Goal: Task Accomplishment & Management: Use online tool/utility

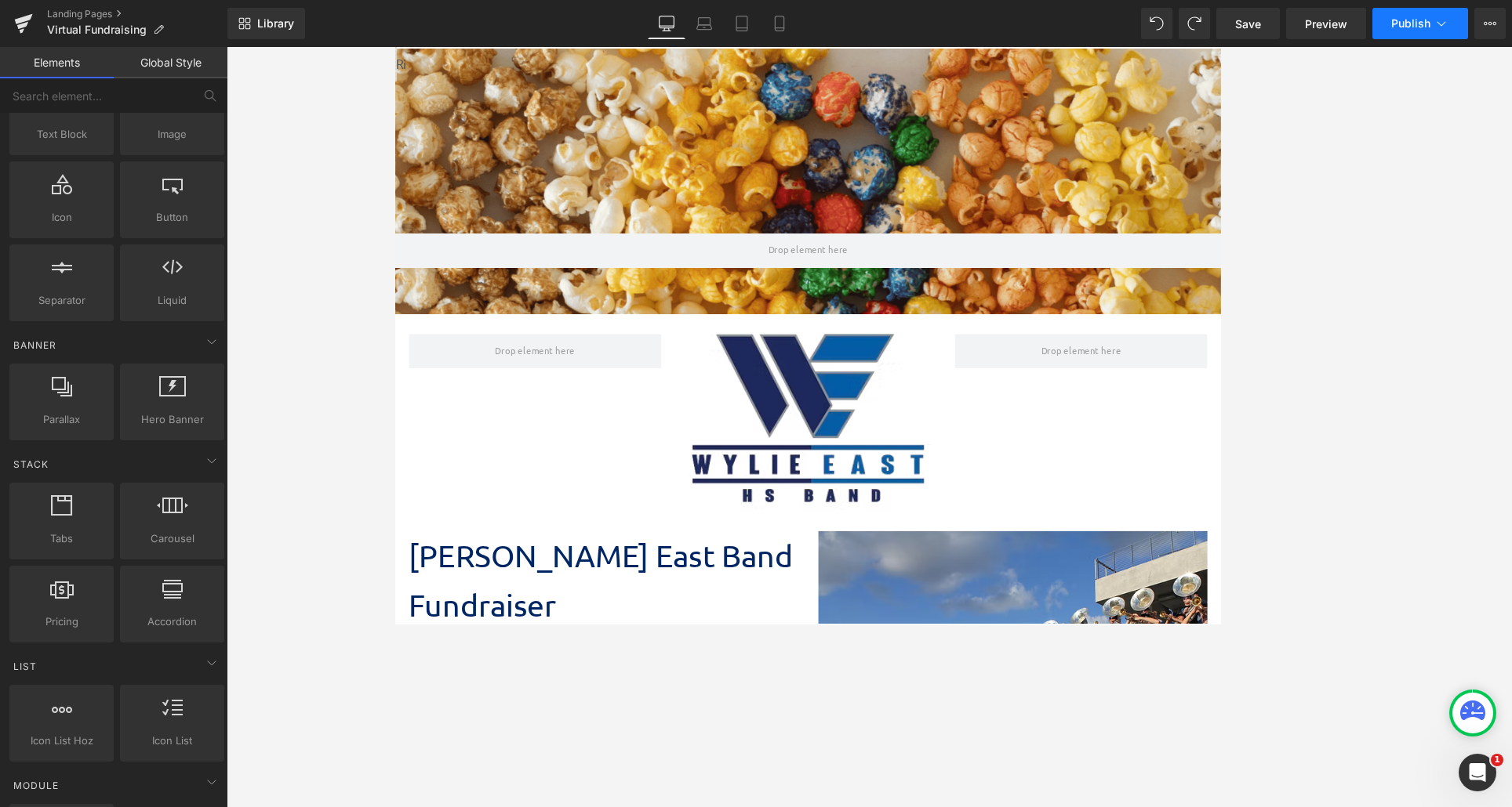
click at [1049, 21] on span "Publish" at bounding box center [1411, 23] width 39 height 13
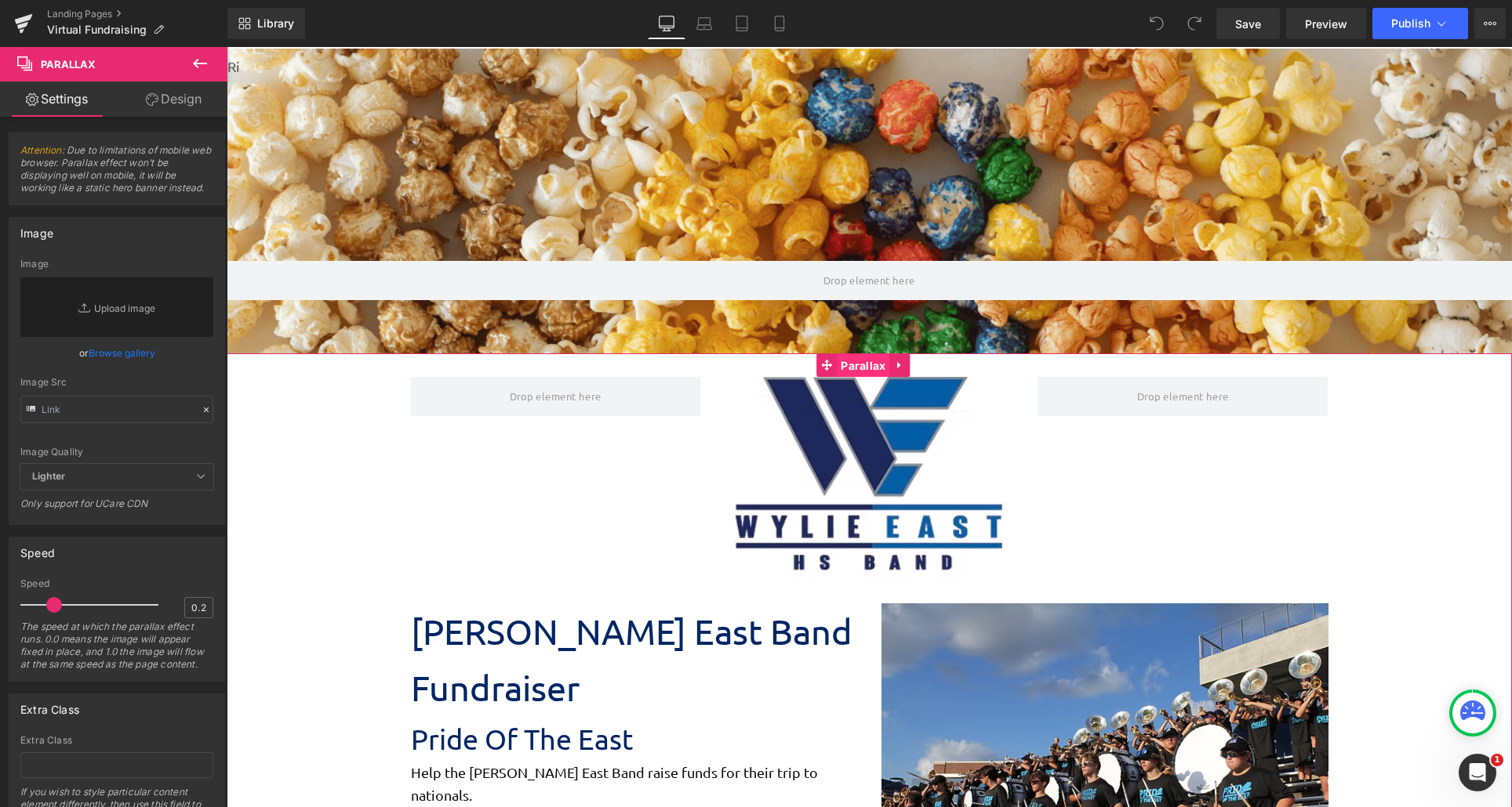
click at [850, 369] on span "Parallax" at bounding box center [863, 366] width 53 height 23
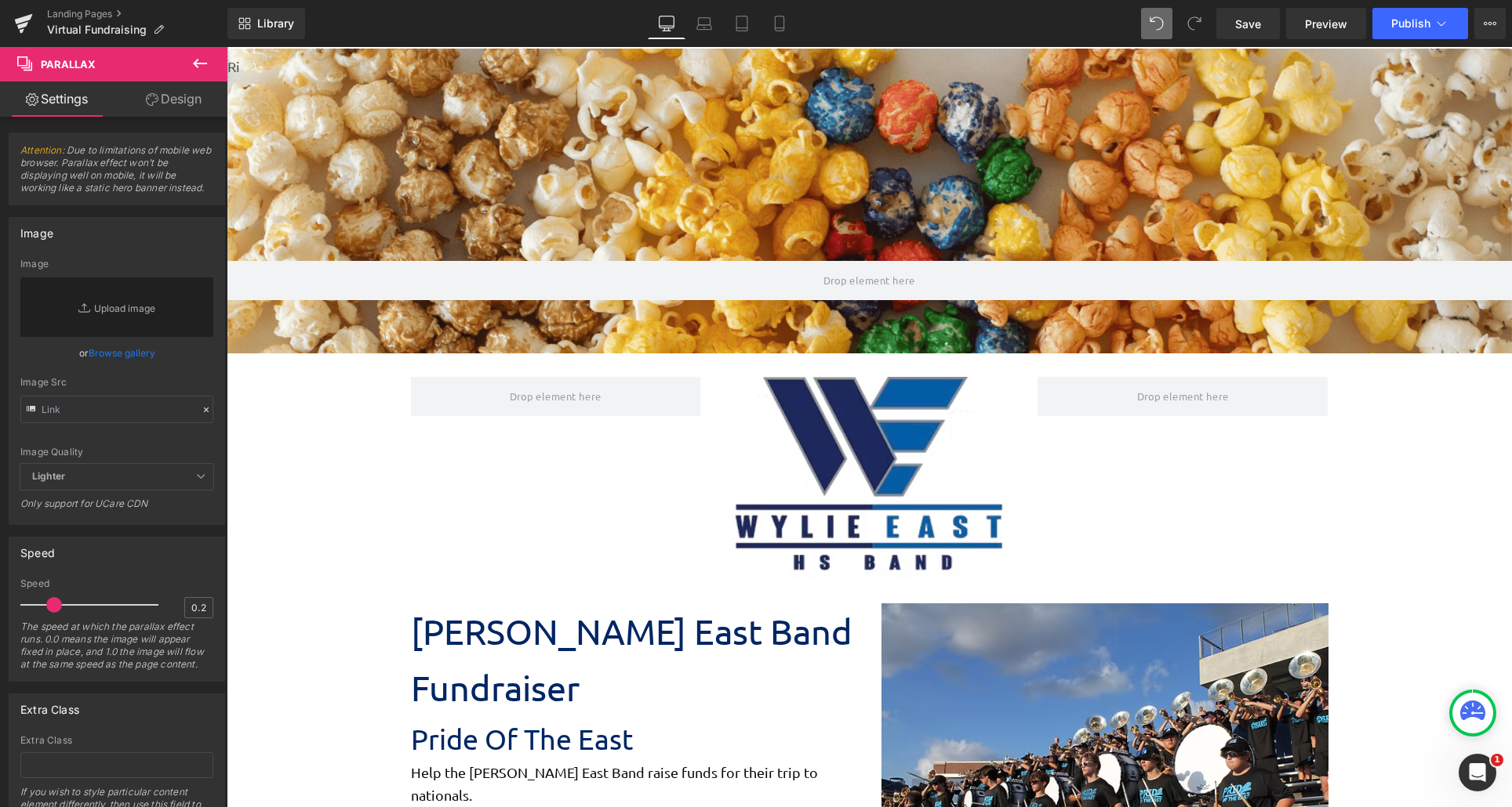
click at [1195, 20] on icon at bounding box center [1195, 23] width 14 height 14
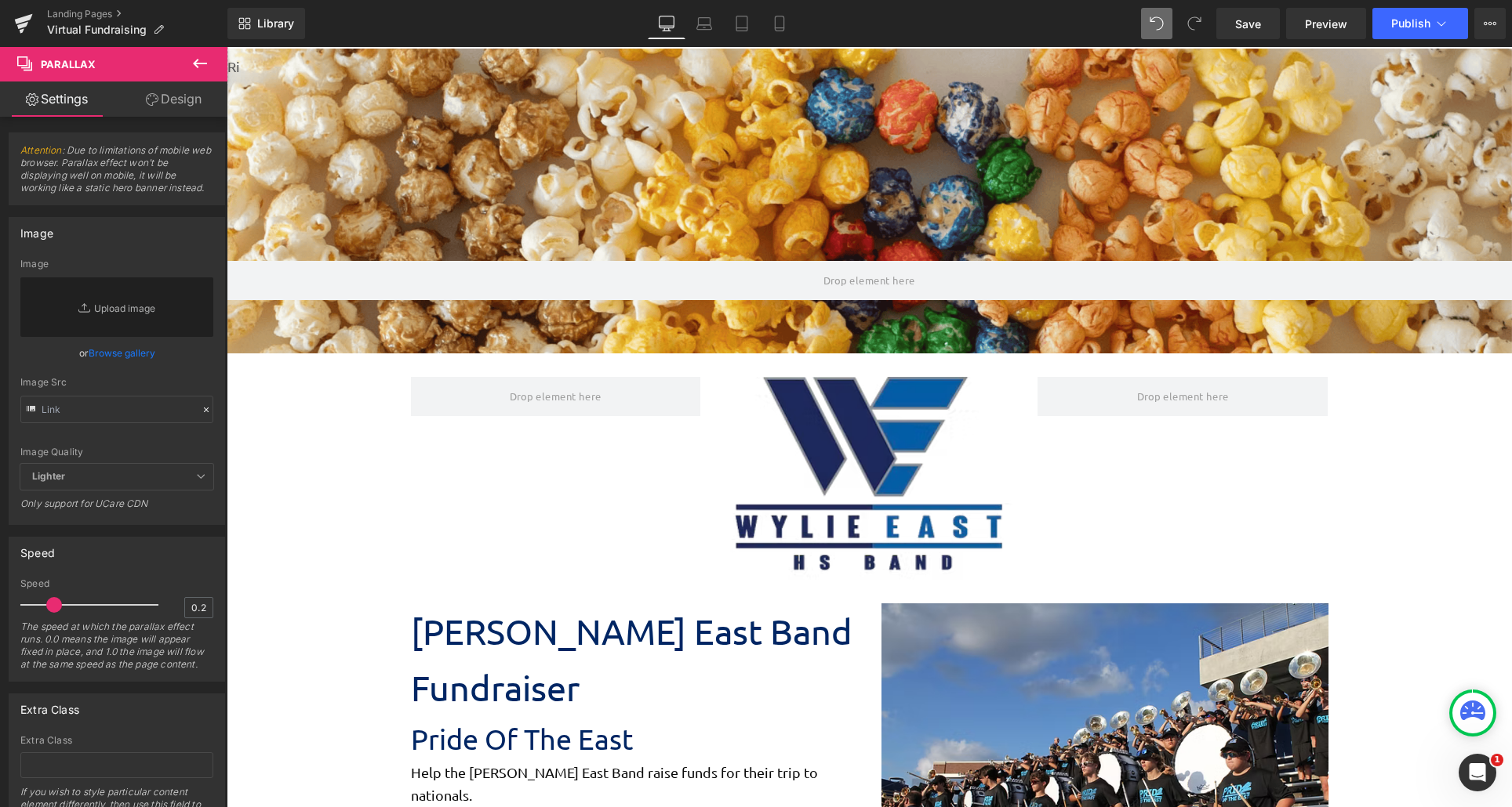
click at [1195, 20] on icon at bounding box center [1195, 23] width 14 height 14
click at [1343, 24] on span "Preview" at bounding box center [1325, 24] width 42 height 16
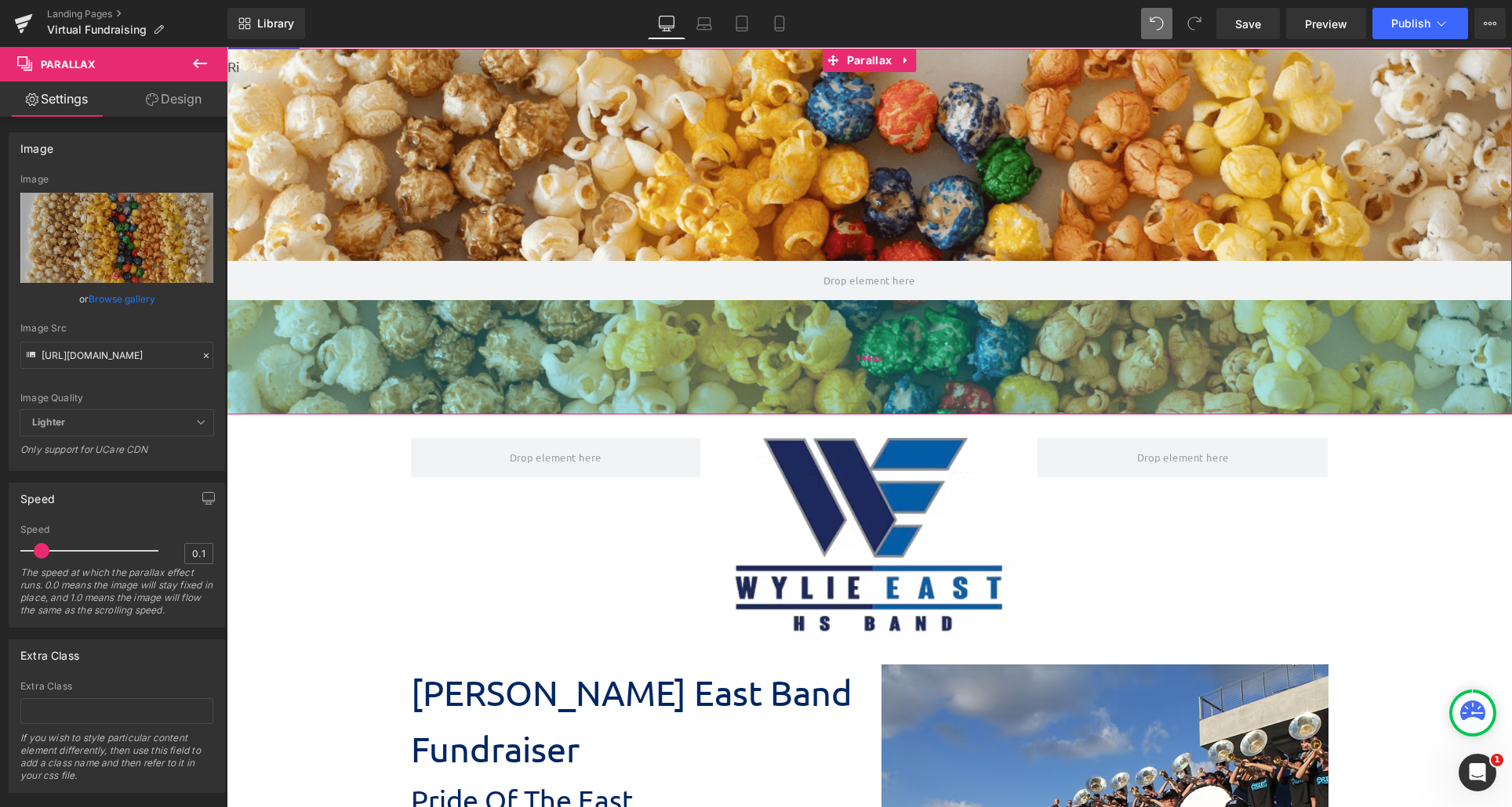
scroll to position [2531, 1273]
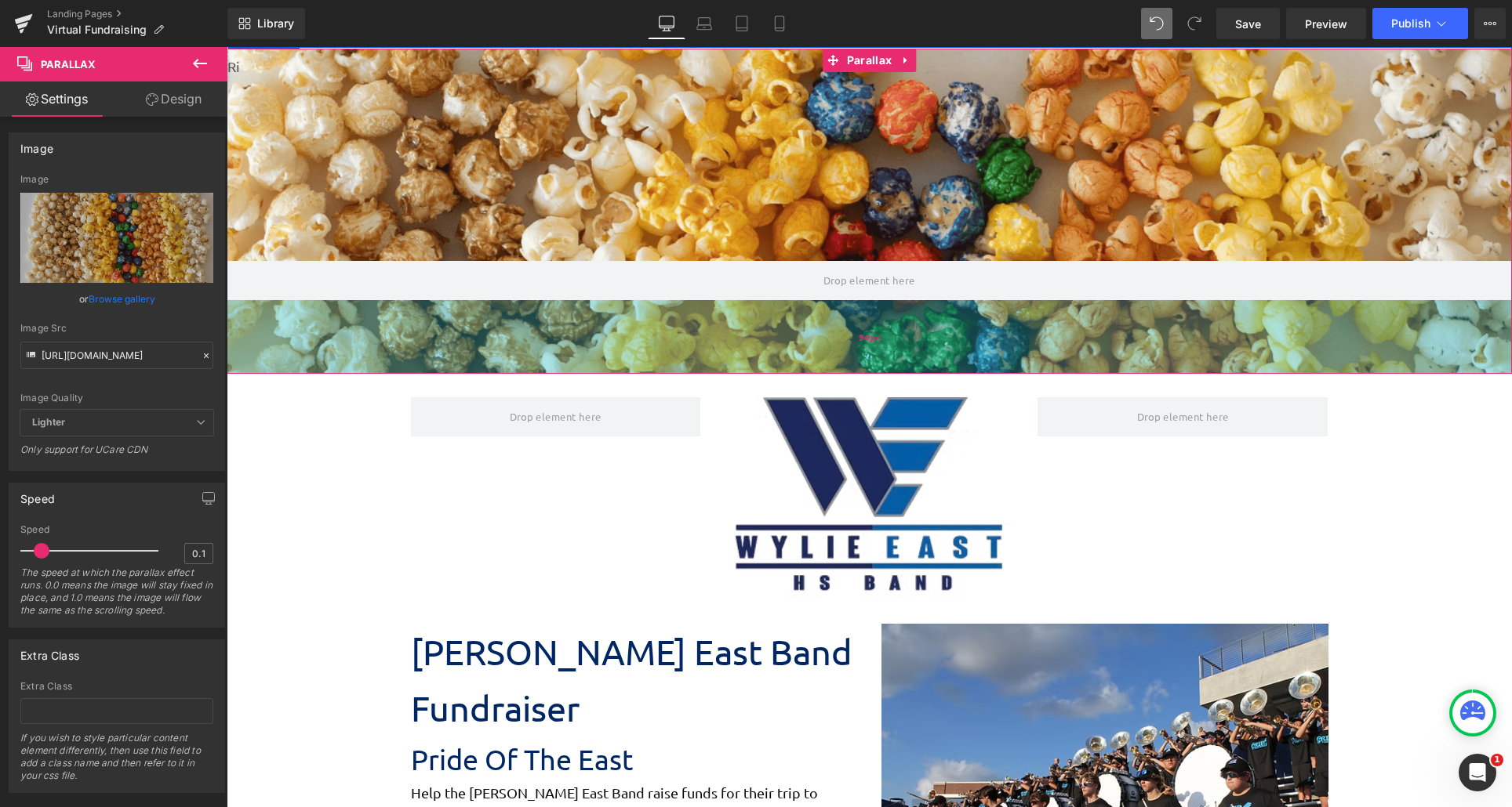
drag, startPoint x: 565, startPoint y: 351, endPoint x: 577, endPoint y: 372, distance: 24.2
click at [577, 372] on div "94px" at bounding box center [868, 337] width 1285 height 73
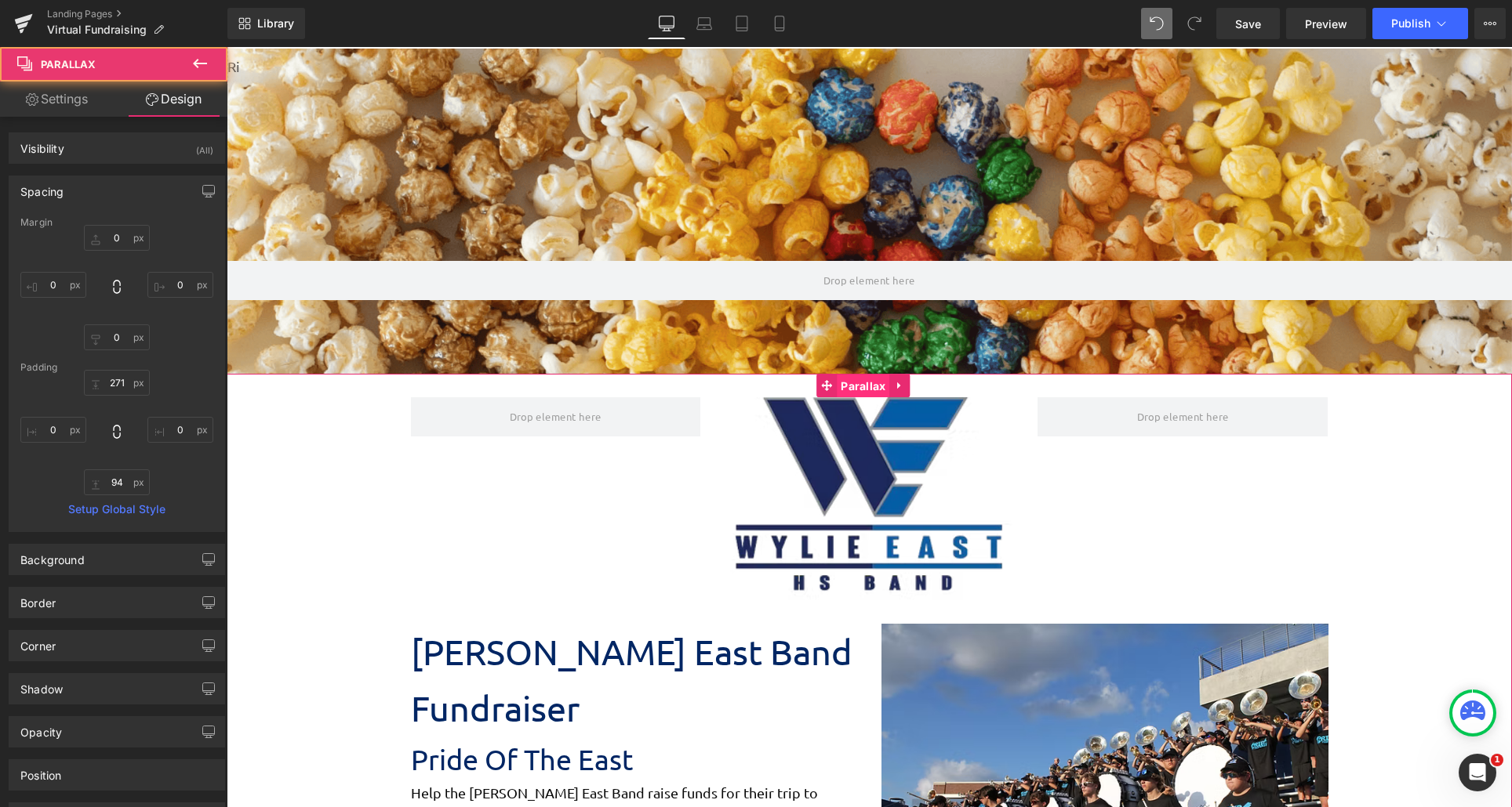
click at [854, 388] on span "Parallax" at bounding box center [863, 386] width 53 height 23
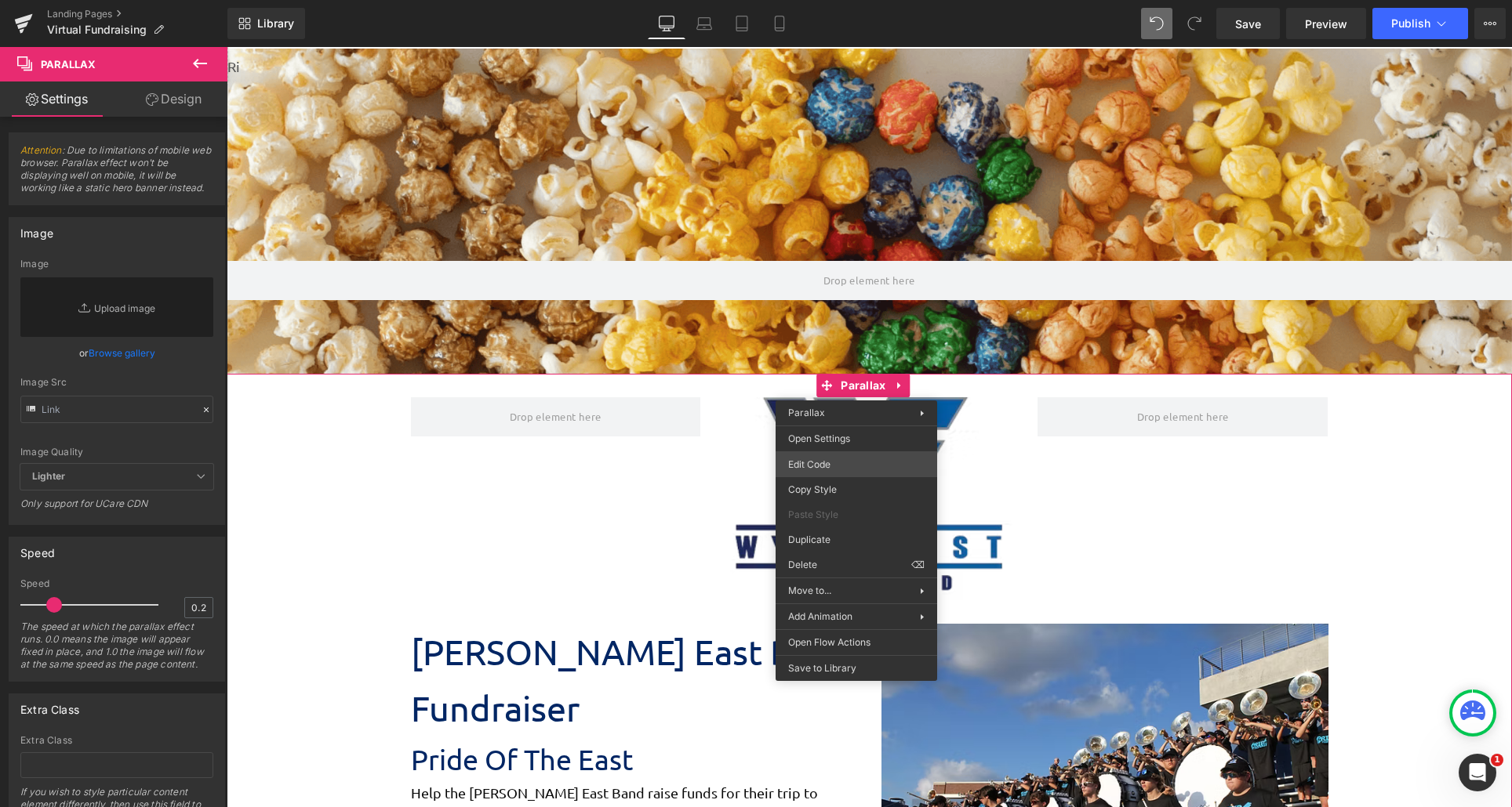
click at [857, 0] on div "Parallax You are previewing how the will restyle your page. You can not edit El…" at bounding box center [756, 0] width 1512 height 0
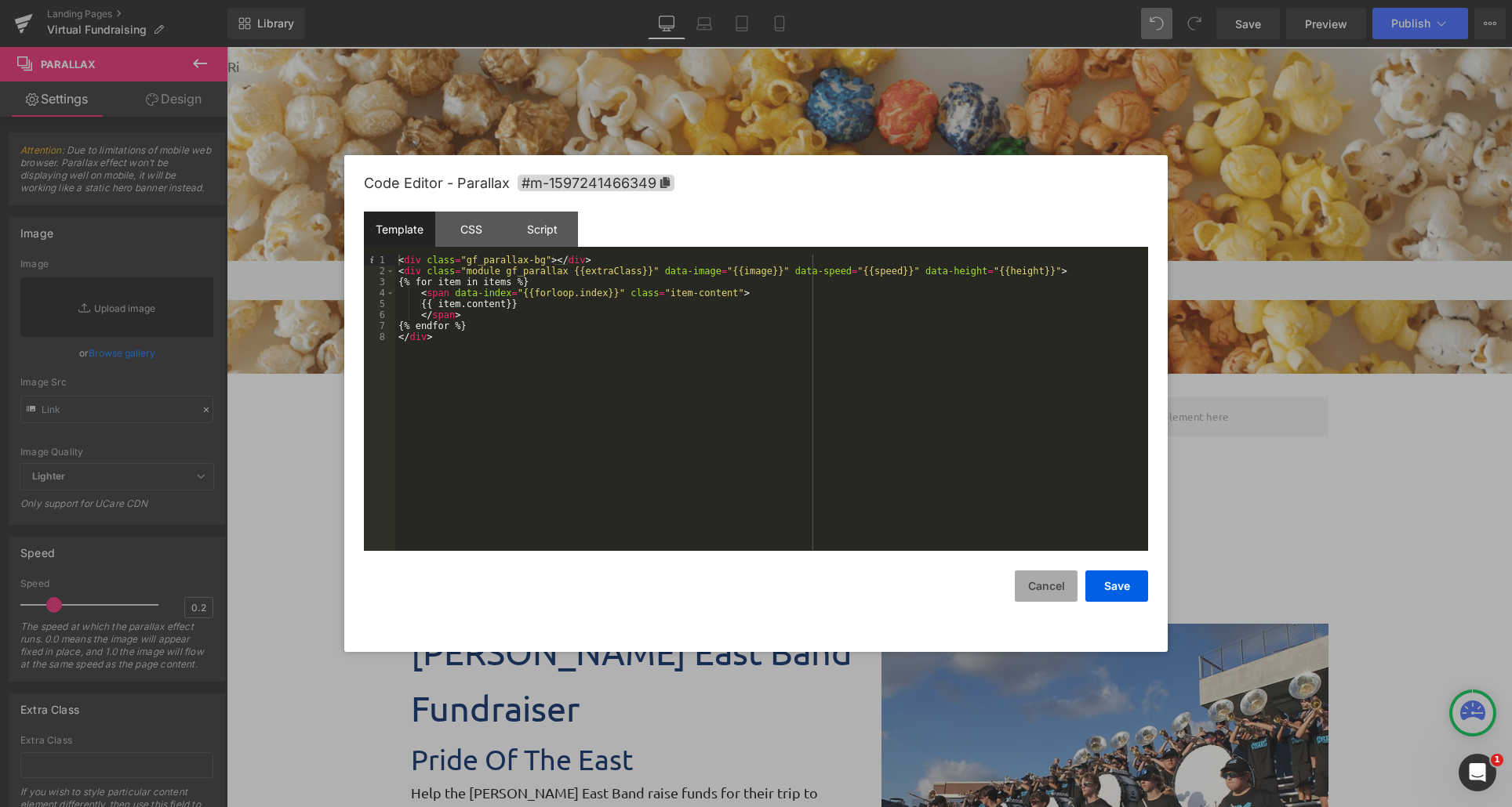
click at [1055, 582] on button "Cancel" at bounding box center [1046, 585] width 63 height 31
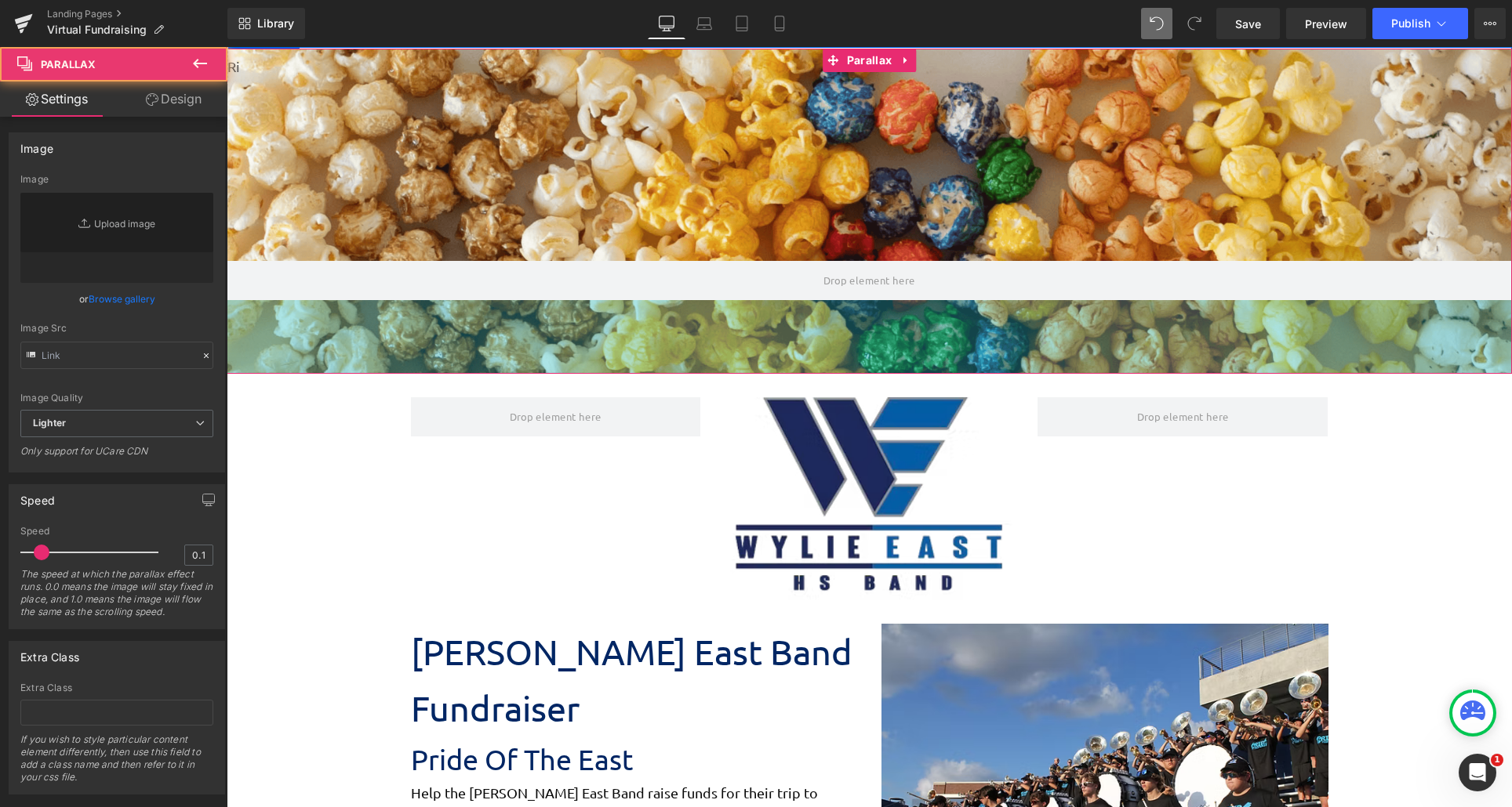
type input "[URL][DOMAIN_NAME]"
click at [384, 371] on div "94px" at bounding box center [868, 337] width 1285 height 73
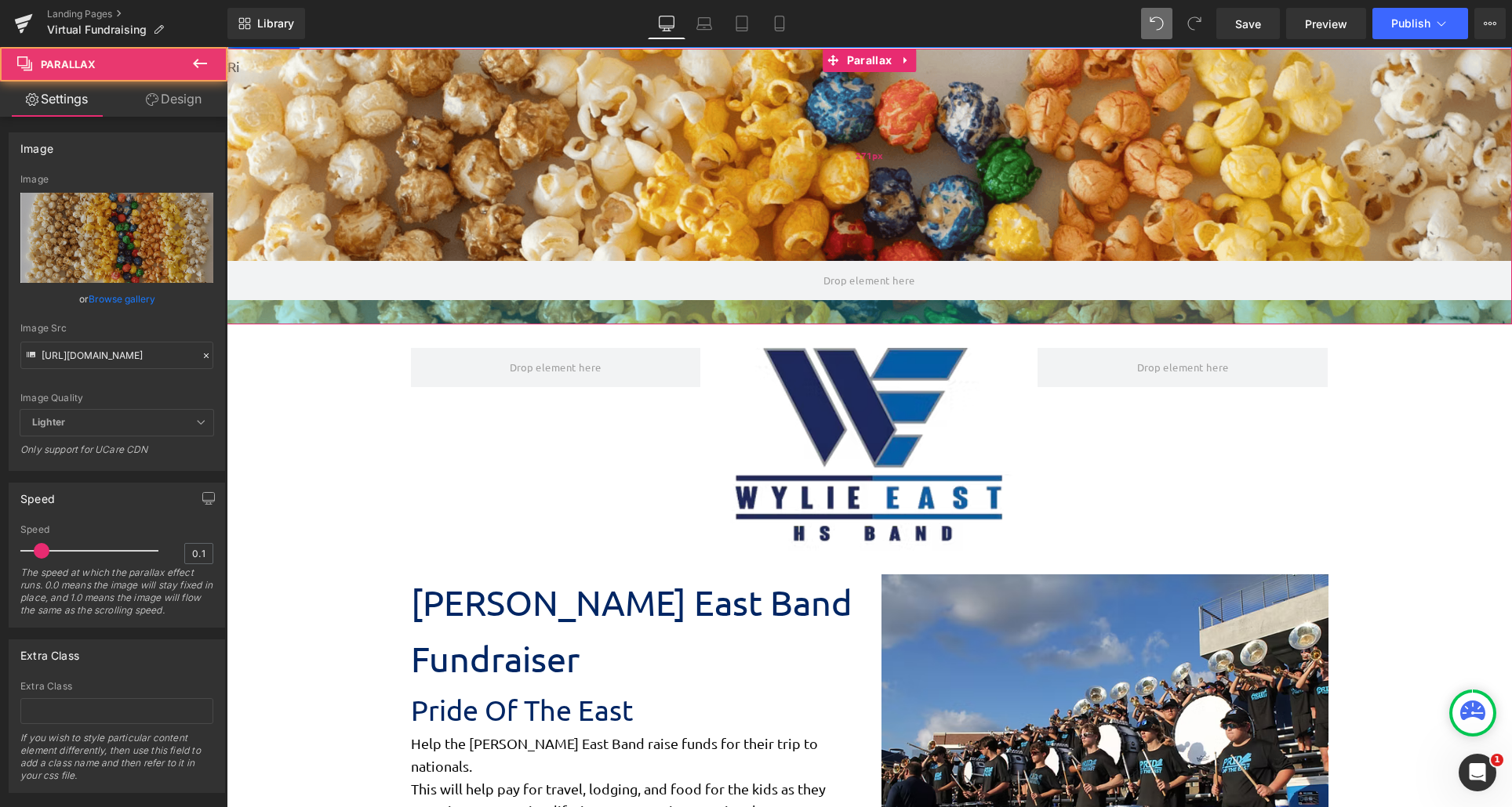
scroll to position [2458, 1273]
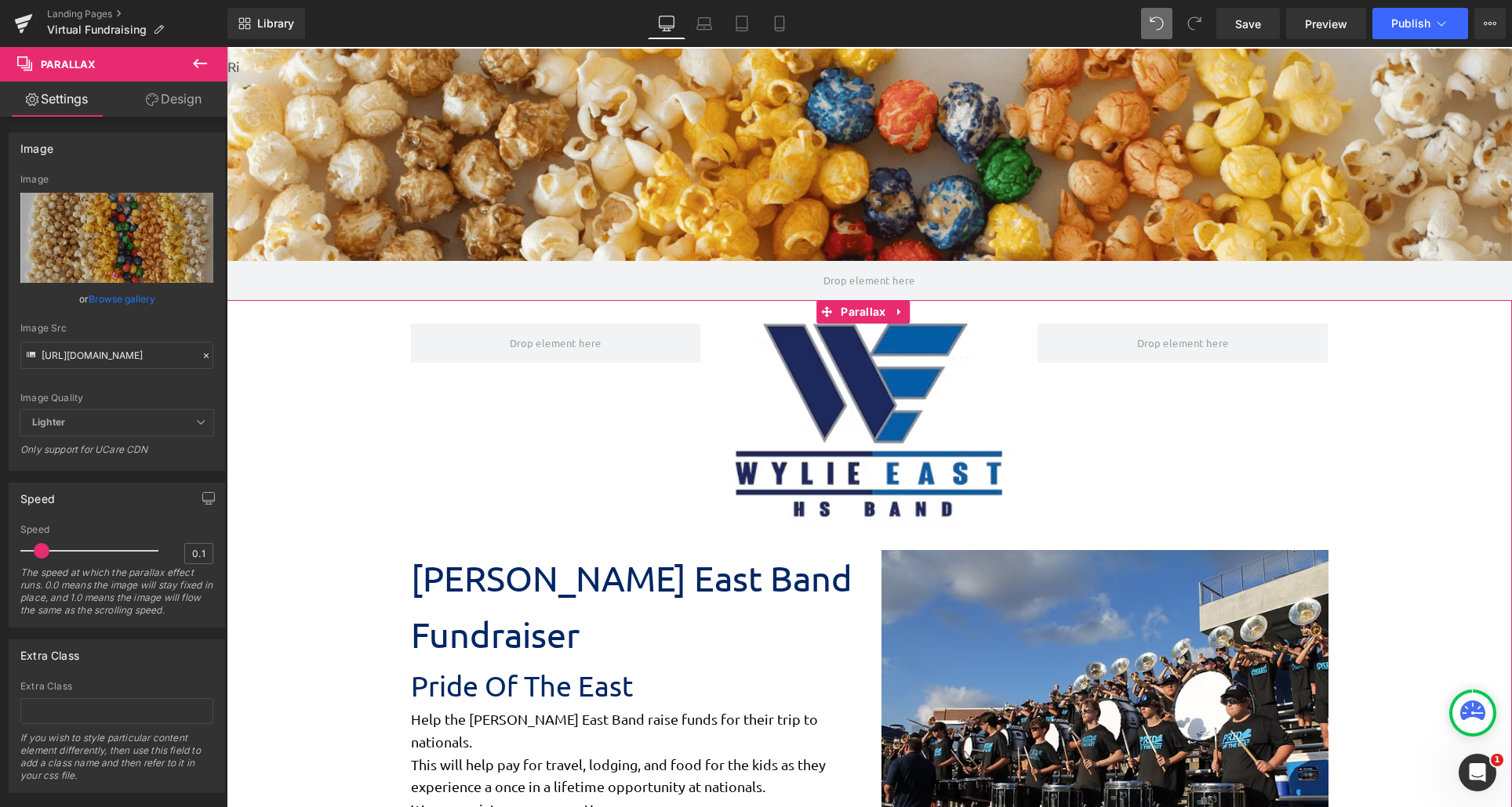
drag, startPoint x: 384, startPoint y: 371, endPoint x: 387, endPoint y: 404, distance: 33.1
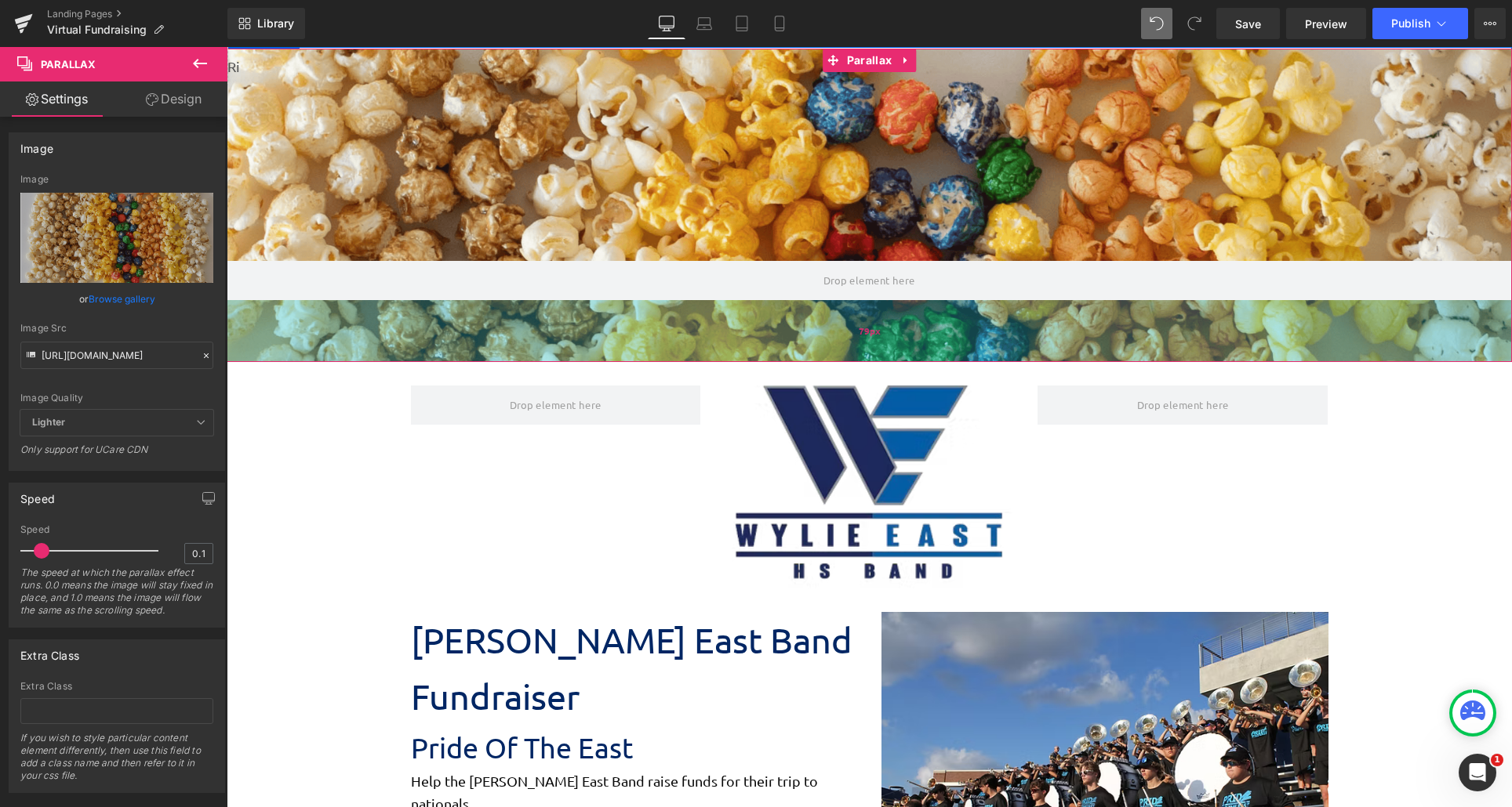
scroll to position [2519, 1273]
drag, startPoint x: 373, startPoint y: 298, endPoint x: 374, endPoint y: 360, distance: 62.0
click at [374, 360] on div "79px" at bounding box center [868, 331] width 1285 height 62
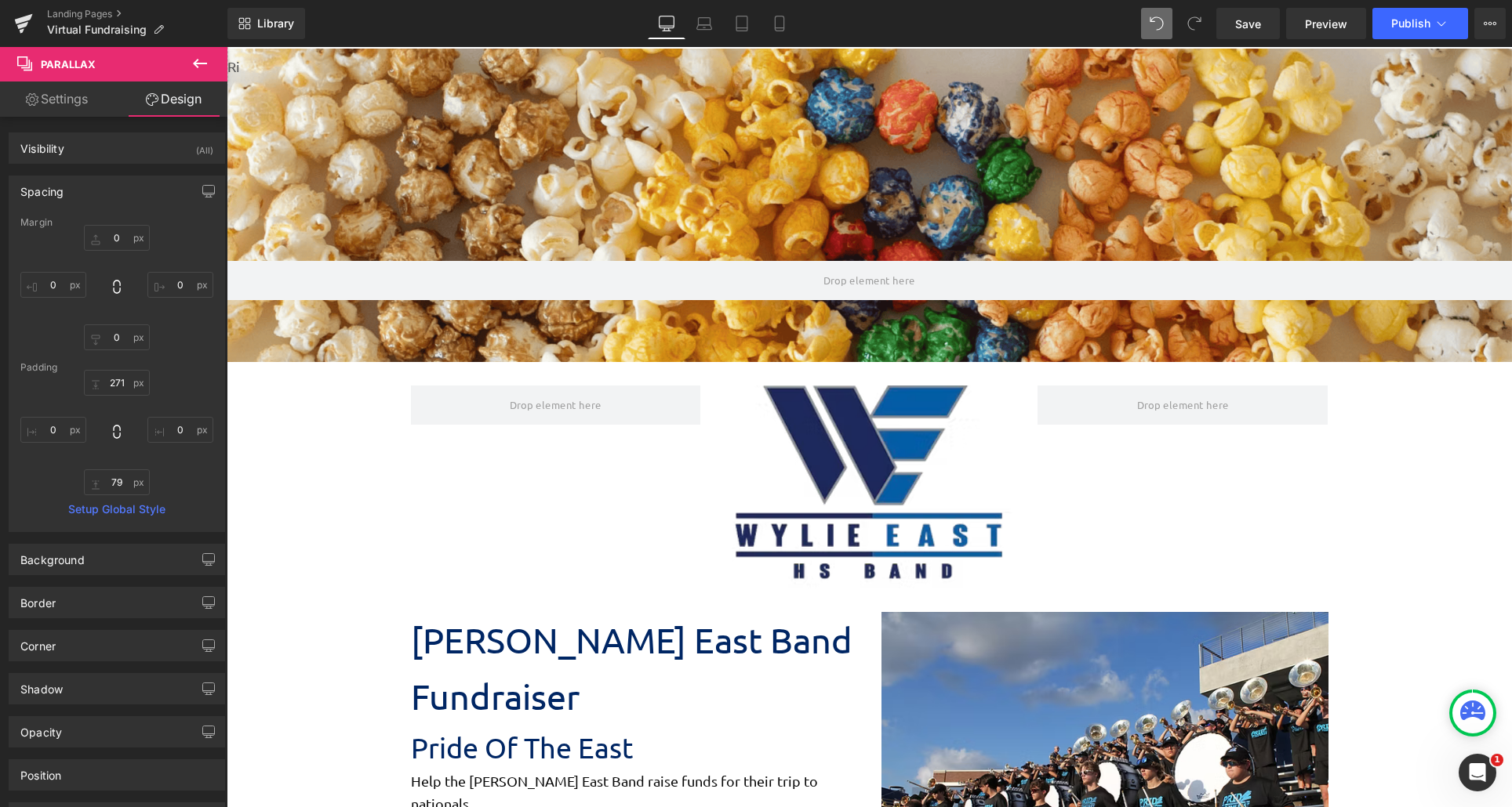
click at [198, 67] on icon at bounding box center [200, 63] width 14 height 10
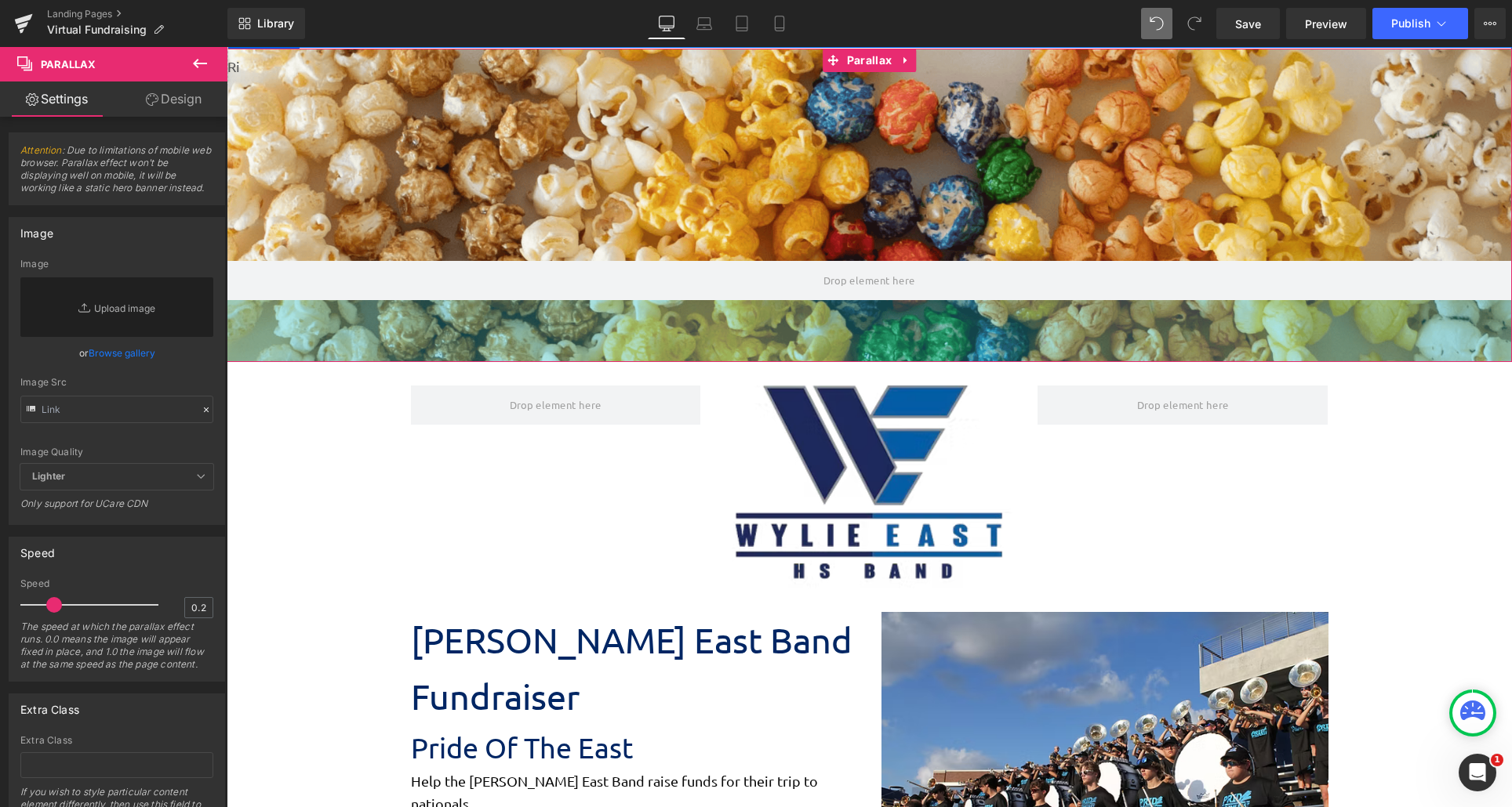
click at [1149, 354] on div "79px" at bounding box center [868, 331] width 1285 height 62
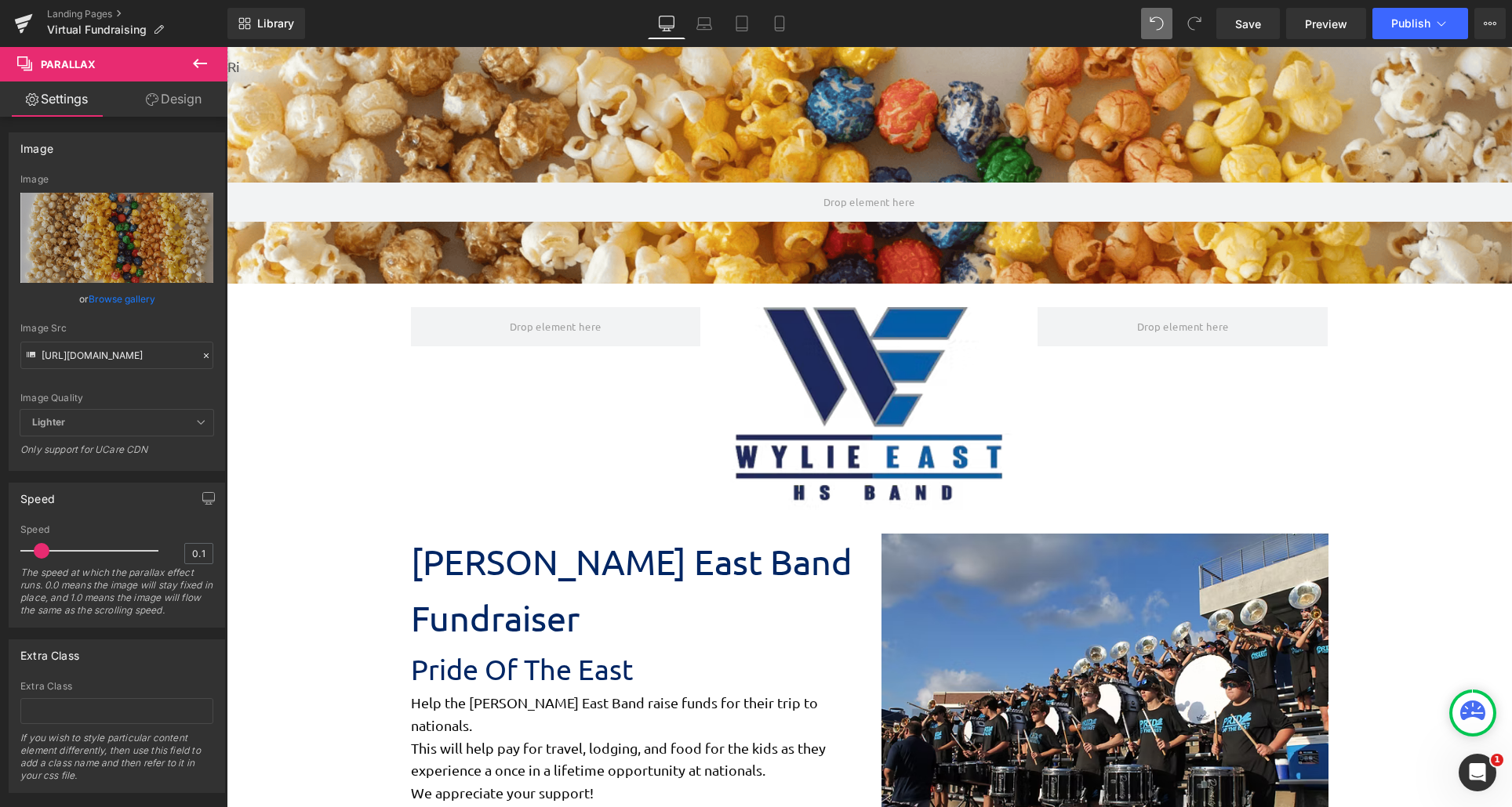
scroll to position [0, 0]
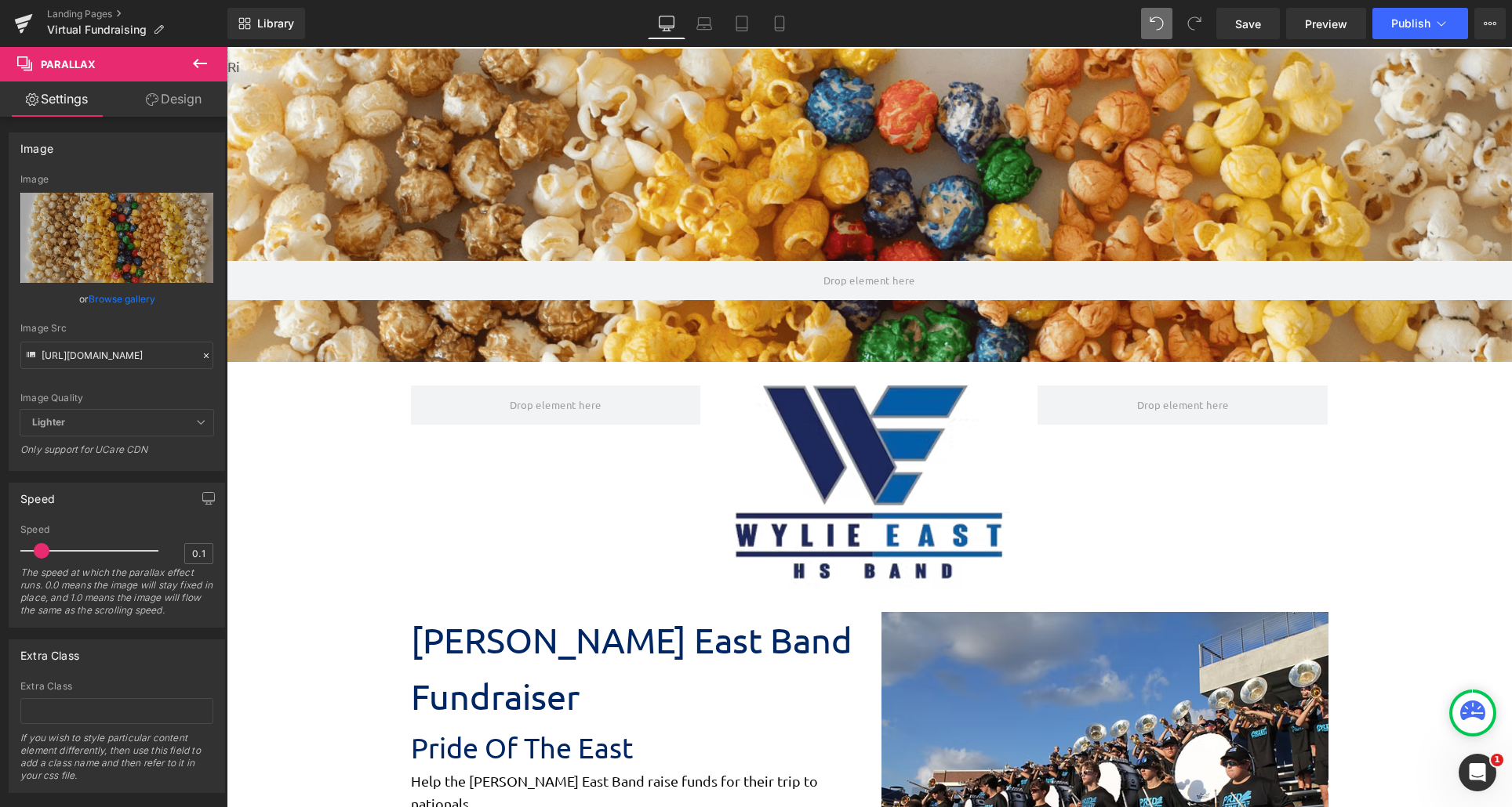
click at [205, 56] on icon at bounding box center [199, 63] width 19 height 19
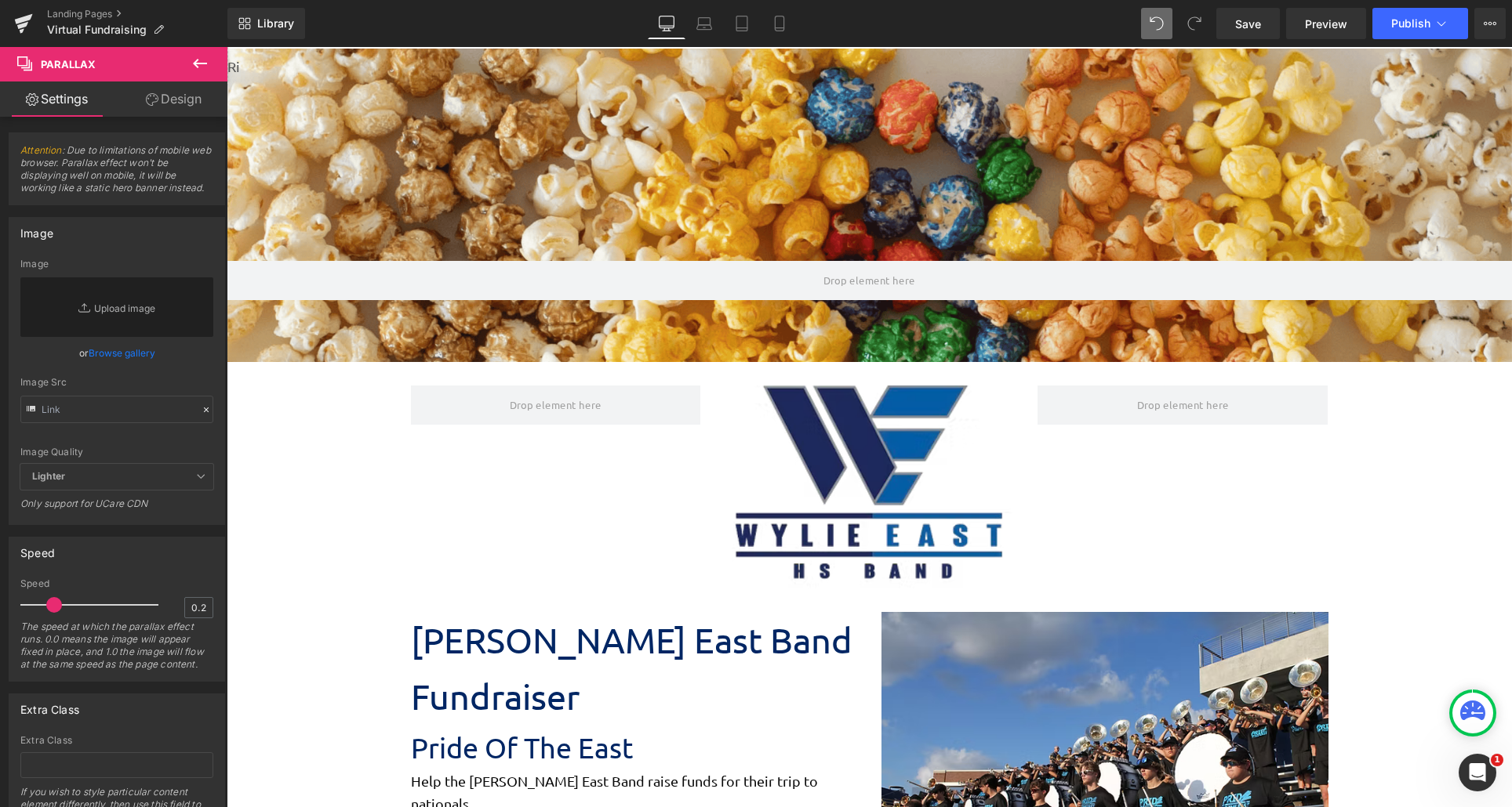
click at [188, 72] on button at bounding box center [199, 64] width 55 height 35
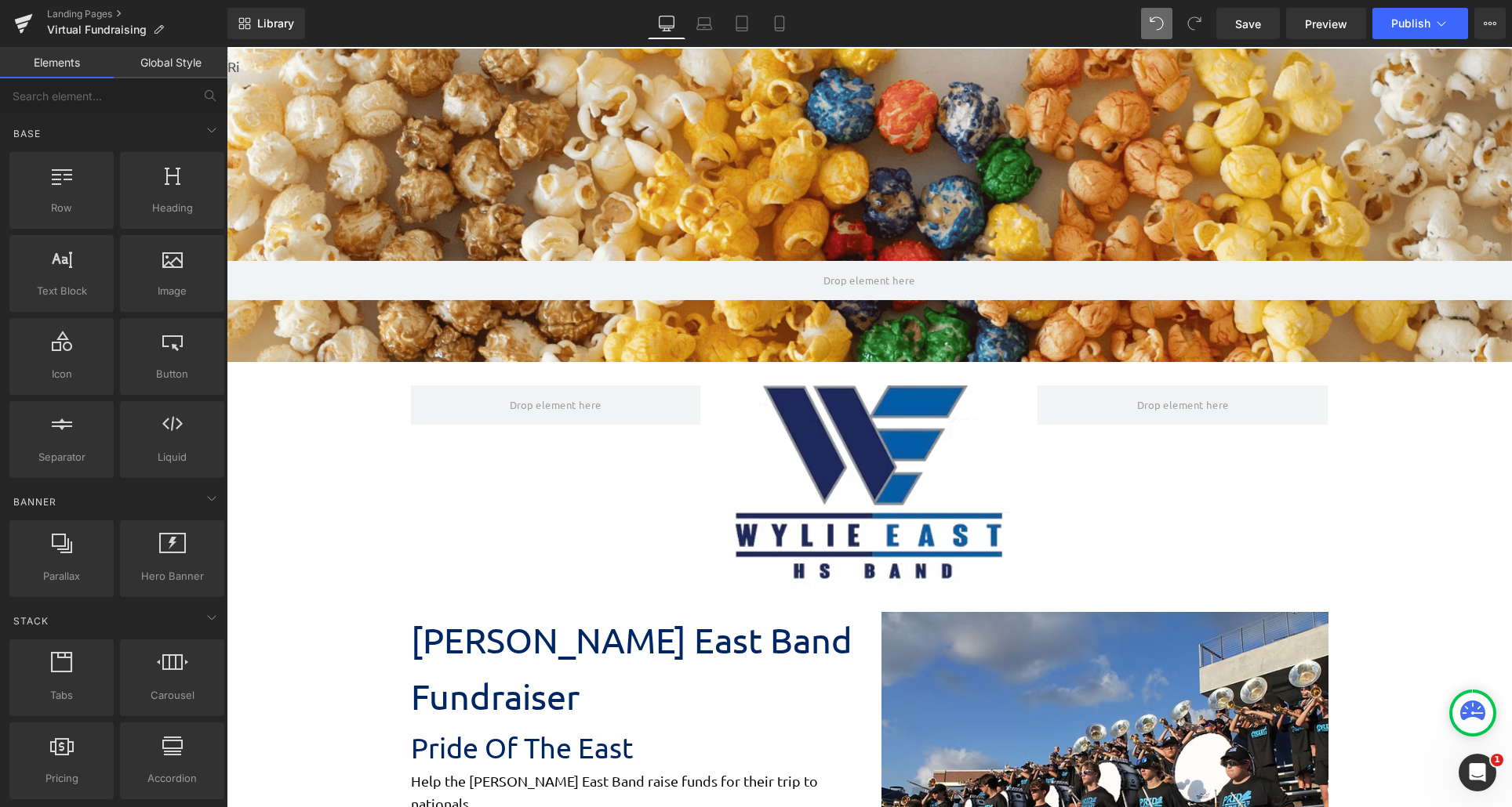
click at [188, 72] on link "Global Style" at bounding box center [170, 63] width 114 height 31
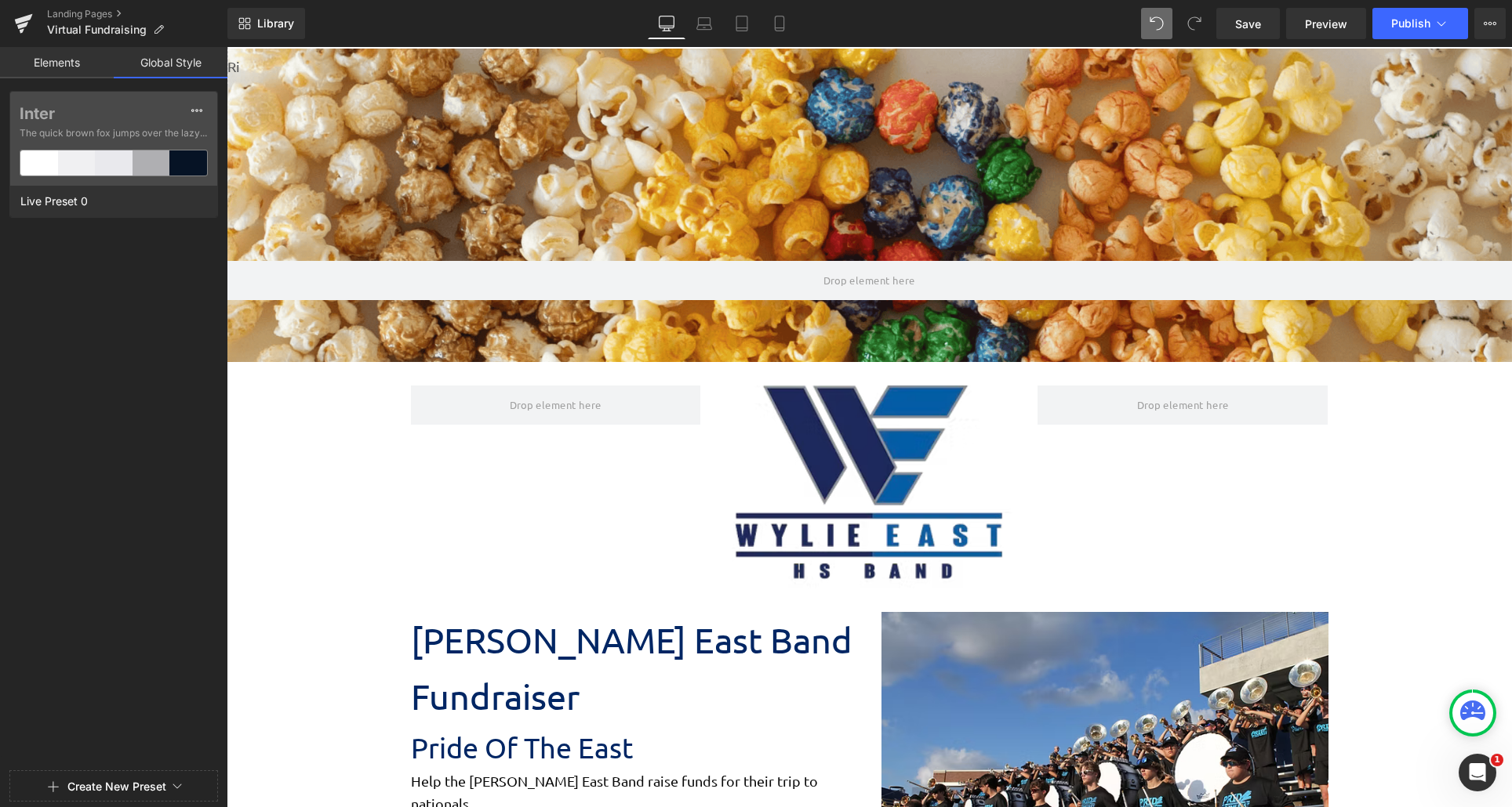
click at [80, 62] on link "Elements" at bounding box center [56, 63] width 114 height 31
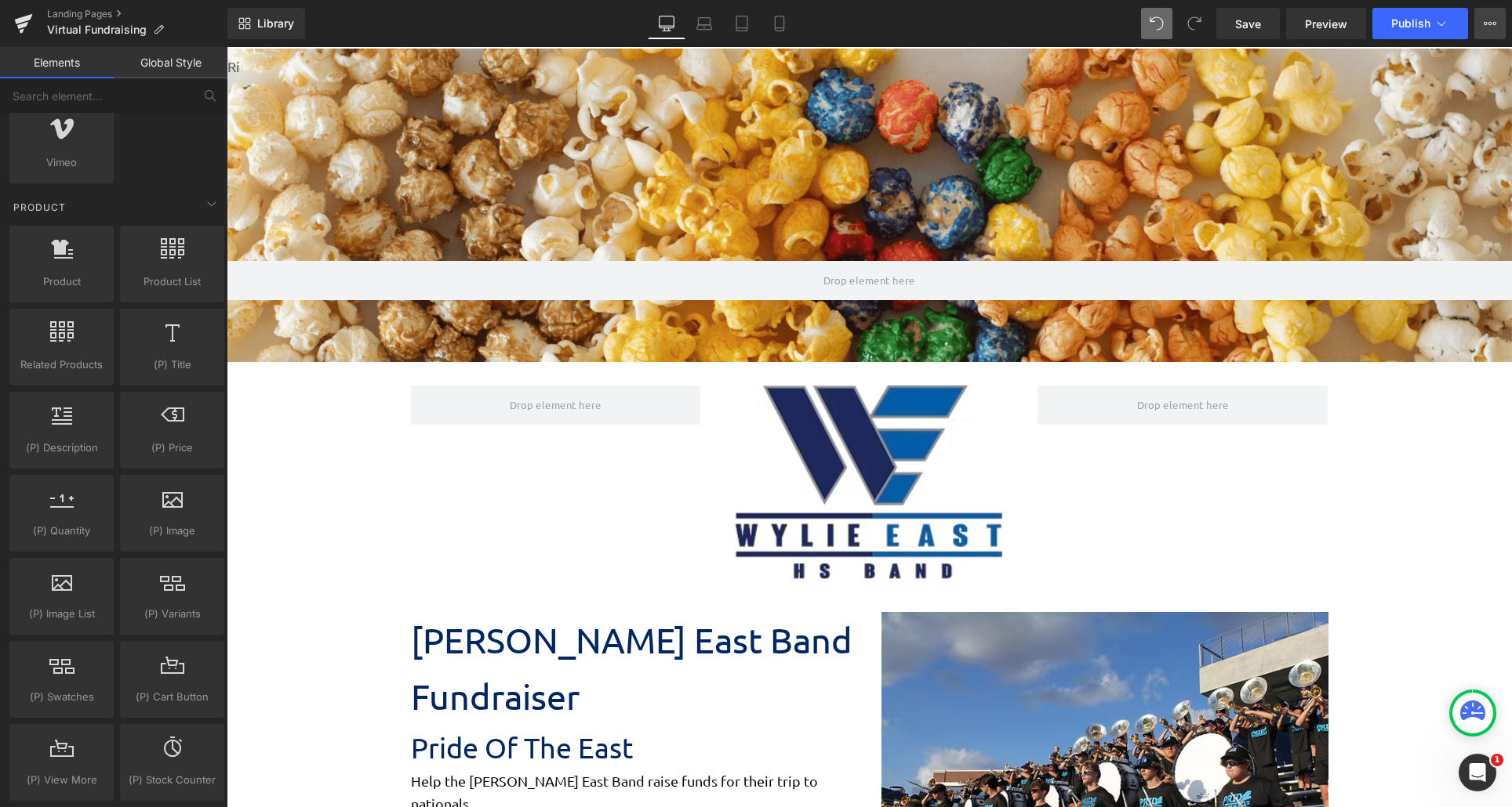
click at [1497, 23] on button "View Live Page View with current Template Save Template to Library Schedule Pub…" at bounding box center [1490, 23] width 31 height 31
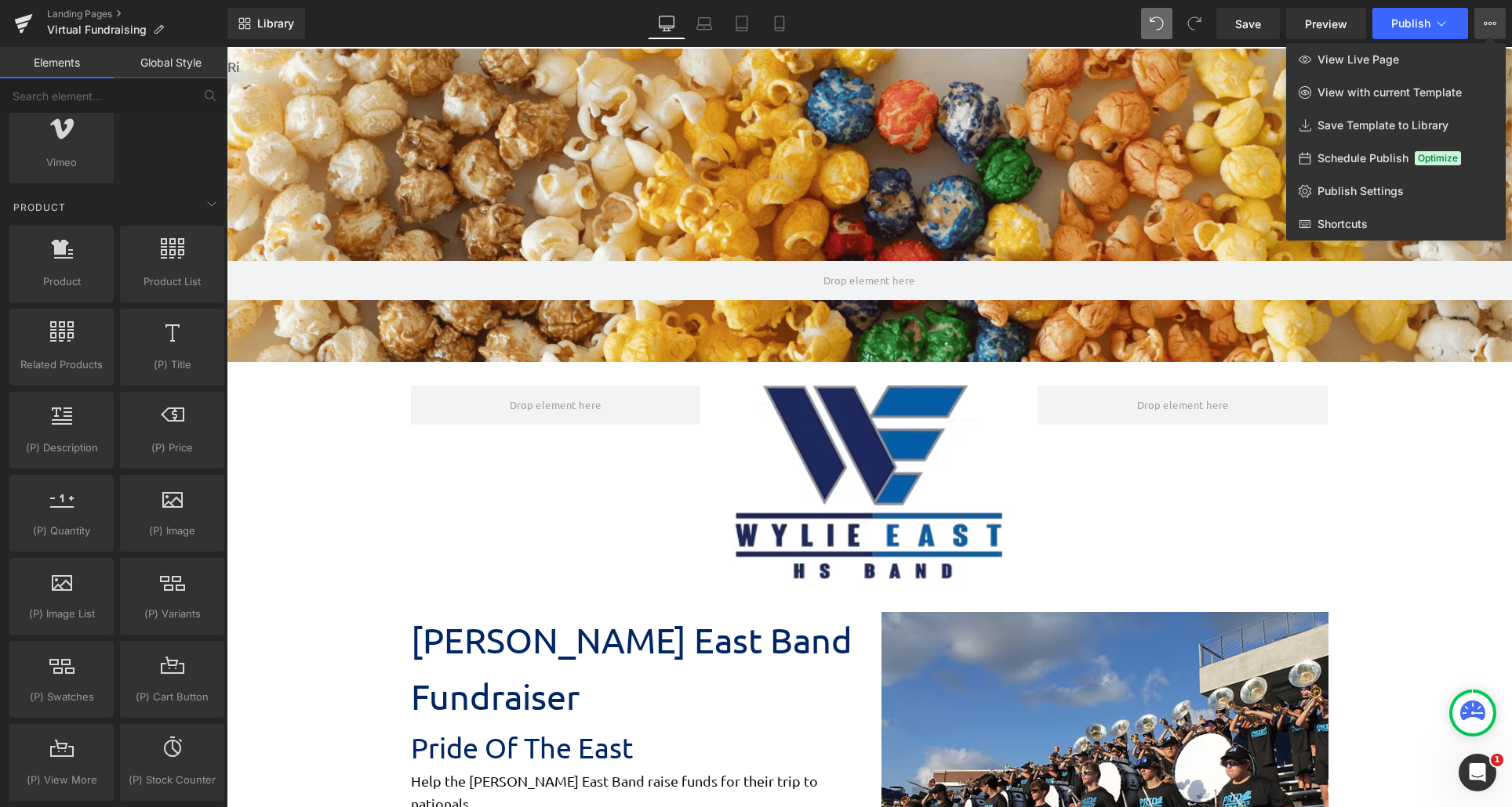
click at [1400, 456] on div at bounding box center [868, 427] width 1285 height 761
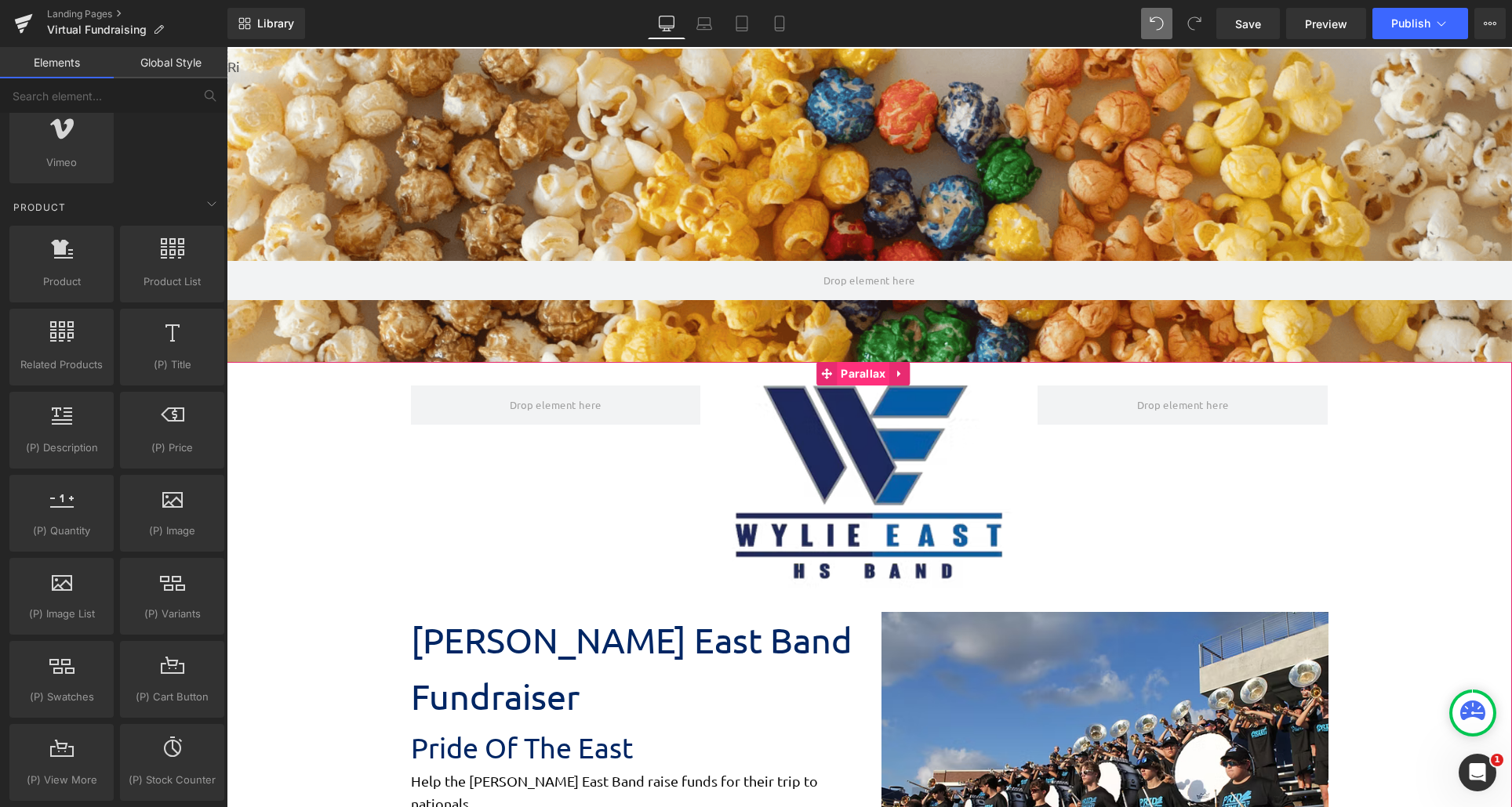
click at [848, 375] on span "Parallax" at bounding box center [863, 374] width 53 height 23
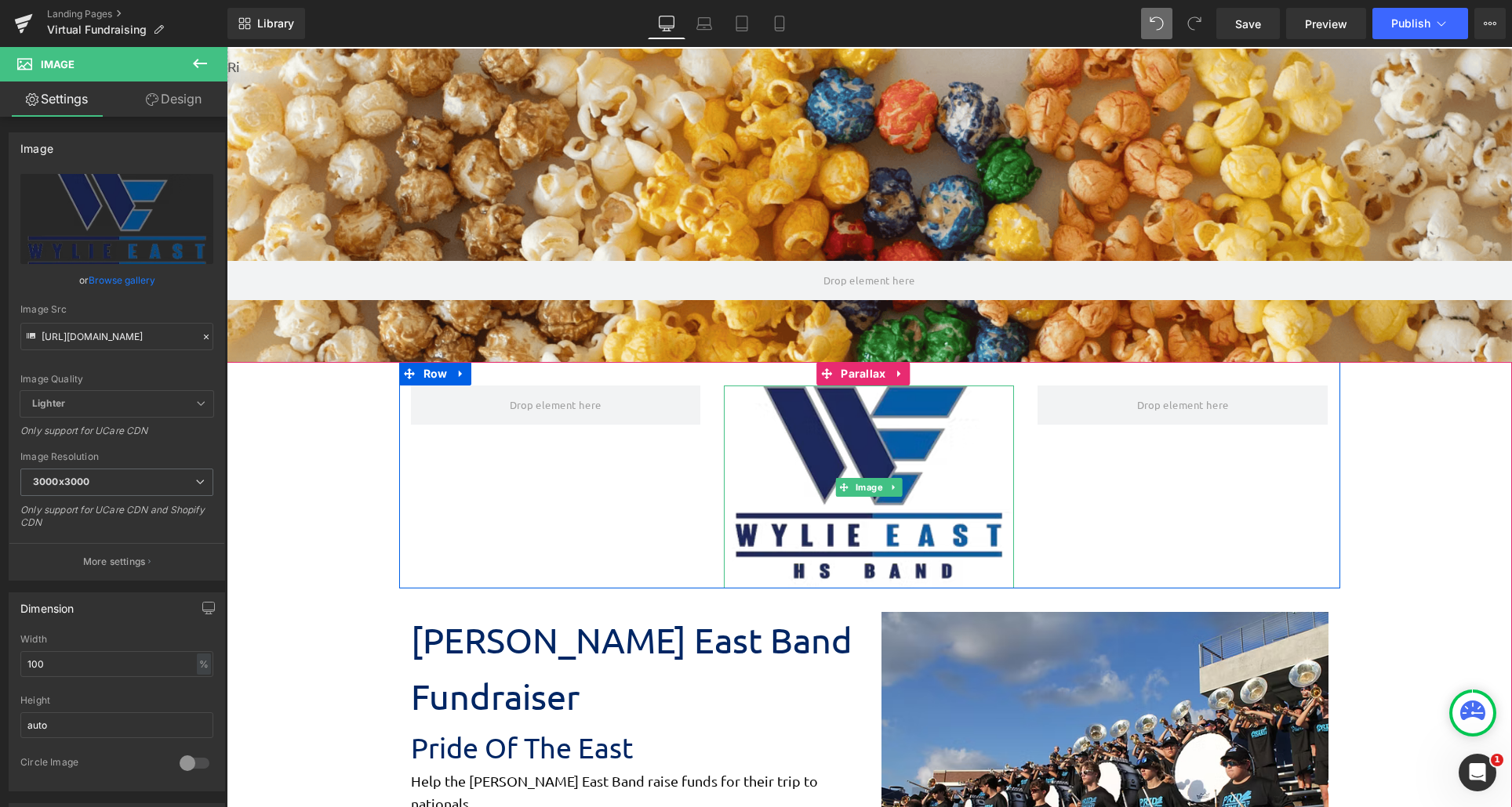
scroll to position [2519, 1273]
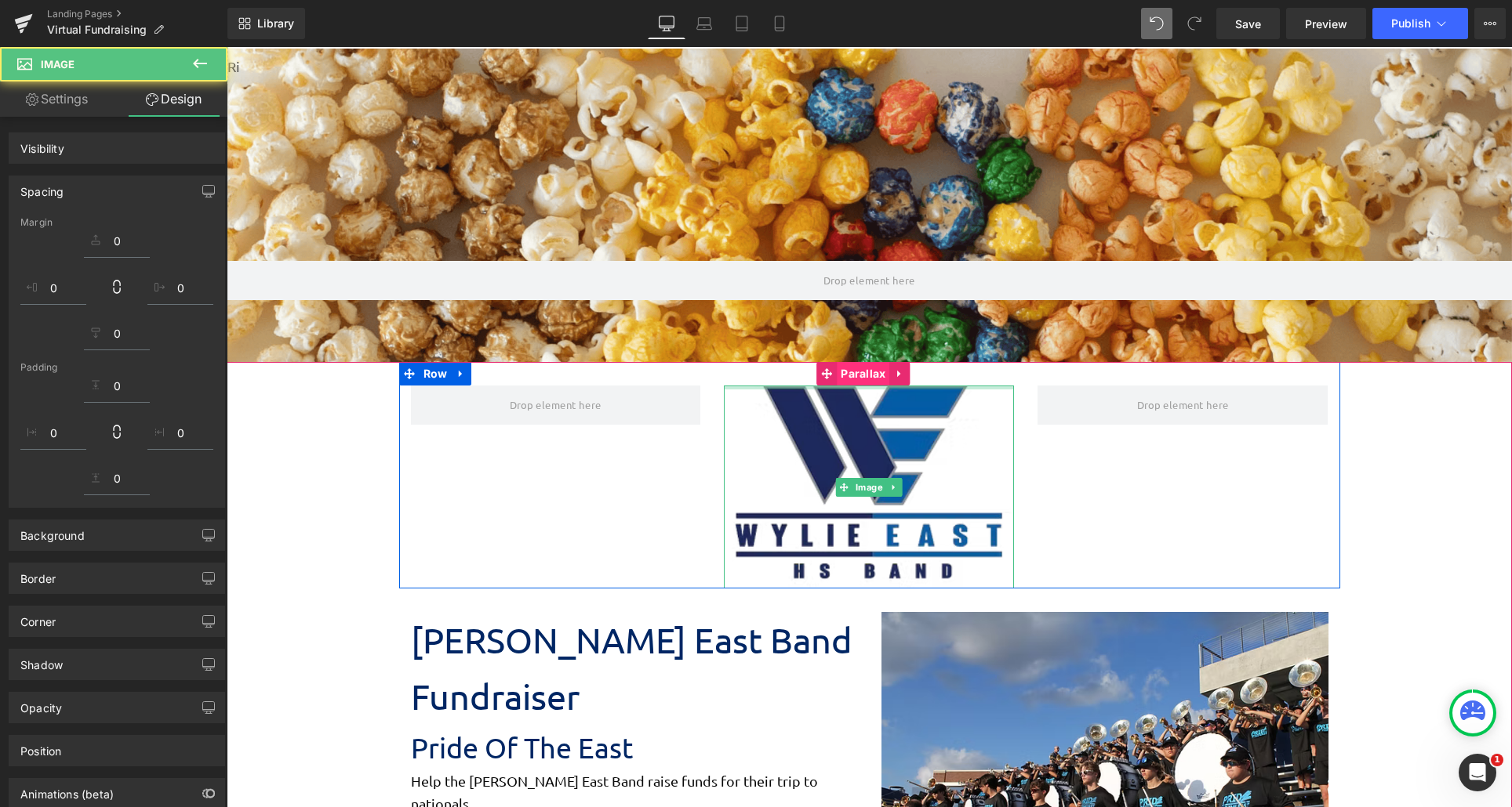
click at [850, 377] on span "Parallax" at bounding box center [863, 374] width 53 height 23
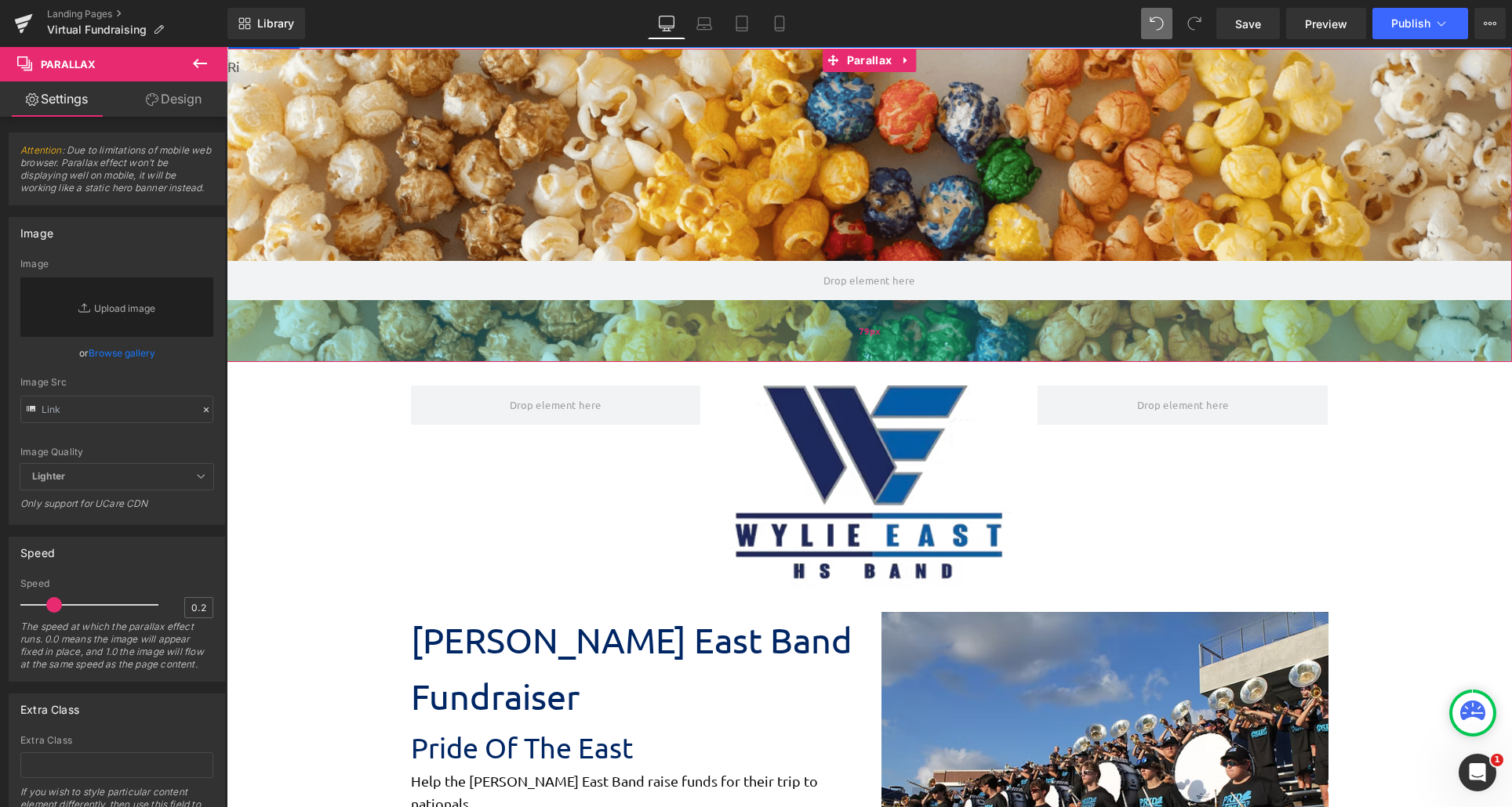
drag, startPoint x: 749, startPoint y: 363, endPoint x: 756, endPoint y: 308, distance: 55.4
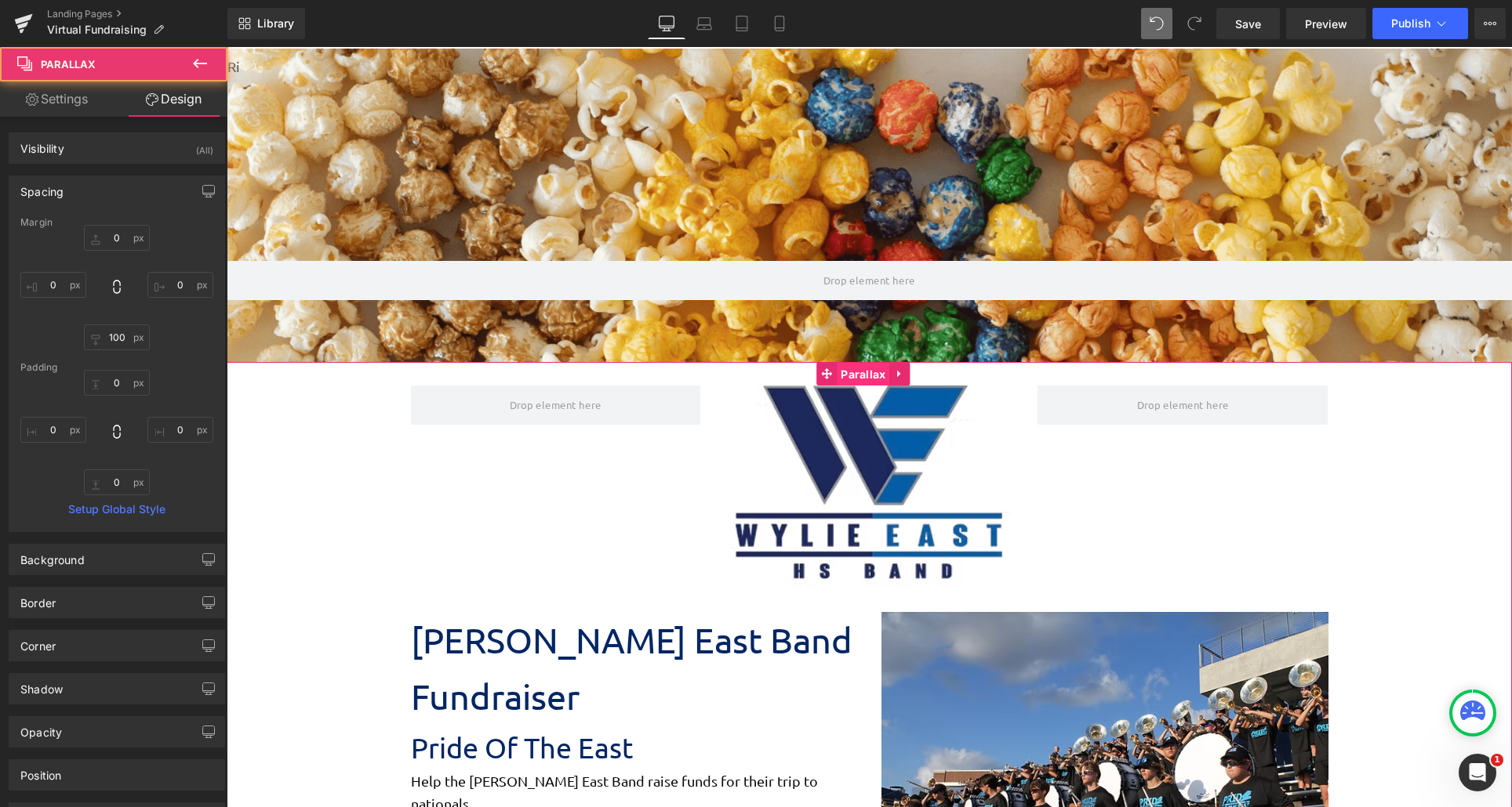
click at [851, 366] on span "Parallax" at bounding box center [863, 374] width 53 height 23
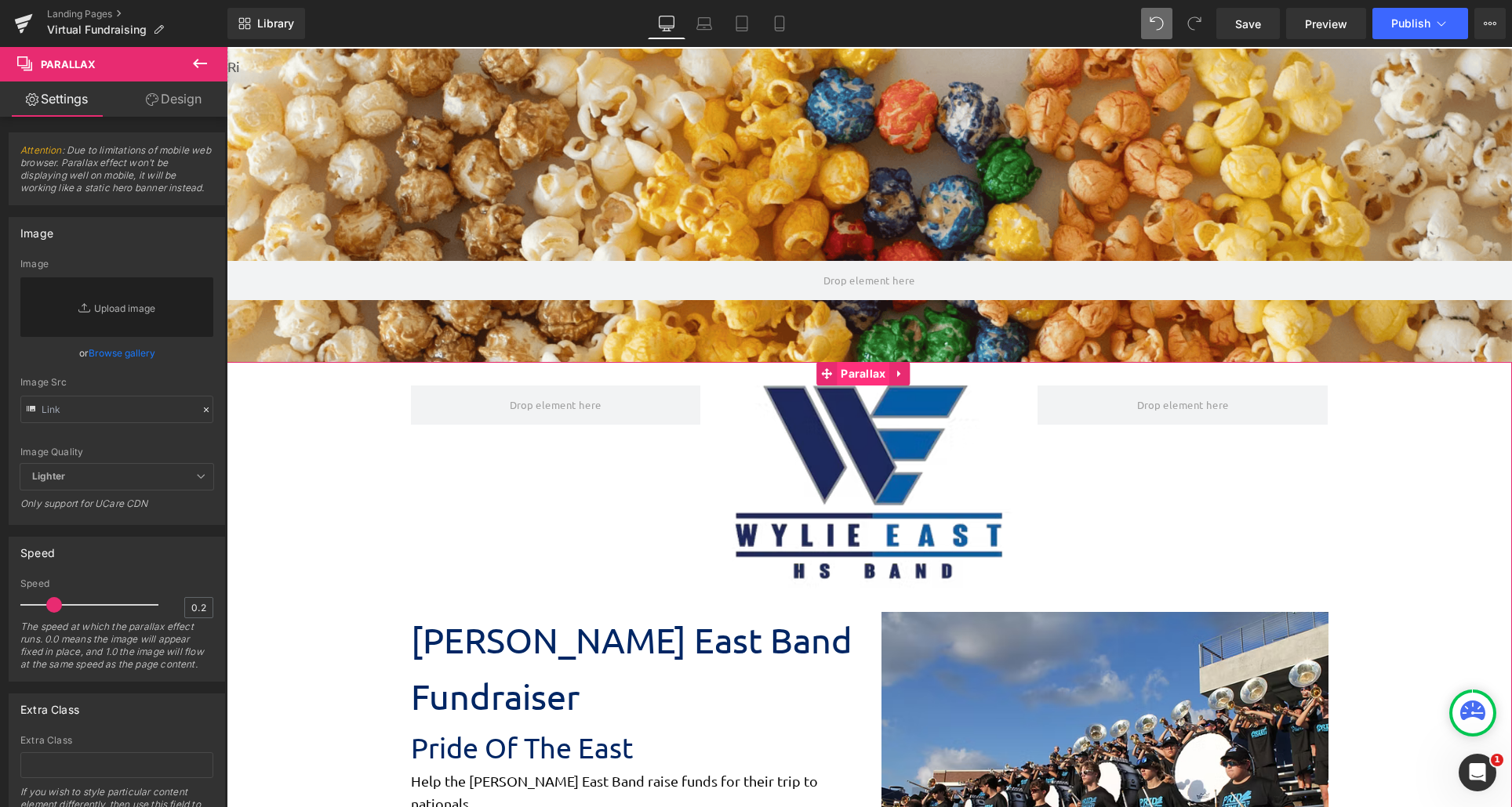
click at [851, 366] on span "Parallax" at bounding box center [863, 374] width 53 height 23
click at [851, 366] on span "Parallax" at bounding box center [863, 374] width 53 height 23
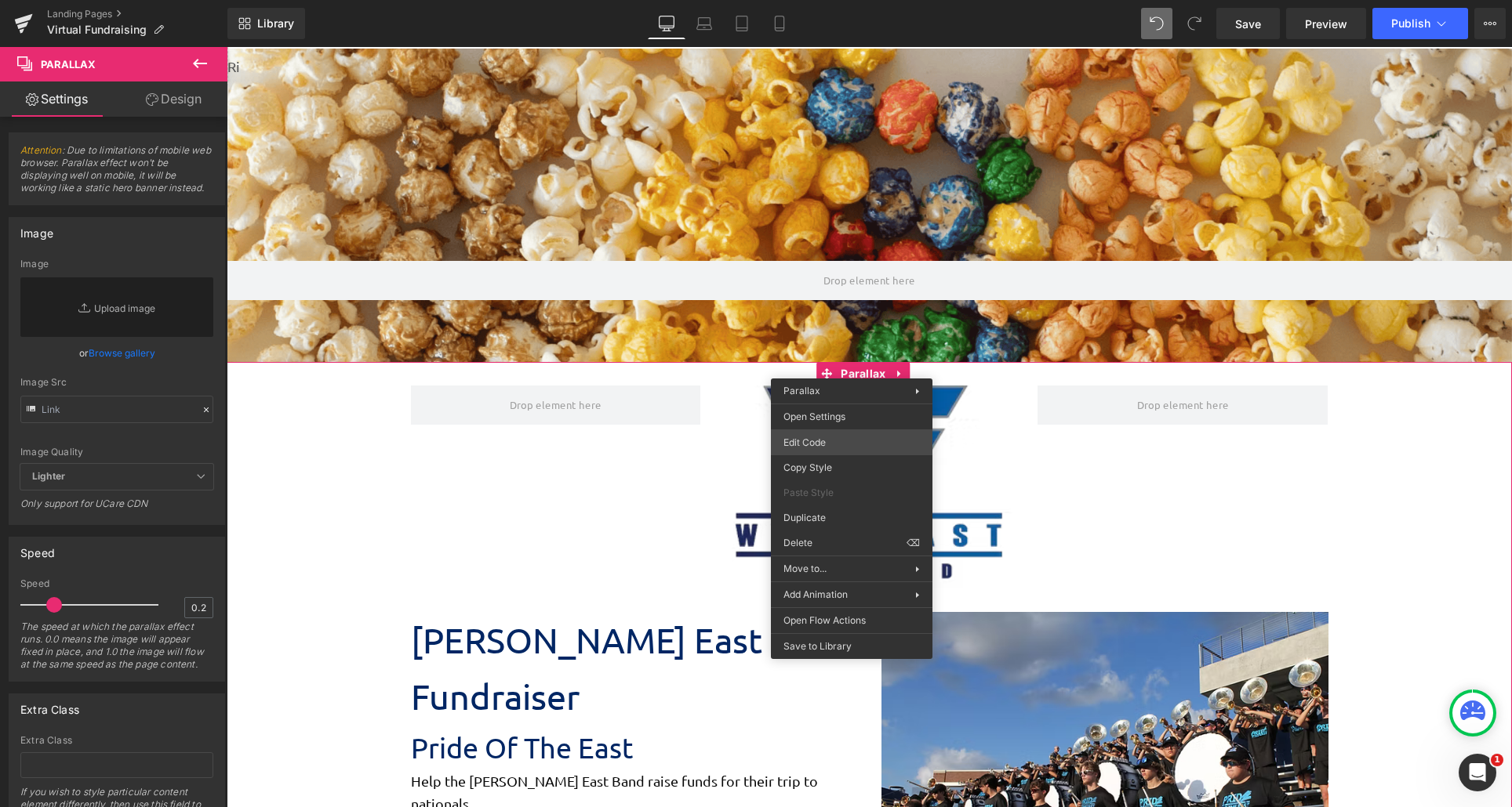
click at [842, 0] on div "Parallax You are previewing how the will restyle your page. You can not edit El…" at bounding box center [756, 0] width 1512 height 0
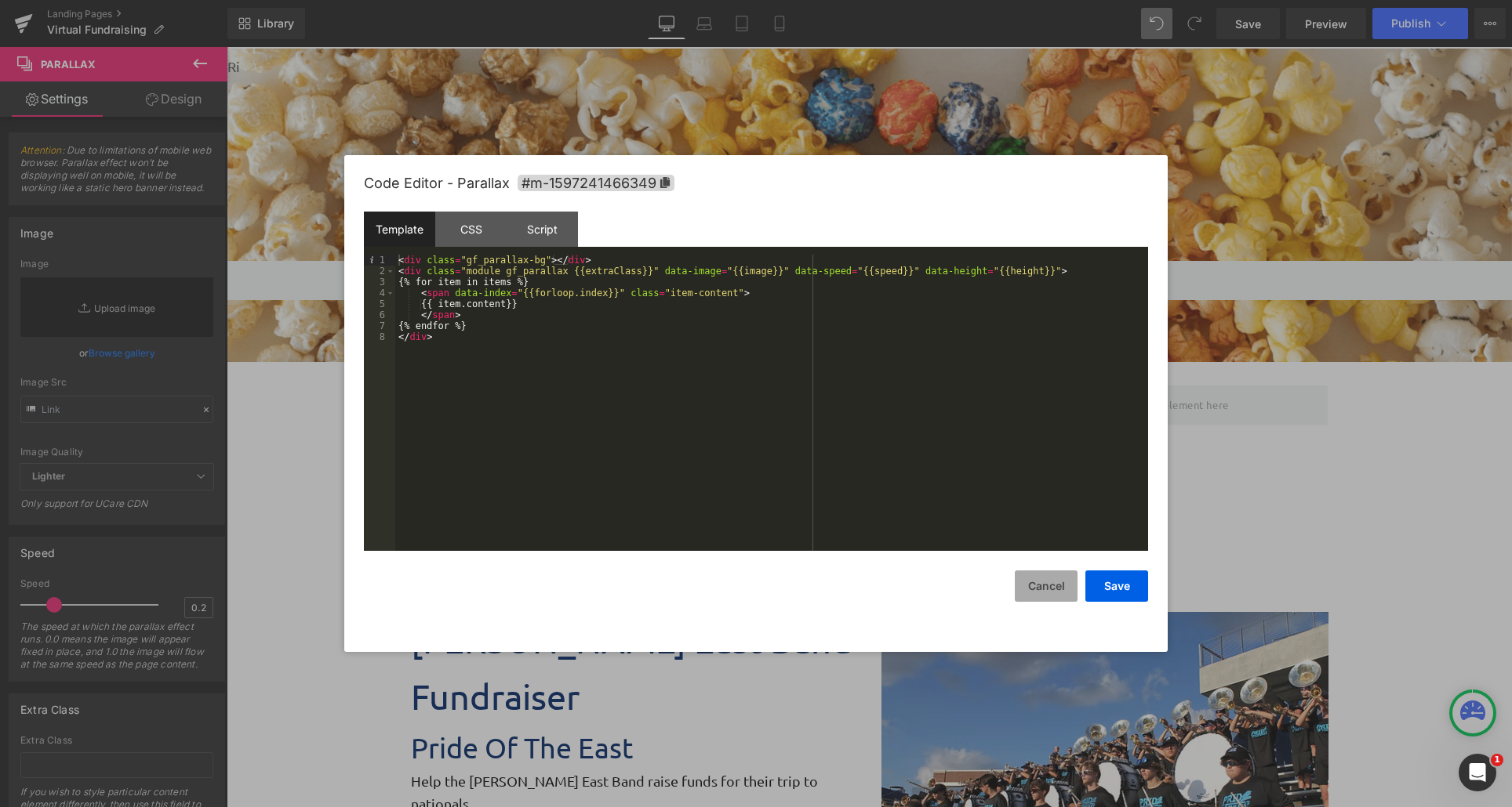
click at [1029, 584] on button "Cancel" at bounding box center [1046, 585] width 63 height 31
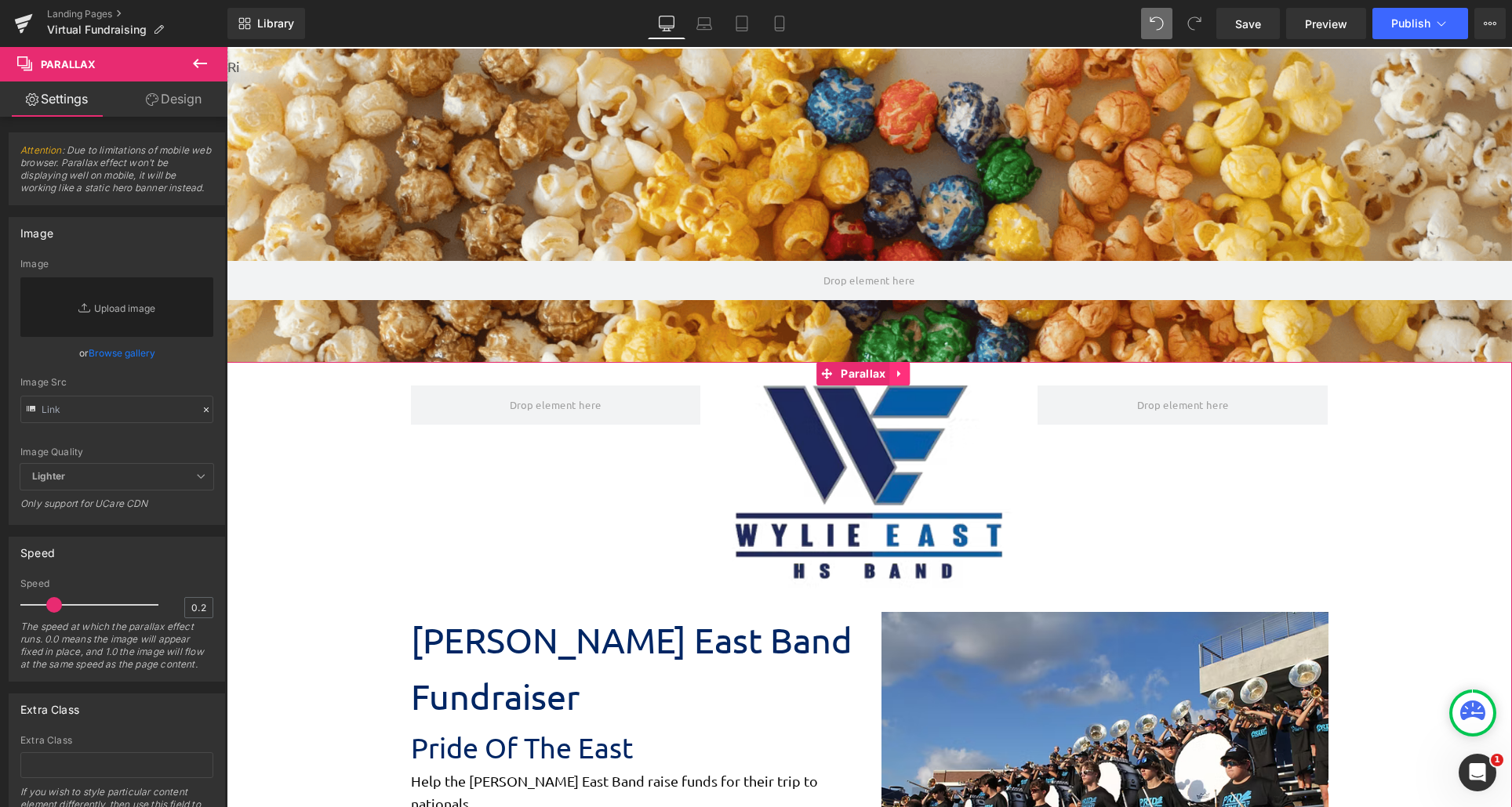
click at [900, 374] on icon at bounding box center [899, 374] width 4 height 7
click at [911, 377] on icon at bounding box center [910, 374] width 11 height 11
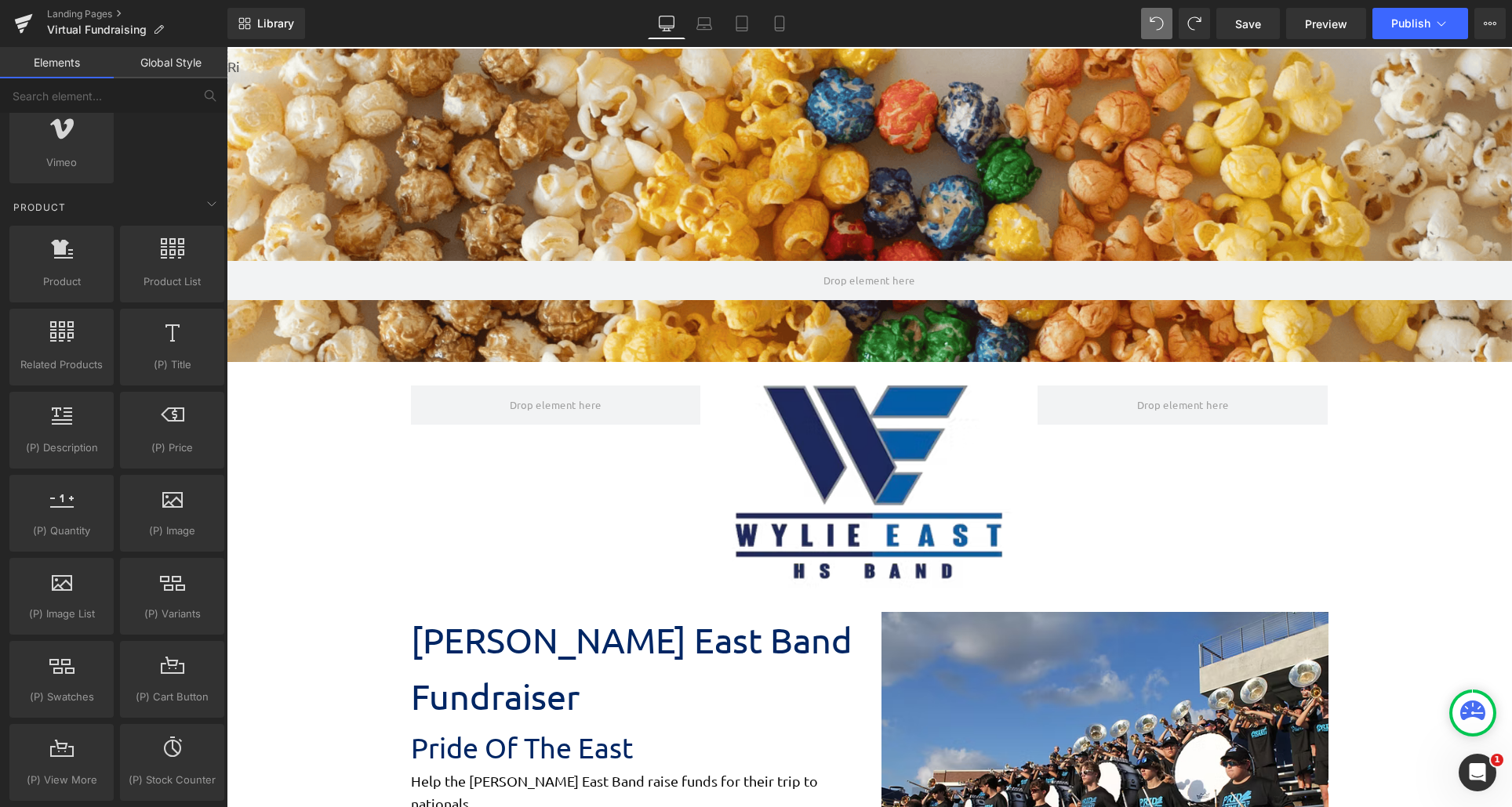
scroll to position [2685, 1273]
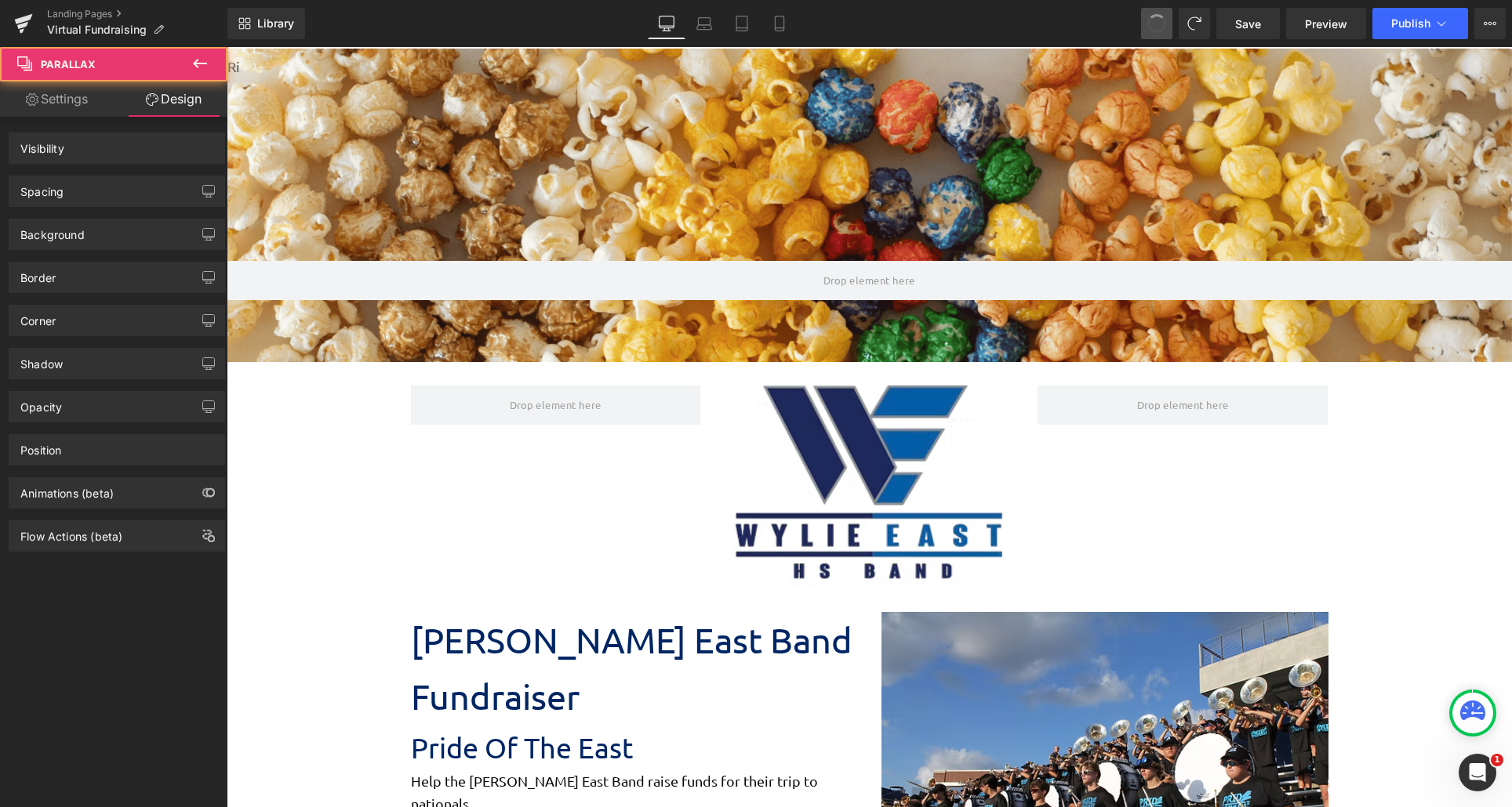
click at [1160, 32] on span at bounding box center [1157, 23] width 25 height 25
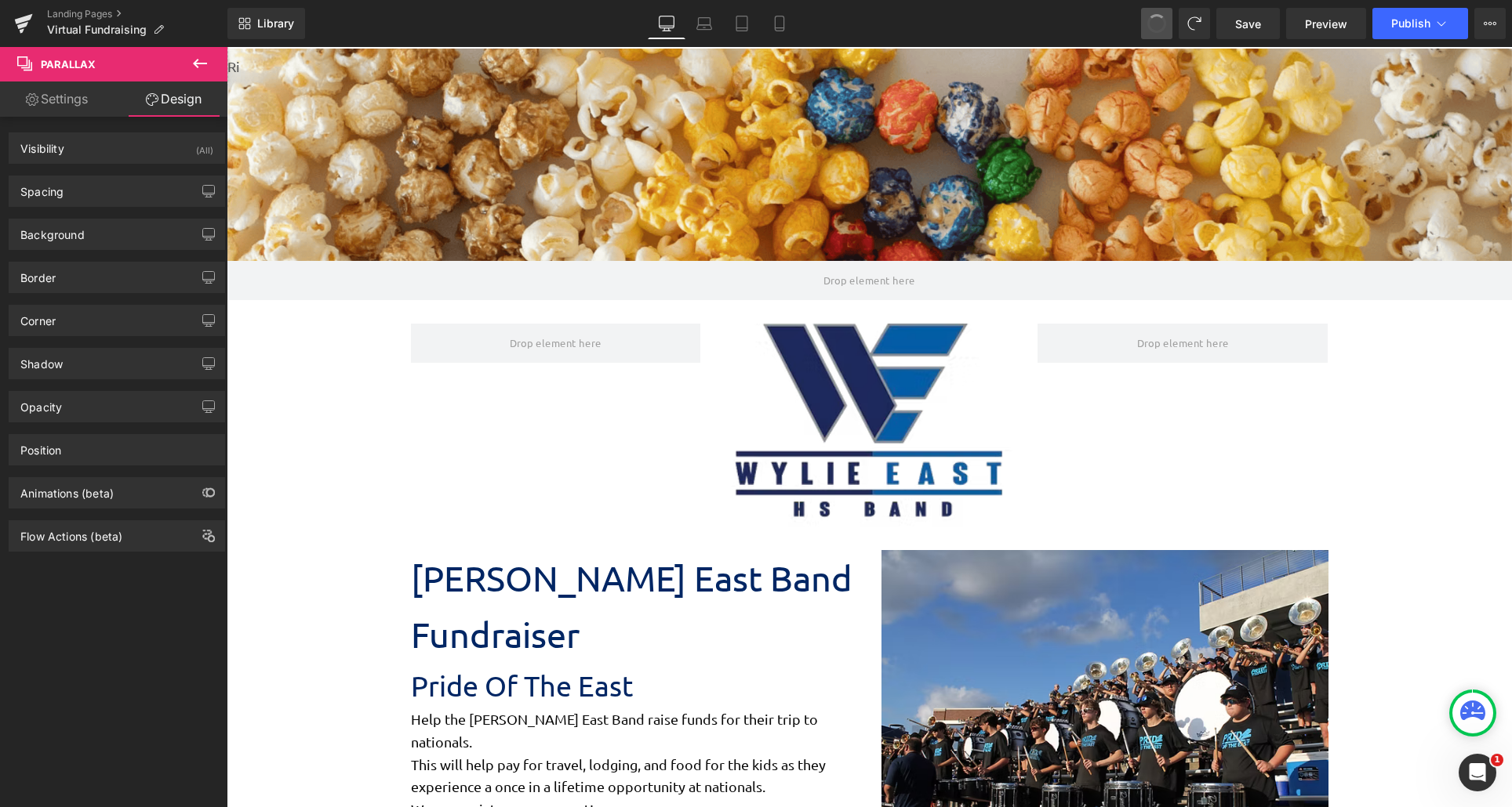
click at [1160, 32] on span at bounding box center [1156, 23] width 22 height 22
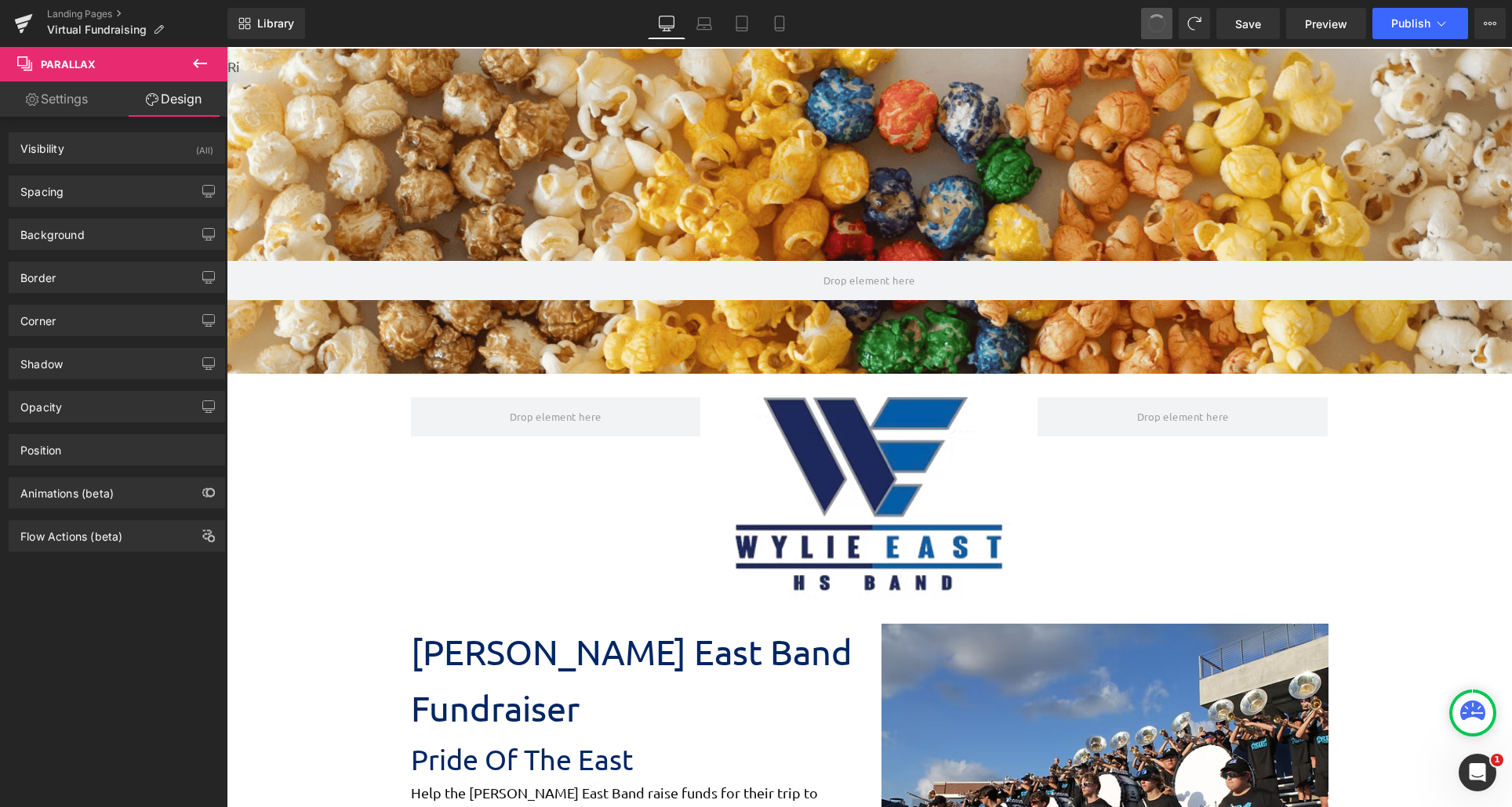
scroll to position [8, 8]
click at [1160, 32] on span at bounding box center [1156, 23] width 22 height 22
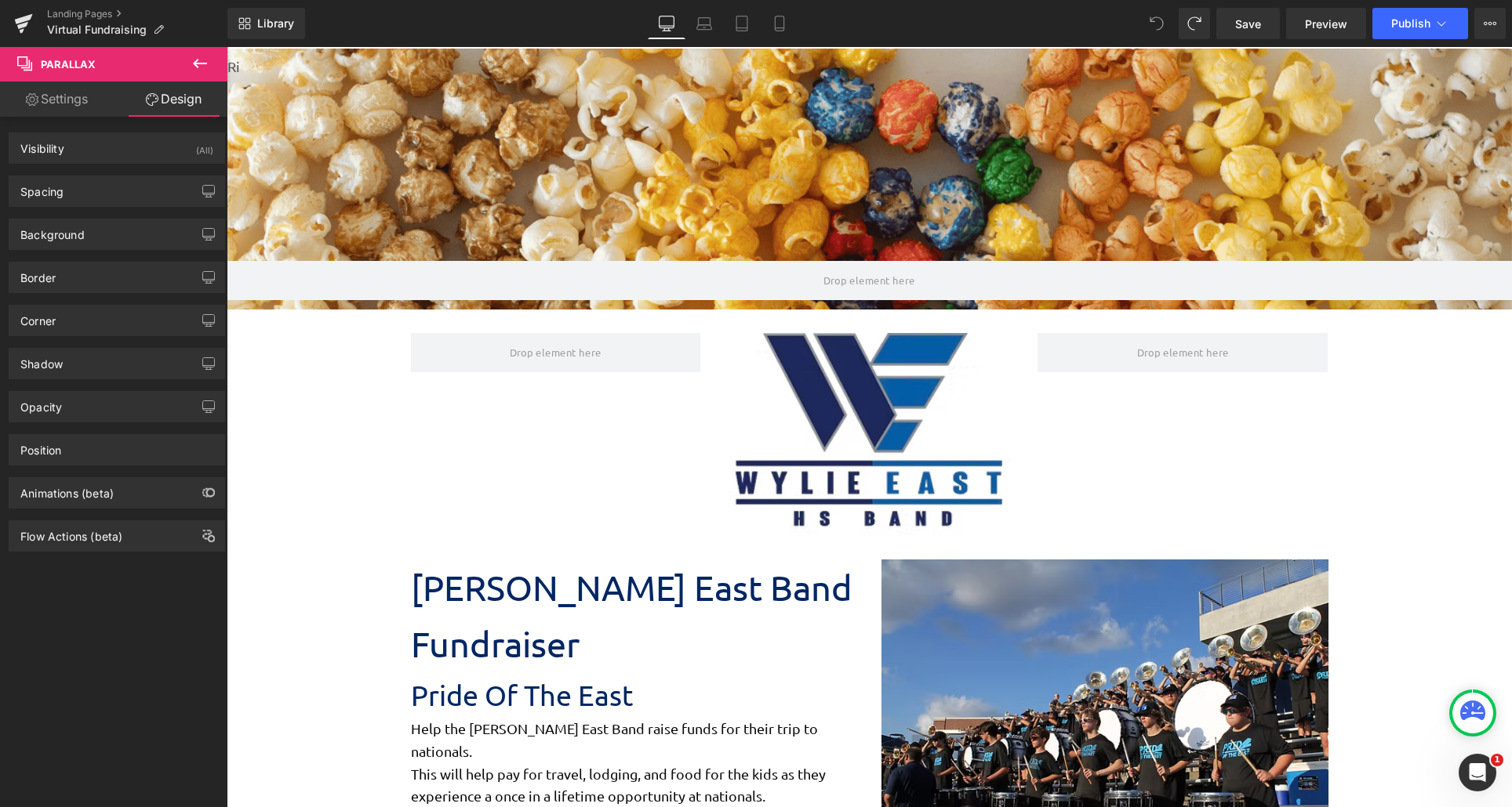
click at [1160, 32] on span at bounding box center [1156, 23] width 31 height 31
click at [1158, 19] on icon at bounding box center [1157, 23] width 14 height 14
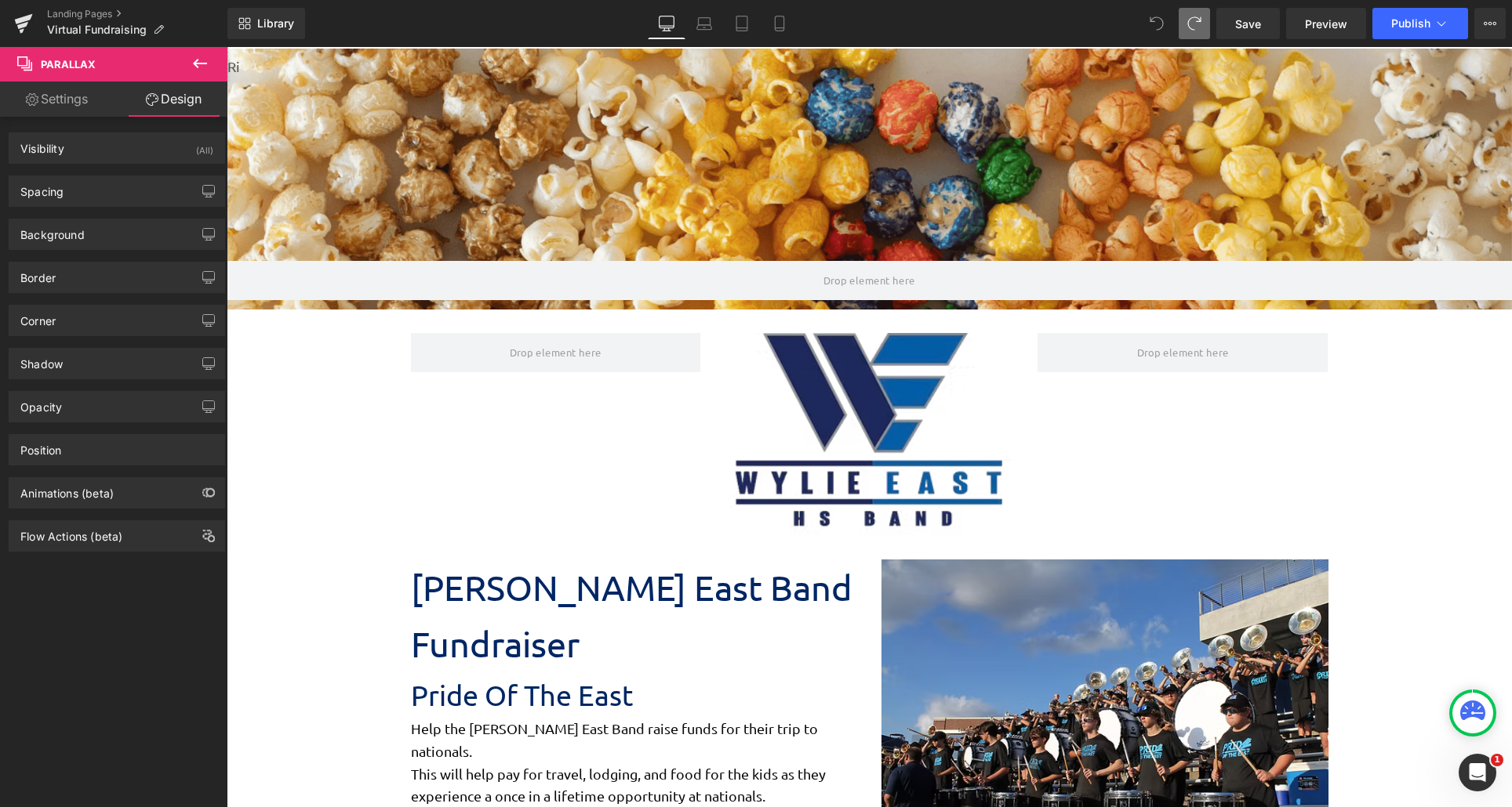
click at [1158, 19] on icon at bounding box center [1157, 23] width 14 height 14
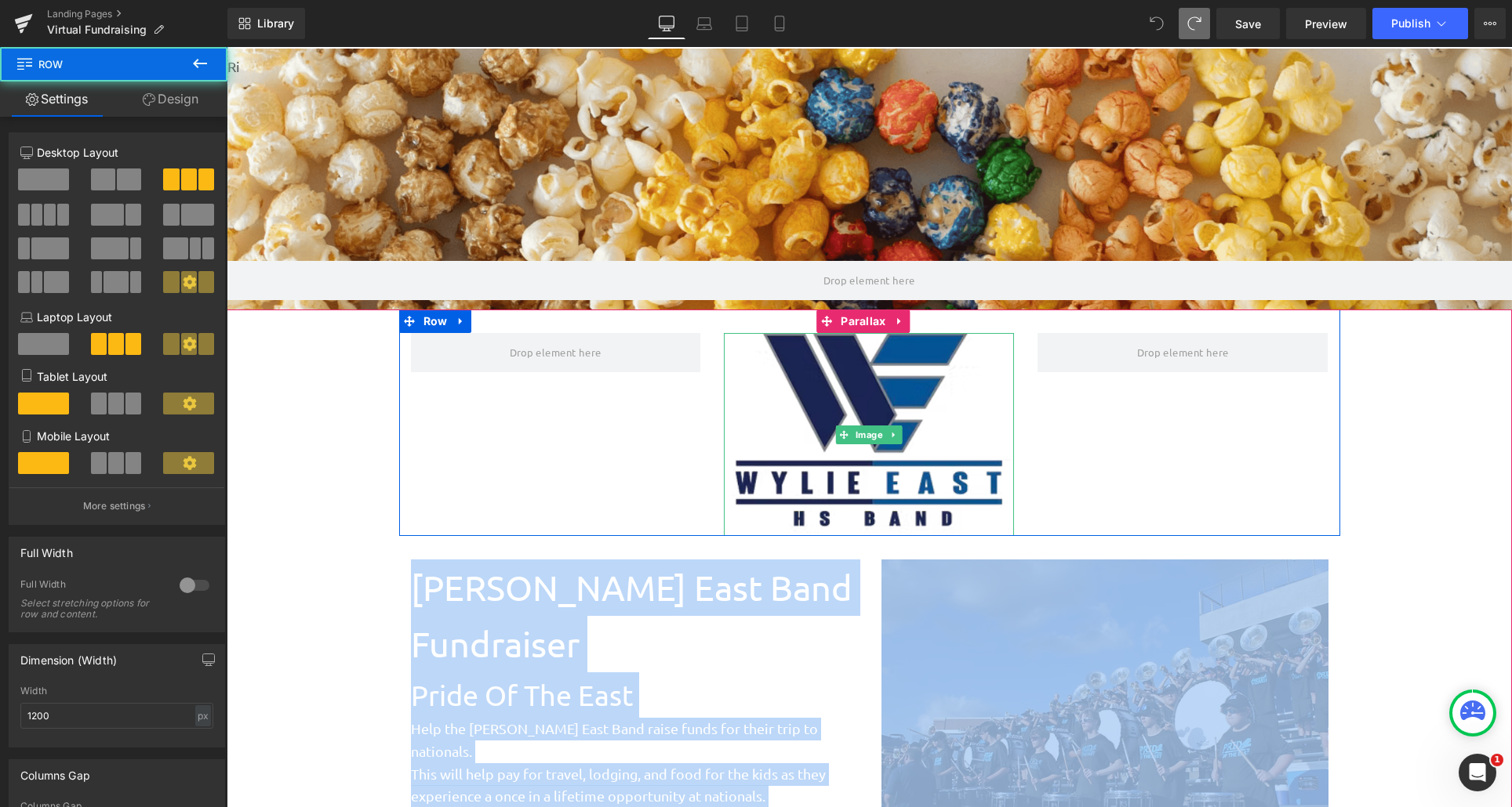
drag, startPoint x: 878, startPoint y: 310, endPoint x: 874, endPoint y: 348, distance: 38.2
click at [874, 348] on div "Image Row" at bounding box center [869, 422] width 941 height 226
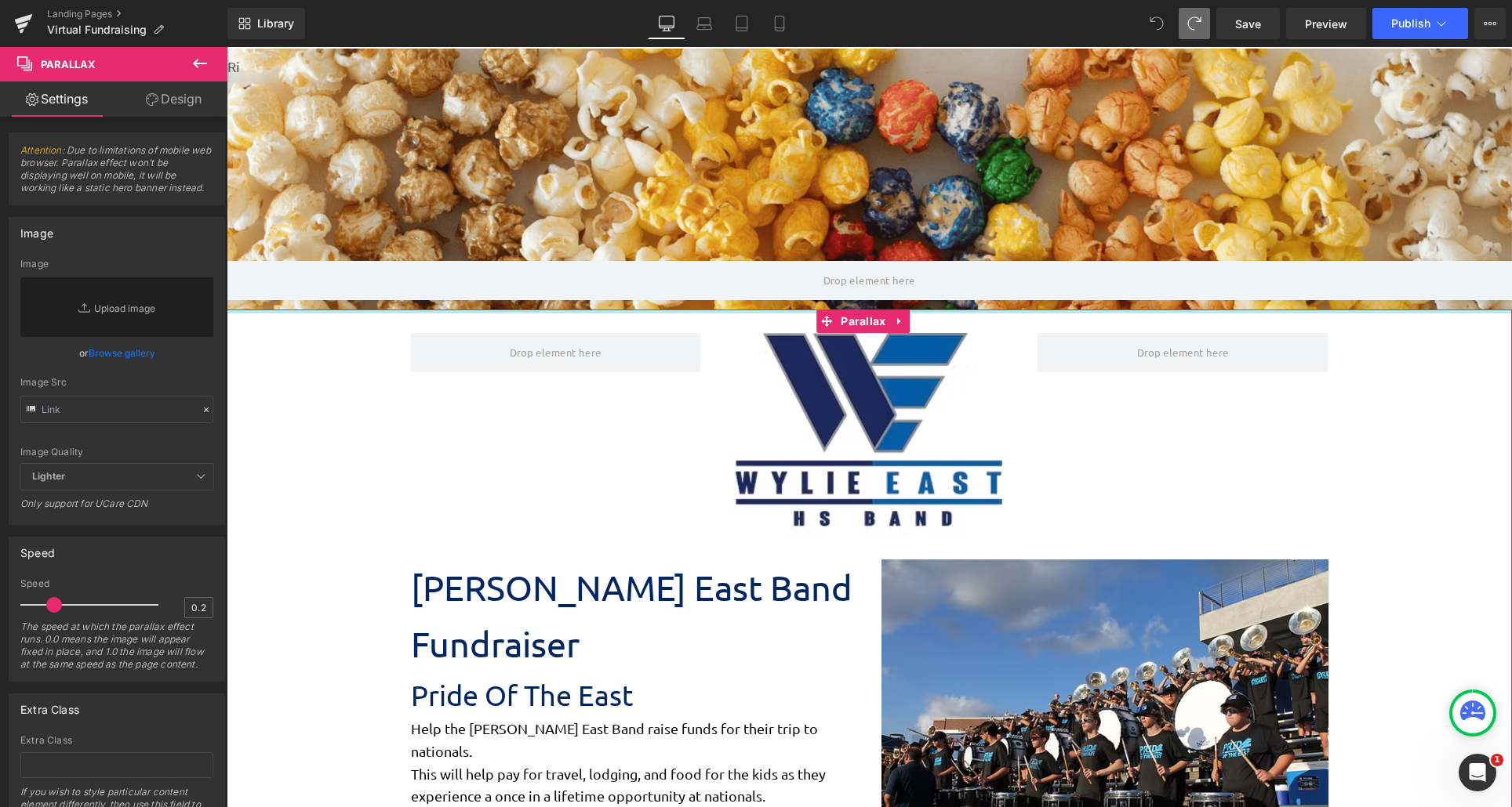
click at [552, 312] on div at bounding box center [868, 311] width 1285 height 4
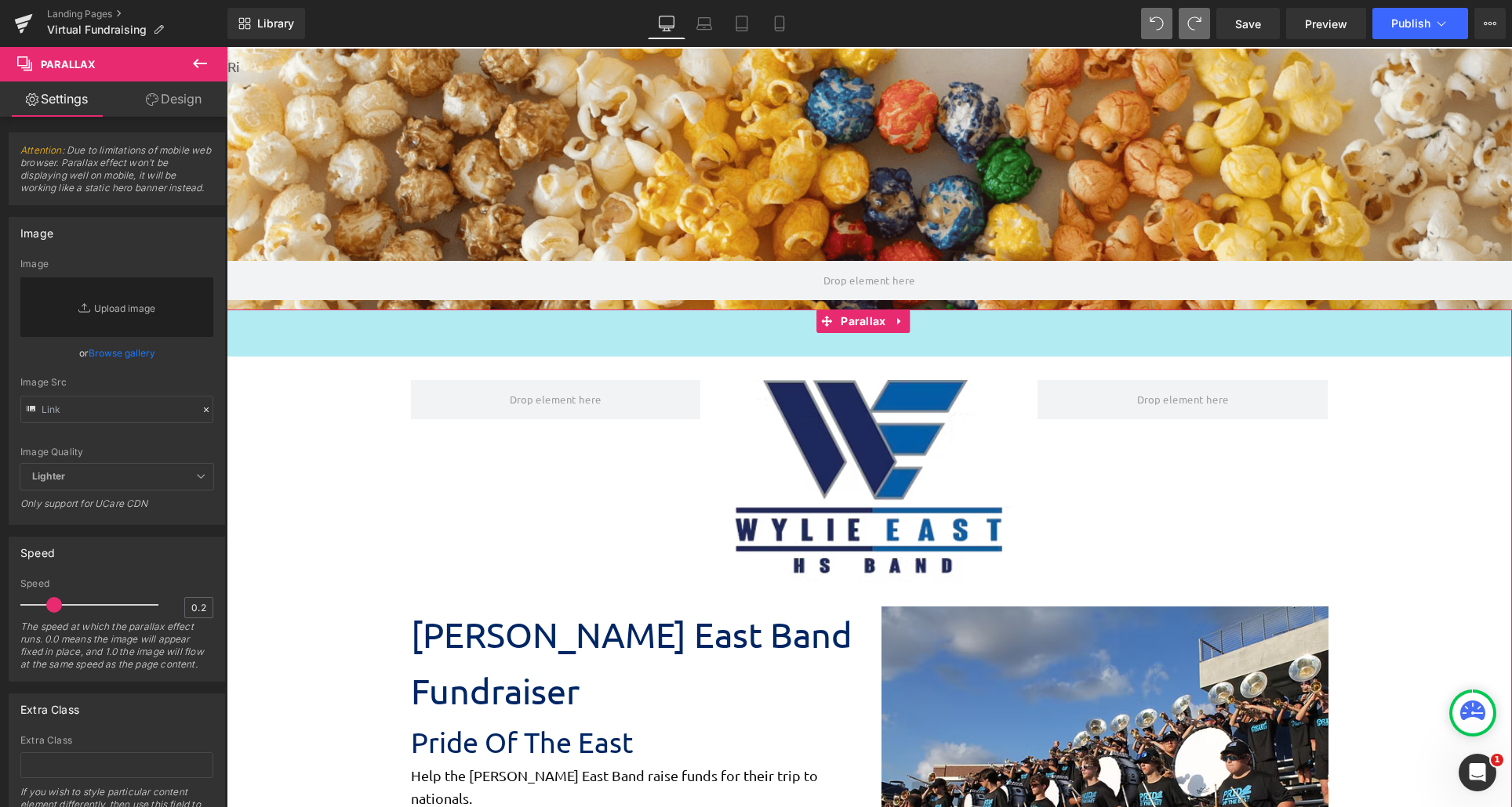
scroll to position [2682, 1273]
drag, startPoint x: 552, startPoint y: 312, endPoint x: 547, endPoint y: 362, distance: 50.2
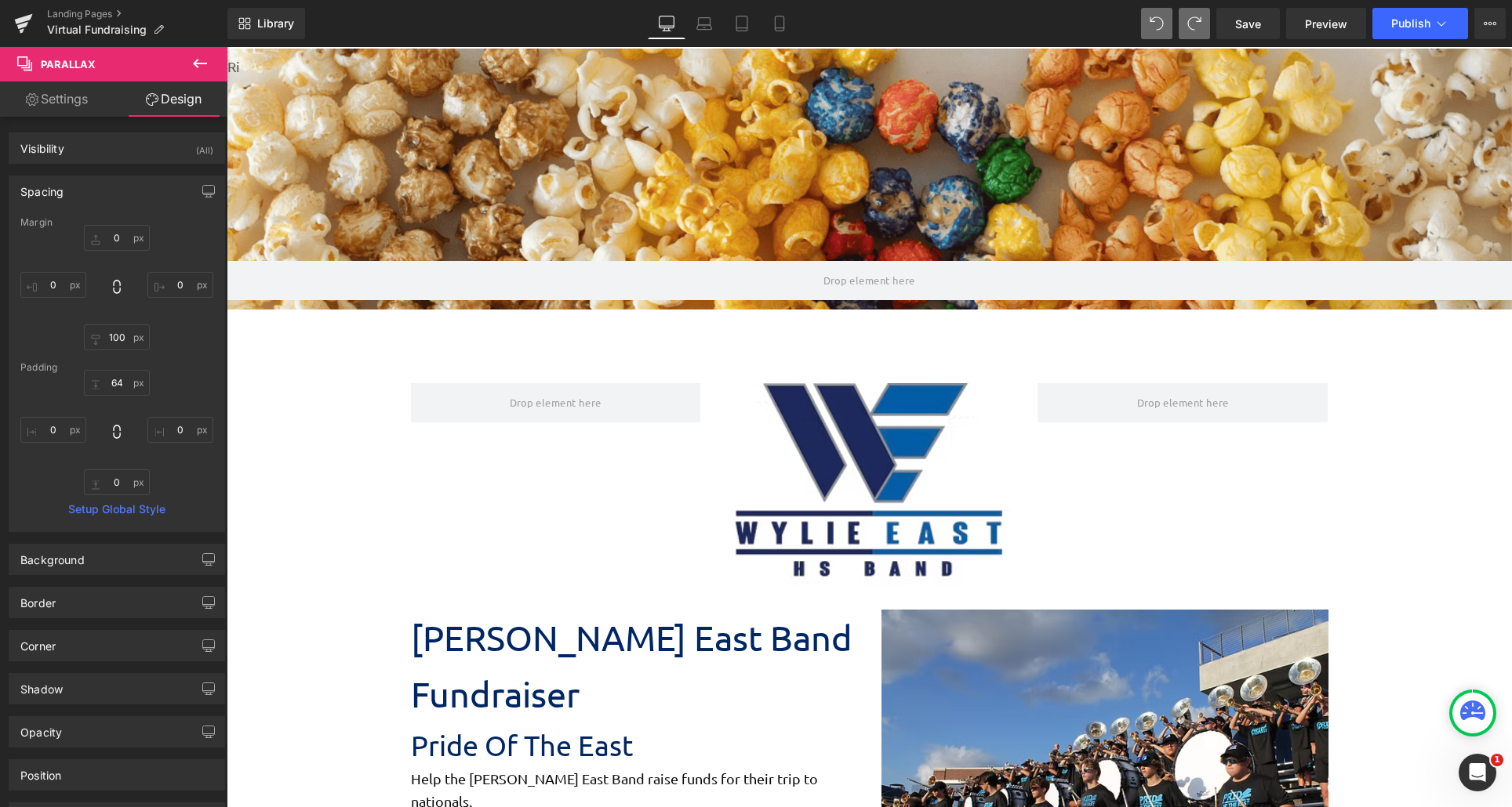
click at [192, 63] on icon at bounding box center [199, 63] width 19 height 19
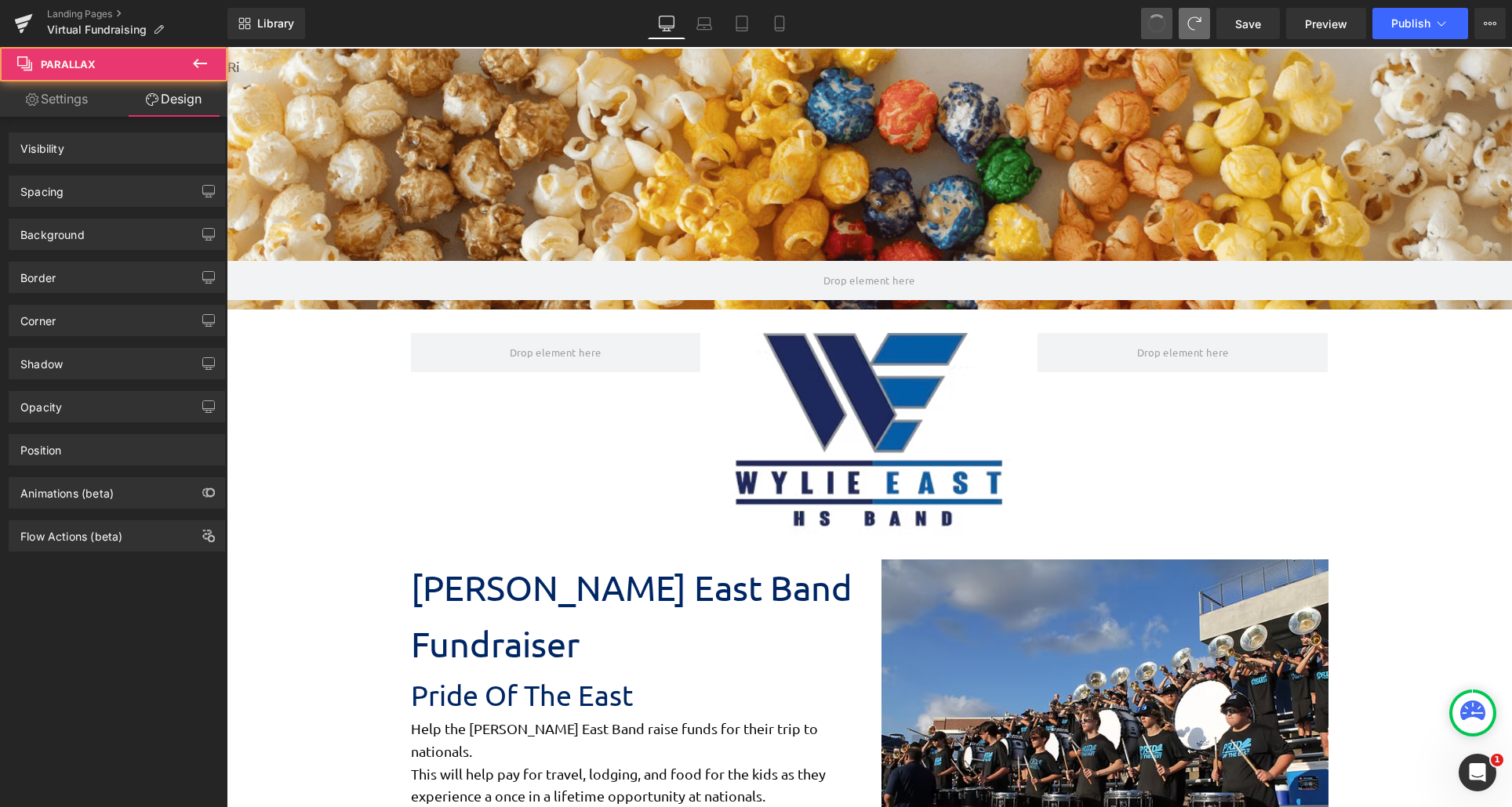
scroll to position [2632, 1273]
click at [1152, 21] on icon at bounding box center [1157, 23] width 14 height 14
click at [1324, 24] on span "Preview" at bounding box center [1325, 24] width 42 height 16
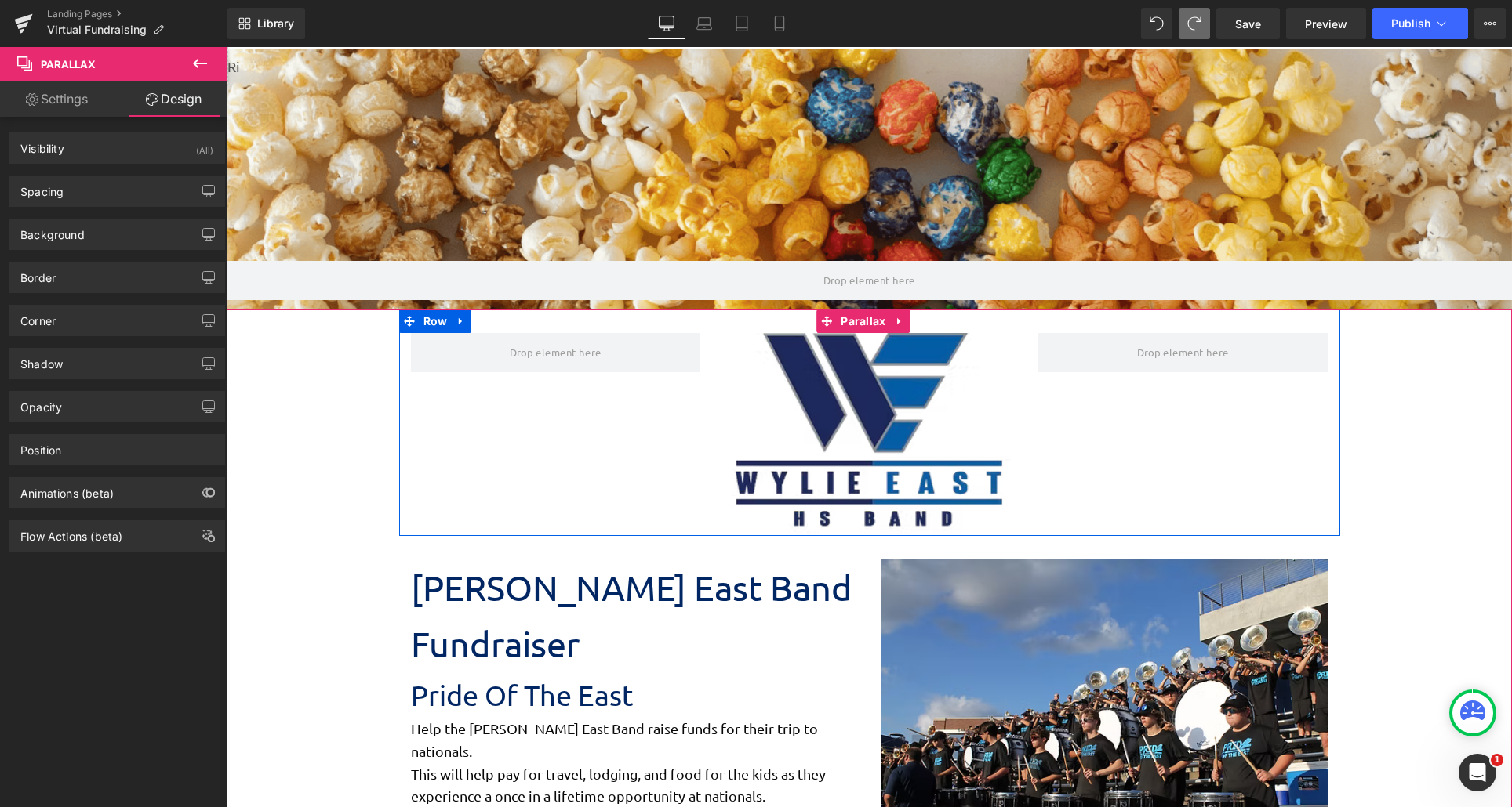
scroll to position [2445, 1273]
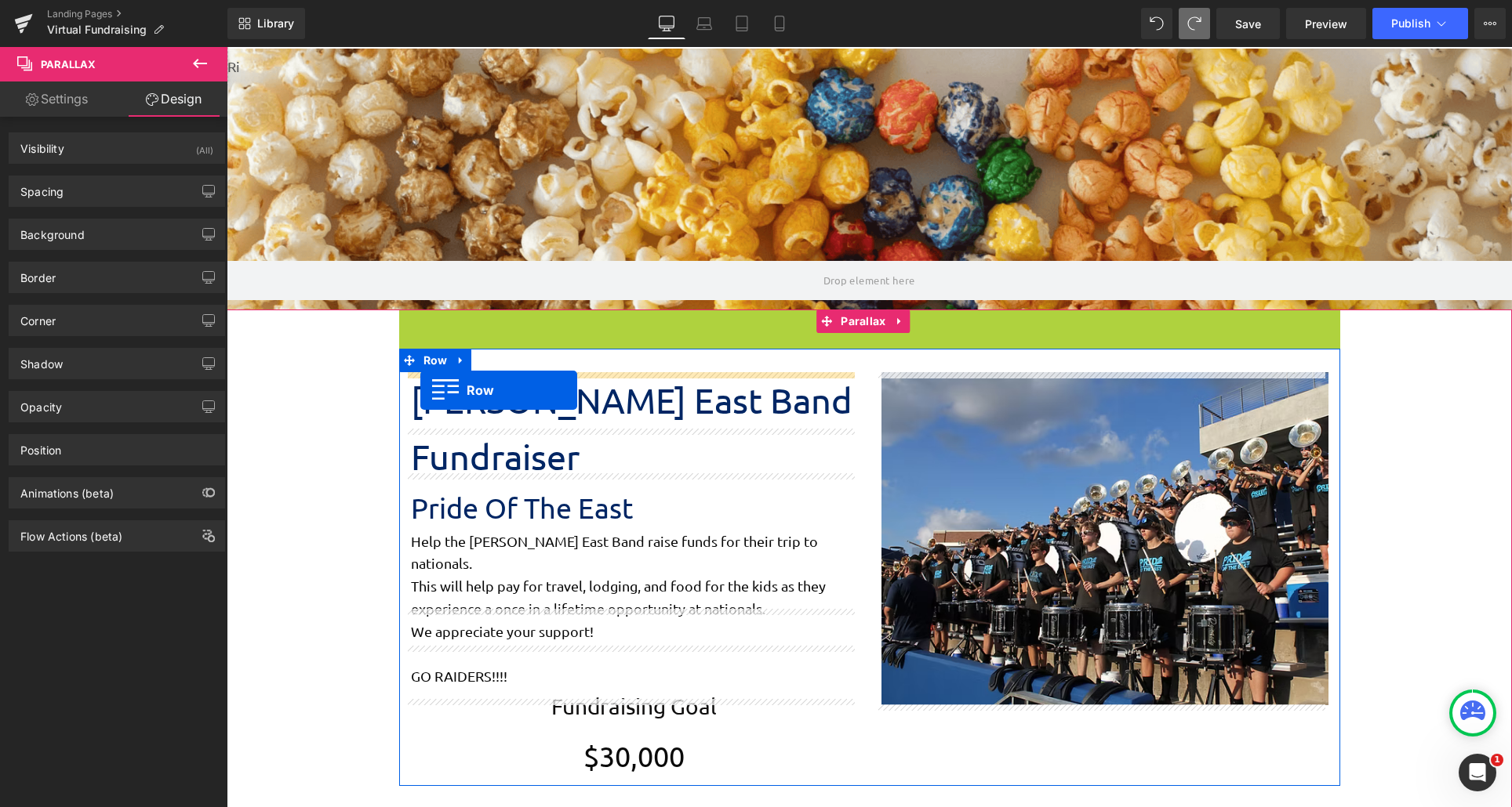
drag, startPoint x: 406, startPoint y: 320, endPoint x: 420, endPoint y: 391, distance: 72.4
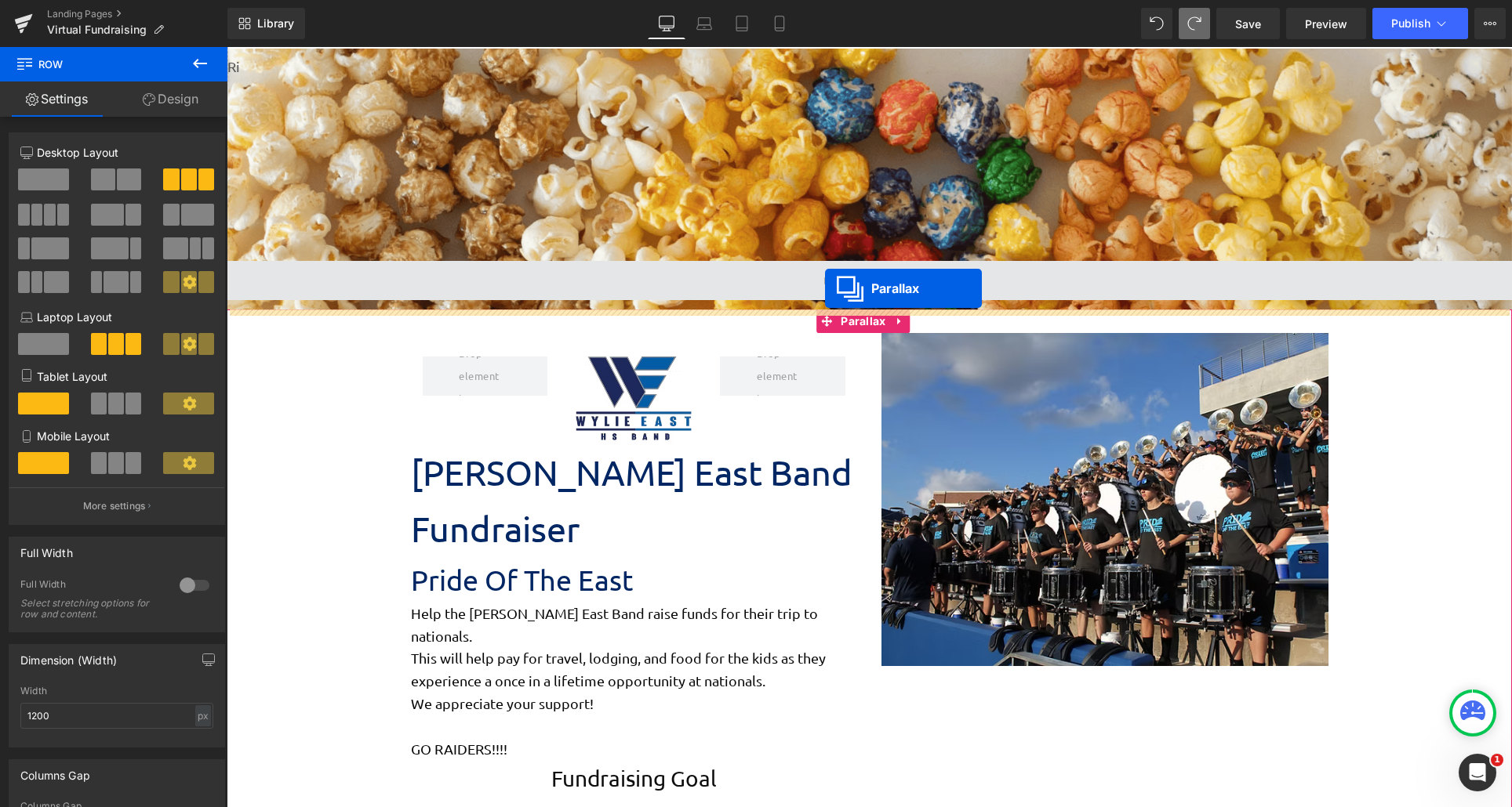
scroll to position [1045, 1273]
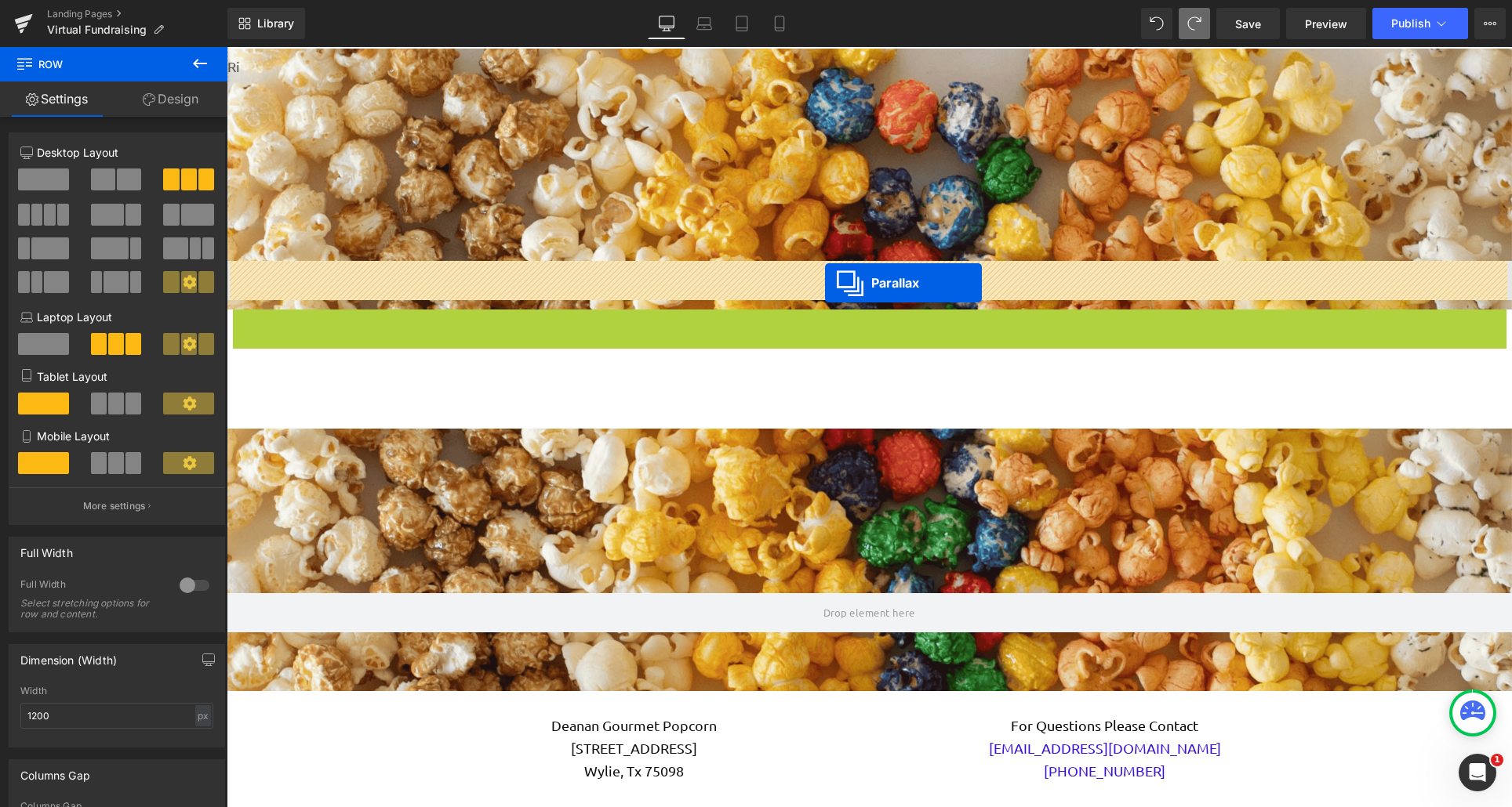
drag, startPoint x: 824, startPoint y: 317, endPoint x: 825, endPoint y: 283, distance: 34.0
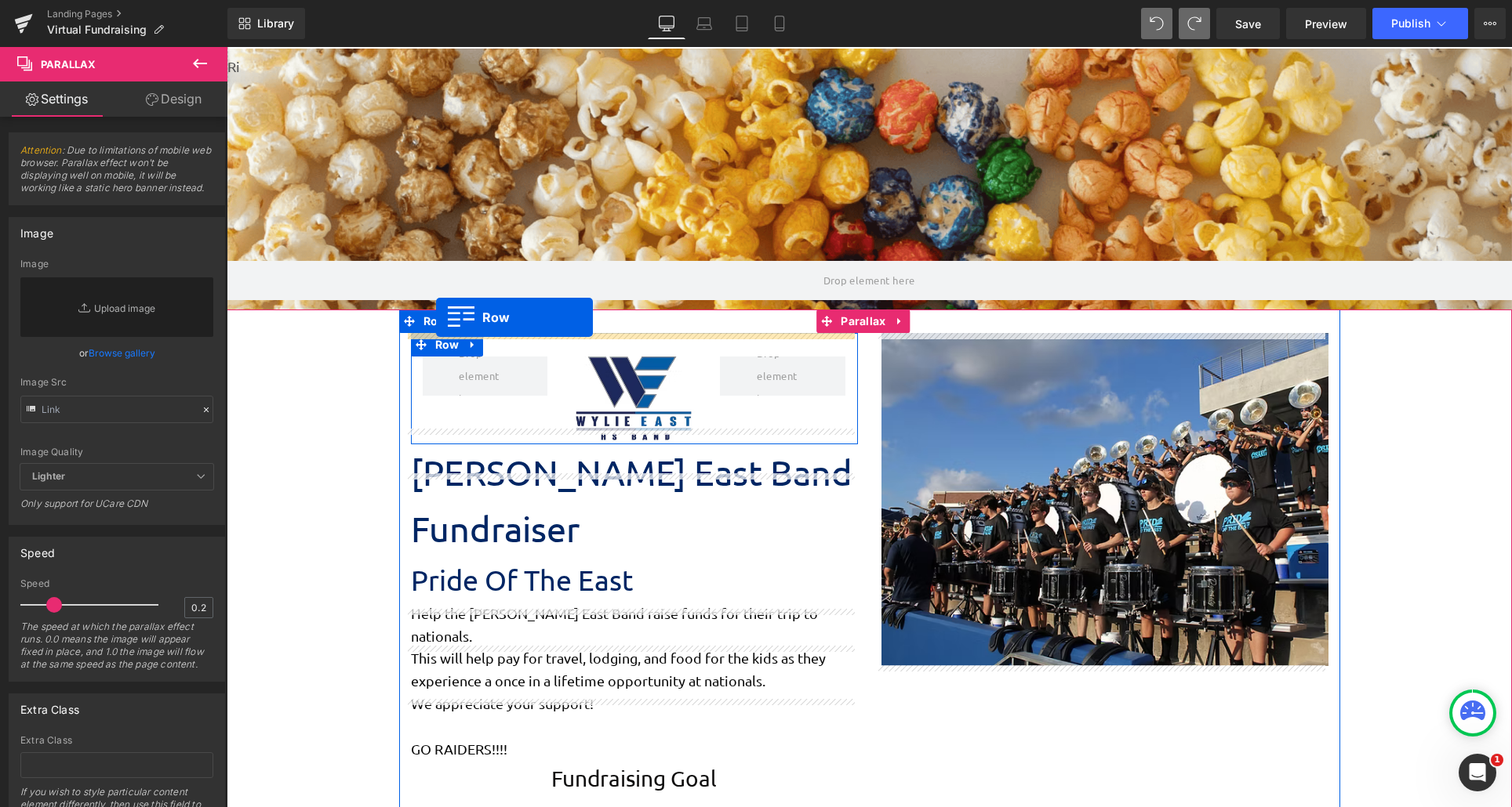
scroll to position [2277, 1273]
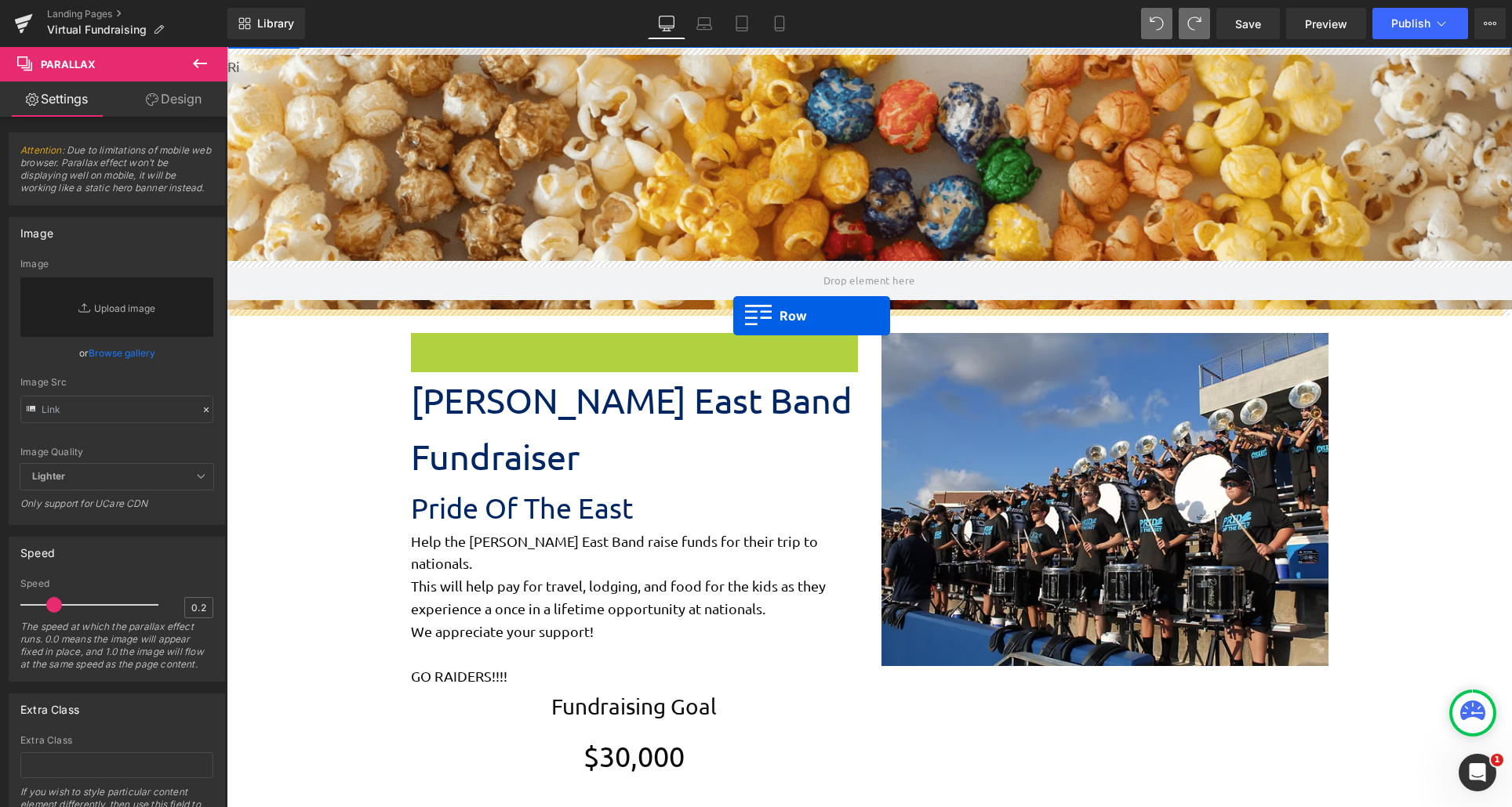
drag, startPoint x: 411, startPoint y: 344, endPoint x: 733, endPoint y: 315, distance: 323.3
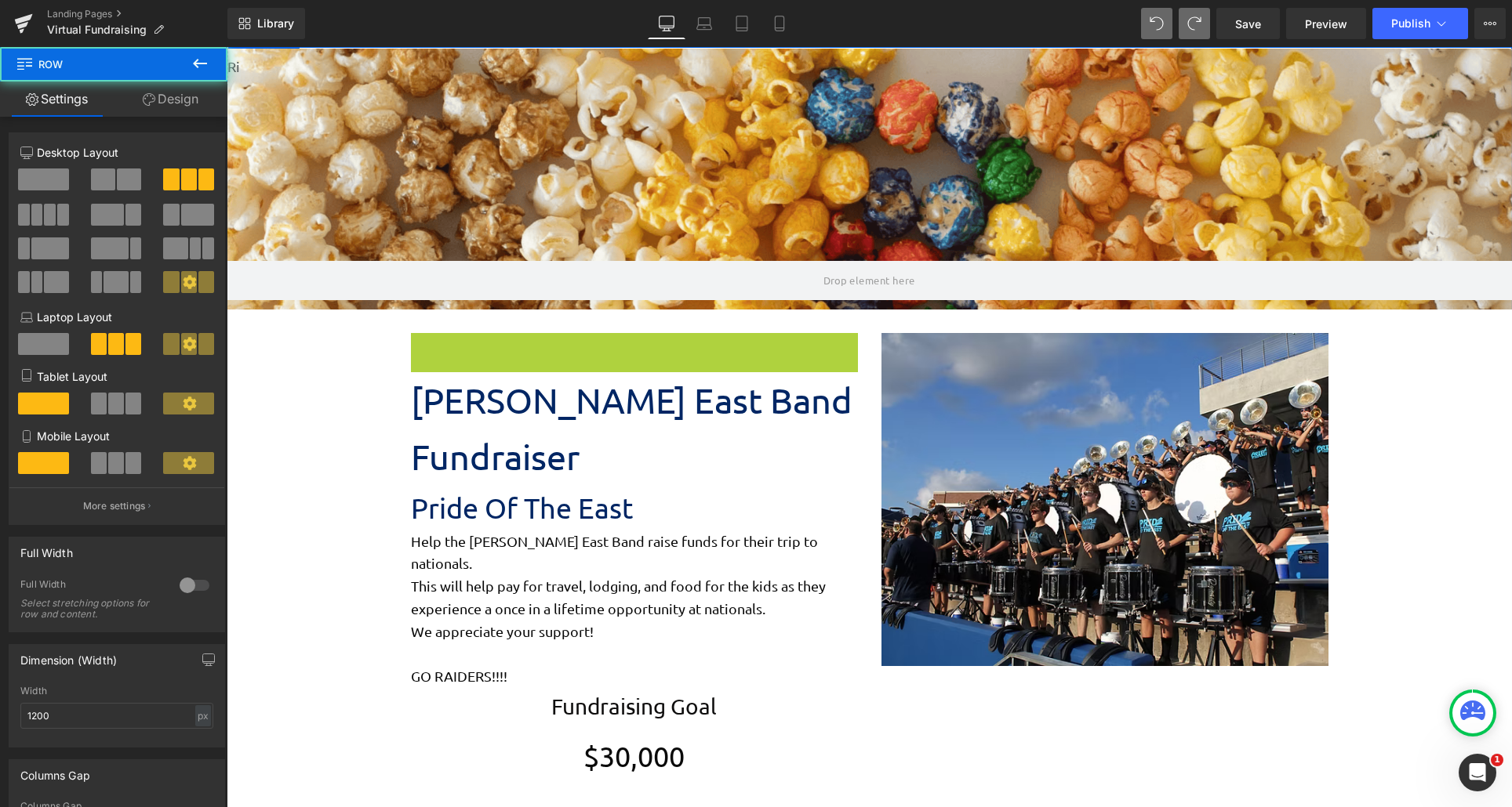
scroll to position [0, 0]
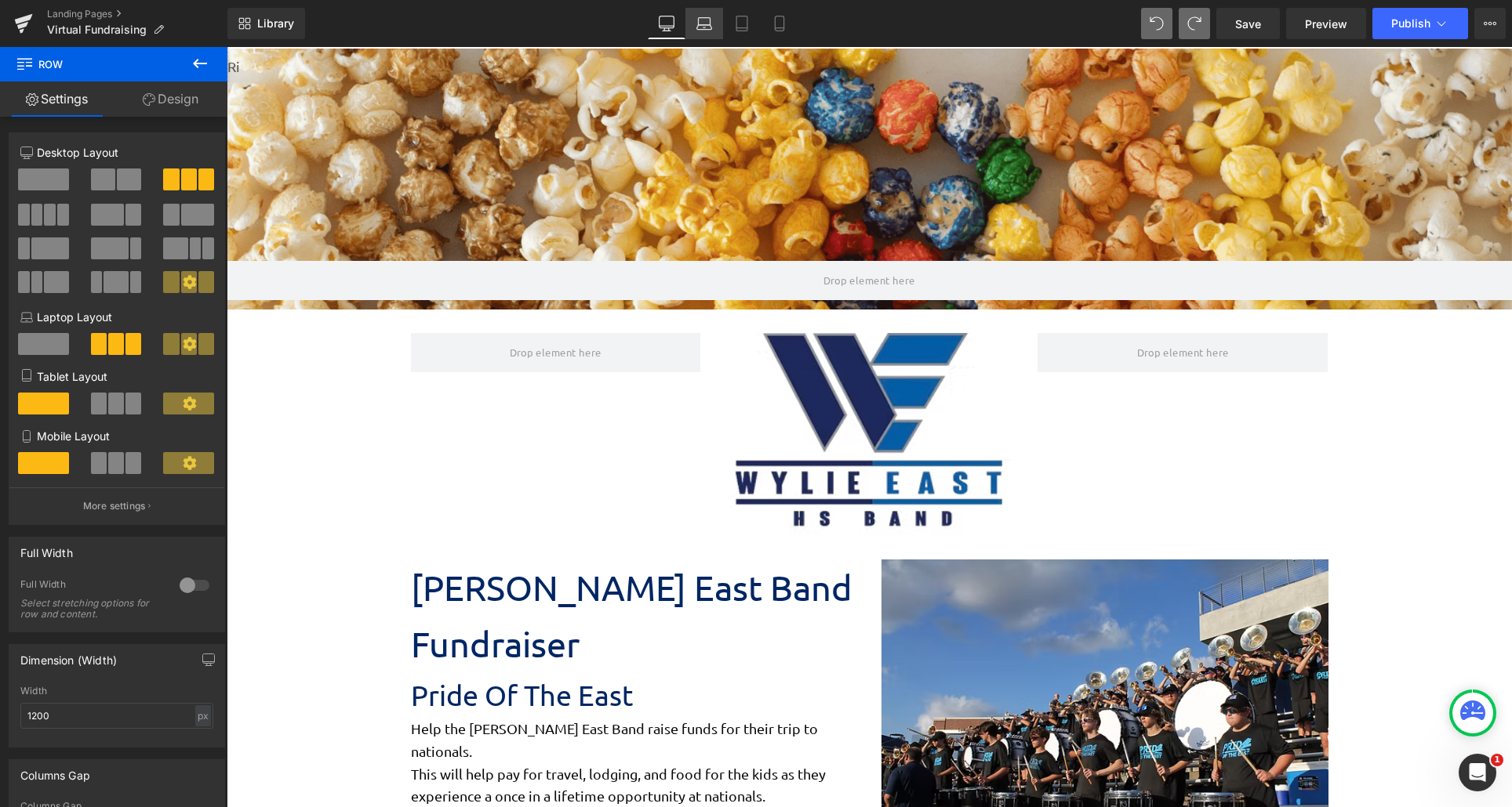
click at [708, 32] on link "Laptop" at bounding box center [705, 23] width 38 height 31
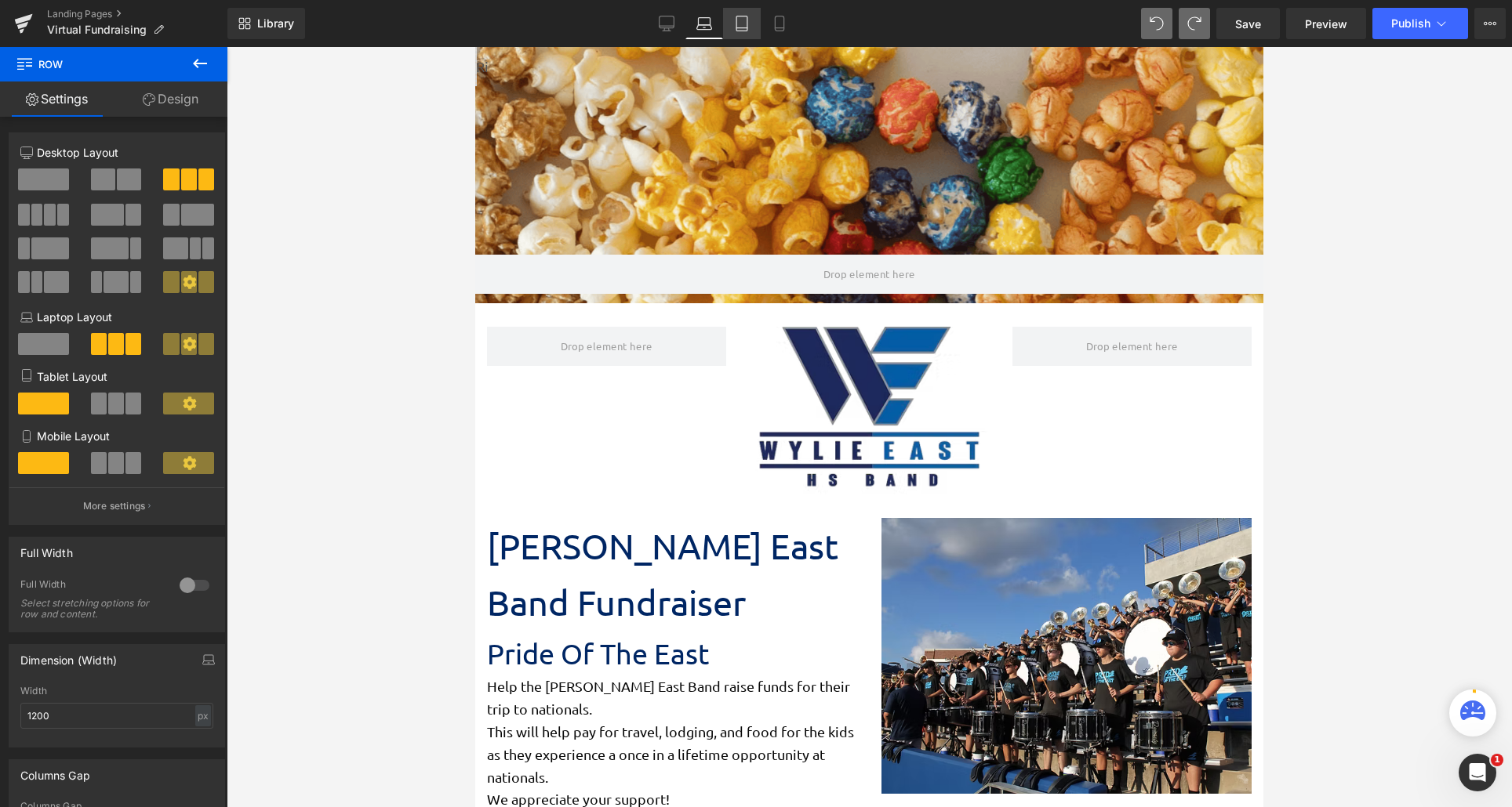
click at [739, 30] on icon at bounding box center [742, 23] width 11 height 15
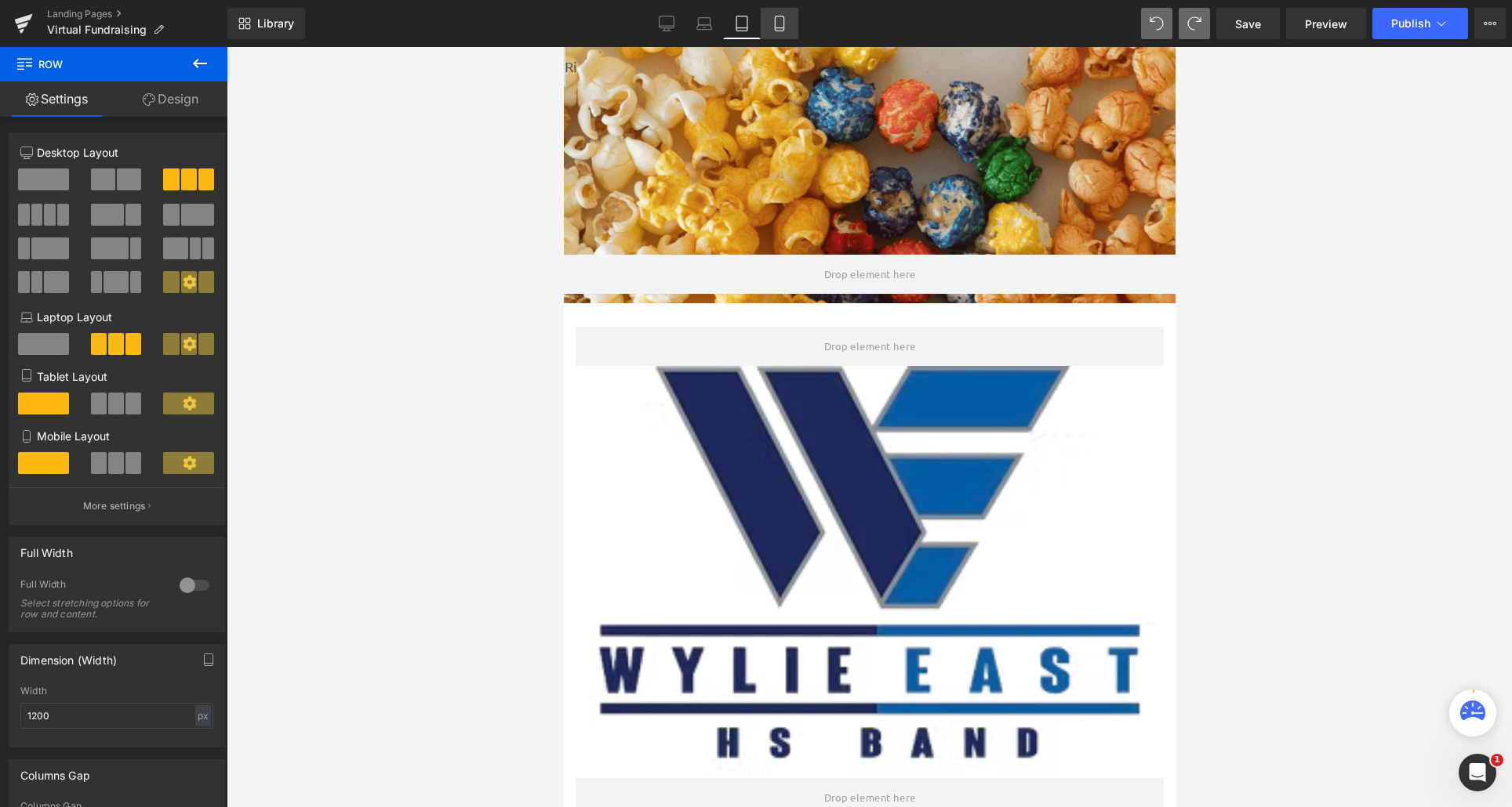
click at [773, 30] on icon at bounding box center [780, 24] width 16 height 16
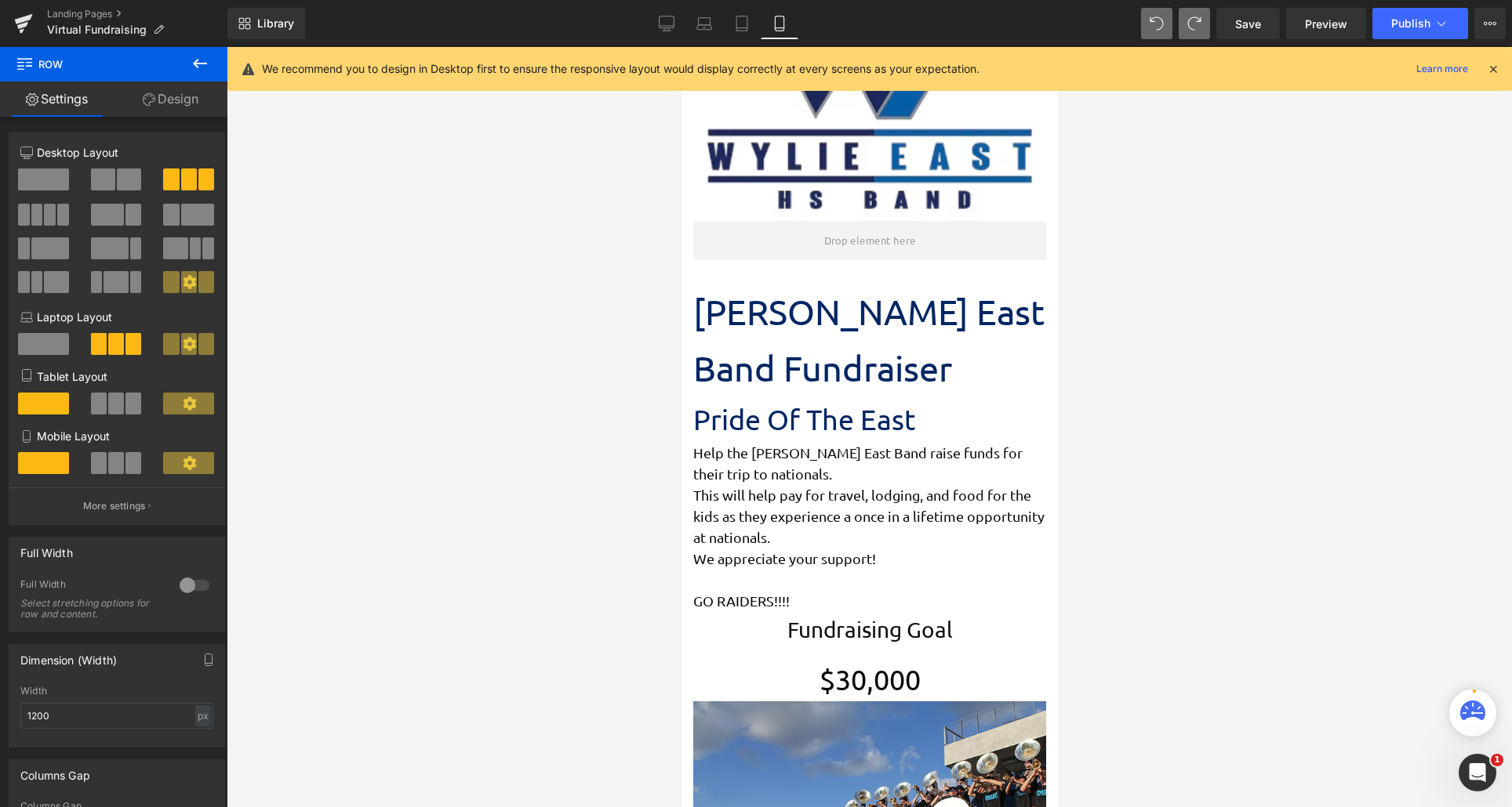
click at [652, 41] on div "Library Mobile Desktop Laptop Tablet Mobile Save Preview Publish Scheduled View…" at bounding box center [869, 23] width 1285 height 47
click at [660, 32] on link "Desktop" at bounding box center [666, 23] width 38 height 31
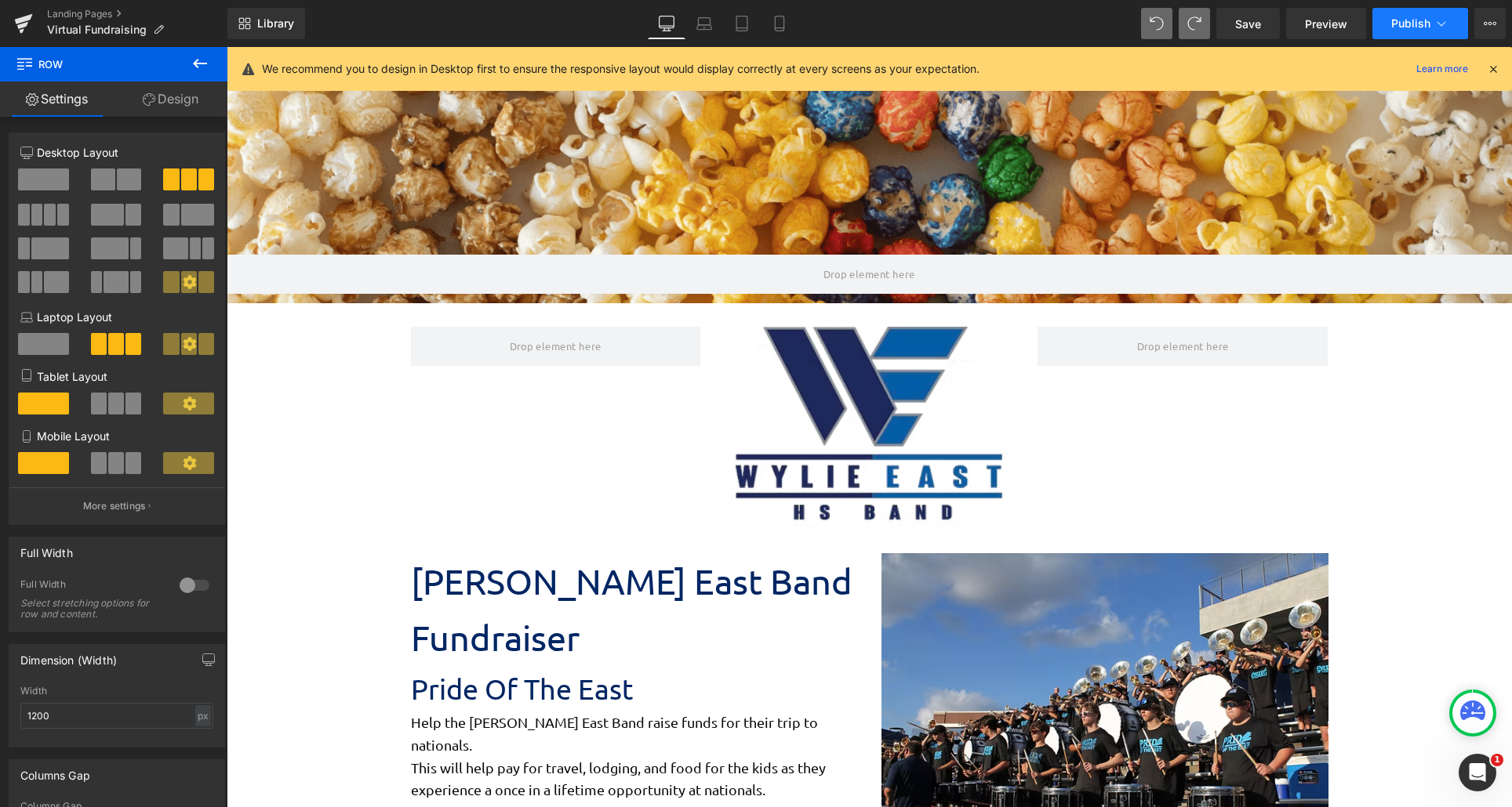
click at [1425, 22] on span "Publish" at bounding box center [1411, 23] width 39 height 13
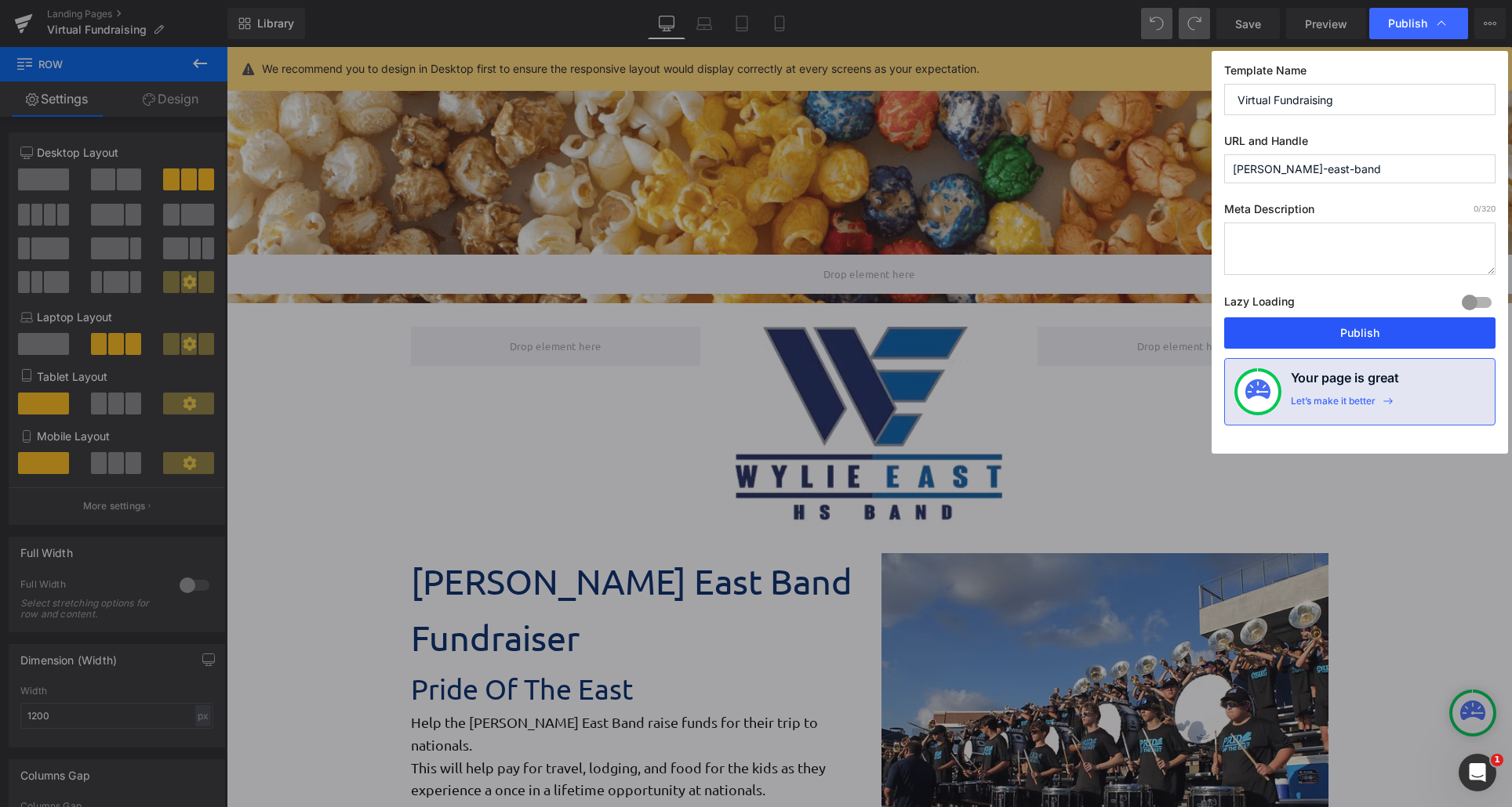
click at [1374, 323] on button "Publish" at bounding box center [1359, 332] width 271 height 31
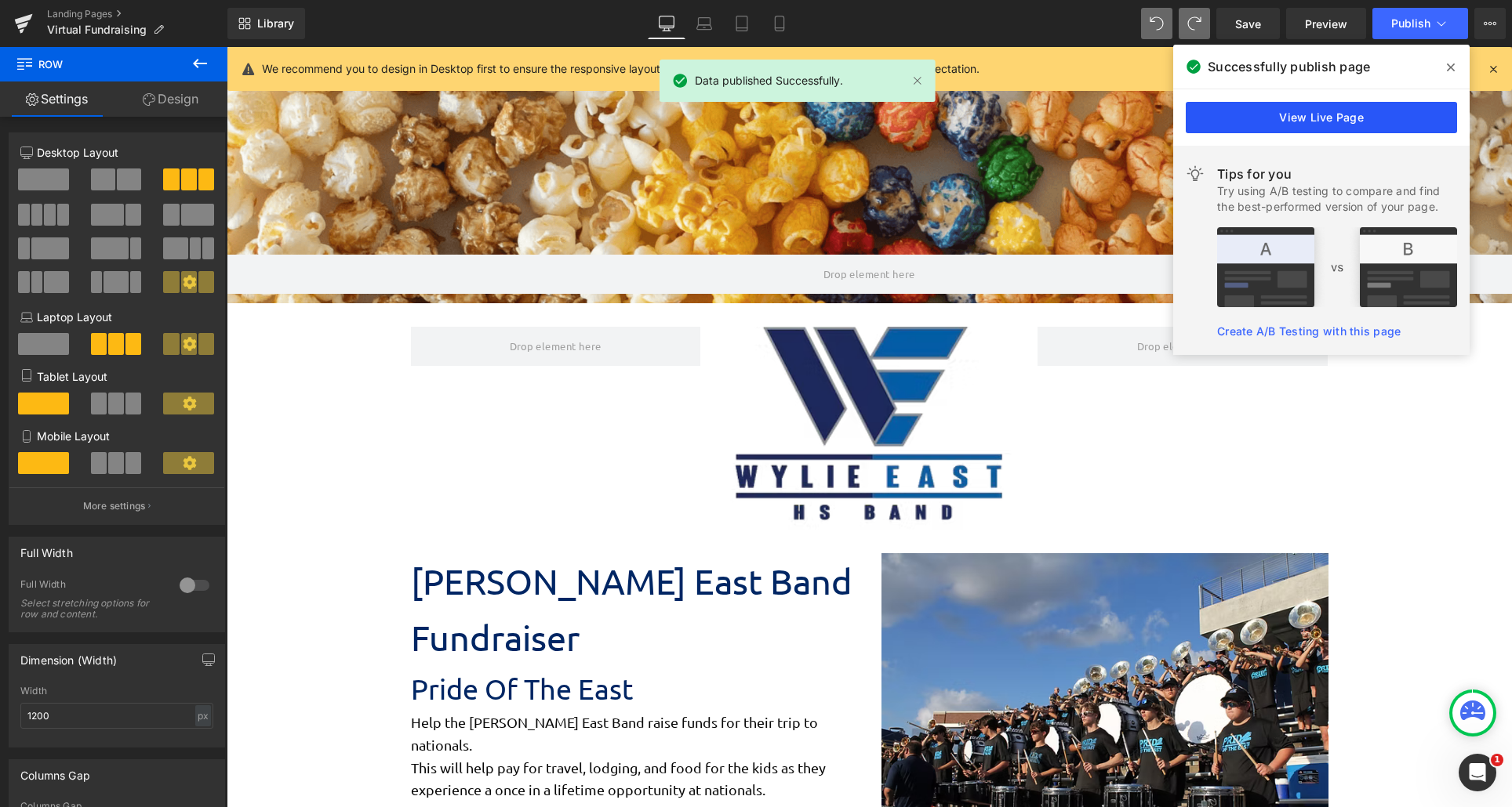
click at [1358, 130] on link "View Live Page" at bounding box center [1321, 117] width 271 height 31
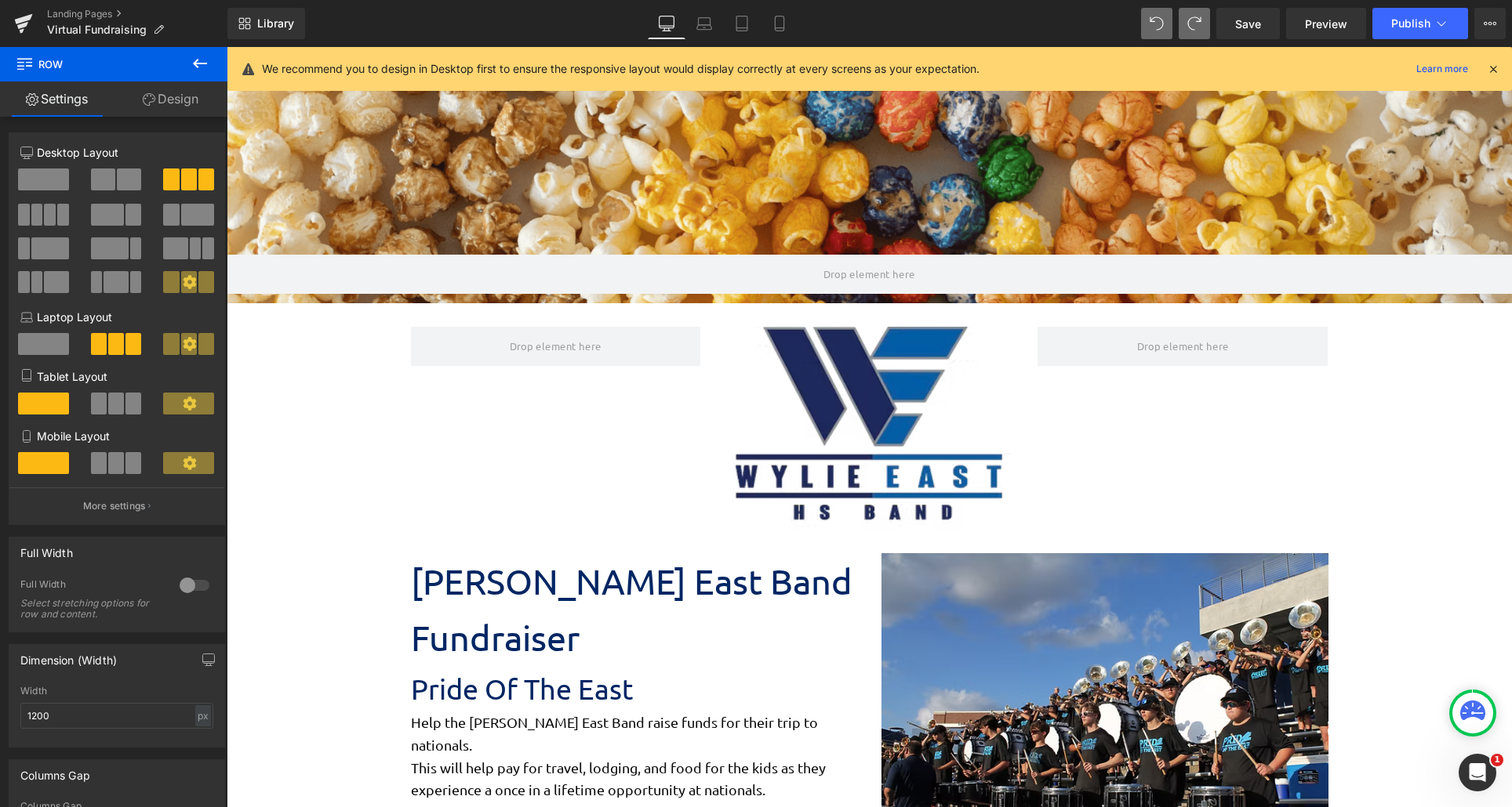
click at [212, 73] on button at bounding box center [199, 64] width 55 height 35
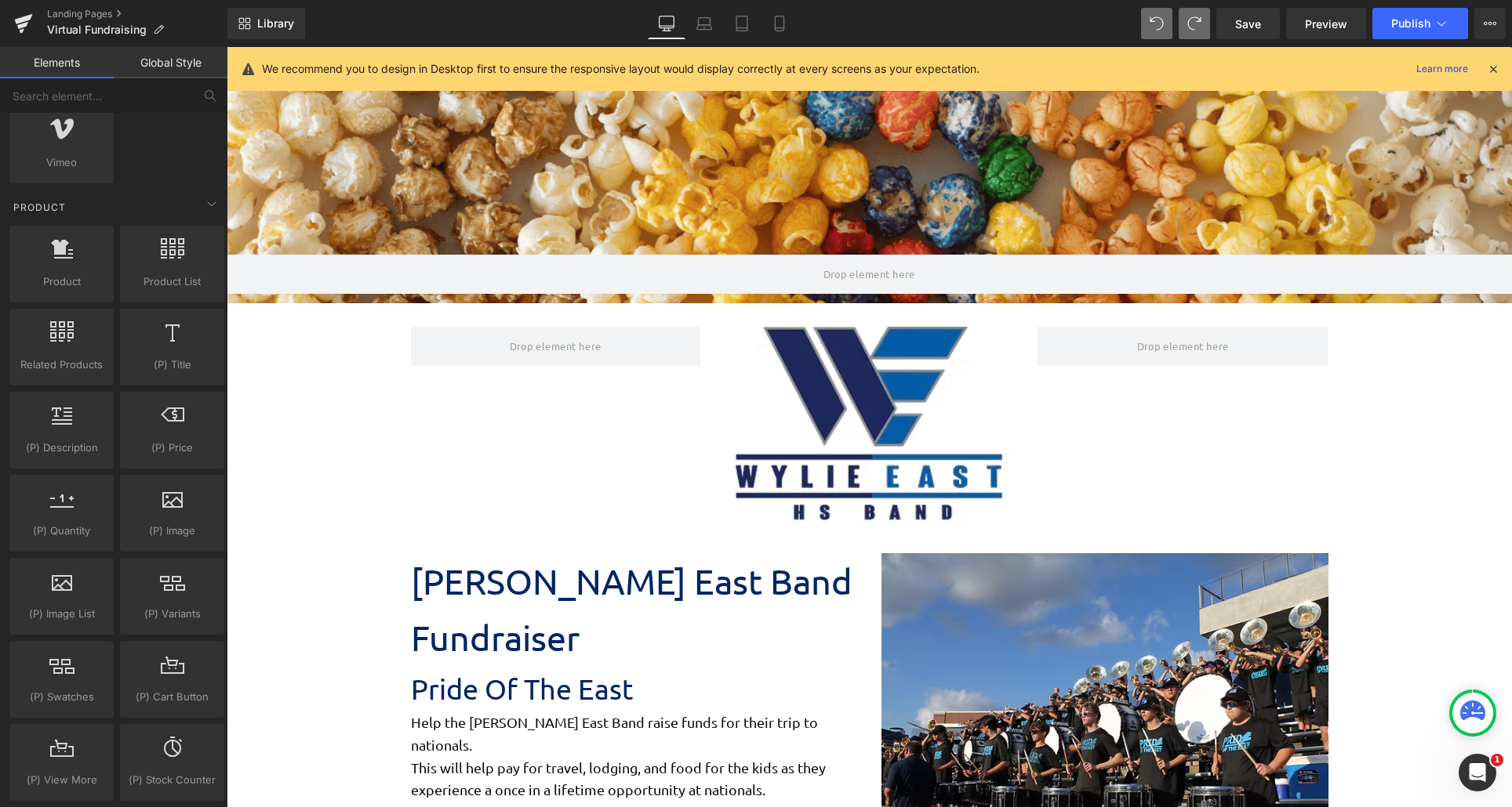
click at [166, 73] on link "Global Style" at bounding box center [170, 63] width 114 height 31
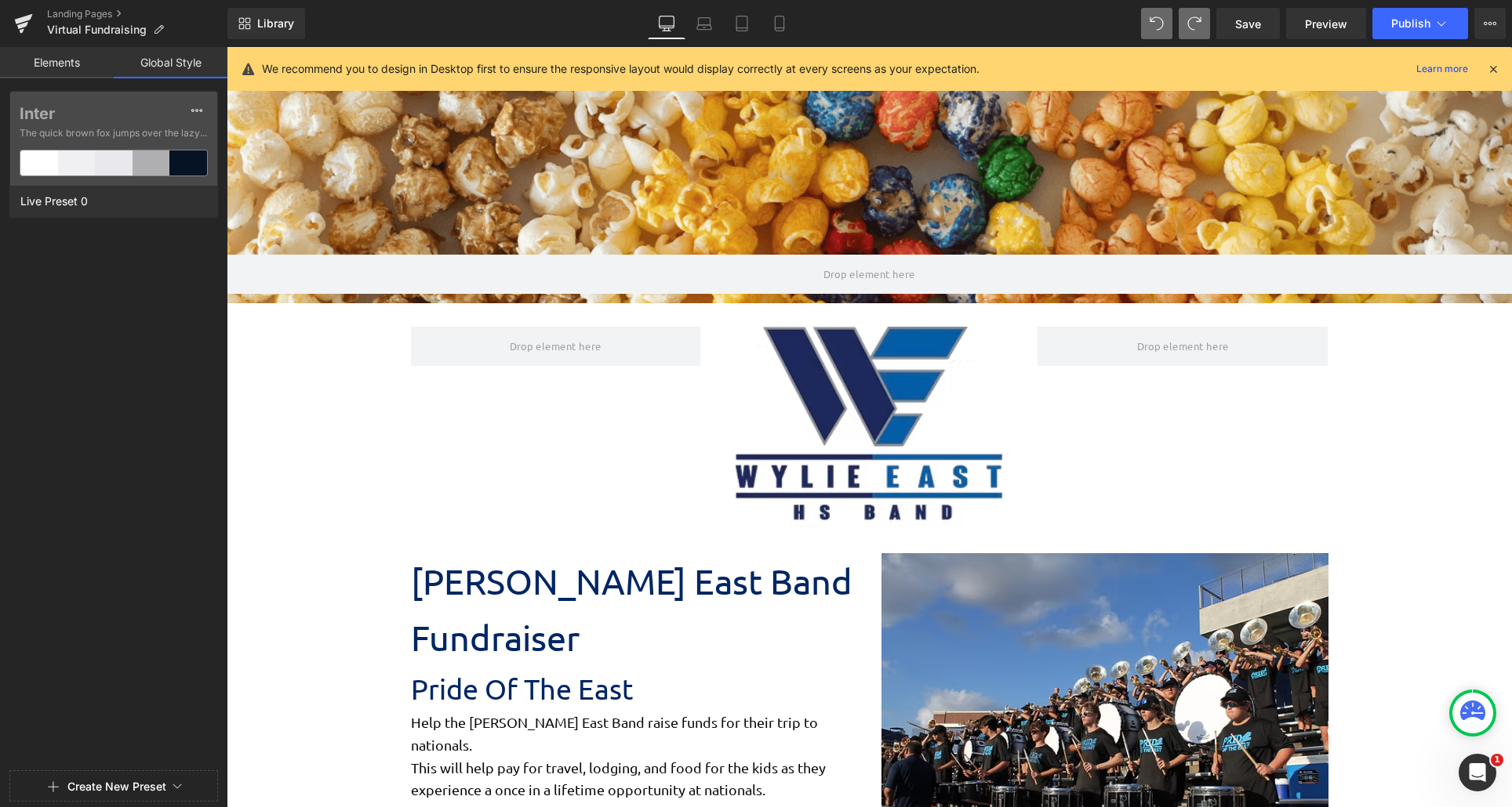
click at [85, 64] on link "Elements" at bounding box center [56, 63] width 114 height 31
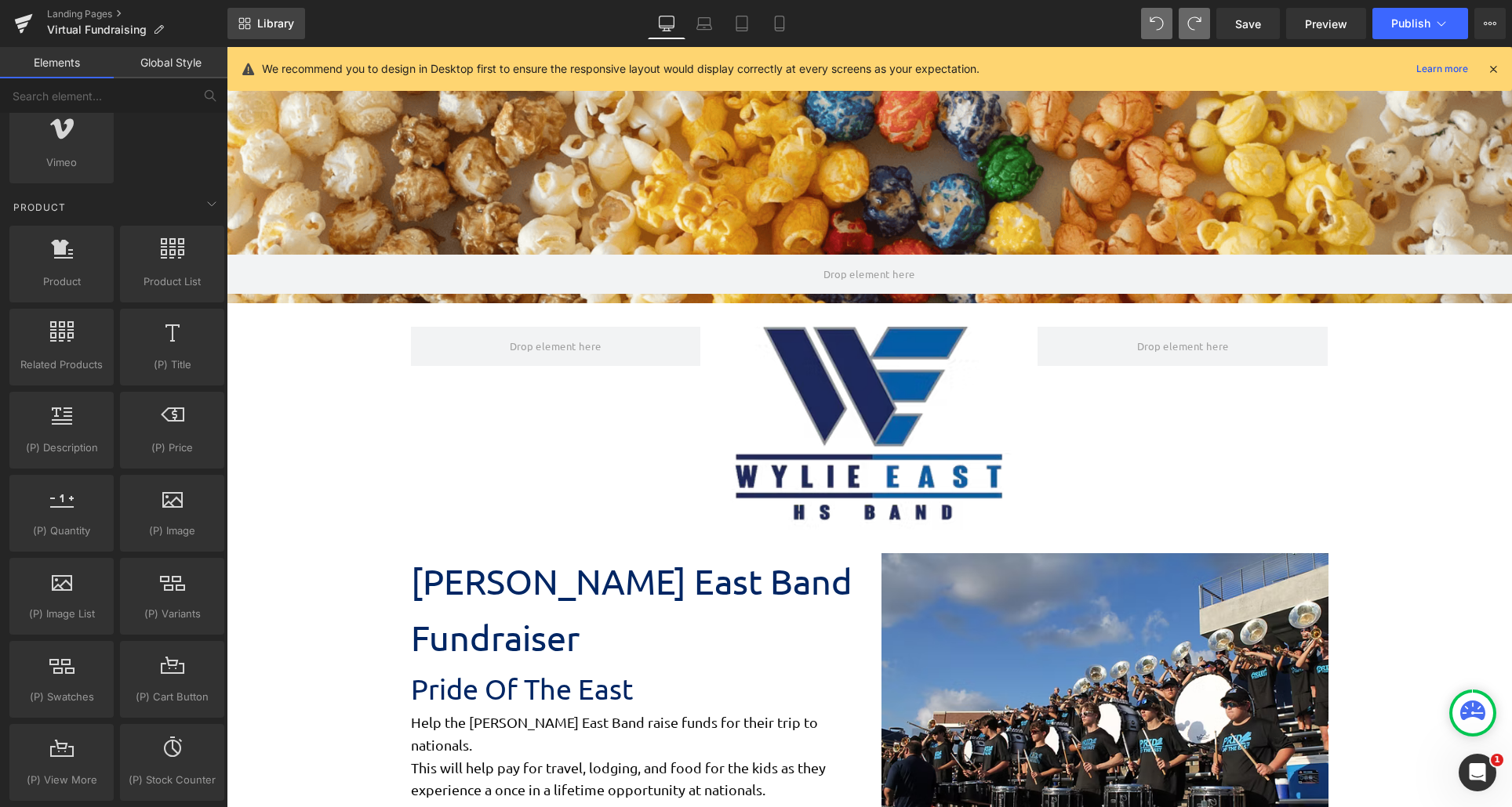
click at [262, 21] on span "Library" at bounding box center [275, 23] width 37 height 14
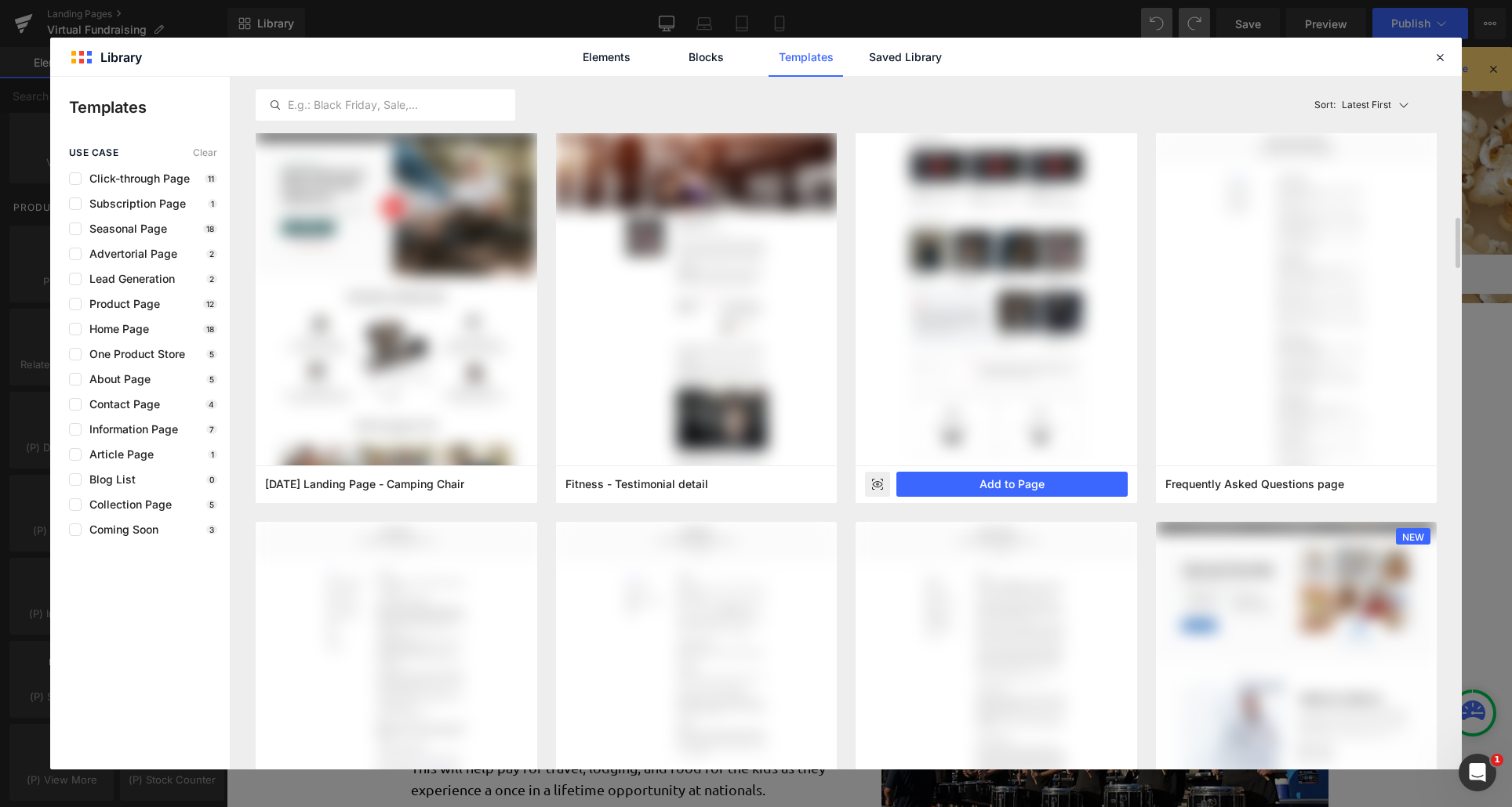
scroll to position [862, 0]
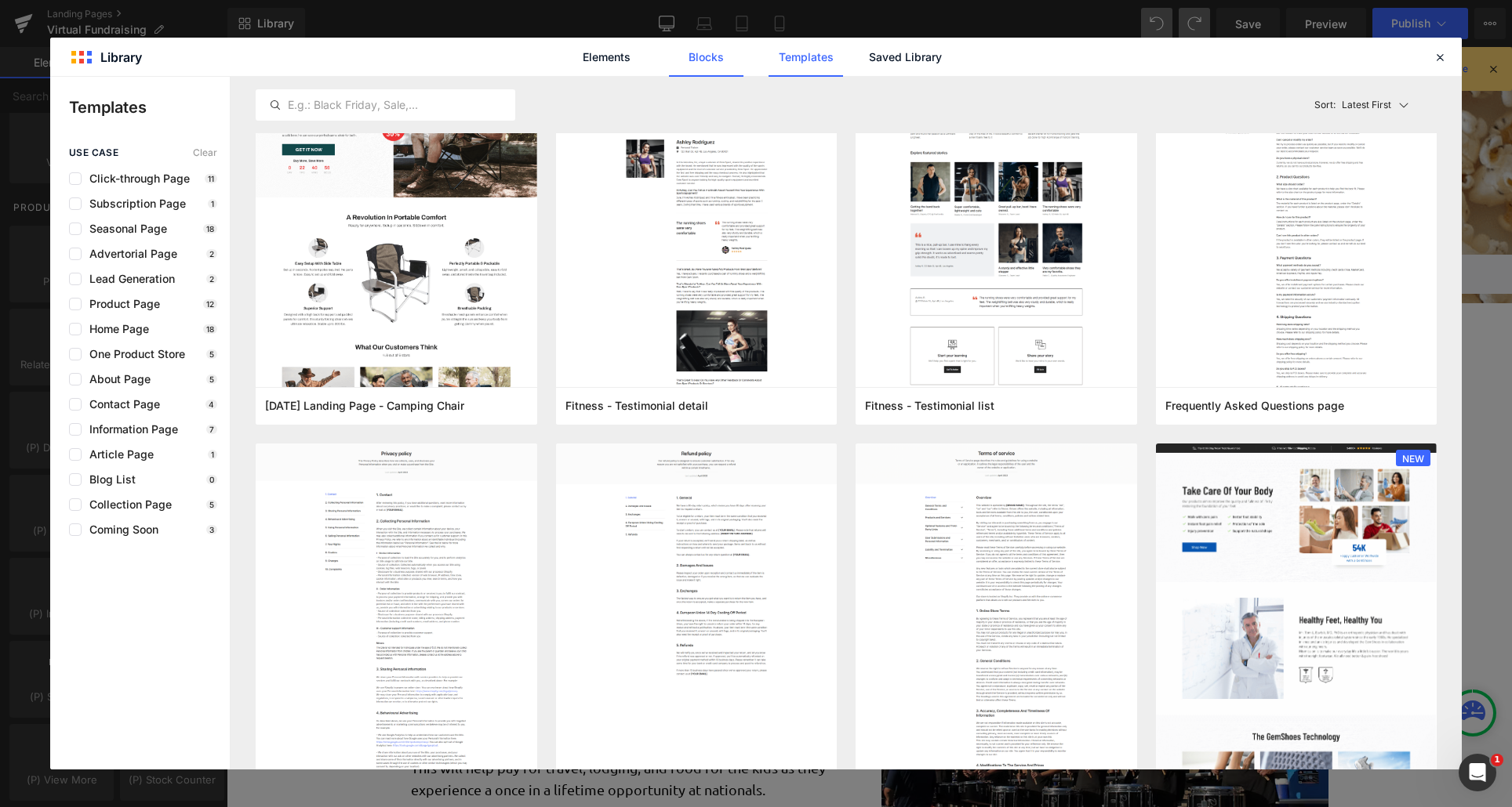
click at [683, 55] on link "Blocks" at bounding box center [705, 57] width 74 height 39
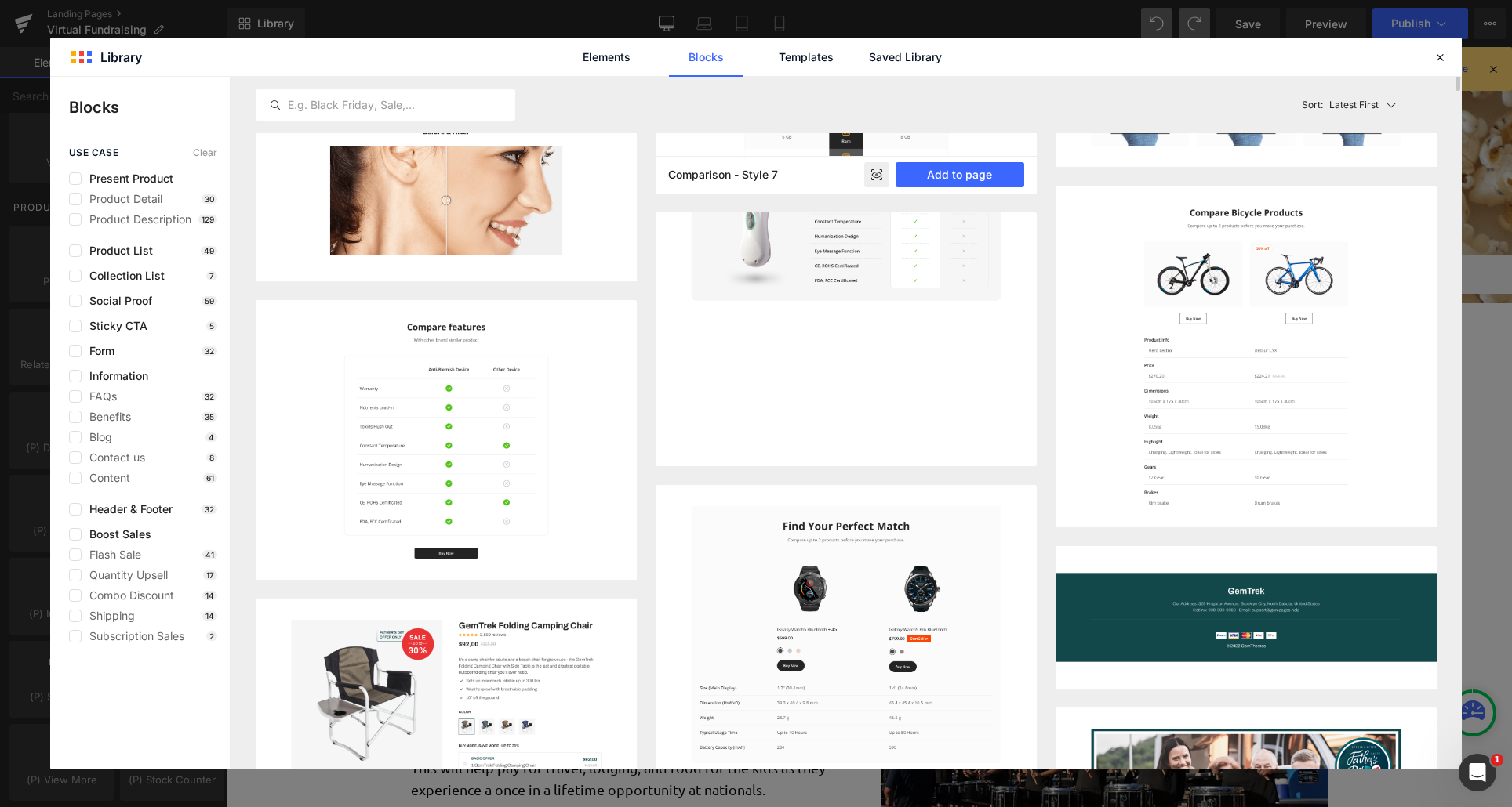
scroll to position [0, 0]
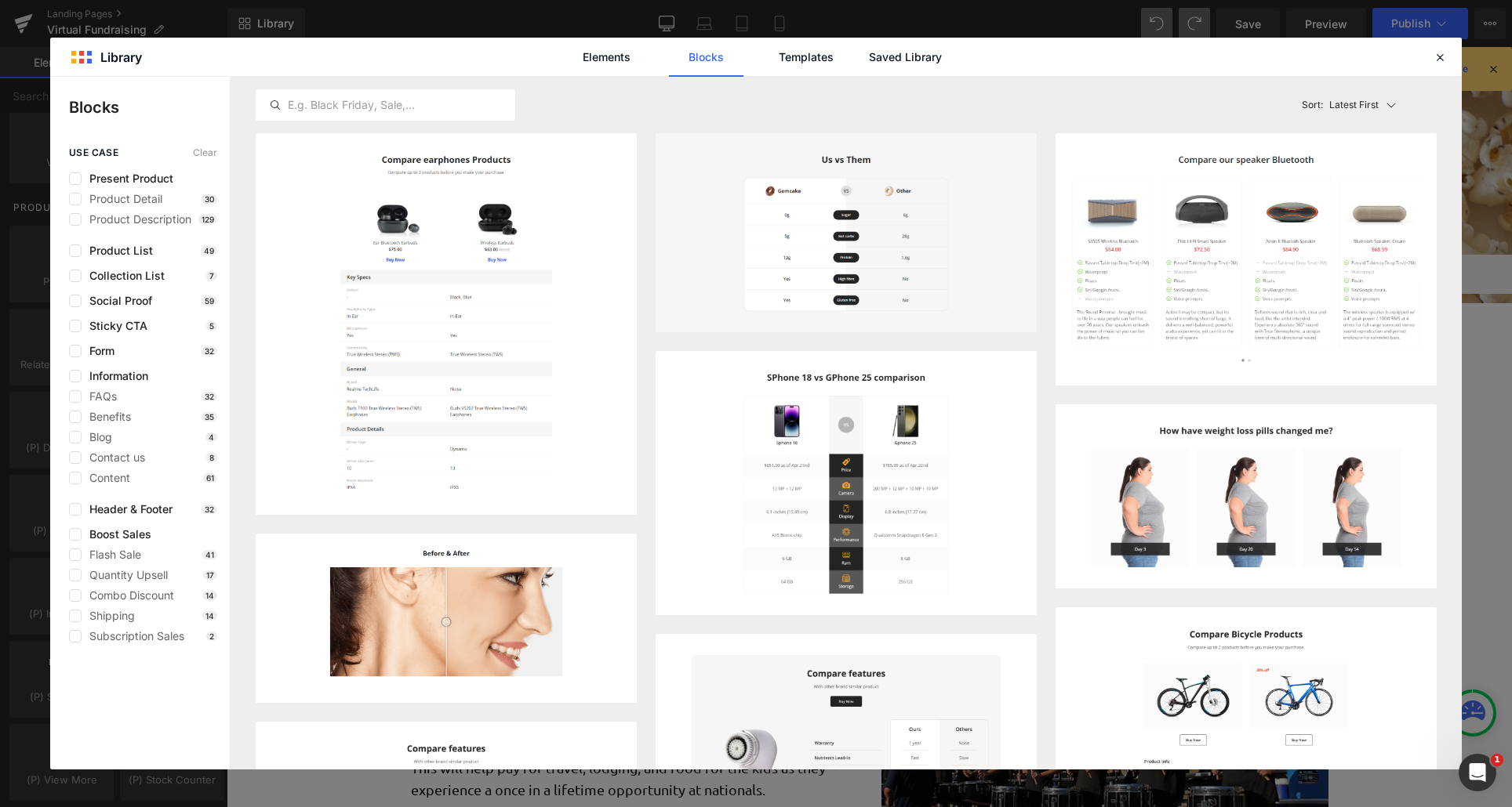
click at [1419, 61] on div "Elements Blocks Templates Saved Library" at bounding box center [756, 56] width 1412 height 38
click at [1430, 61] on div "Elements Blocks Templates Saved Library" at bounding box center [756, 56] width 1412 height 38
click at [1440, 61] on icon at bounding box center [1440, 57] width 14 height 14
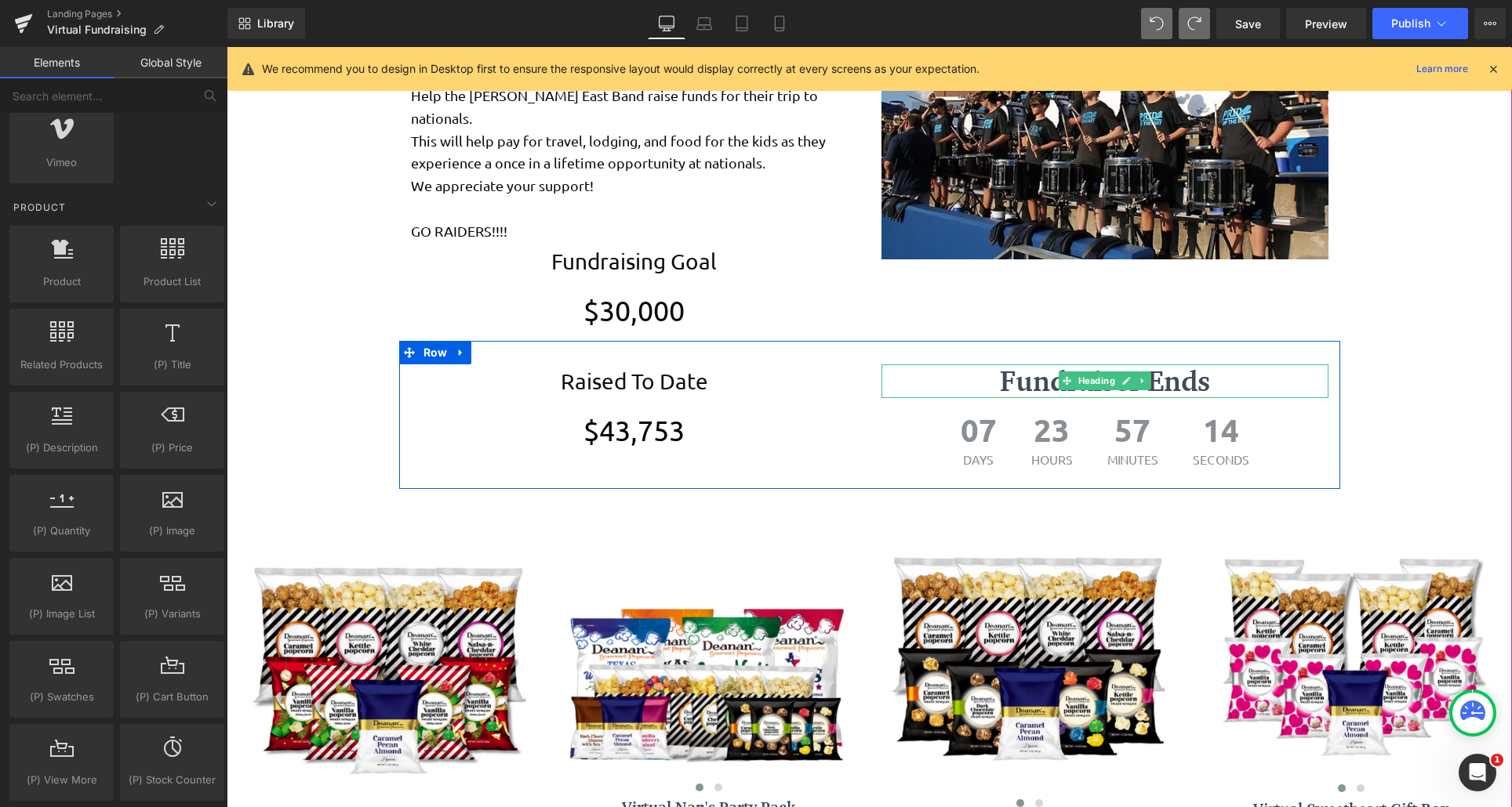
scroll to position [85, 0]
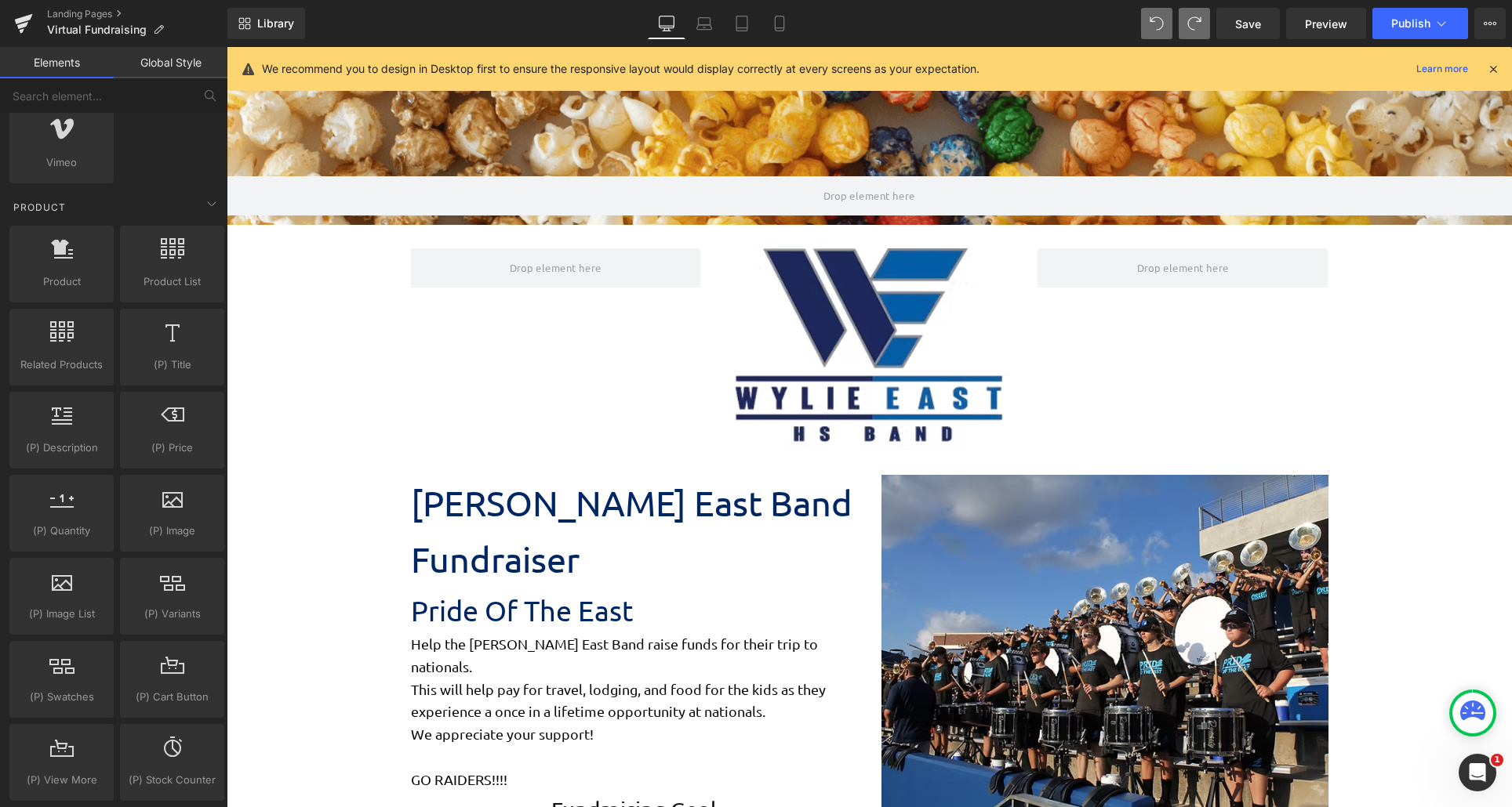
click at [1494, 68] on icon at bounding box center [1493, 69] width 14 height 14
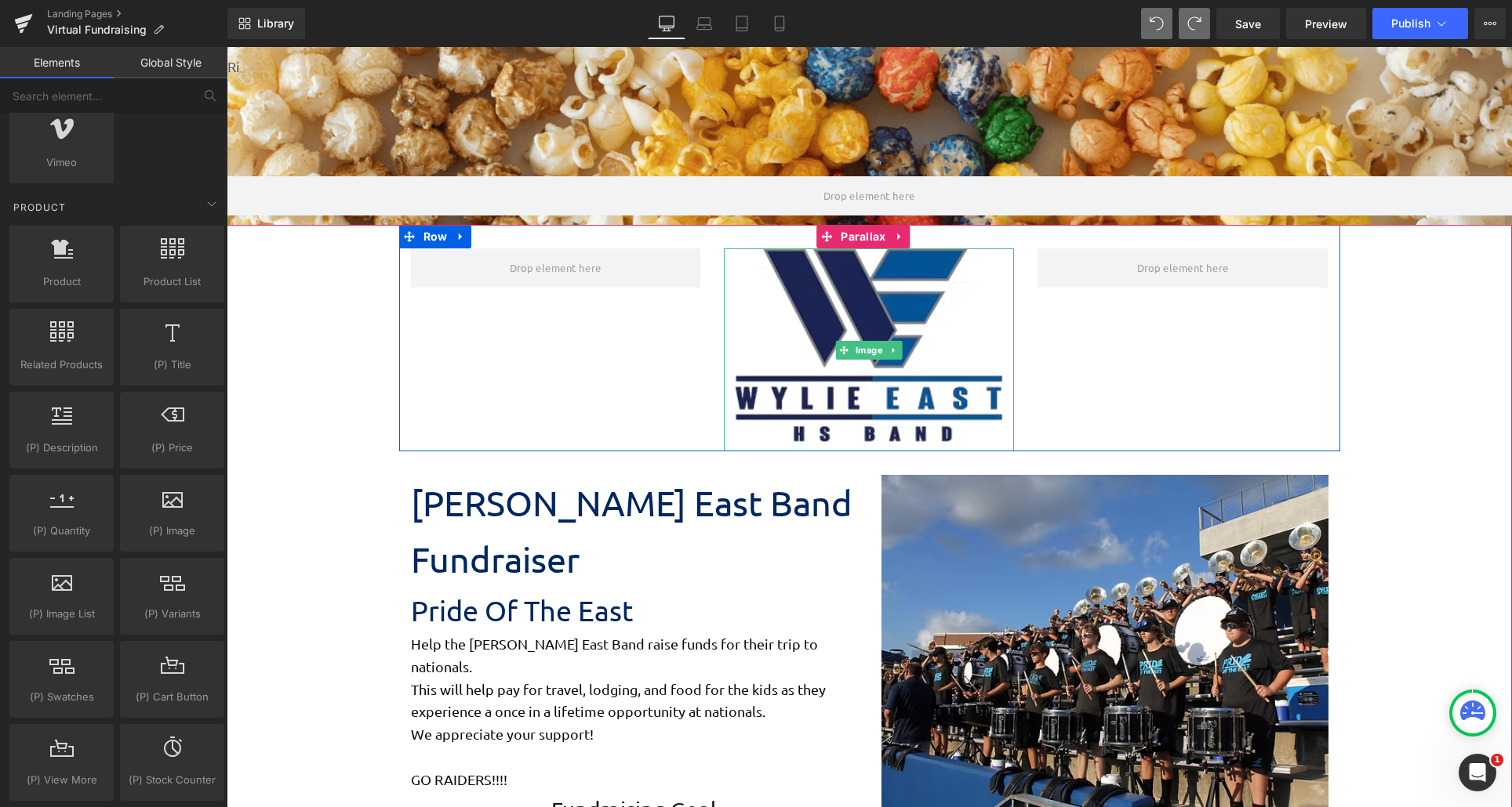
click at [731, 374] on img at bounding box center [869, 349] width 291 height 203
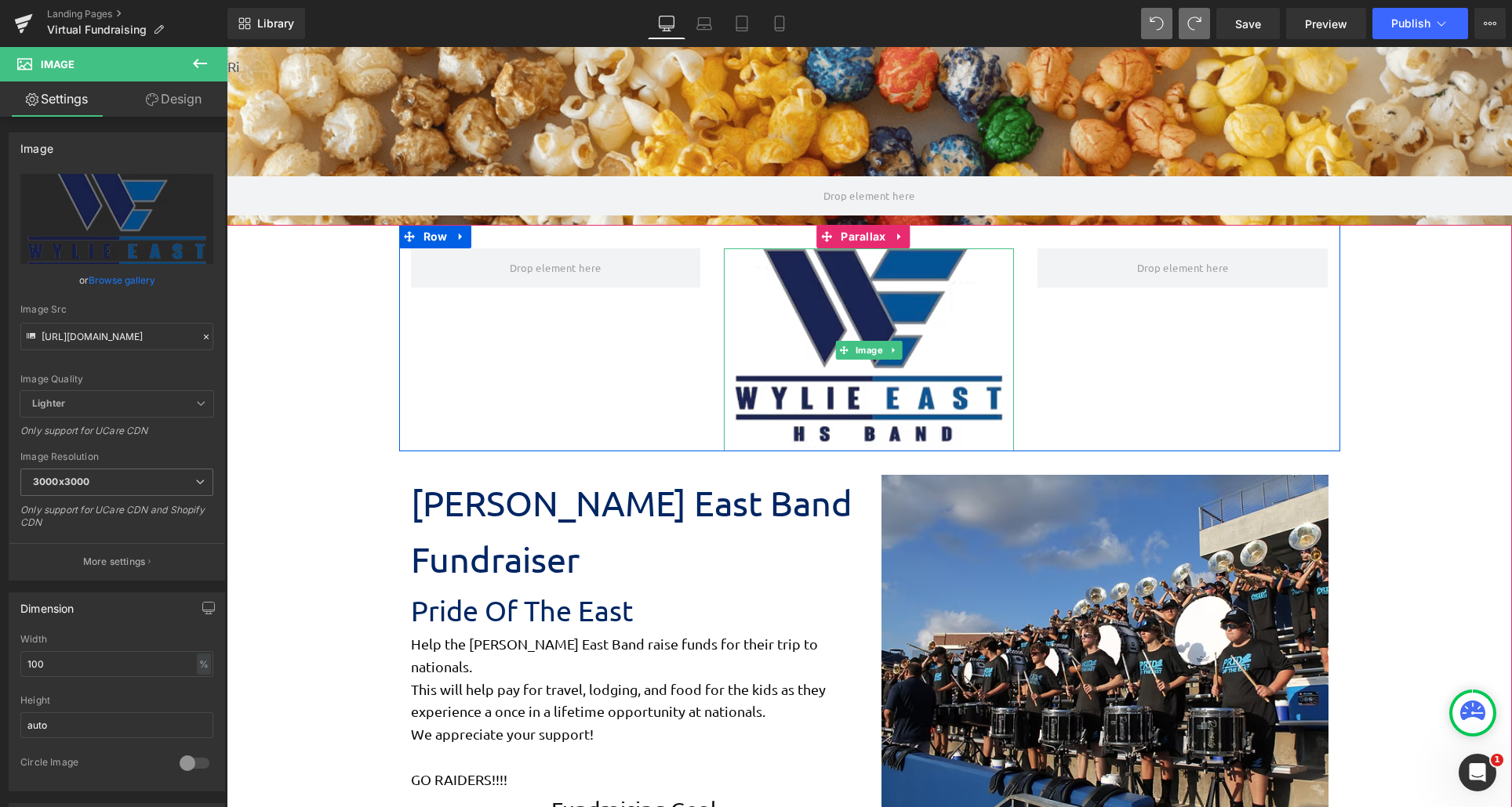
click at [852, 304] on img at bounding box center [869, 349] width 291 height 203
click at [857, 348] on span "Image" at bounding box center [869, 350] width 34 height 19
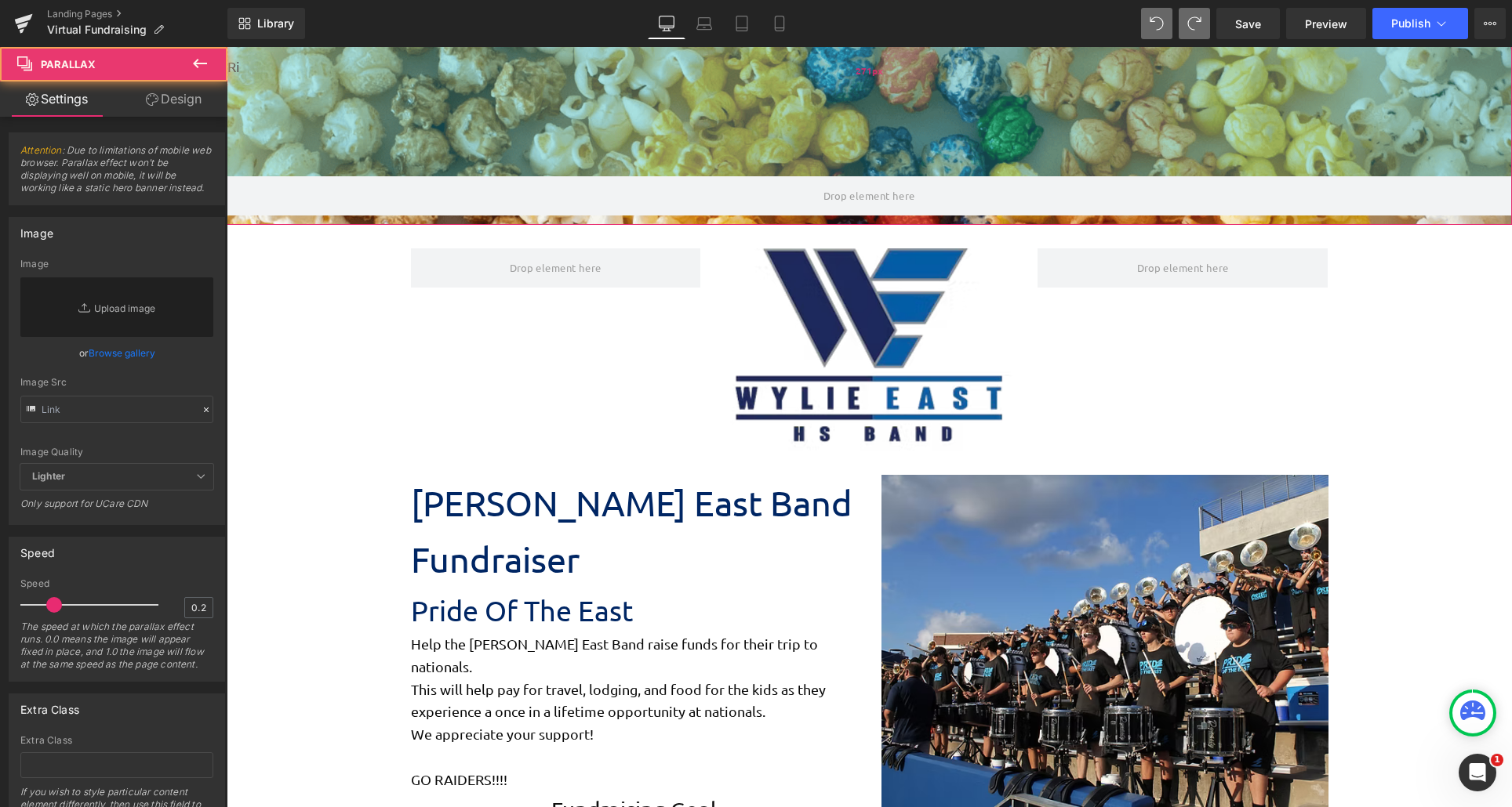
click at [845, 135] on div "271px" at bounding box center [868, 71] width 1285 height 213
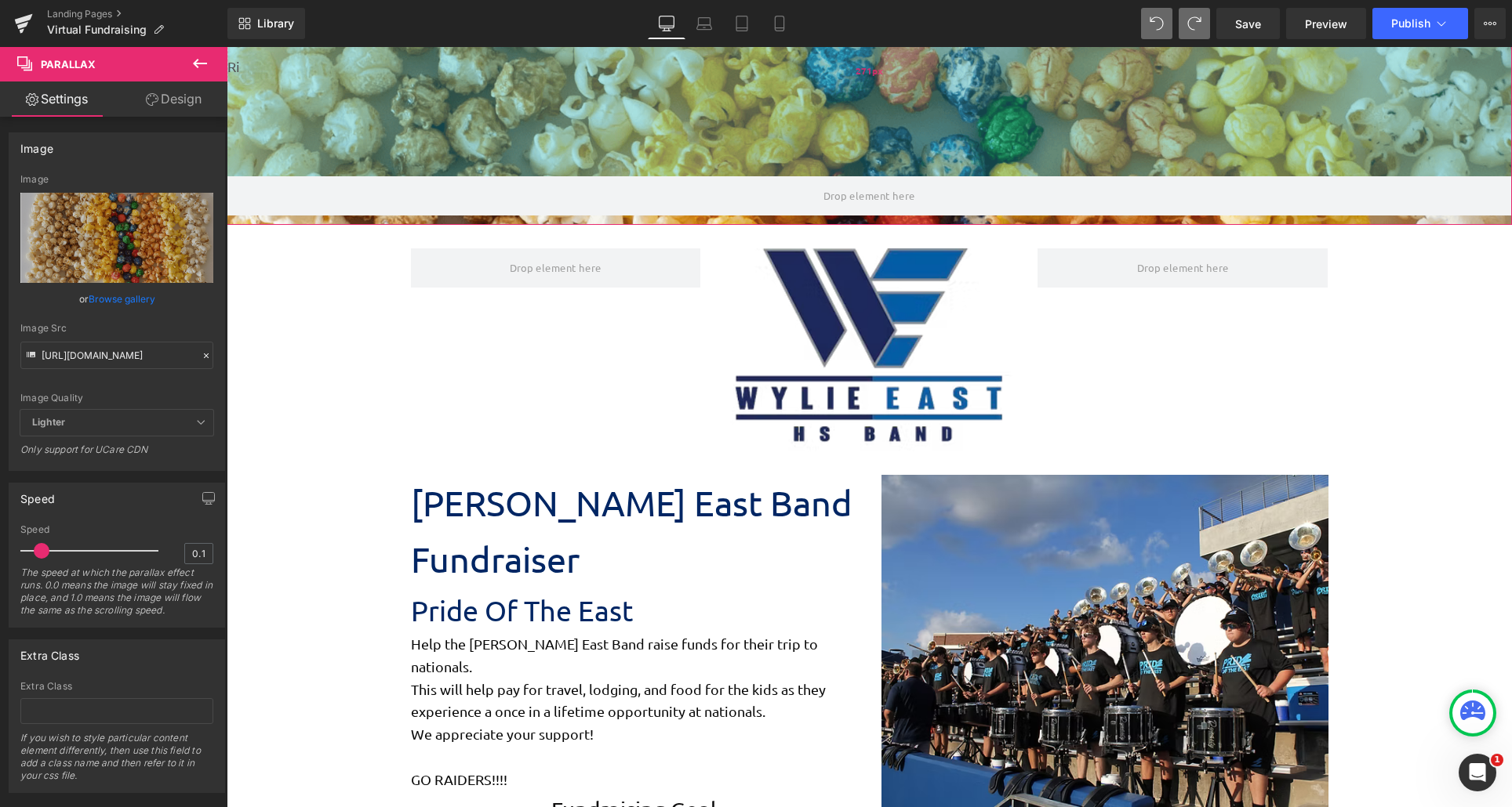
click at [866, 78] on span "271px" at bounding box center [869, 71] width 28 height 22
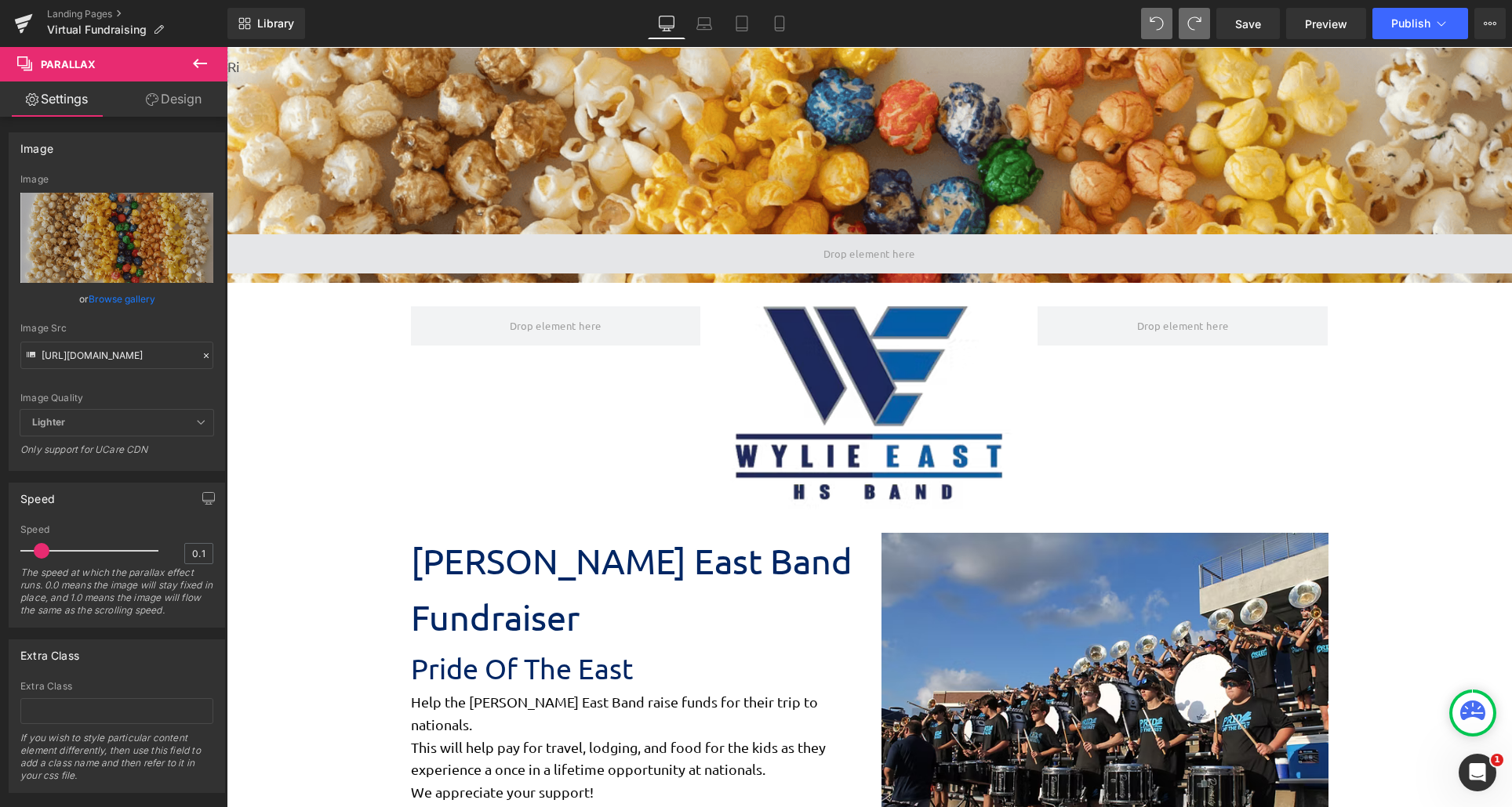
scroll to position [0, 0]
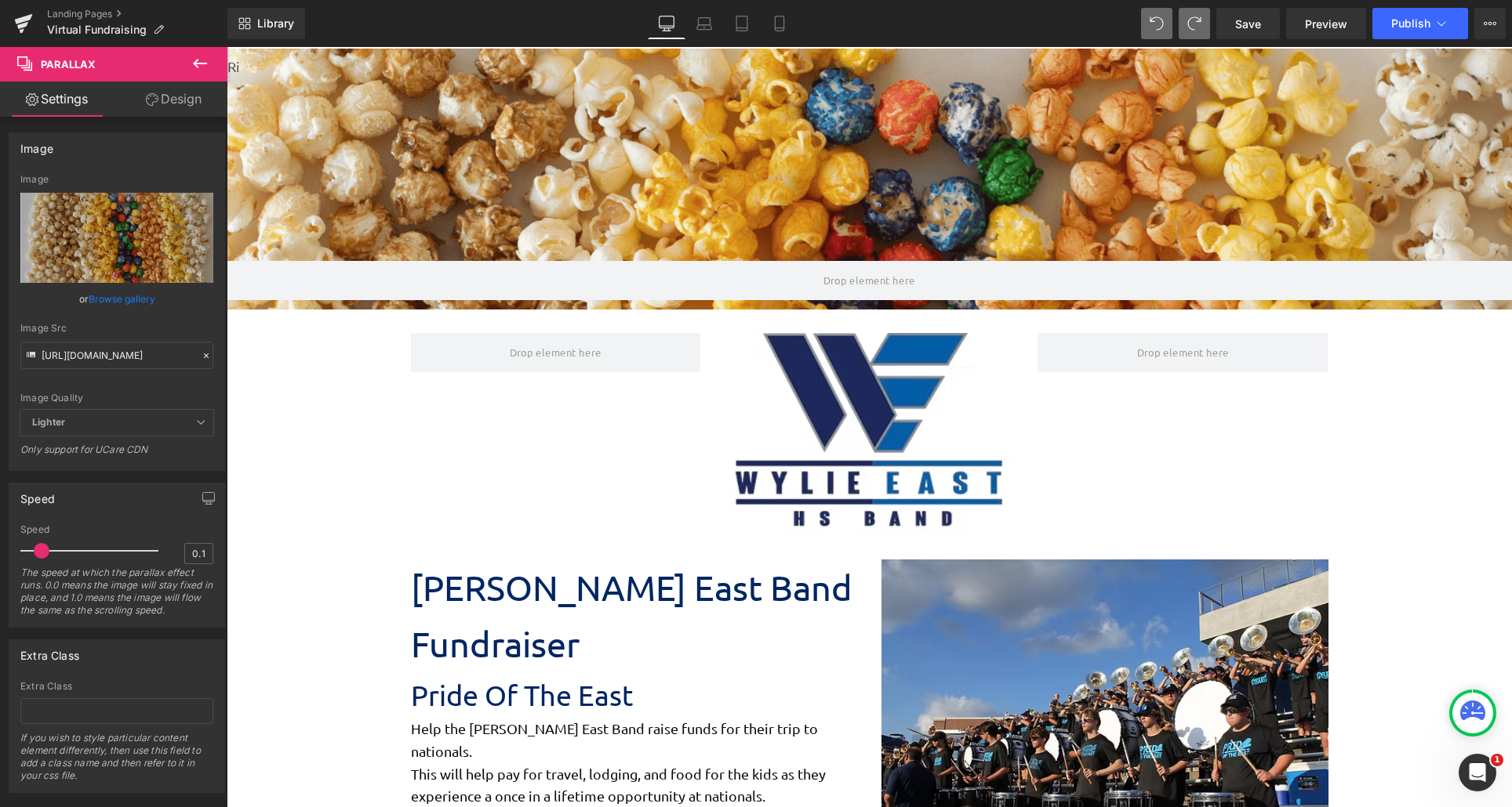
click at [857, 221] on div "Parallax 271px" at bounding box center [868, 179] width 1285 height 261
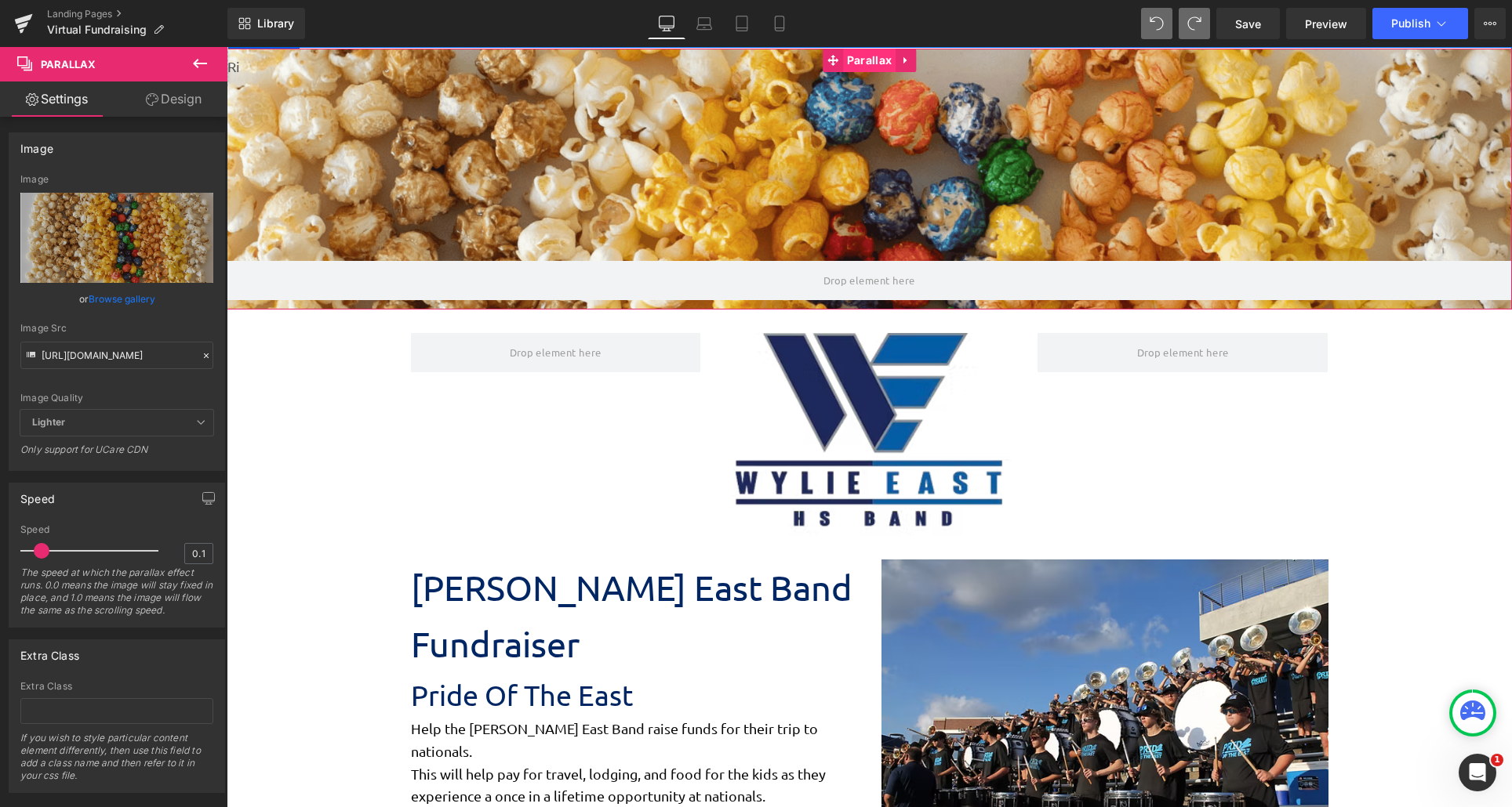
click at [849, 67] on span "Parallax" at bounding box center [869, 60] width 53 height 23
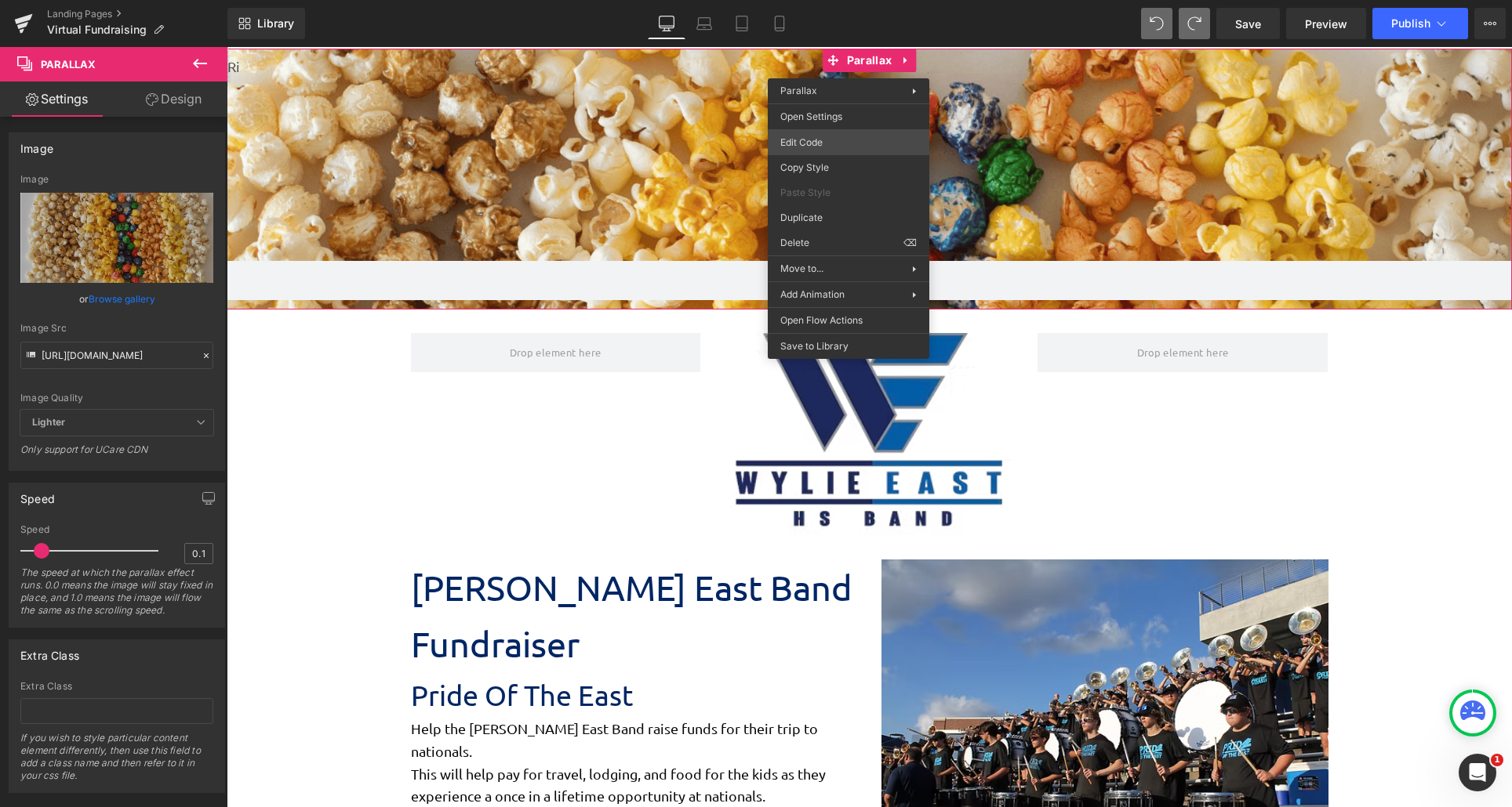
click at [849, 134] on body "Parallax You are previewing how the will restyle your page. You can not edit El…" at bounding box center [756, 403] width 1512 height 807
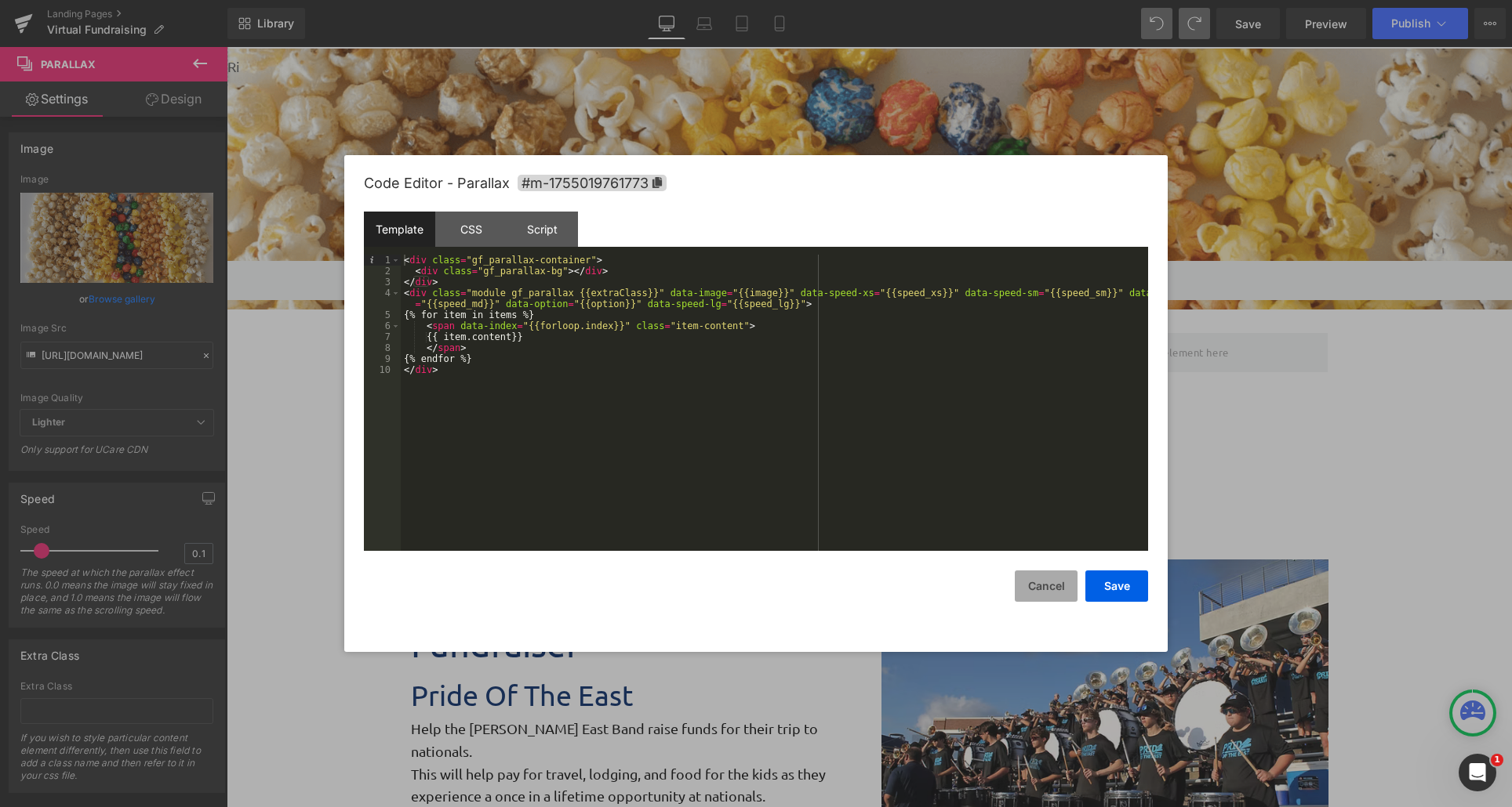
click at [1038, 579] on button "Cancel" at bounding box center [1046, 585] width 63 height 31
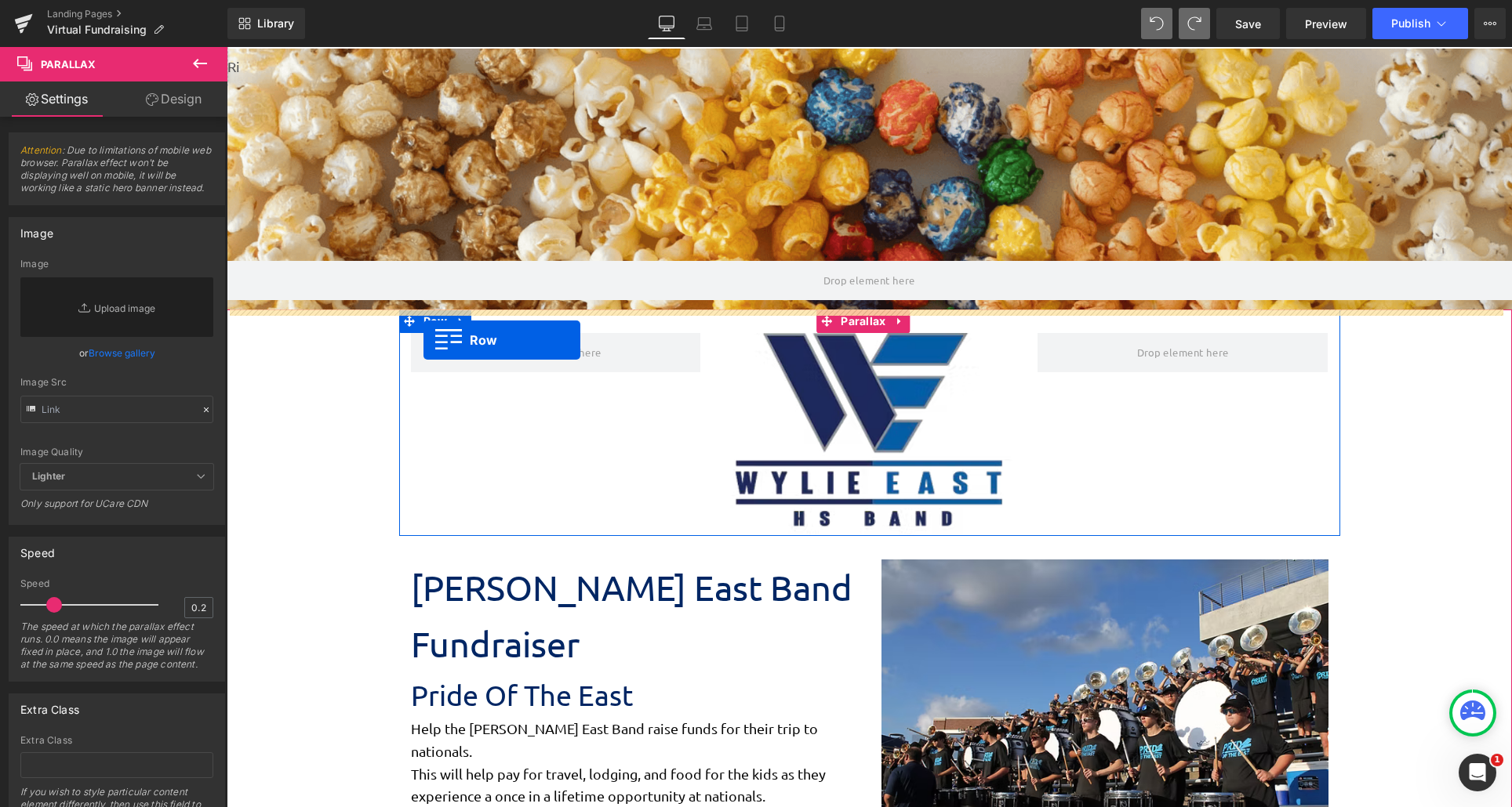
scroll to position [2280, 1273]
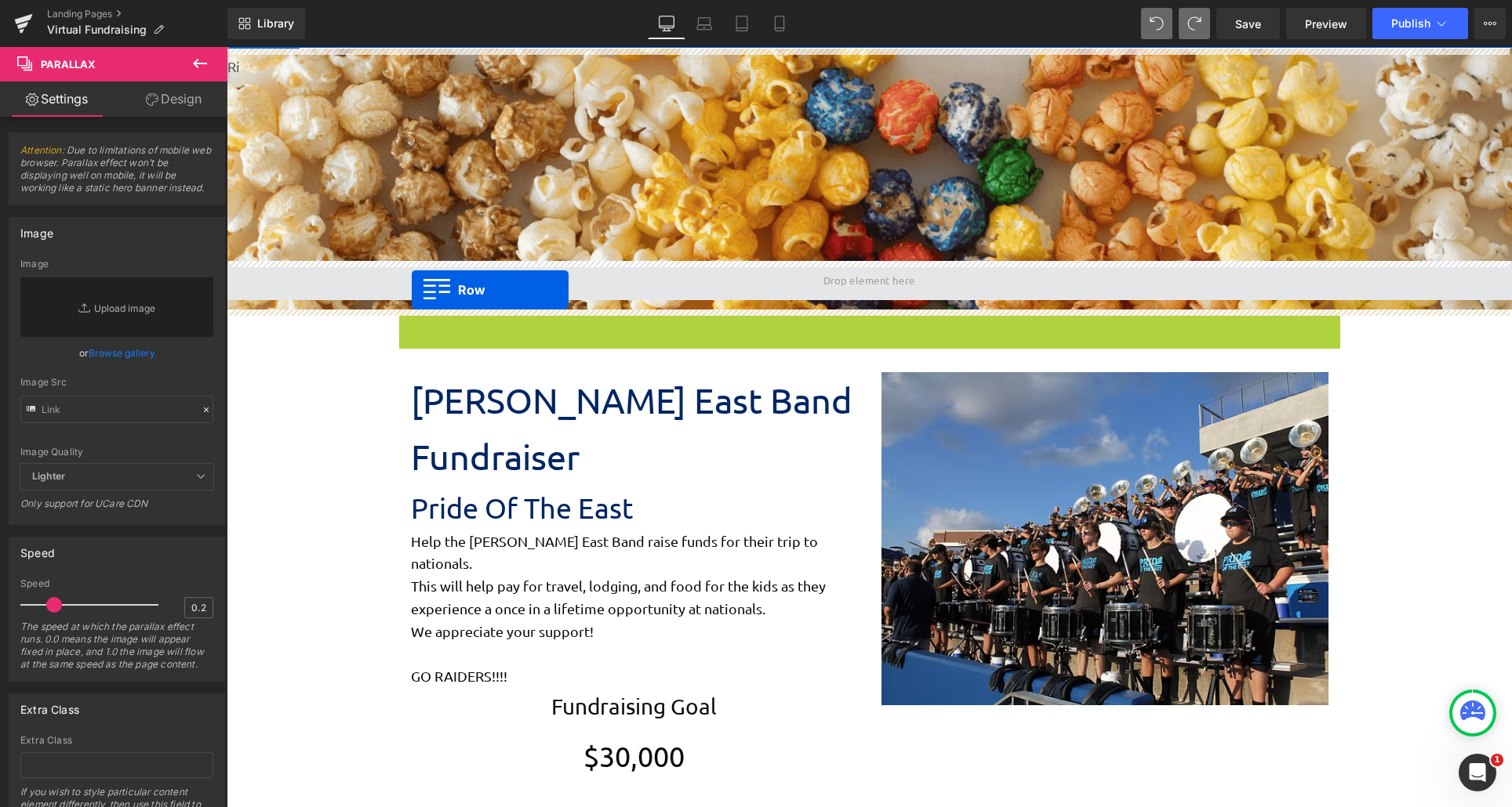
drag, startPoint x: 400, startPoint y: 318, endPoint x: 411, endPoint y: 290, distance: 30.1
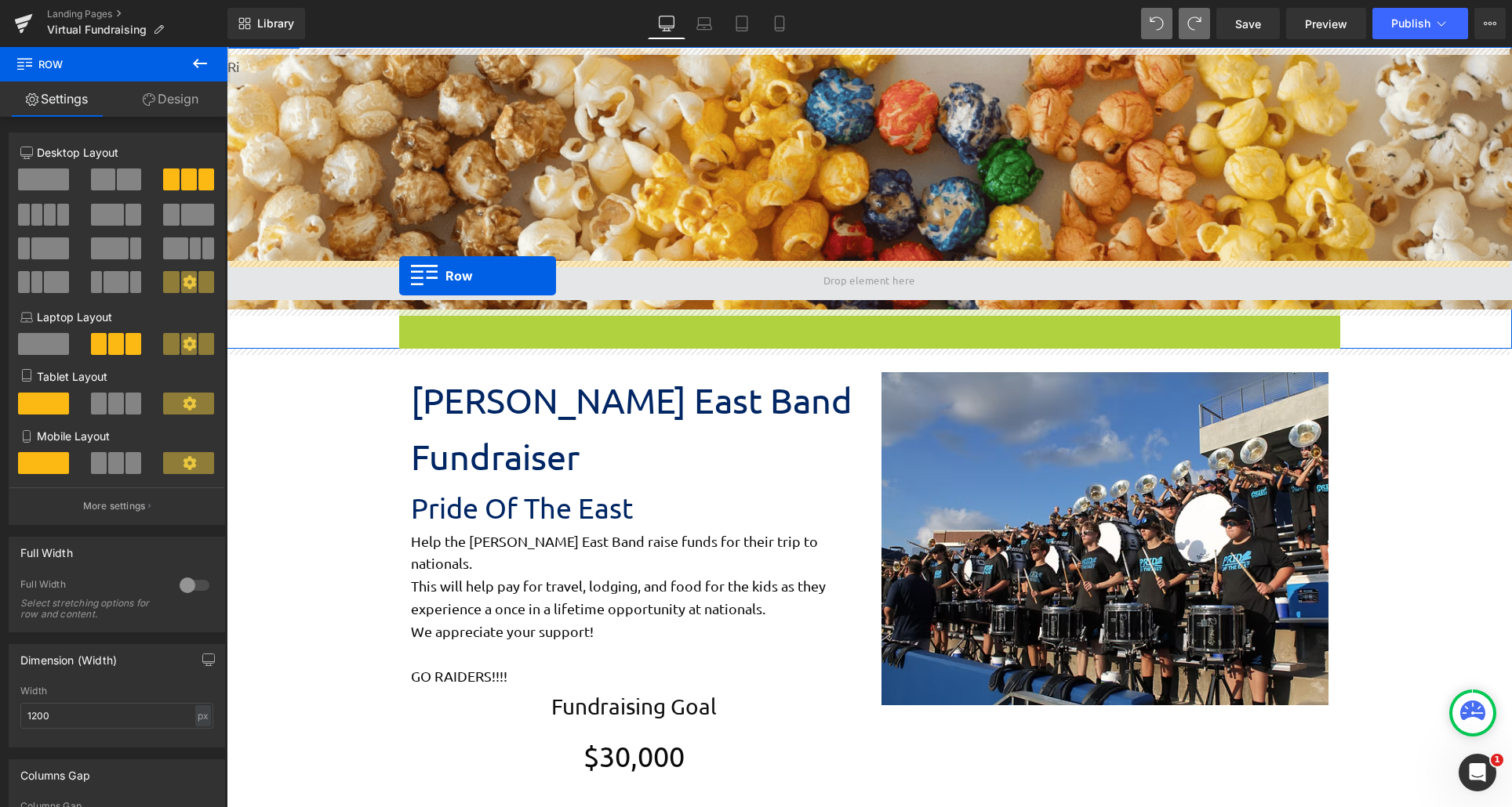
drag, startPoint x: 401, startPoint y: 327, endPoint x: 399, endPoint y: 276, distance: 51.0
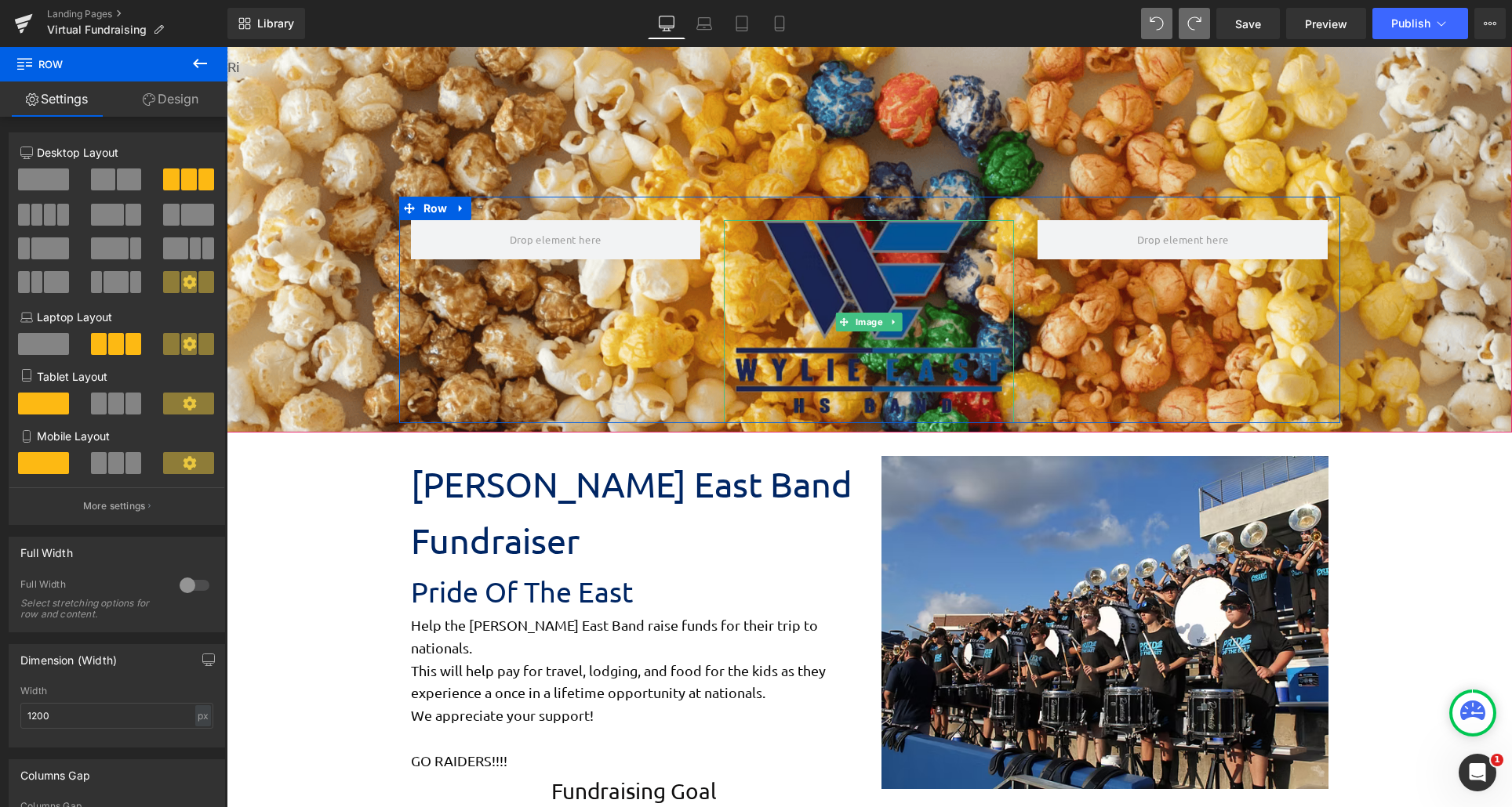
scroll to position [156, 0]
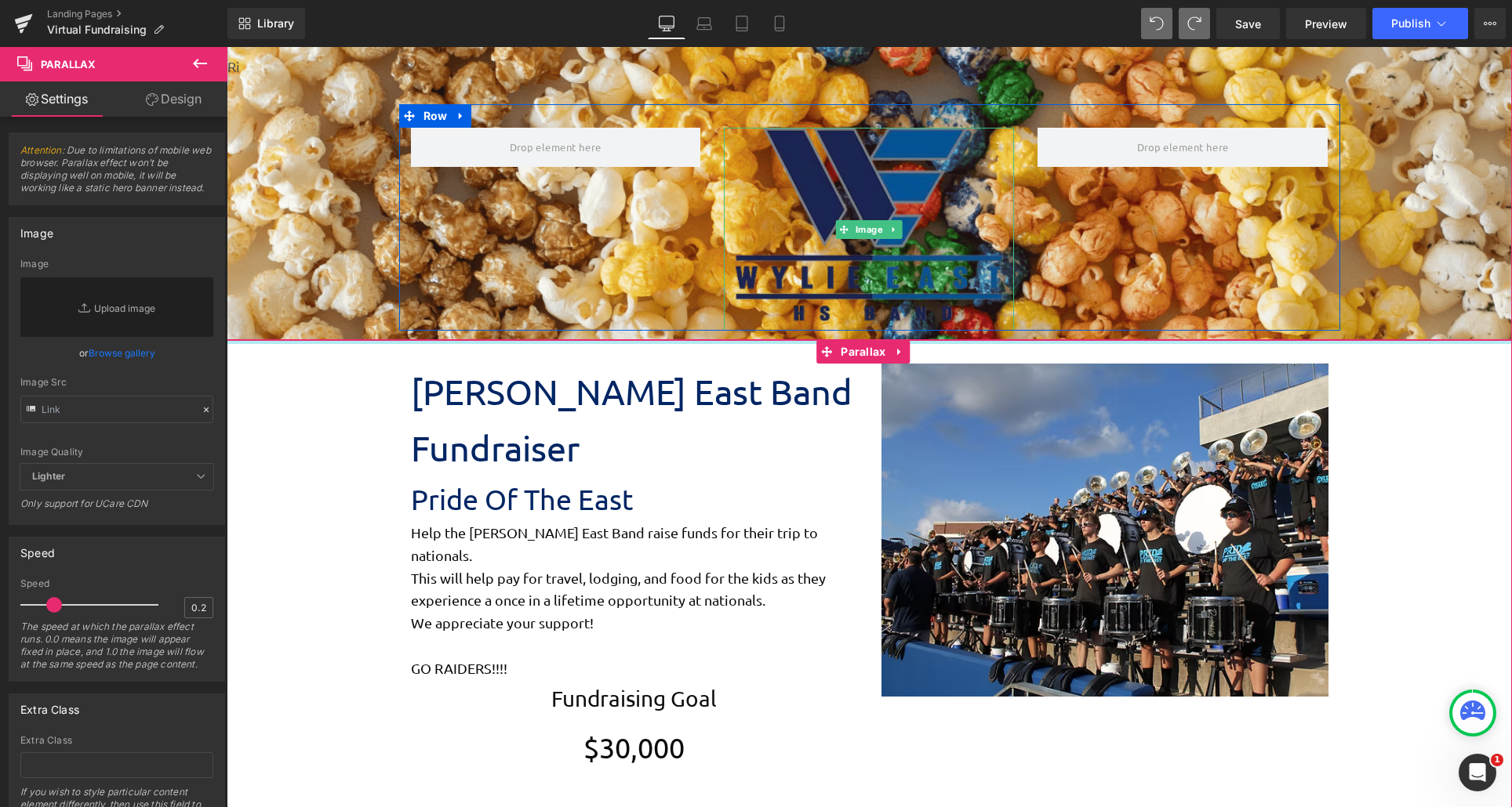
drag, startPoint x: 780, startPoint y: 341, endPoint x: 773, endPoint y: 199, distance: 142.2
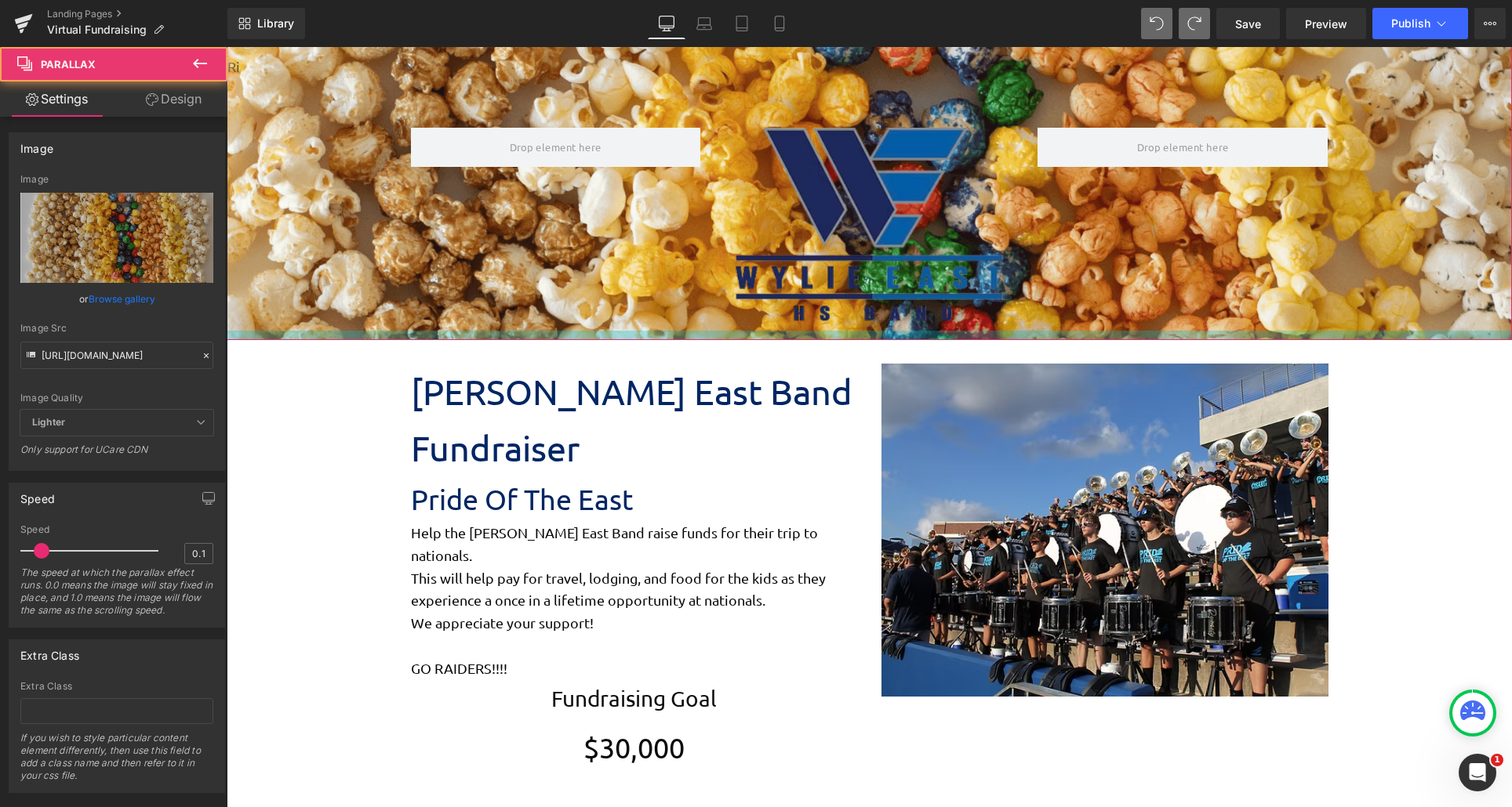
click at [332, 339] on div at bounding box center [868, 335] width 1285 height 10
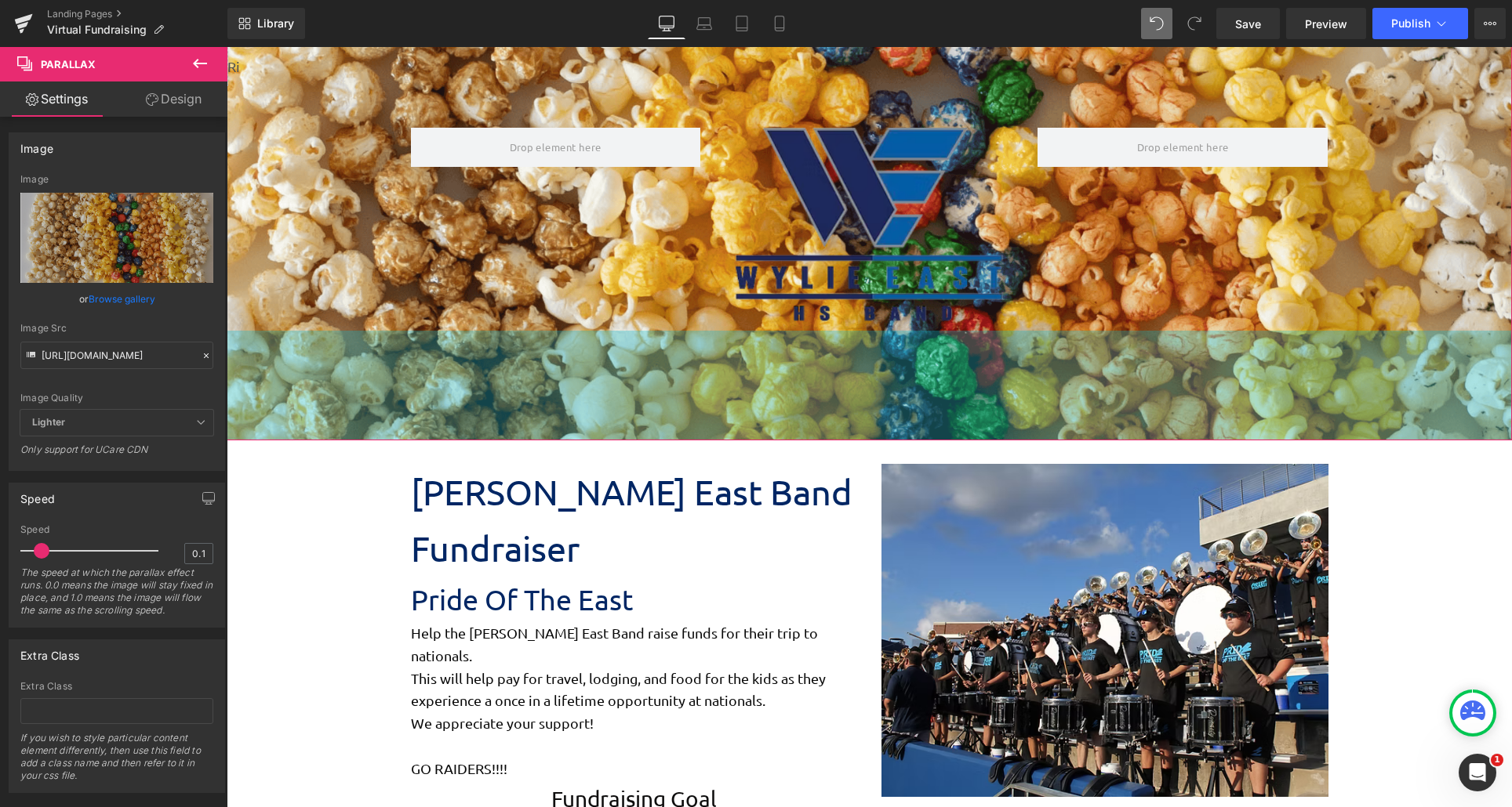
scroll to position [2418, 1273]
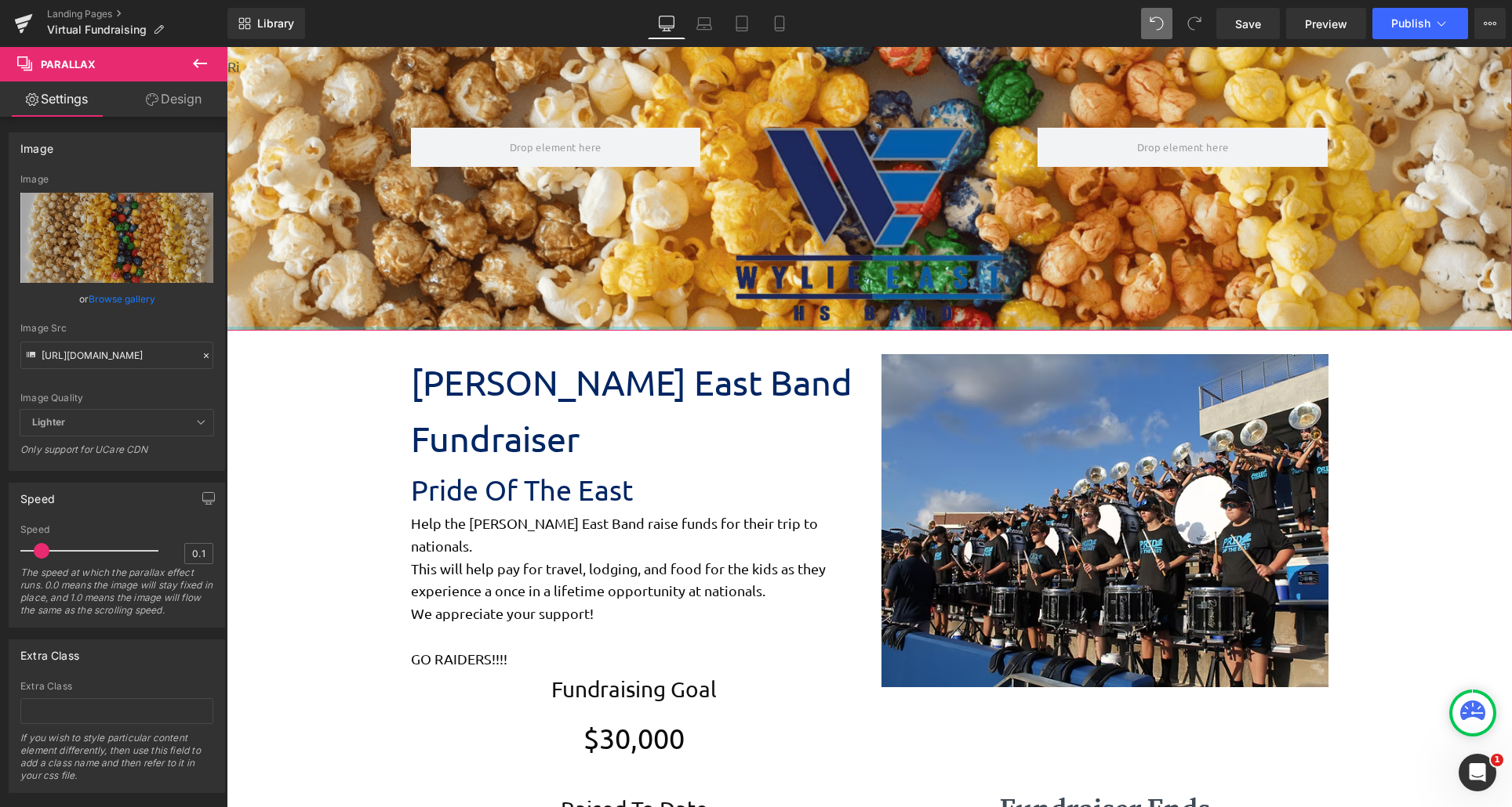
drag, startPoint x: 332, startPoint y: 339, endPoint x: 350, endPoint y: 107, distance: 232.7
click at [350, 107] on div "Image Row Parallax 271px" at bounding box center [868, 111] width 1285 height 439
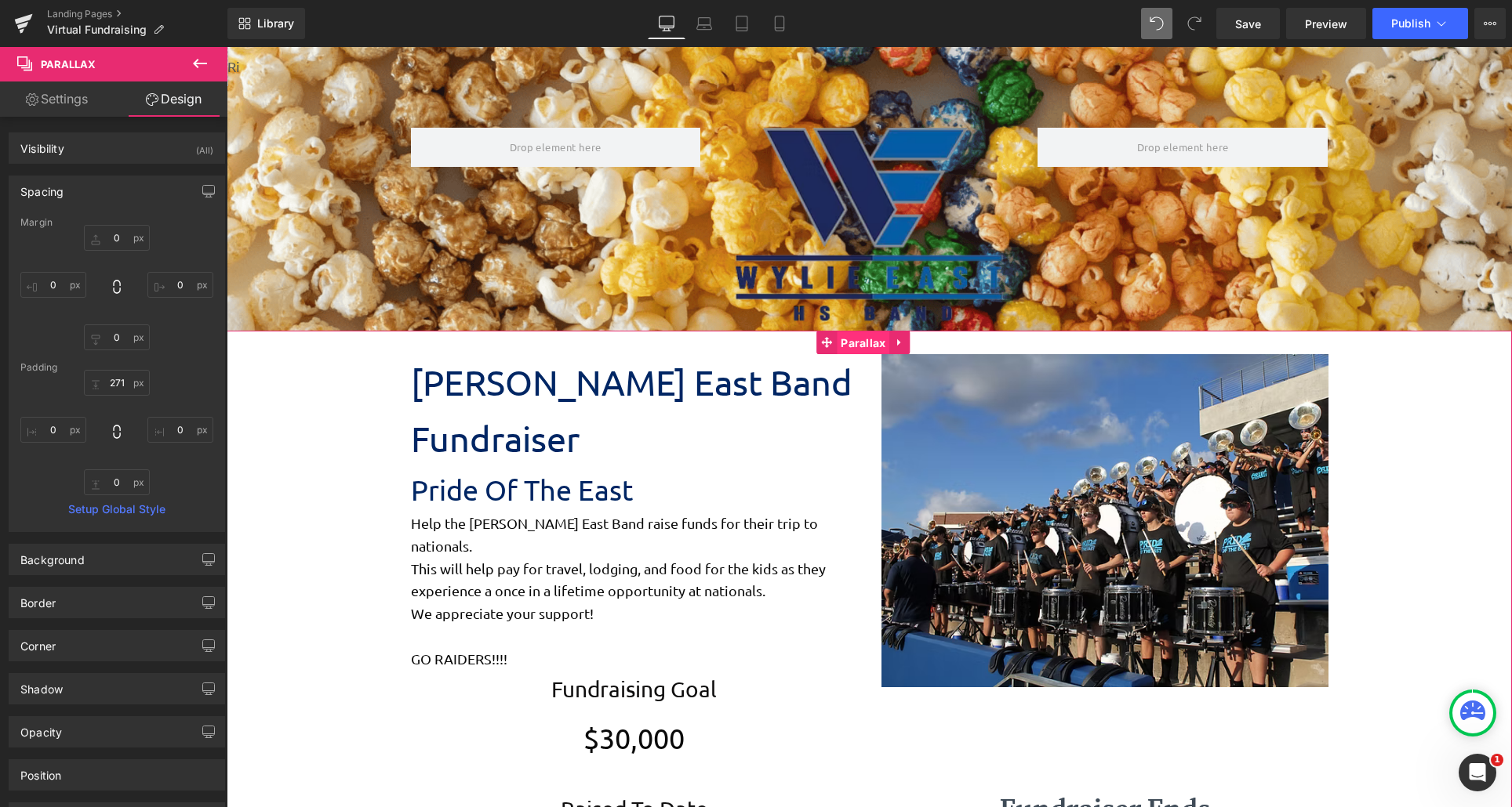
click at [868, 350] on span "Parallax" at bounding box center [863, 343] width 53 height 23
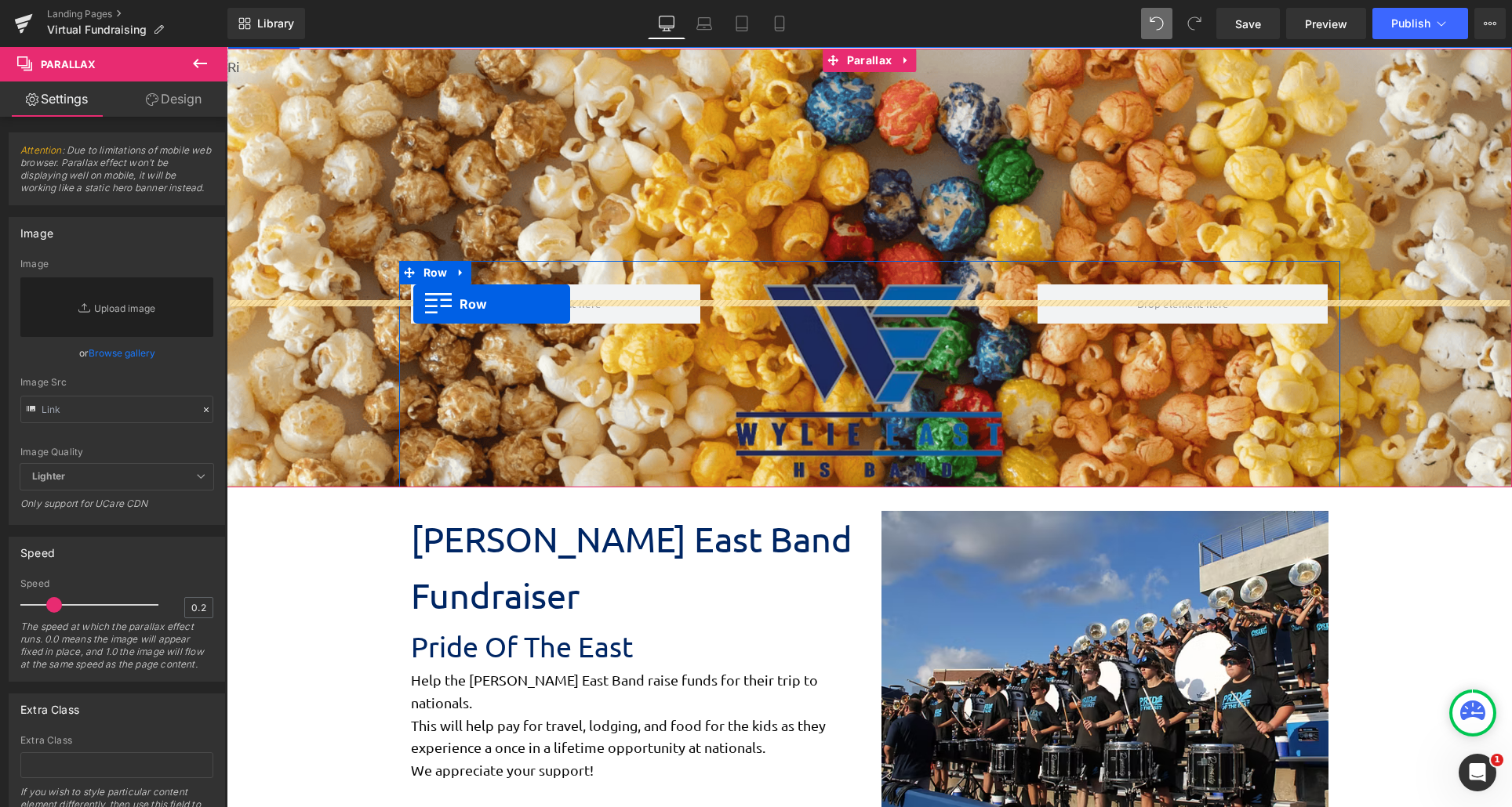
scroll to position [2232, 1273]
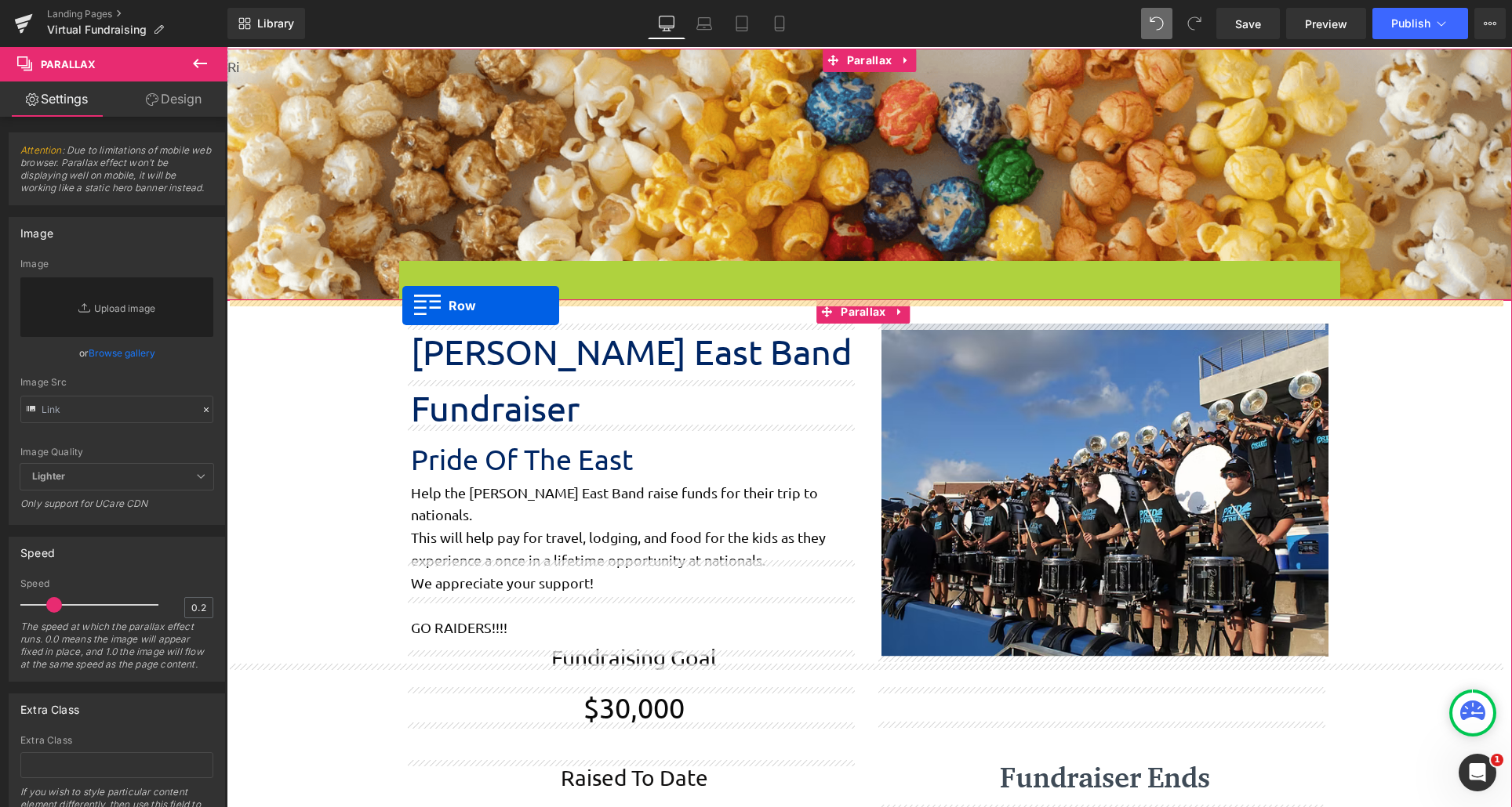
drag, startPoint x: 408, startPoint y: 271, endPoint x: 402, endPoint y: 306, distance: 35.5
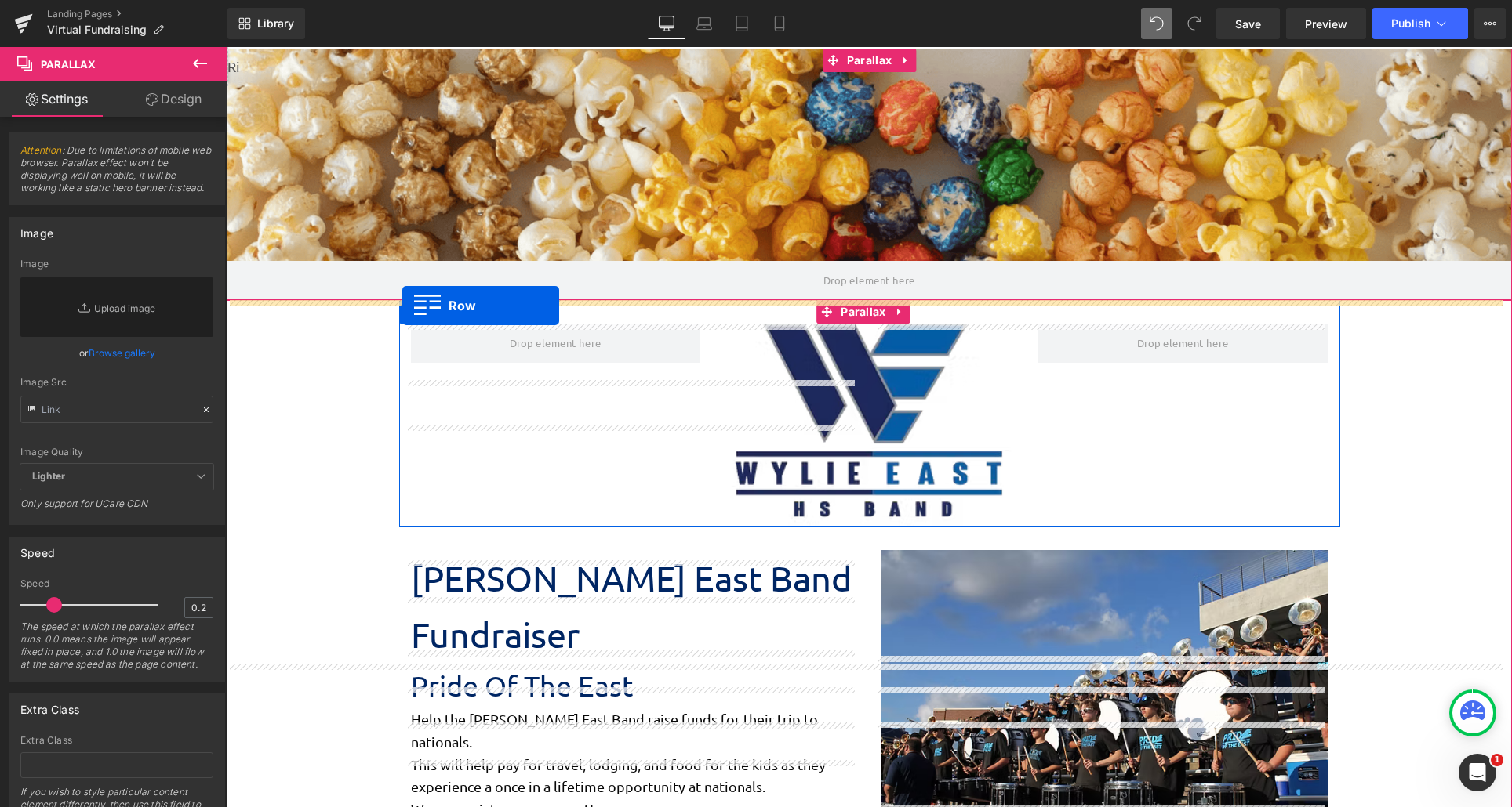
scroll to position [2458, 1273]
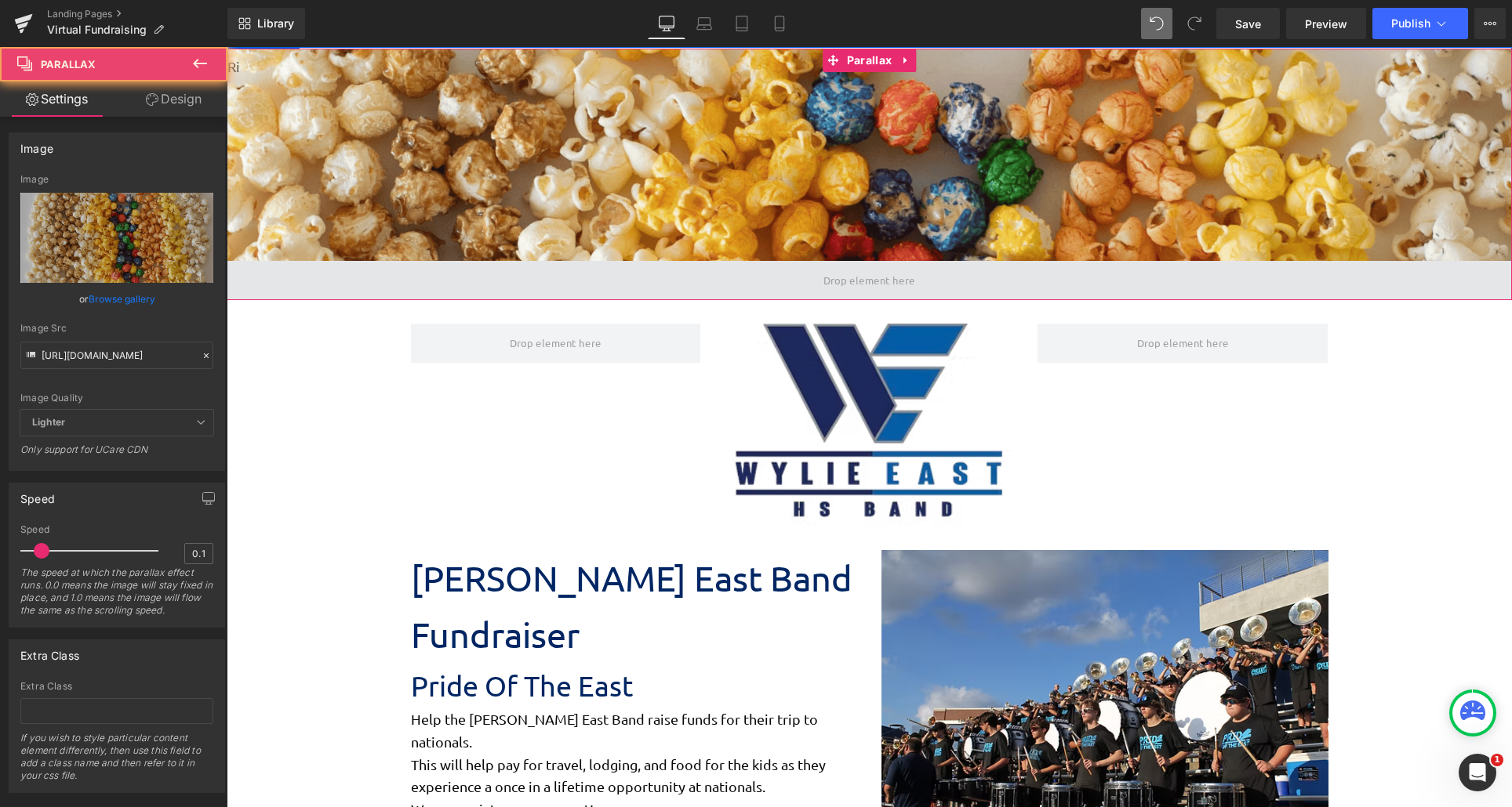
click at [774, 283] on span at bounding box center [868, 281] width 1285 height 39
click at [848, 283] on span at bounding box center [869, 281] width 103 height 30
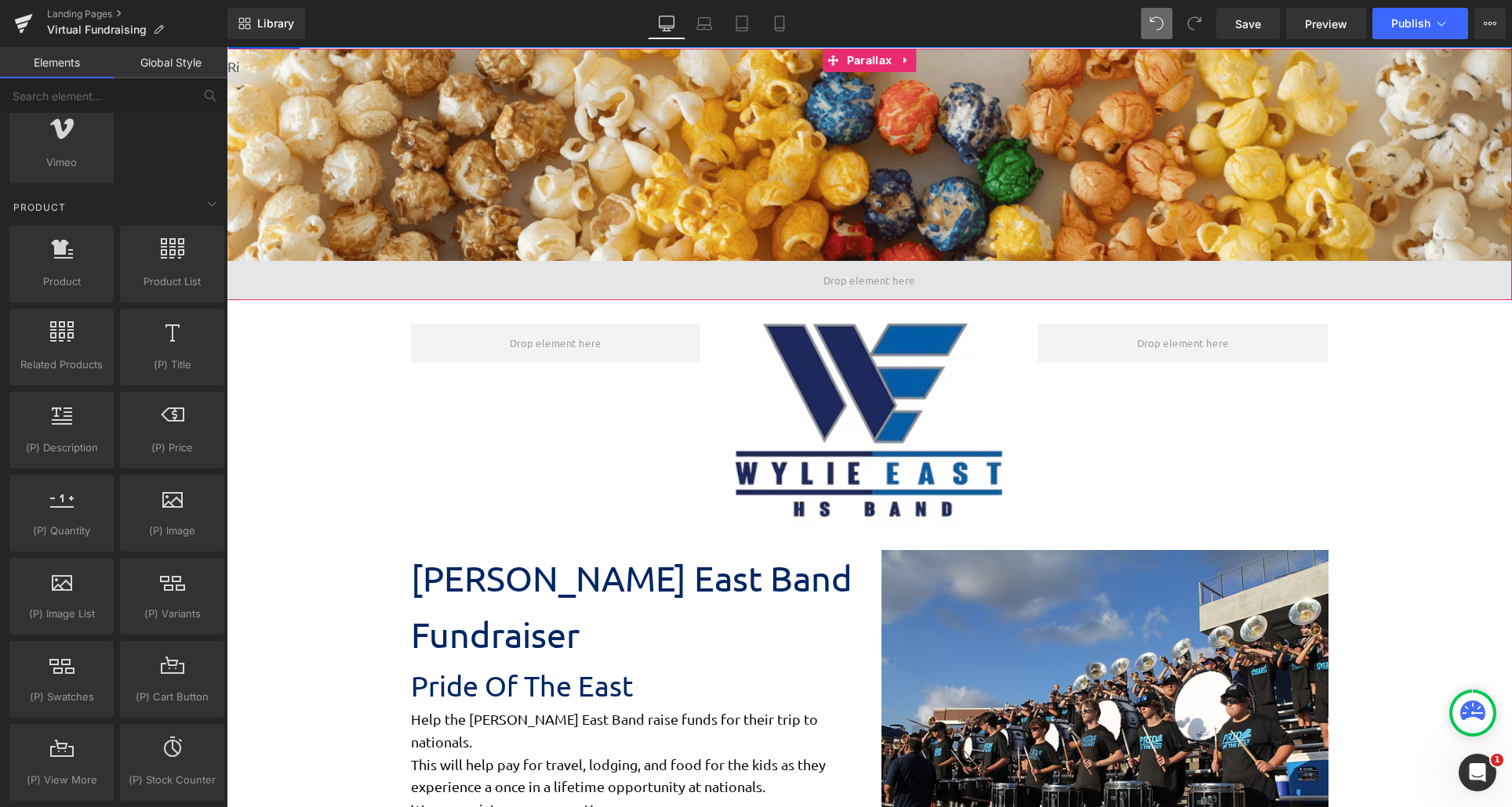
click at [848, 283] on span at bounding box center [869, 281] width 103 height 30
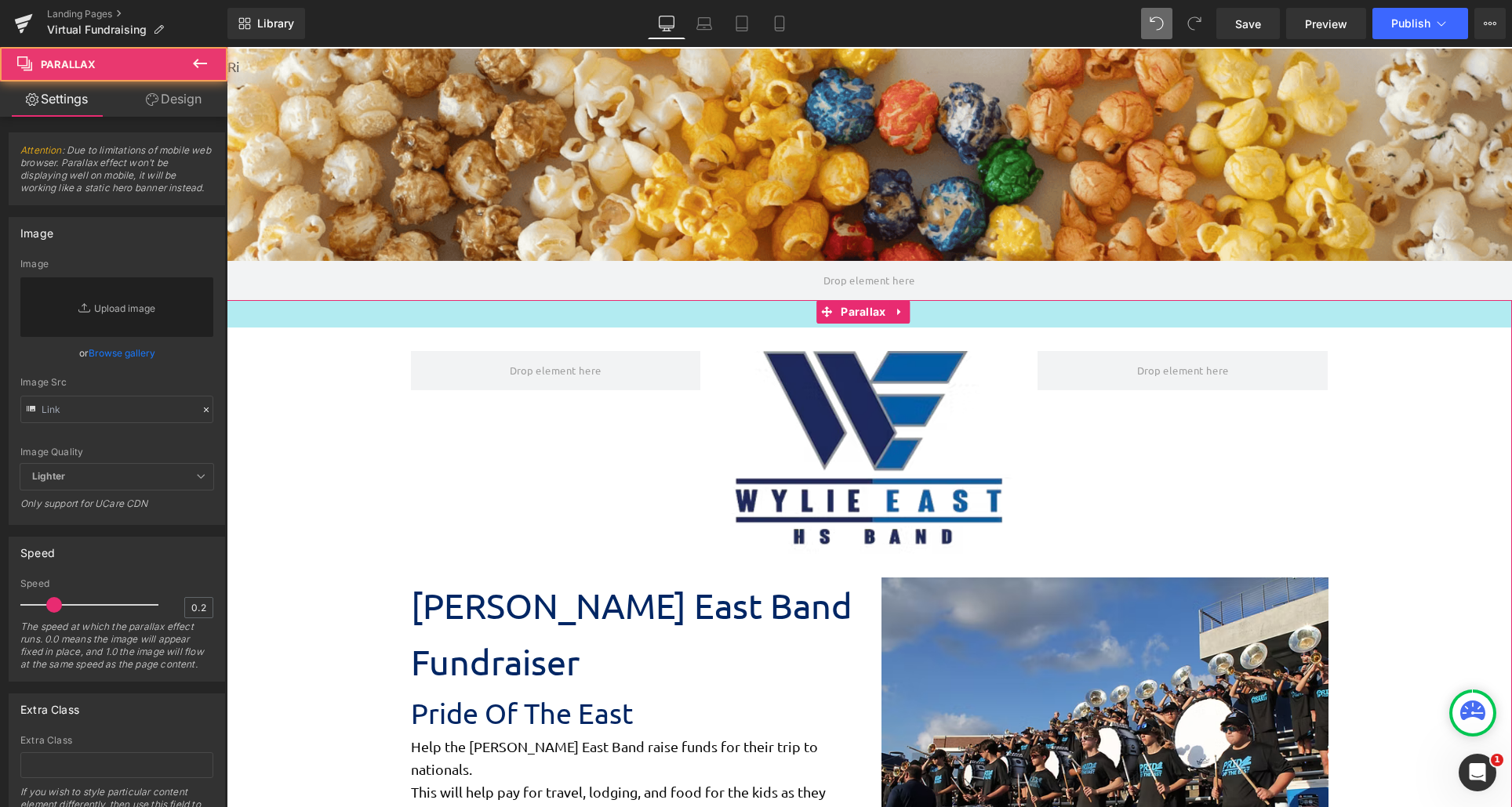
scroll to position [8, 8]
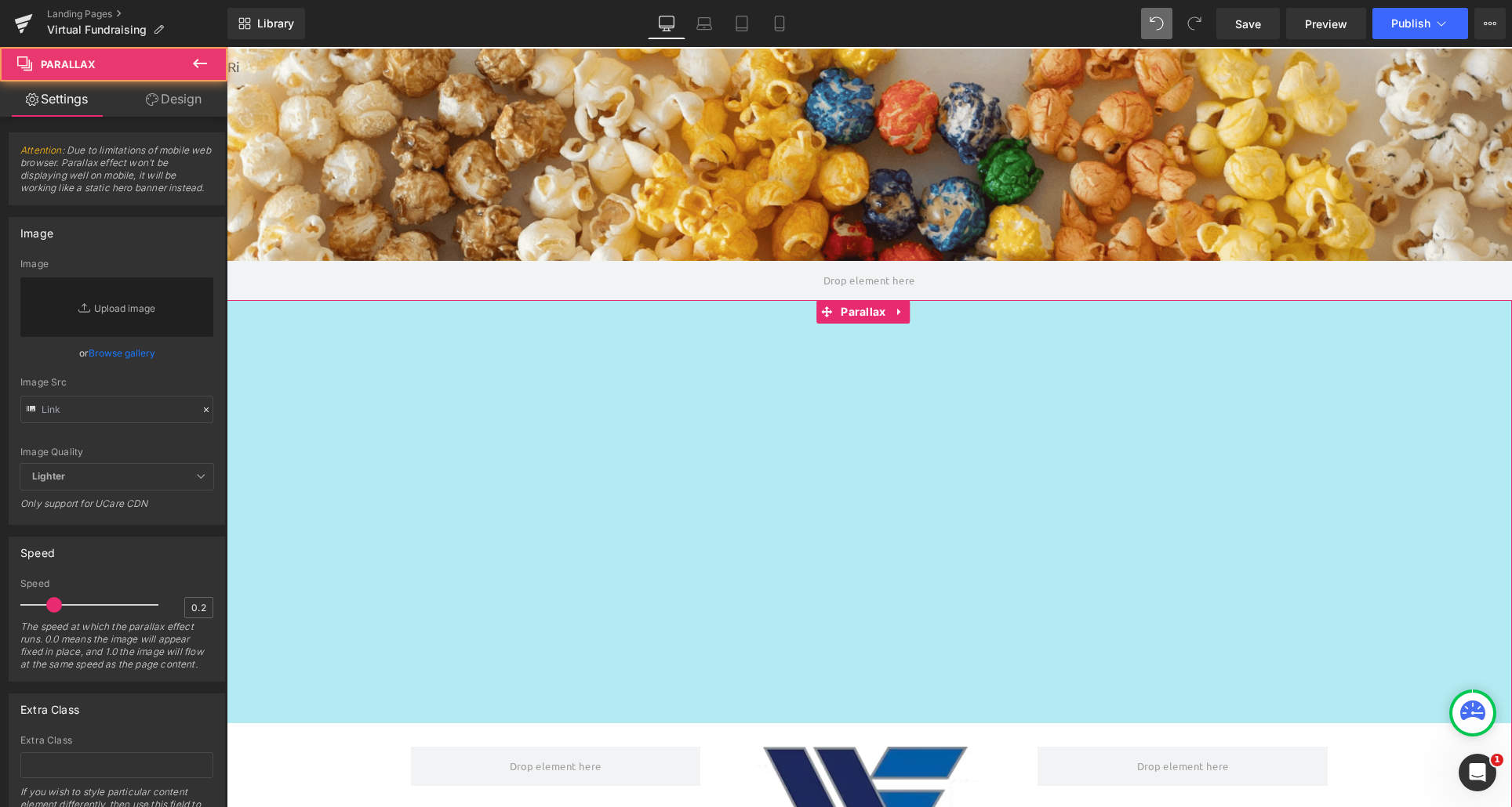
drag, startPoint x: 709, startPoint y: 302, endPoint x: 739, endPoint y: 725, distance: 424.1
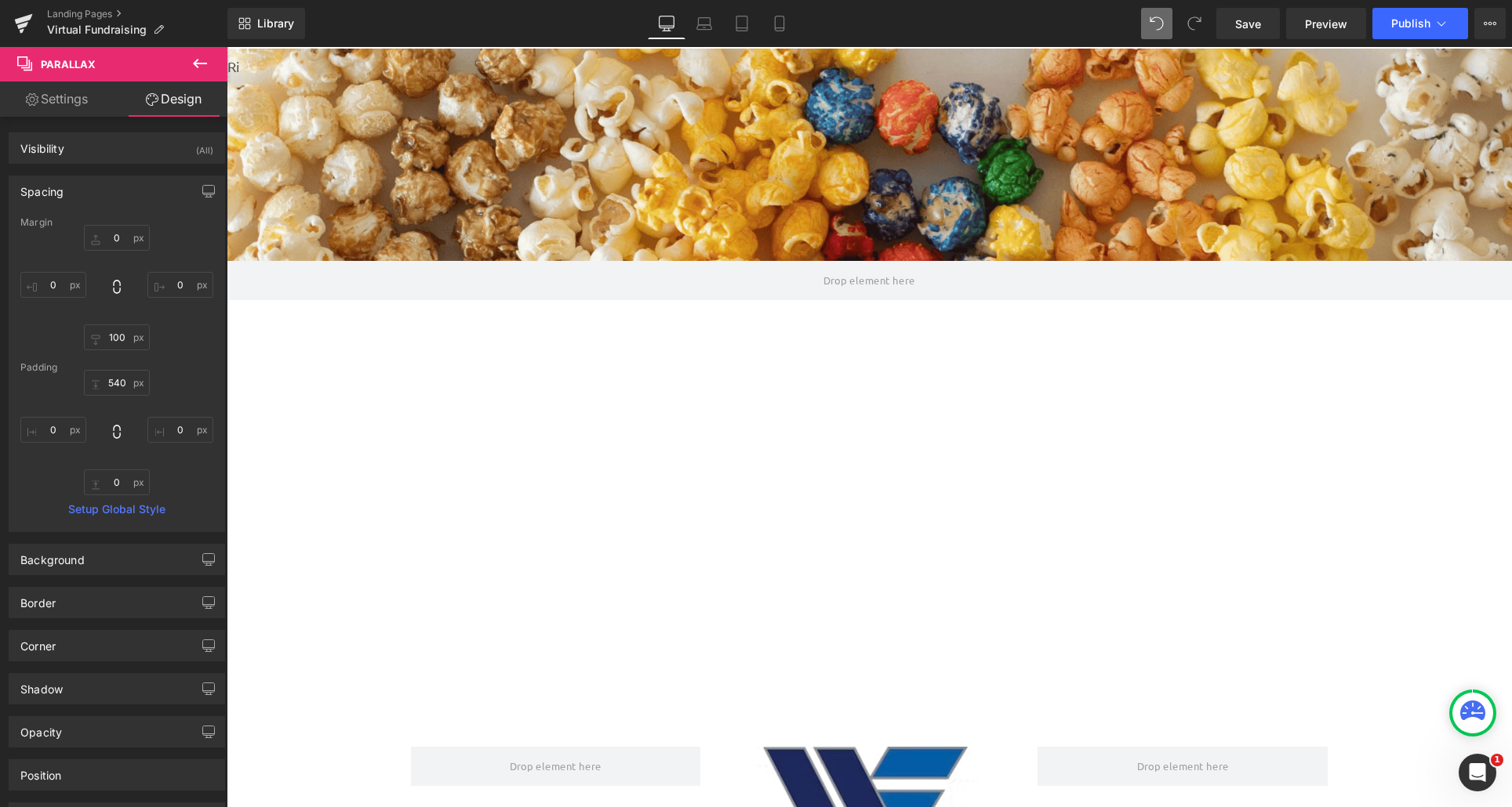
click at [731, 739] on div "Loading Product Data" at bounding box center [756, 744] width 113 height 17
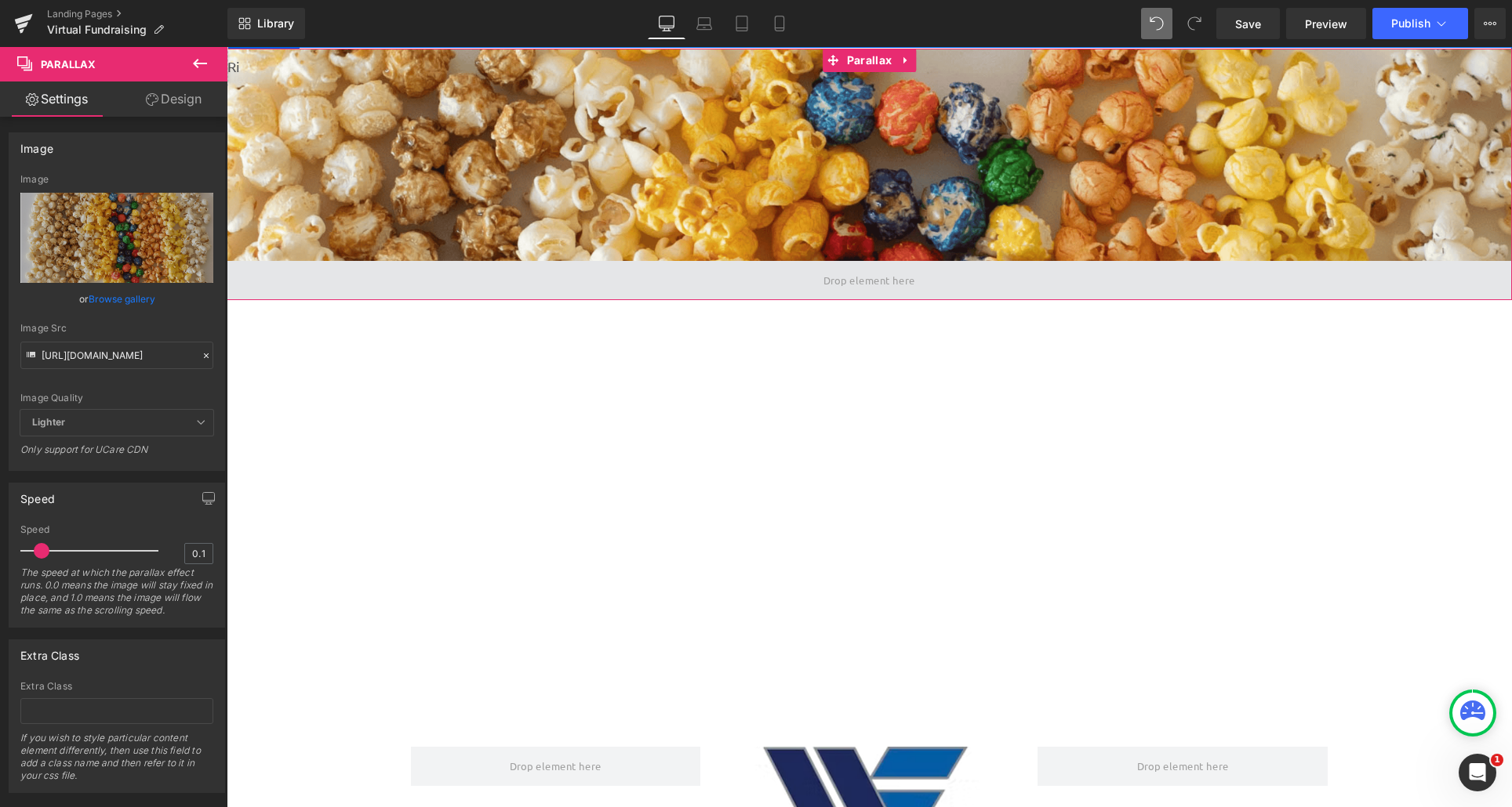
drag, startPoint x: 825, startPoint y: 299, endPoint x: 798, endPoint y: 290, distance: 28.5
click at [798, 290] on div "Parallax 271px" at bounding box center [868, 174] width 1285 height 252
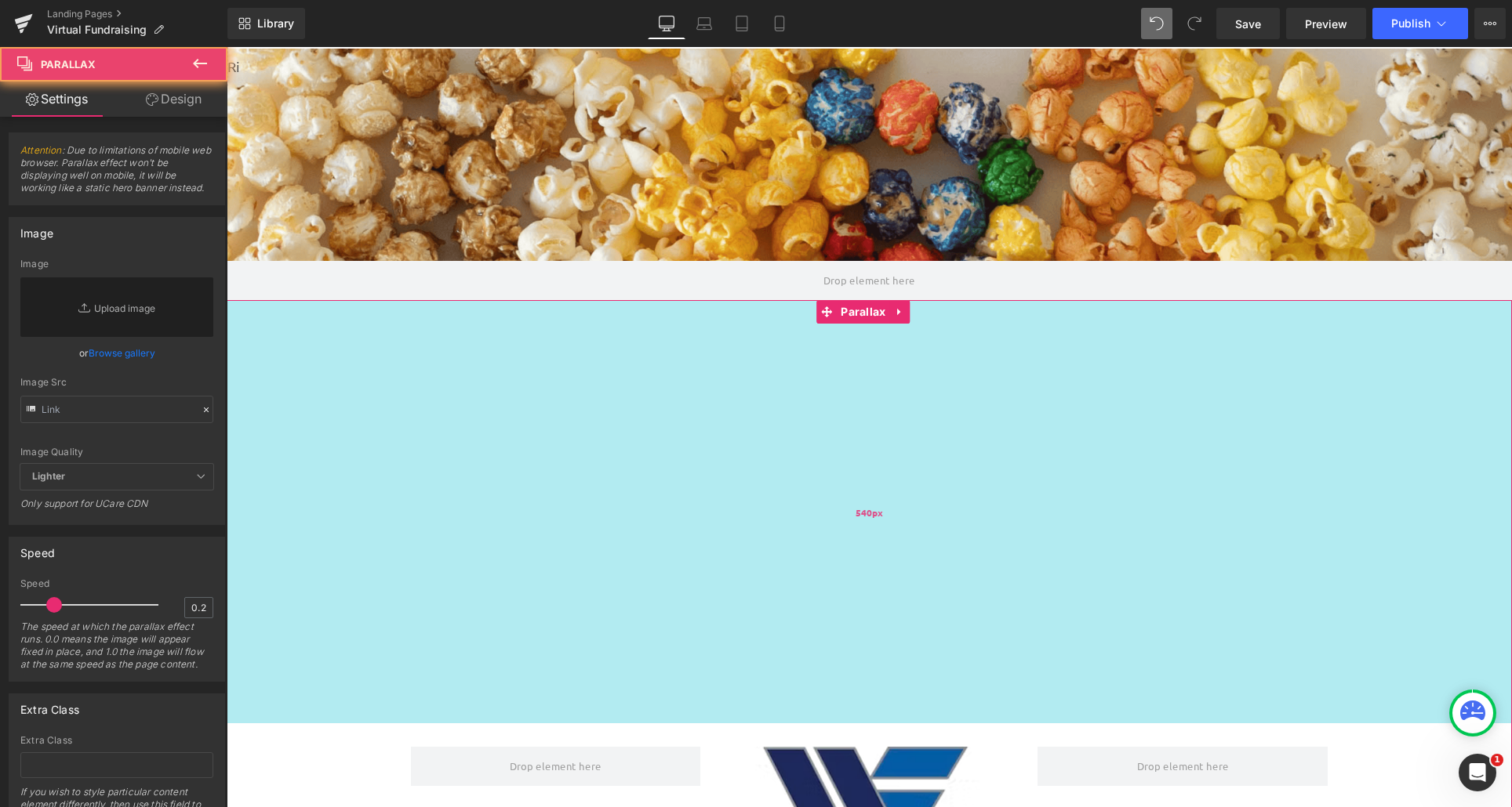
drag, startPoint x: 930, startPoint y: 611, endPoint x: 896, endPoint y: 626, distance: 37.2
click at [930, 612] on div "540px" at bounding box center [868, 512] width 1285 height 424
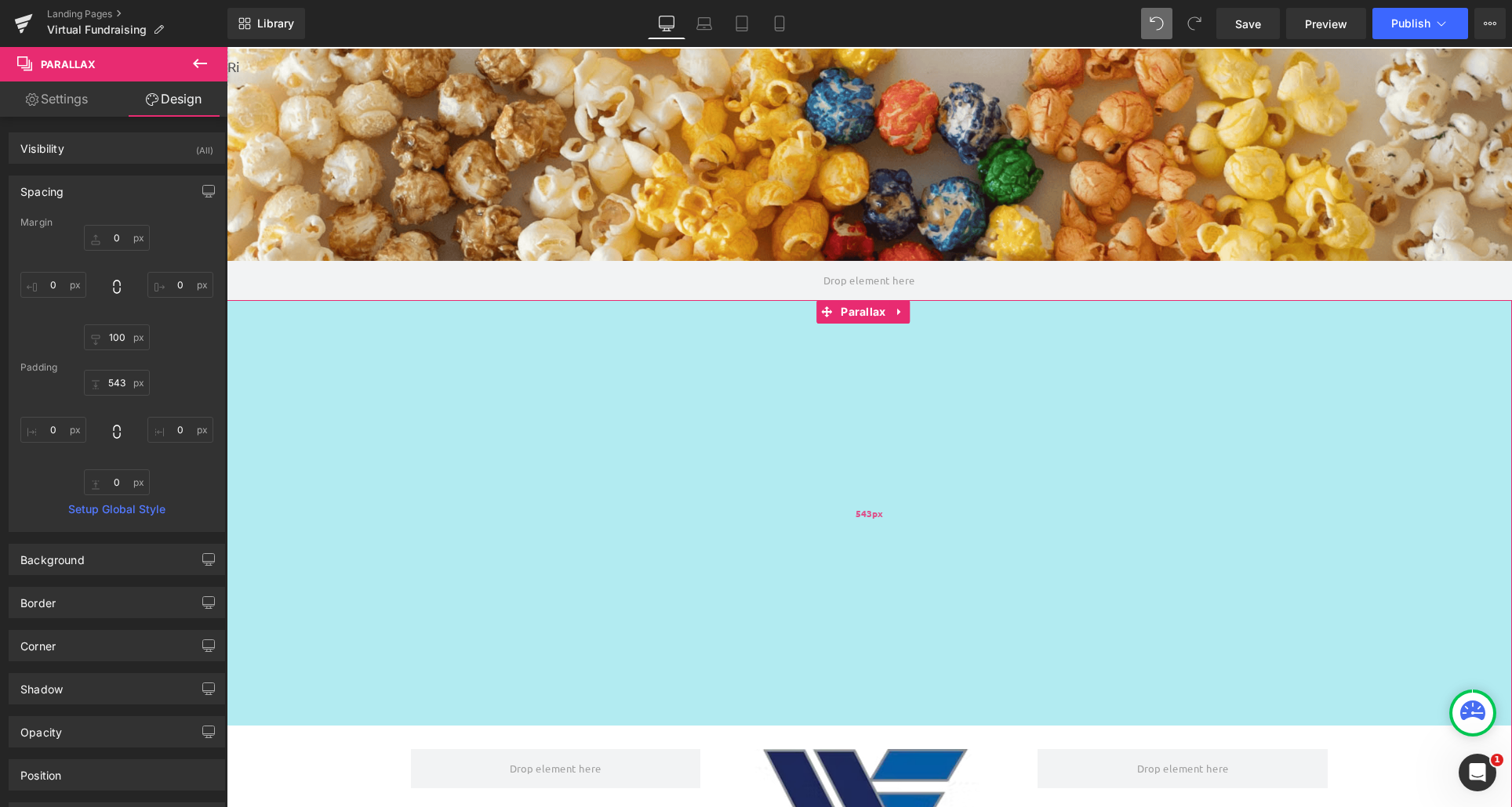
click at [796, 603] on div "543px" at bounding box center [868, 513] width 1285 height 425
click at [342, 696] on div "543px" at bounding box center [868, 513] width 1285 height 425
click at [340, 724] on div "543px" at bounding box center [868, 513] width 1285 height 425
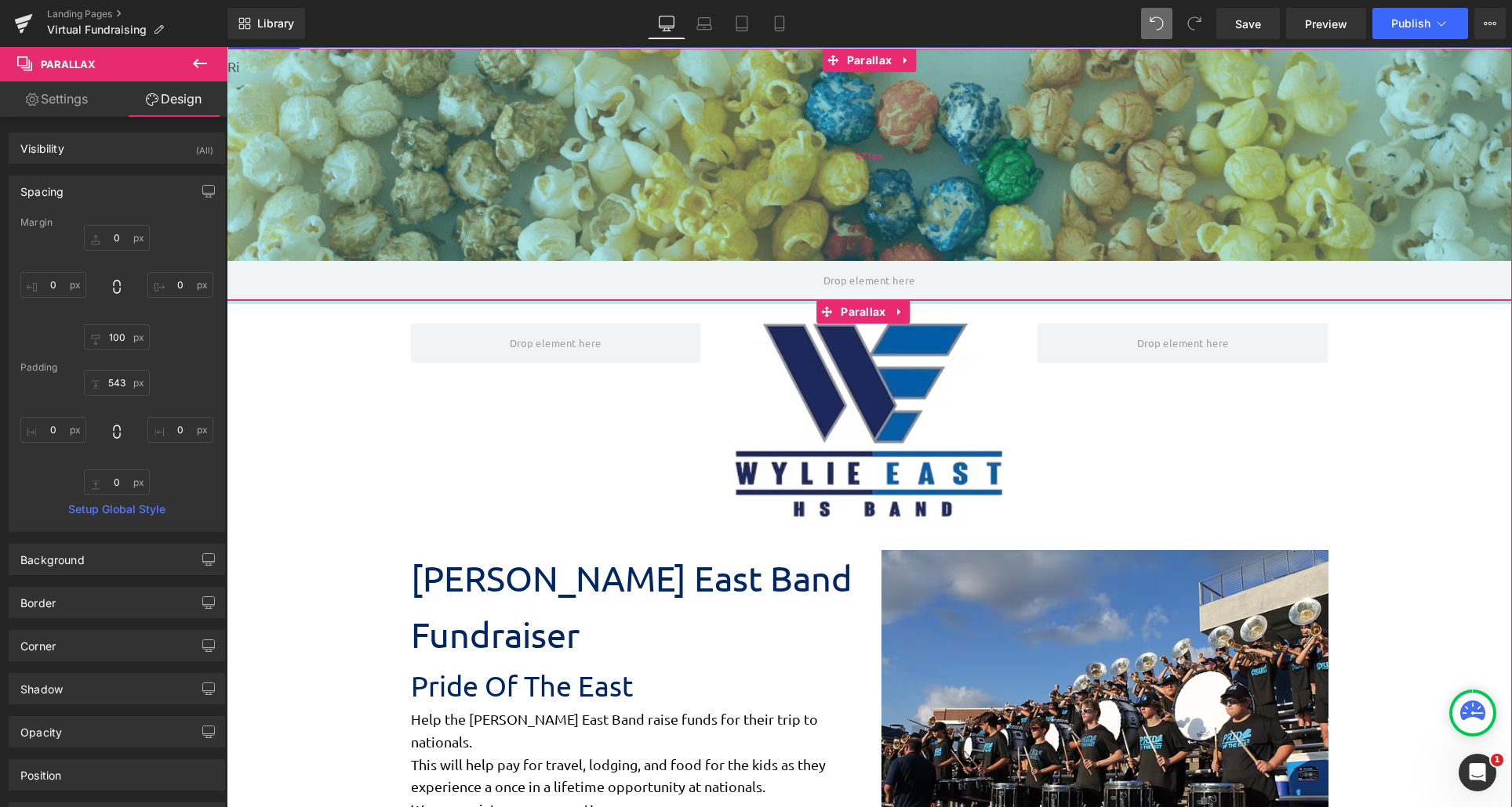
drag, startPoint x: 340, startPoint y: 724, endPoint x: 343, endPoint y: 249, distance: 475.0
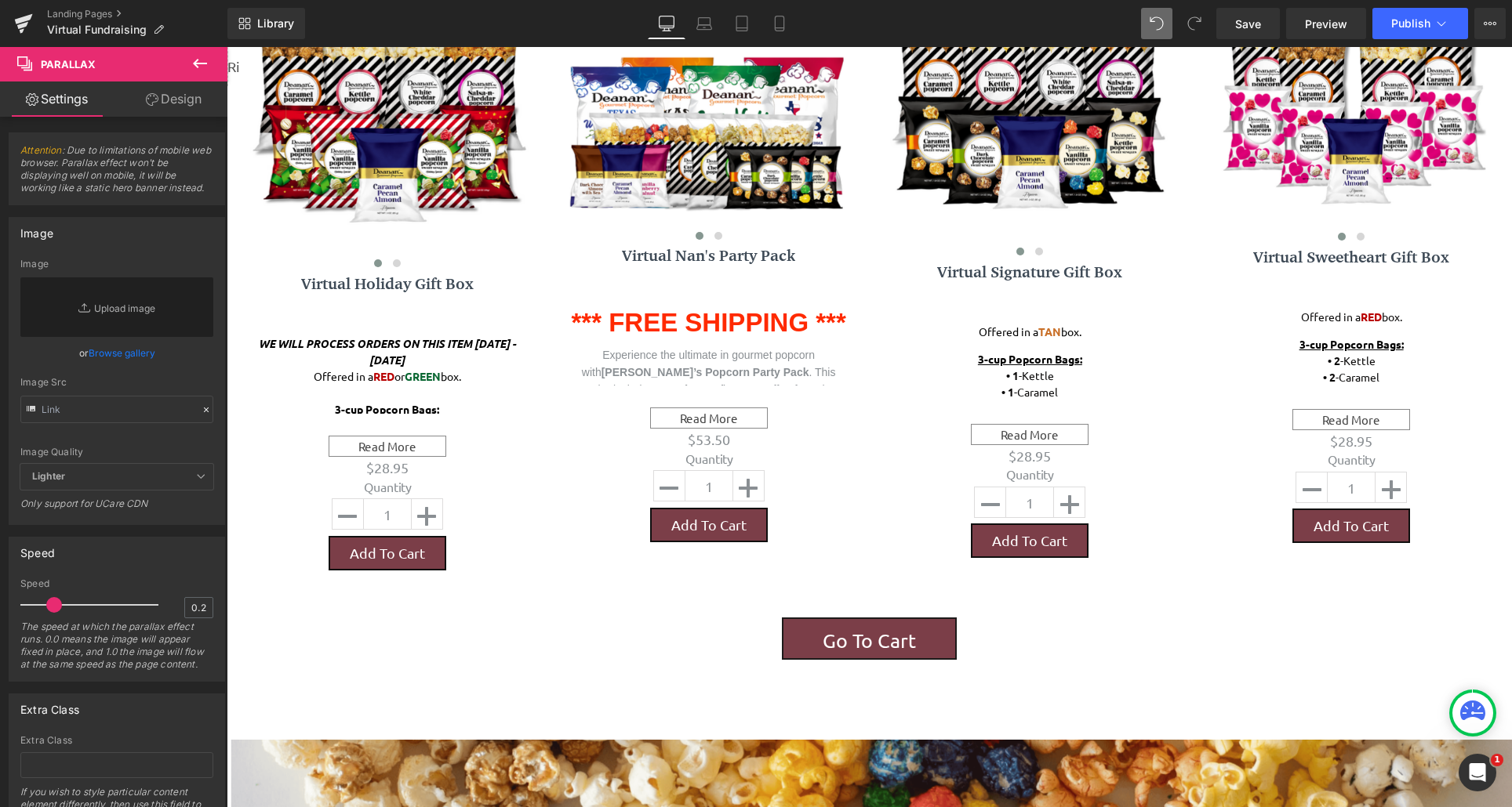
click at [199, 55] on icon at bounding box center [199, 63] width 19 height 19
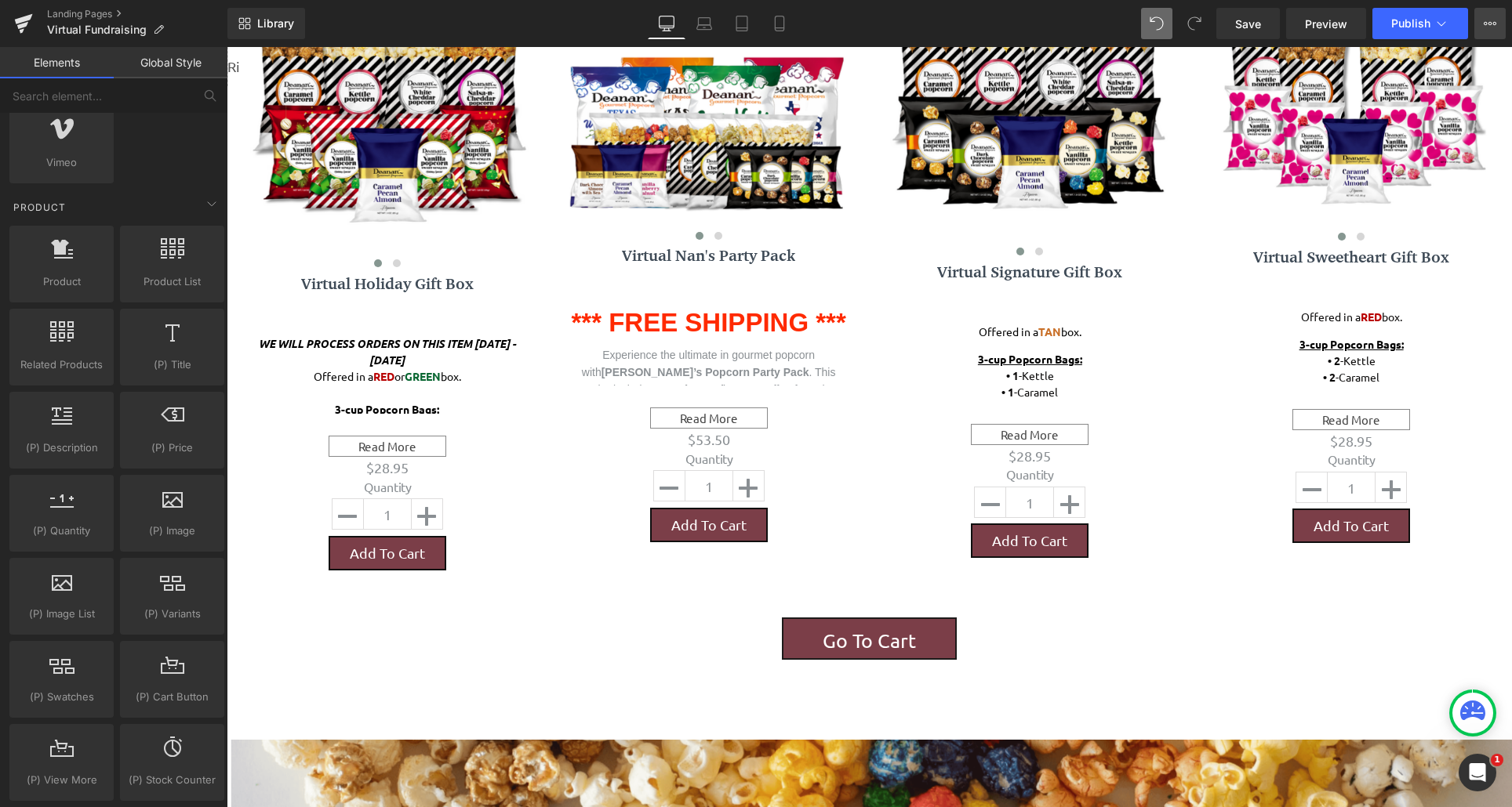
click at [1476, 29] on button "View Live Page View with current Template Save Template to Library Schedule Pub…" at bounding box center [1490, 23] width 31 height 31
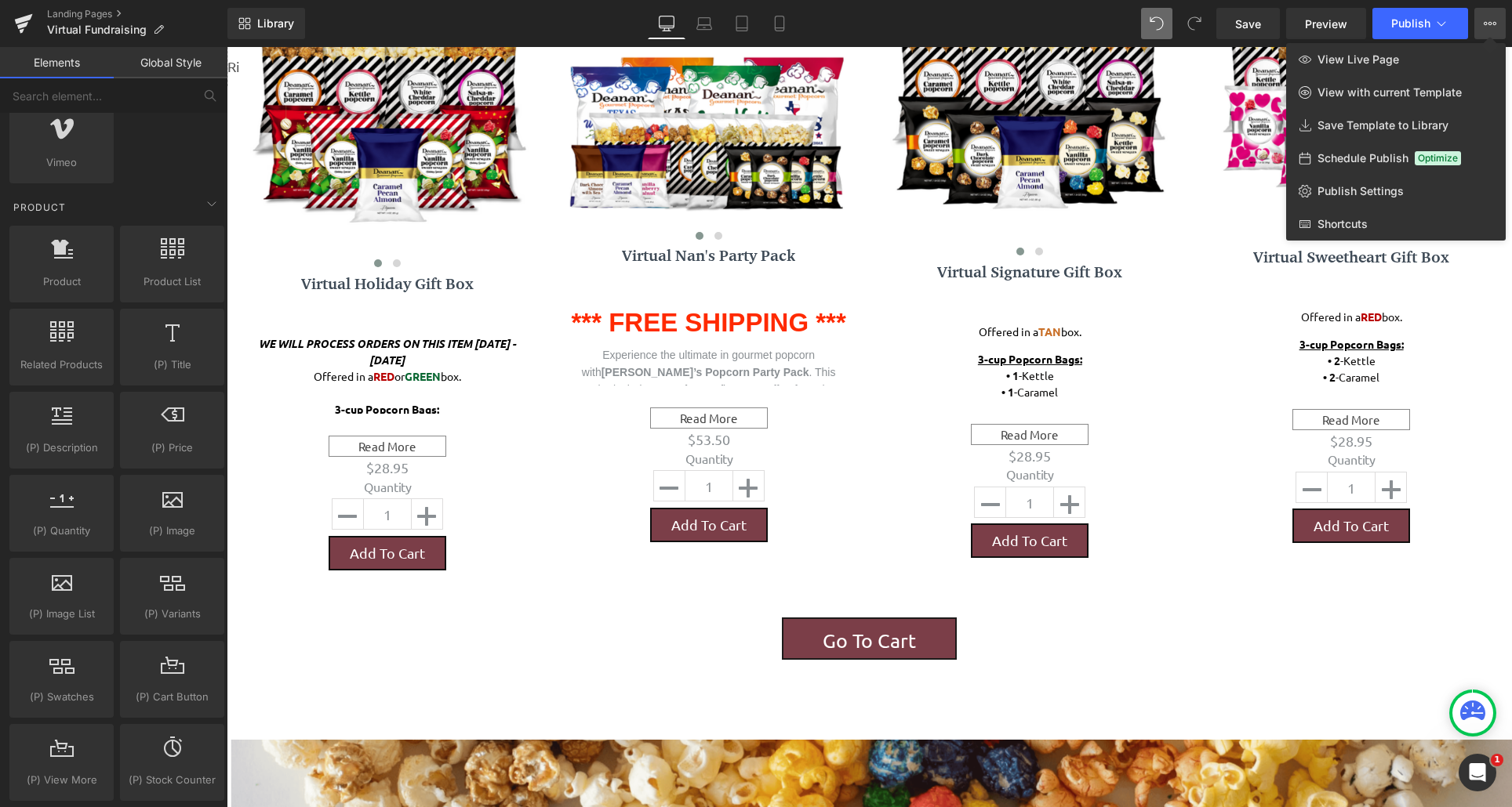
click at [1491, 29] on icon at bounding box center [1490, 23] width 13 height 13
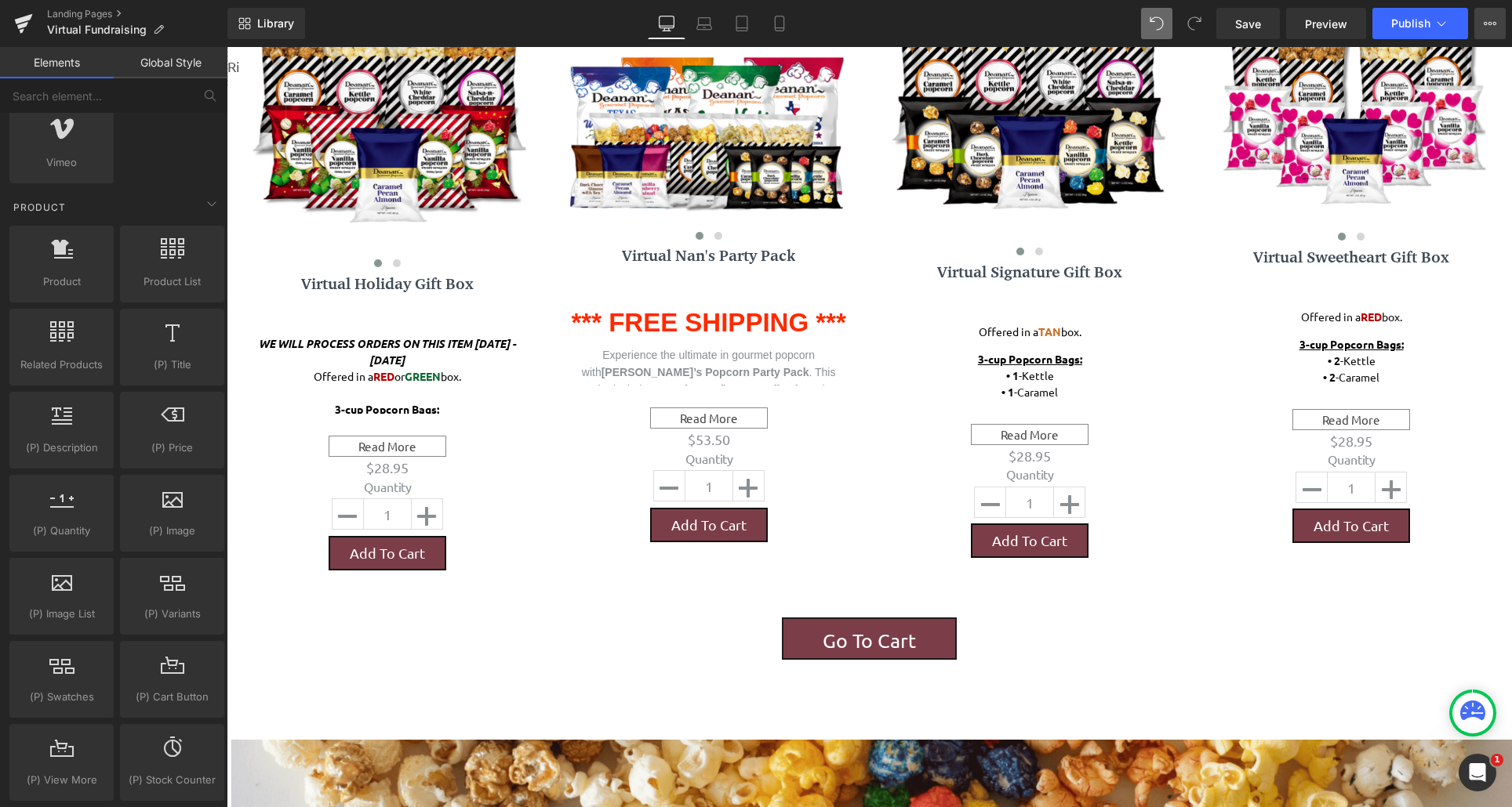
click at [1491, 29] on icon at bounding box center [1490, 23] width 13 height 13
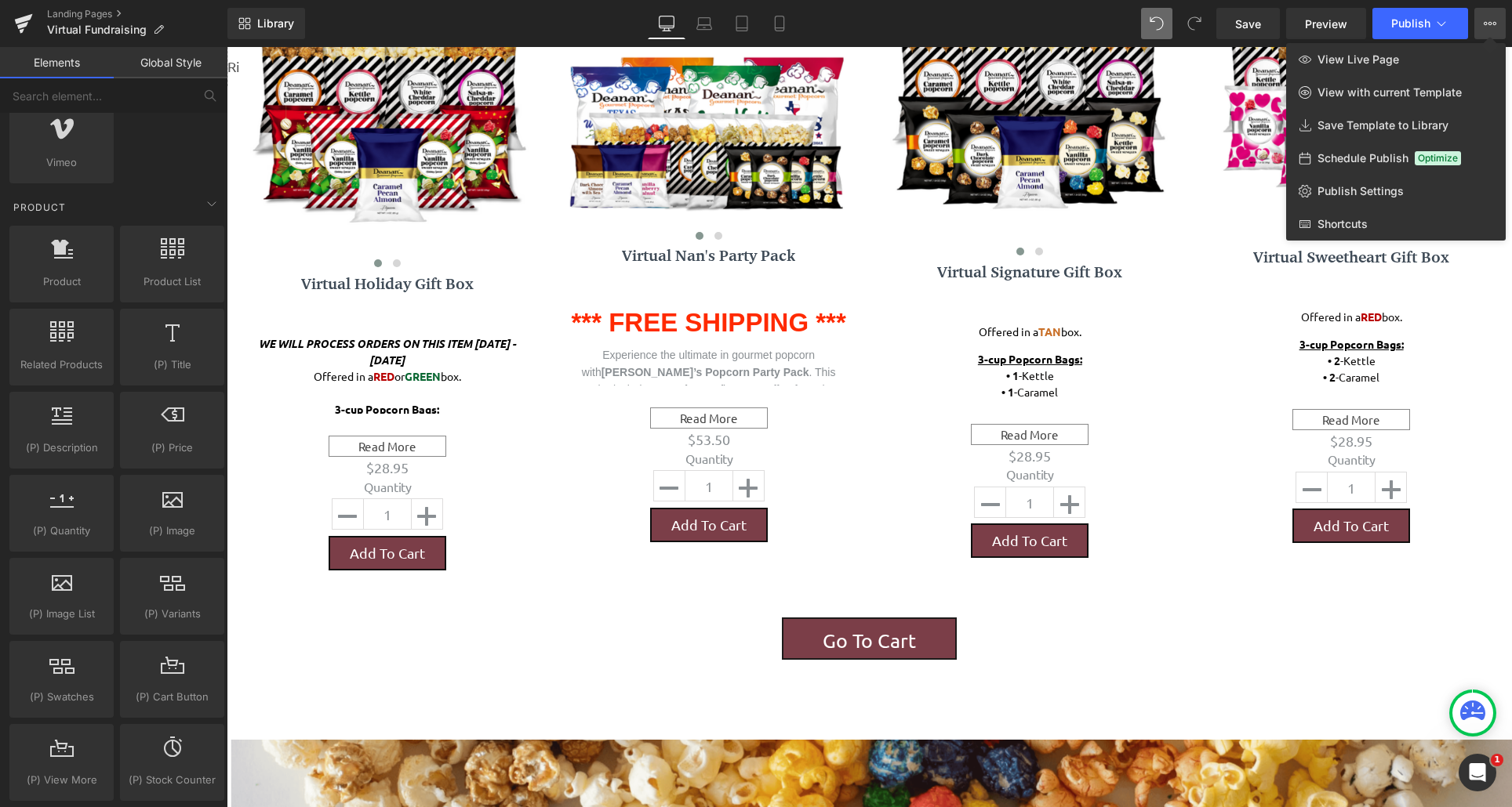
click at [37, 61] on link "Elements" at bounding box center [56, 63] width 114 height 31
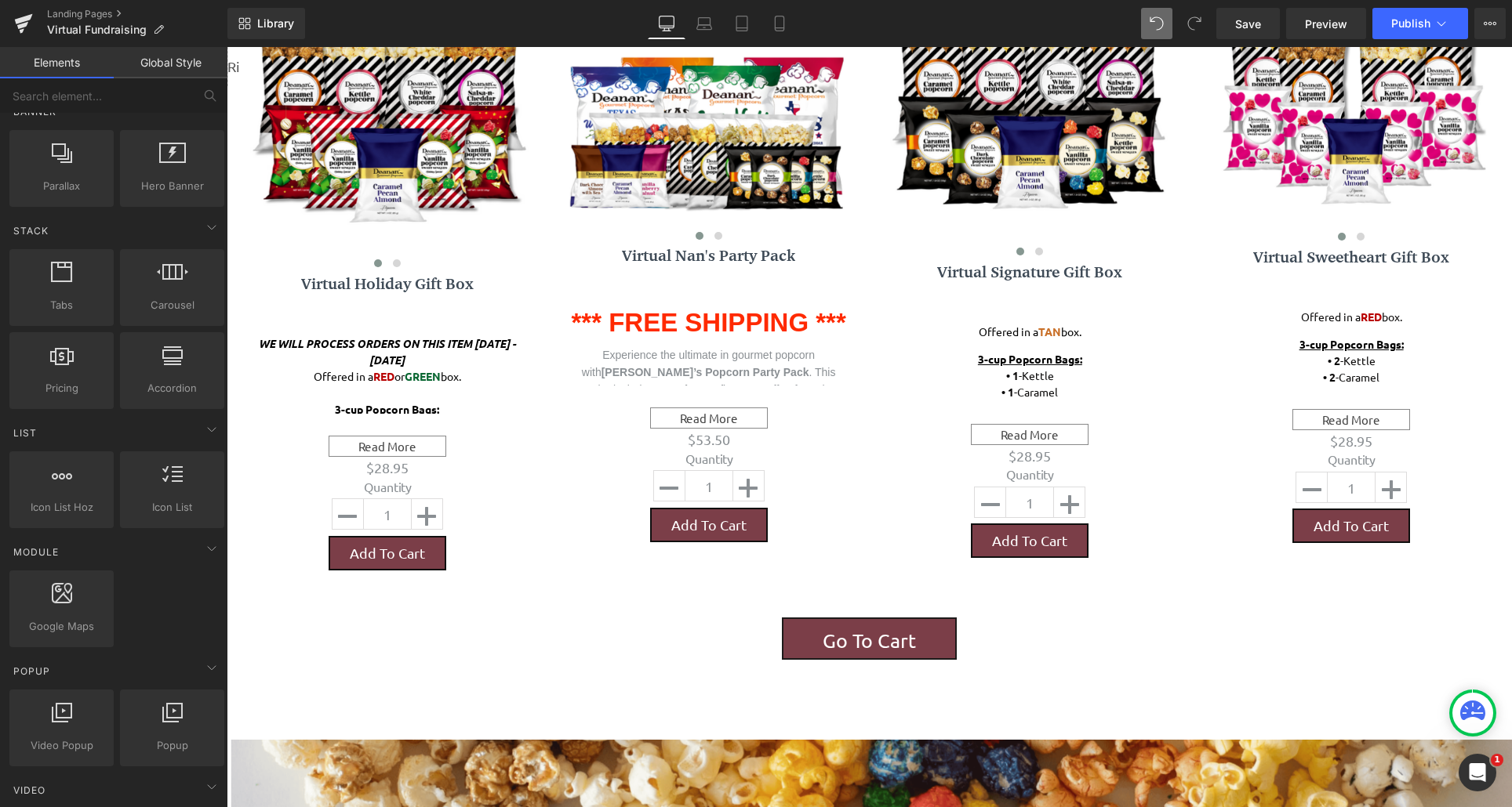
scroll to position [314, 0]
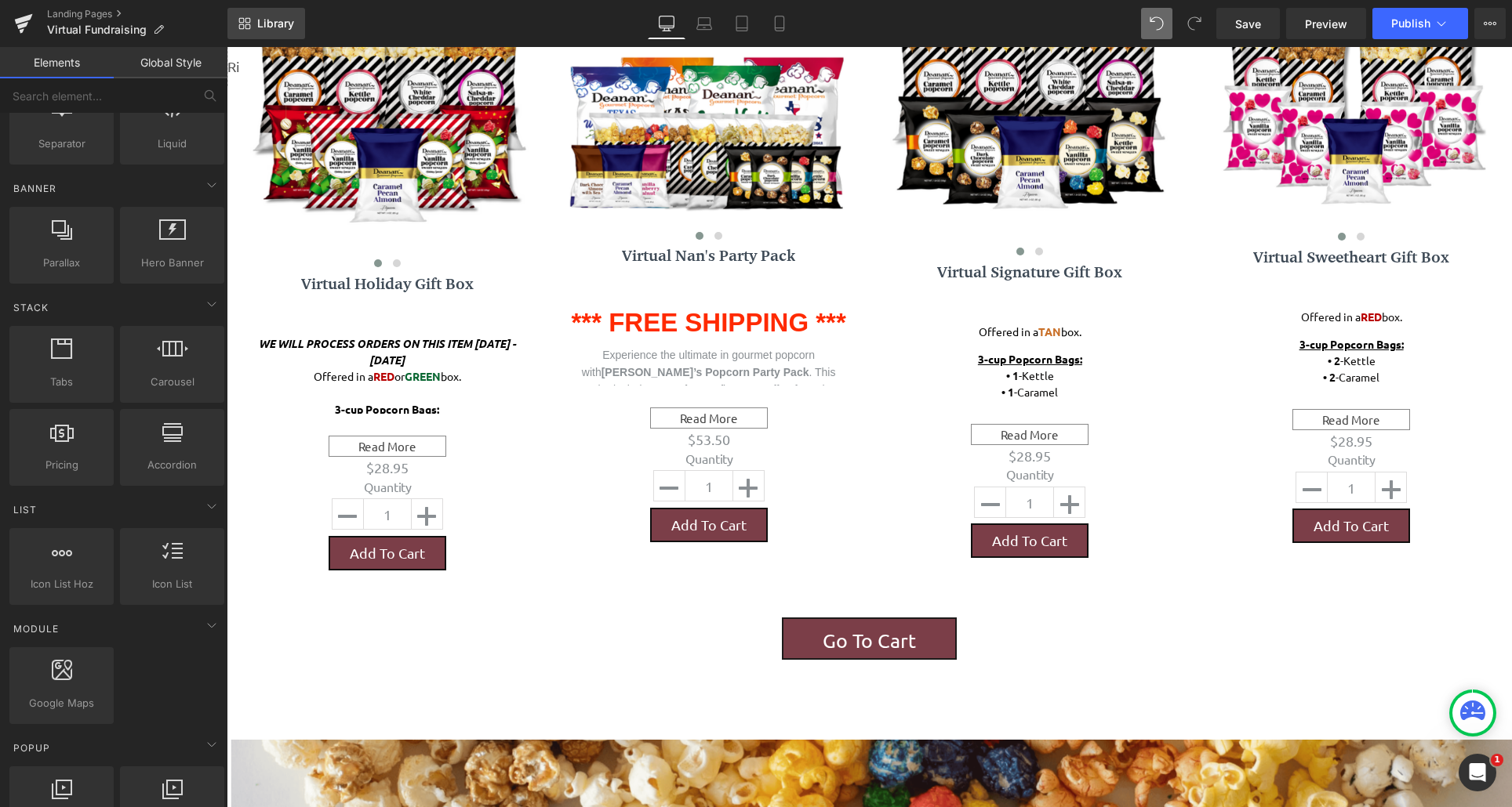
click at [252, 35] on link "Library" at bounding box center [266, 23] width 78 height 31
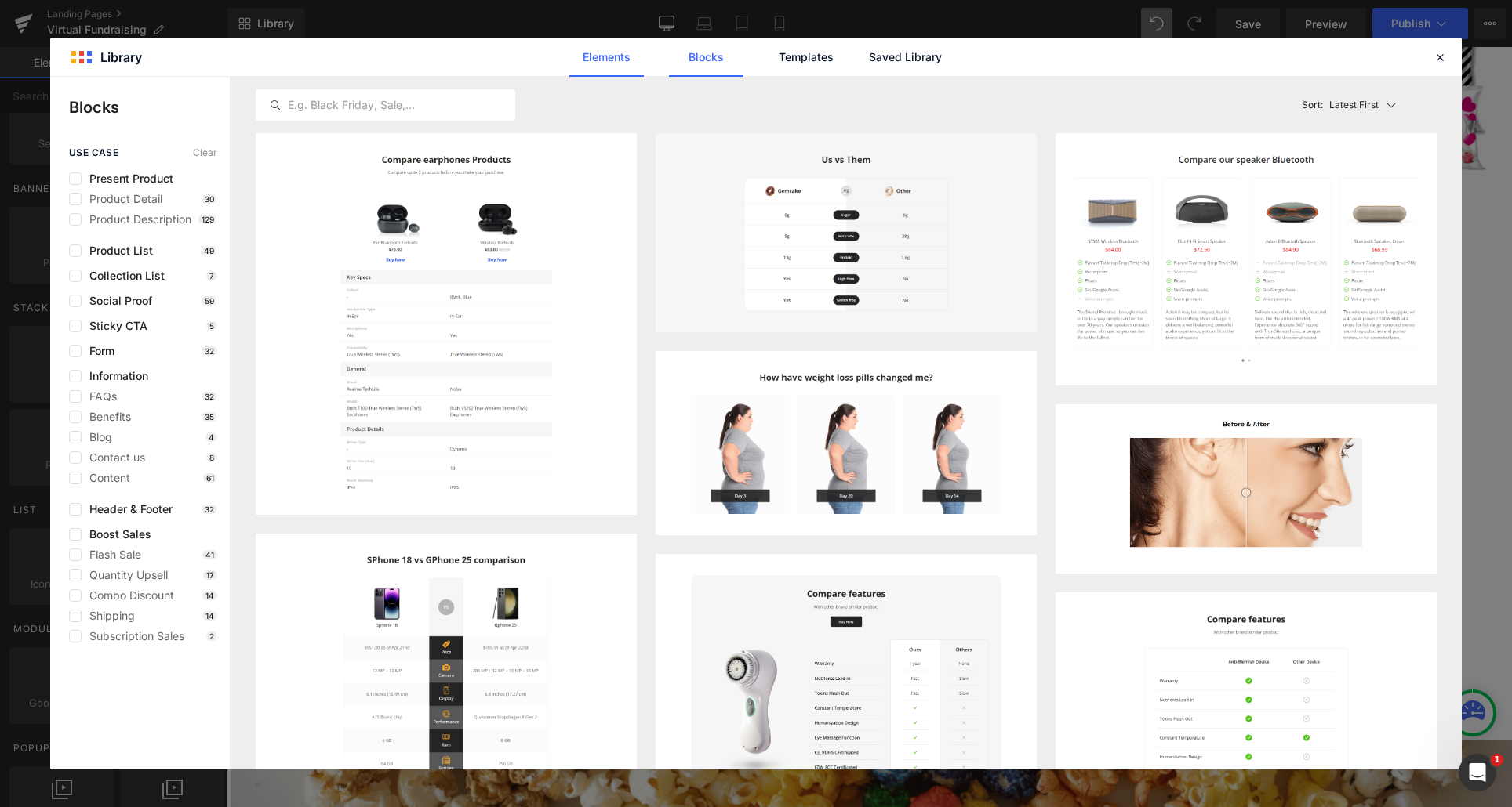
click at [578, 59] on link "Elements" at bounding box center [606, 57] width 74 height 39
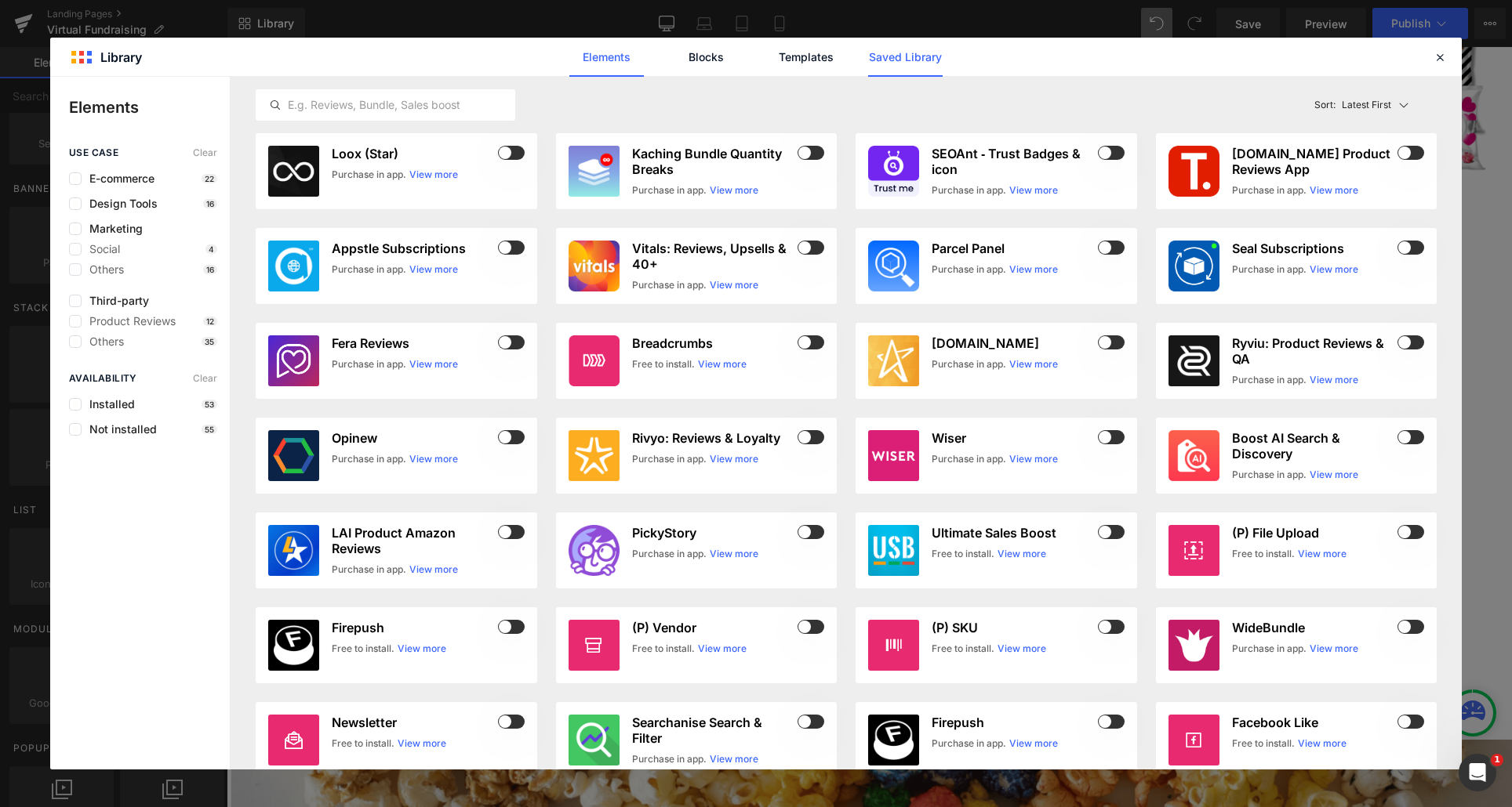
click at [908, 58] on link "Saved Library" at bounding box center [905, 57] width 74 height 39
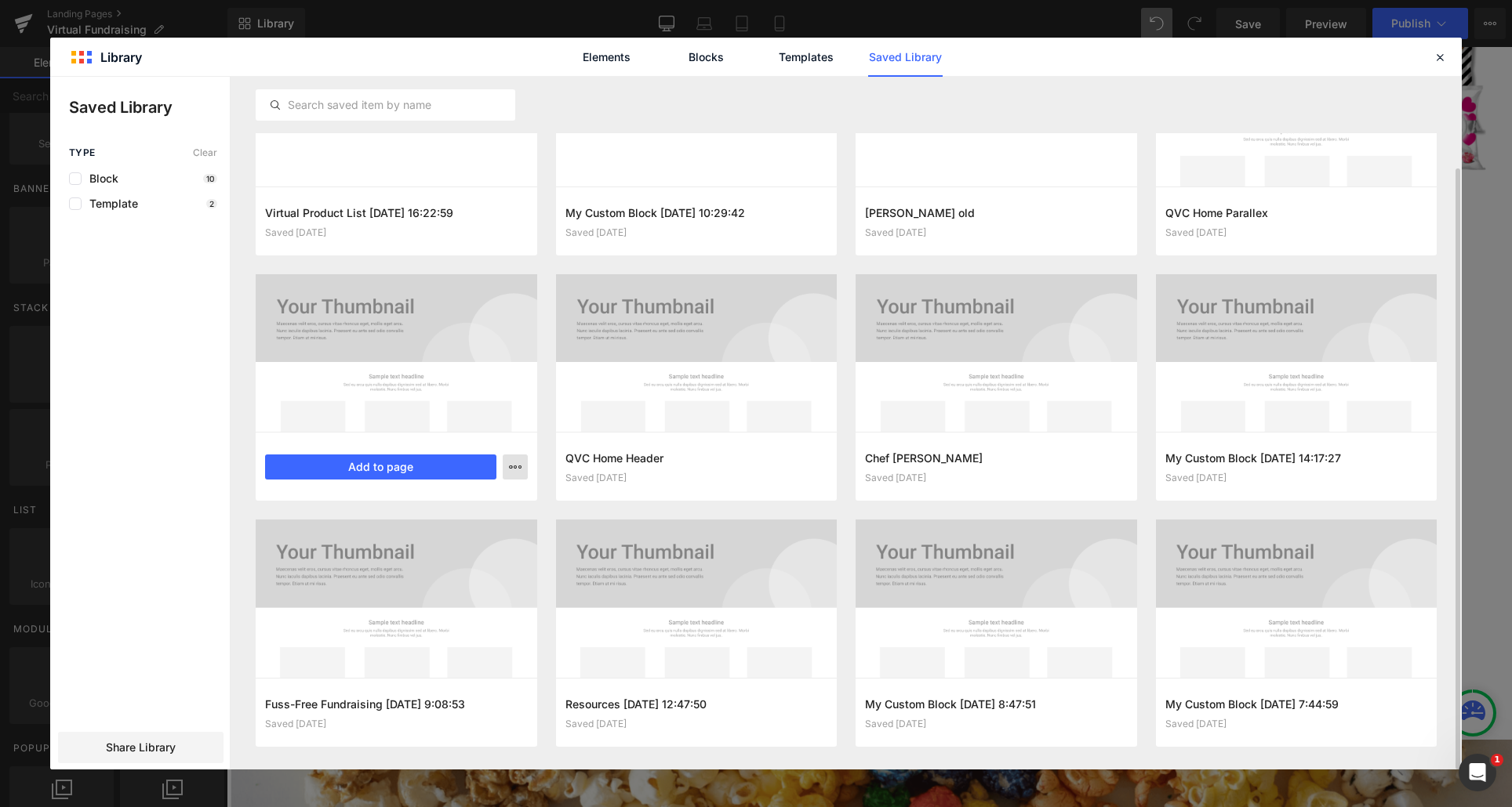
scroll to position [0, 0]
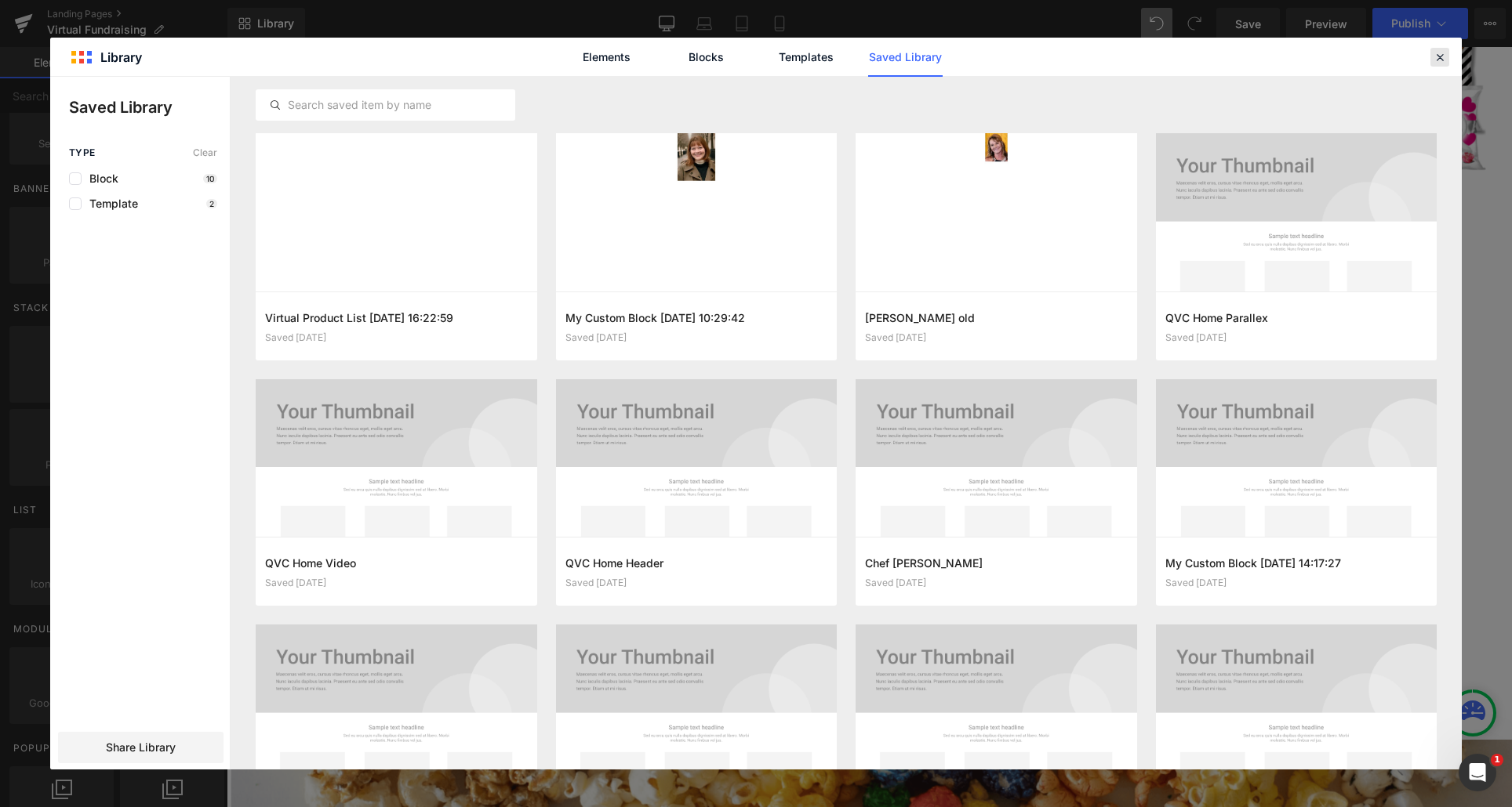
click at [1441, 58] on icon at bounding box center [1440, 57] width 14 height 14
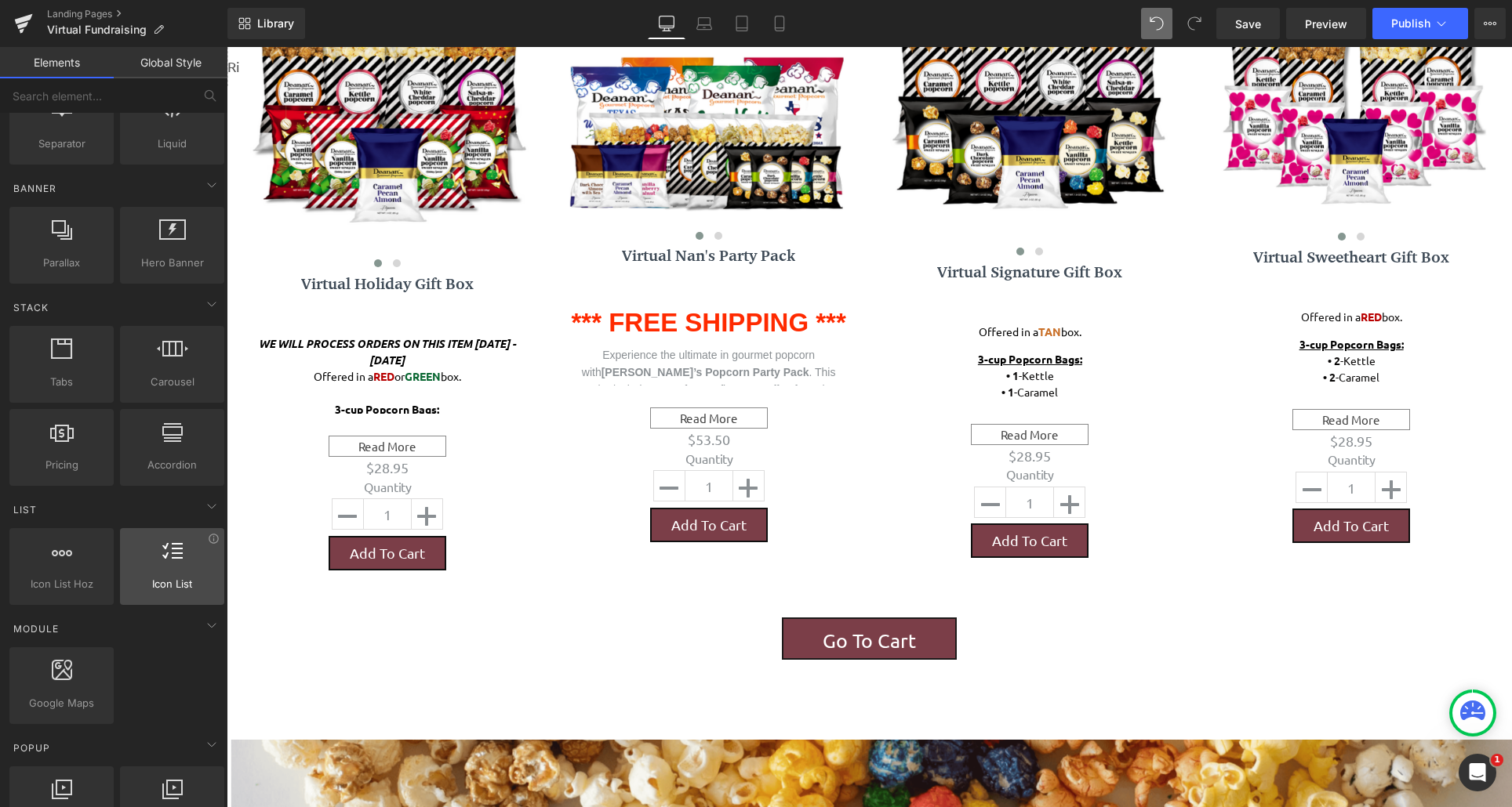
click at [162, 584] on span "Icon List" at bounding box center [172, 584] width 95 height 16
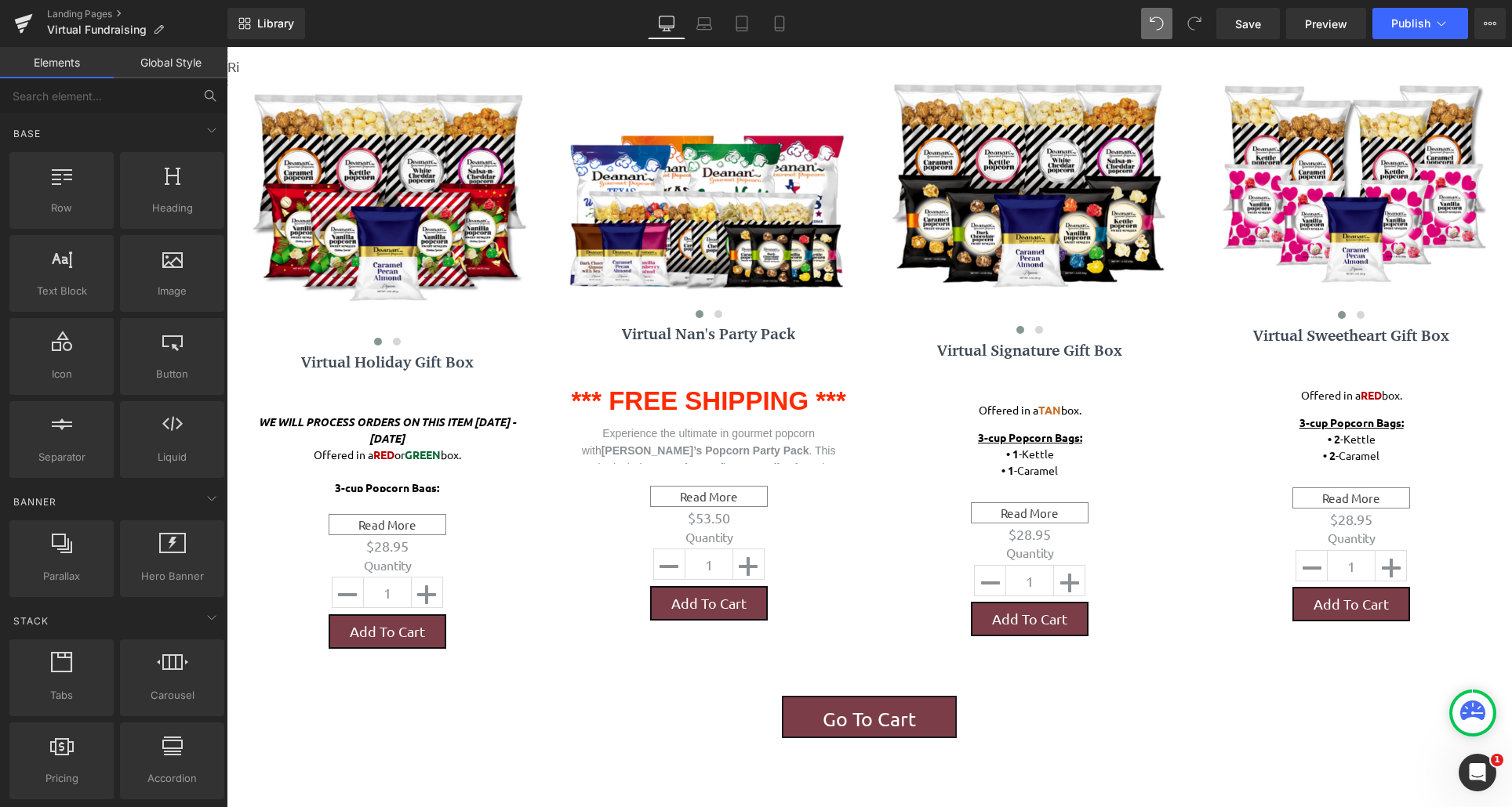
click at [207, 105] on button at bounding box center [210, 96] width 35 height 35
click at [163, 99] on input "text" at bounding box center [97, 96] width 193 height 35
click at [97, 27] on span "Virtual Fundraising" at bounding box center [97, 29] width 99 height 13
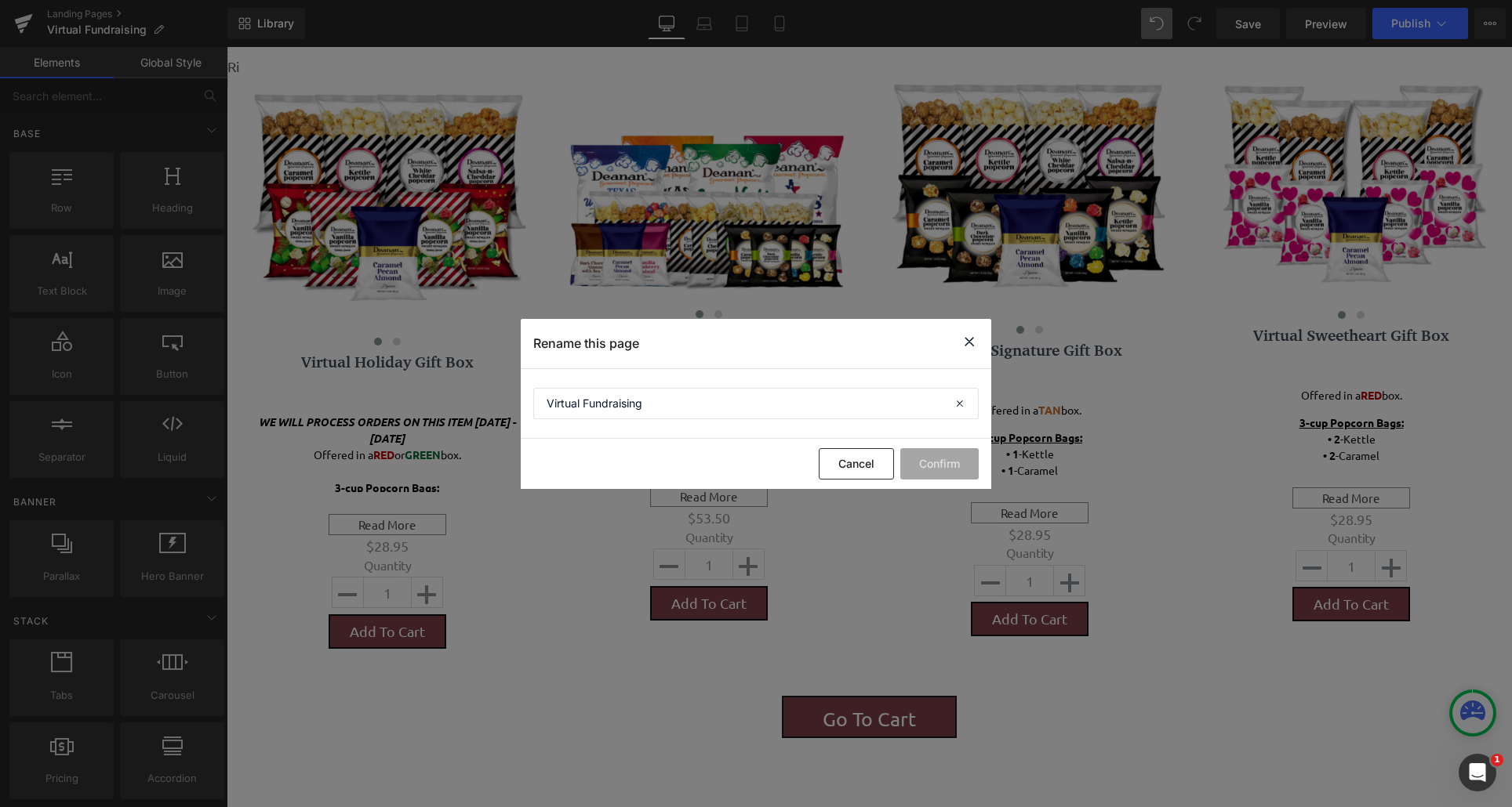
click at [966, 348] on icon at bounding box center [969, 342] width 19 height 20
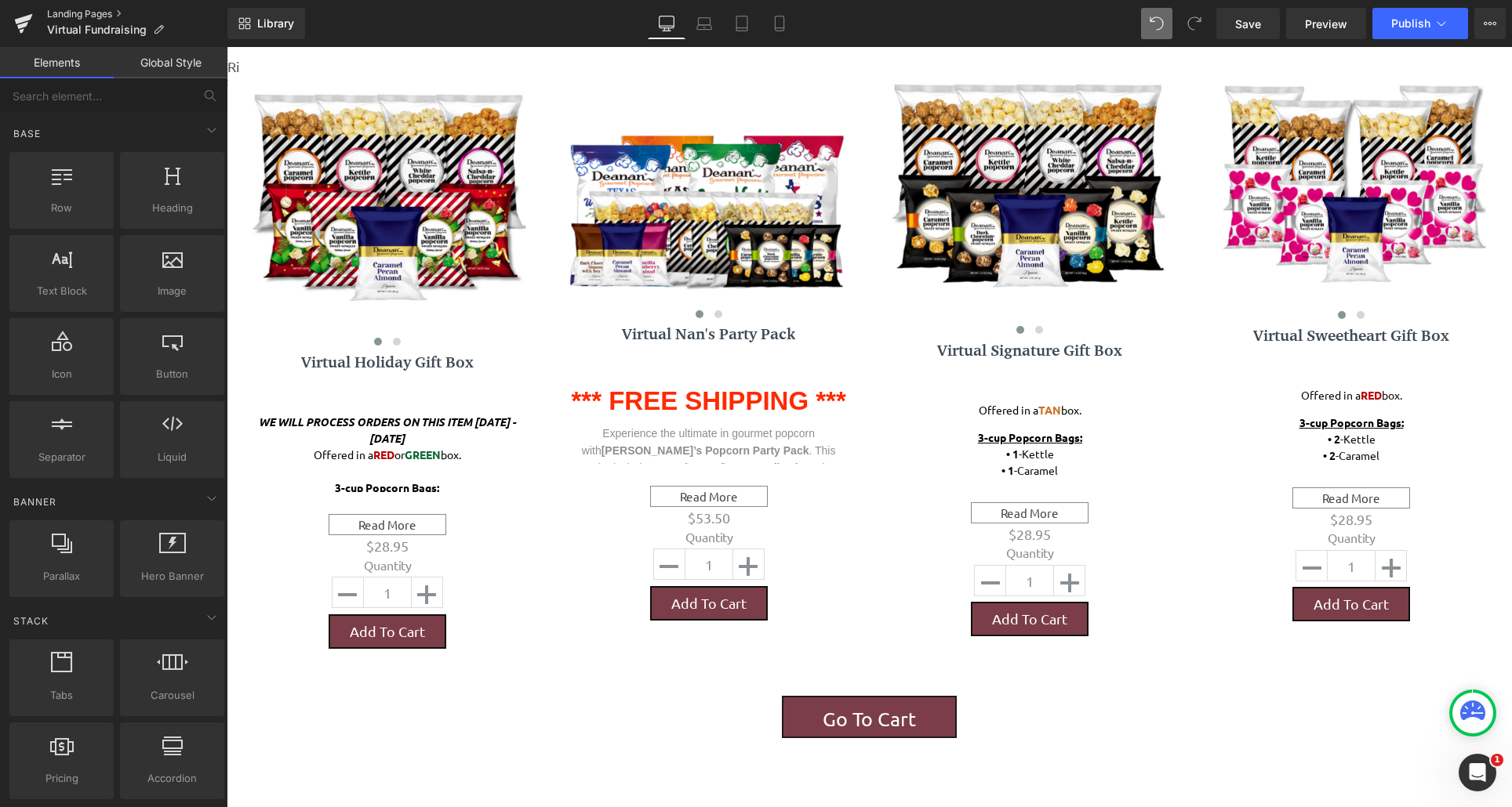
click at [101, 16] on link "Landing Pages" at bounding box center [138, 14] width 181 height 13
click at [226, 23] on ul "Landing Pages Virtual Fundraising" at bounding box center [138, 23] width 181 height 31
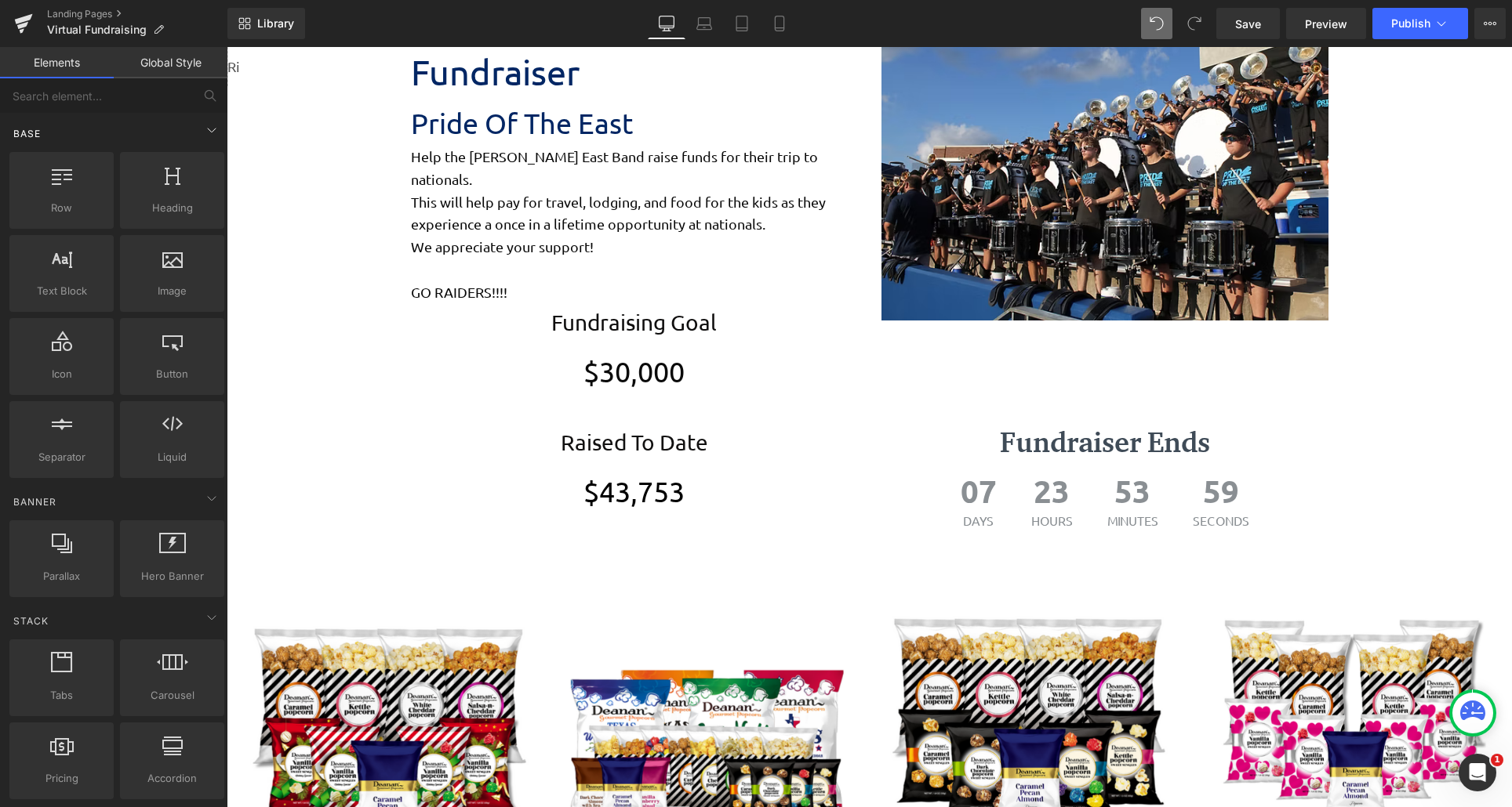
scroll to position [549, 0]
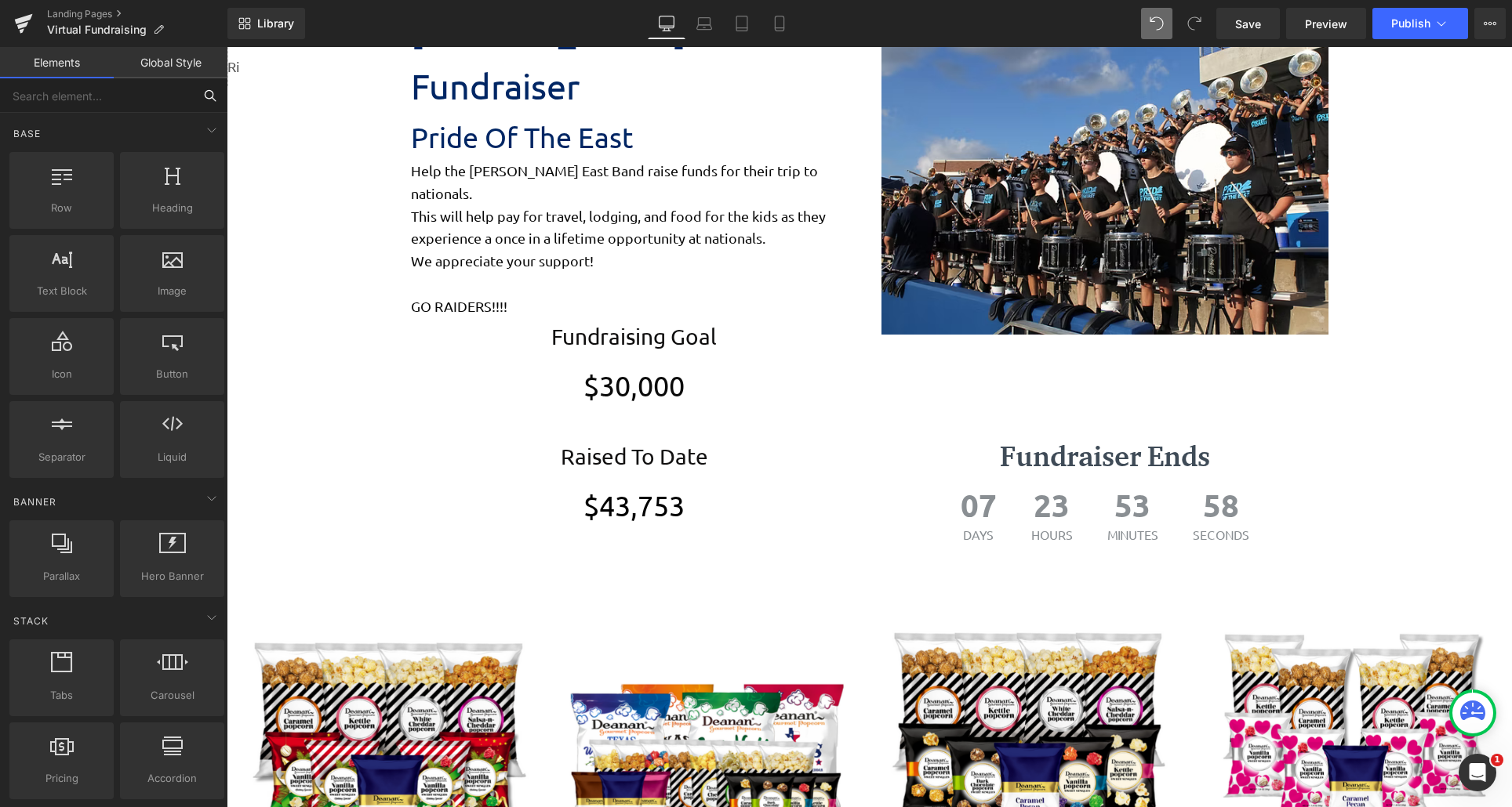
click at [106, 102] on input "text" at bounding box center [97, 96] width 193 height 35
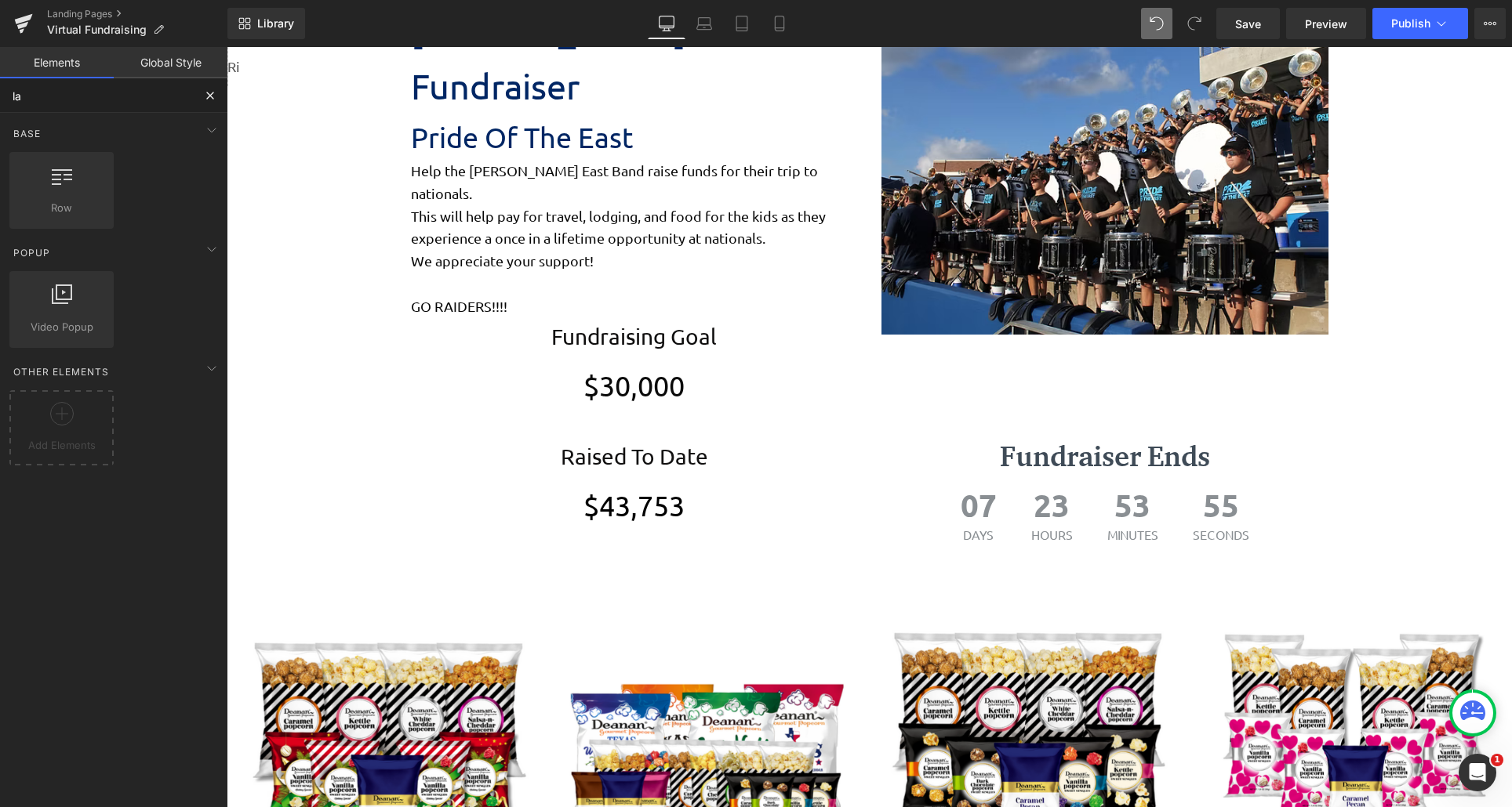
type input "l"
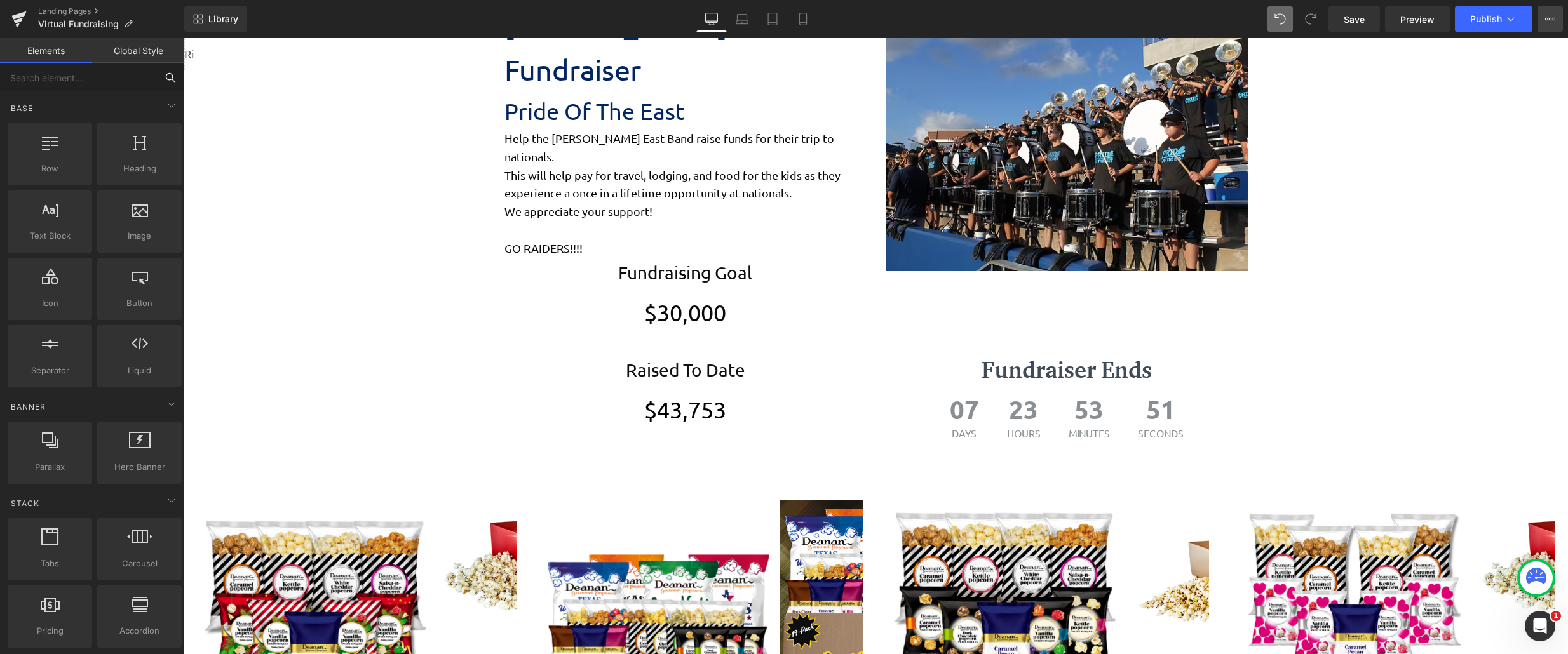
scroll to position [2066, 1375]
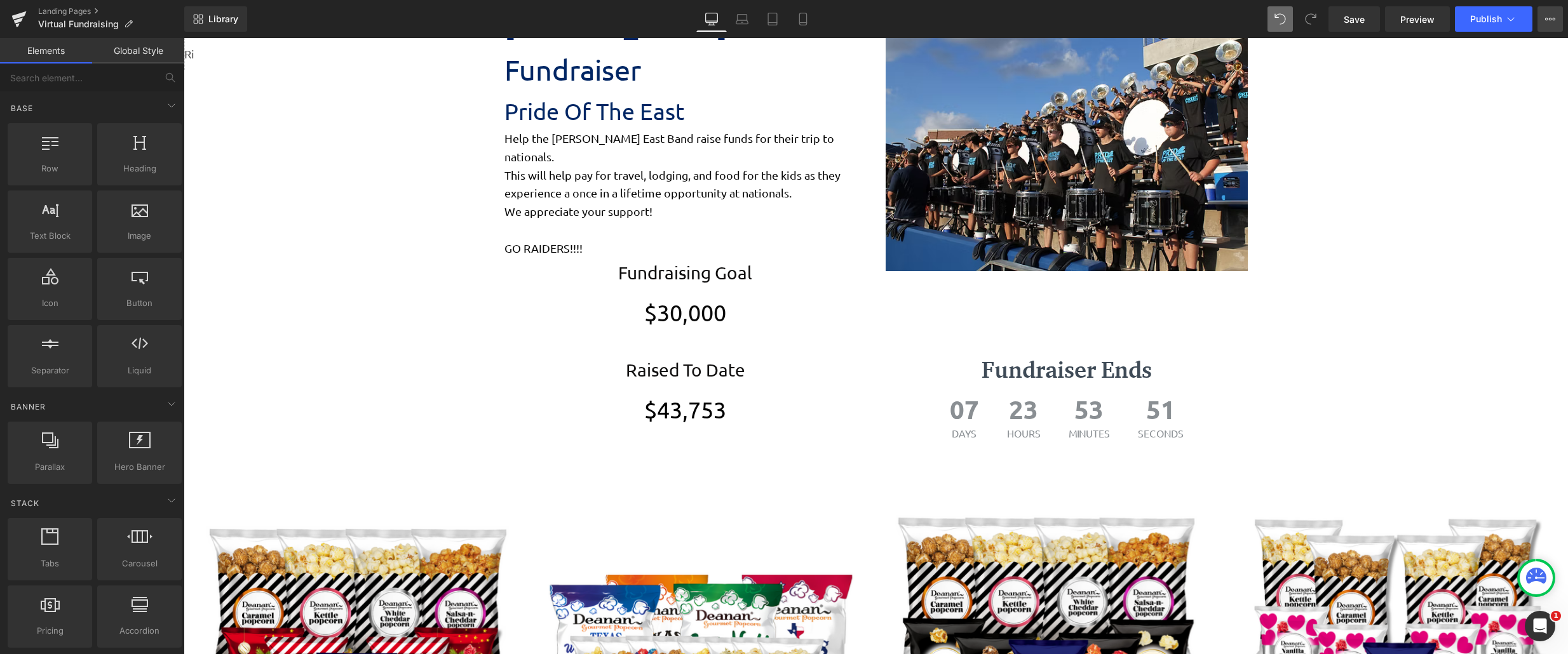
click at [1224, 22] on button "View Live Page View with current Template Save Template to Library Schedule Pub…" at bounding box center [1549, 19] width 25 height 25
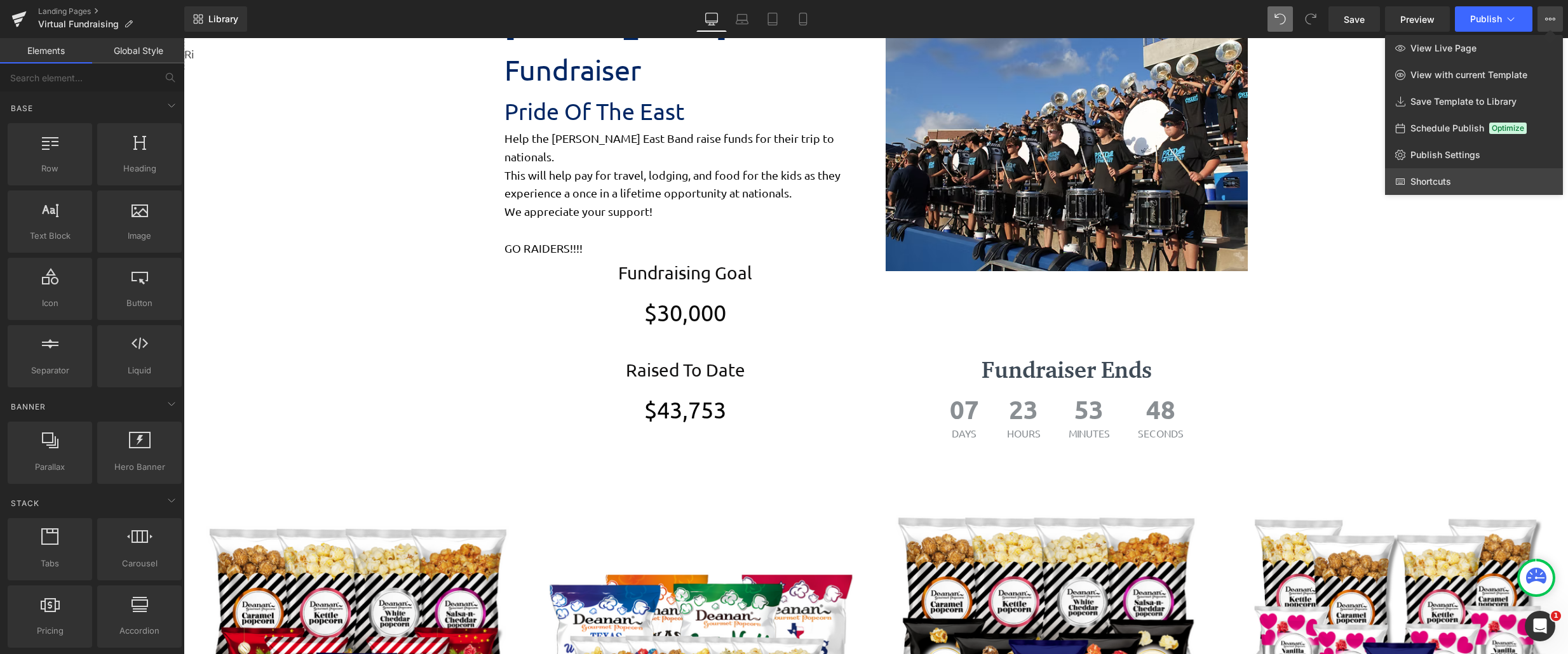
click at [1224, 186] on link "Shortcuts" at bounding box center [1474, 181] width 178 height 27
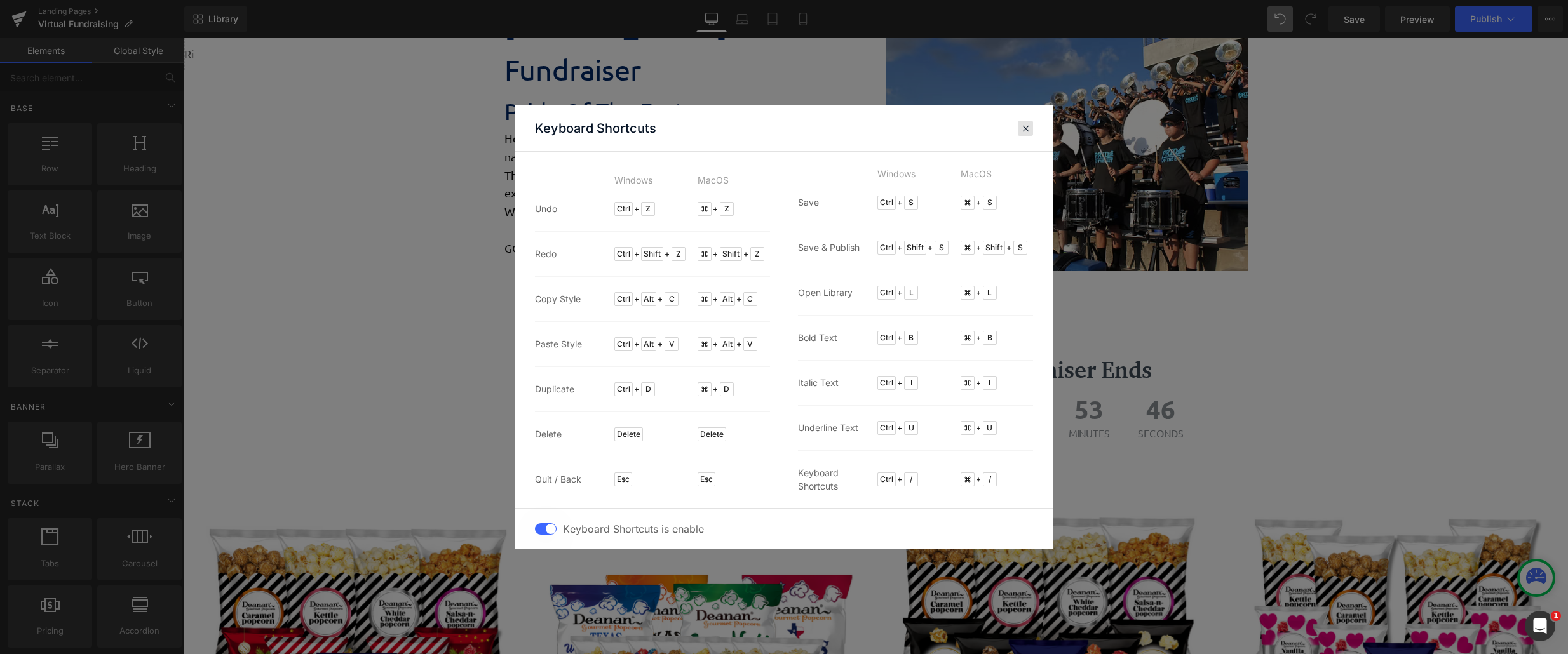
drag, startPoint x: 1023, startPoint y: 133, endPoint x: 855, endPoint y: 93, distance: 172.7
click at [1023, 133] on span at bounding box center [1025, 128] width 9 height 10
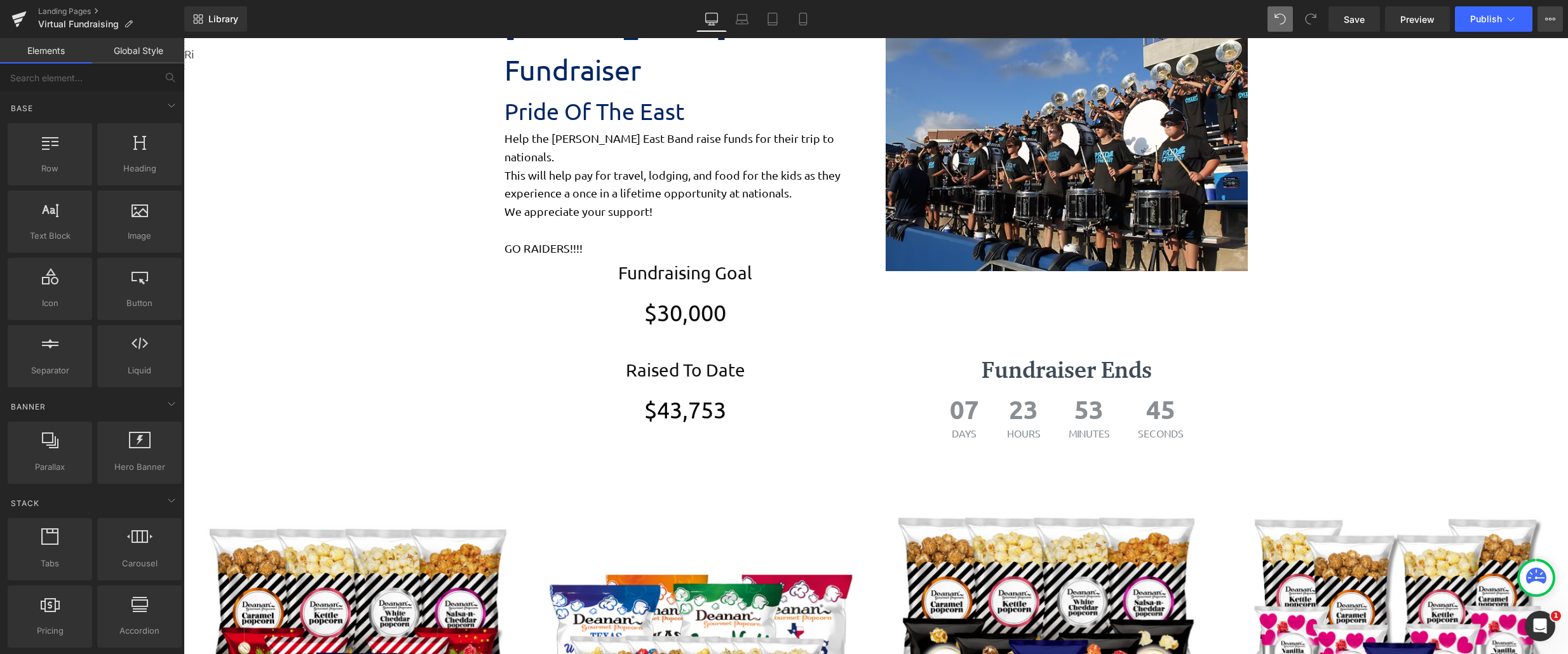
click at [1224, 20] on button "View Live Page View with current Template Save Template to Library Schedule Pub…" at bounding box center [1549, 19] width 25 height 25
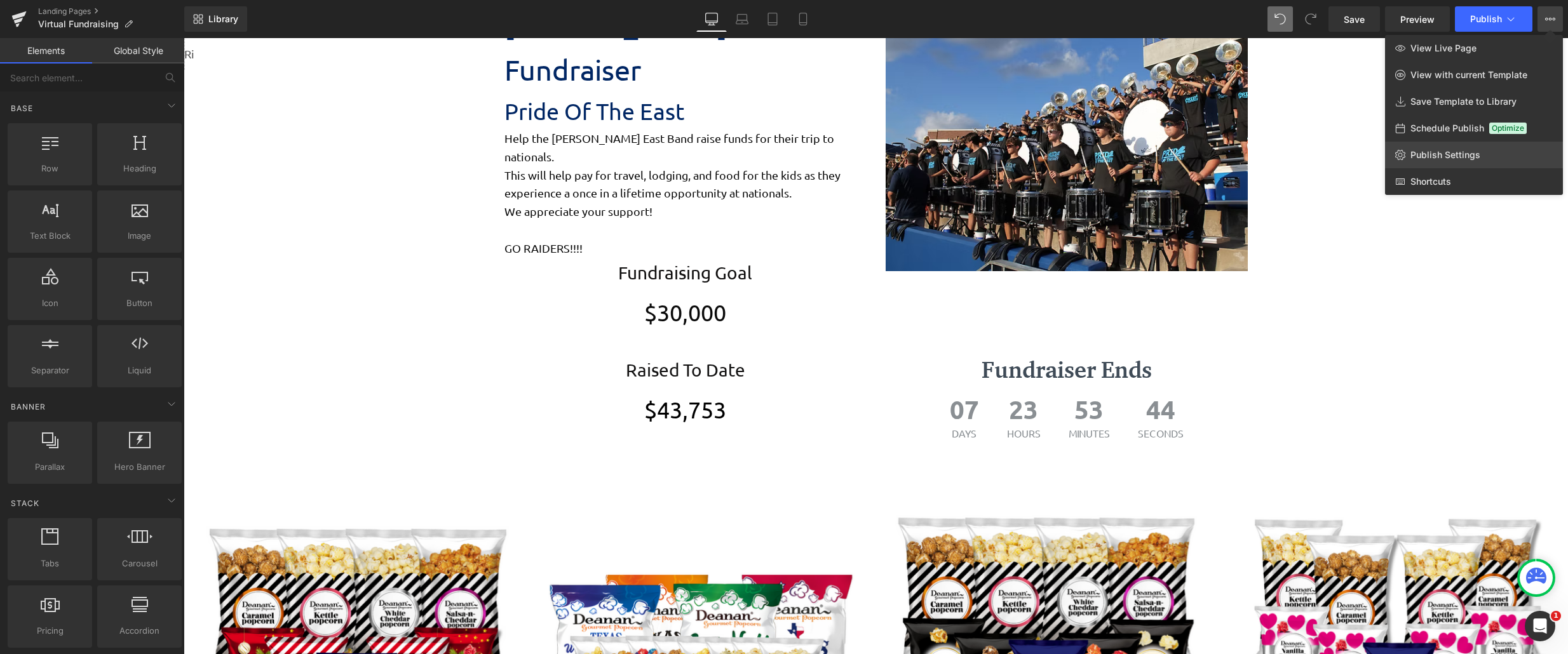
click at [1224, 159] on span "Publish Settings" at bounding box center [1445, 155] width 70 height 12
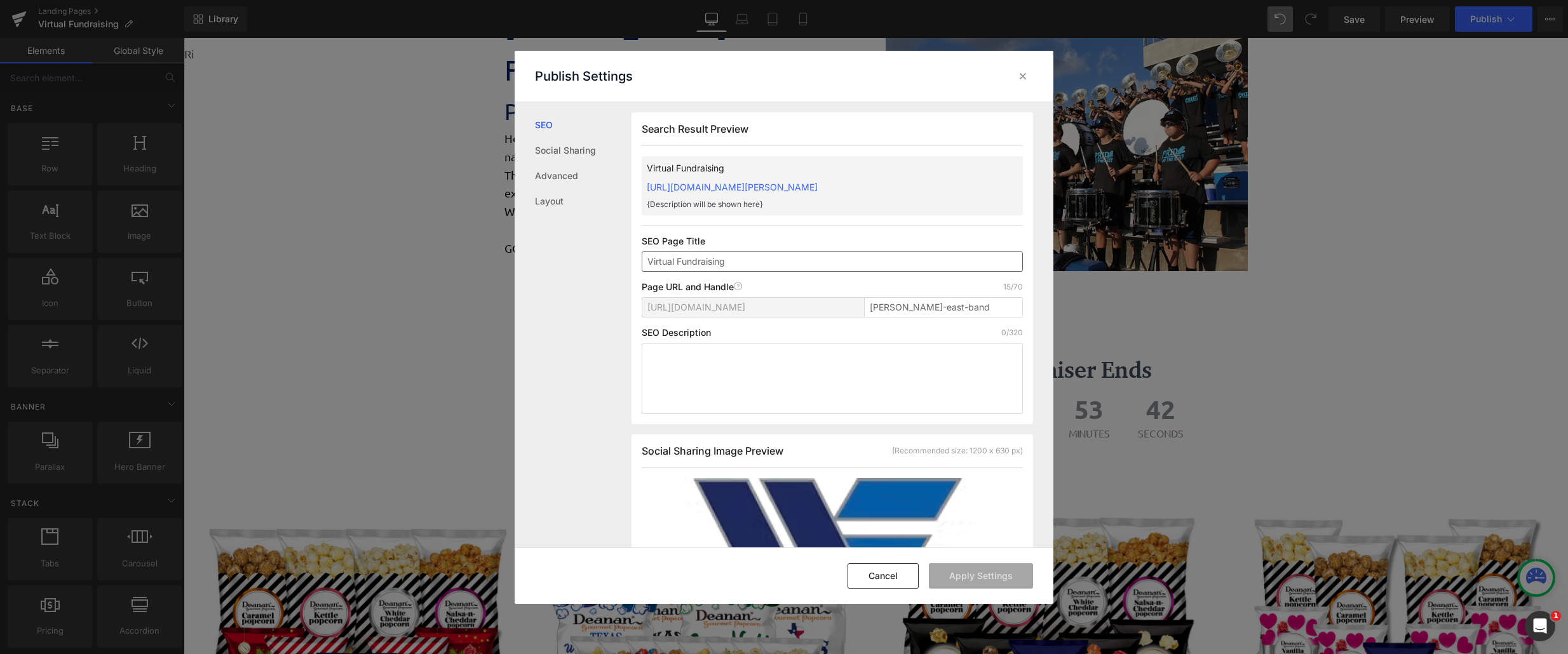
scroll to position [1, 0]
click at [618, 195] on link "Layout" at bounding box center [582, 201] width 96 height 25
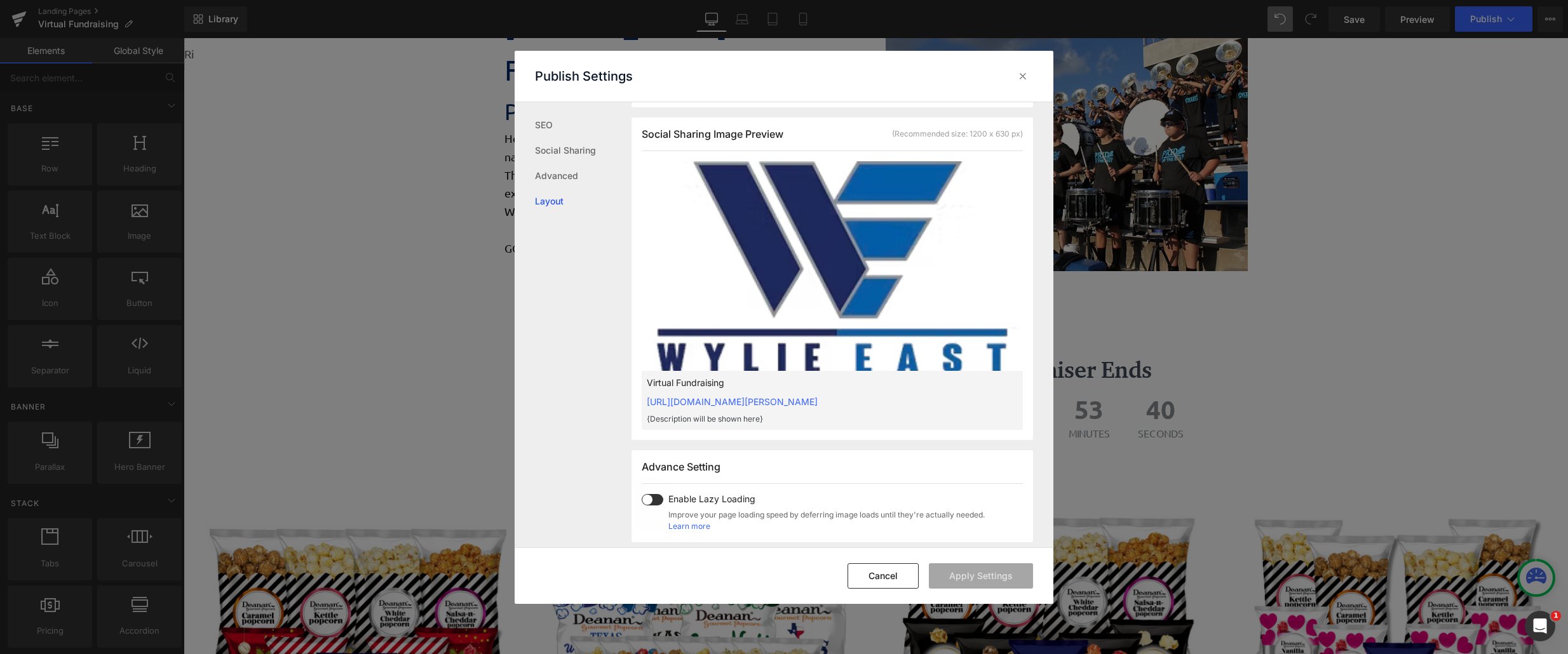
click at [569, 206] on link "Layout" at bounding box center [582, 201] width 96 height 25
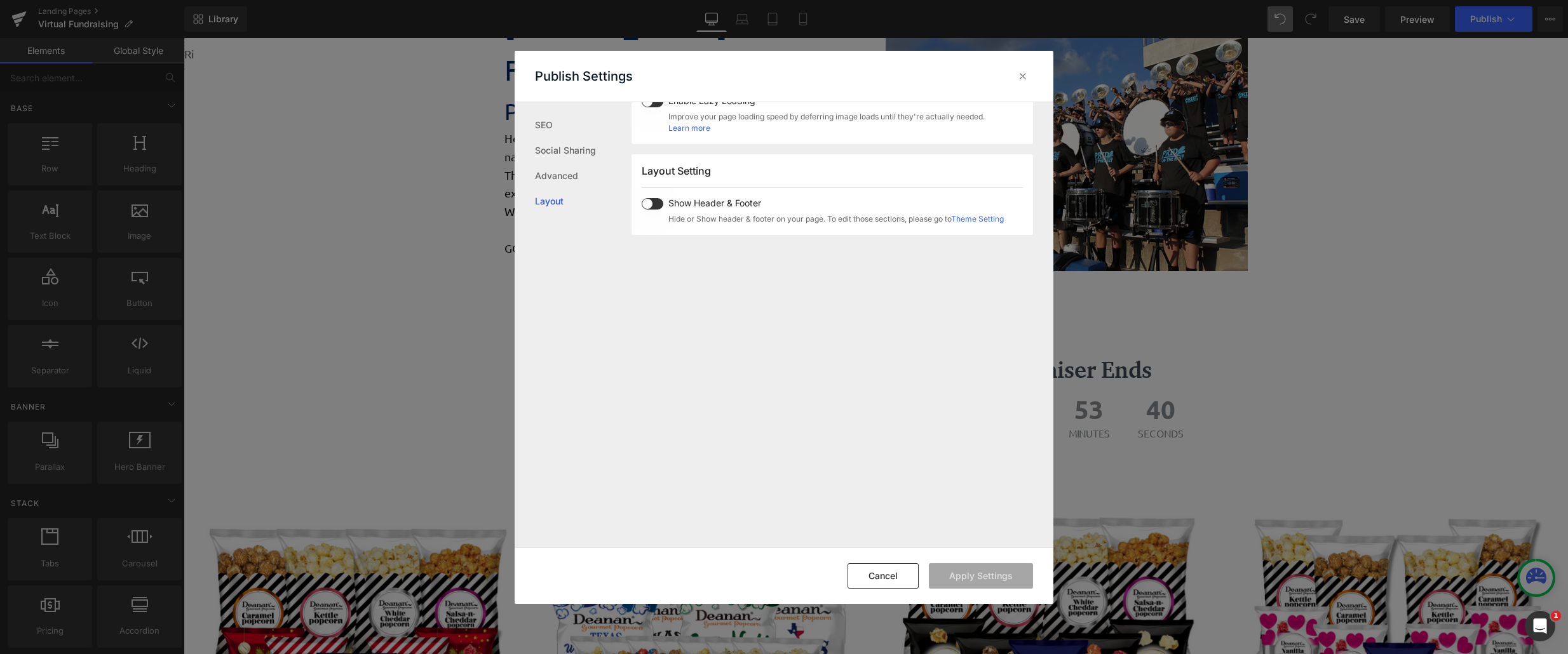
scroll to position [757, 0]
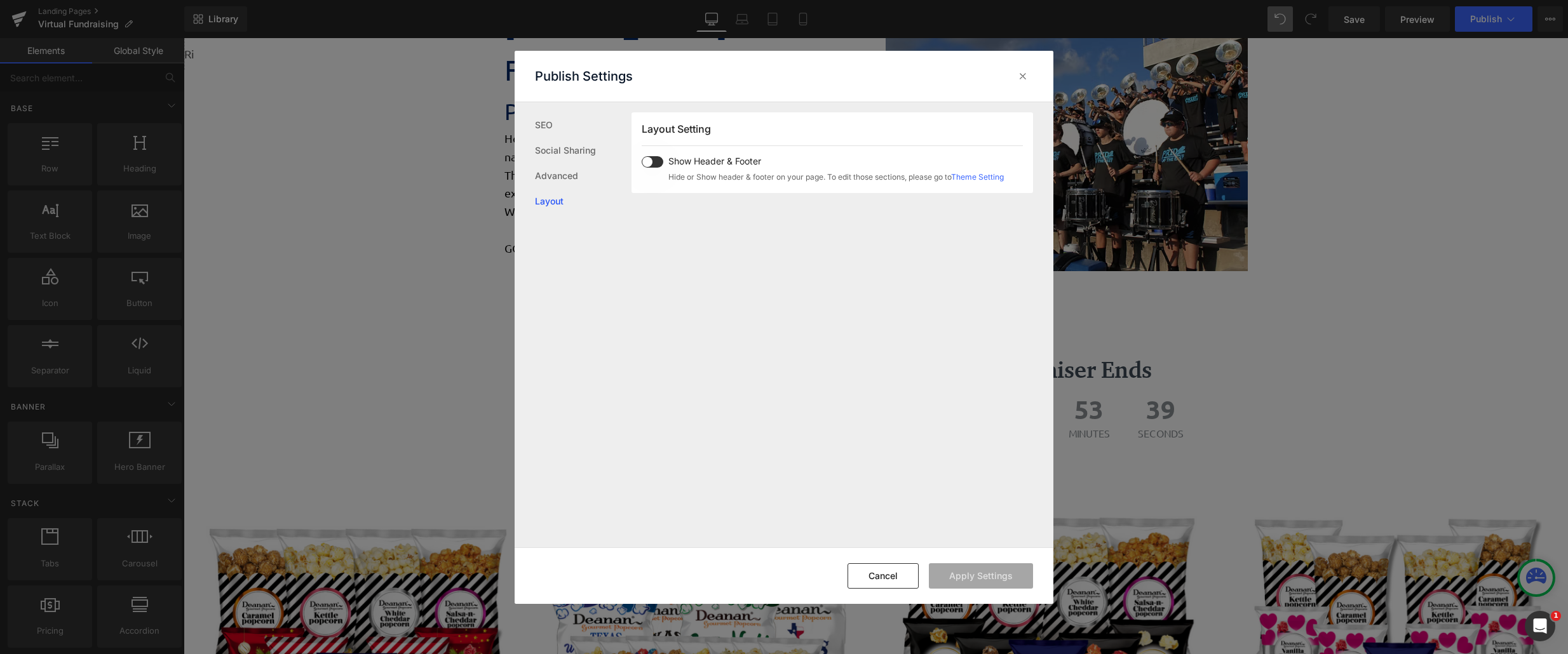
click at [566, 199] on link "Layout" at bounding box center [582, 201] width 96 height 25
click at [1026, 75] on icon at bounding box center [1023, 76] width 13 height 13
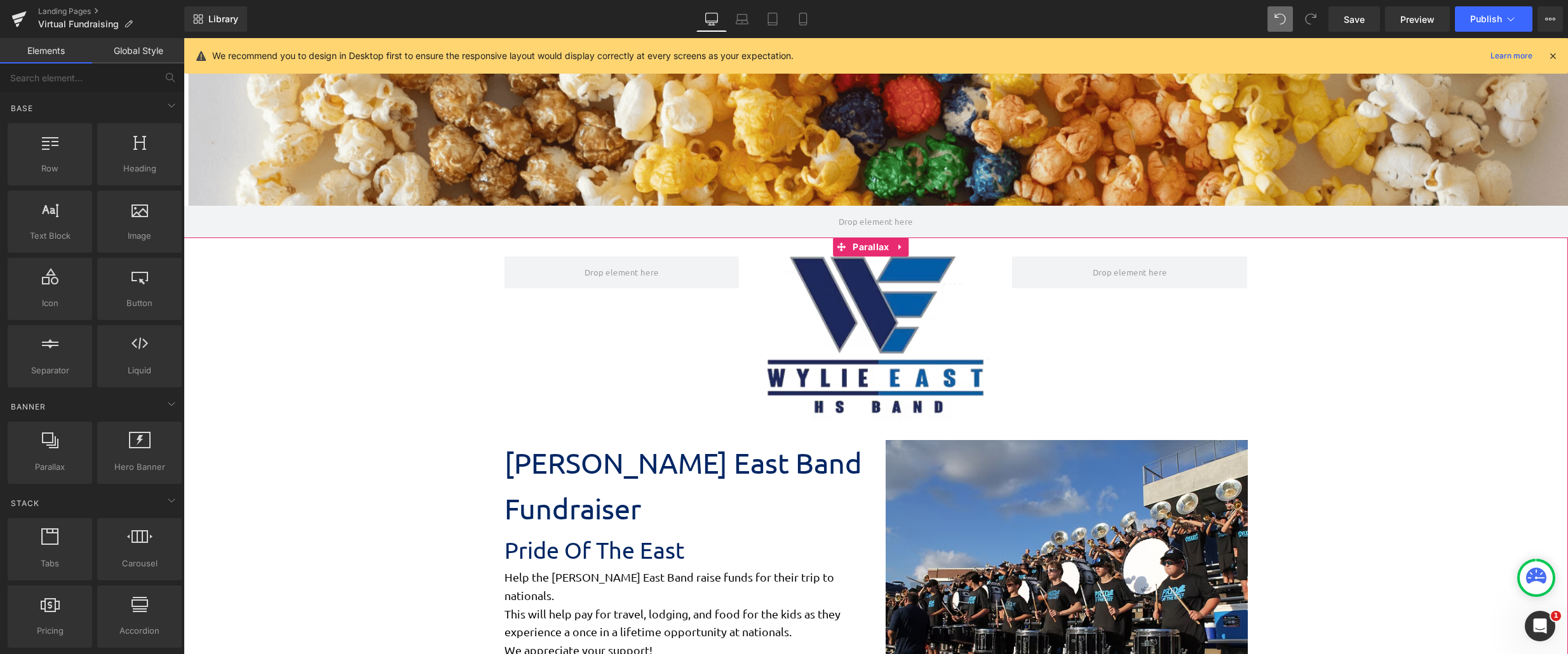
scroll to position [0, 0]
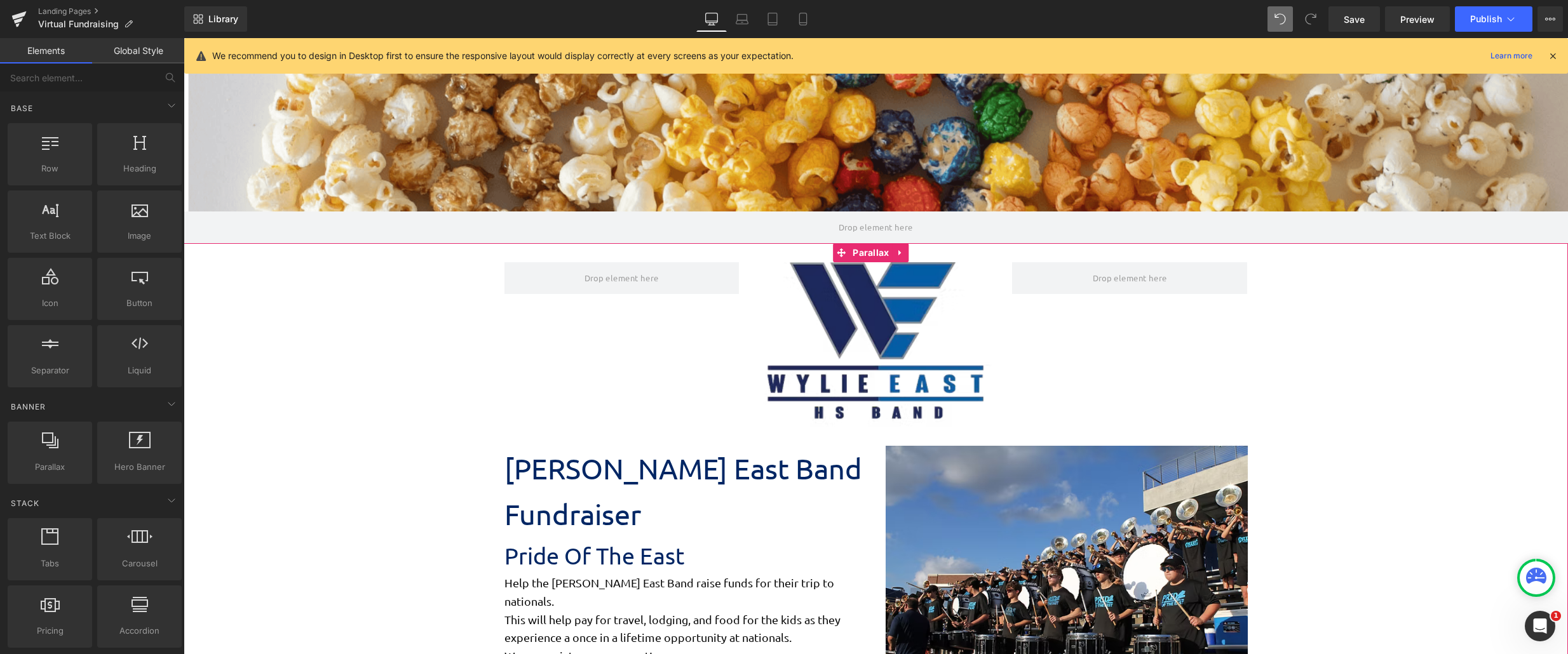
click at [1224, 56] on icon at bounding box center [1553, 56] width 12 height 12
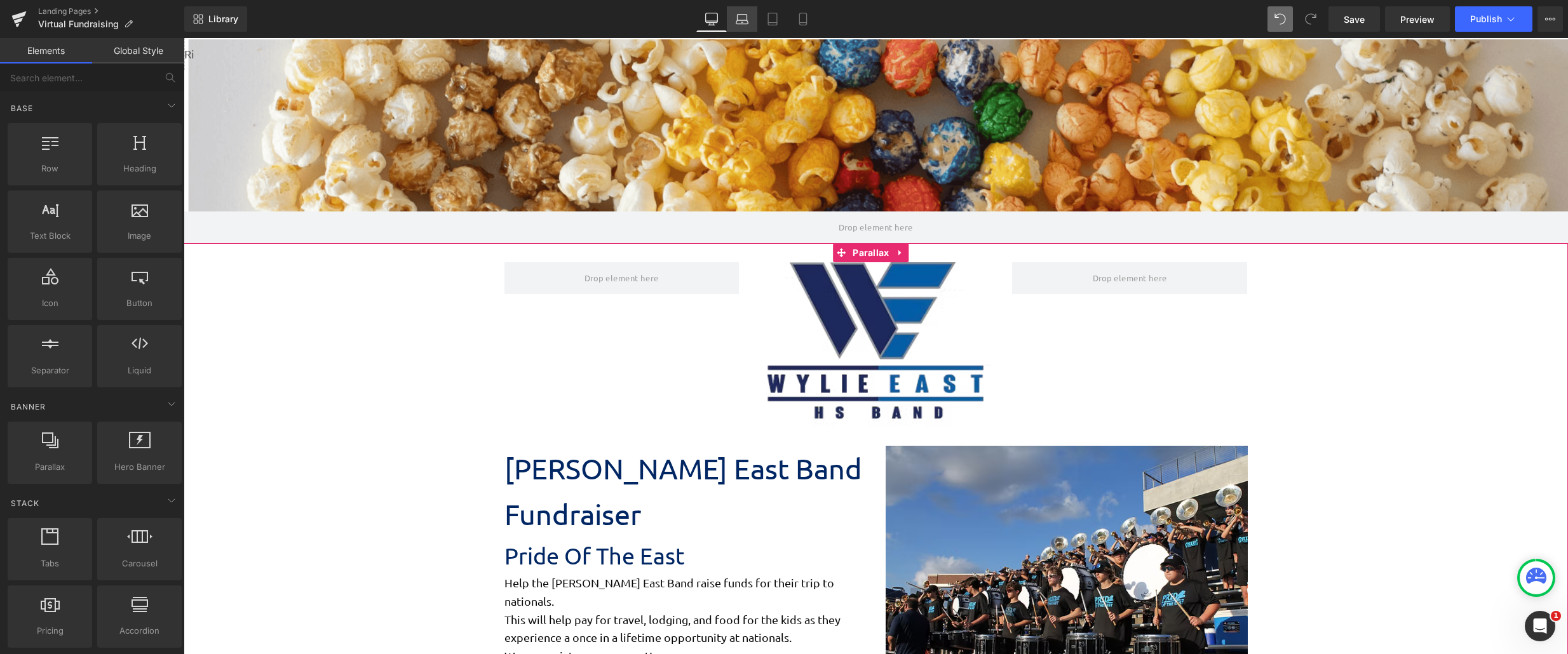
click at [743, 22] on icon at bounding box center [742, 20] width 13 height 13
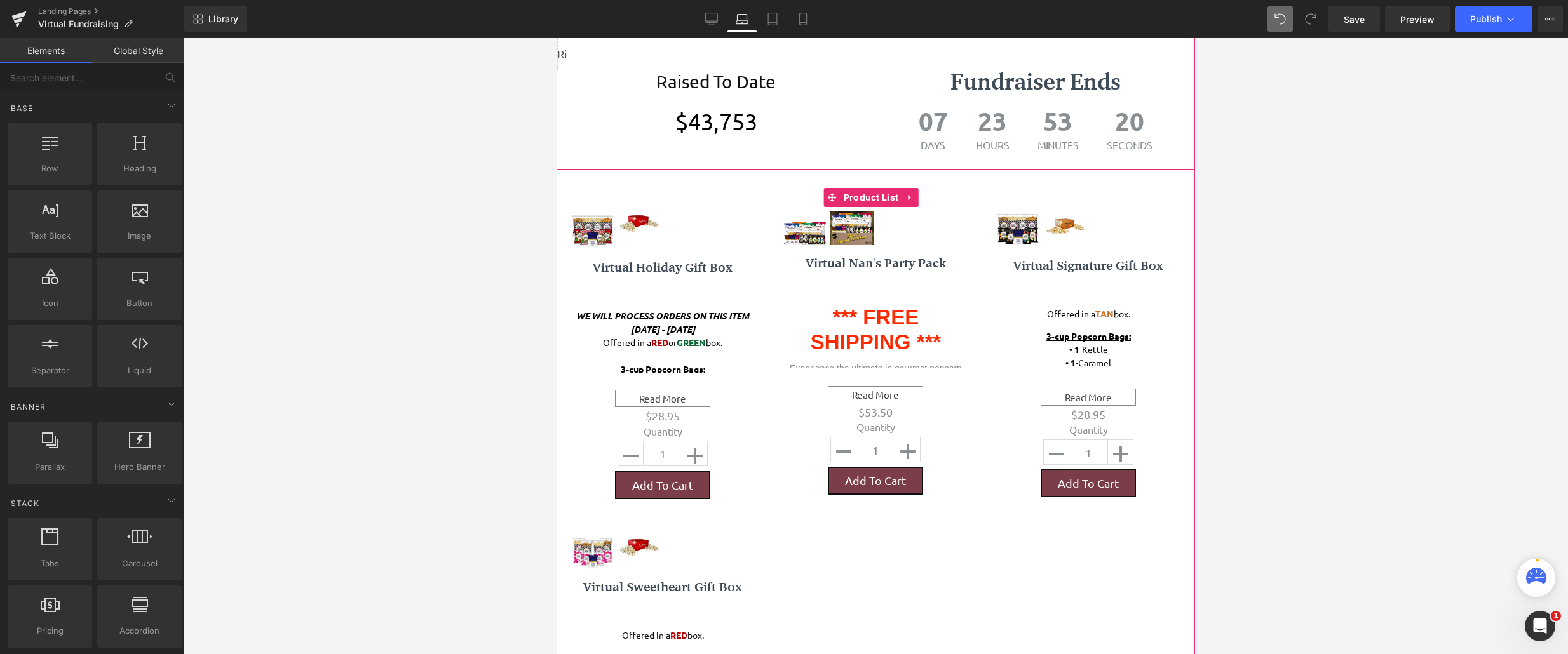
scroll to position [571, 0]
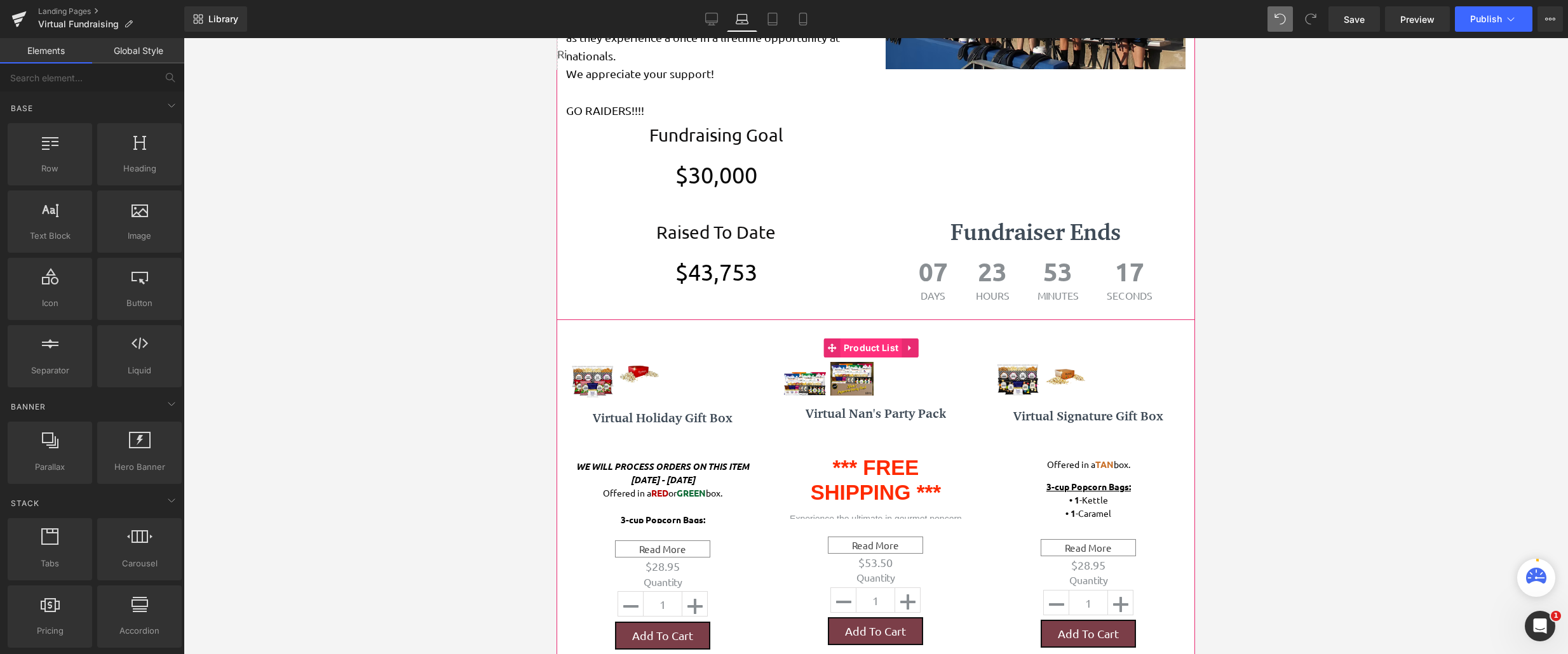
click at [847, 353] on span "Product List" at bounding box center [871, 348] width 62 height 19
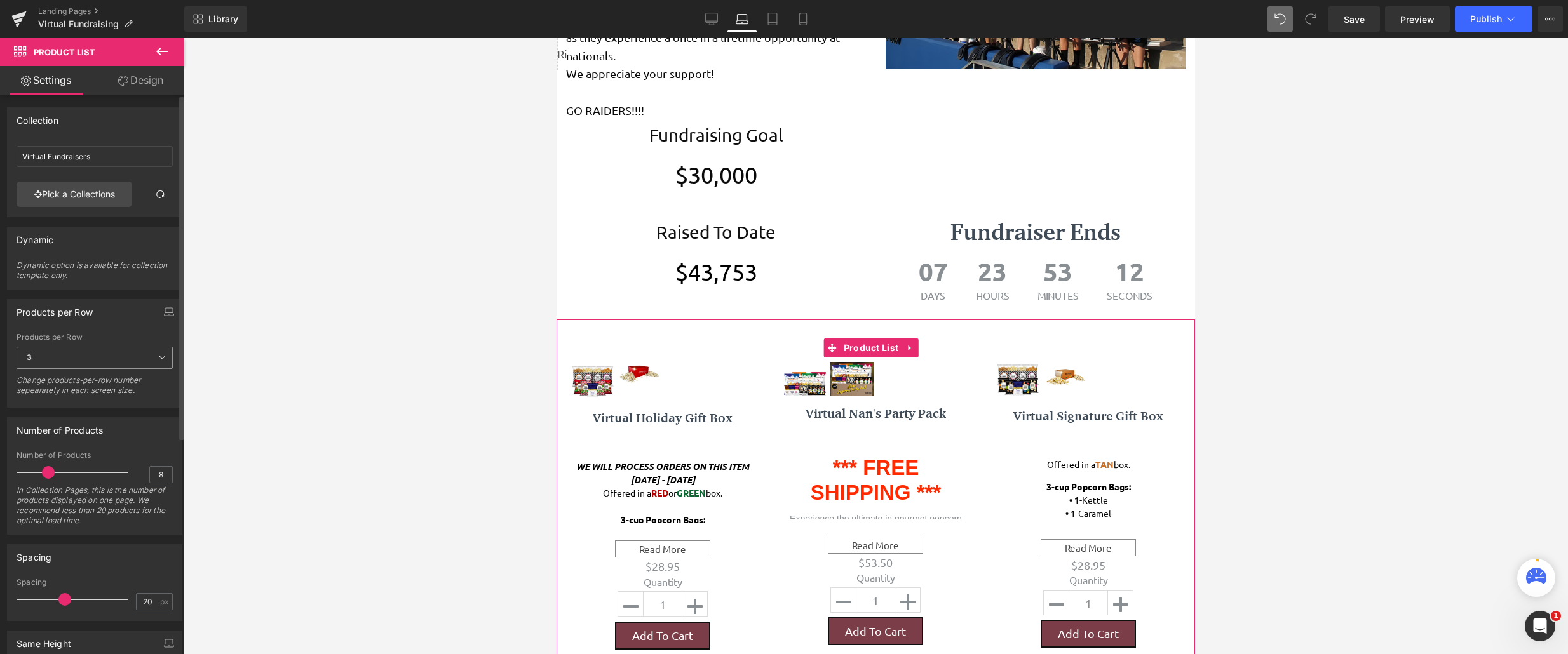
click at [151, 354] on span "3" at bounding box center [95, 358] width 156 height 22
click at [86, 392] on li "2" at bounding box center [92, 400] width 151 height 19
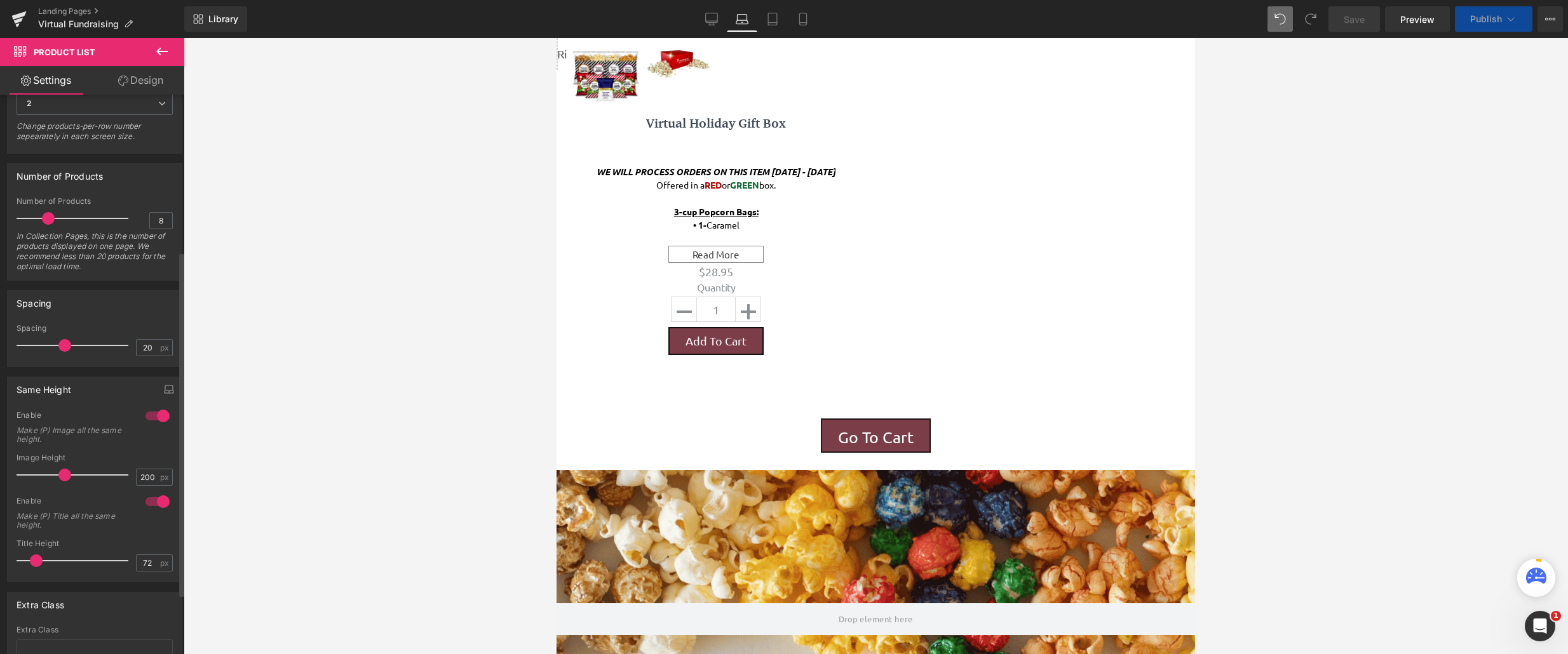
scroll to position [1856, 629]
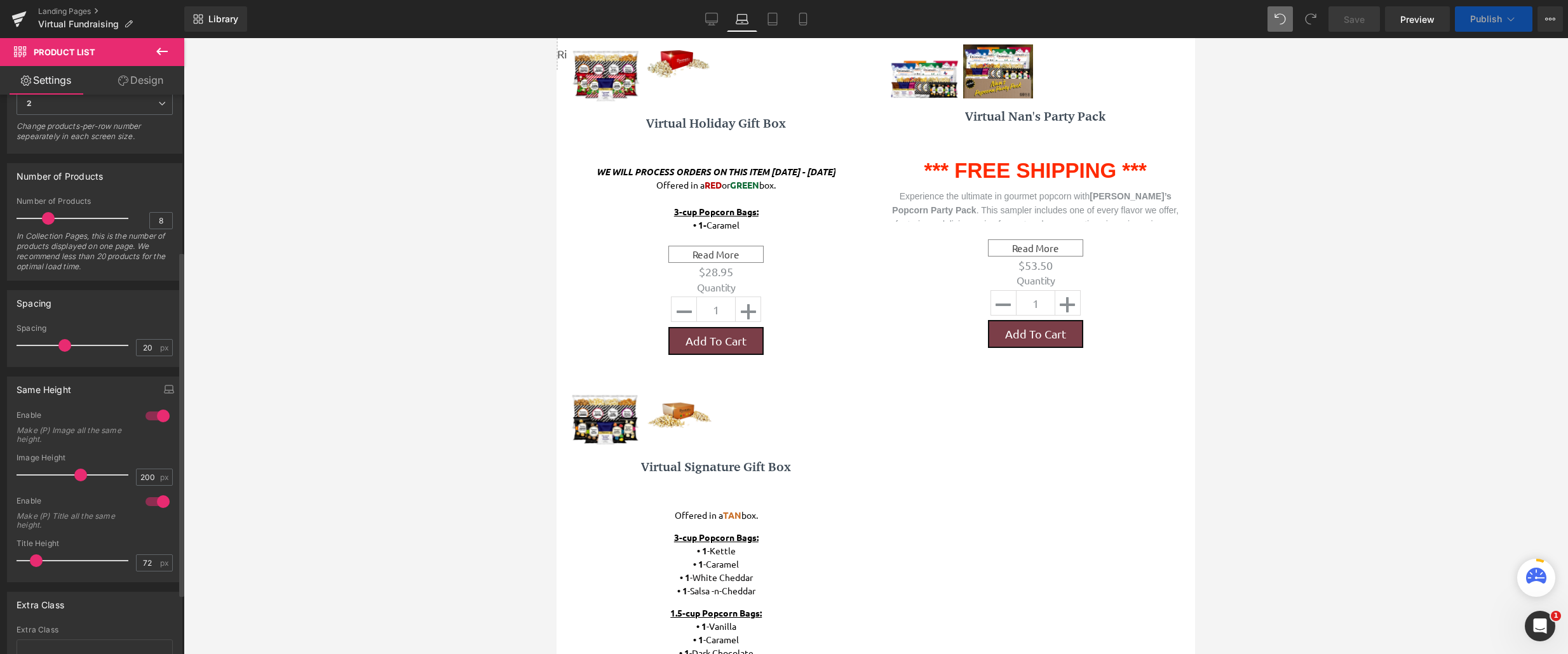
drag, startPoint x: 49, startPoint y: 478, endPoint x: 80, endPoint y: 473, distance: 31.4
click at [80, 473] on span at bounding box center [81, 475] width 13 height 13
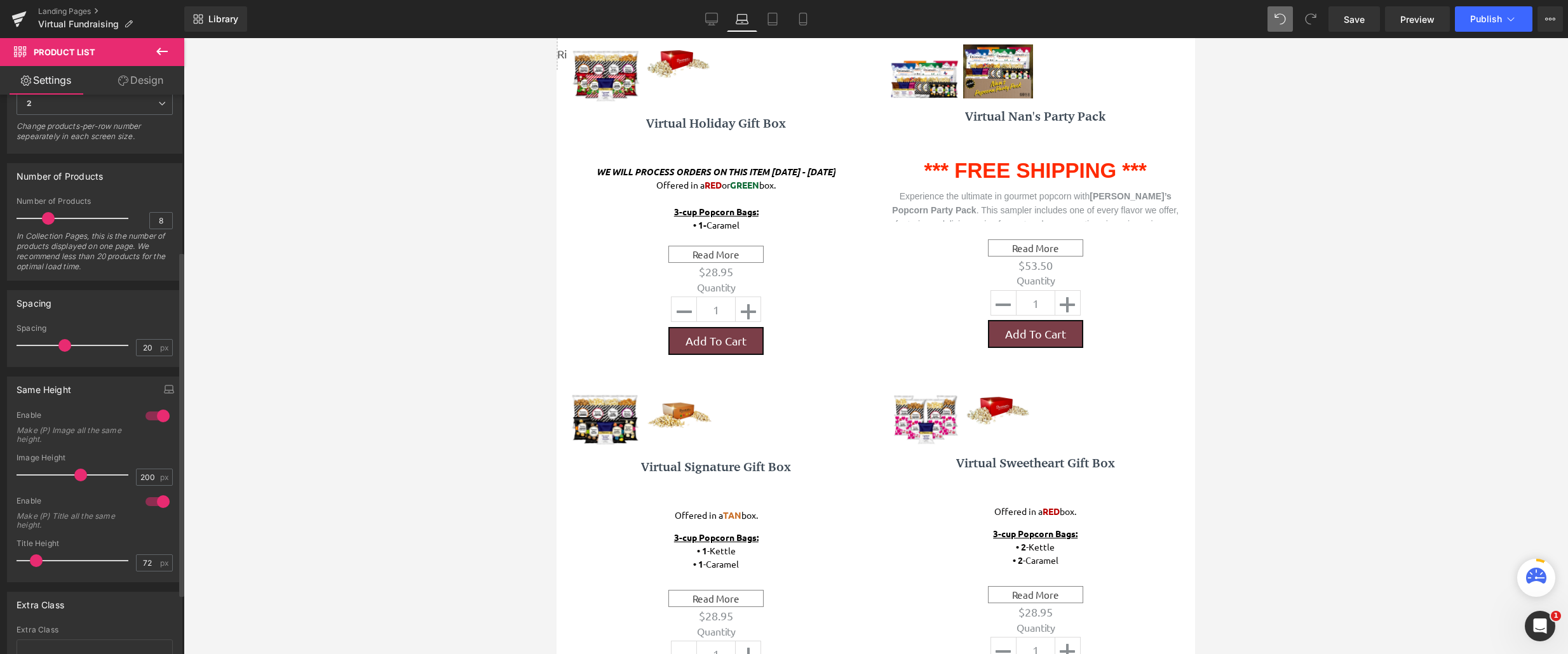
click at [89, 473] on div at bounding box center [76, 474] width 106 height 25
click at [101, 473] on div at bounding box center [76, 474] width 106 height 25
click at [109, 473] on div at bounding box center [76, 474] width 106 height 25
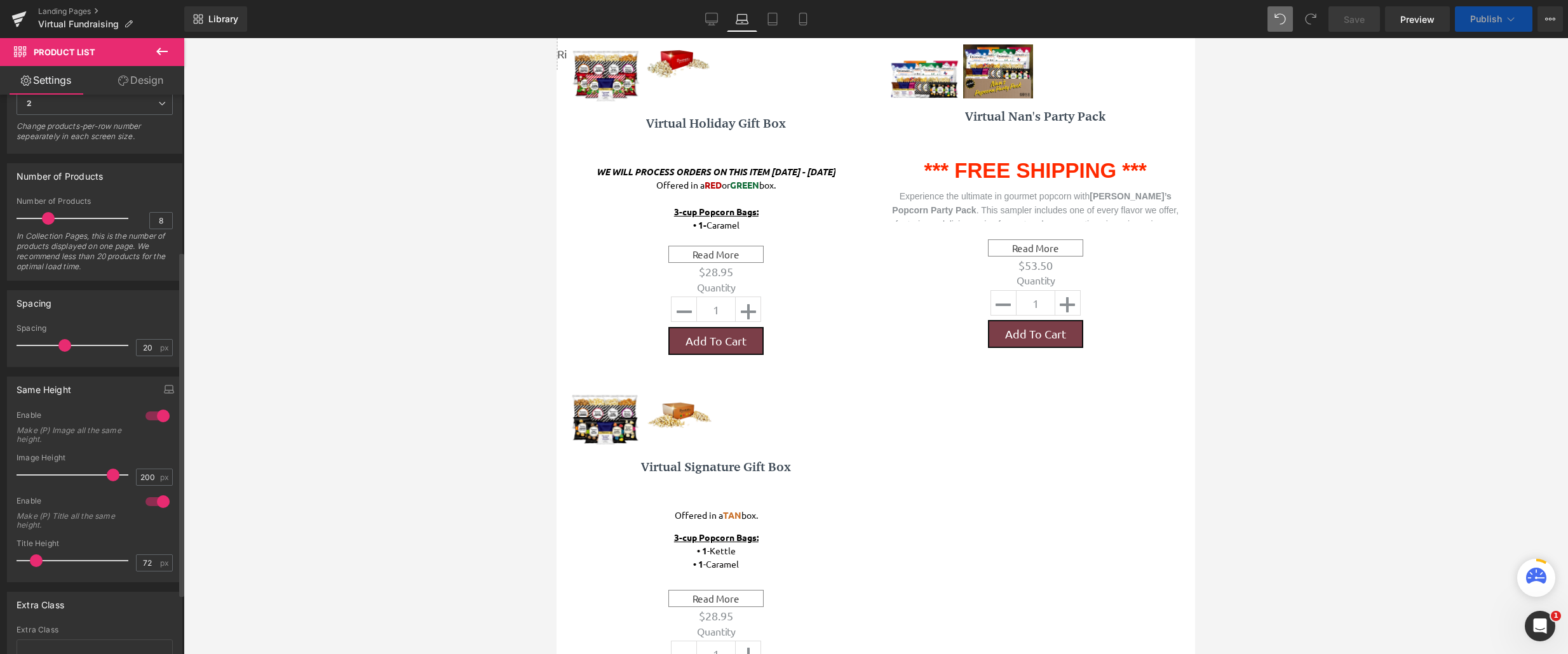
click at [116, 473] on div at bounding box center [76, 474] width 106 height 25
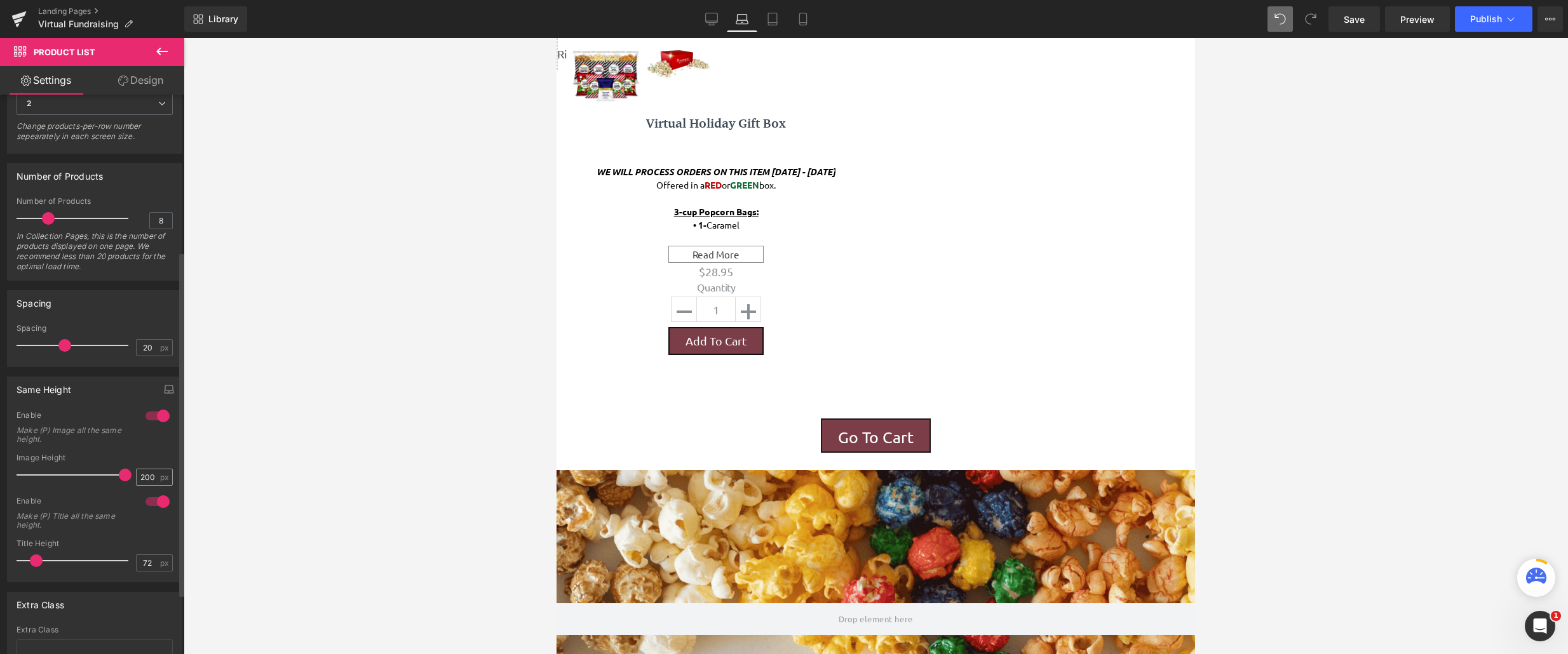
drag, startPoint x: 116, startPoint y: 473, endPoint x: 140, endPoint y: 473, distance: 24.0
click at [140, 473] on div "Image Height 200 px" at bounding box center [95, 474] width 156 height 43
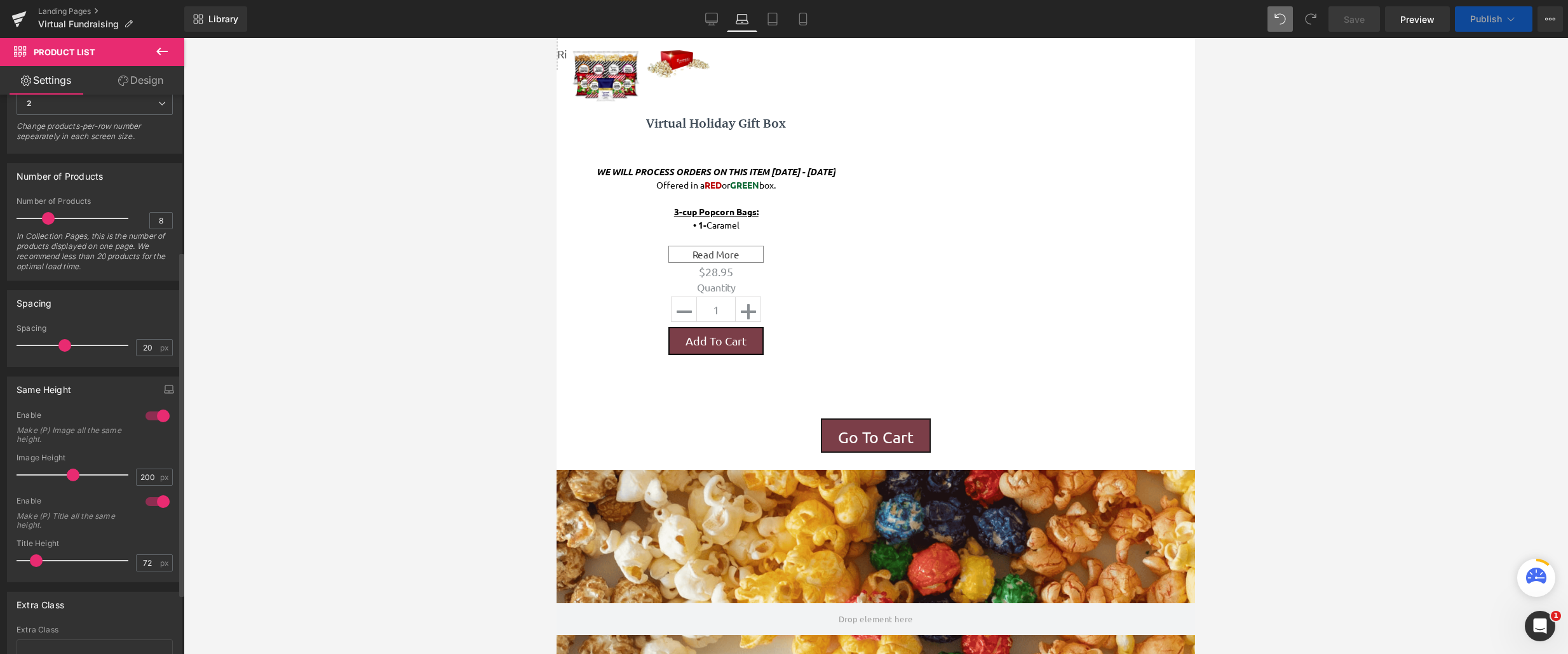
drag, startPoint x: 93, startPoint y: 474, endPoint x: 70, endPoint y: 478, distance: 23.3
click at [70, 478] on div at bounding box center [76, 474] width 106 height 25
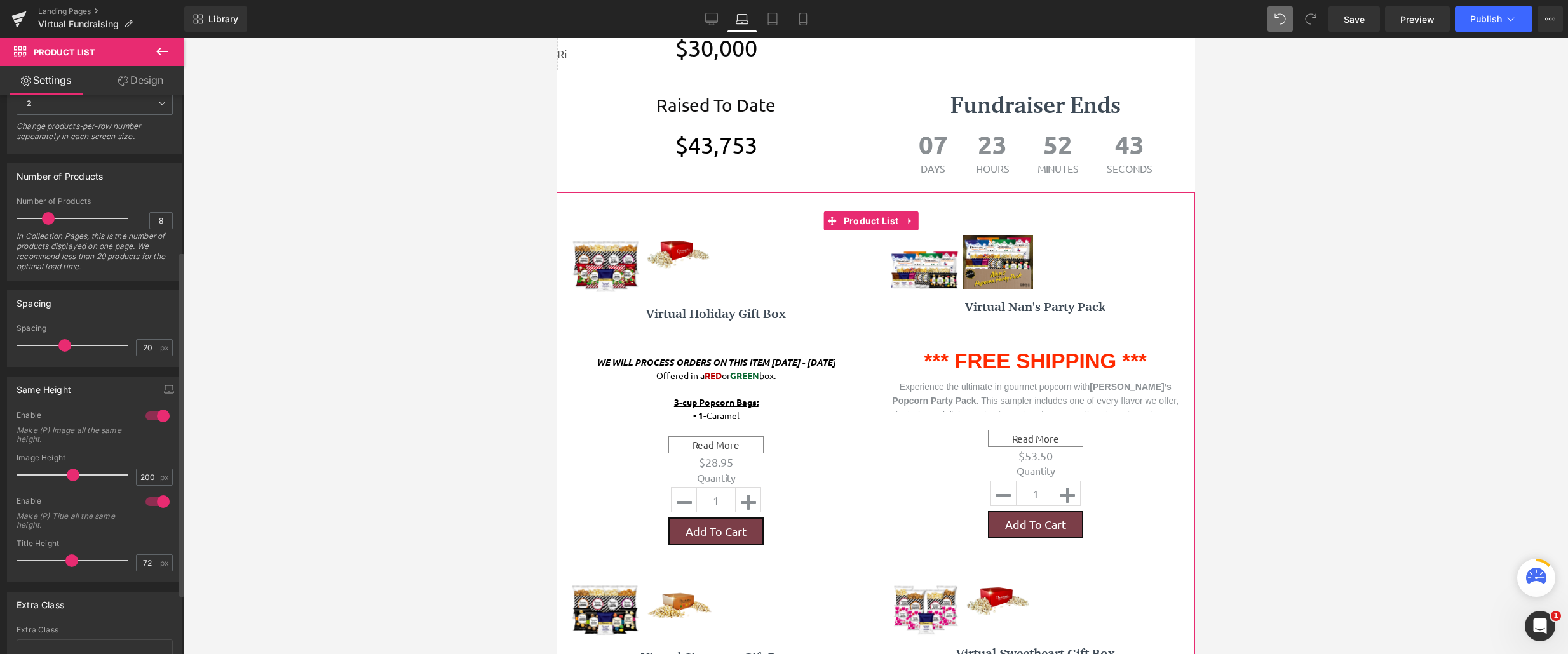
click at [72, 563] on div at bounding box center [76, 561] width 106 height 25
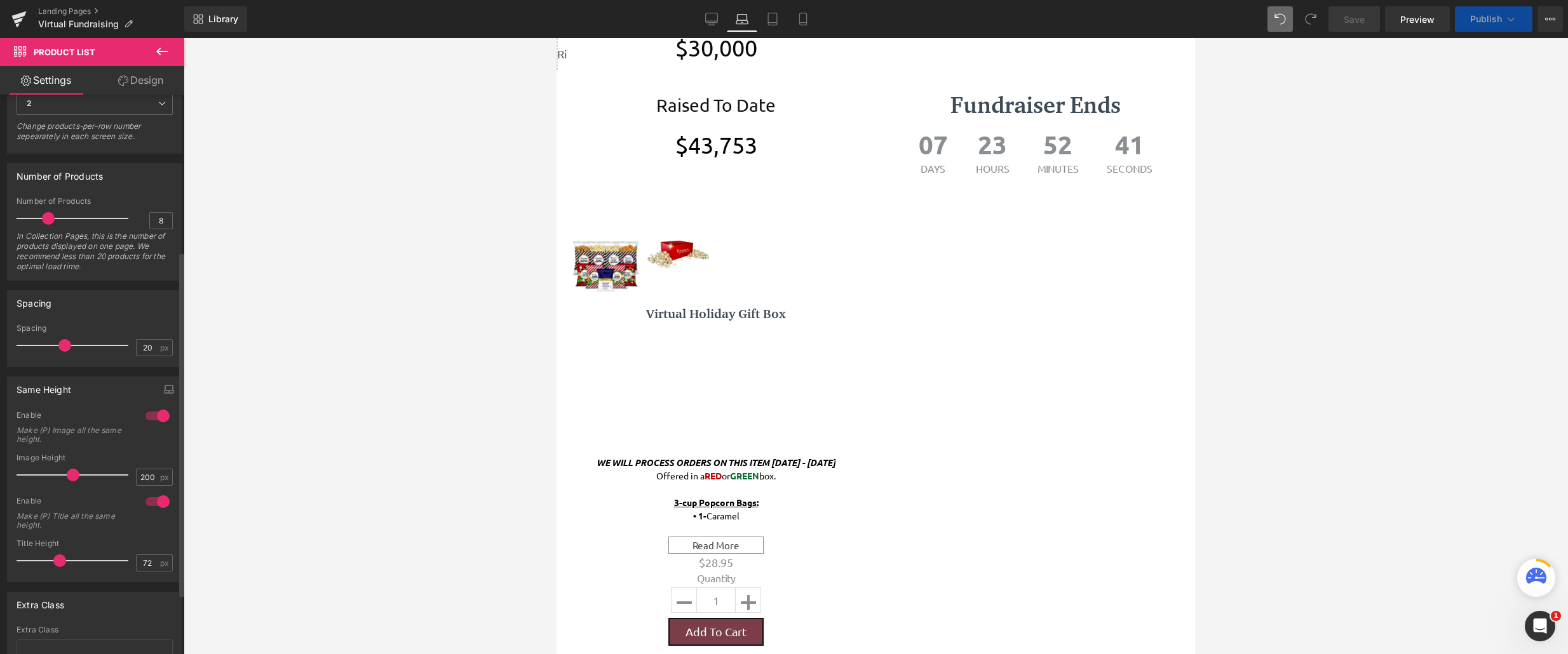
drag, startPoint x: 67, startPoint y: 563, endPoint x: 54, endPoint y: 565, distance: 13.2
click at [54, 565] on span at bounding box center [60, 561] width 13 height 13
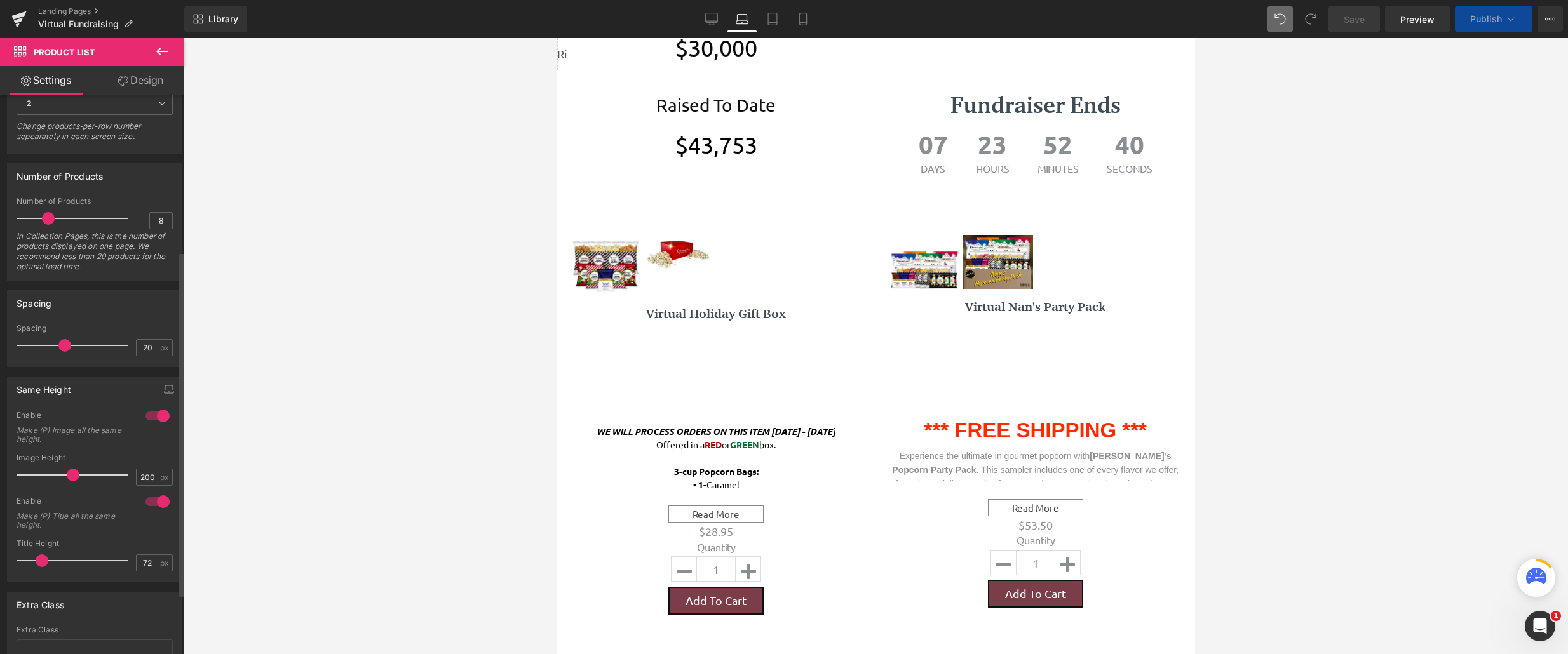
drag, startPoint x: 54, startPoint y: 565, endPoint x: 36, endPoint y: 565, distance: 18.0
click at [36, 565] on span at bounding box center [42, 561] width 13 height 13
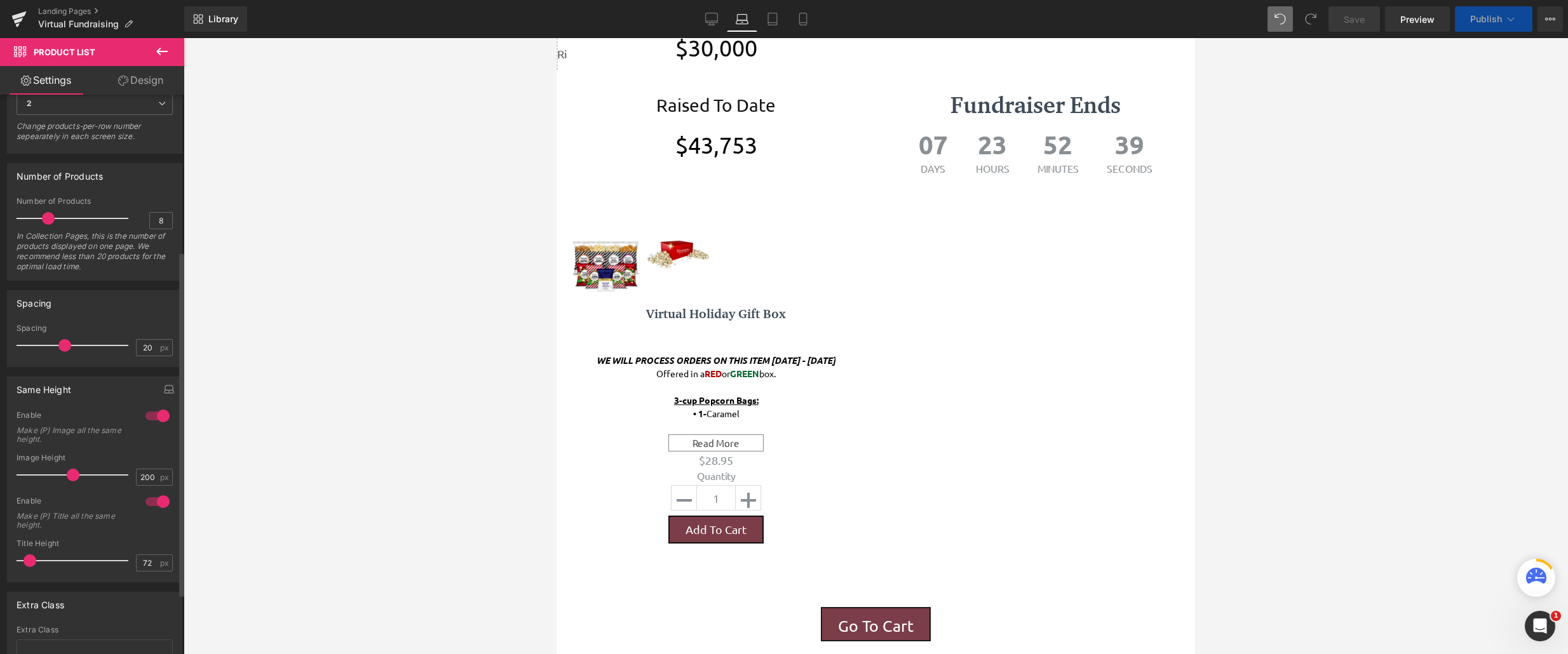
drag, startPoint x: 36, startPoint y: 565, endPoint x: 21, endPoint y: 561, distance: 15.5
click at [23, 561] on span at bounding box center [30, 561] width 13 height 13
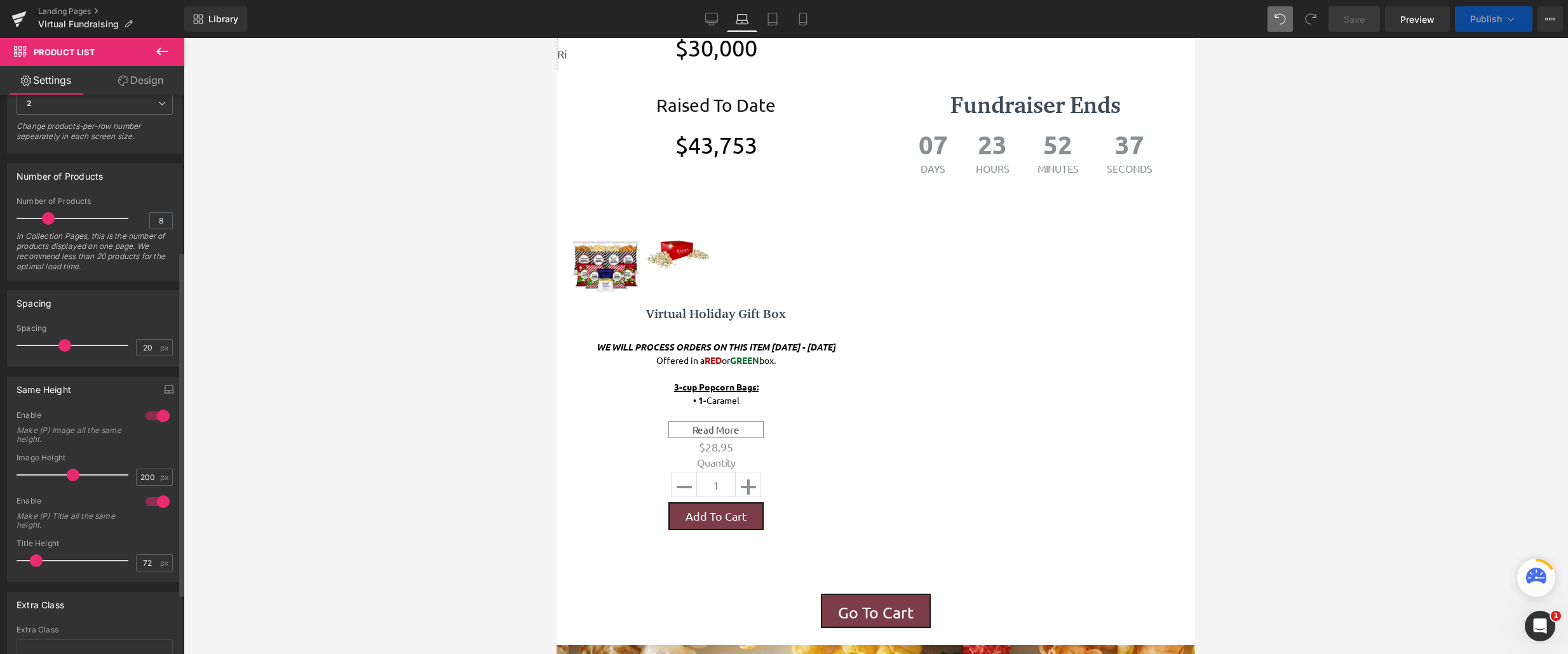
drag, startPoint x: 20, startPoint y: 560, endPoint x: 30, endPoint y: 558, distance: 10.2
click at [30, 558] on span at bounding box center [36, 561] width 13 height 13
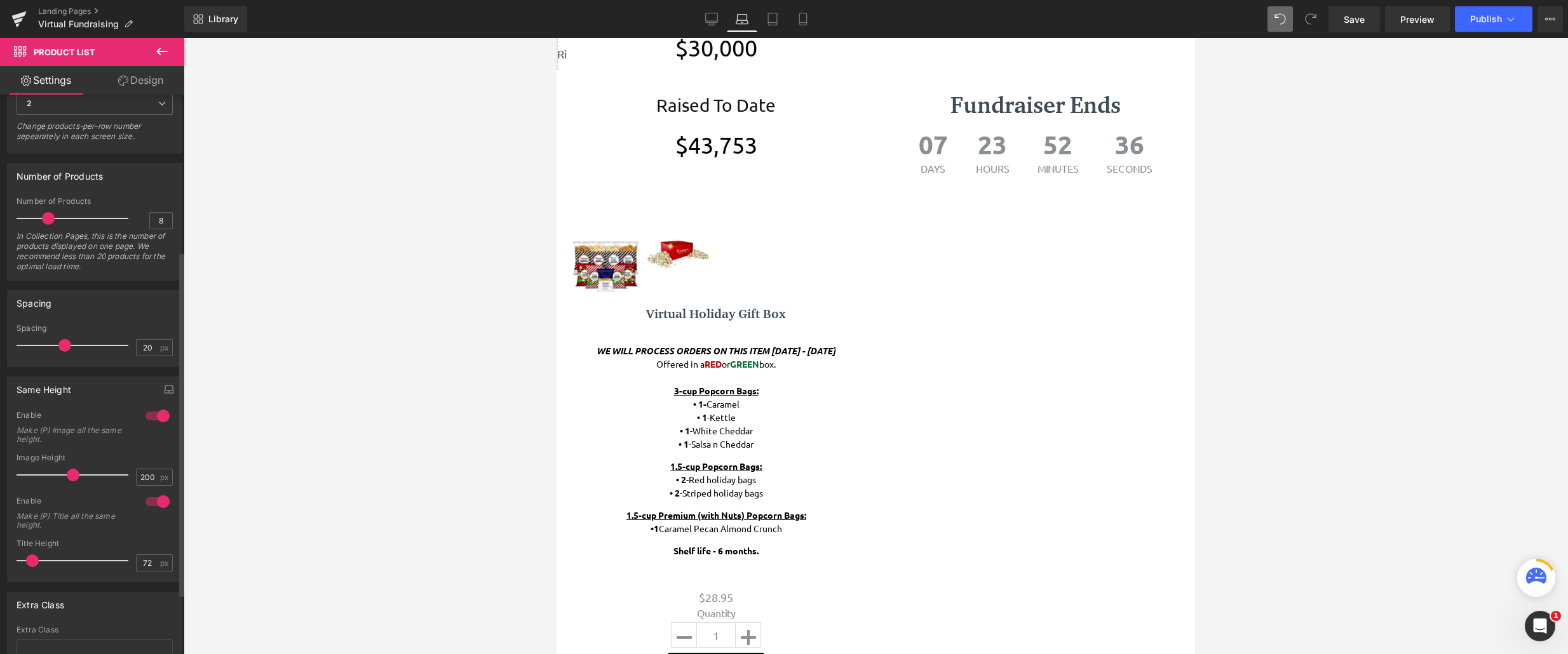
click at [26, 558] on span at bounding box center [33, 561] width 13 height 13
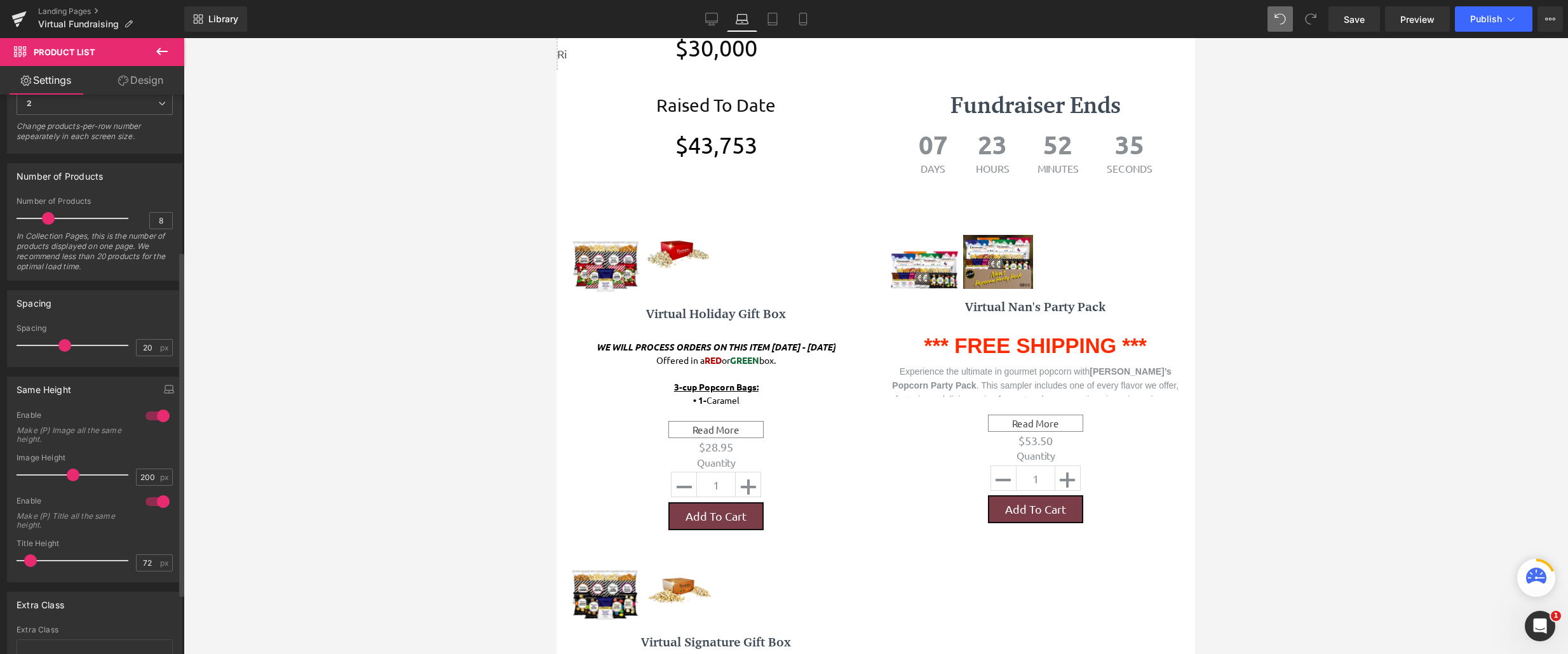
click at [24, 558] on span at bounding box center [30, 561] width 13 height 13
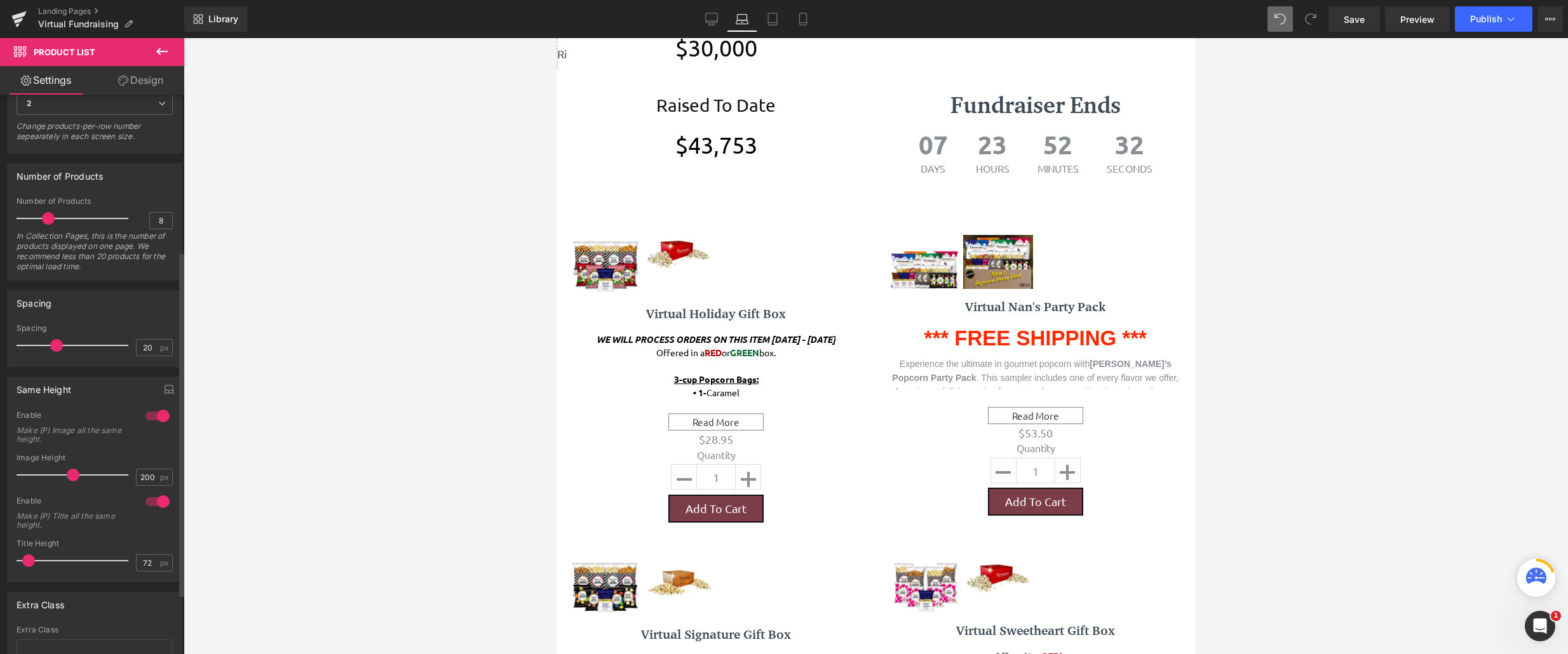
drag, startPoint x: 61, startPoint y: 348, endPoint x: 53, endPoint y: 348, distance: 8.0
click at [53, 348] on span at bounding box center [56, 345] width 13 height 13
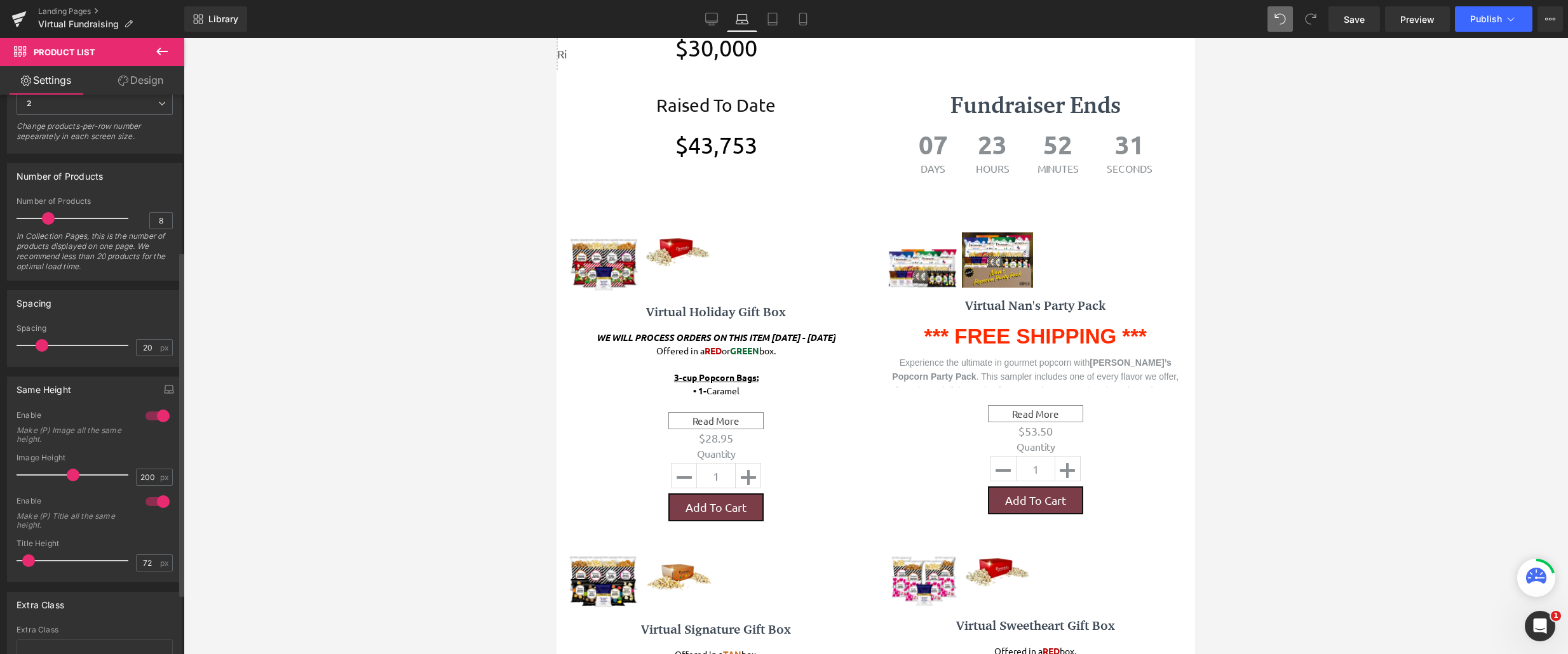
drag, startPoint x: 53, startPoint y: 348, endPoint x: 37, endPoint y: 348, distance: 16.0
click at [37, 348] on span at bounding box center [42, 345] width 13 height 13
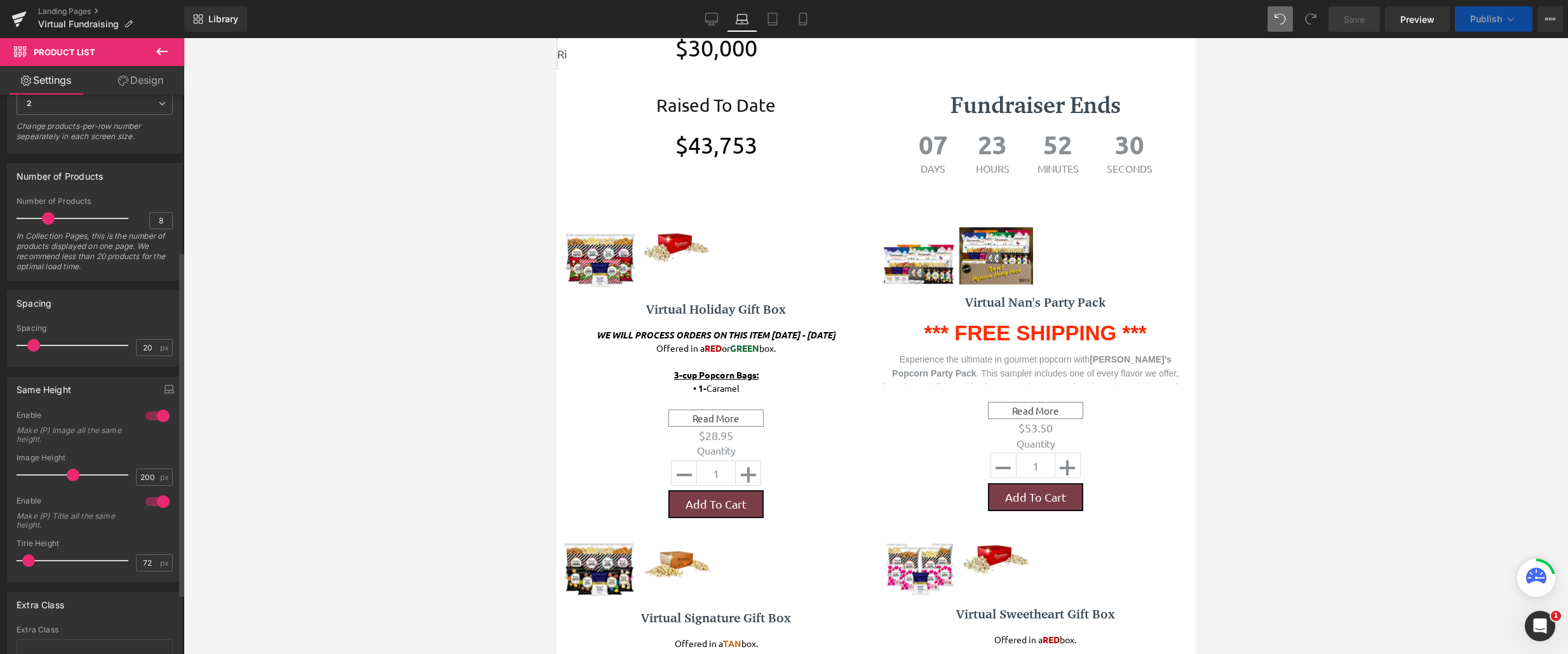
drag, startPoint x: 37, startPoint y: 348, endPoint x: 17, endPoint y: 349, distance: 20.0
click at [28, 349] on span at bounding box center [34, 345] width 13 height 13
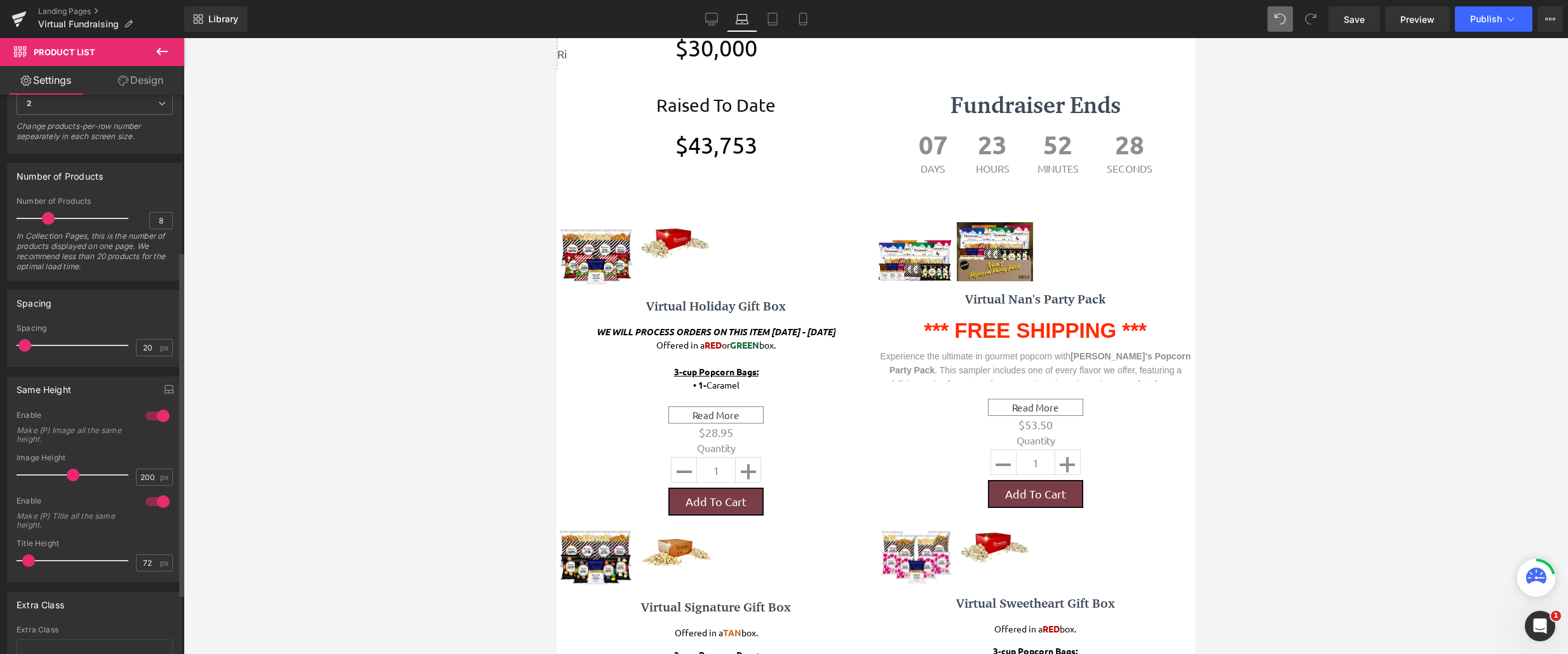
click at [31, 349] on span at bounding box center [25, 345] width 13 height 13
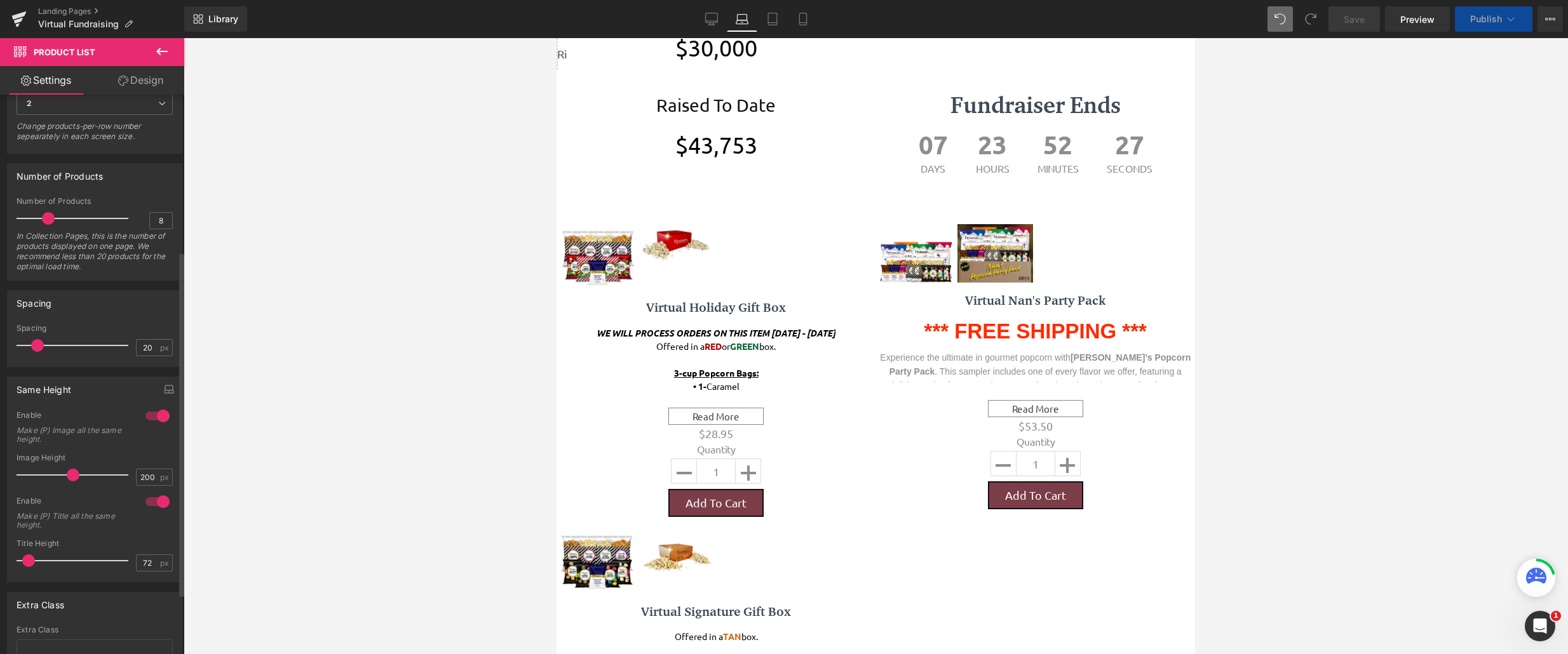
drag, startPoint x: 32, startPoint y: 349, endPoint x: 39, endPoint y: 349, distance: 7.0
click at [39, 349] on span at bounding box center [38, 345] width 13 height 13
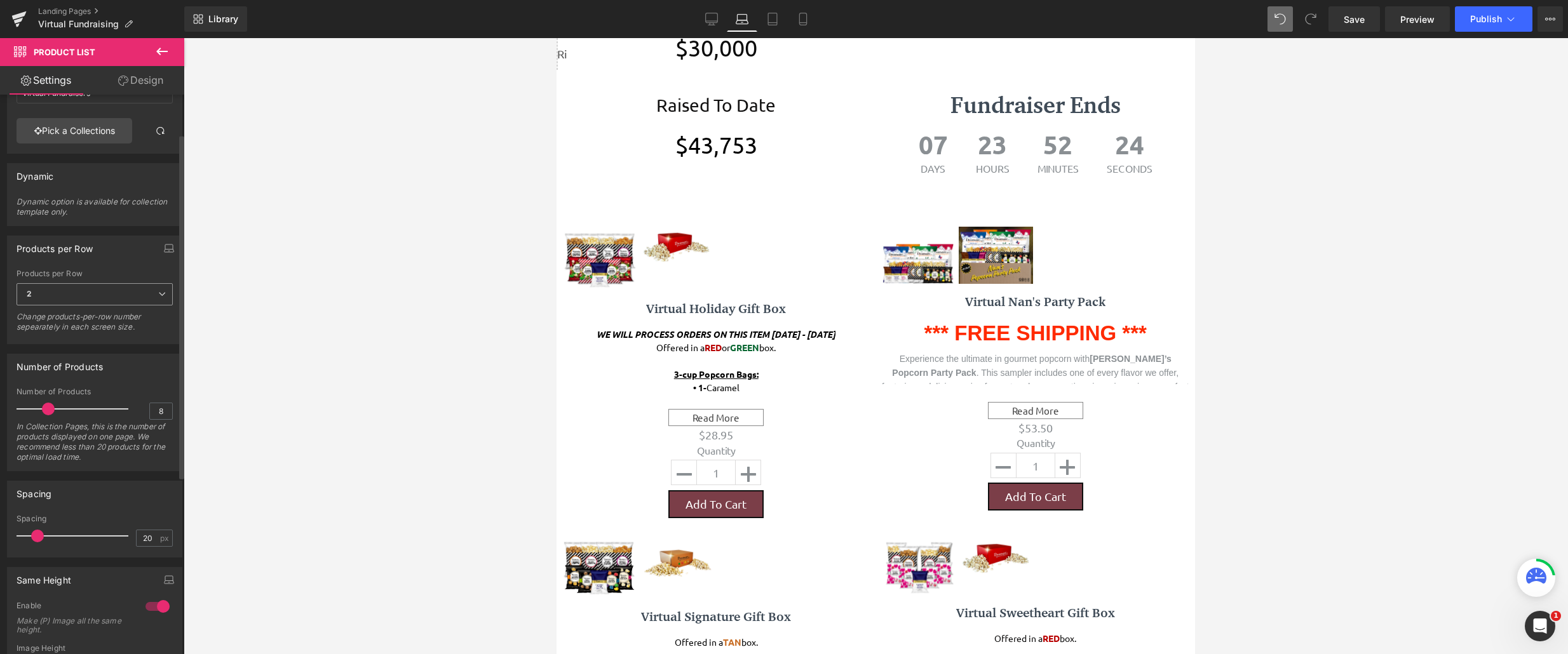
click at [93, 297] on span "2" at bounding box center [95, 294] width 156 height 22
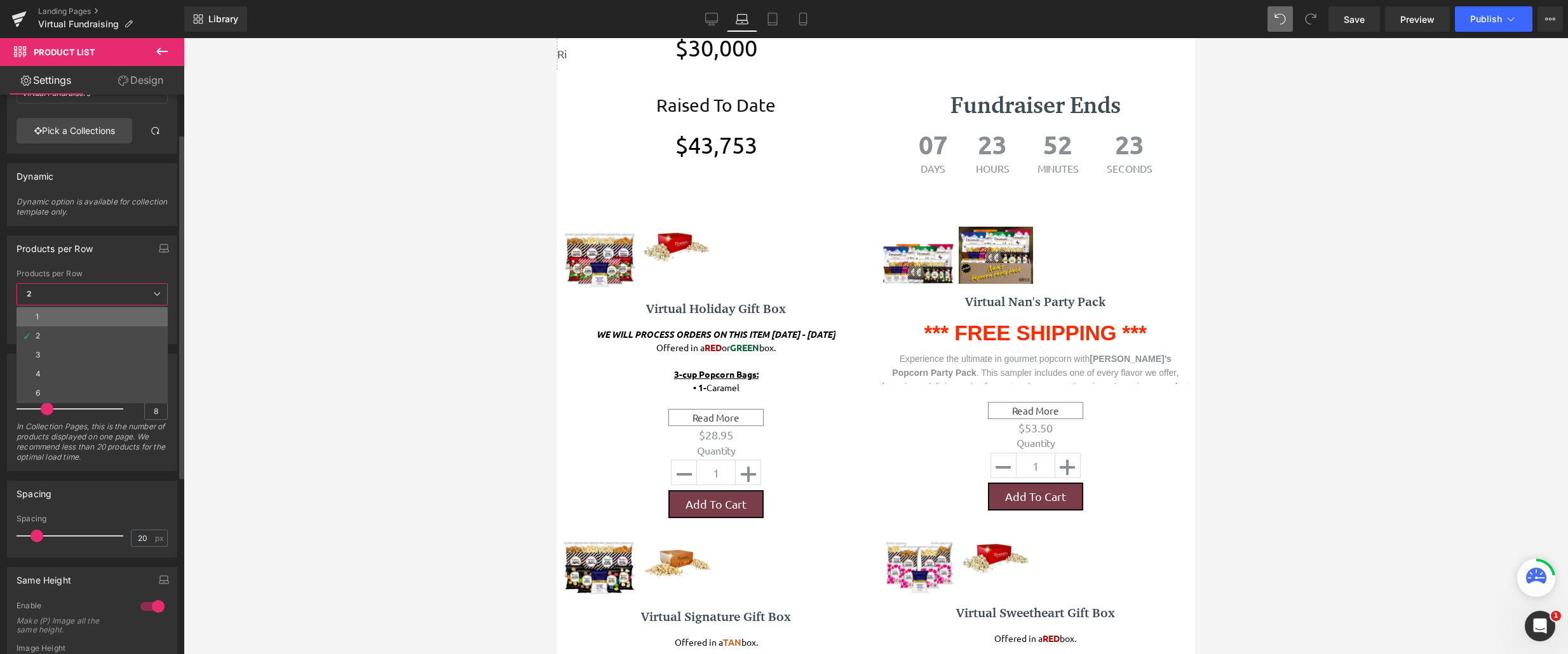
click at [92, 314] on li "1" at bounding box center [92, 316] width 151 height 19
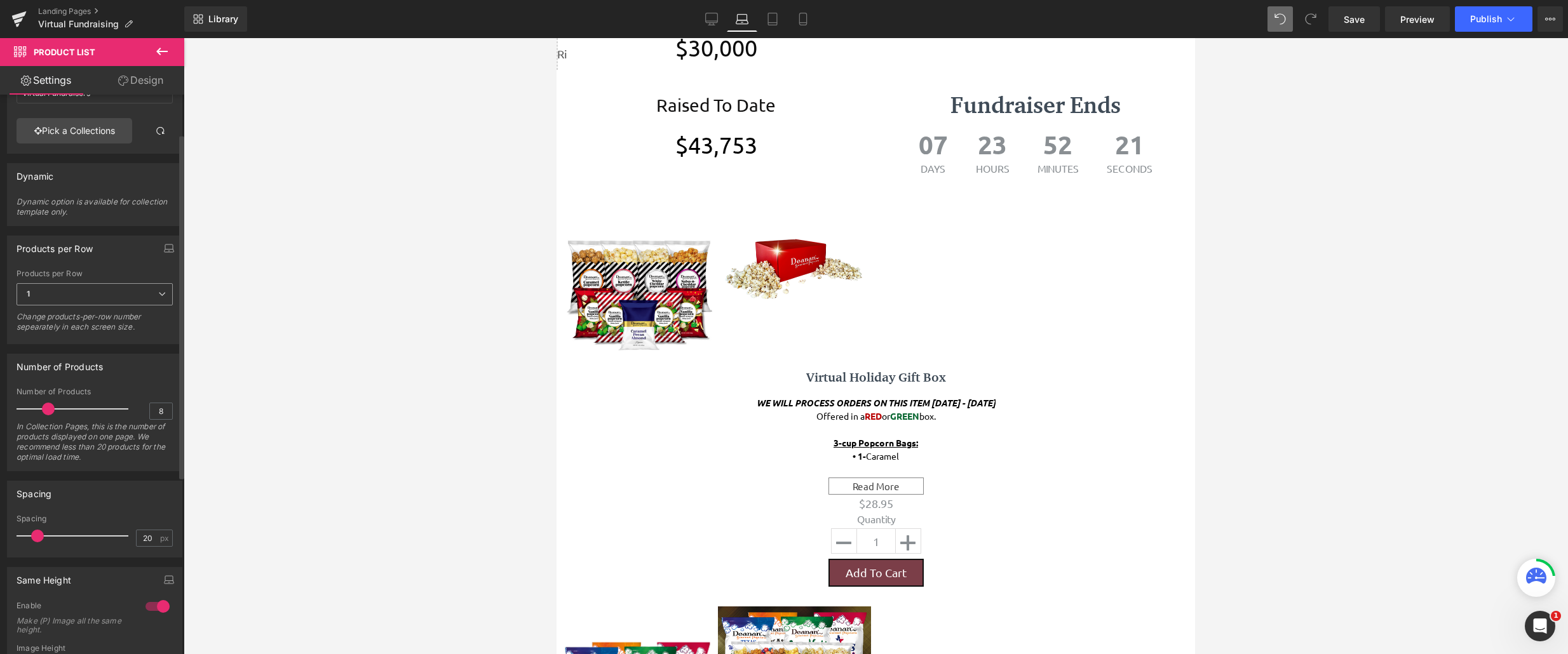
click at [96, 303] on span "1" at bounding box center [95, 294] width 156 height 22
click at [91, 337] on li "2" at bounding box center [92, 336] width 151 height 19
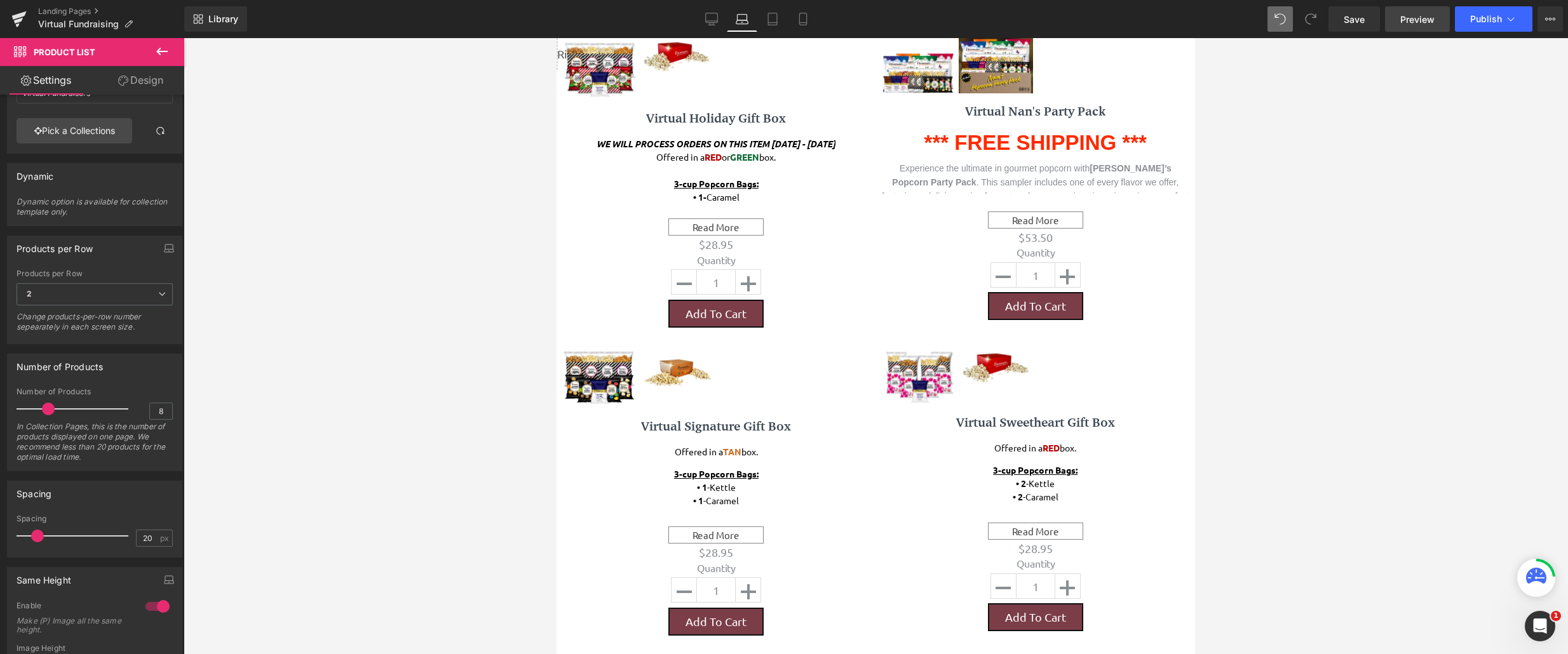
click at [1224, 21] on span "Preview" at bounding box center [1417, 20] width 34 height 13
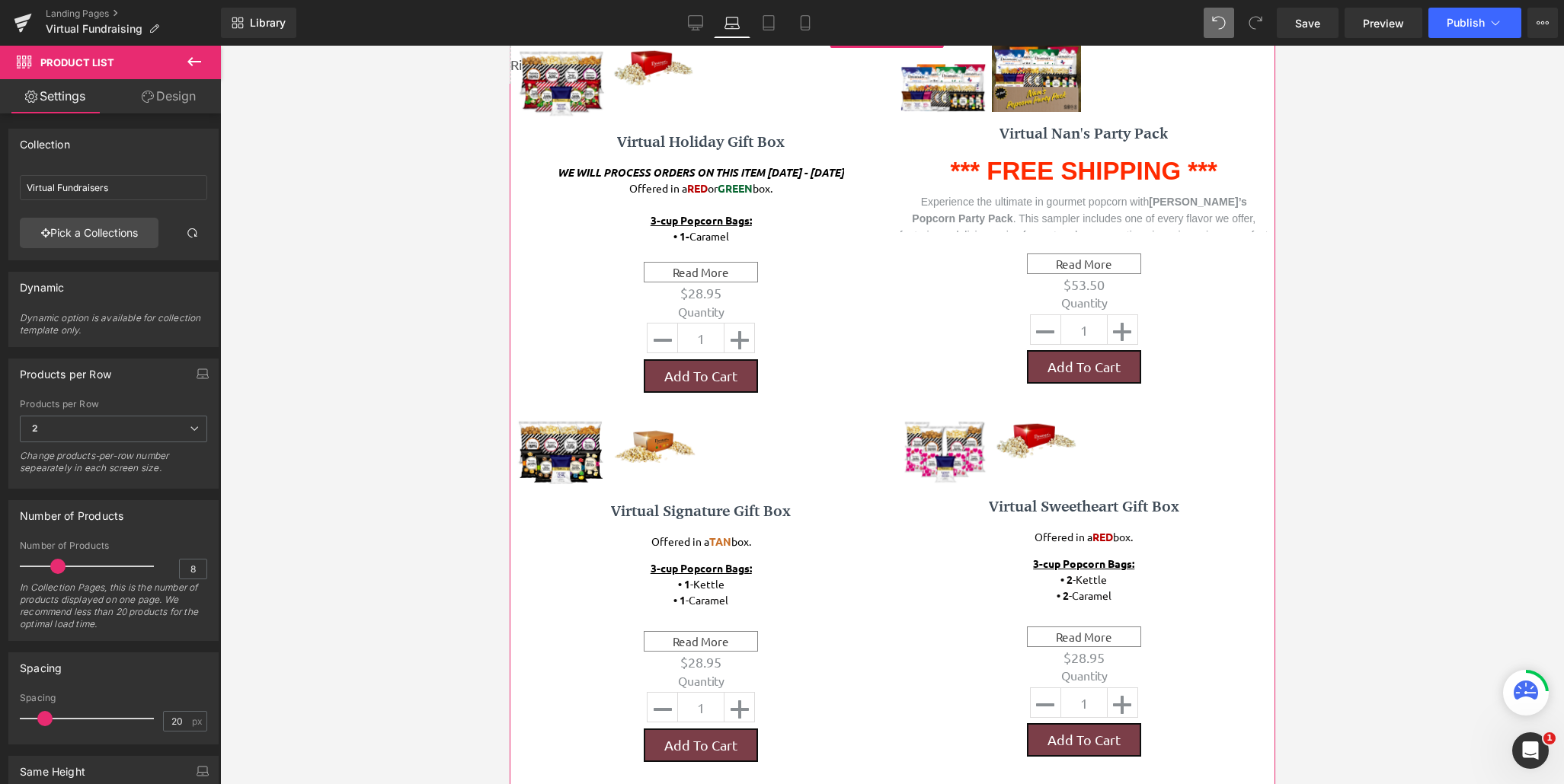
click at [191, 93] on link "Design" at bounding box center [168, 96] width 110 height 34
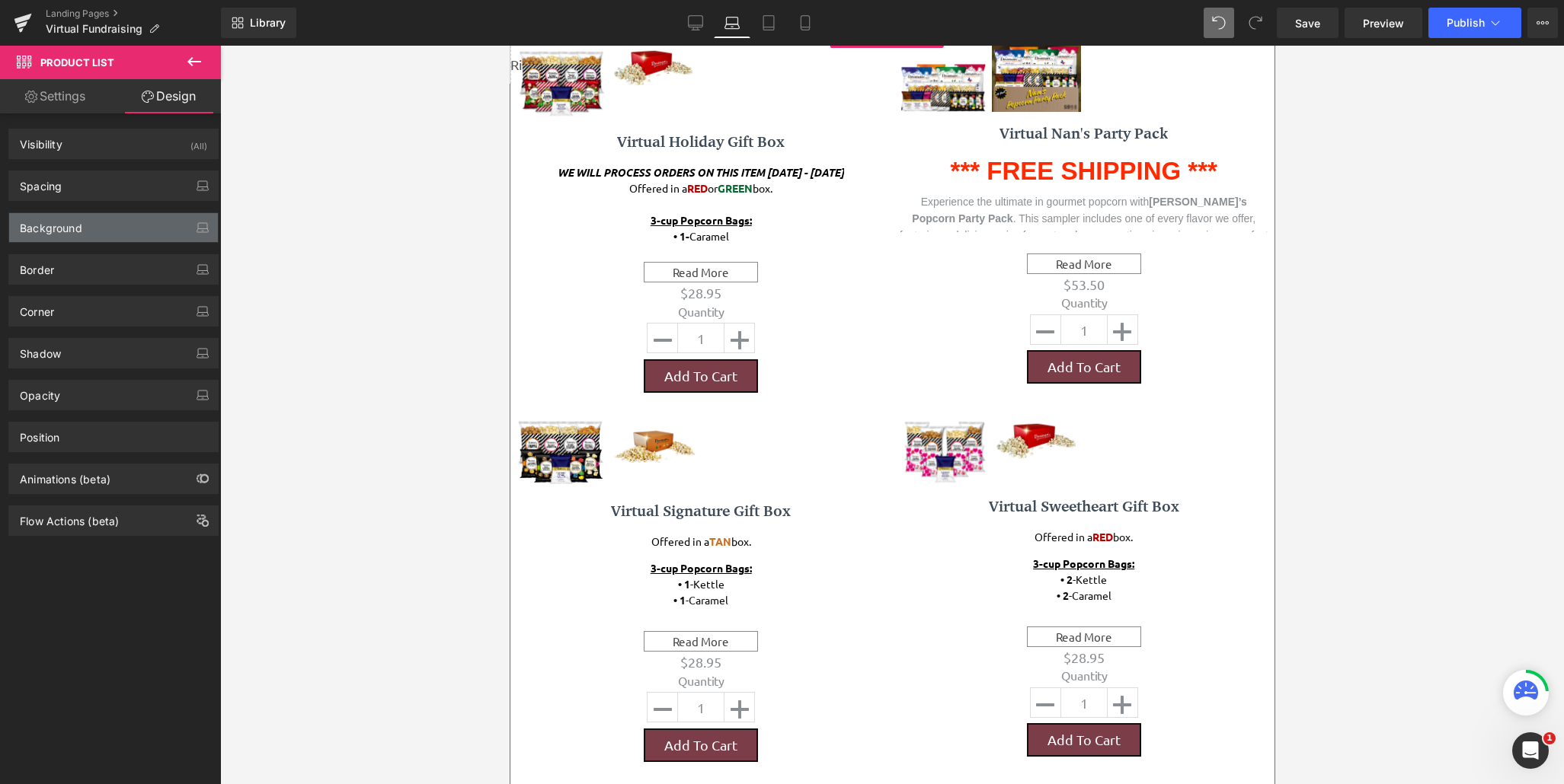
click at [133, 240] on div "Background" at bounding box center [114, 227] width 208 height 29
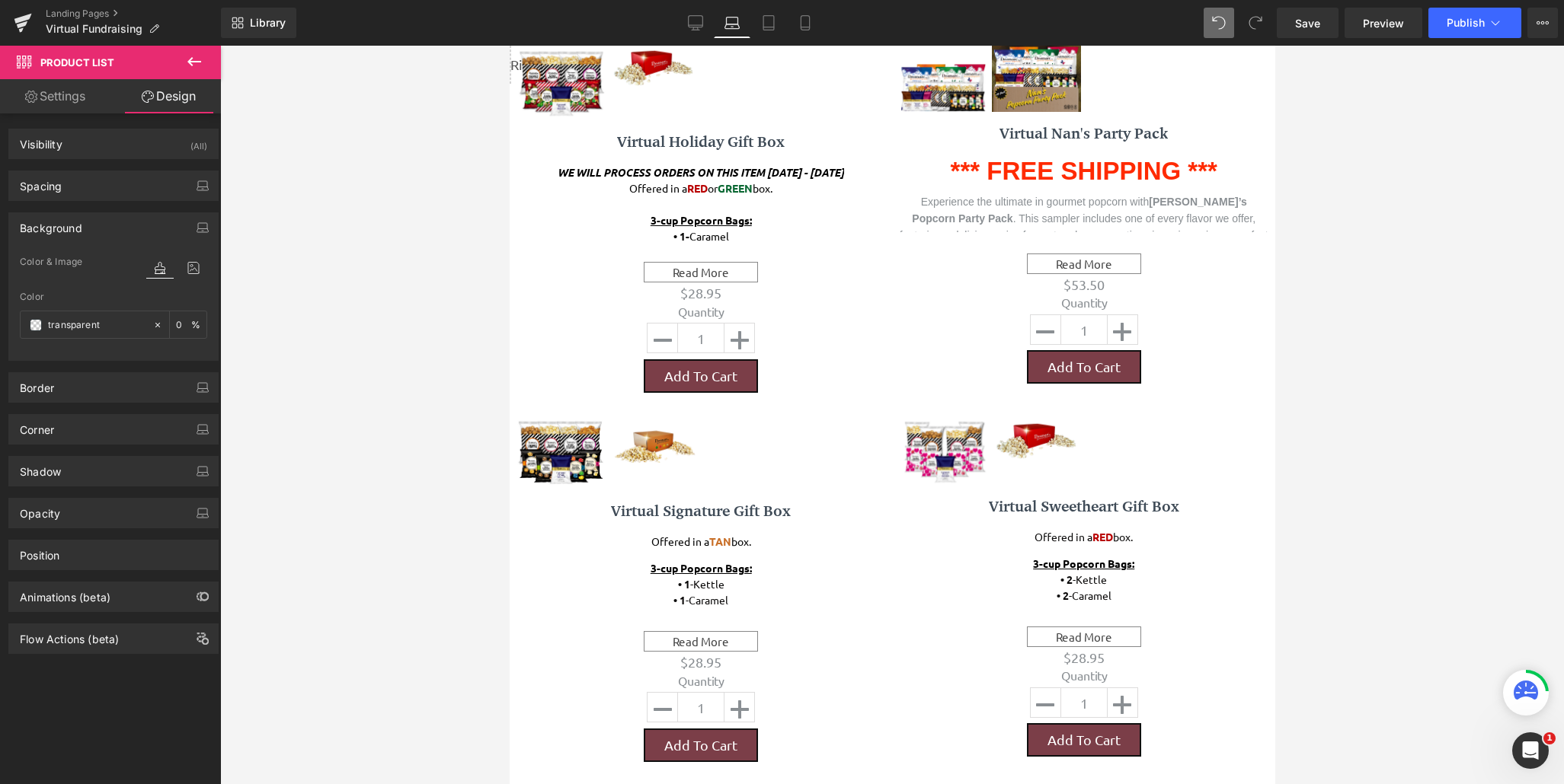
click at [199, 68] on icon at bounding box center [194, 62] width 18 height 18
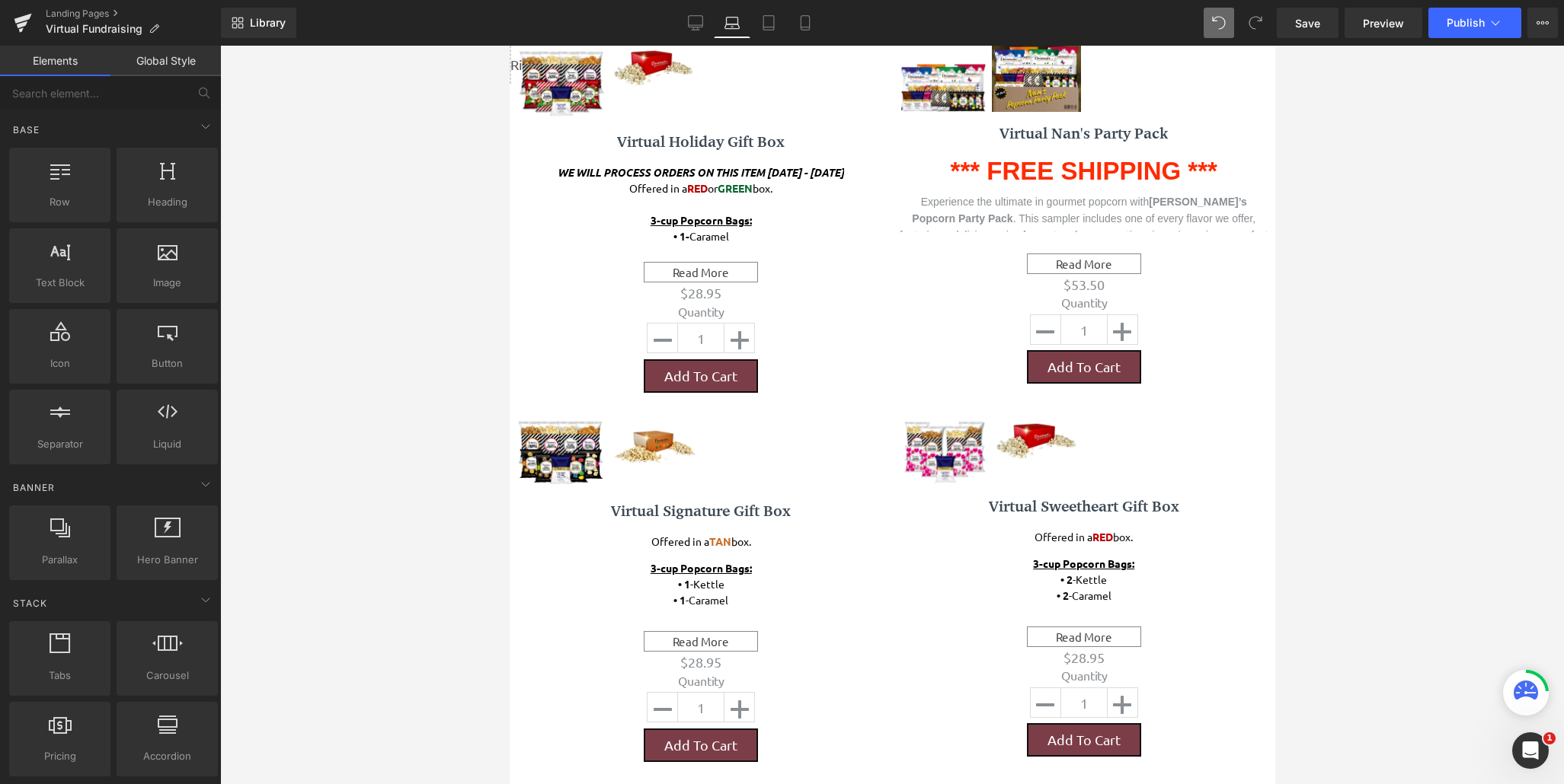
drag, startPoint x: 263, startPoint y: 37, endPoint x: 313, endPoint y: 146, distance: 119.9
click at [313, 146] on div "Product List You are previewing how the will restyle your page. You can not edi…" at bounding box center [782, 405] width 1564 height 810
click at [12, 23] on link at bounding box center [23, 23] width 46 height 46
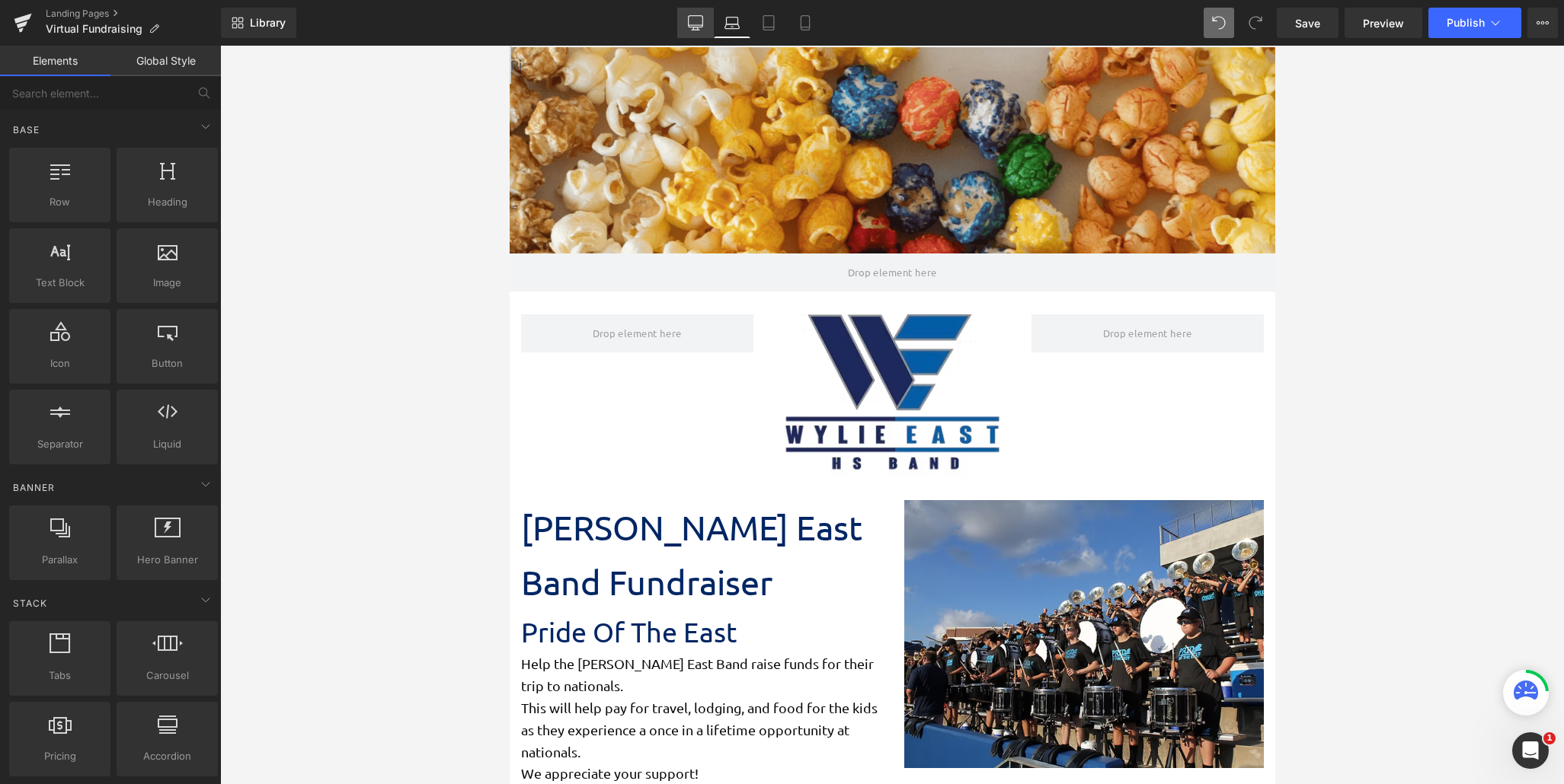
click at [697, 18] on icon at bounding box center [696, 23] width 16 height 16
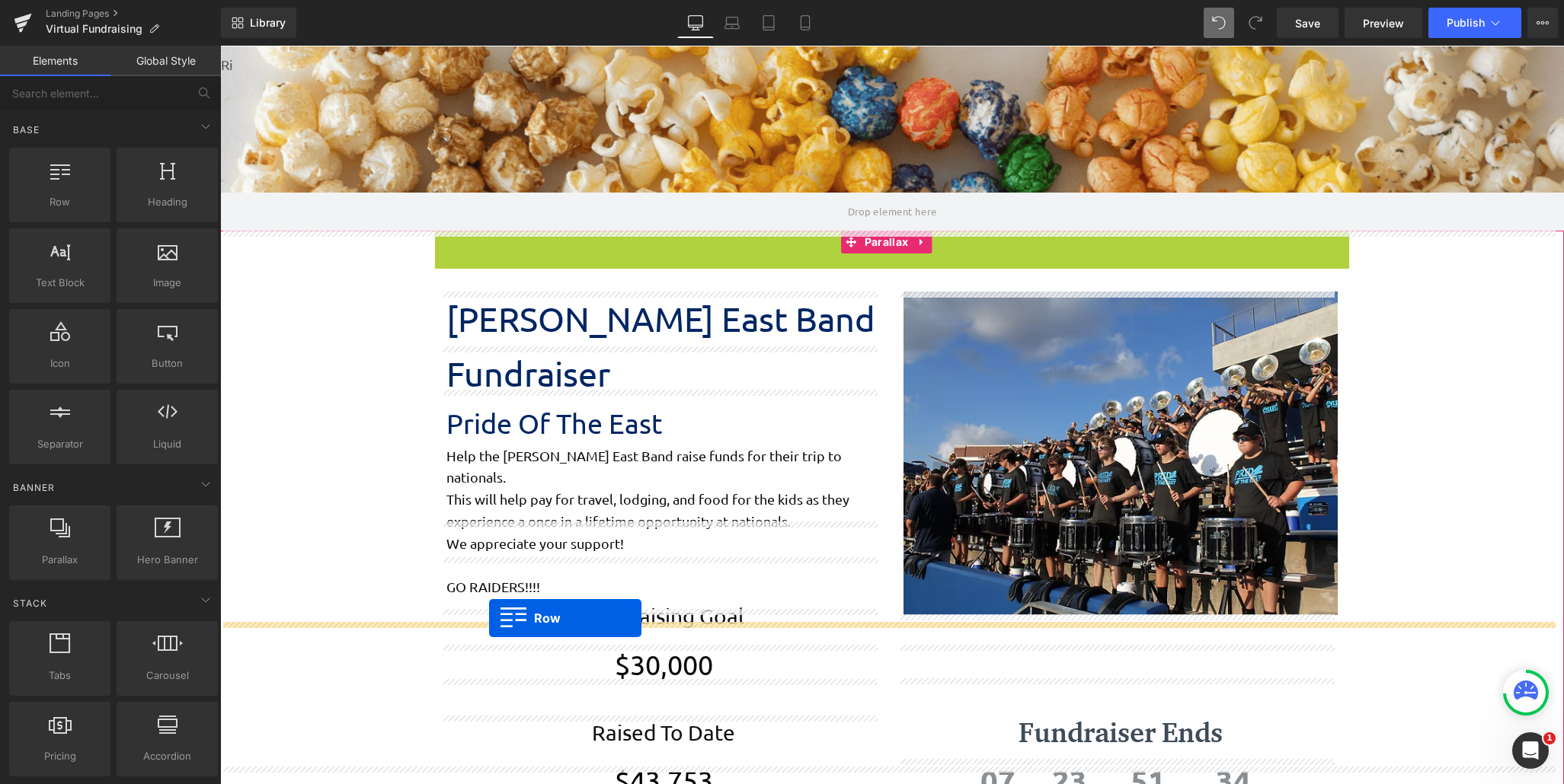
drag, startPoint x: 434, startPoint y: 302, endPoint x: 489, endPoint y: 618, distance: 320.8
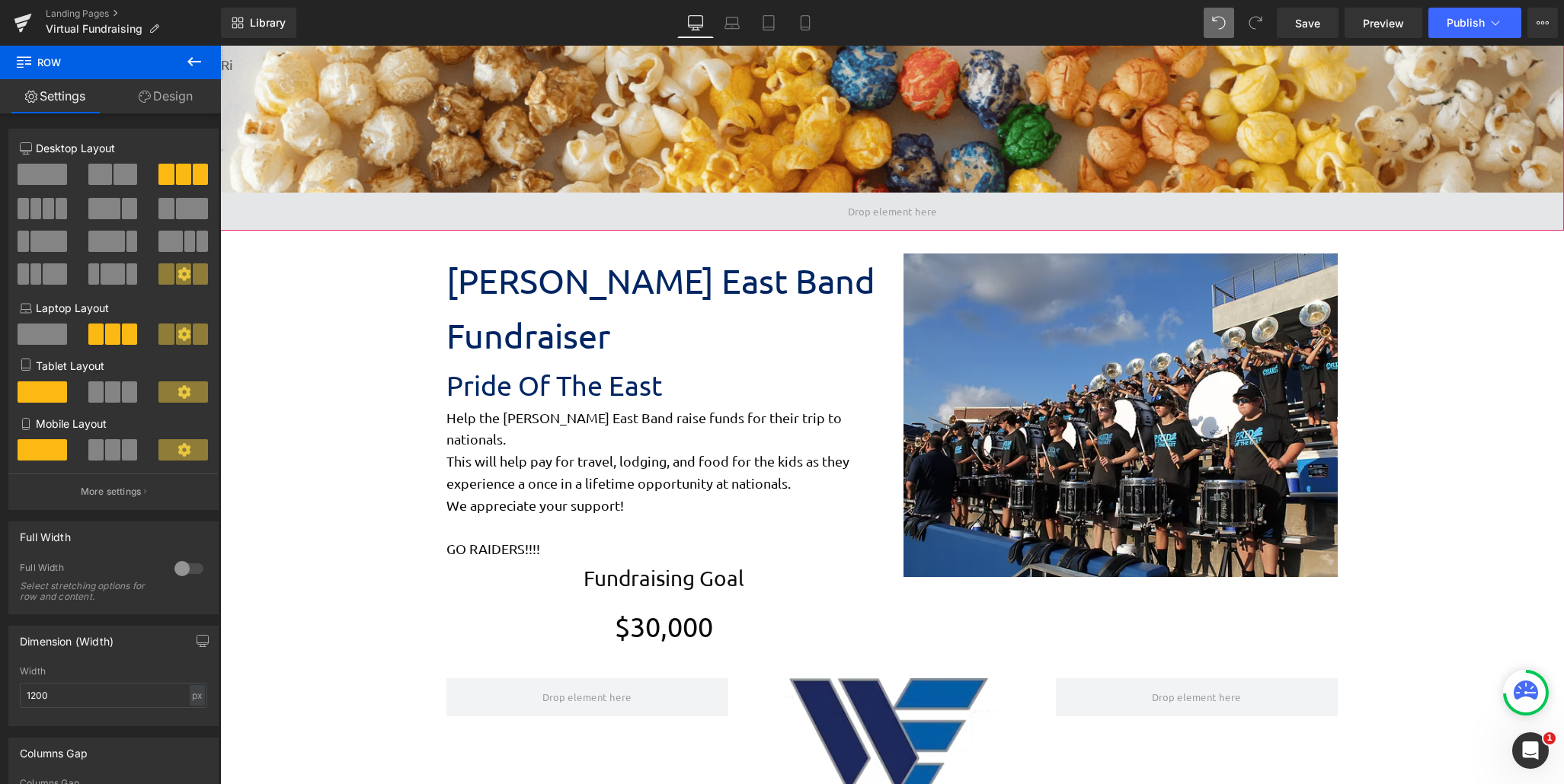
click at [846, 221] on span at bounding box center [892, 212] width 100 height 30
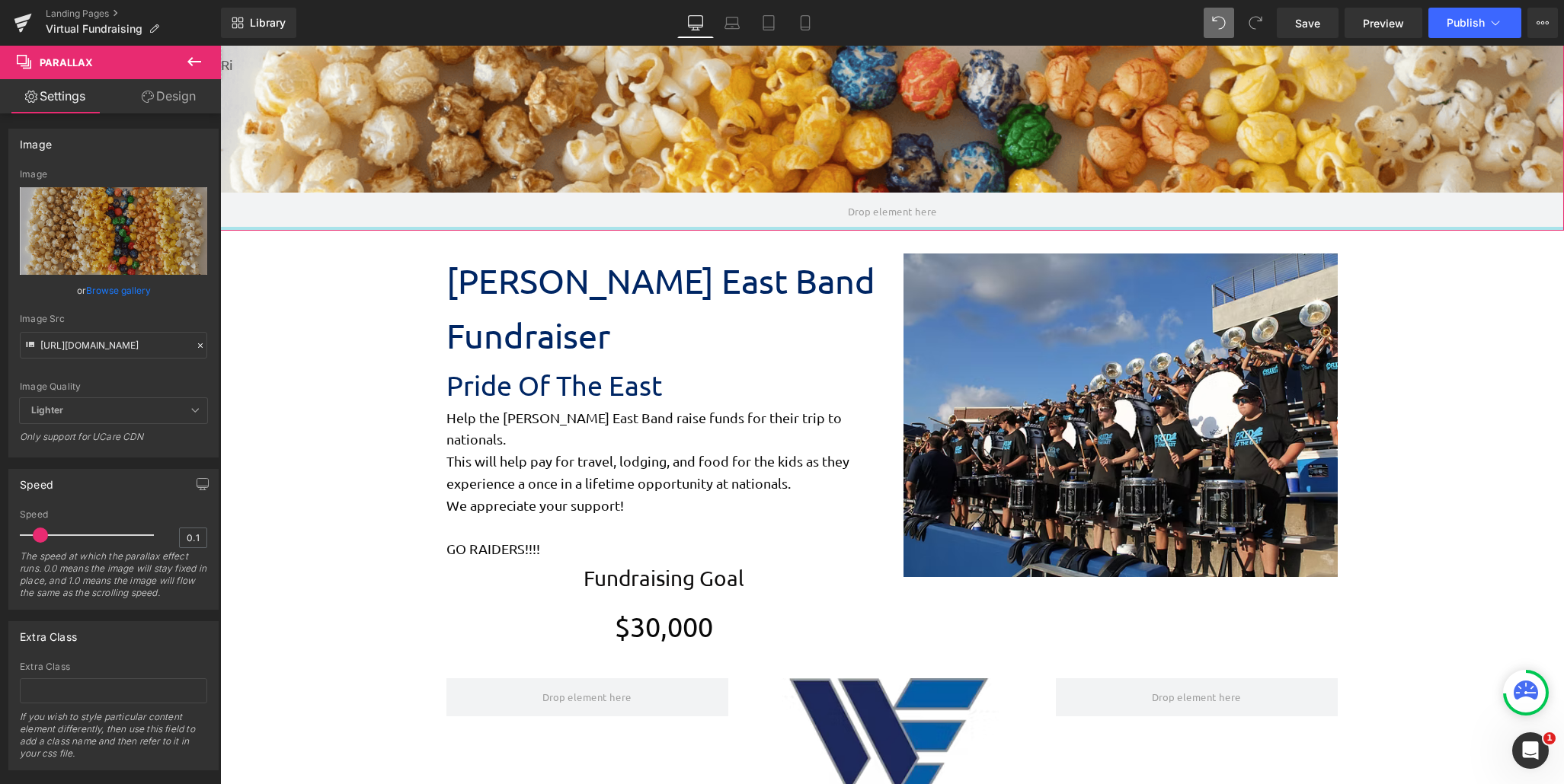
click at [808, 228] on div at bounding box center [891, 228] width 1343 height 3
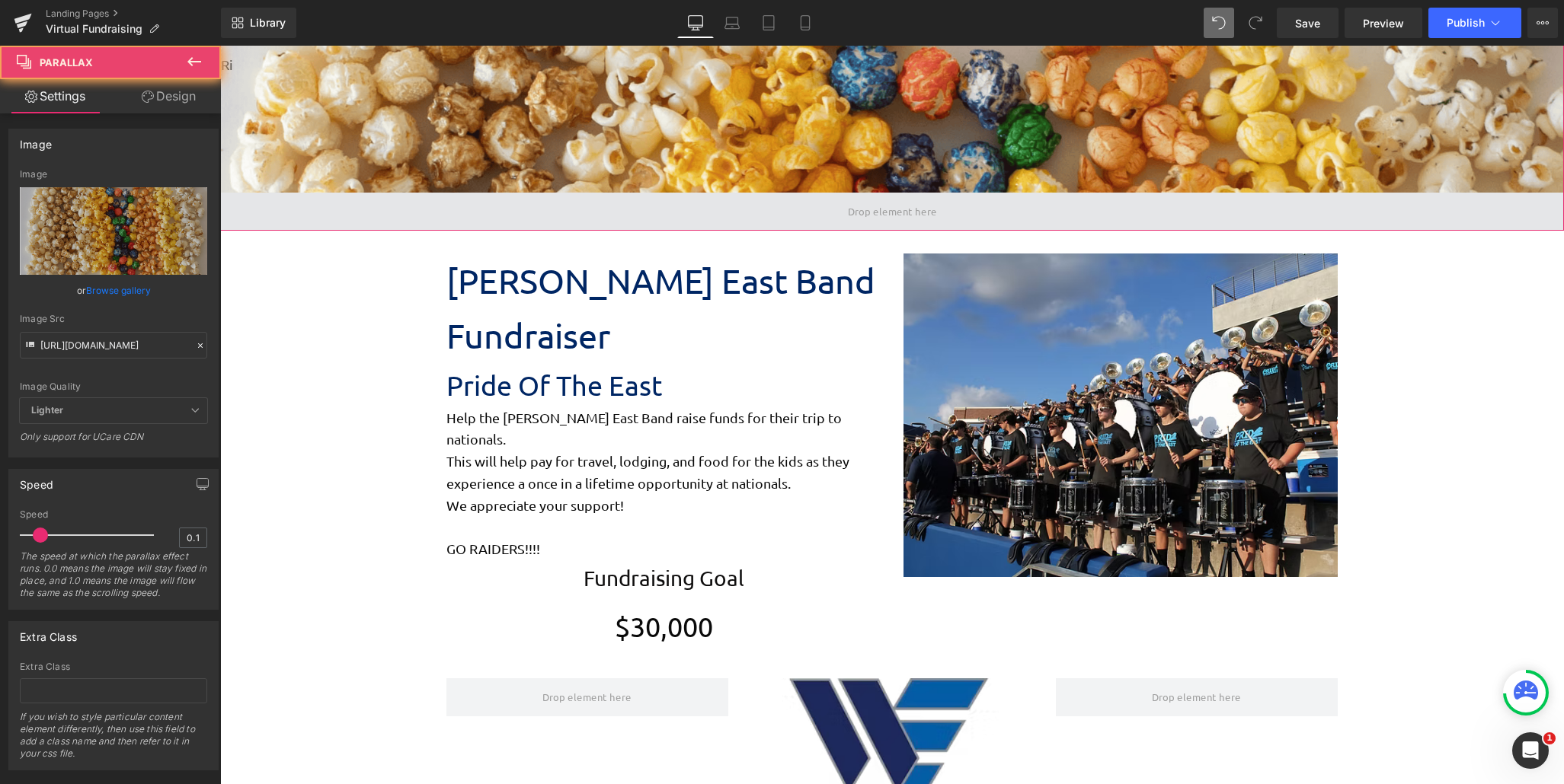
click at [802, 220] on span at bounding box center [891, 212] width 1343 height 38
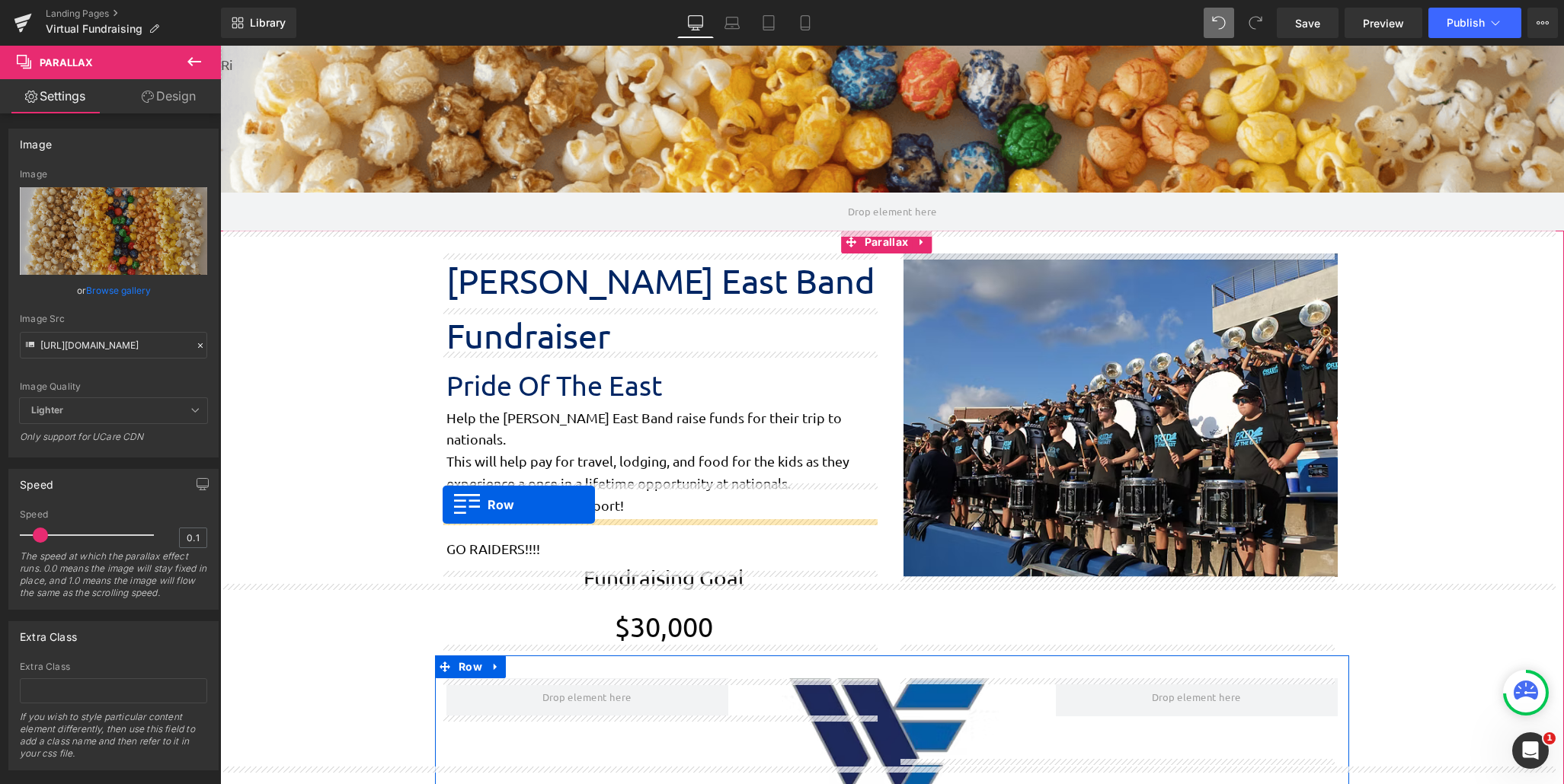
scroll to position [2224, 1332]
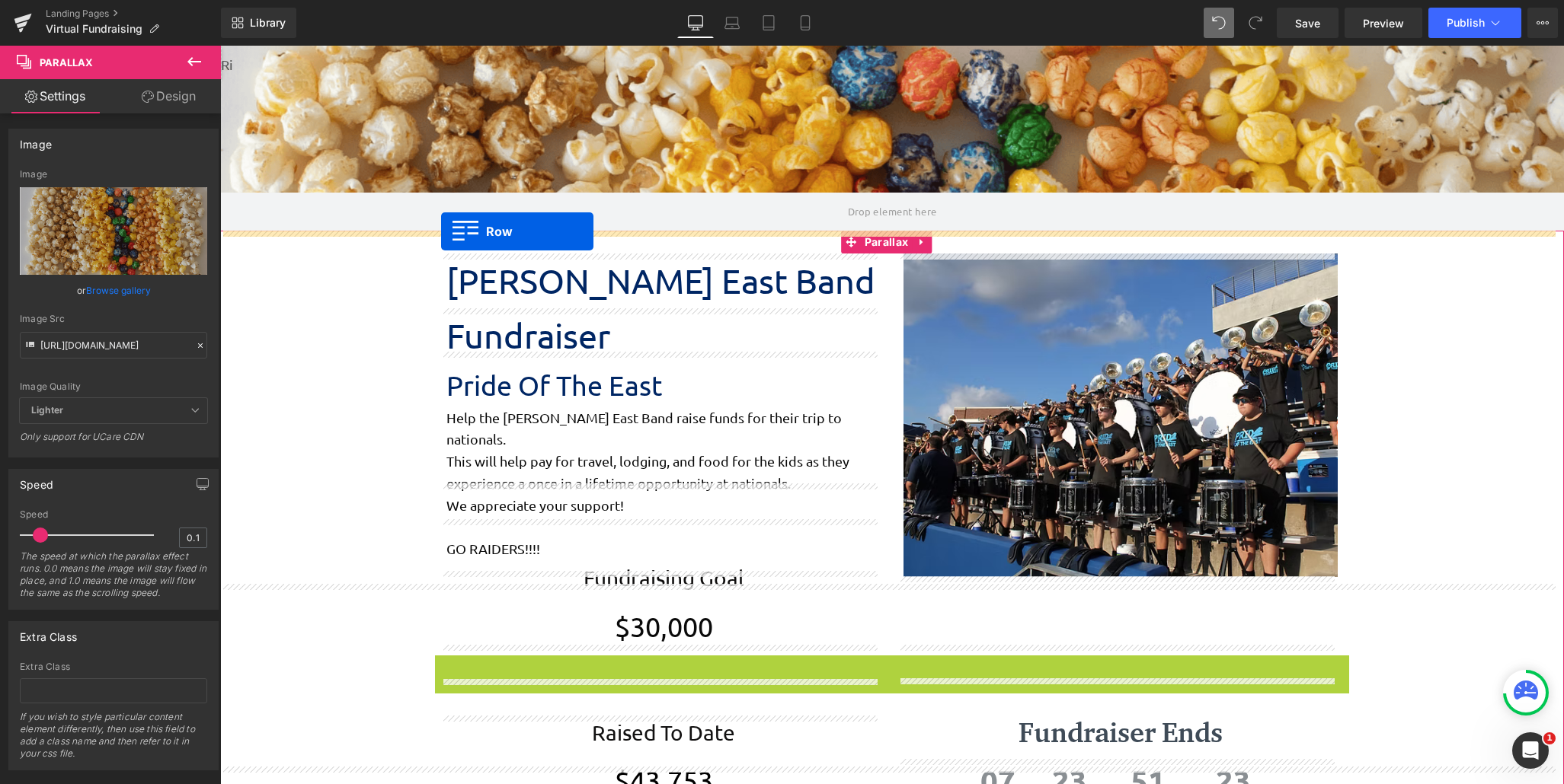
drag, startPoint x: 437, startPoint y: 601, endPoint x: 441, endPoint y: 232, distance: 369.0
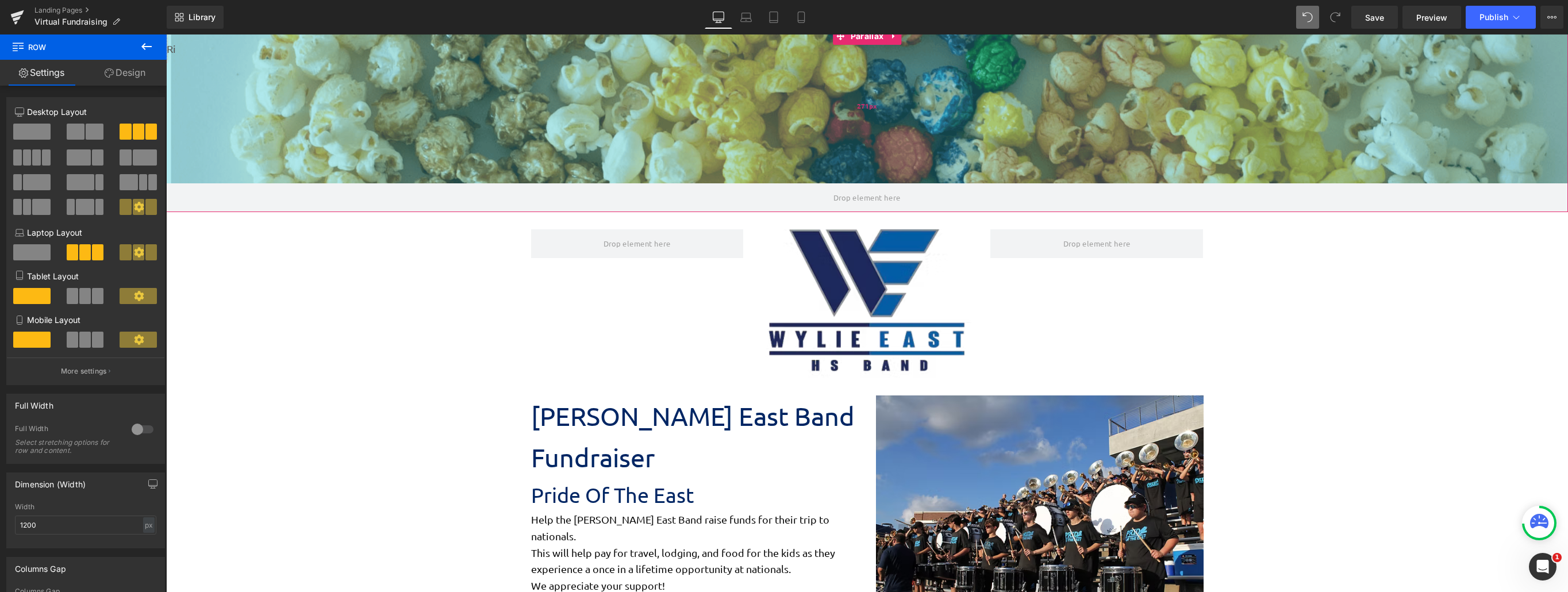
scroll to position [0, 0]
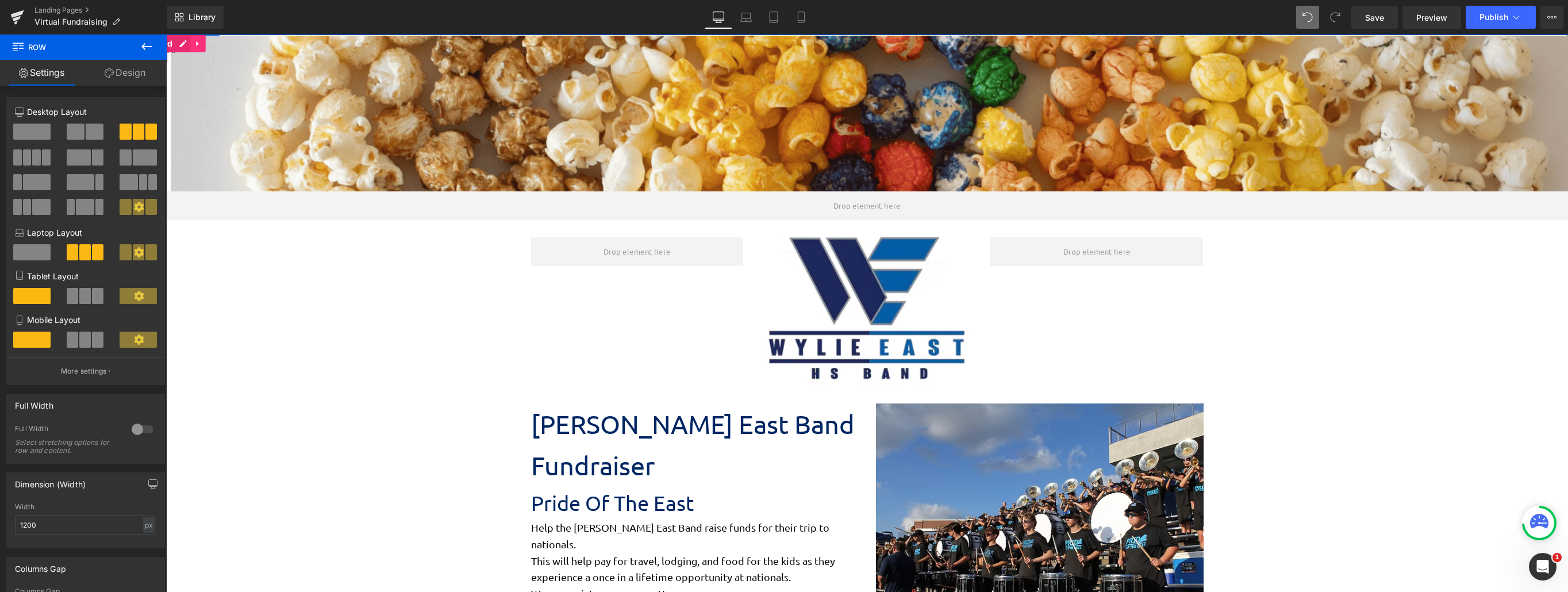
click at [196, 48] on icon at bounding box center [198, 44] width 8 height 9
click at [1107, 18] on span "Save" at bounding box center [1374, 18] width 19 height 12
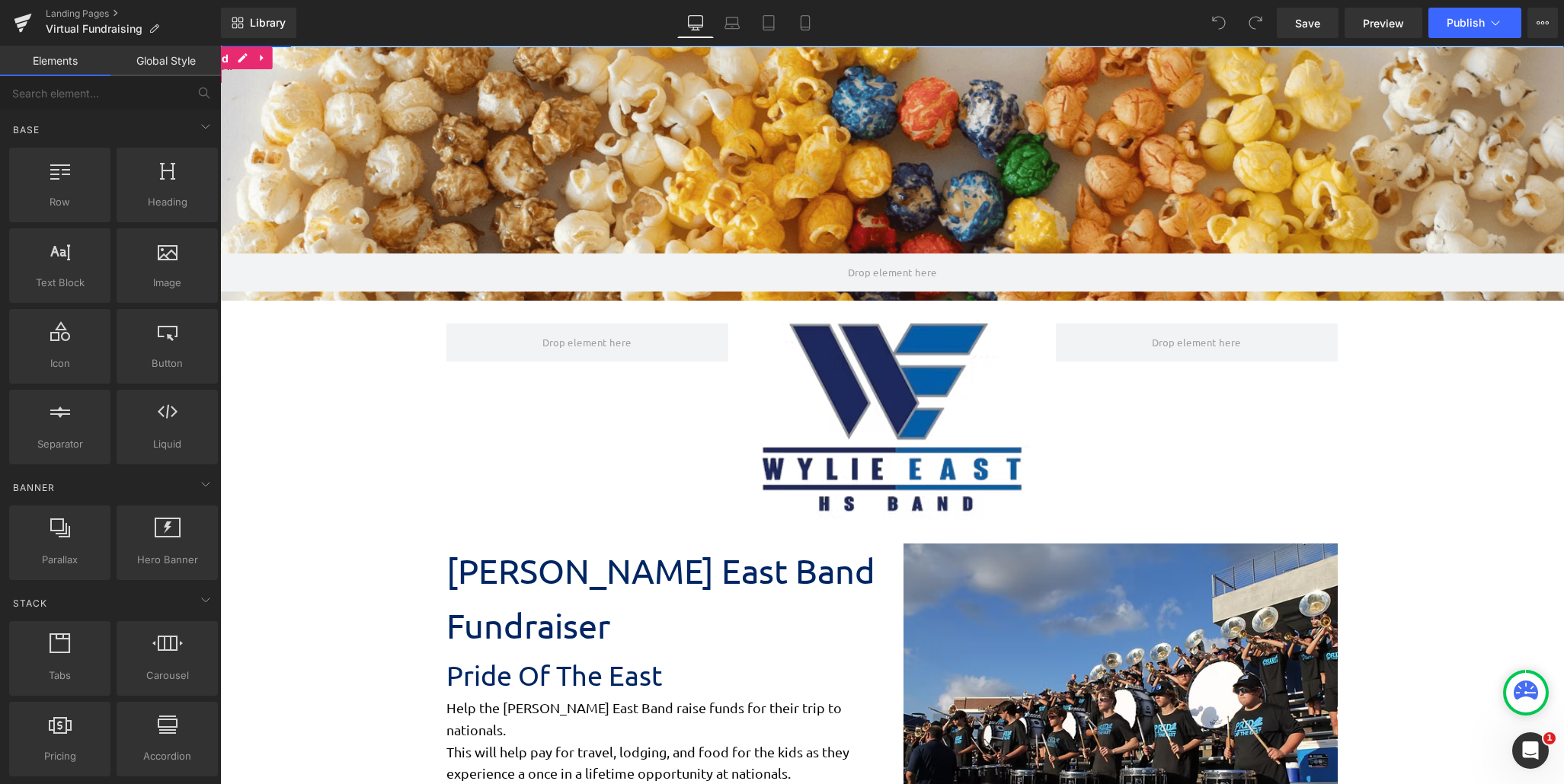
click at [229, 65] on span "Liquid" at bounding box center [212, 58] width 42 height 23
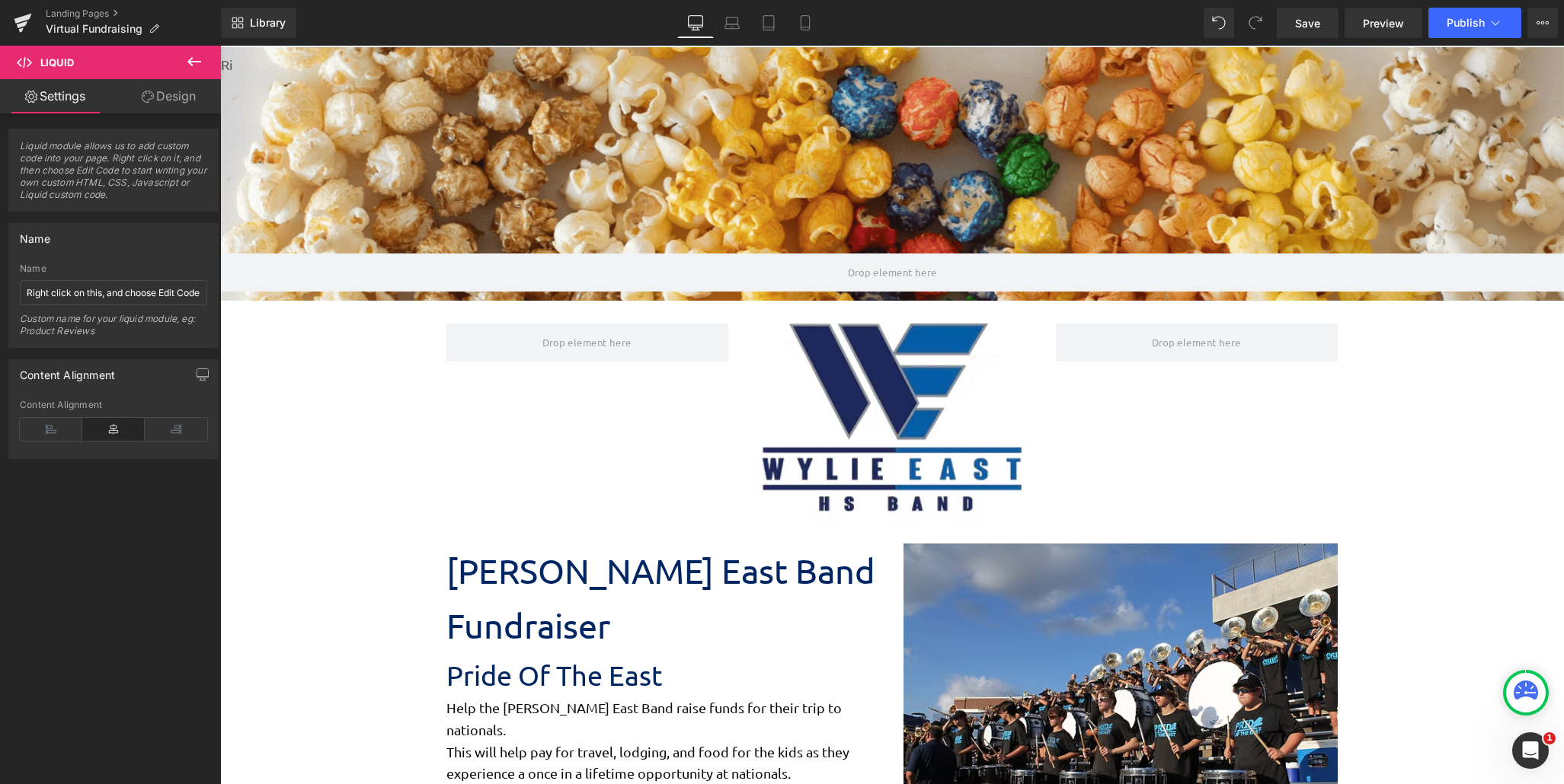
click at [195, 65] on icon at bounding box center [194, 62] width 18 height 18
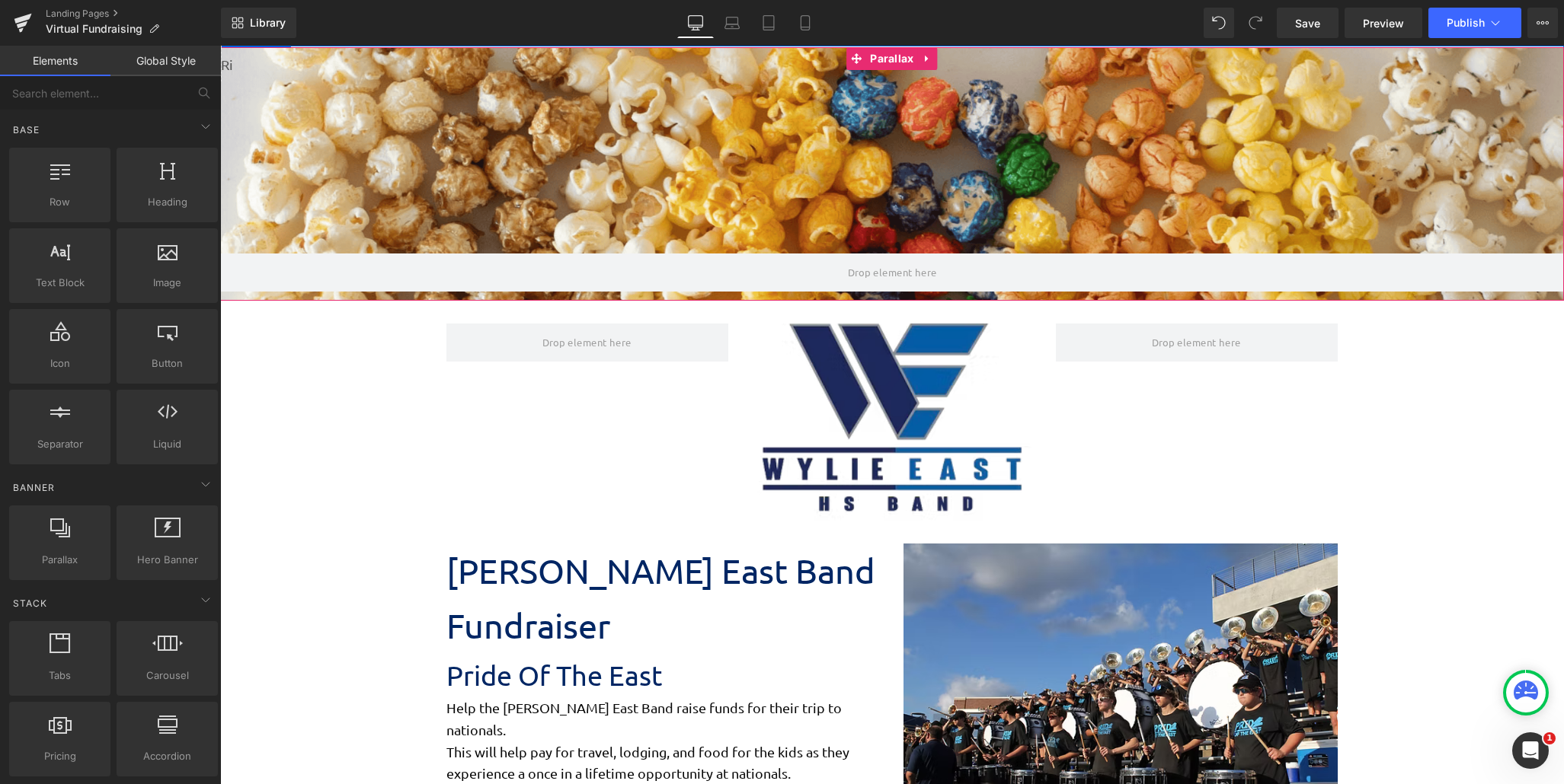
click at [221, 64] on span "Liquid" at bounding box center [214, 57] width 34 height 18
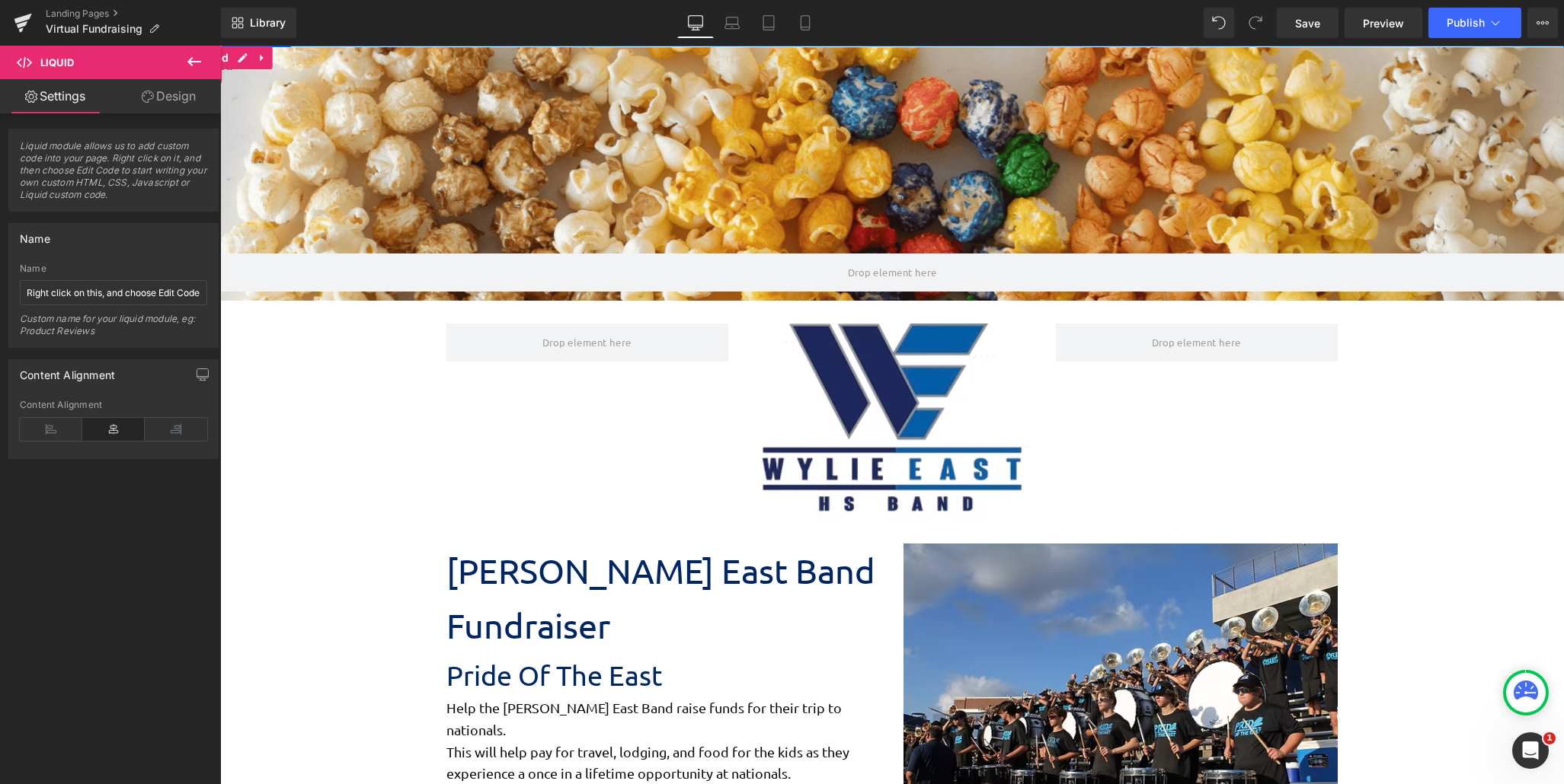
scroll to position [2455, 1332]
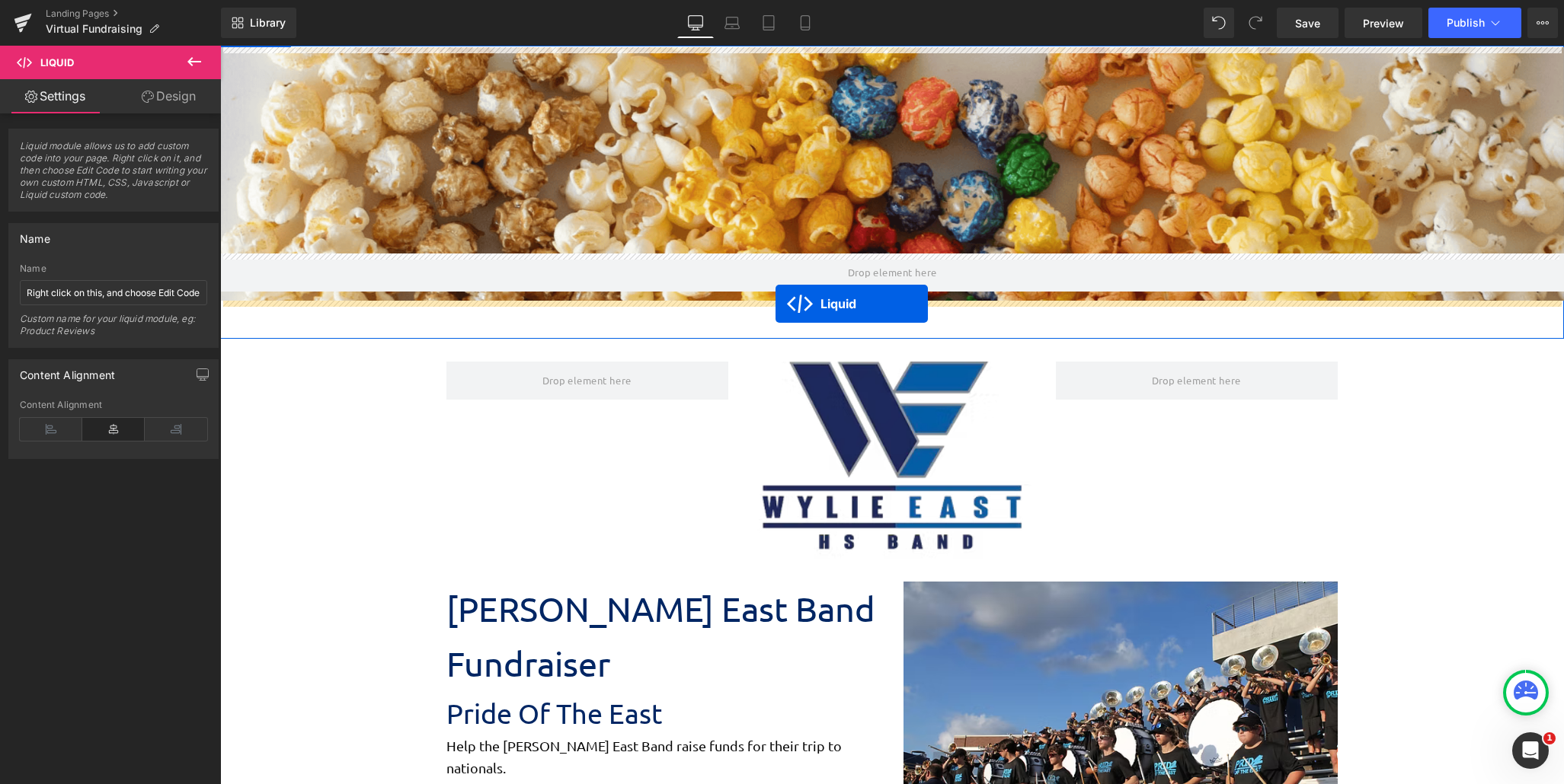
drag, startPoint x: 226, startPoint y: 59, endPoint x: 775, endPoint y: 304, distance: 601.2
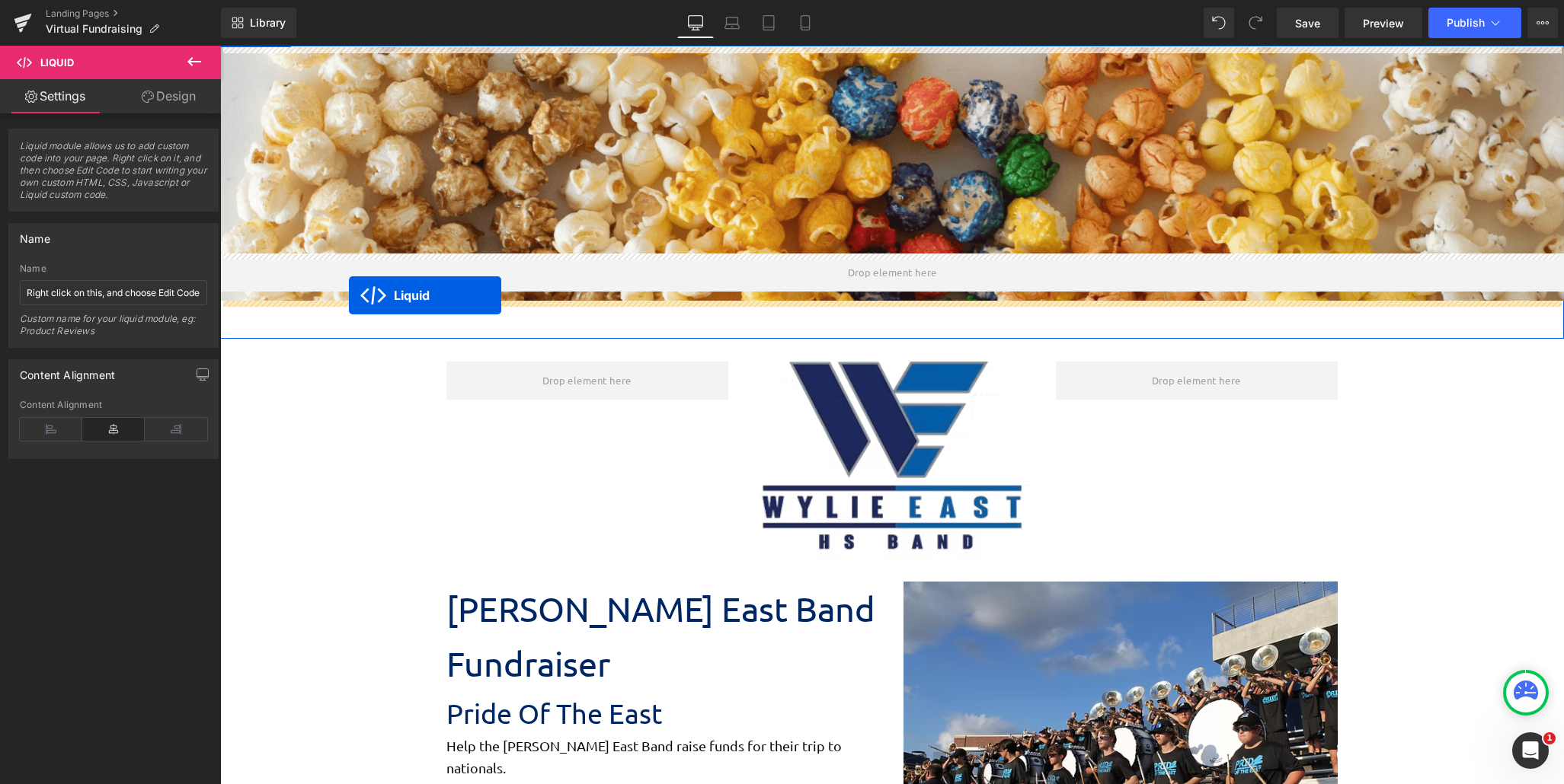
drag, startPoint x: 228, startPoint y: 59, endPoint x: 349, endPoint y: 295, distance: 265.2
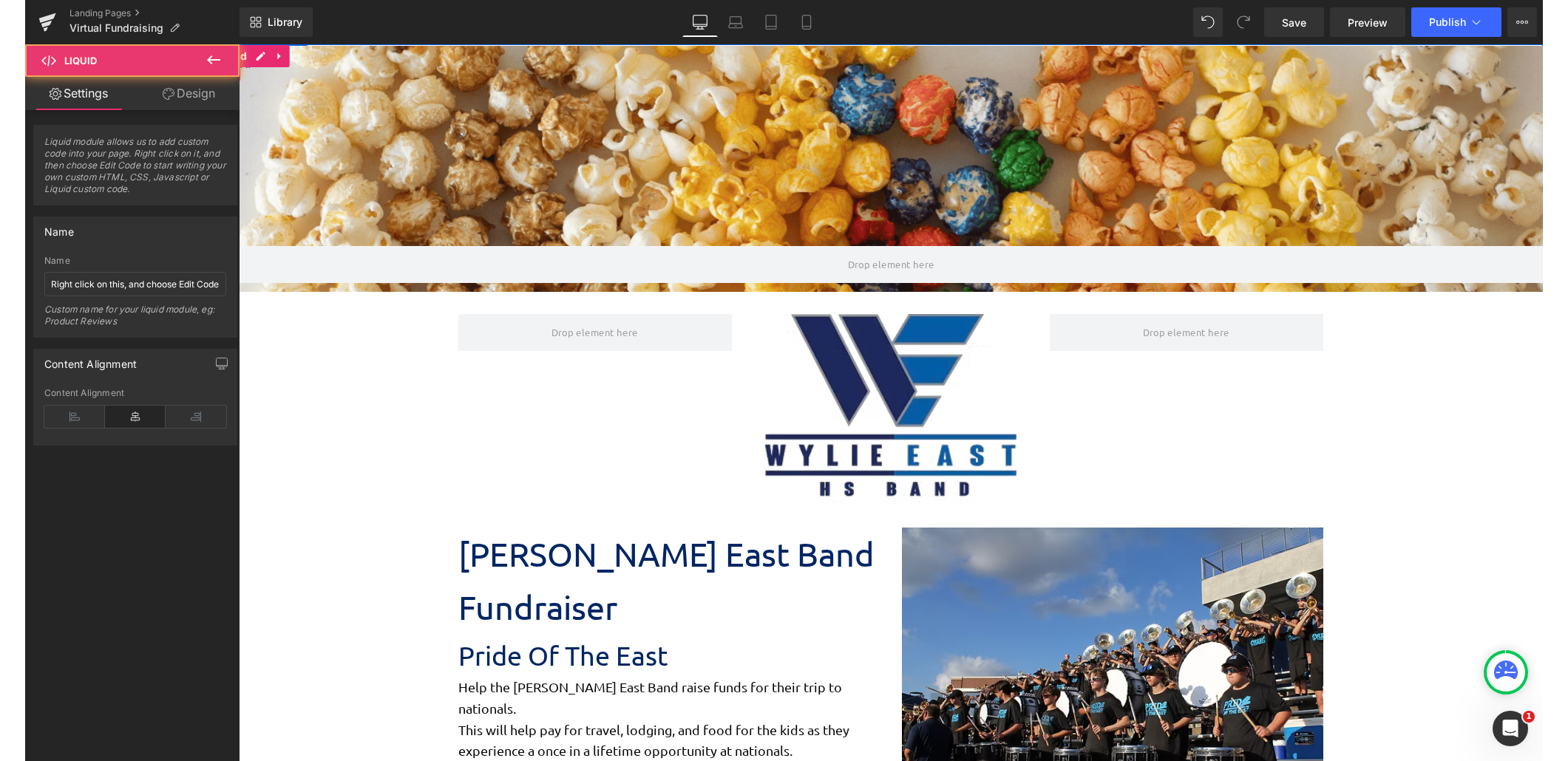
scroll to position [2346, 1293]
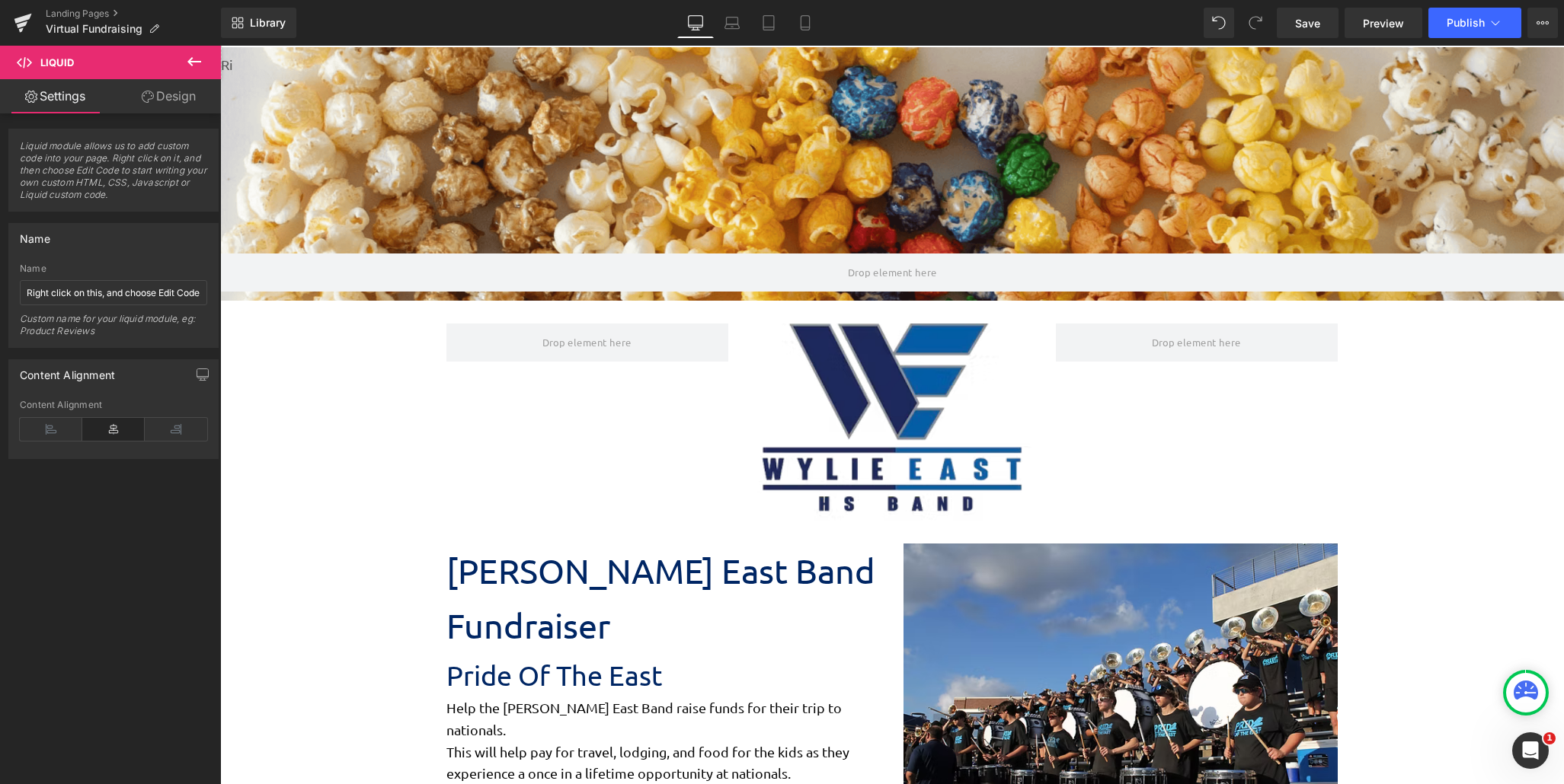
click at [191, 56] on icon at bounding box center [194, 62] width 18 height 18
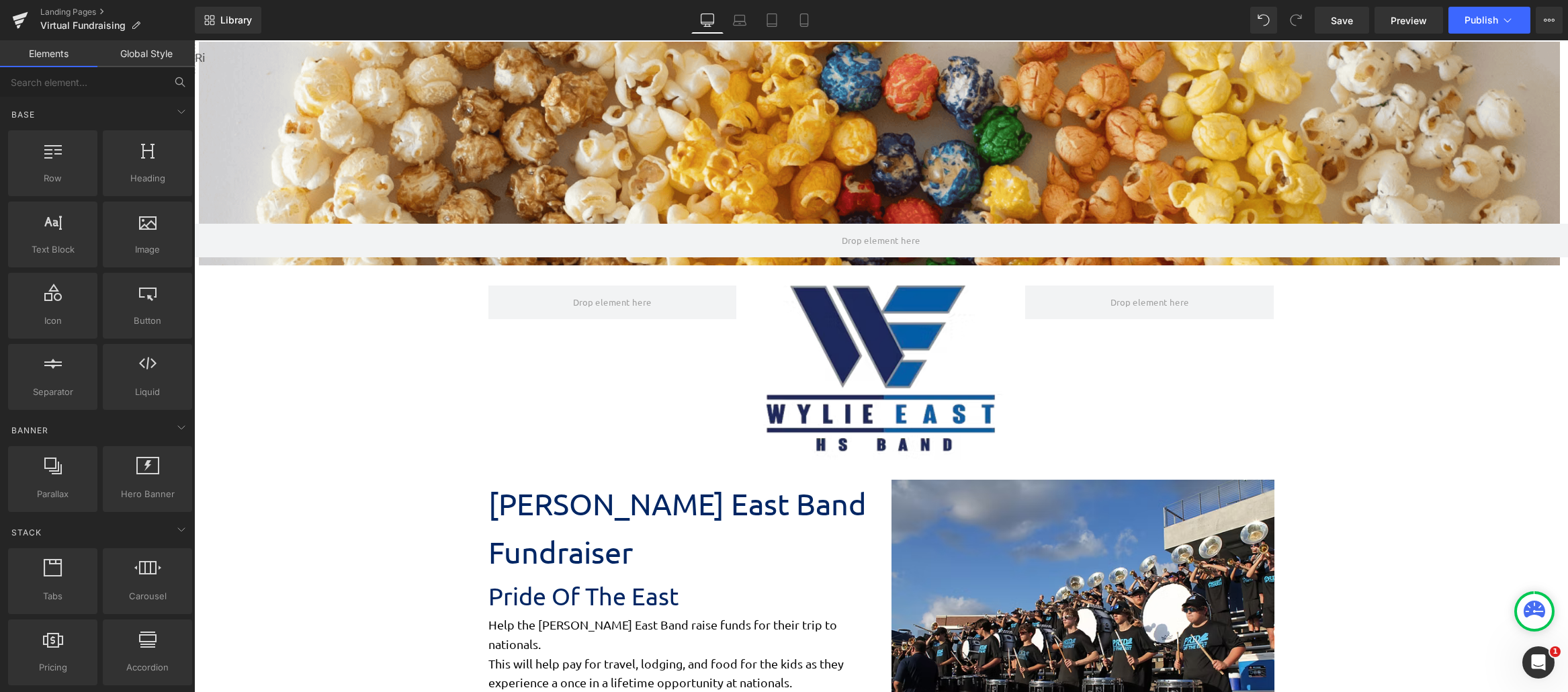
scroll to position [0, 0]
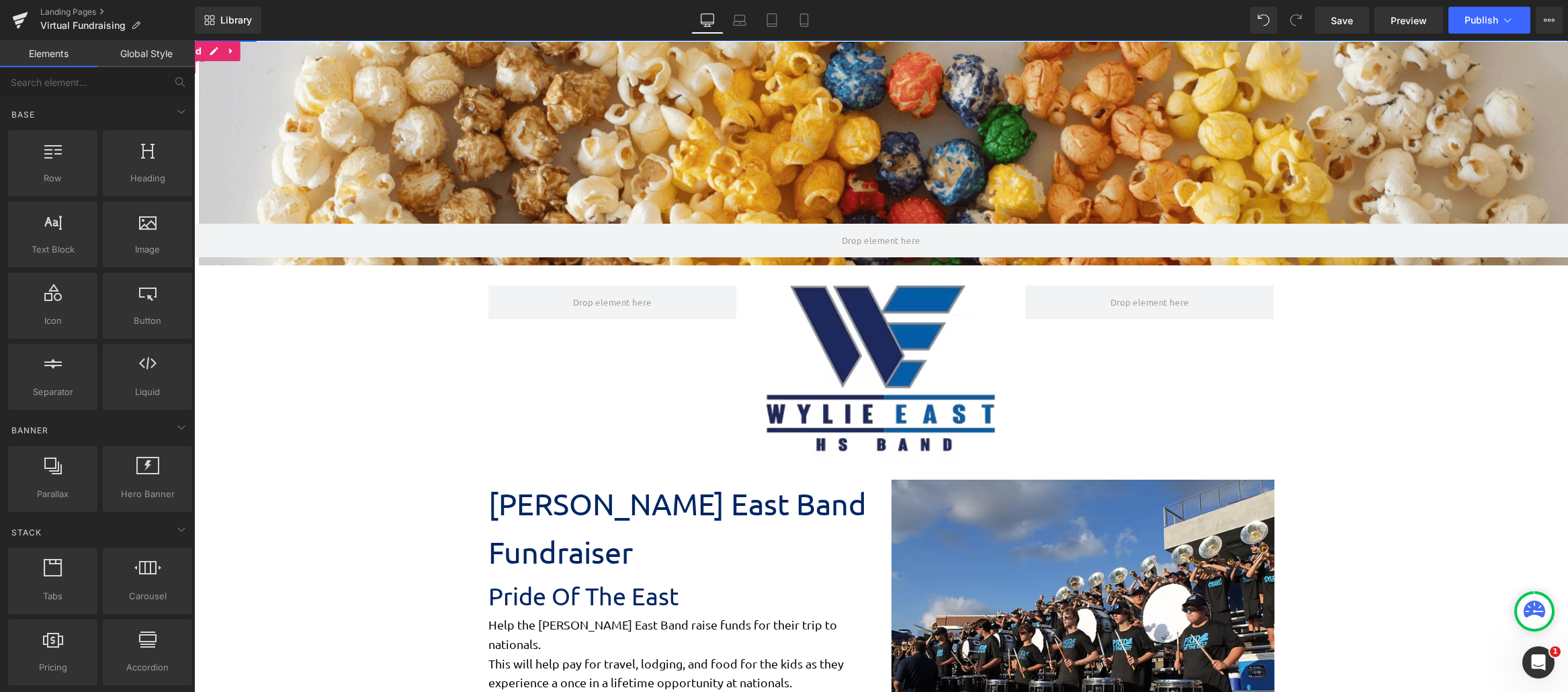
click at [195, 63] on div "Liquid" at bounding box center [195, 57] width 2 height 34
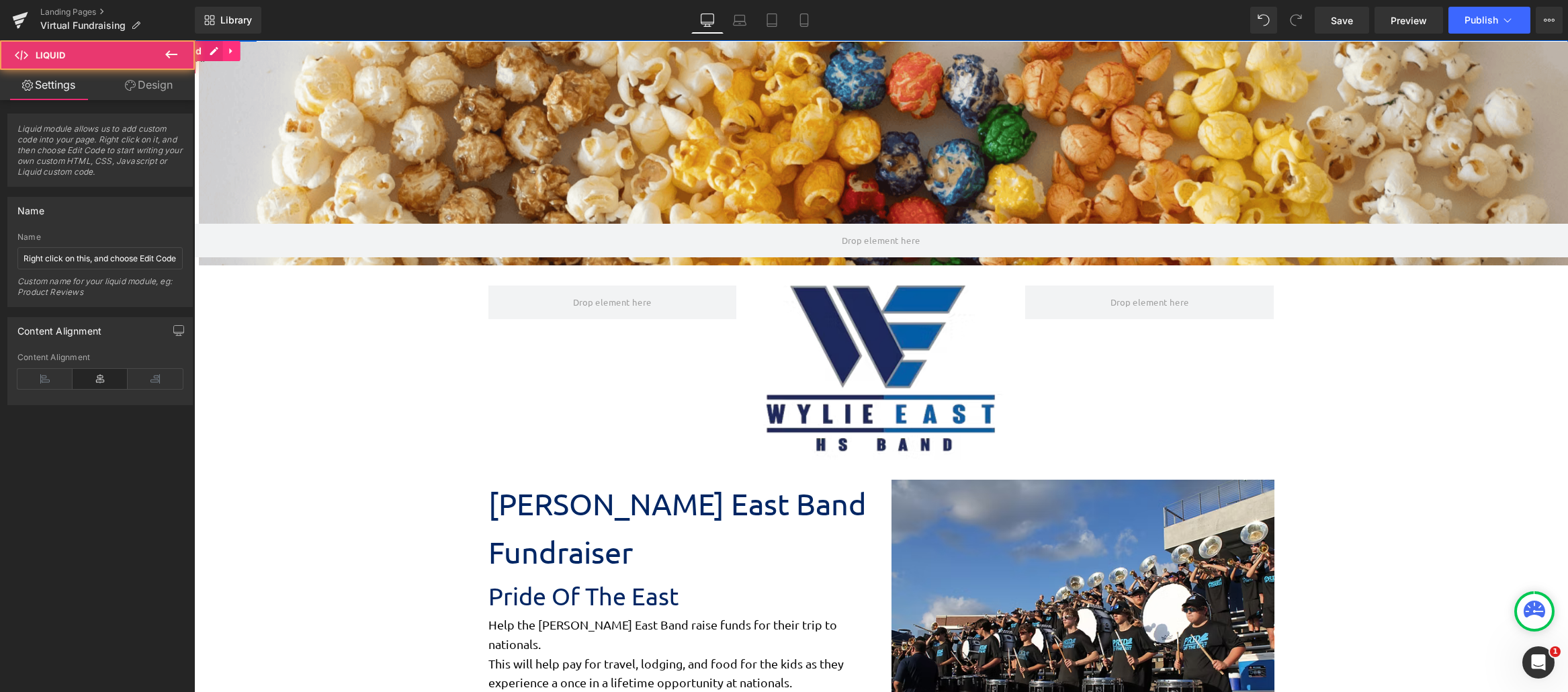
click at [231, 52] on icon at bounding box center [231, 51] width 3 height 6
click at [199, 57] on link at bounding box center [205, 51] width 18 height 20
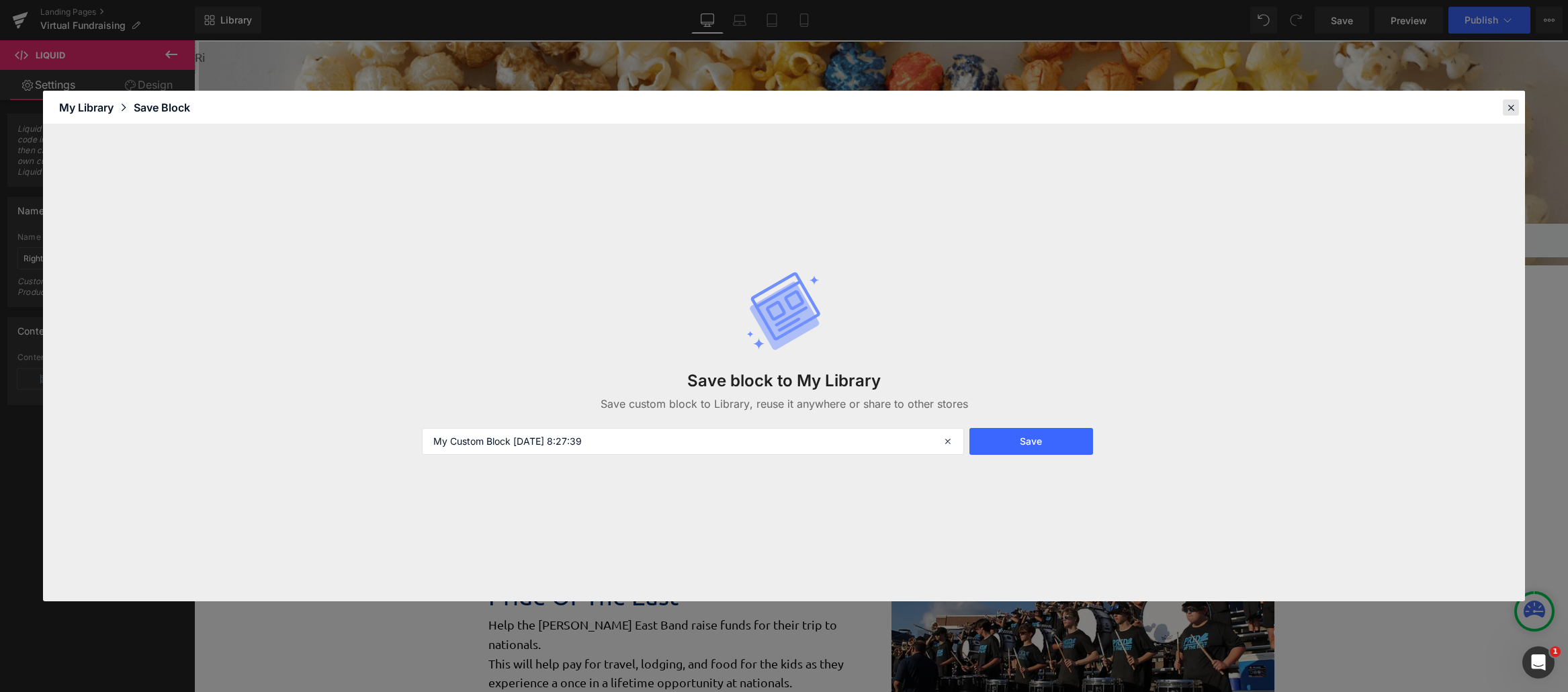
click at [0, 0] on icon at bounding box center [0, 0] width 0 height 0
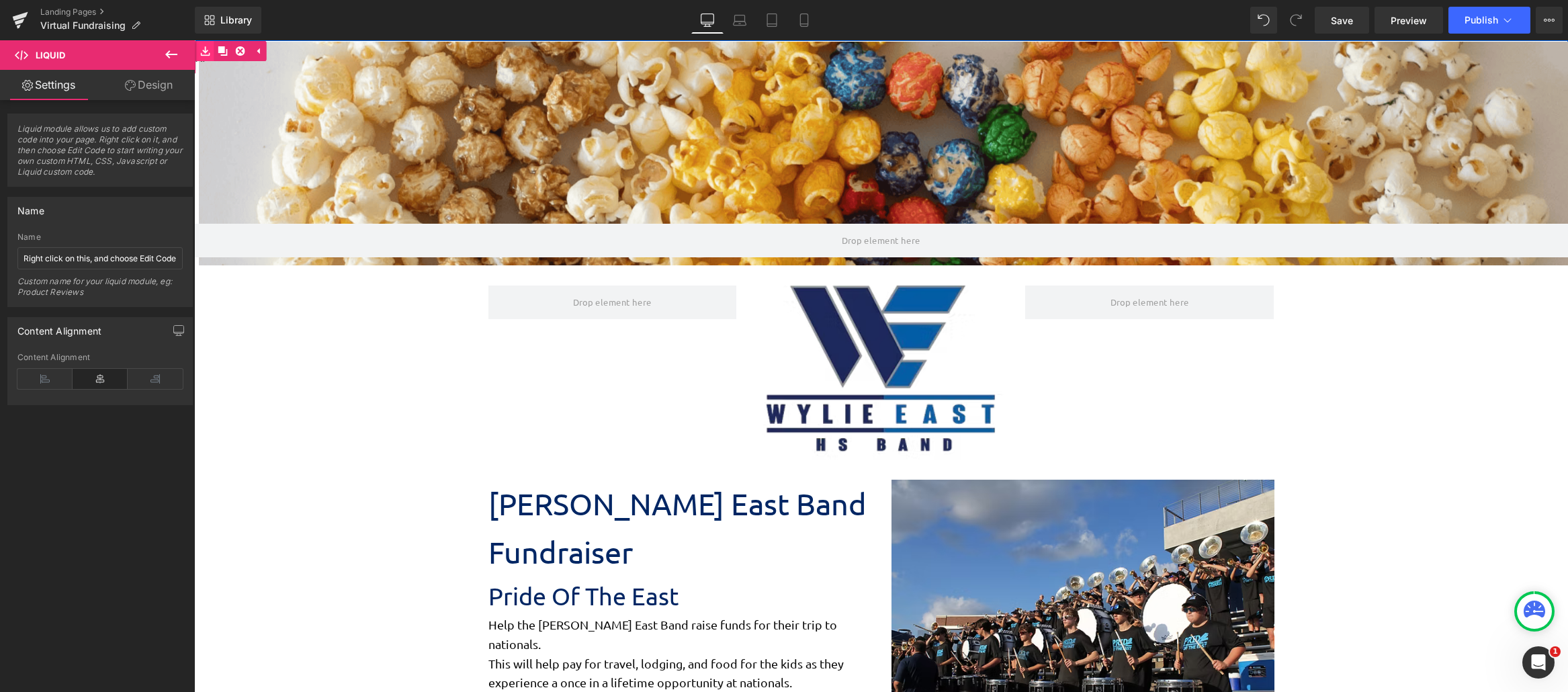
click at [205, 55] on icon at bounding box center [205, 51] width 9 height 9
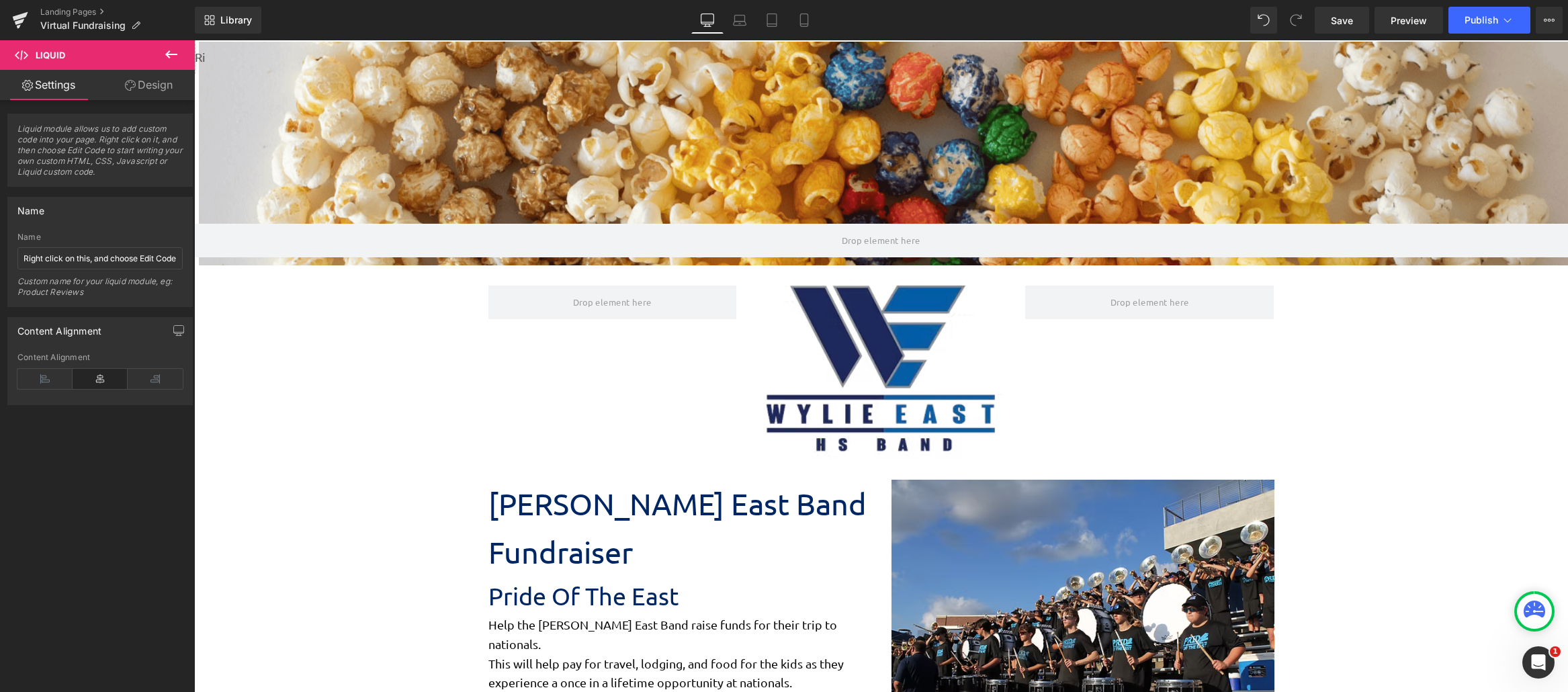
click at [160, 59] on button at bounding box center [171, 55] width 47 height 30
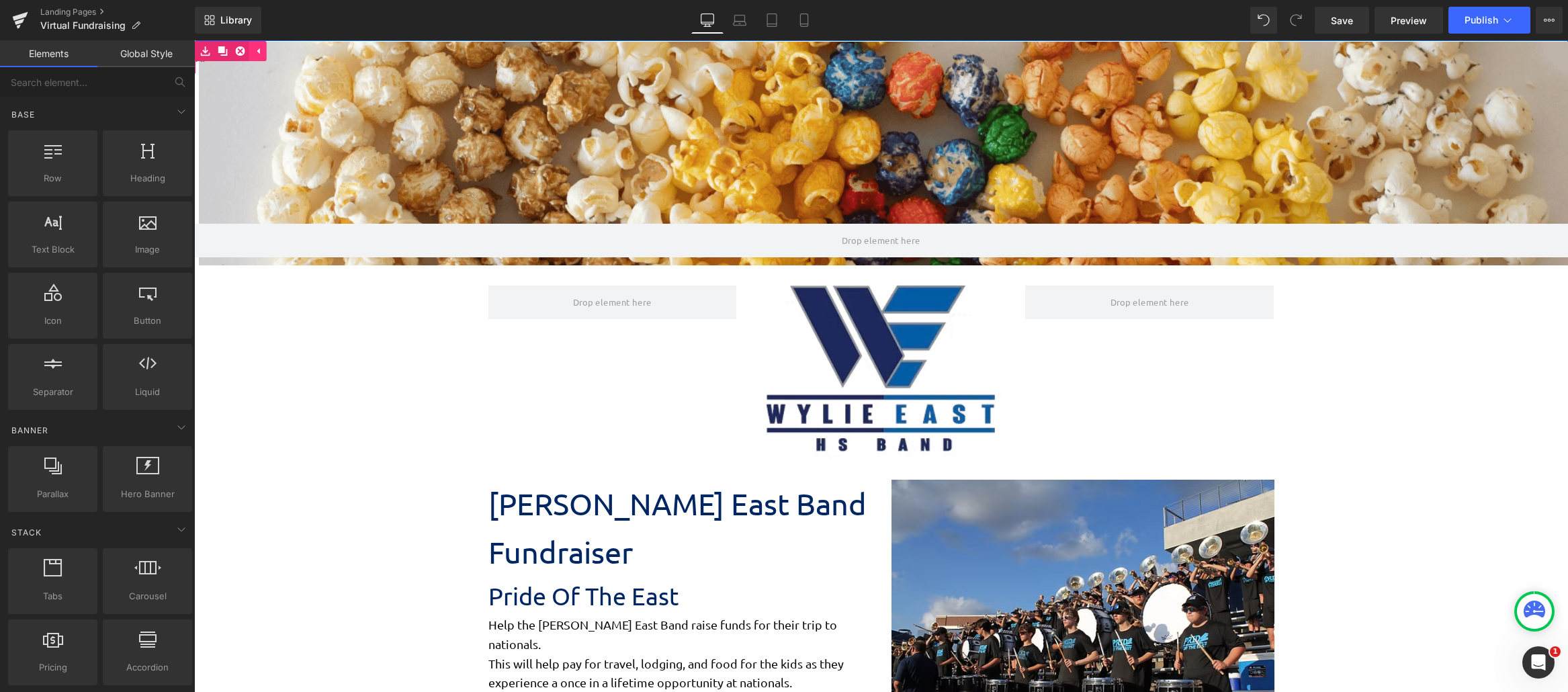
click at [259, 54] on icon at bounding box center [257, 51] width 9 height 10
click at [201, 57] on span "Liquid" at bounding box center [187, 51] width 37 height 20
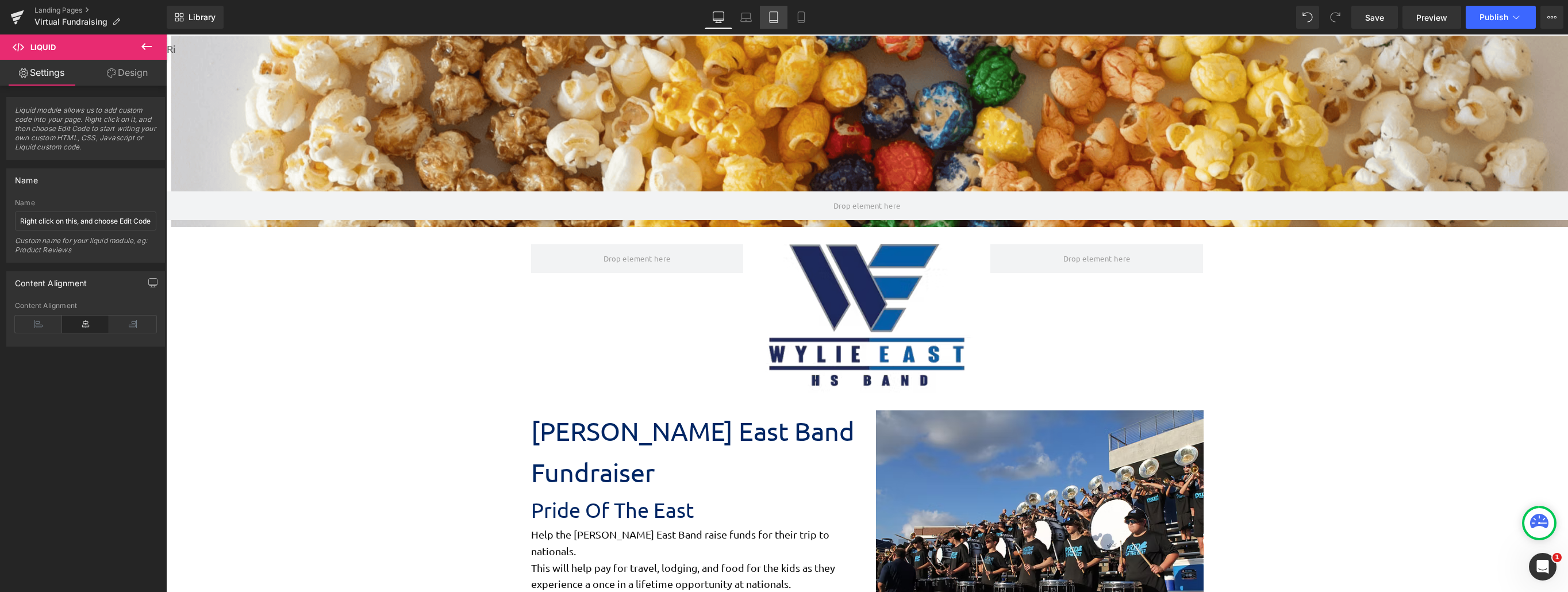
click at [775, 26] on link "Tablet" at bounding box center [773, 17] width 28 height 23
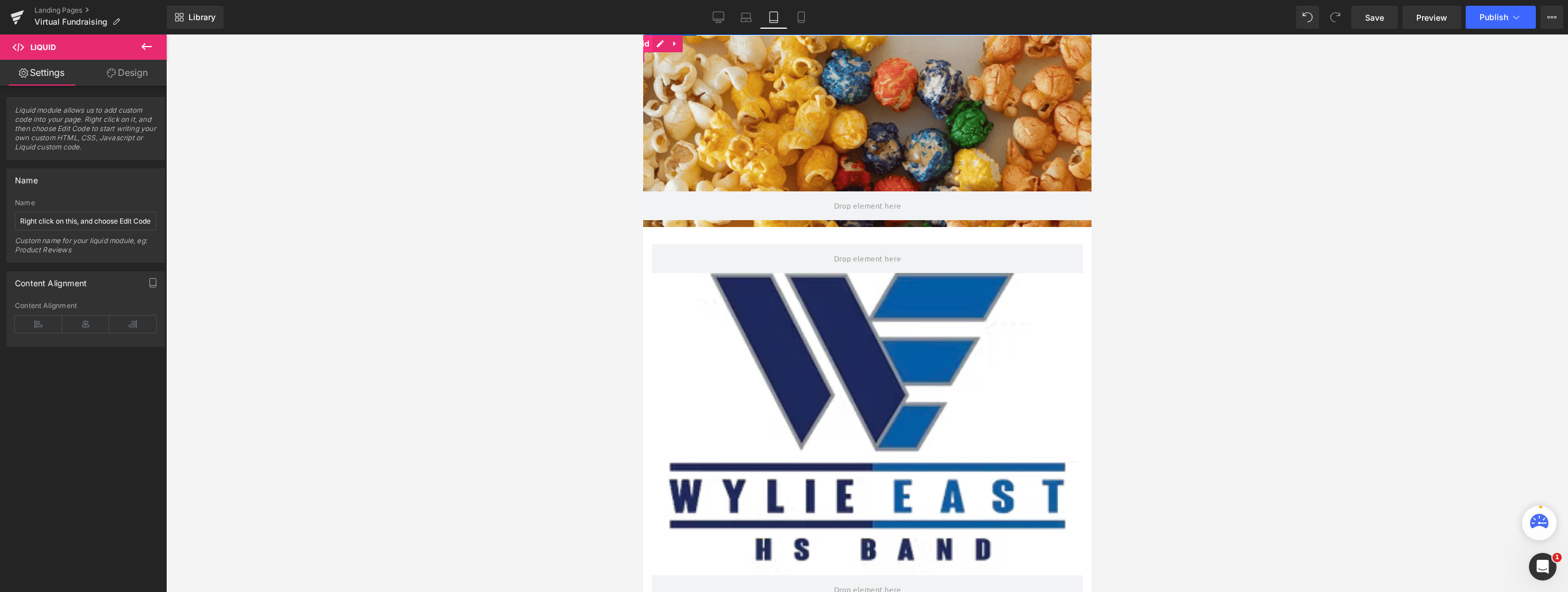
click at [647, 50] on span "Liquid" at bounding box center [636, 43] width 31 height 17
click at [710, 18] on link "Desktop" at bounding box center [718, 17] width 28 height 23
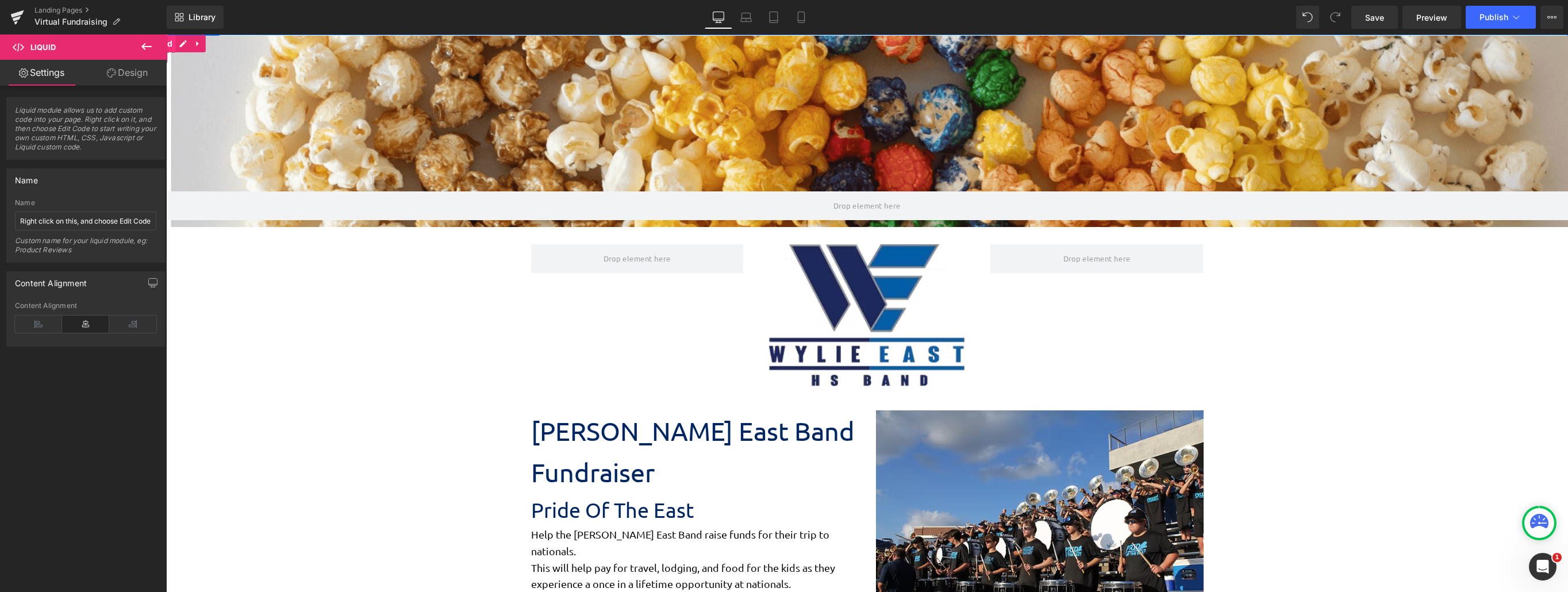
click at [170, 50] on span "Liquid" at bounding box center [160, 43] width 31 height 17
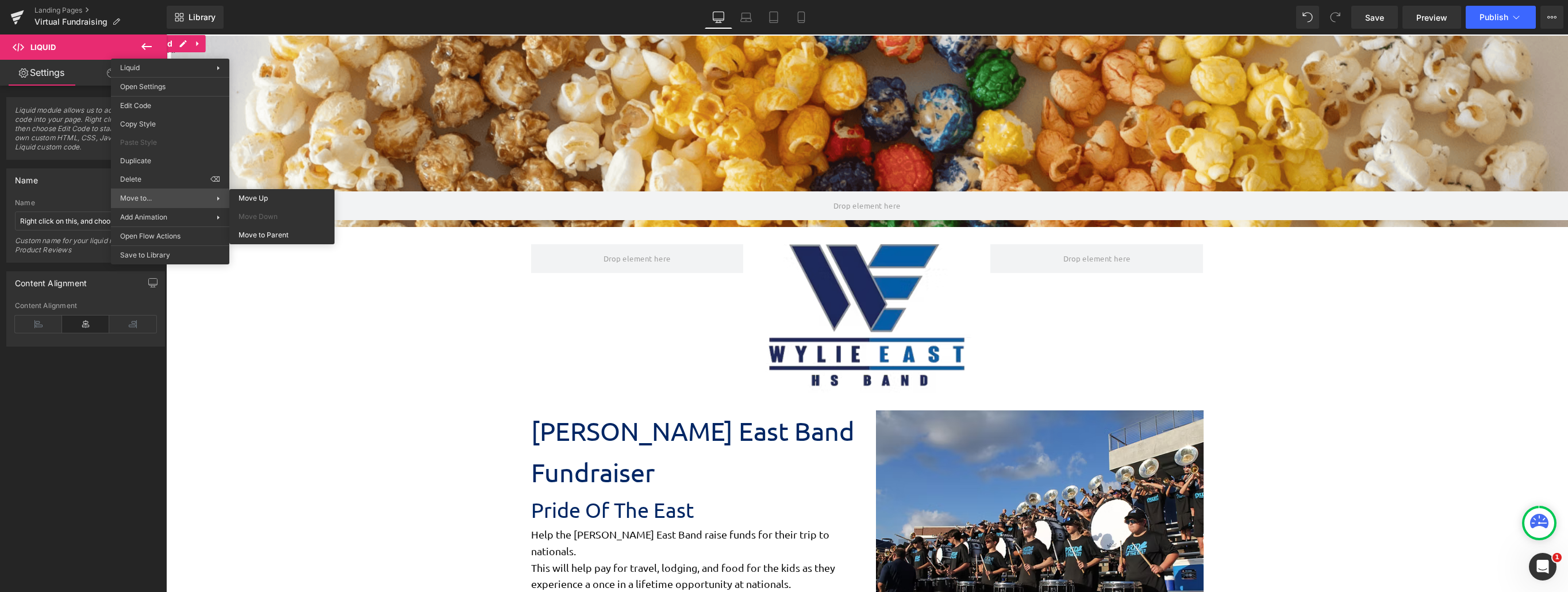
click at [172, 194] on span "Move to..." at bounding box center [168, 199] width 96 height 10
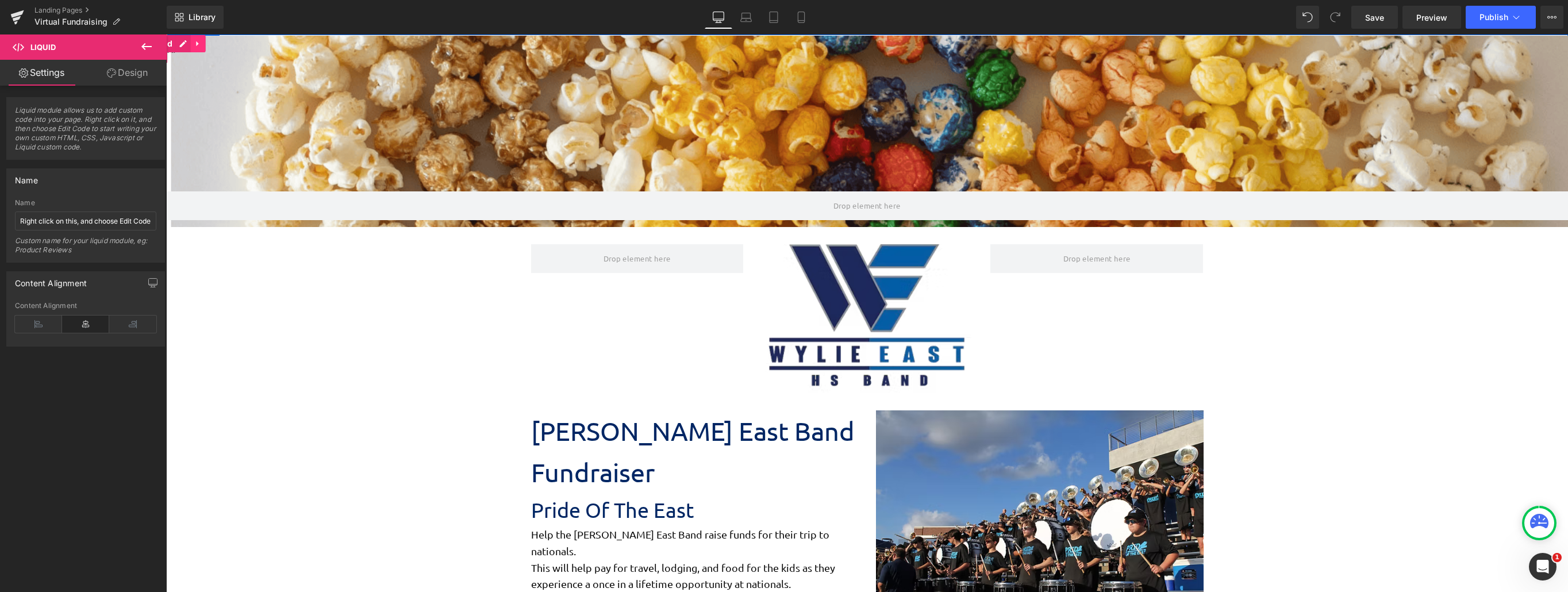
click at [201, 45] on div "Parallax 271px Liquid" at bounding box center [866, 131] width 1402 height 191
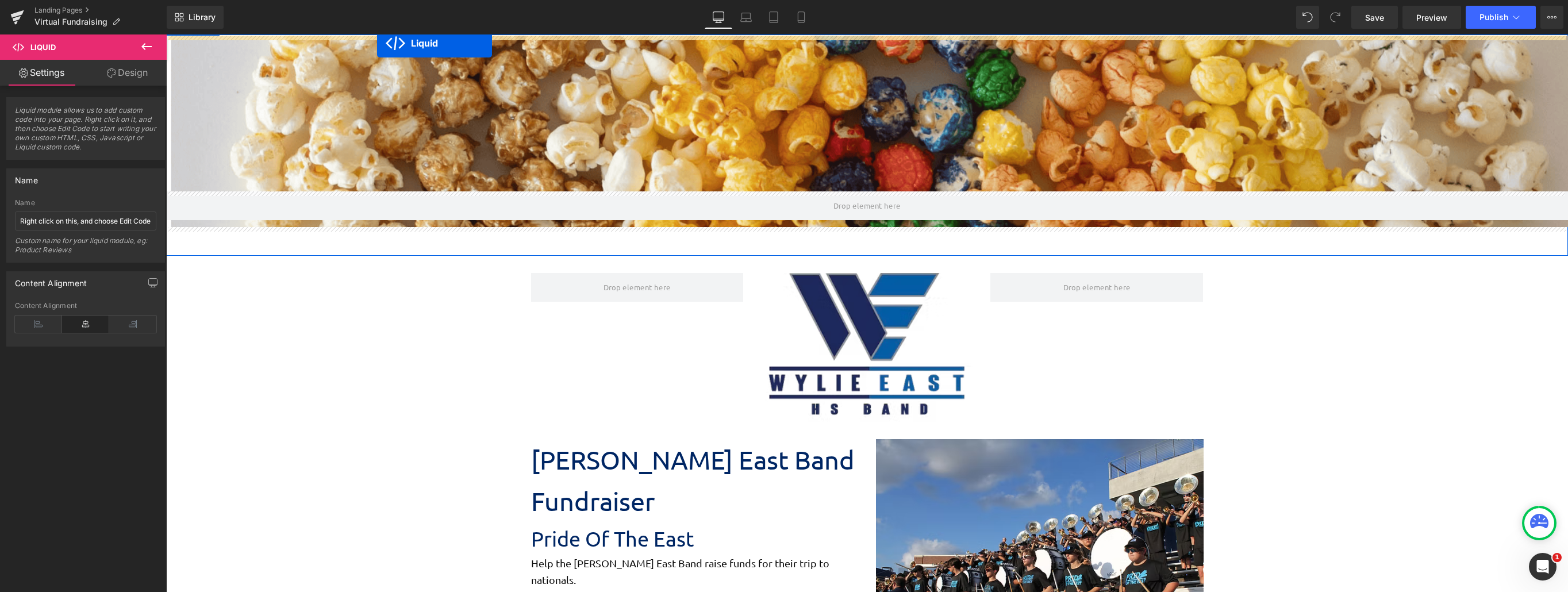
drag, startPoint x: 170, startPoint y: 50, endPoint x: 377, endPoint y: 43, distance: 207.1
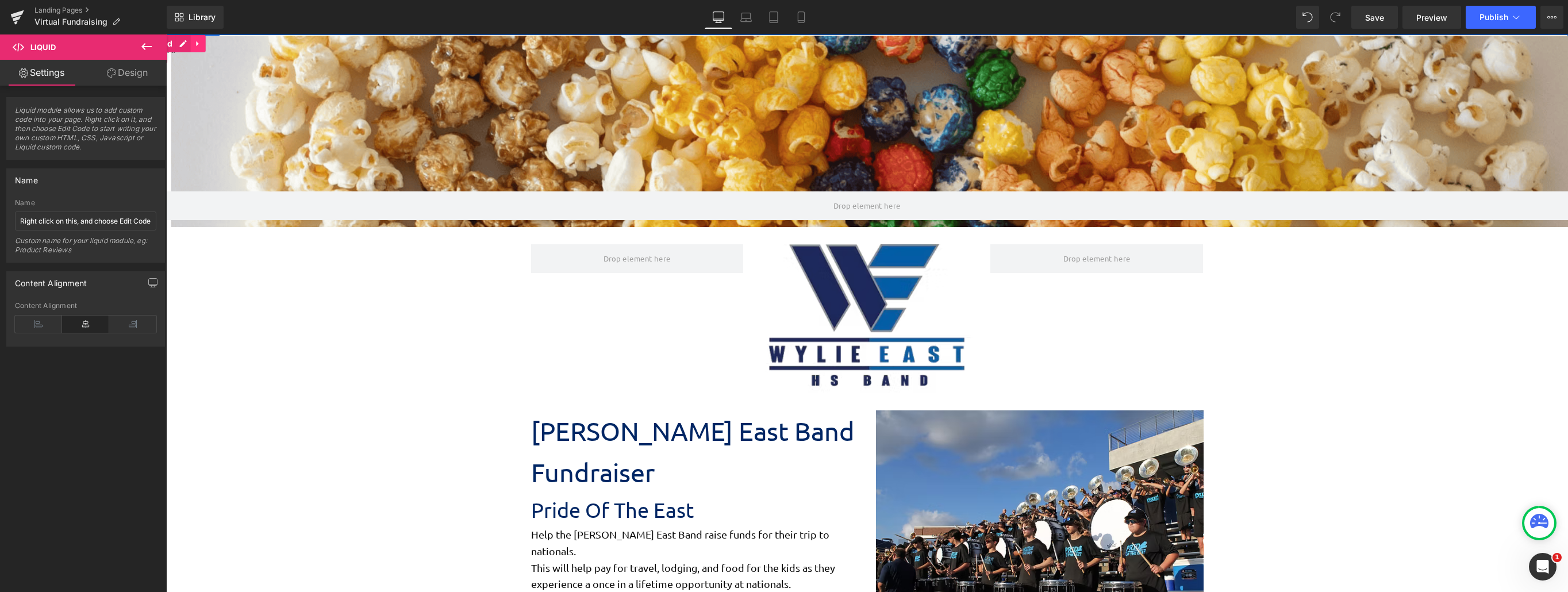
click at [199, 43] on icon at bounding box center [198, 44] width 8 height 9
click at [187, 43] on icon at bounding box center [190, 44] width 8 height 8
click at [152, 47] on icon at bounding box center [147, 47] width 10 height 7
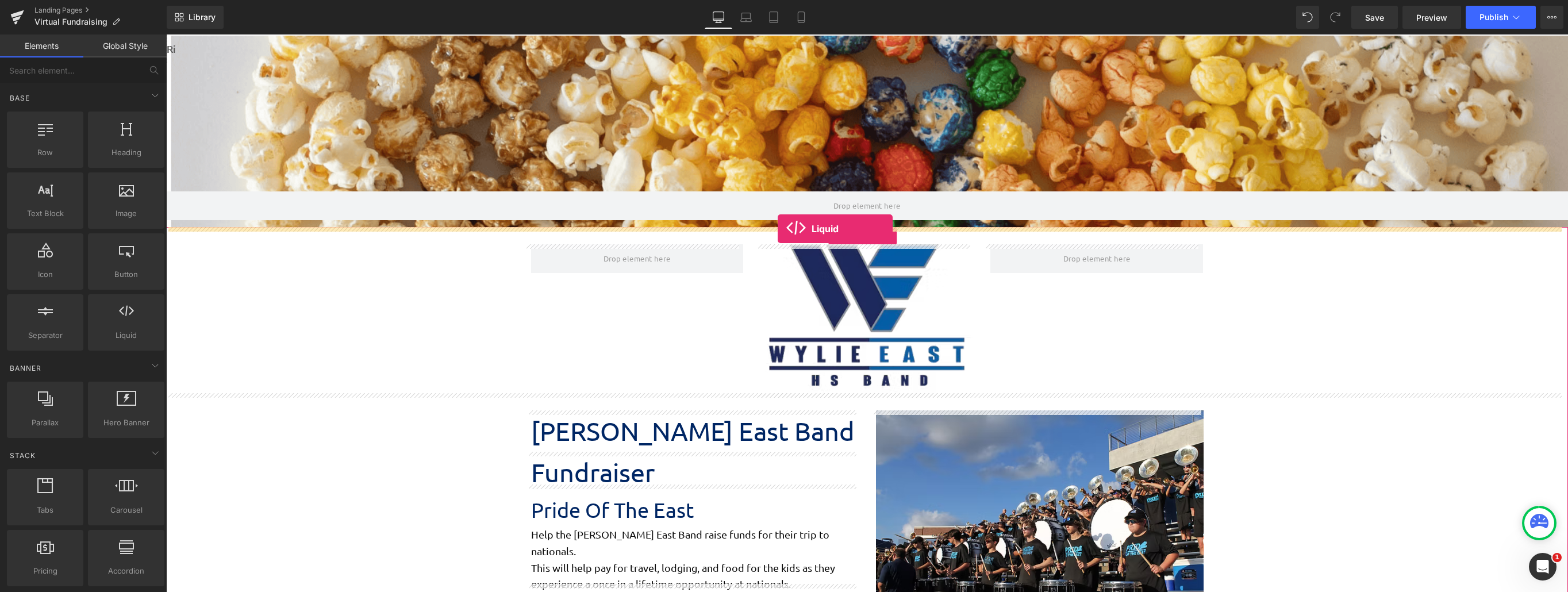
drag, startPoint x: 305, startPoint y: 349, endPoint x: 778, endPoint y: 229, distance: 488.0
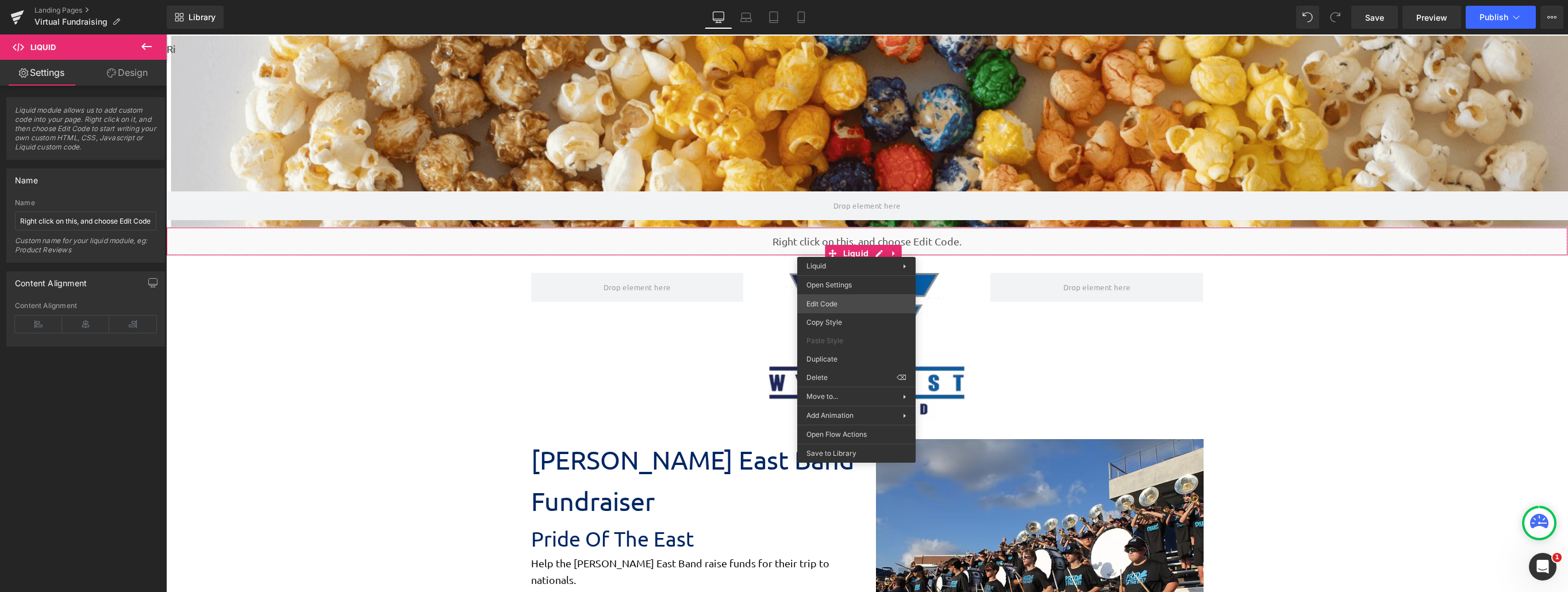
click at [856, 0] on div "Liquid You are previewing how the will restyle your page. You can not edit Elem…" at bounding box center [784, 0] width 1568 height 0
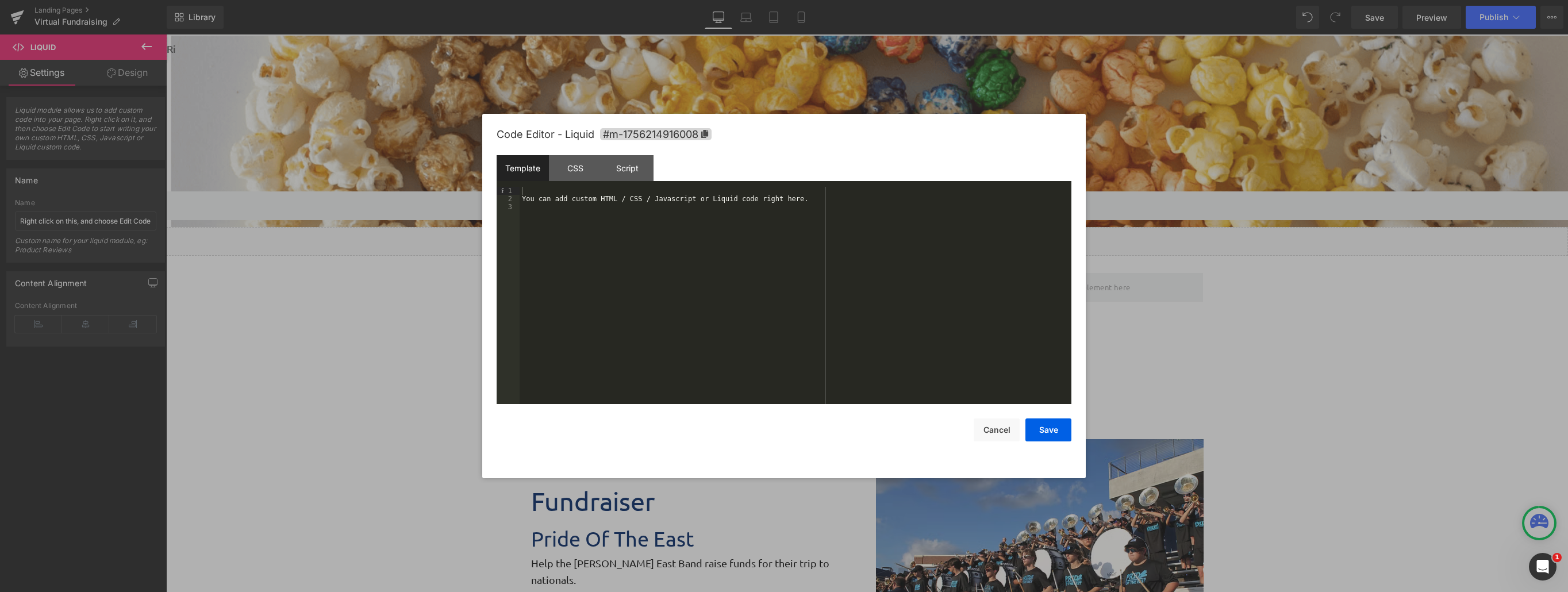
click at [168, 47] on div at bounding box center [784, 296] width 1568 height 592
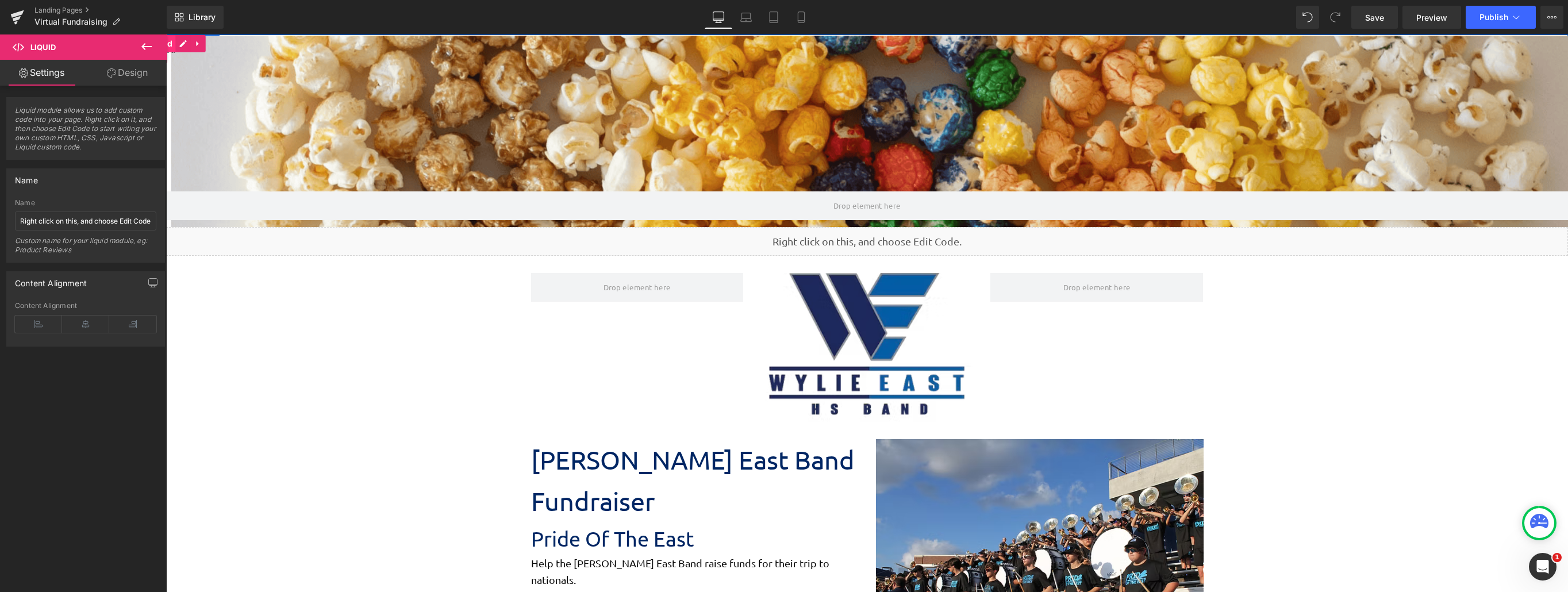
click at [170, 47] on span "Liquid" at bounding box center [160, 43] width 31 height 17
click at [199, 43] on icon at bounding box center [198, 44] width 8 height 9
click at [216, 44] on icon at bounding box center [220, 44] width 8 height 9
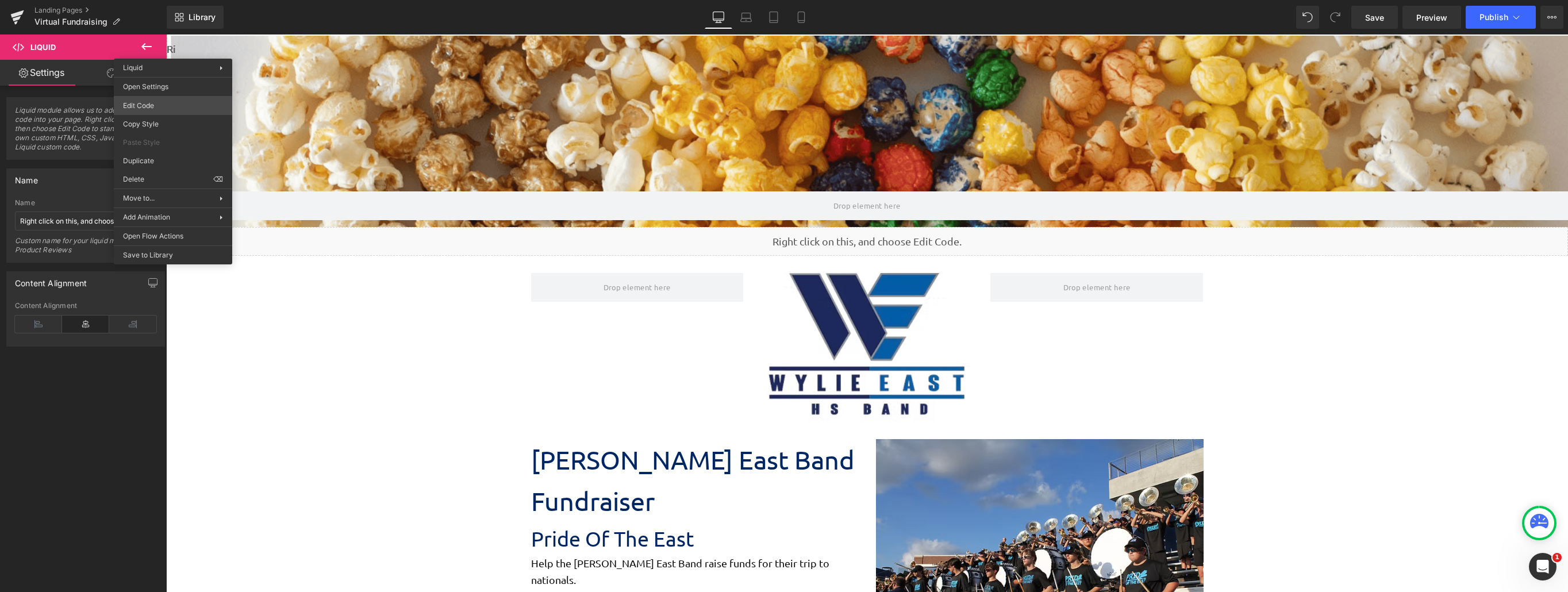
click at [167, 100] on body "Liquid You are previewing how the will restyle your page. You can not edit Elem…" at bounding box center [784, 296] width 1568 height 592
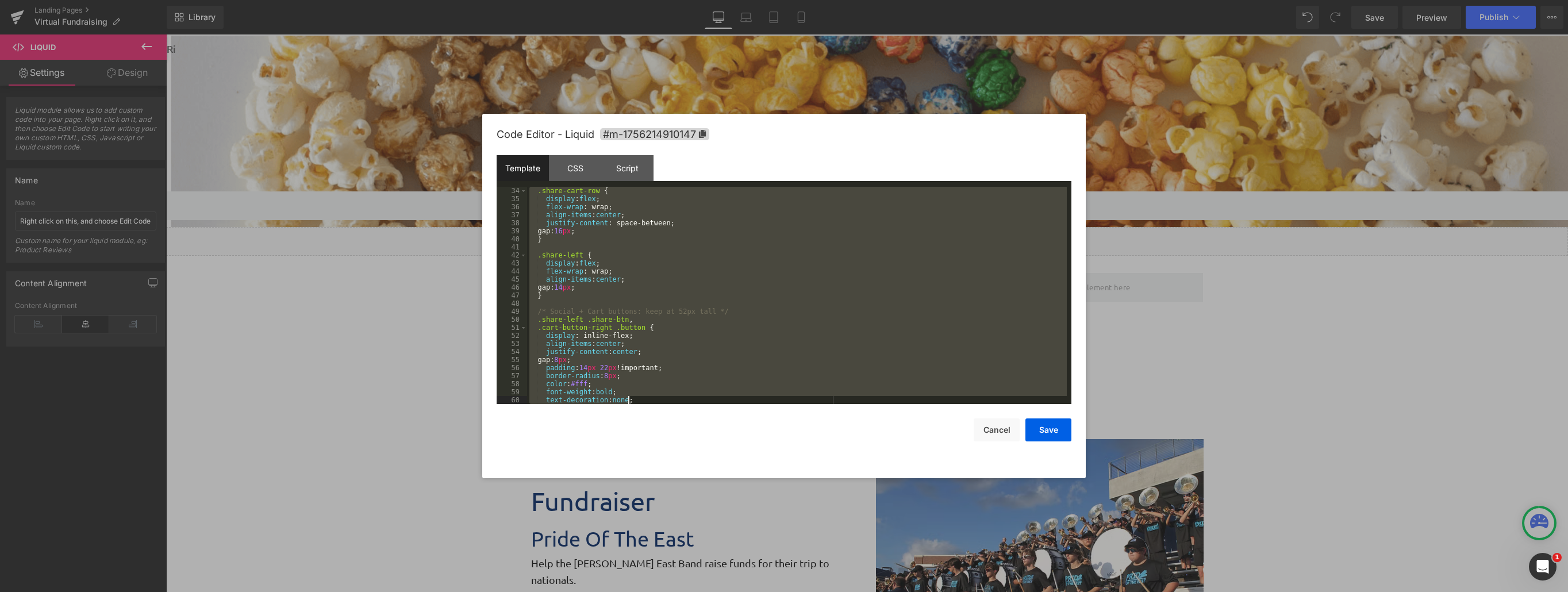
scroll to position [1490, 0]
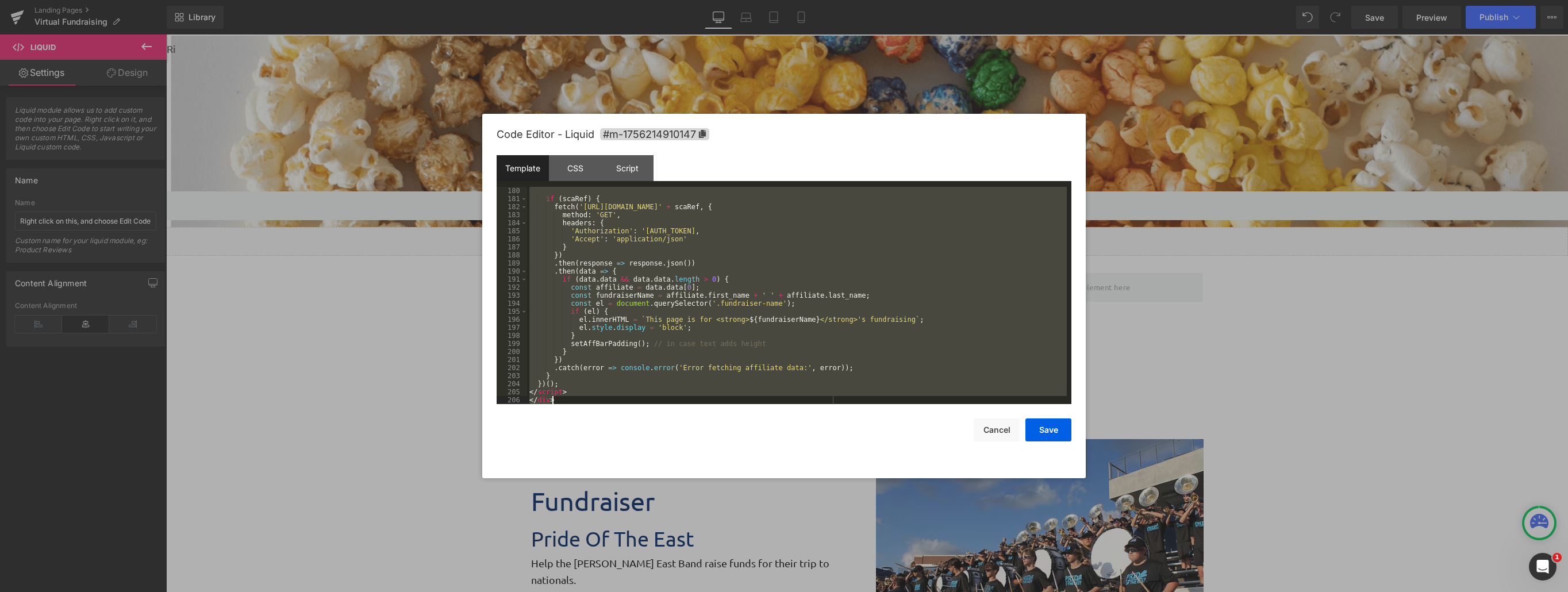
drag, startPoint x: 528, startPoint y: 193, endPoint x: 898, endPoint y: 551, distance: 514.8
click at [898, 551] on body "Liquid You are previewing how the will restyle your page. You can not edit Elem…" at bounding box center [784, 296] width 1568 height 592
click at [999, 434] on button "Cancel" at bounding box center [997, 429] width 46 height 23
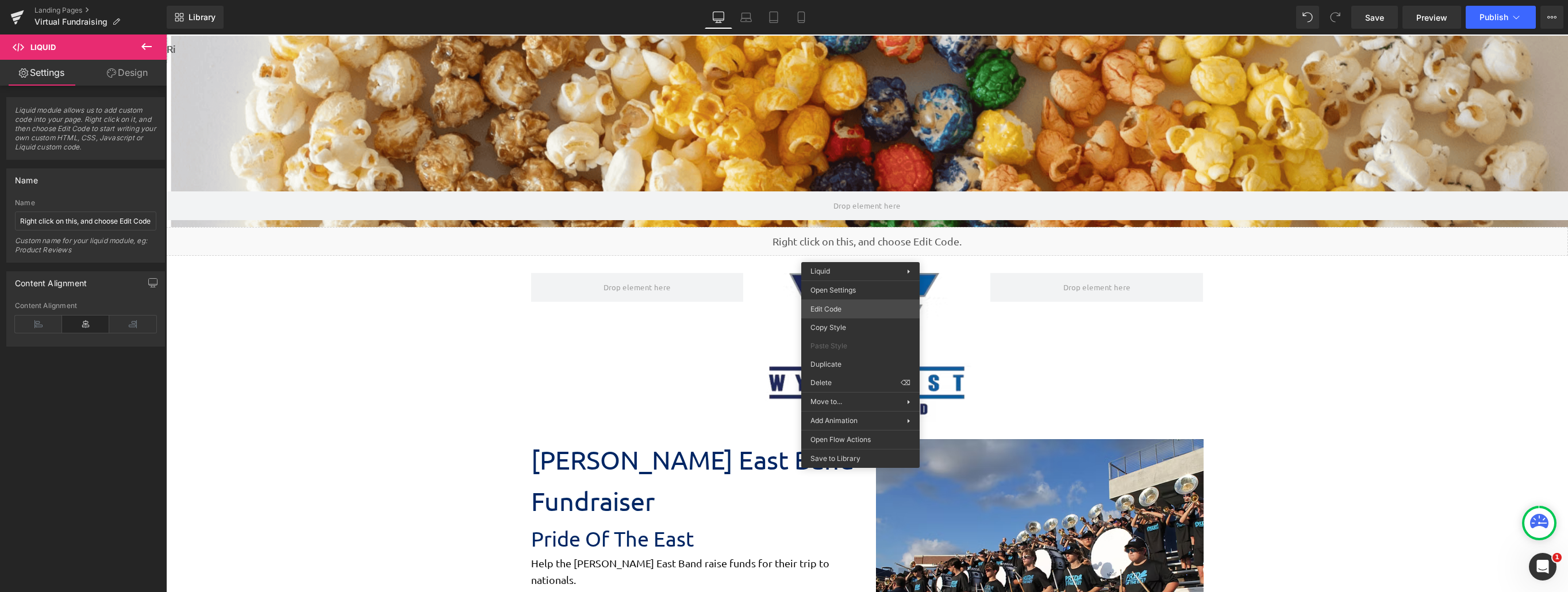
click at [852, 0] on div "Liquid You are previewing how the will restyle your page. You can not edit Elem…" at bounding box center [784, 0] width 1568 height 0
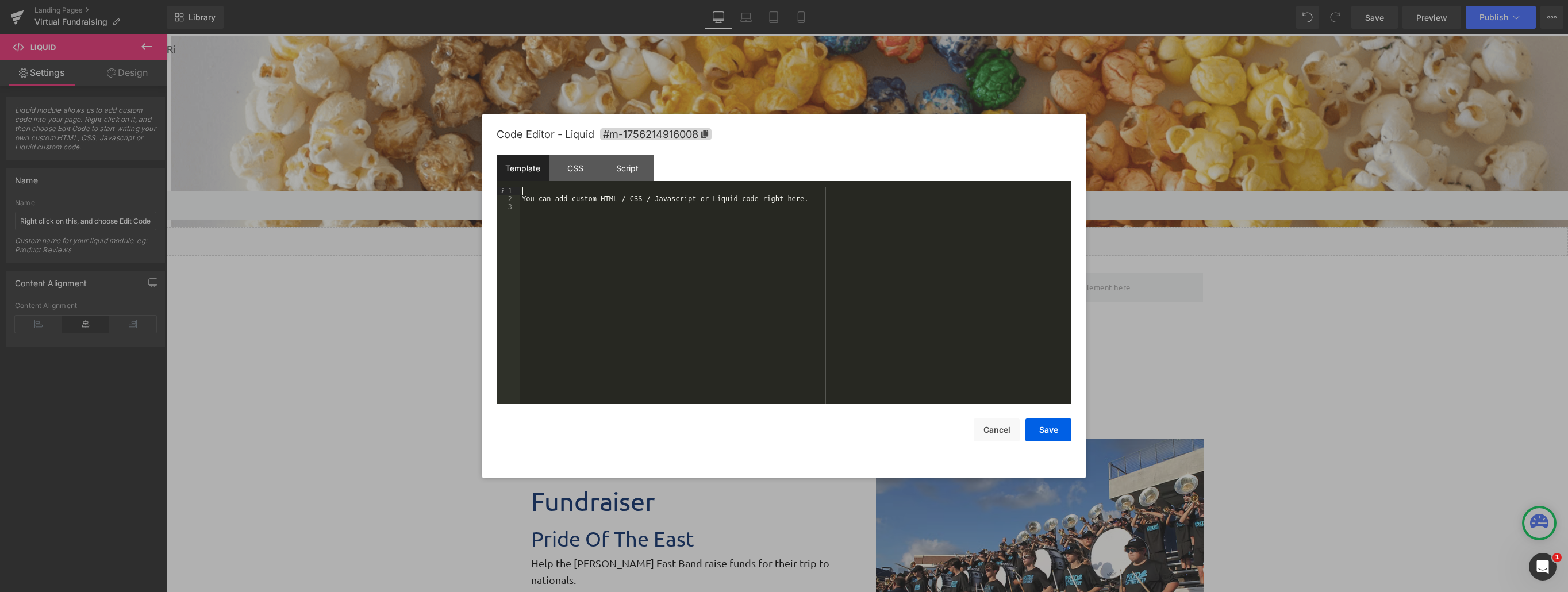
click at [543, 189] on div "You can add custom HTML / CSS / Javascript or Liquid code right here." at bounding box center [795, 304] width 552 height 233
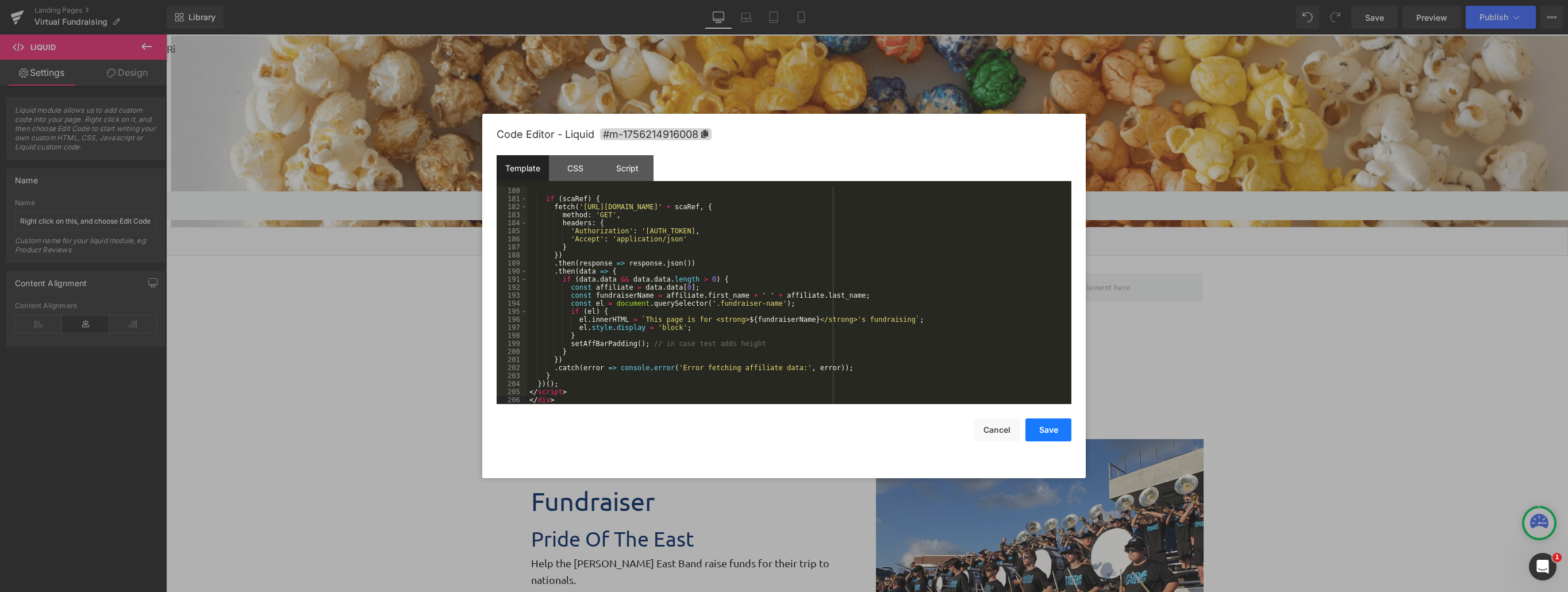
click at [1056, 431] on button "Save" at bounding box center [1048, 429] width 46 height 23
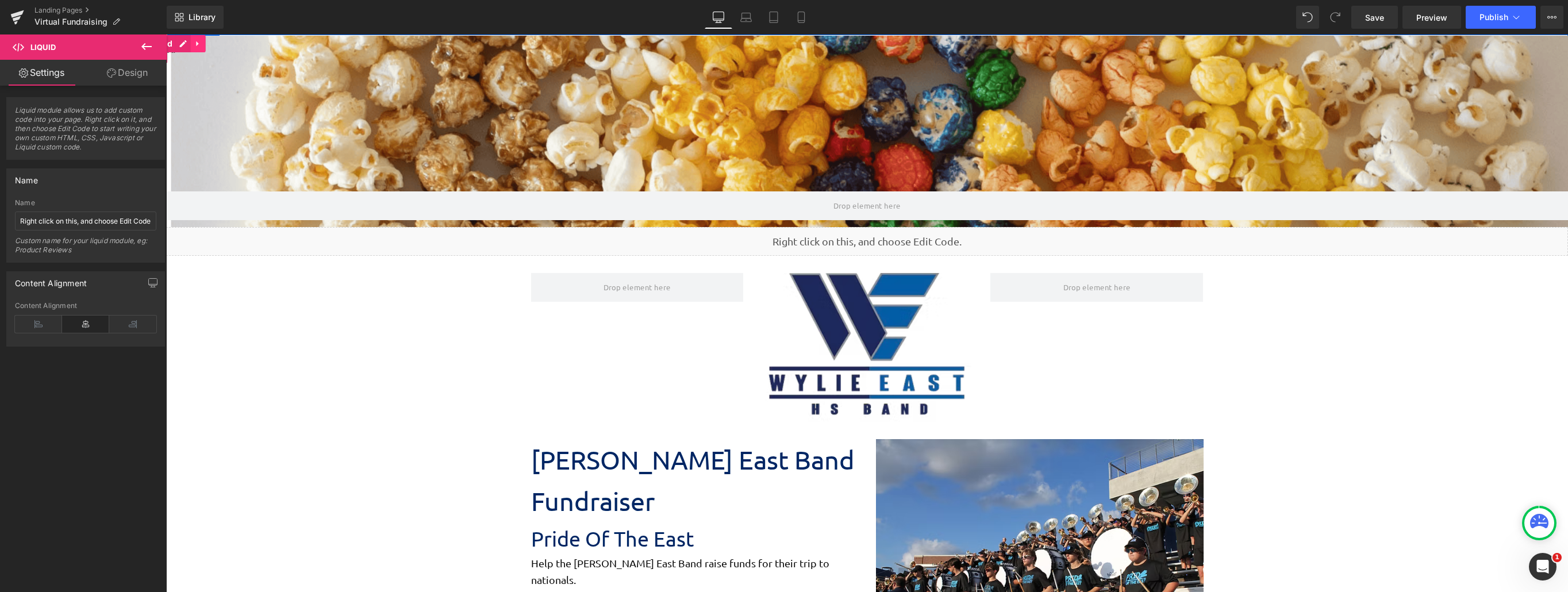
click at [200, 45] on icon at bounding box center [198, 44] width 8 height 9
click at [200, 44] on link at bounding box center [205, 43] width 15 height 17
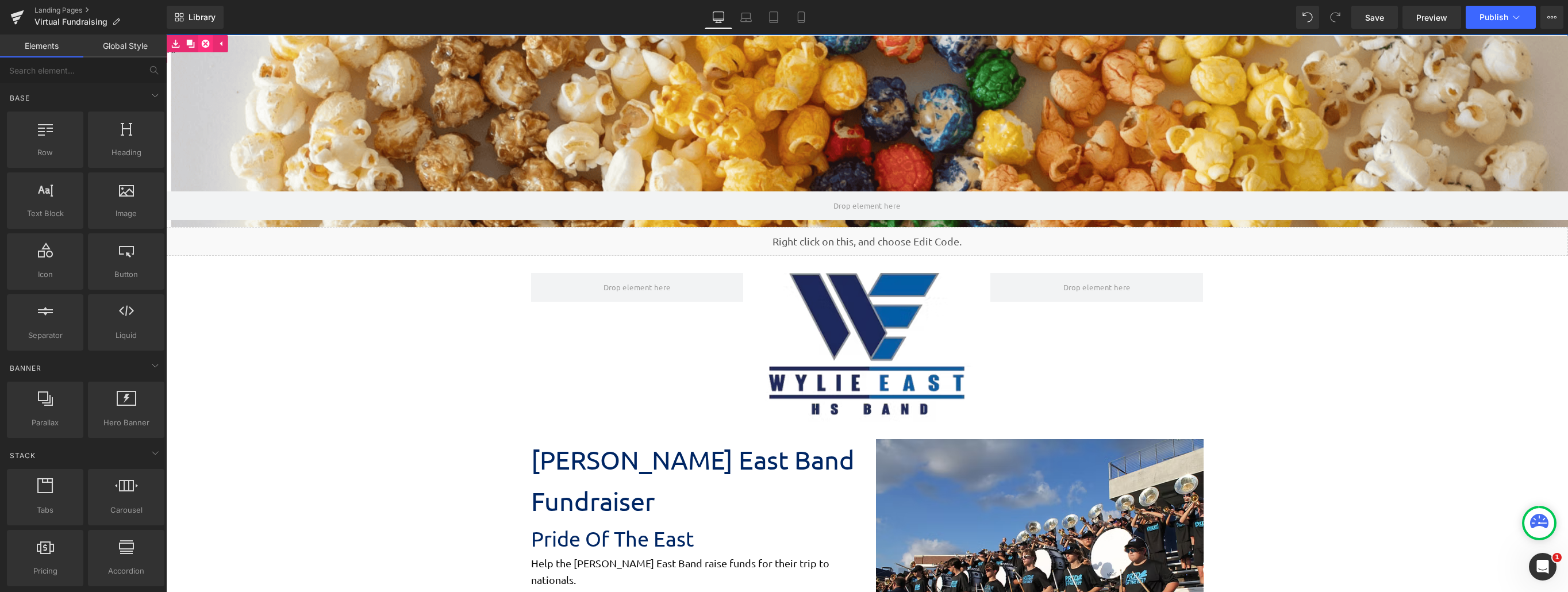
click at [203, 46] on icon at bounding box center [205, 44] width 8 height 8
click at [1179, 19] on span "Save" at bounding box center [1374, 18] width 19 height 12
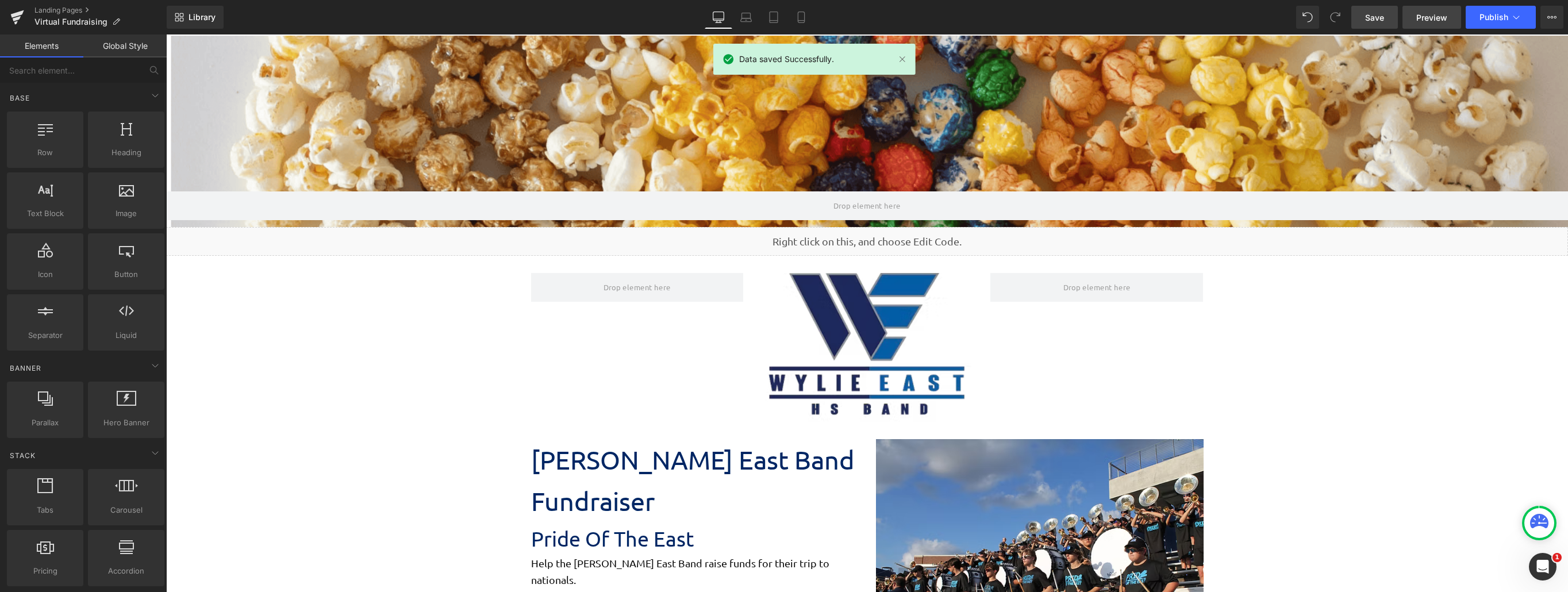
click at [1179, 14] on link "Preview" at bounding box center [1431, 17] width 58 height 23
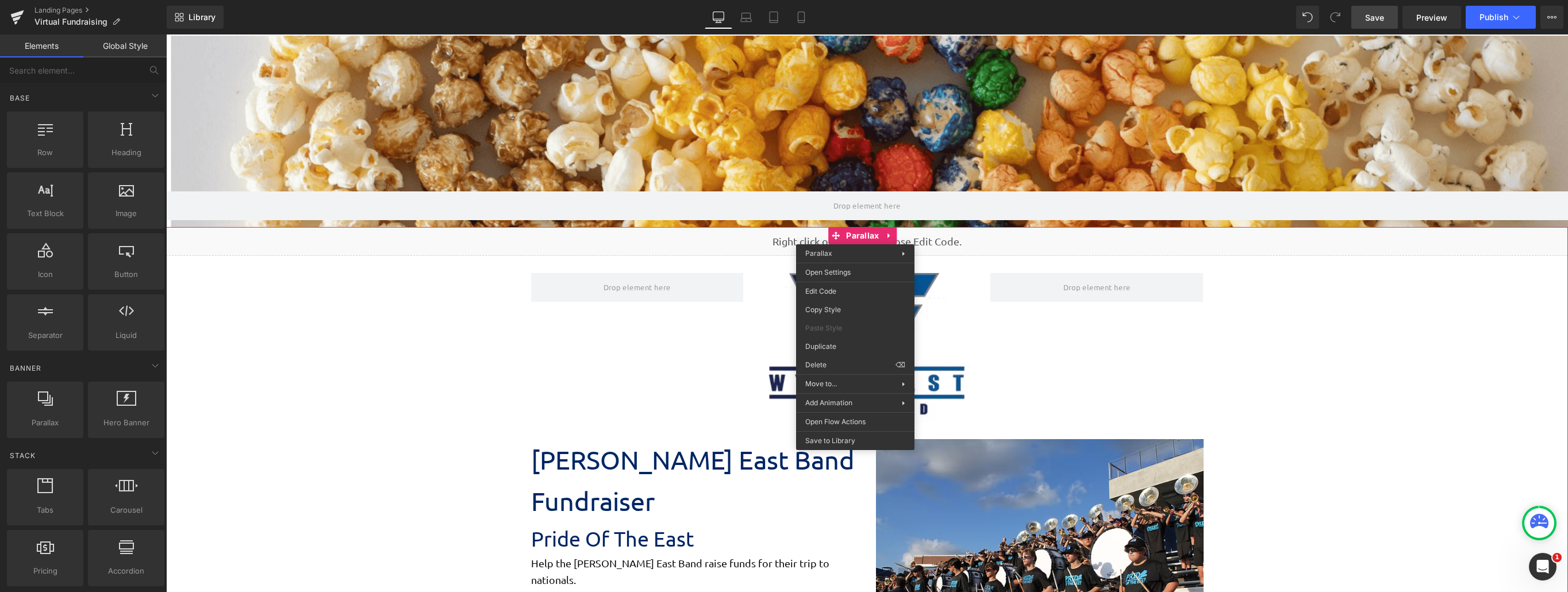
click at [781, 277] on img at bounding box center [866, 347] width 213 height 149
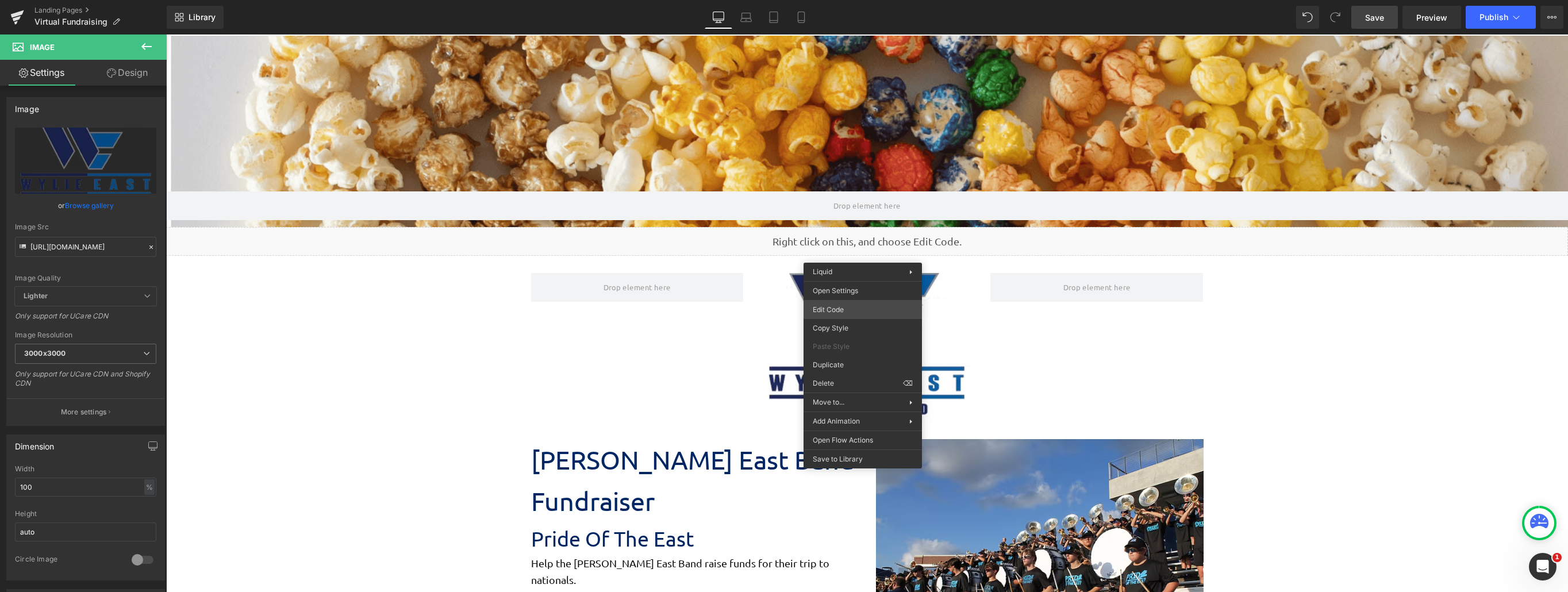
click at [855, 0] on div "Liquid You are previewing how the will restyle your page. You can not edit Elem…" at bounding box center [784, 0] width 1568 height 0
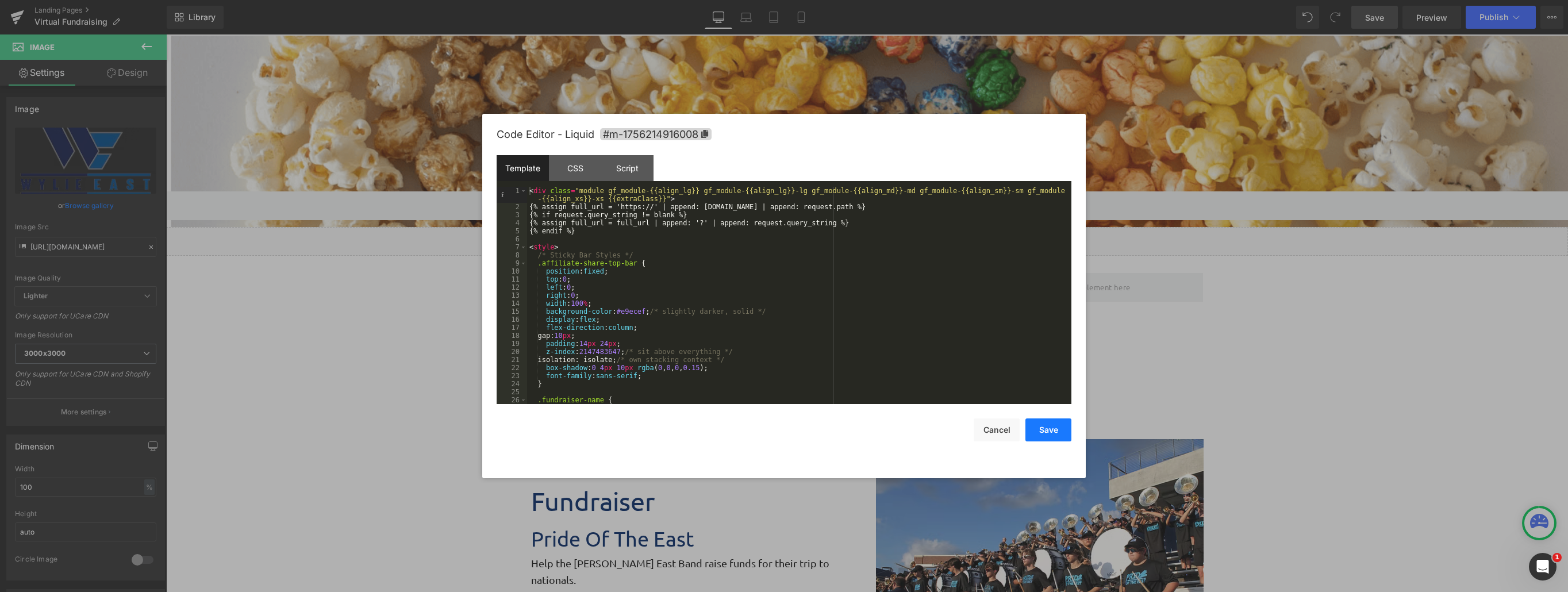
click at [1044, 435] on button "Save" at bounding box center [1048, 429] width 46 height 23
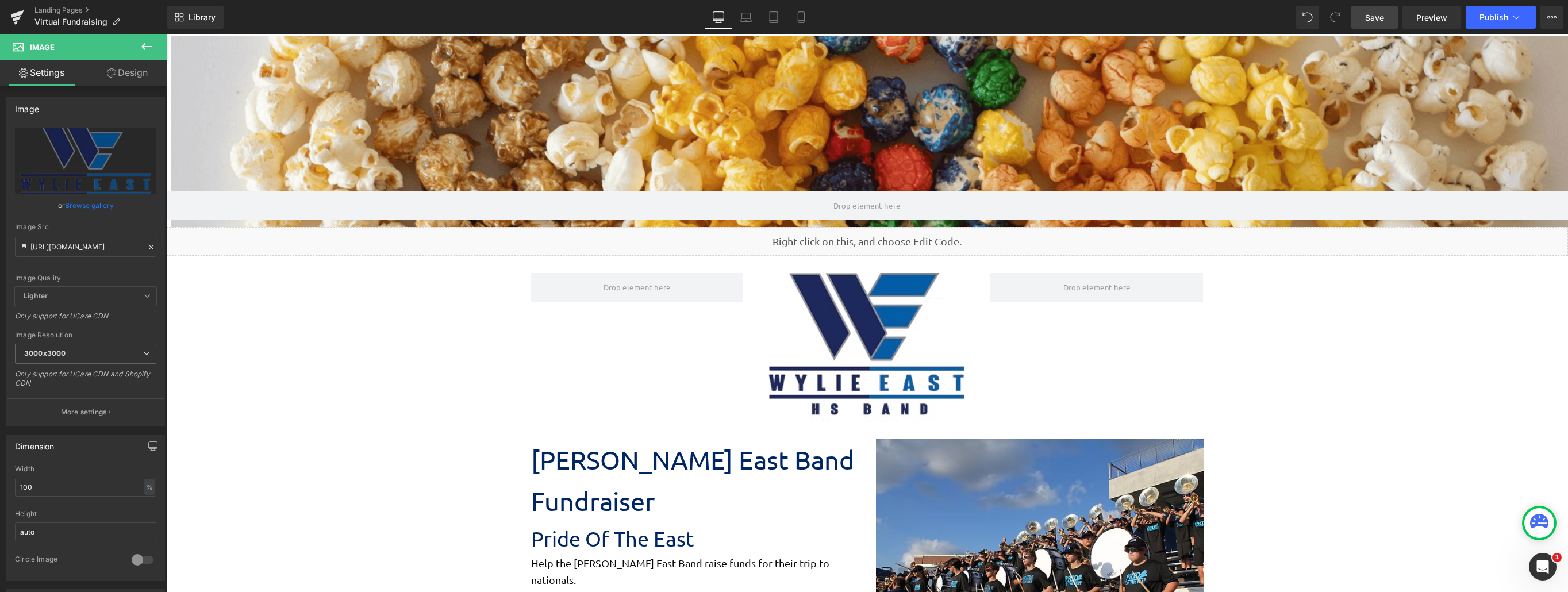
click at [1179, 19] on span "Save" at bounding box center [1374, 18] width 19 height 12
click at [1179, 16] on span "Preview" at bounding box center [1431, 18] width 31 height 12
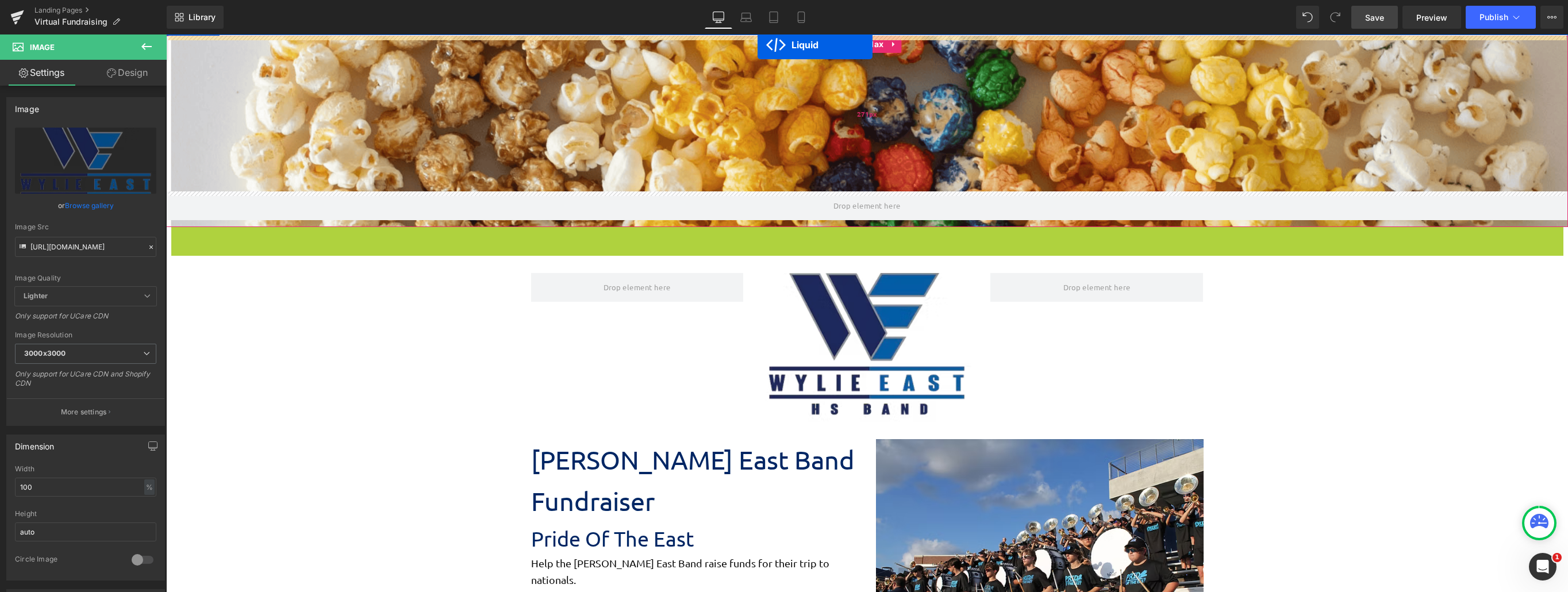
drag, startPoint x: 832, startPoint y: 250, endPoint x: 757, endPoint y: 45, distance: 218.3
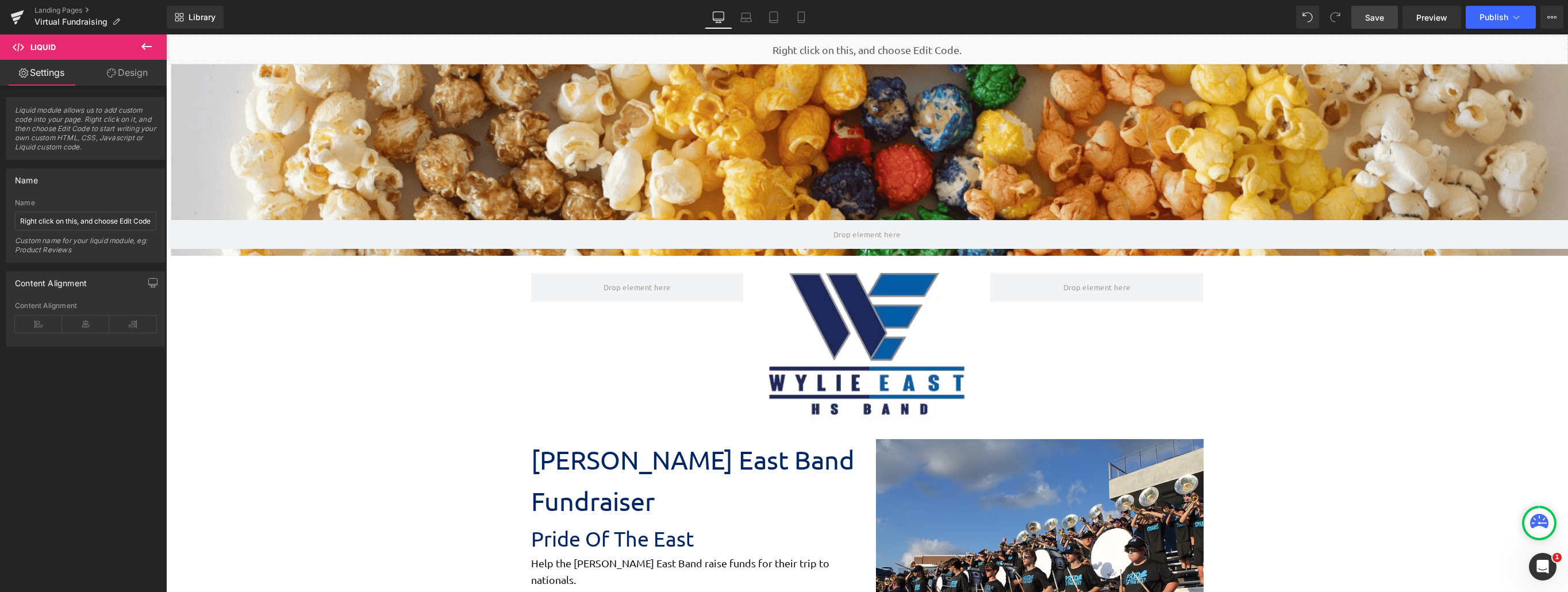
click at [1179, 17] on span "Save" at bounding box center [1374, 18] width 19 height 12
click at [1179, 18] on span "Preview" at bounding box center [1431, 18] width 31 height 12
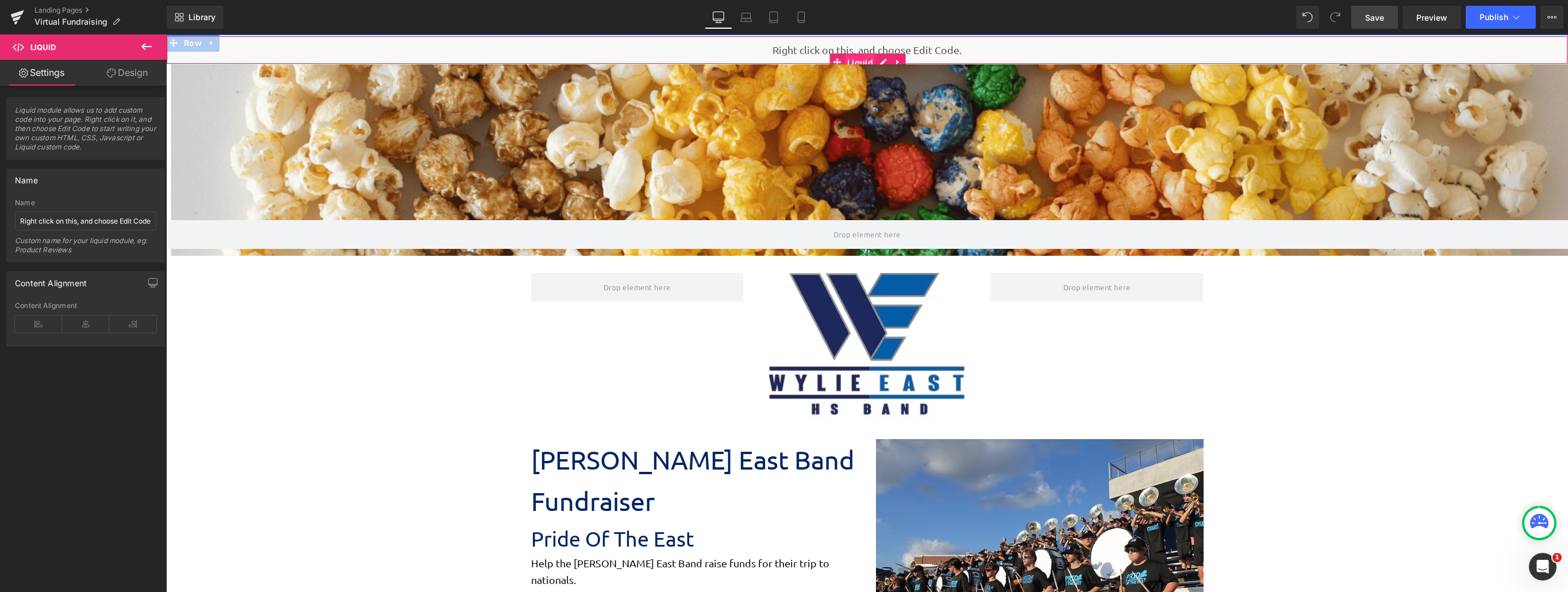
click at [859, 56] on span "Liquid" at bounding box center [860, 62] width 31 height 17
click at [862, 58] on span "Liquid" at bounding box center [860, 62] width 31 height 17
click at [106, 78] on link "Design" at bounding box center [127, 72] width 83 height 26
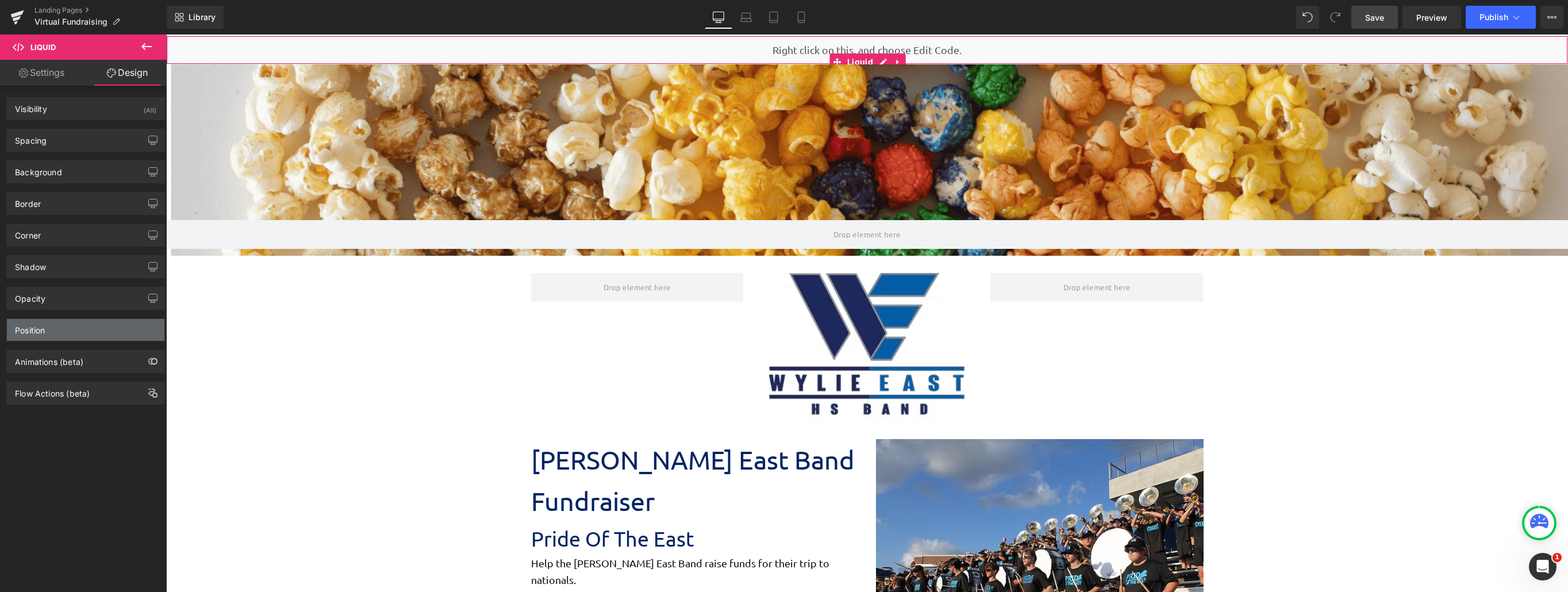
click at [63, 321] on div "Position" at bounding box center [86, 330] width 157 height 22
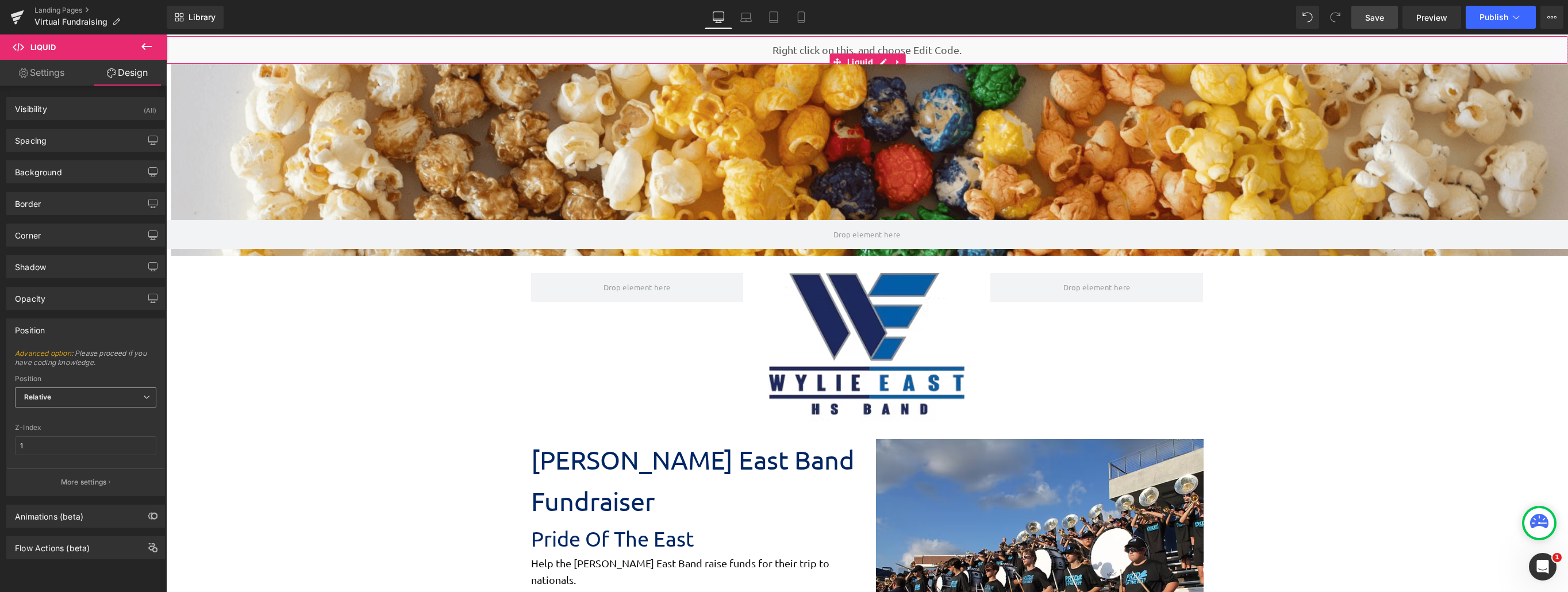
click at [77, 393] on span "Relative" at bounding box center [86, 397] width 142 height 20
click at [73, 439] on div "Sticky to the screen (Fixed)" at bounding box center [77, 435] width 91 height 8
type input "99"
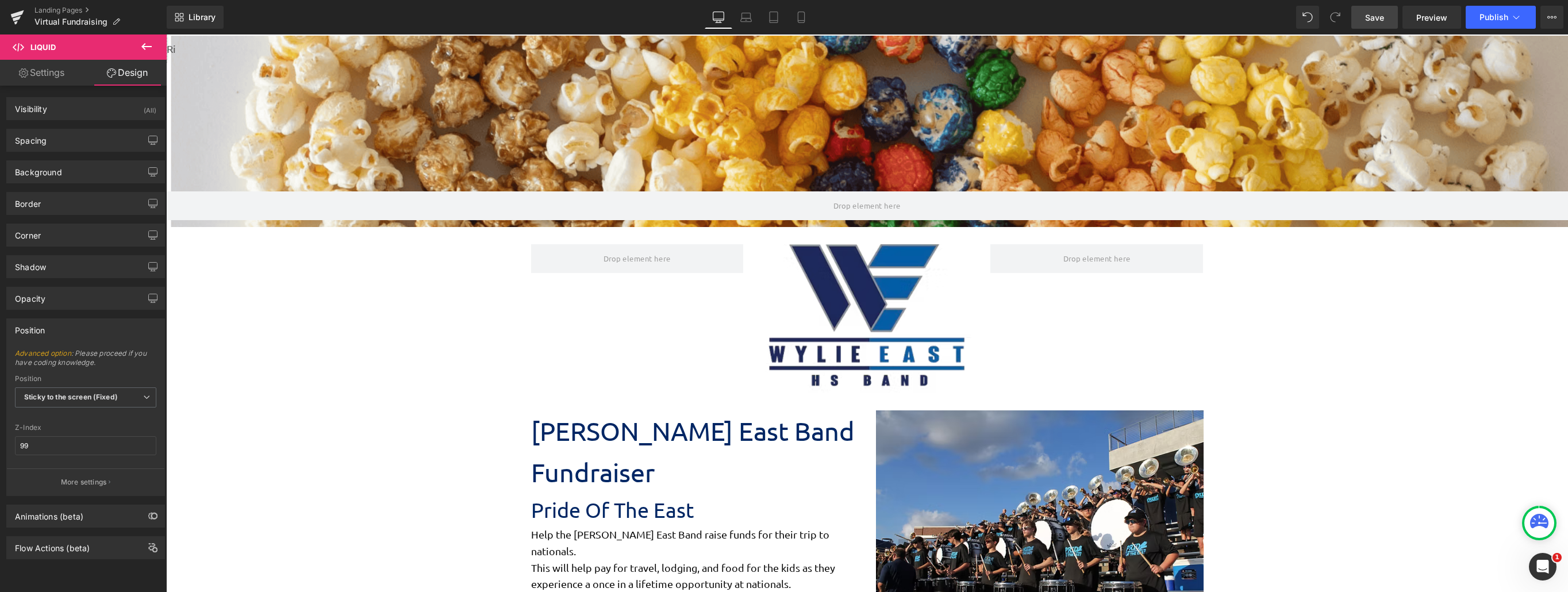
click at [1179, 23] on span "Save" at bounding box center [1374, 18] width 19 height 12
click at [119, 398] on span "Sticky to the screen (Fixed)" at bounding box center [86, 397] width 142 height 20
click at [114, 448] on li "Static" at bounding box center [86, 452] width 142 height 17
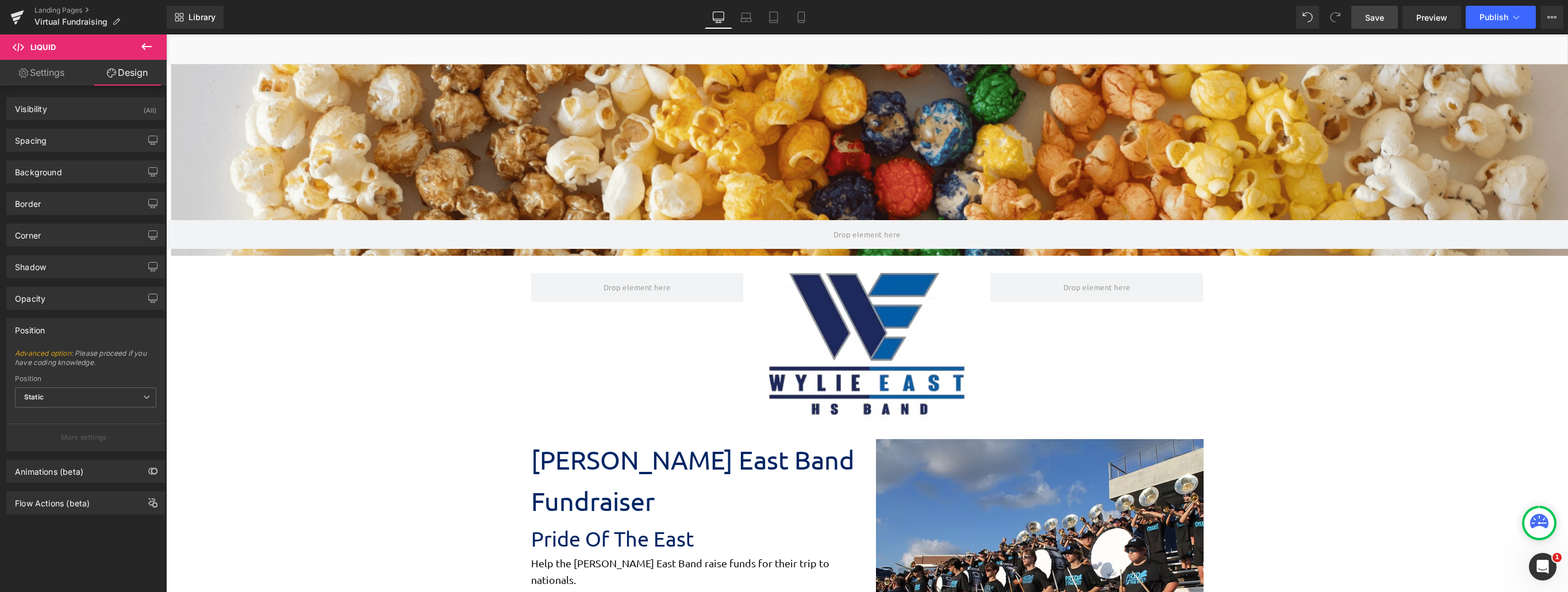
click at [1179, 21] on span "Save" at bounding box center [1374, 18] width 19 height 12
click at [1179, 12] on span "Preview" at bounding box center [1431, 18] width 31 height 12
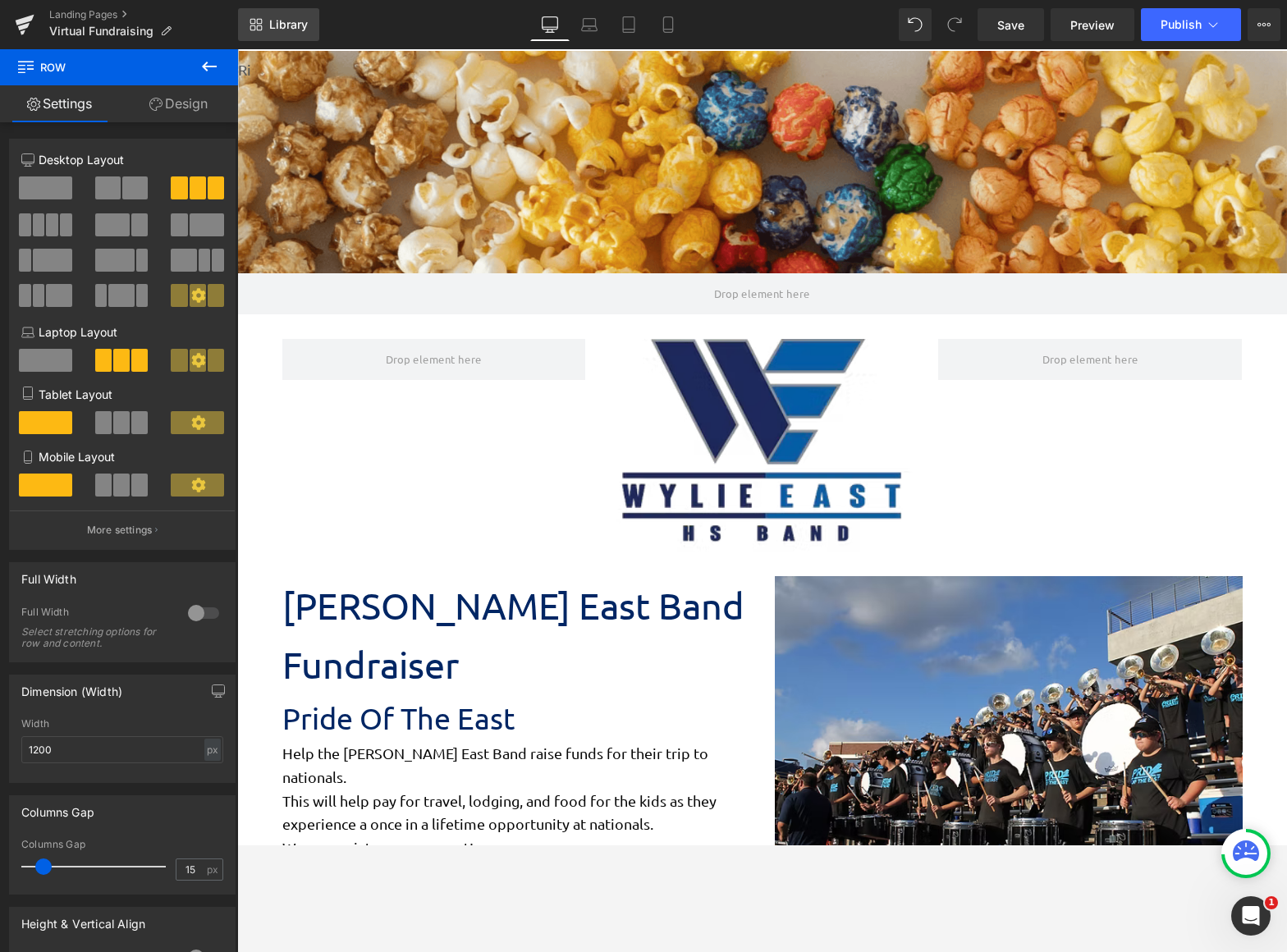
scroll to position [2508, 1038]
click at [211, 64] on icon at bounding box center [209, 66] width 20 height 20
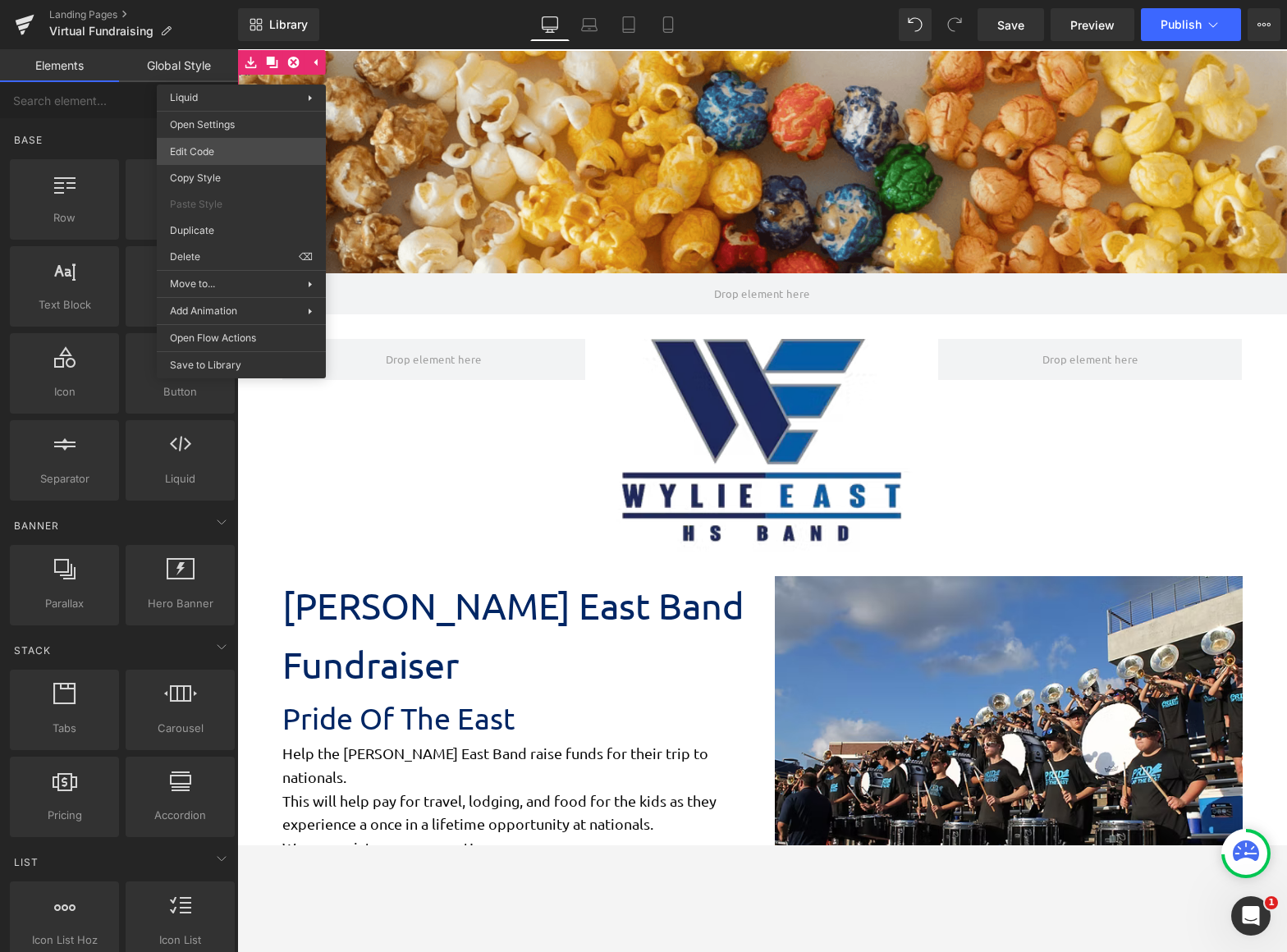
click at [232, 143] on body "Row You are previewing how the will restyle your page. You can not edit Element…" at bounding box center [643, 476] width 1287 height 952
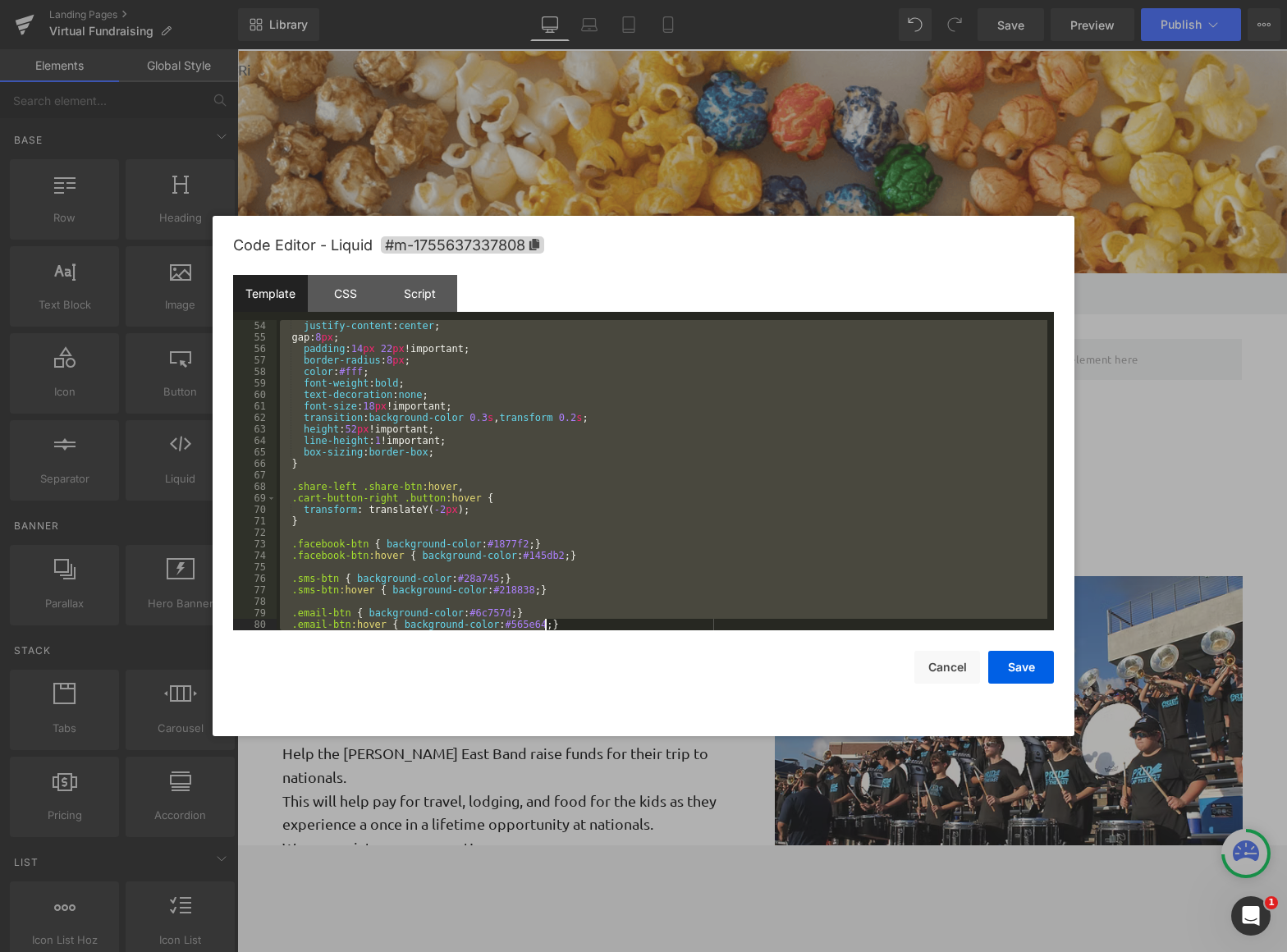
scroll to position [2127, 0]
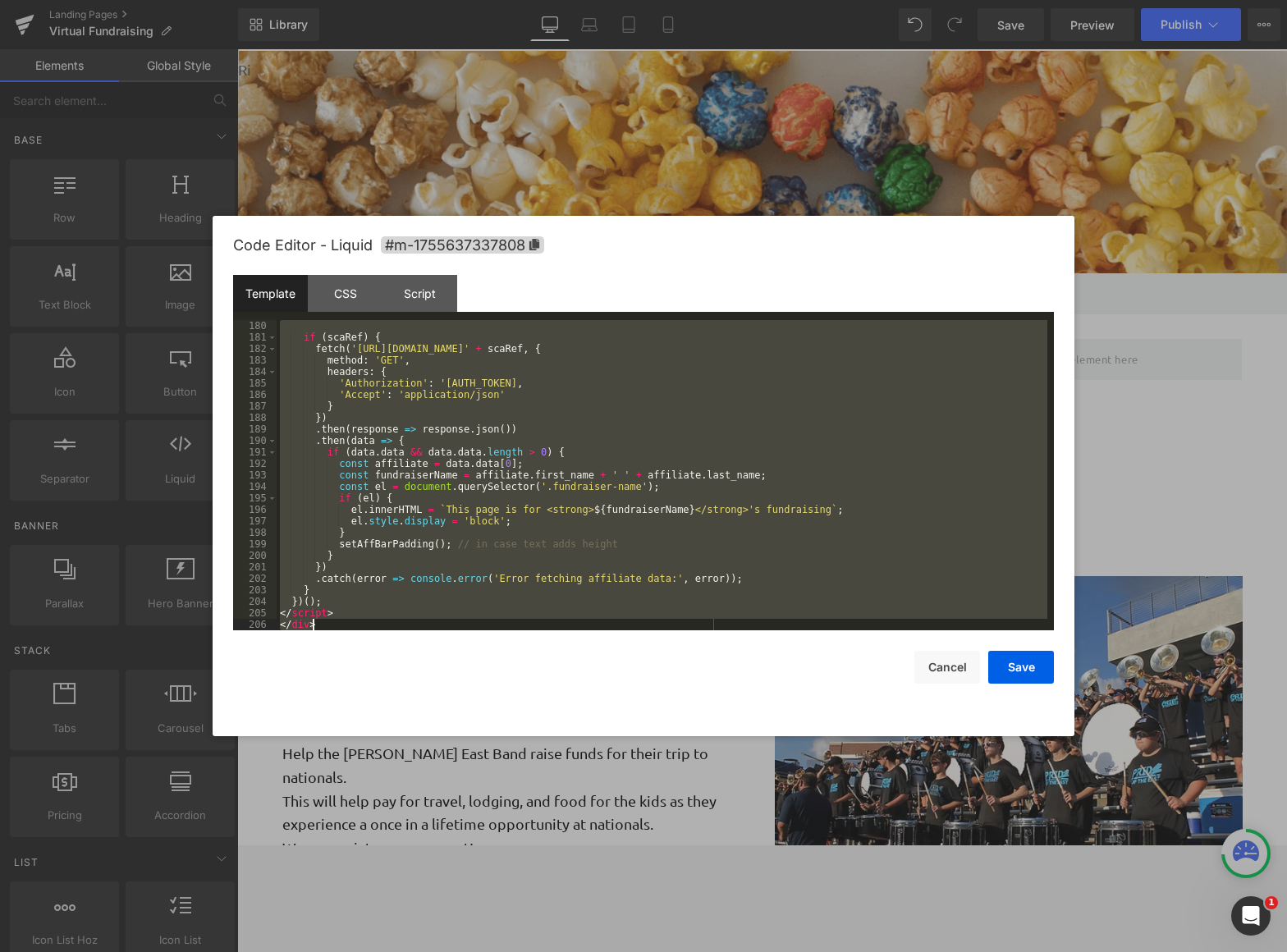
drag, startPoint x: 282, startPoint y: 329, endPoint x: 723, endPoint y: 877, distance: 703.4
click at [813, 844] on html "Row You are previewing how the will restyle your page. You can not edit Element…" at bounding box center [643, 476] width 1287 height 952
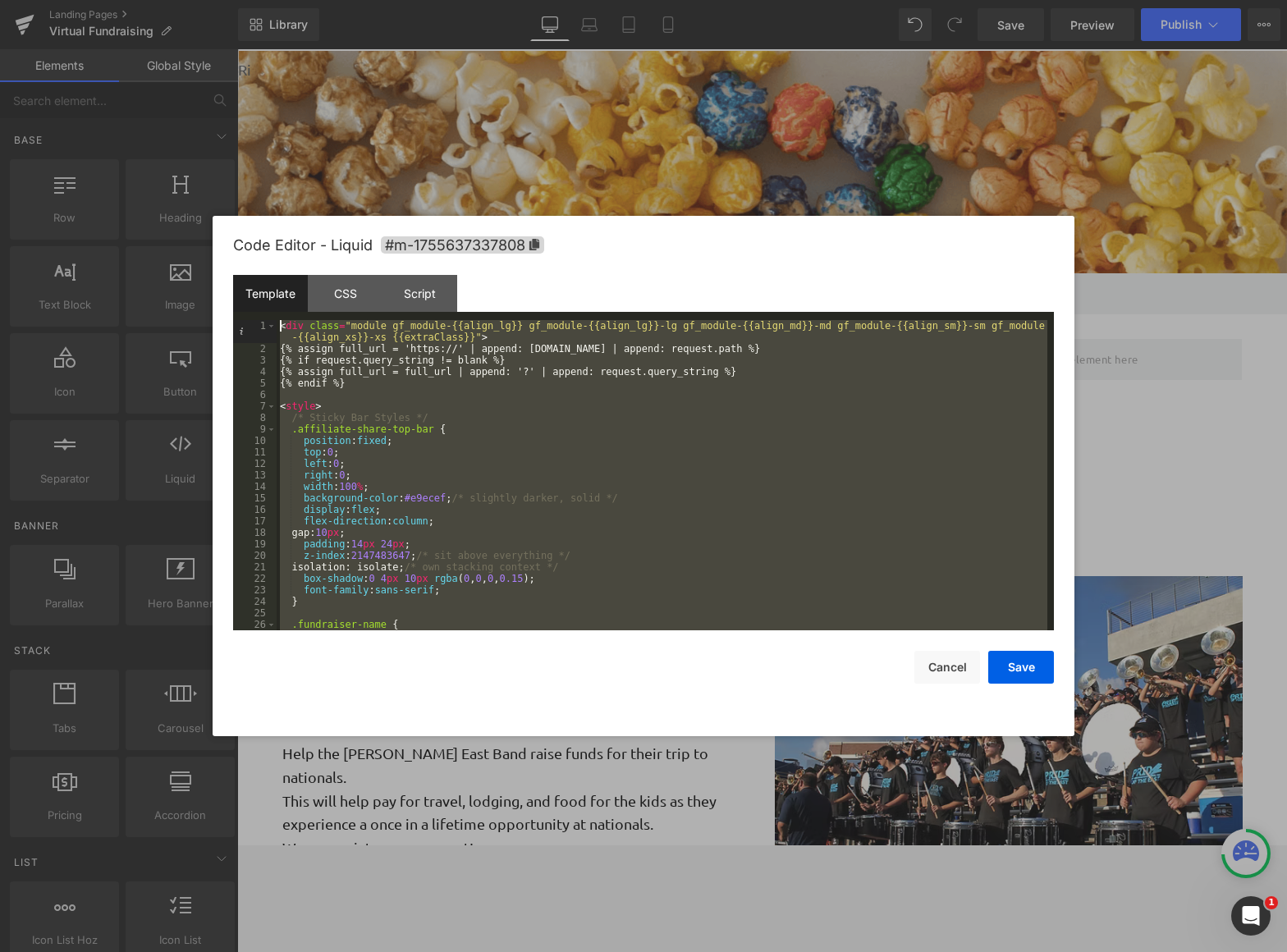
scroll to position [0, 0]
drag, startPoint x: 344, startPoint y: 625, endPoint x: 224, endPoint y: 218, distance: 424.3
click at [224, 218] on div "Code Editor - Liquid #m-1755637337808 Template CSS Script Data 1 2 3 4 5 6 7 8 …" at bounding box center [643, 476] width 862 height 520
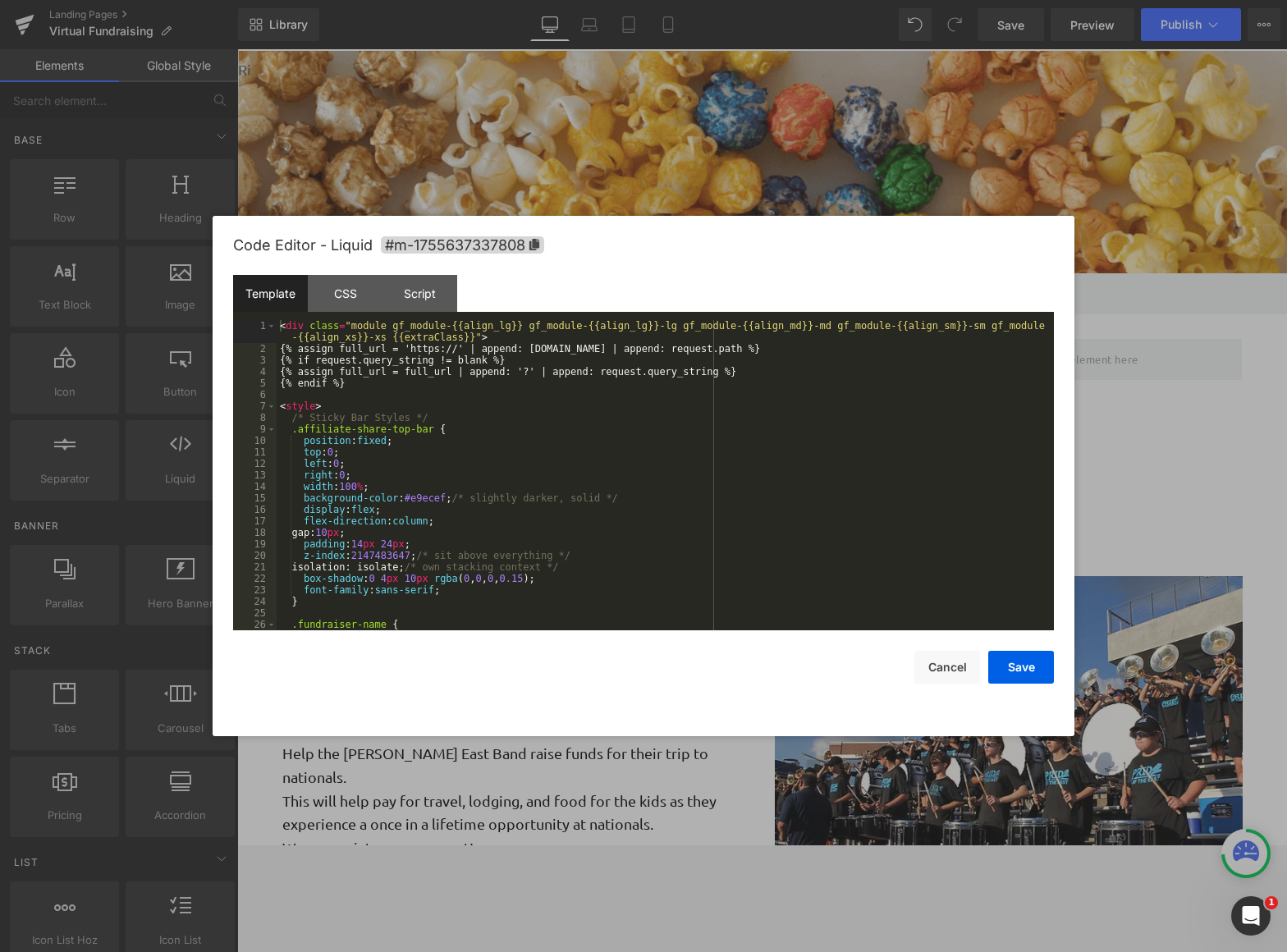
click at [236, 148] on body "Row You are previewing how the will restyle your page. You can not edit Element…" at bounding box center [643, 476] width 1287 height 952
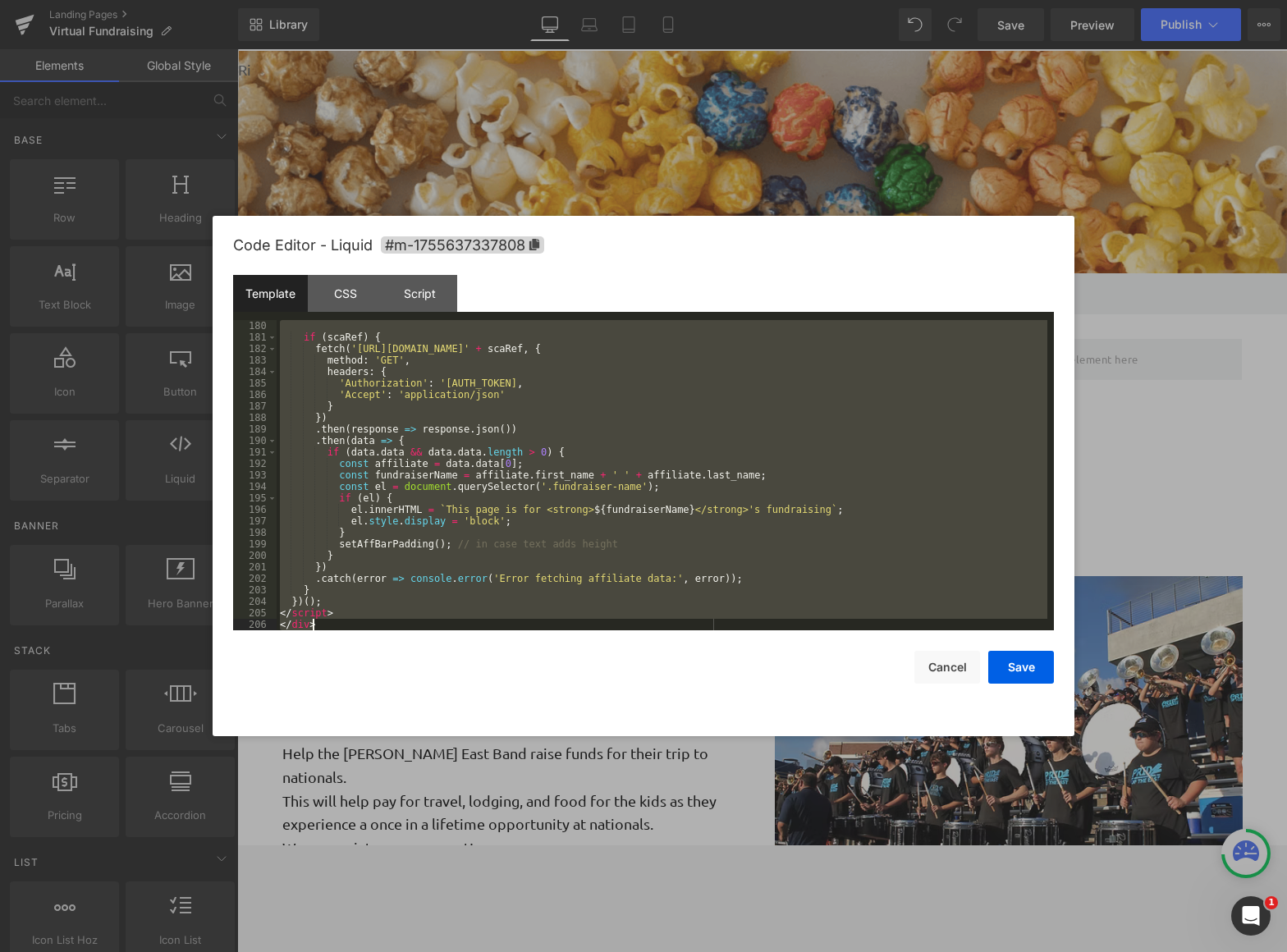
scroll to position [2127, 0]
drag, startPoint x: 281, startPoint y: 321, endPoint x: 464, endPoint y: 621, distance: 351.4
click at [796, 844] on body "Row You are previewing how the will restyle your page. You can not edit Element…" at bounding box center [643, 476] width 1287 height 952
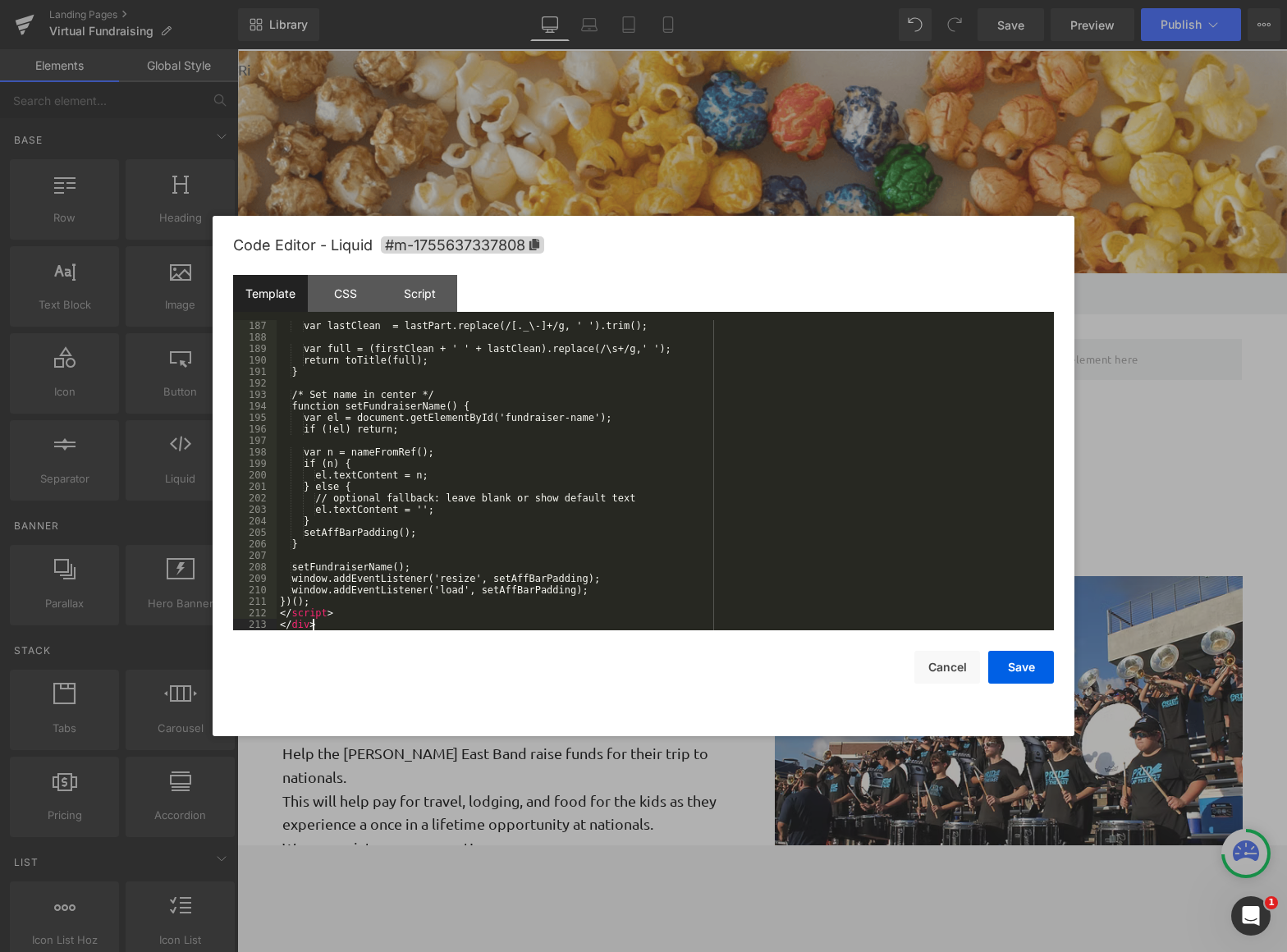
scroll to position [2207, 0]
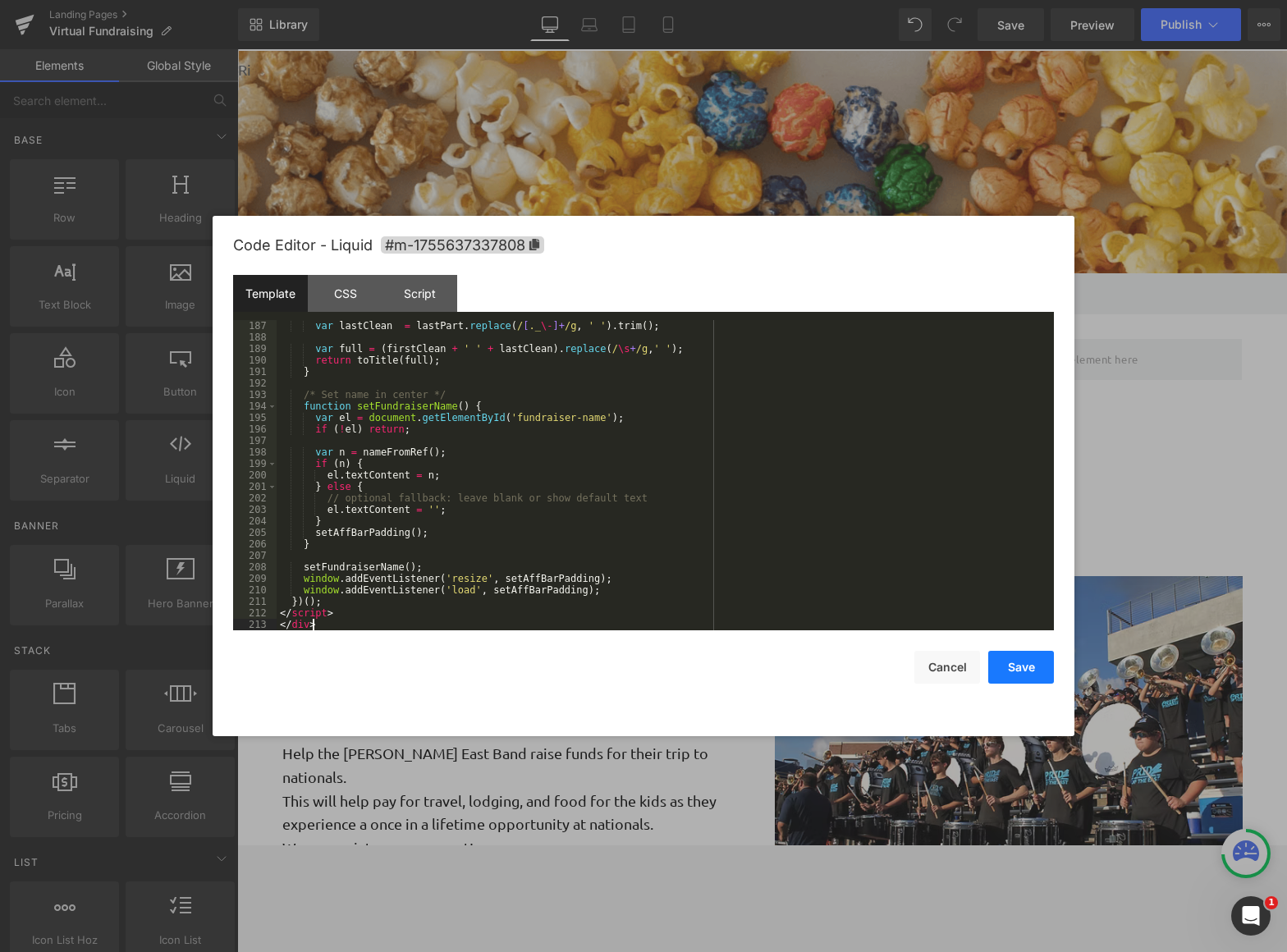
click at [1025, 675] on button "Save" at bounding box center [1021, 666] width 66 height 33
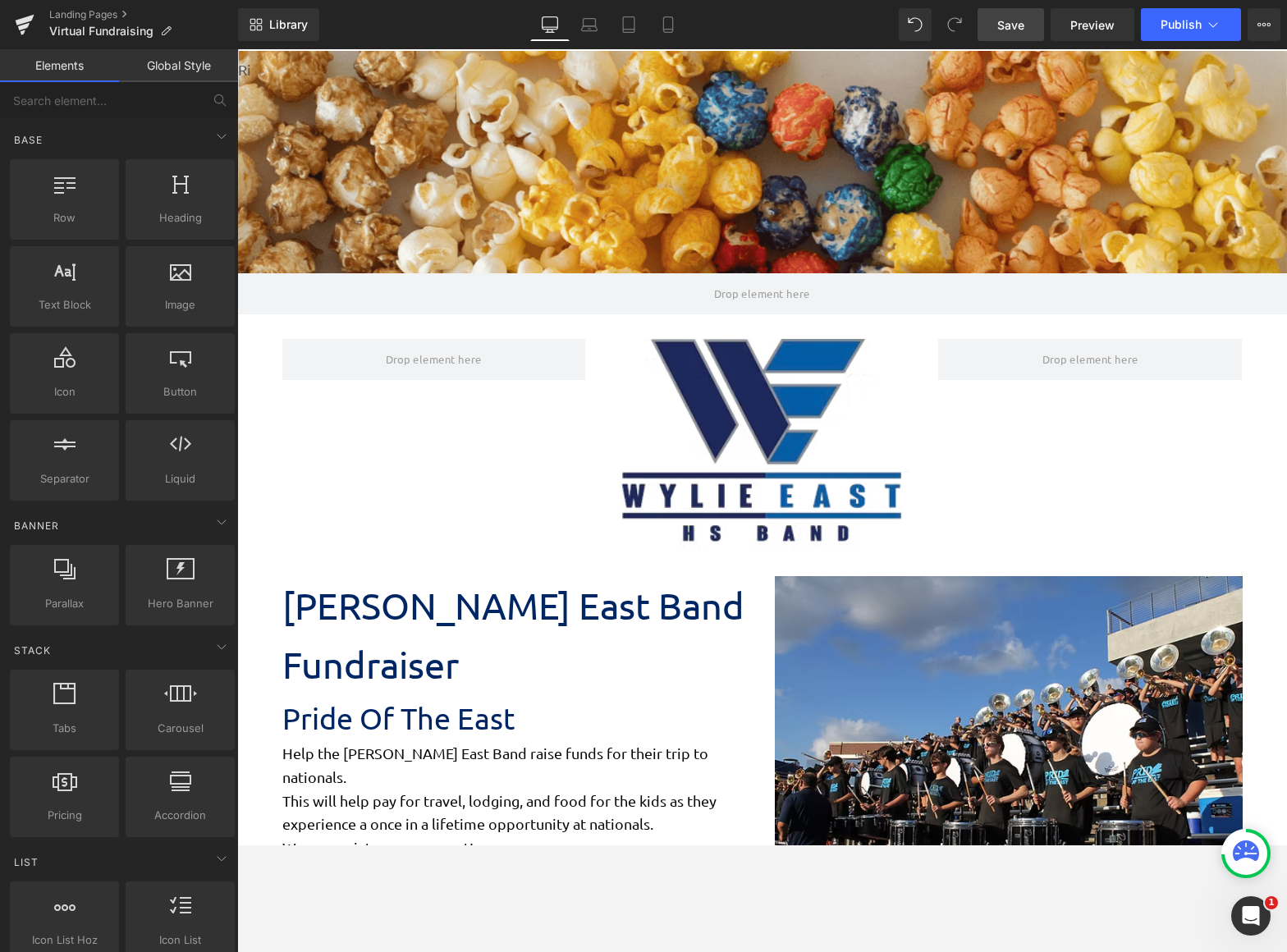
click at [1019, 17] on span "Save" at bounding box center [1011, 25] width 27 height 17
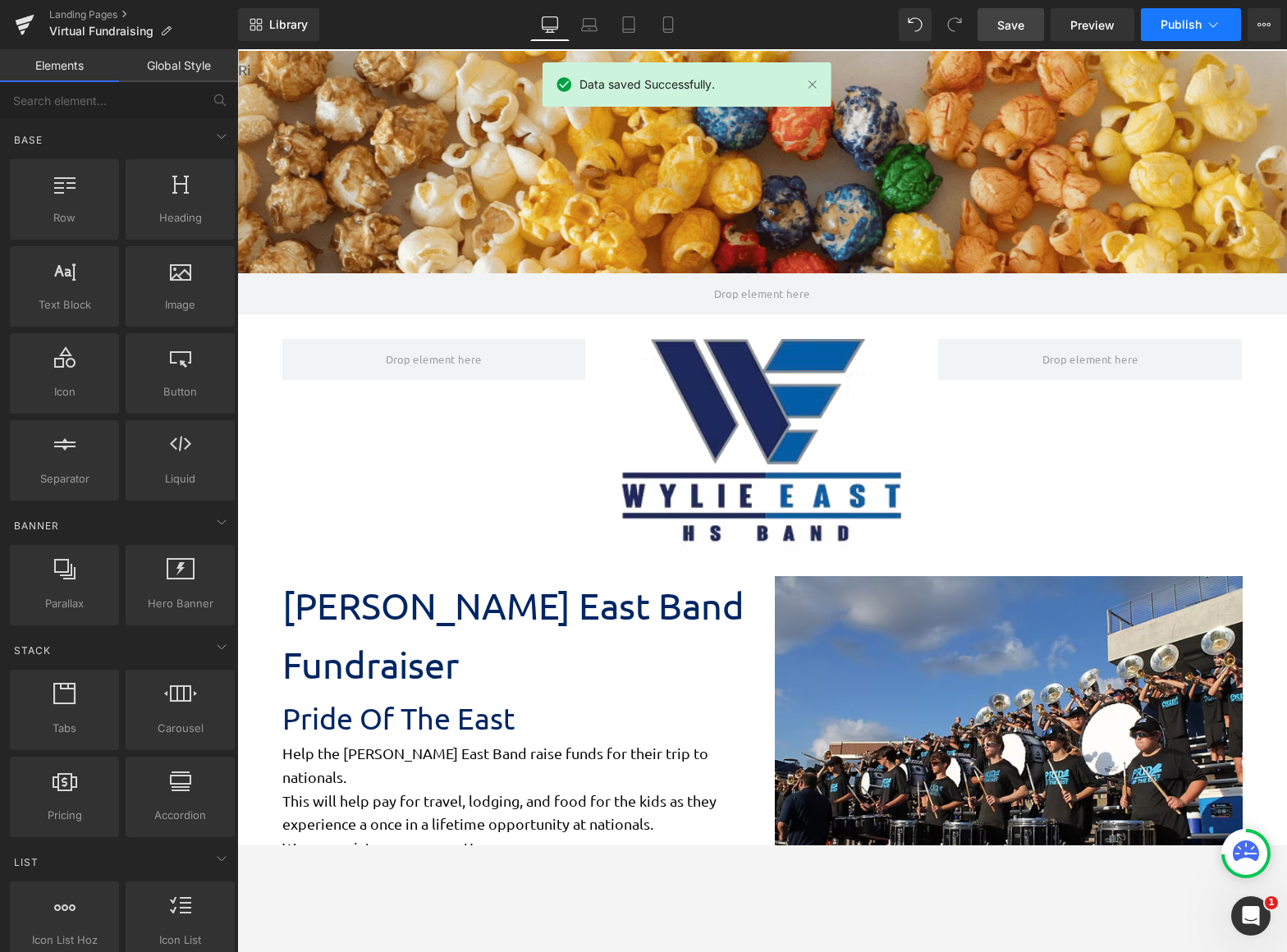
click at [1174, 23] on span "Publish" at bounding box center [1181, 24] width 41 height 13
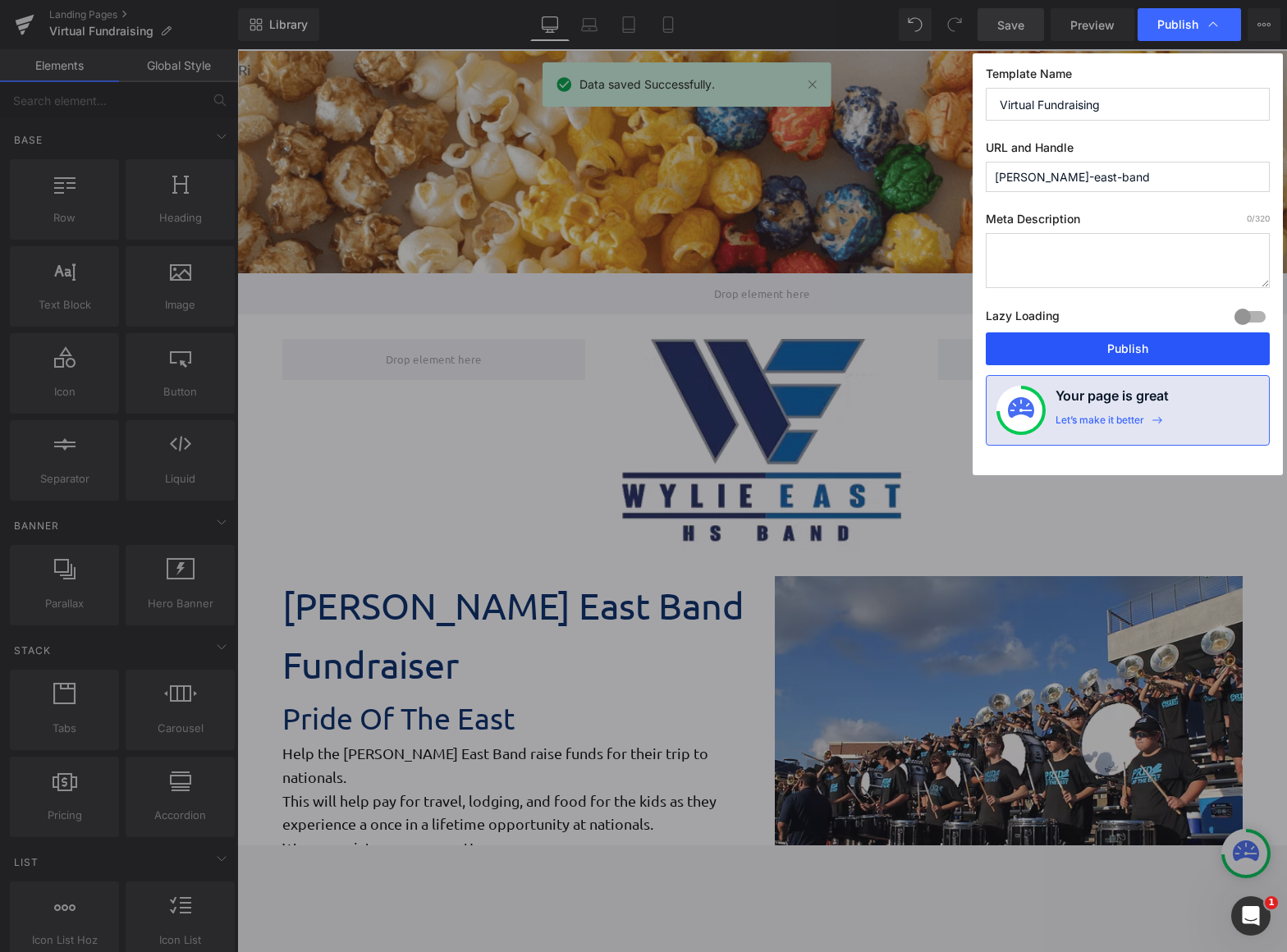
click at [1121, 352] on button "Publish" at bounding box center [1127, 348] width 284 height 33
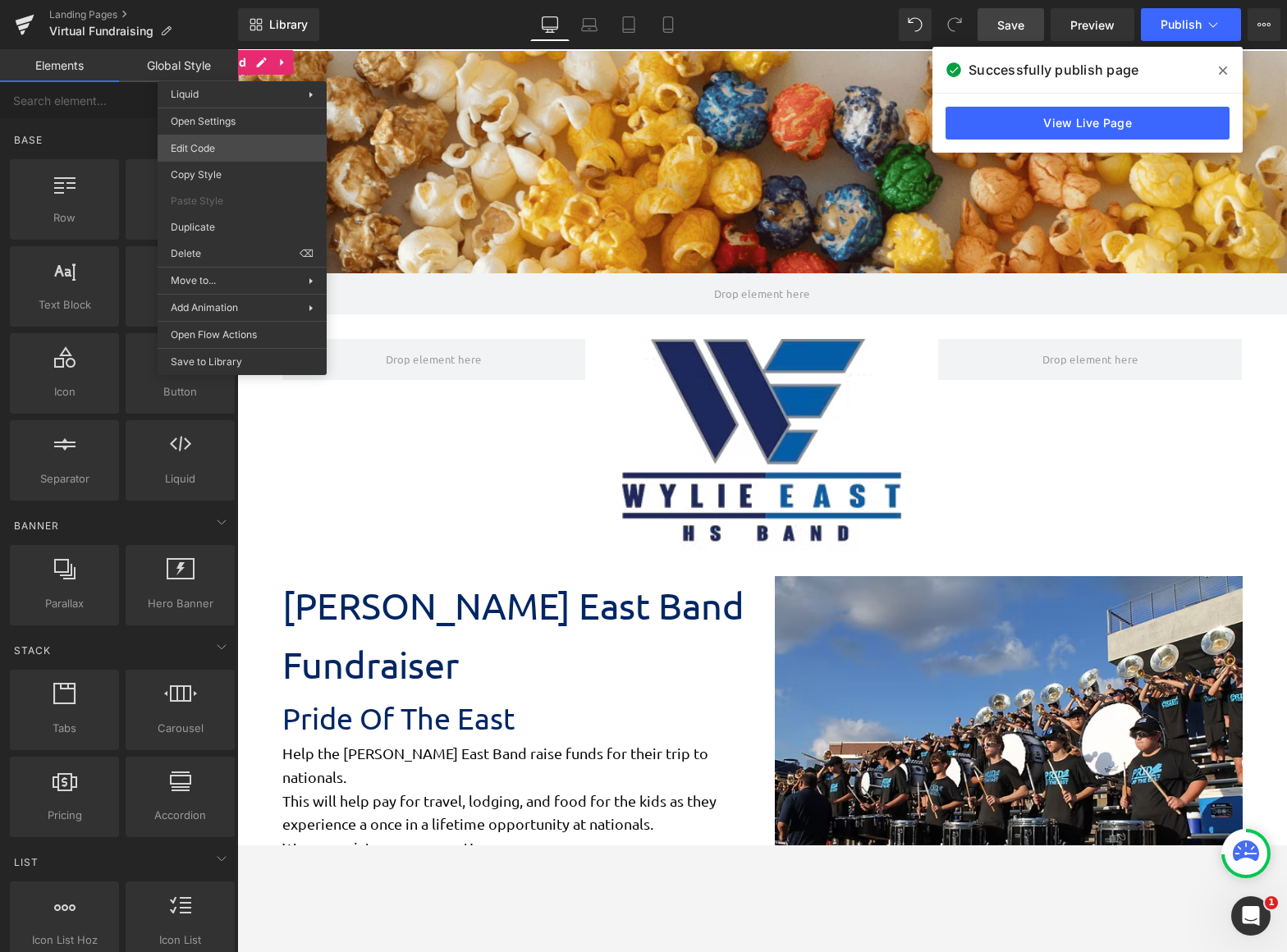
click at [249, 146] on body "Row You are previewing how the will restyle your page. You can not edit Element…" at bounding box center [643, 476] width 1287 height 952
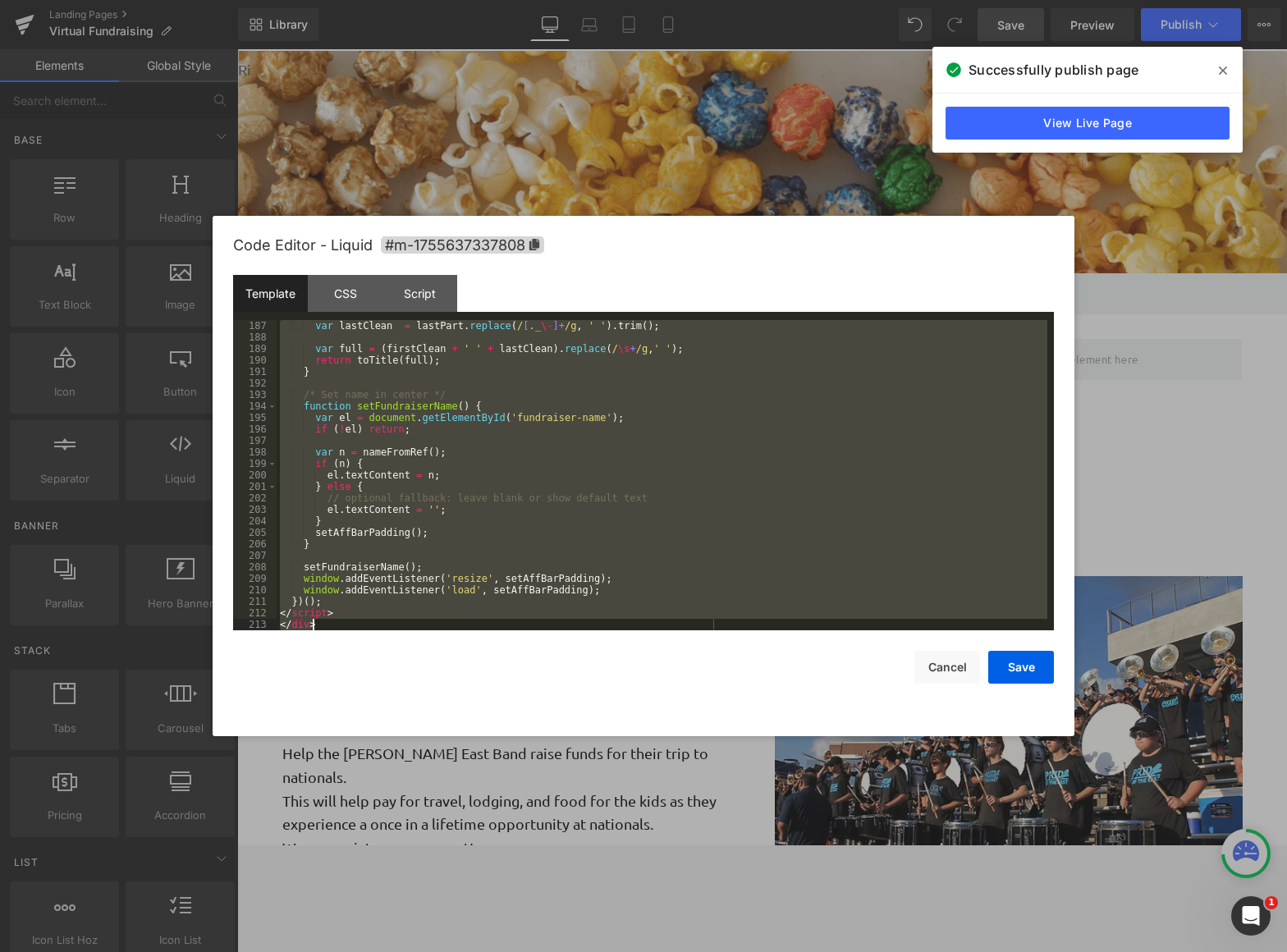
drag, startPoint x: 281, startPoint y: 322, endPoint x: 788, endPoint y: 840, distance: 724.8
click at [852, 844] on body "Row You are previewing how the will restyle your page. You can not edit Element…" at bounding box center [643, 476] width 1287 height 952
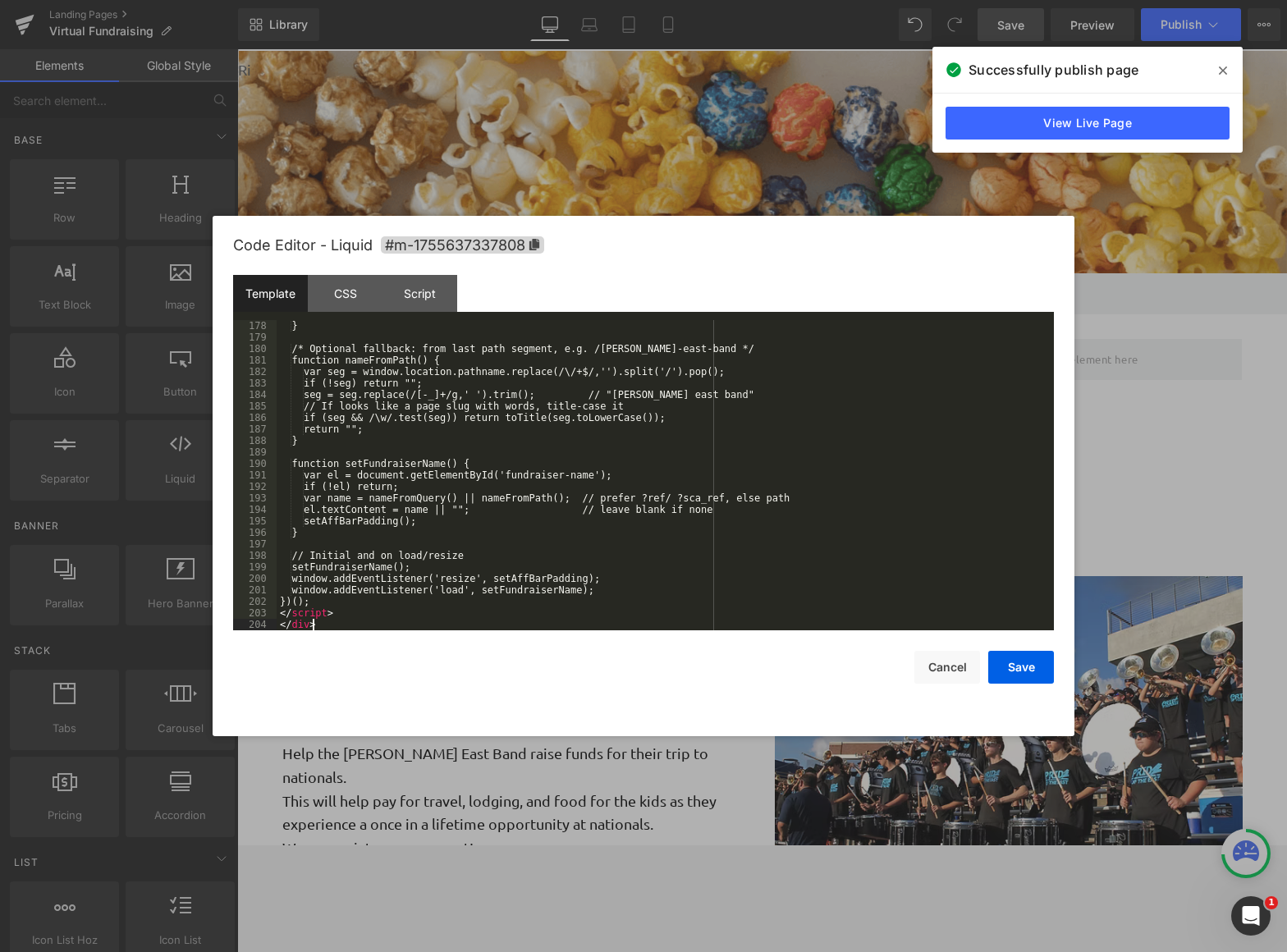
scroll to position [2103, 0]
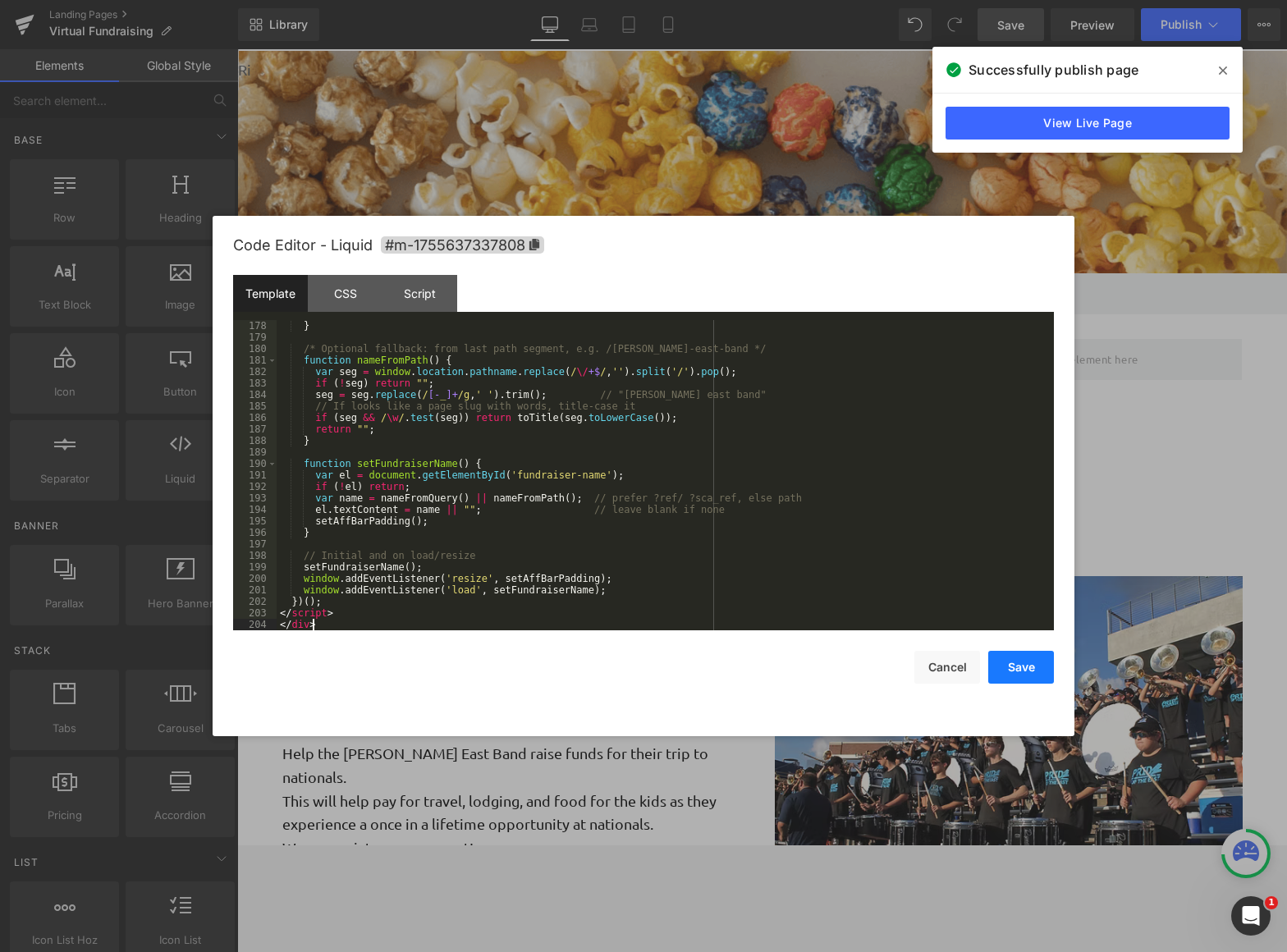
click at [1038, 673] on button "Save" at bounding box center [1021, 666] width 66 height 33
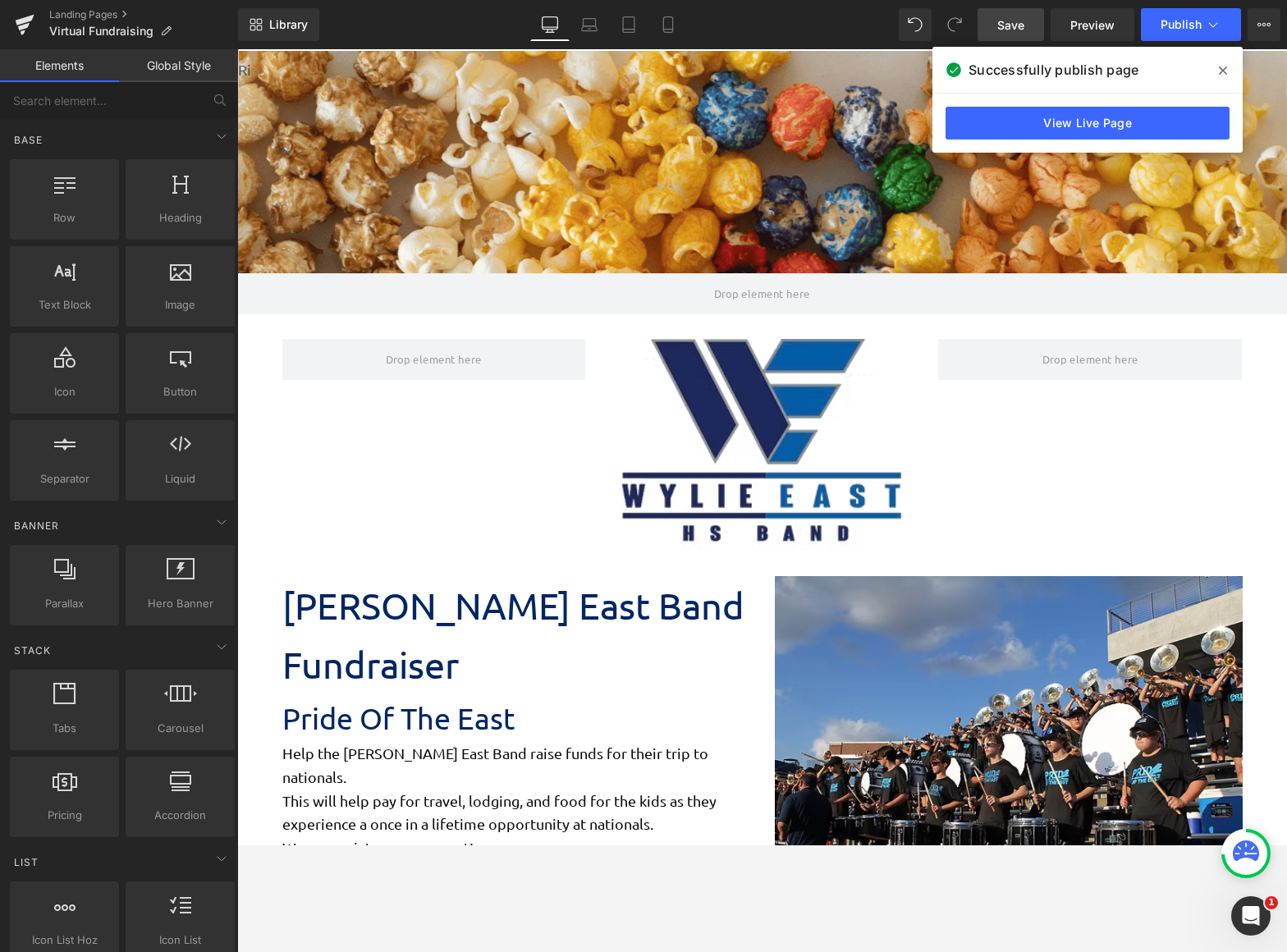
click at [1015, 35] on link "Save" at bounding box center [1011, 24] width 66 height 33
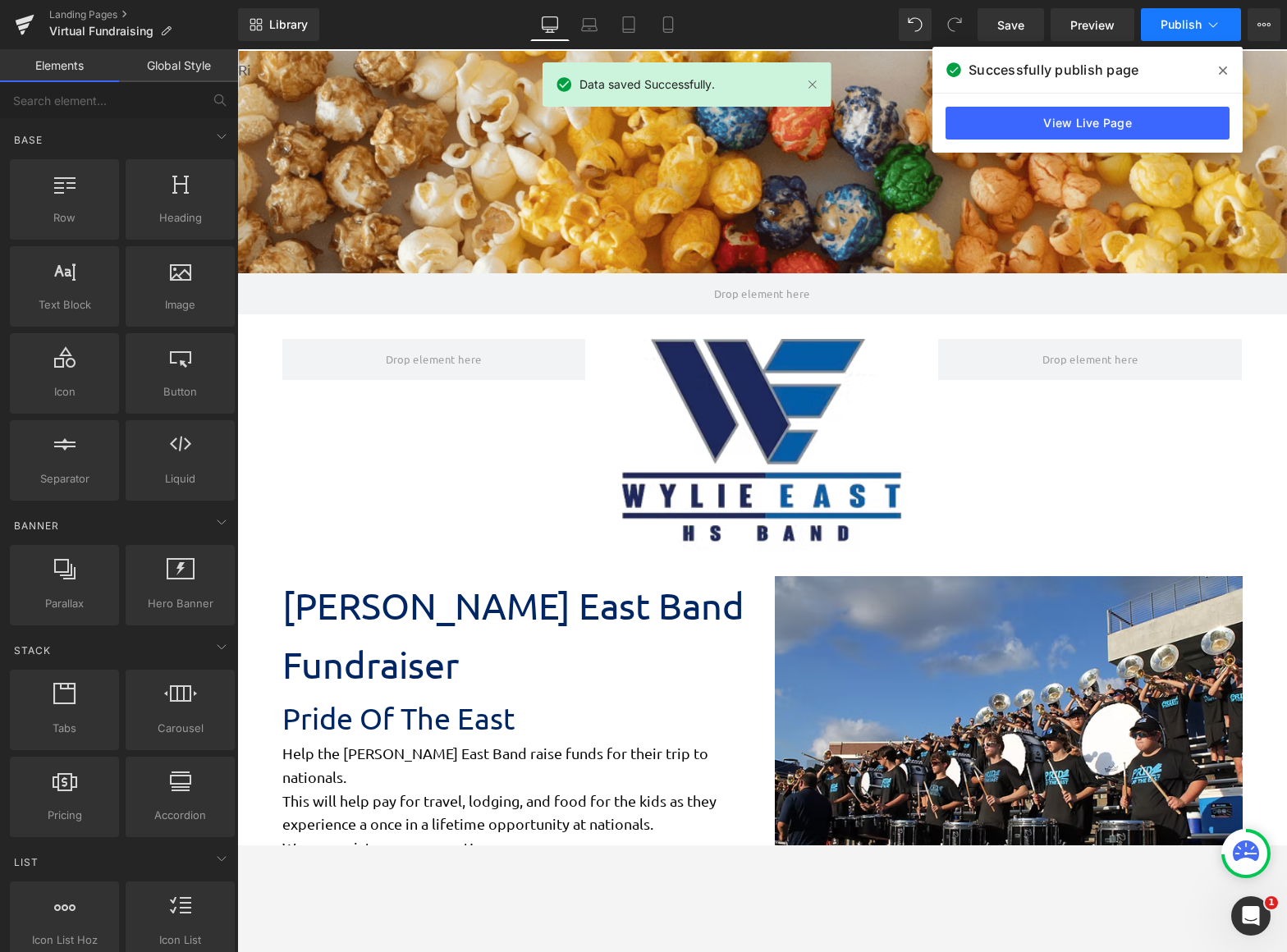
click at [1170, 23] on span "Publish" at bounding box center [1181, 24] width 41 height 13
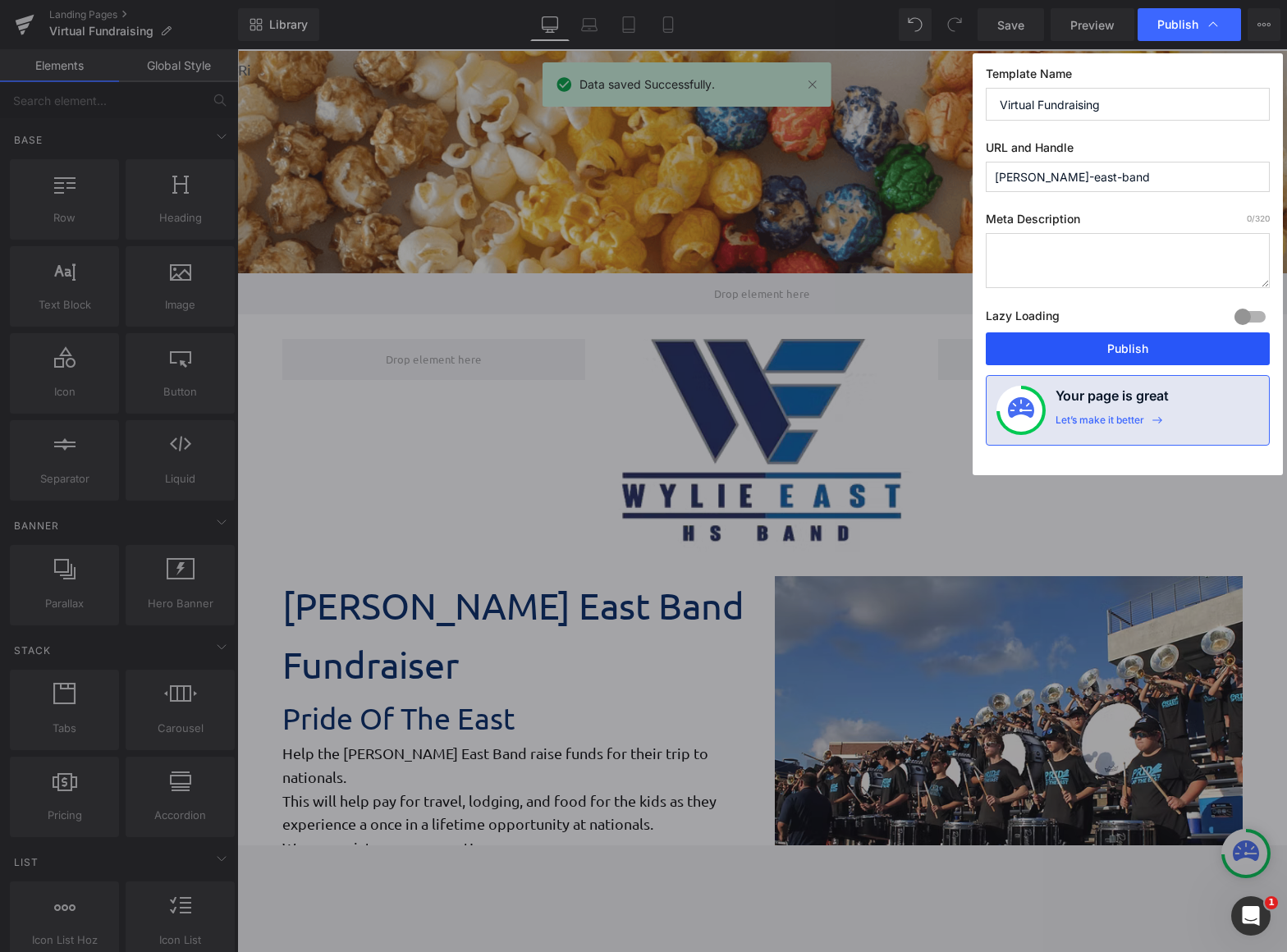
click at [1108, 350] on button "Publish" at bounding box center [1127, 348] width 284 height 33
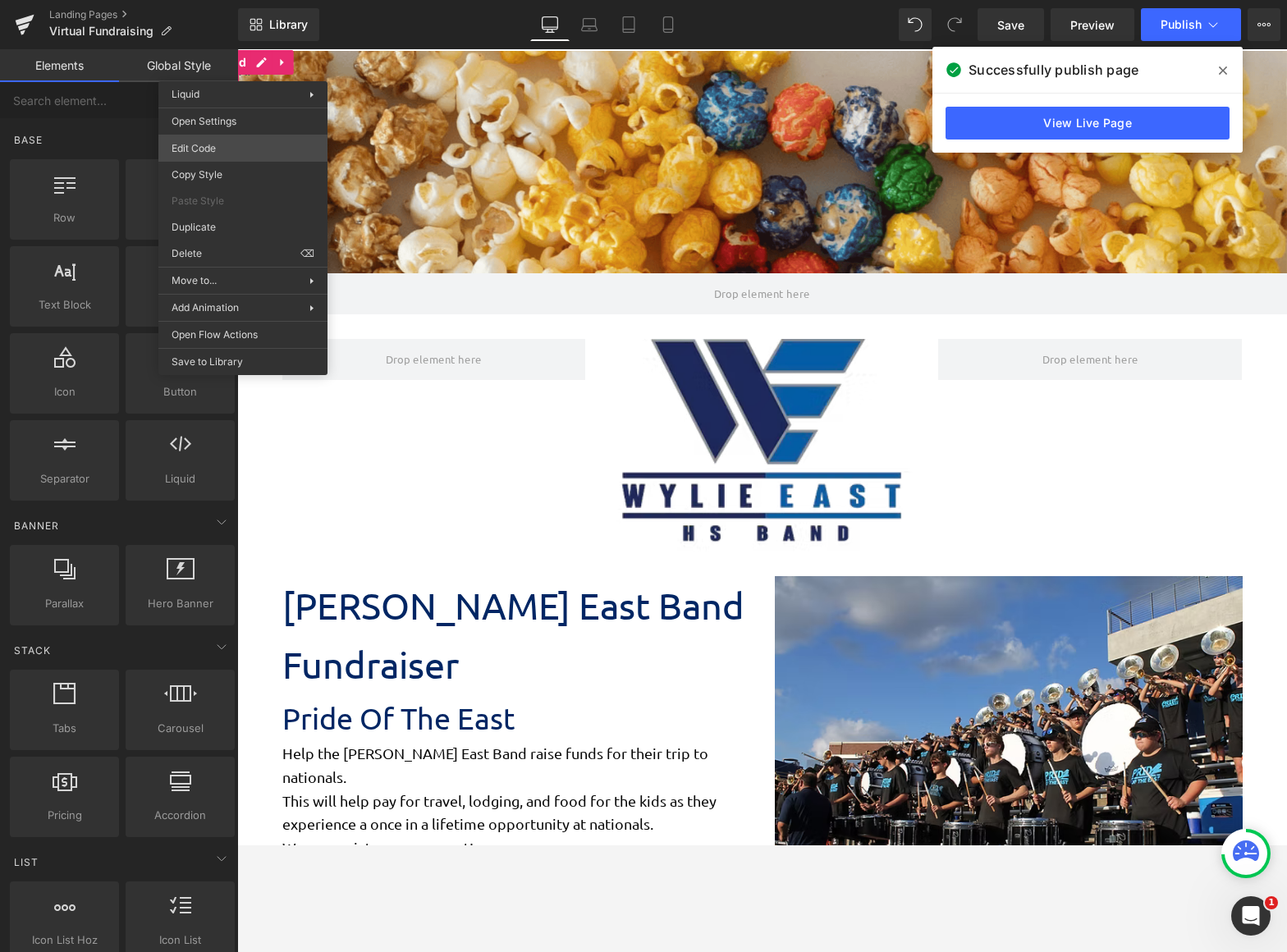
click at [247, 142] on body "Row You are previewing how the will restyle your page. You can not edit Element…" at bounding box center [643, 476] width 1287 height 952
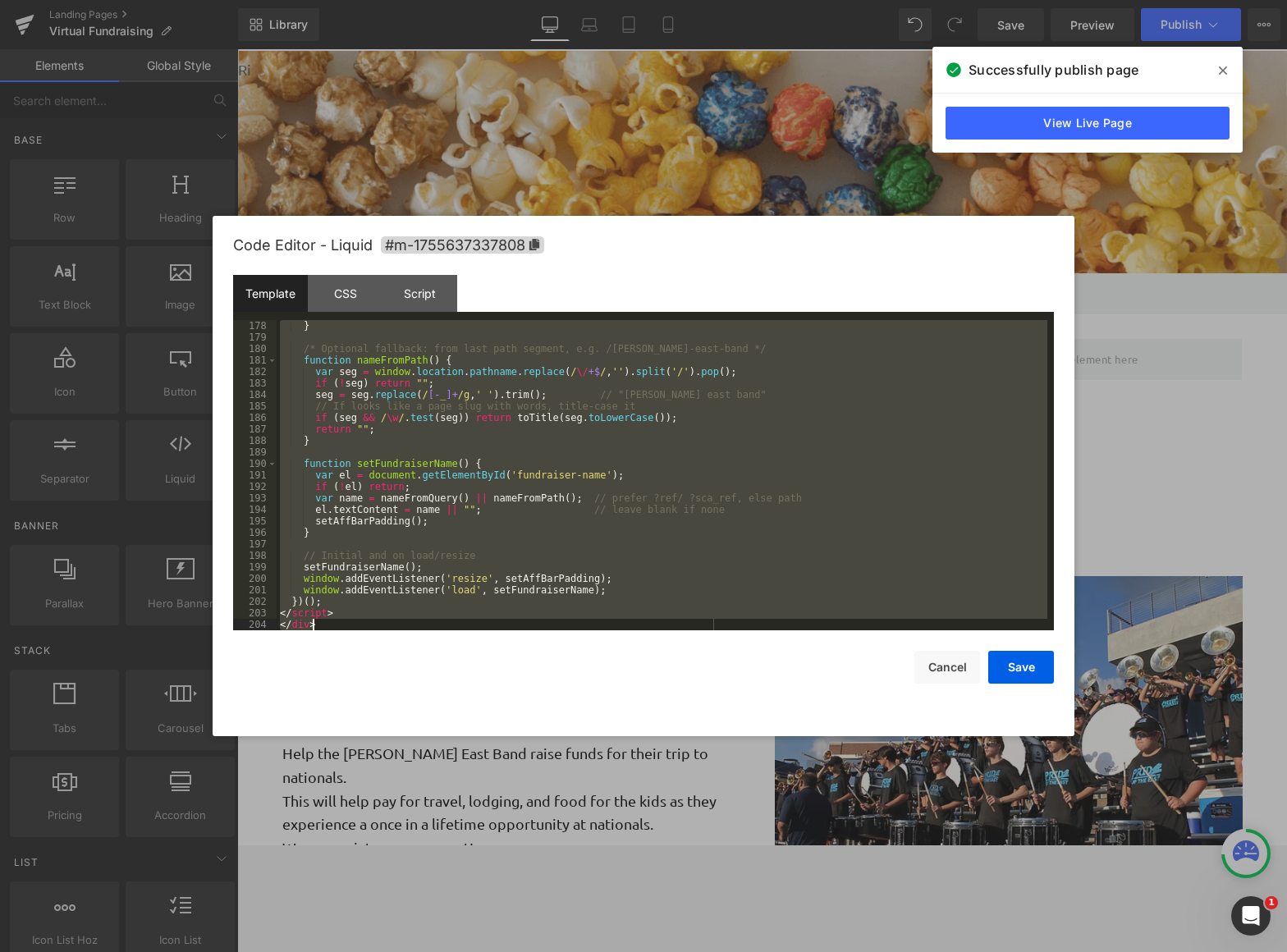
drag, startPoint x: 279, startPoint y: 324, endPoint x: 691, endPoint y: 805, distance: 633.3
click at [691, 805] on body "Row You are previewing how the will restyle your page. You can not edit Element…" at bounding box center [643, 476] width 1287 height 952
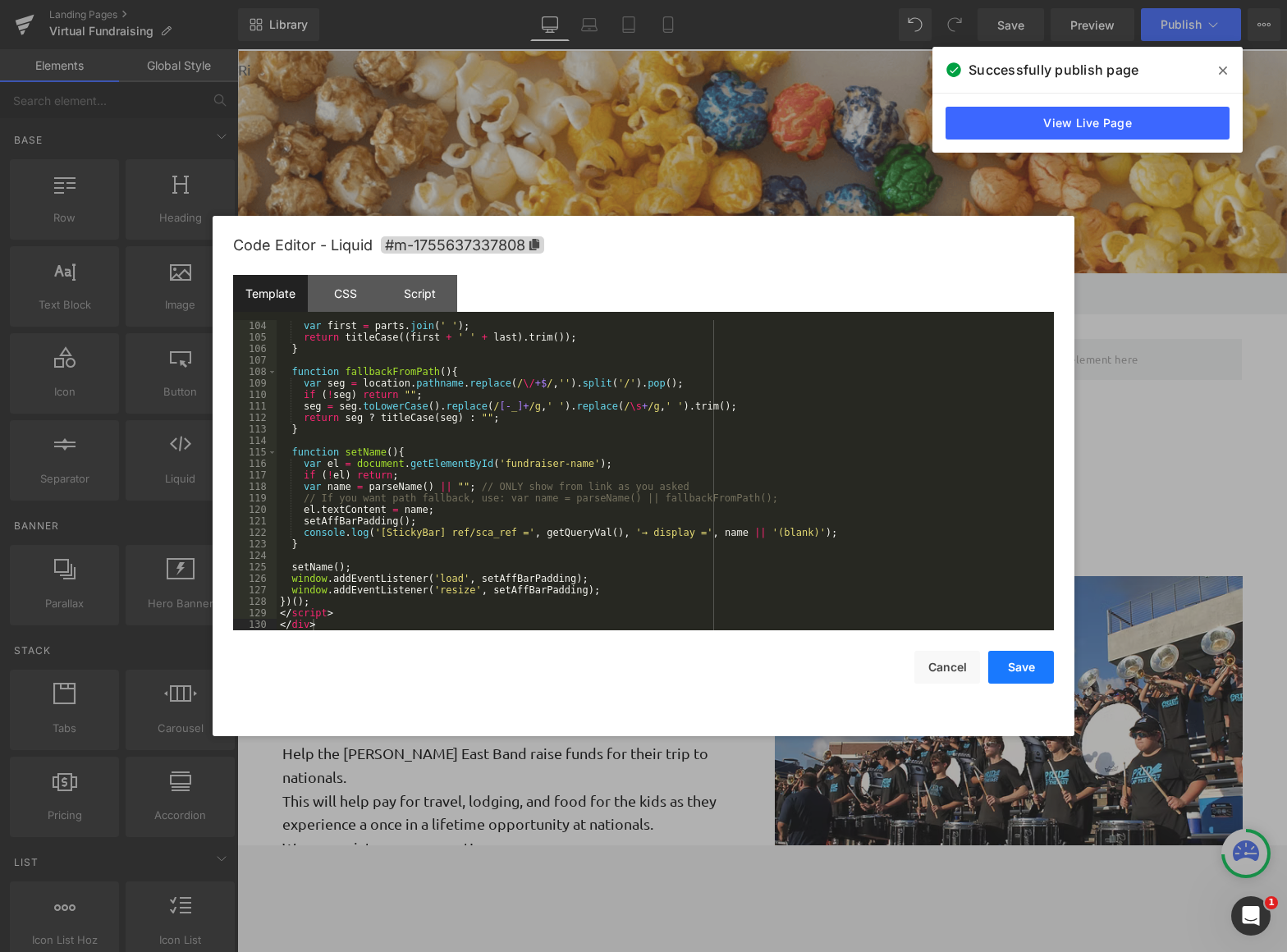
click at [1039, 673] on button "Save" at bounding box center [1021, 666] width 66 height 33
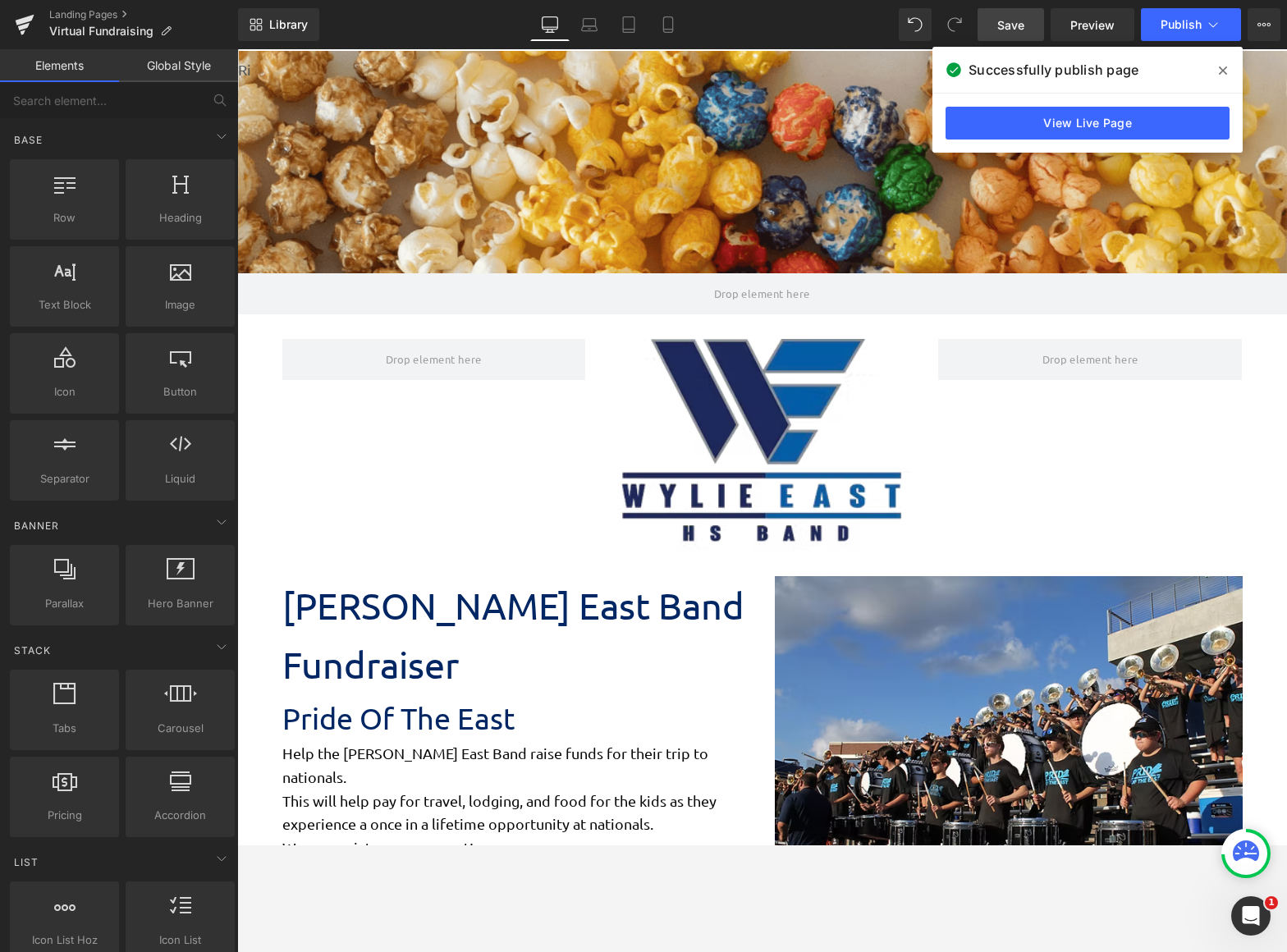
click at [1018, 31] on span "Save" at bounding box center [1011, 25] width 27 height 17
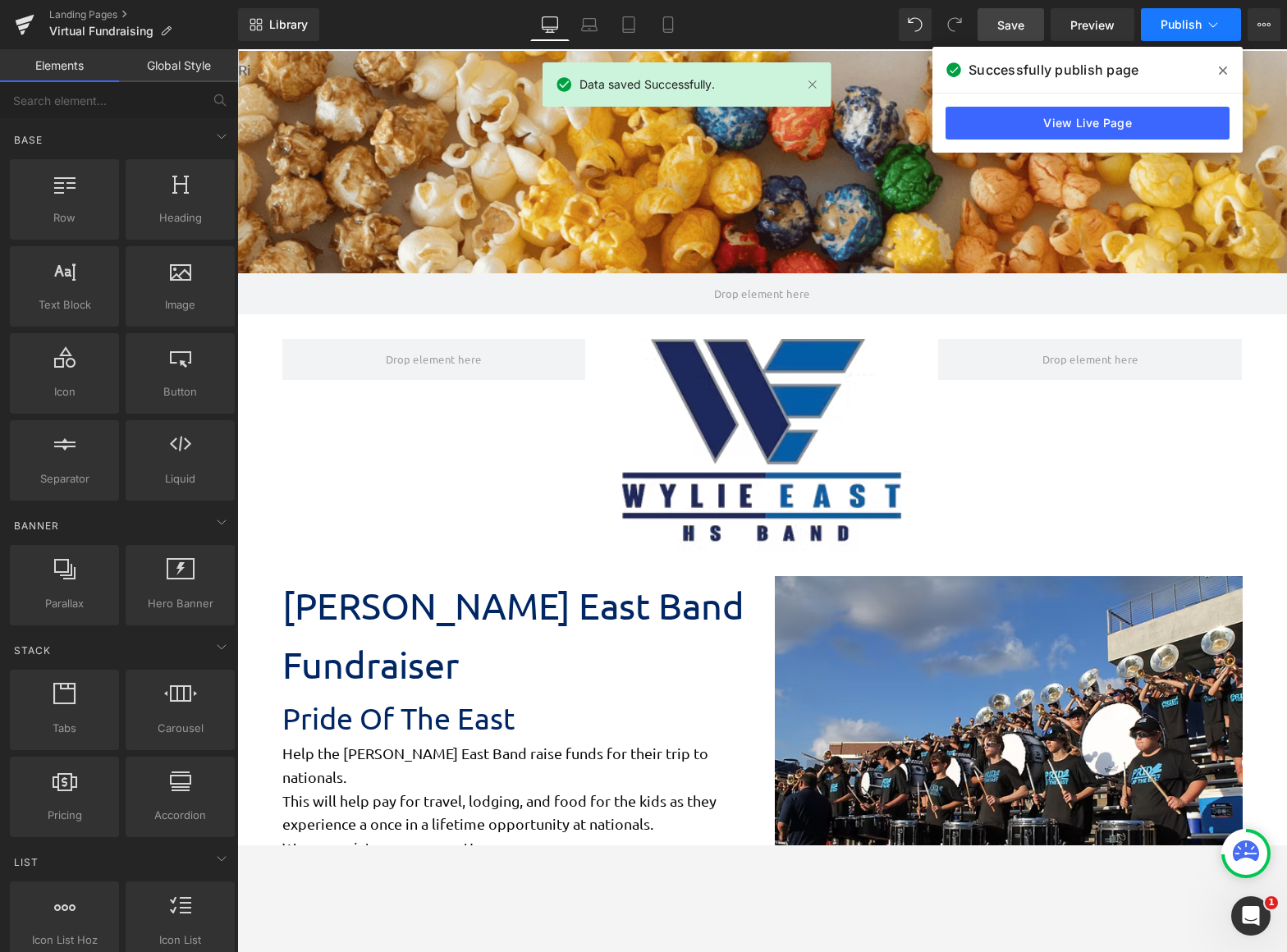
click at [1176, 24] on span "Publish" at bounding box center [1181, 24] width 41 height 13
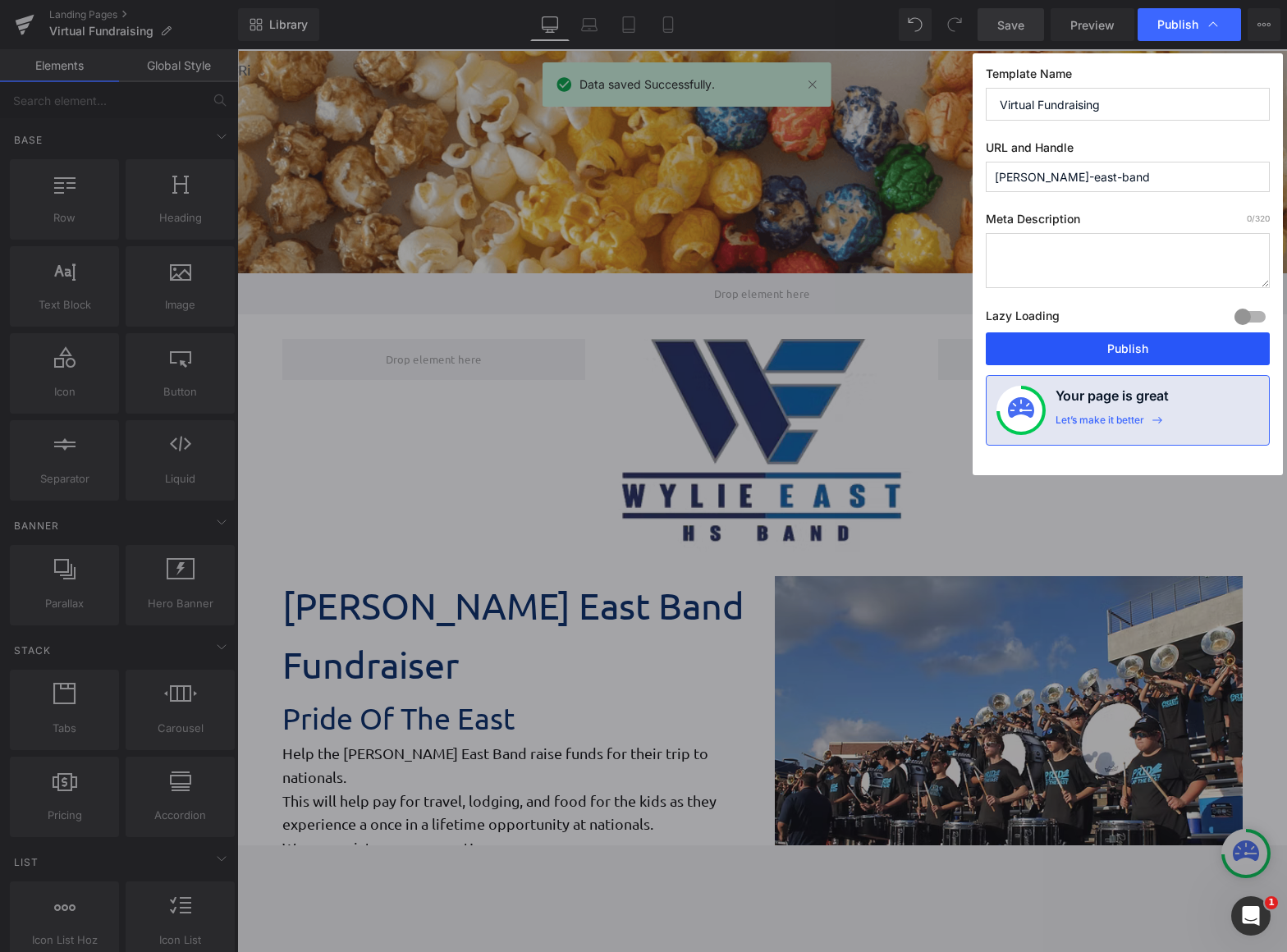
click at [1174, 341] on button "Publish" at bounding box center [1127, 348] width 284 height 33
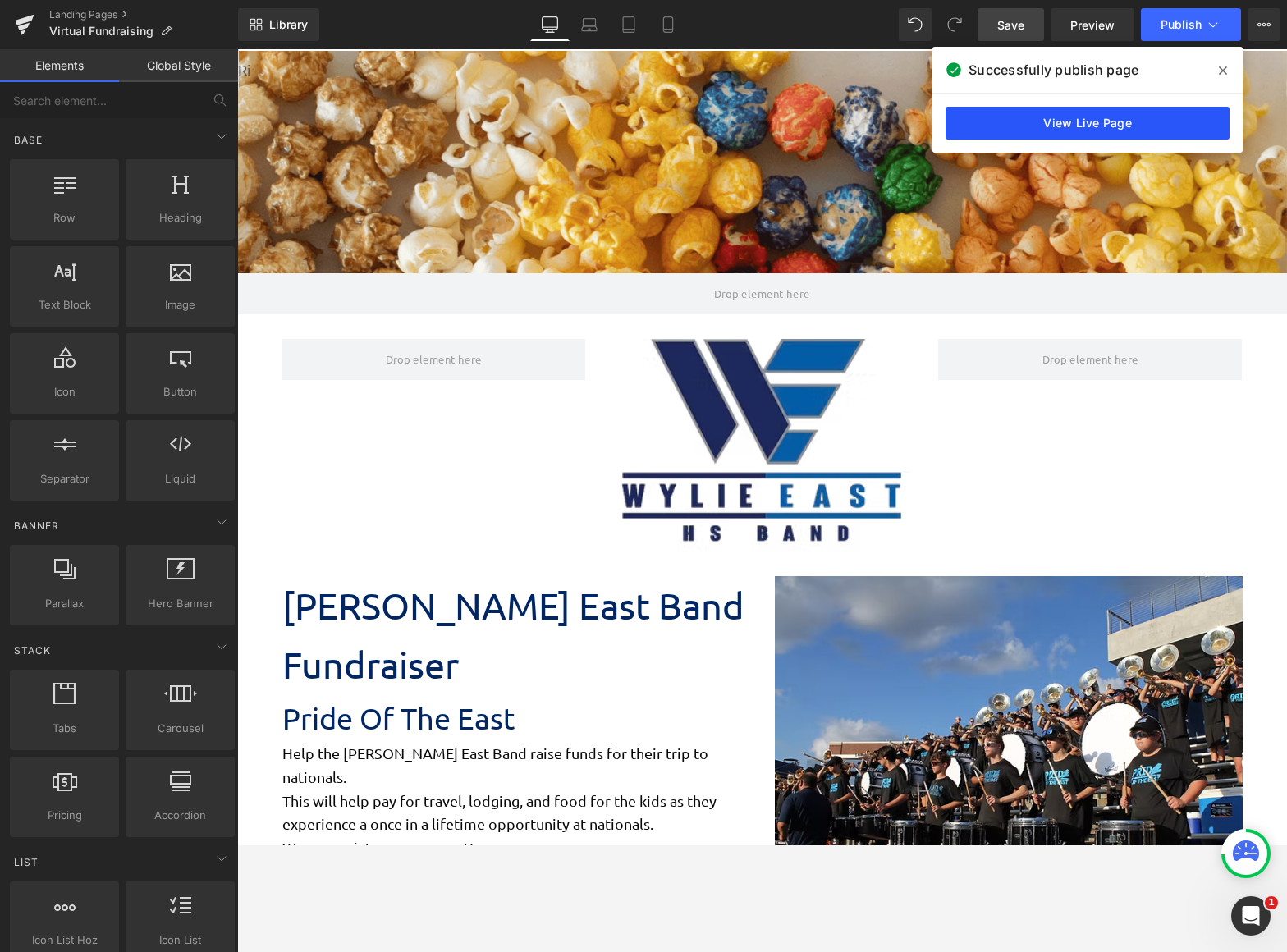
click at [1095, 120] on link "View Live Page" at bounding box center [1087, 123] width 284 height 33
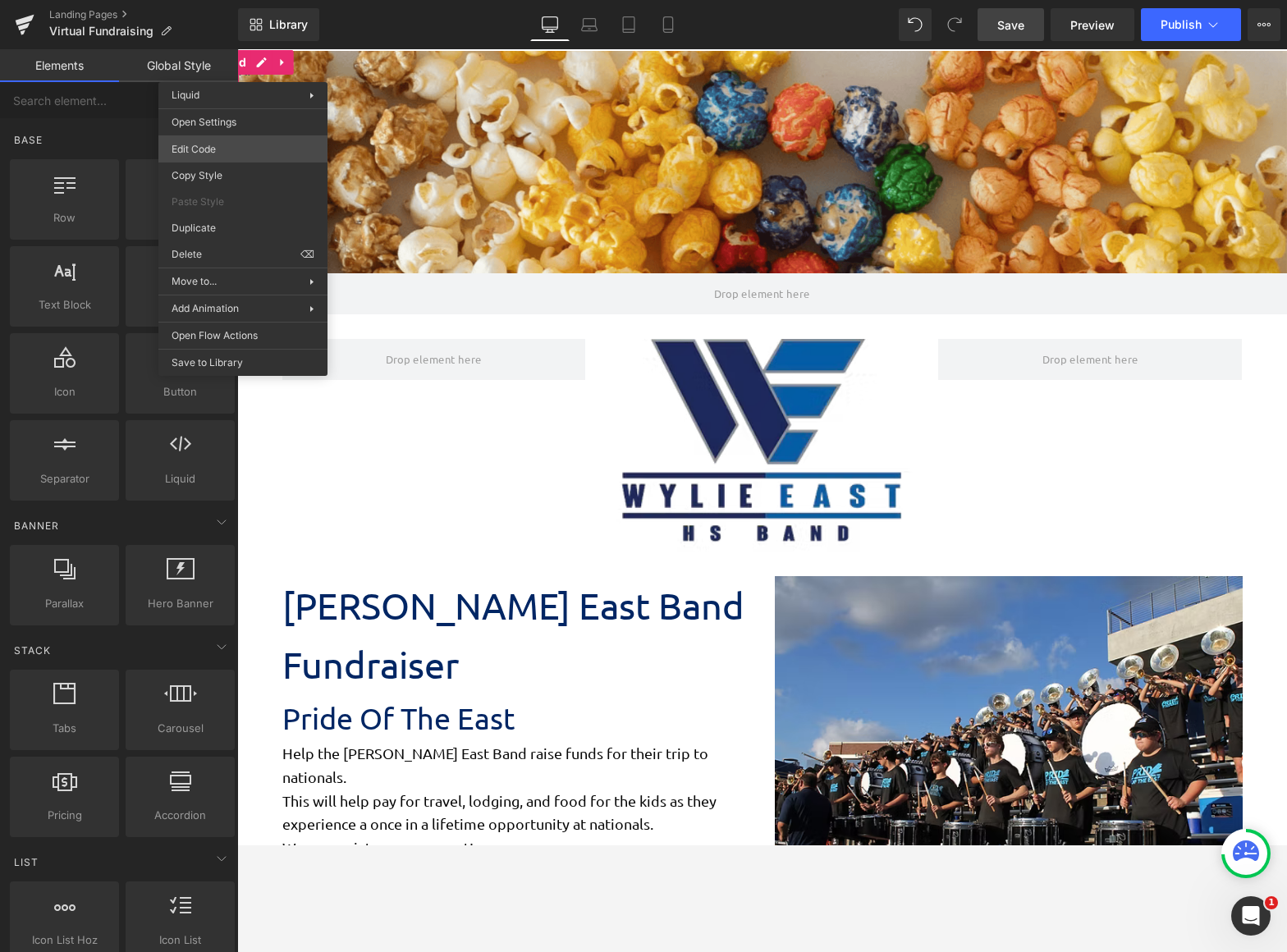
click at [246, 142] on body "Row You are previewing how the will restyle your page. You can not edit Element…" at bounding box center [643, 476] width 1287 height 952
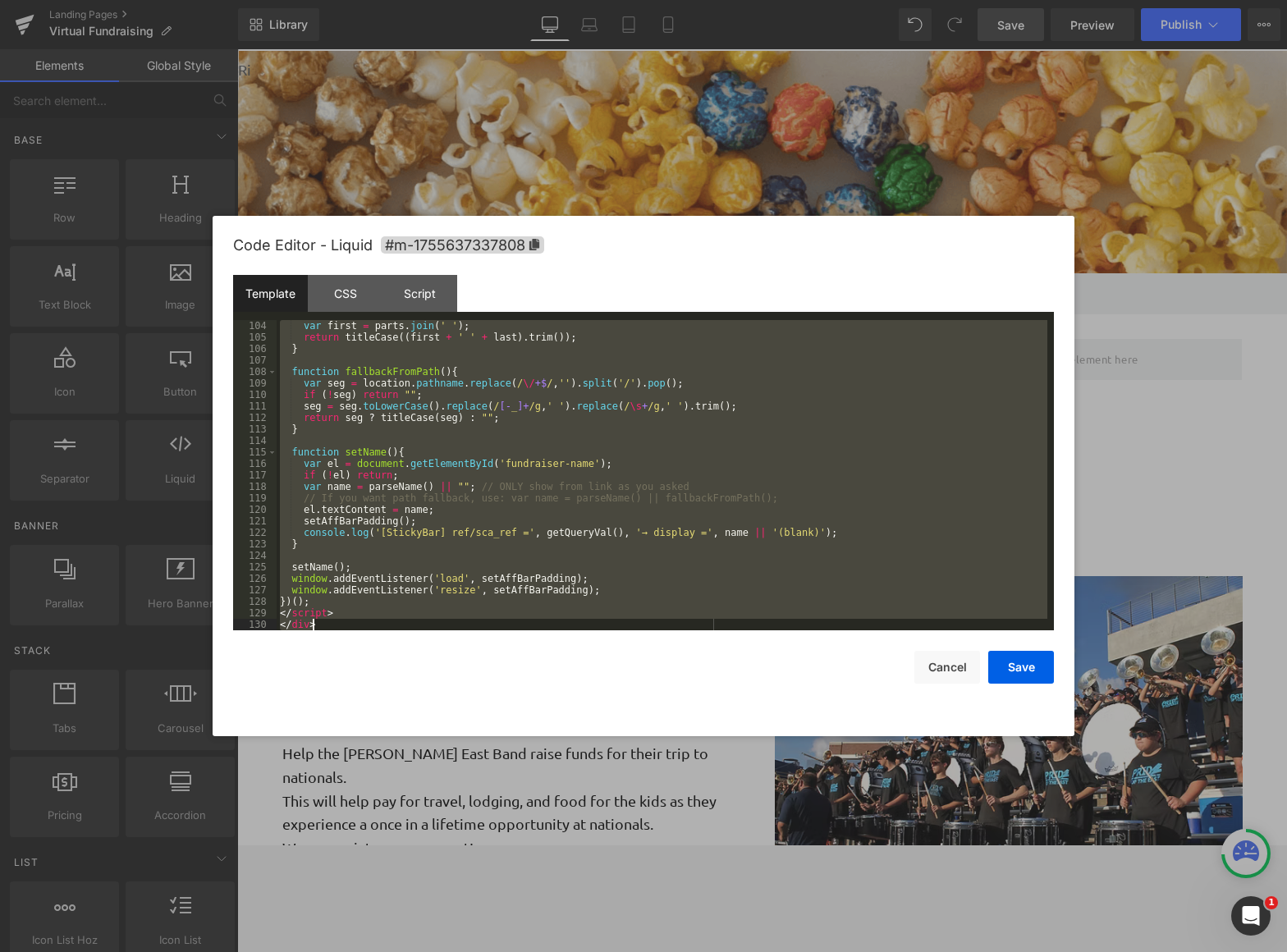
drag, startPoint x: 280, startPoint y: 324, endPoint x: 885, endPoint y: 887, distance: 826.4
click at [885, 844] on body "Row You are previewing how the will restyle your page. You can not edit Element…" at bounding box center [643, 476] width 1287 height 952
click at [962, 671] on button "Cancel" at bounding box center [947, 666] width 66 height 33
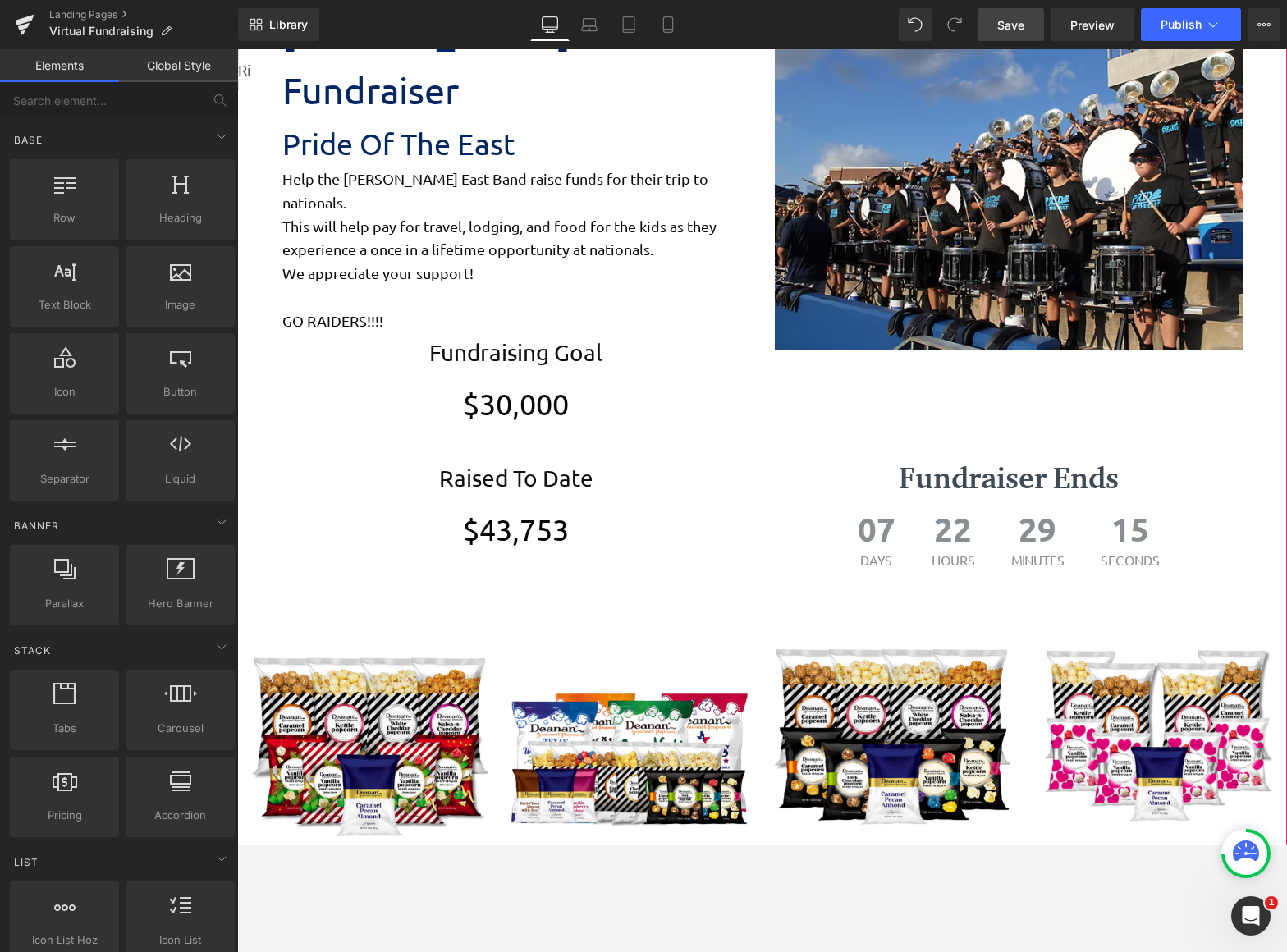
scroll to position [0, 0]
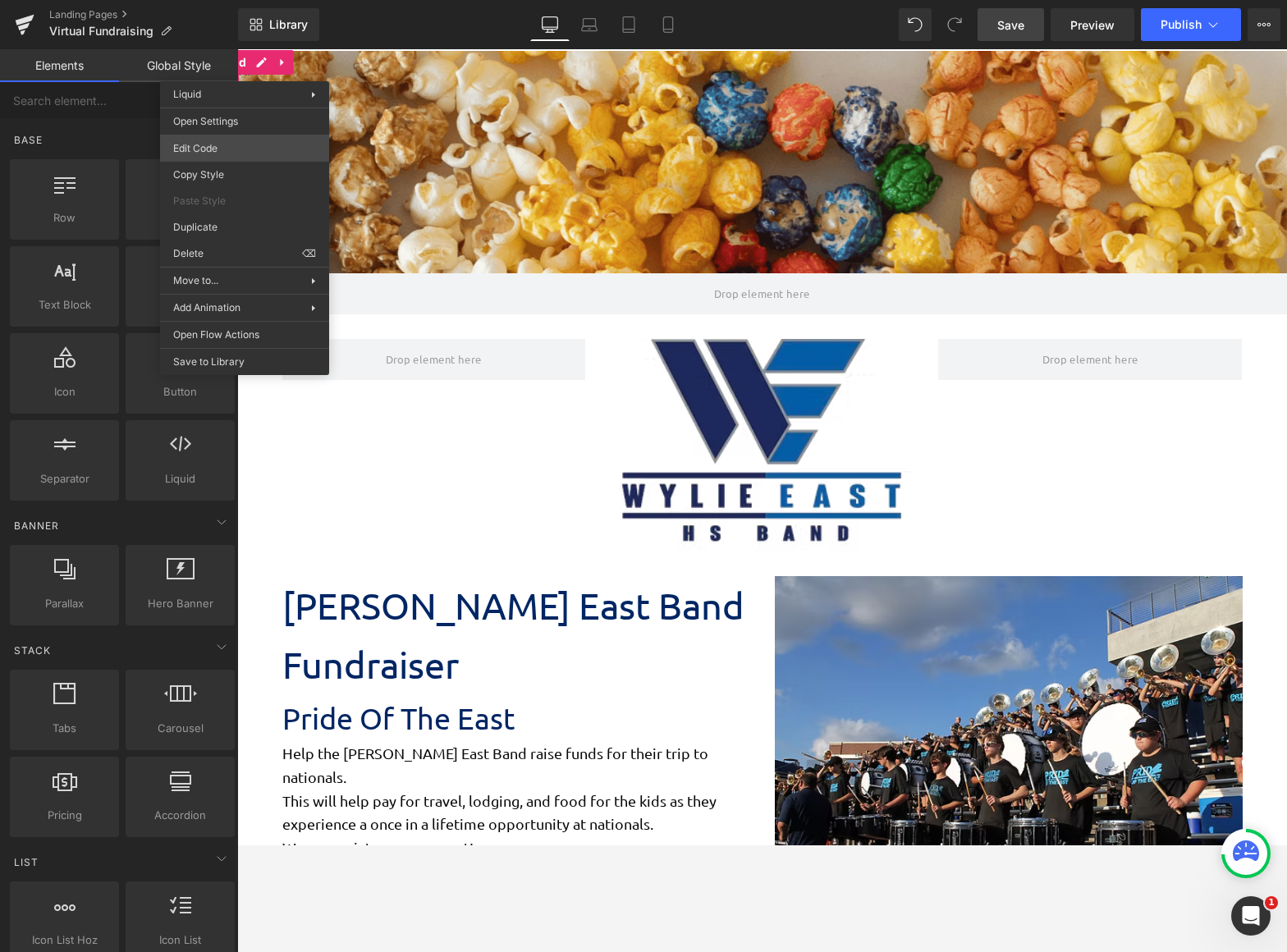
click at [249, 137] on body "Row You are previewing how the will restyle your page. You can not edit Element…" at bounding box center [643, 476] width 1287 height 952
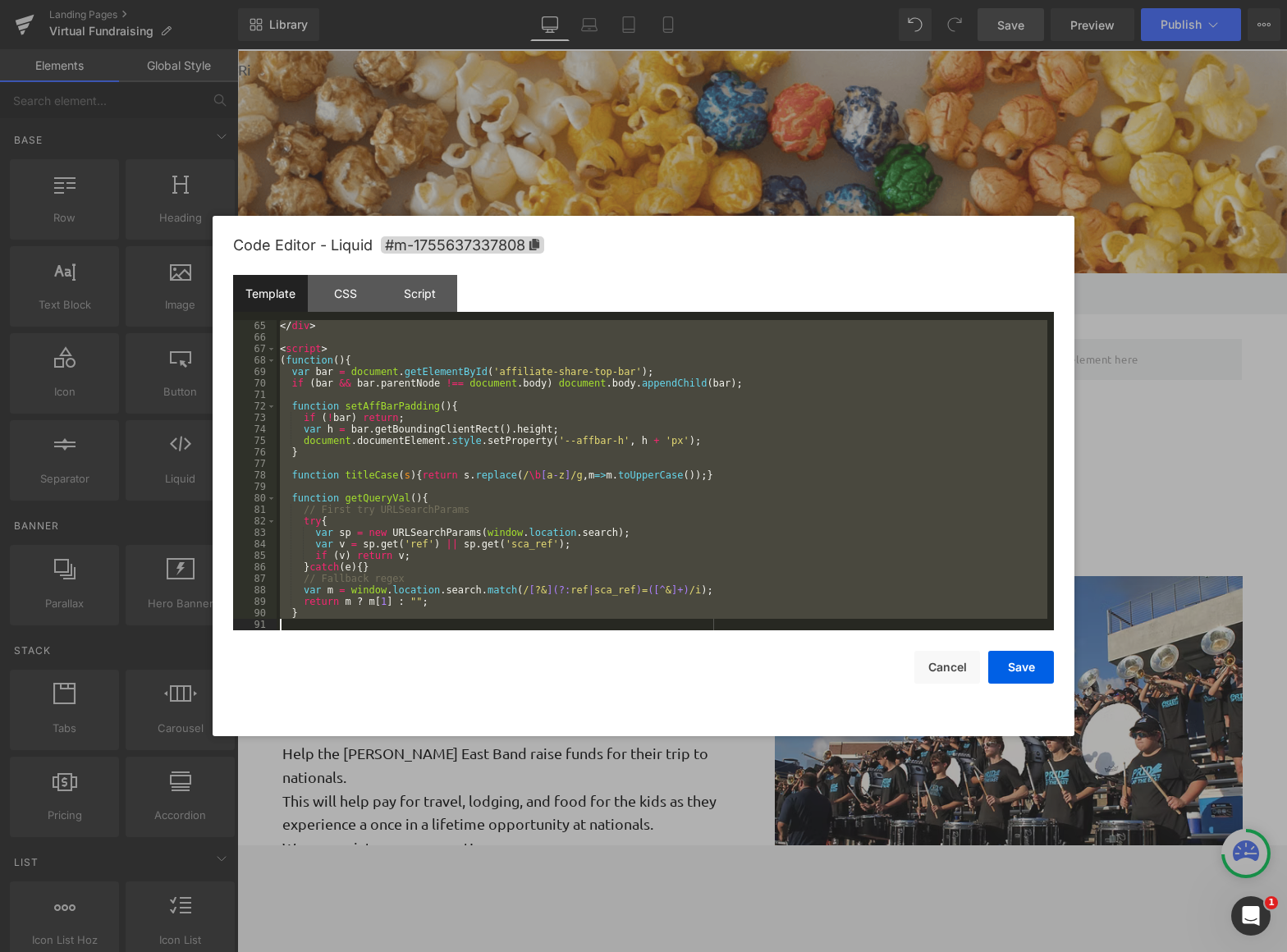
scroll to position [1265, 0]
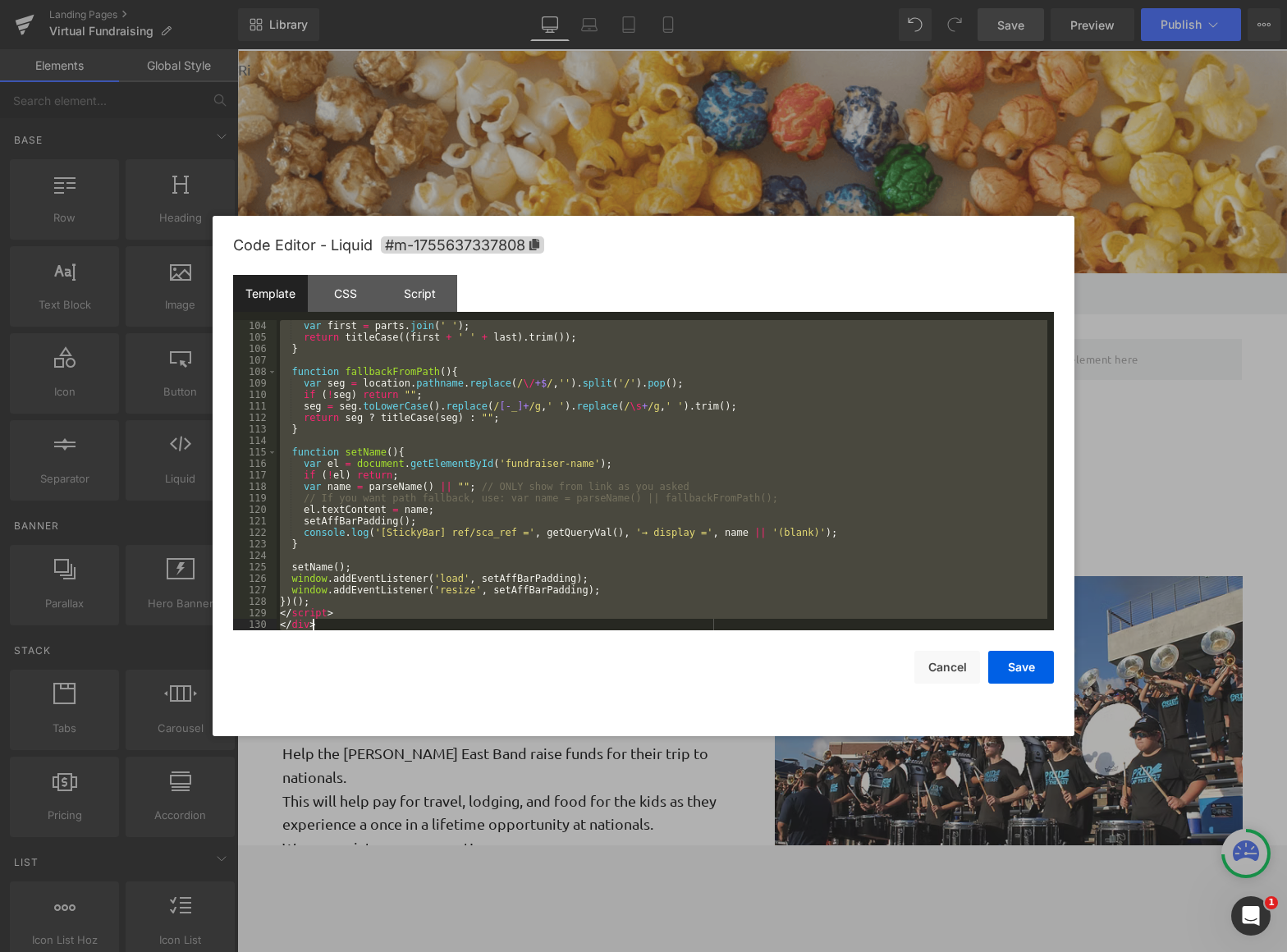
drag, startPoint x: 278, startPoint y: 323, endPoint x: 781, endPoint y: 886, distance: 755.0
click at [781, 844] on body "Row You are previewing how the will restyle your page. You can not edit Element…" at bounding box center [643, 476] width 1287 height 952
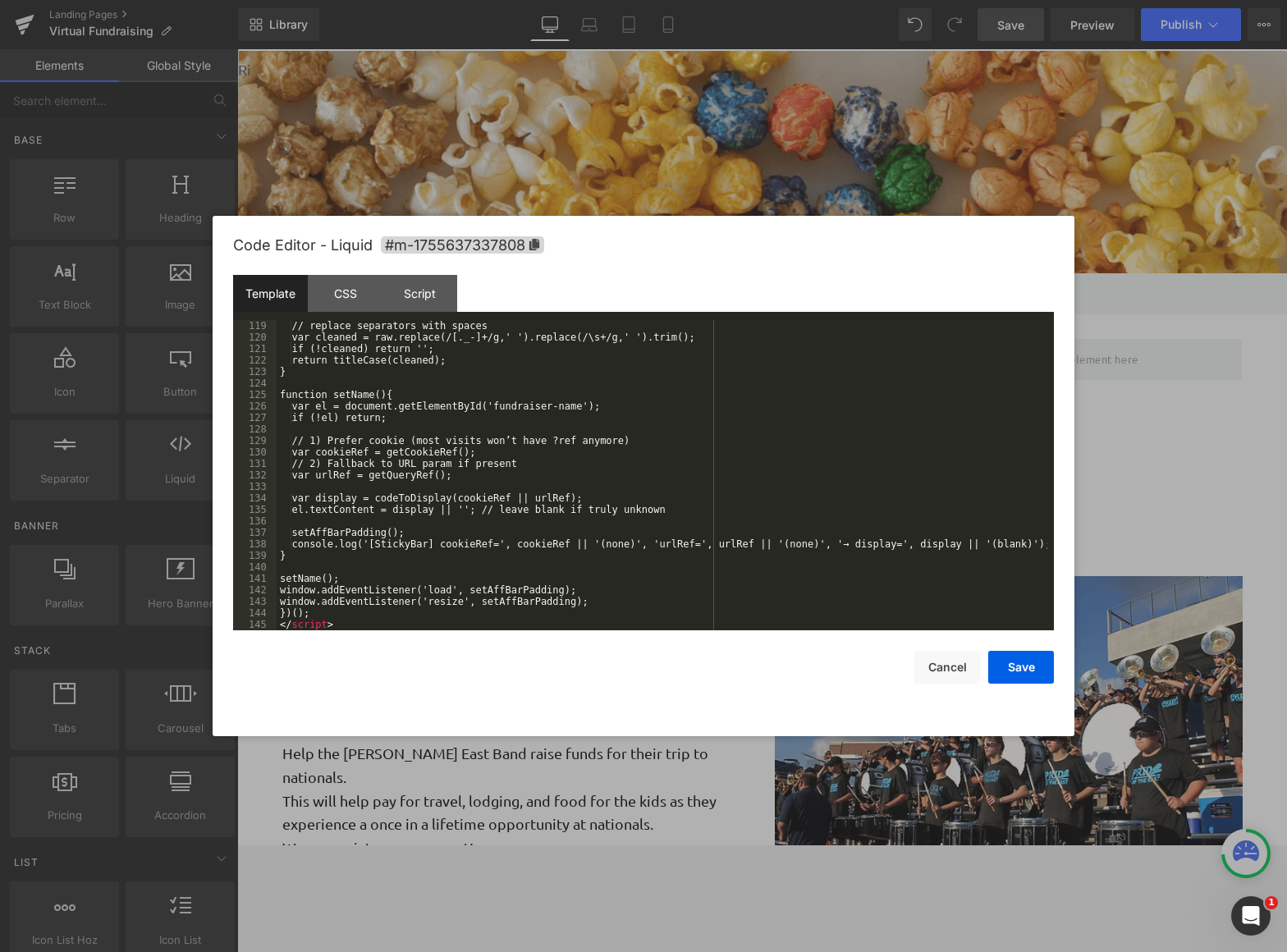
scroll to position [1437, 0]
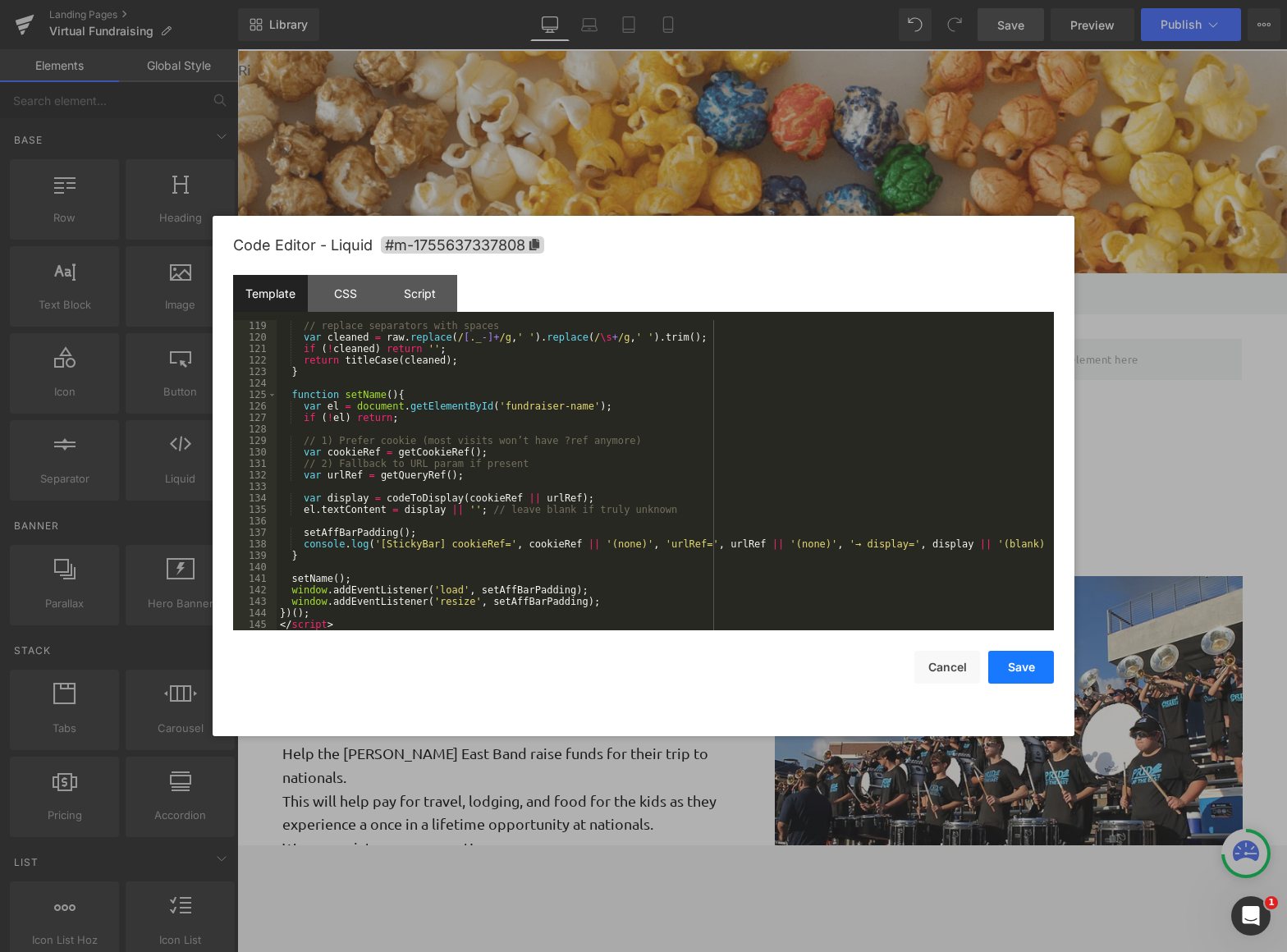
click at [1031, 668] on button "Save" at bounding box center [1021, 666] width 66 height 33
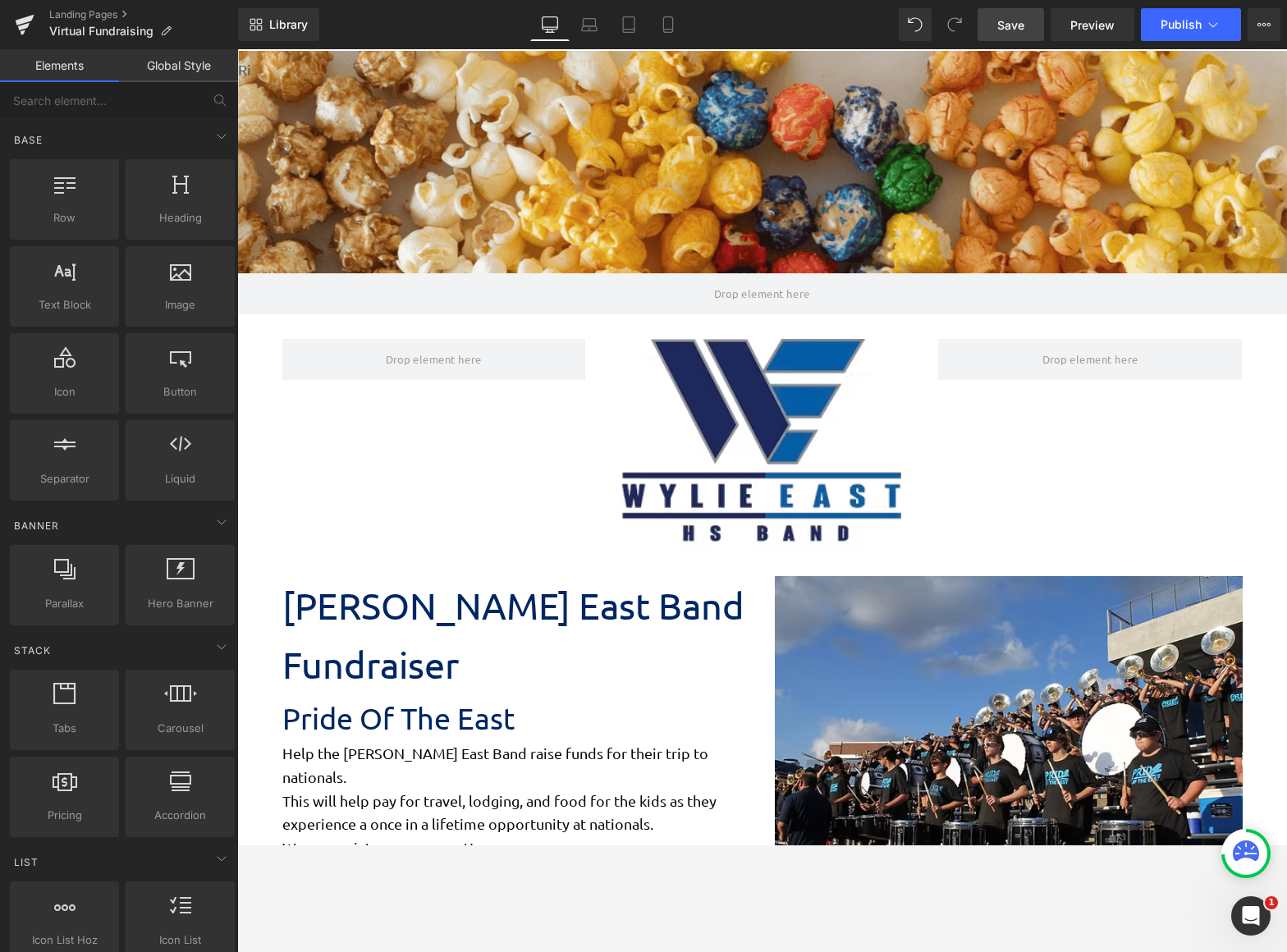
click at [1015, 23] on span "Save" at bounding box center [1011, 25] width 27 height 17
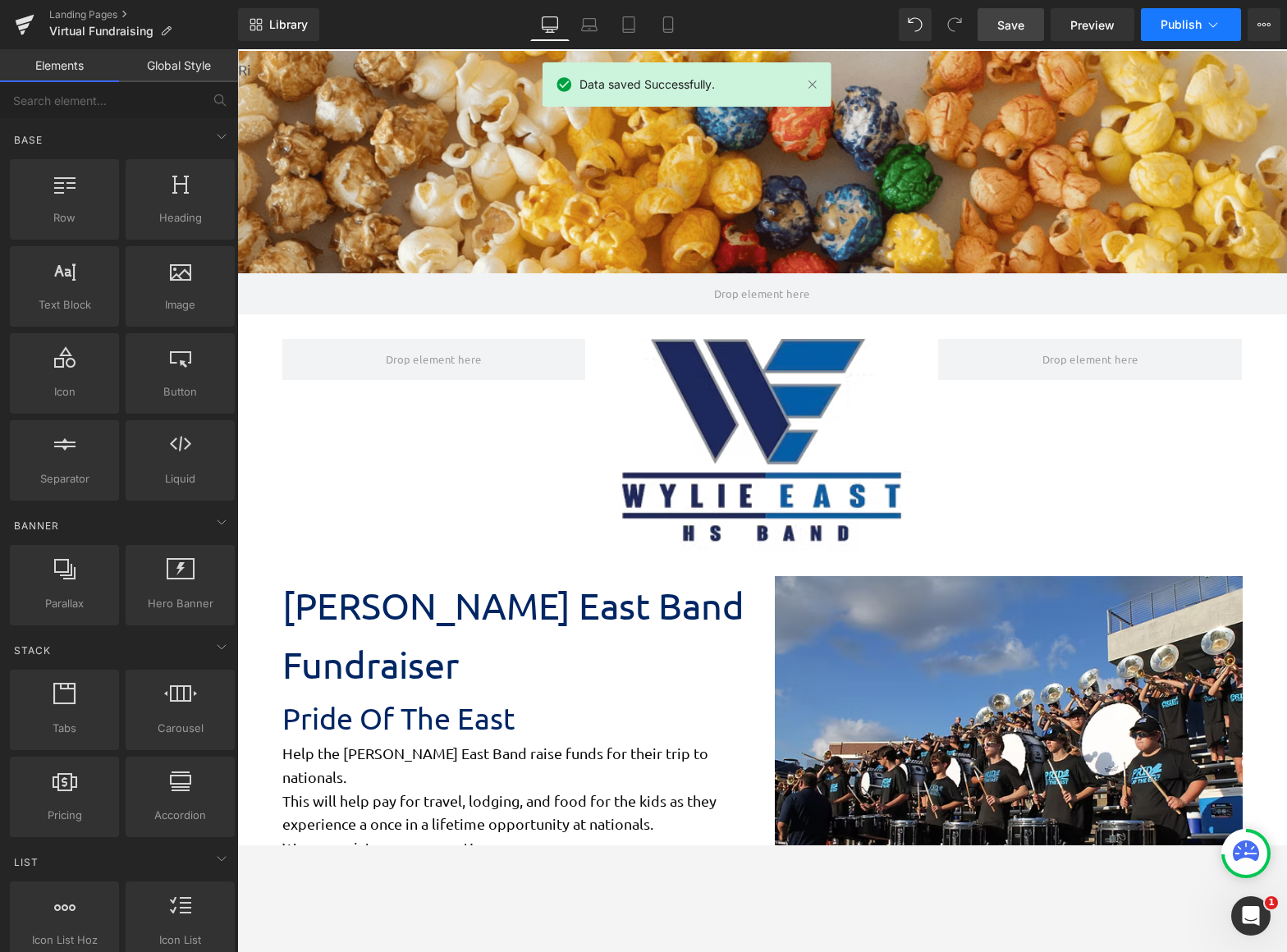
click at [1180, 23] on span "Publish" at bounding box center [1181, 24] width 41 height 13
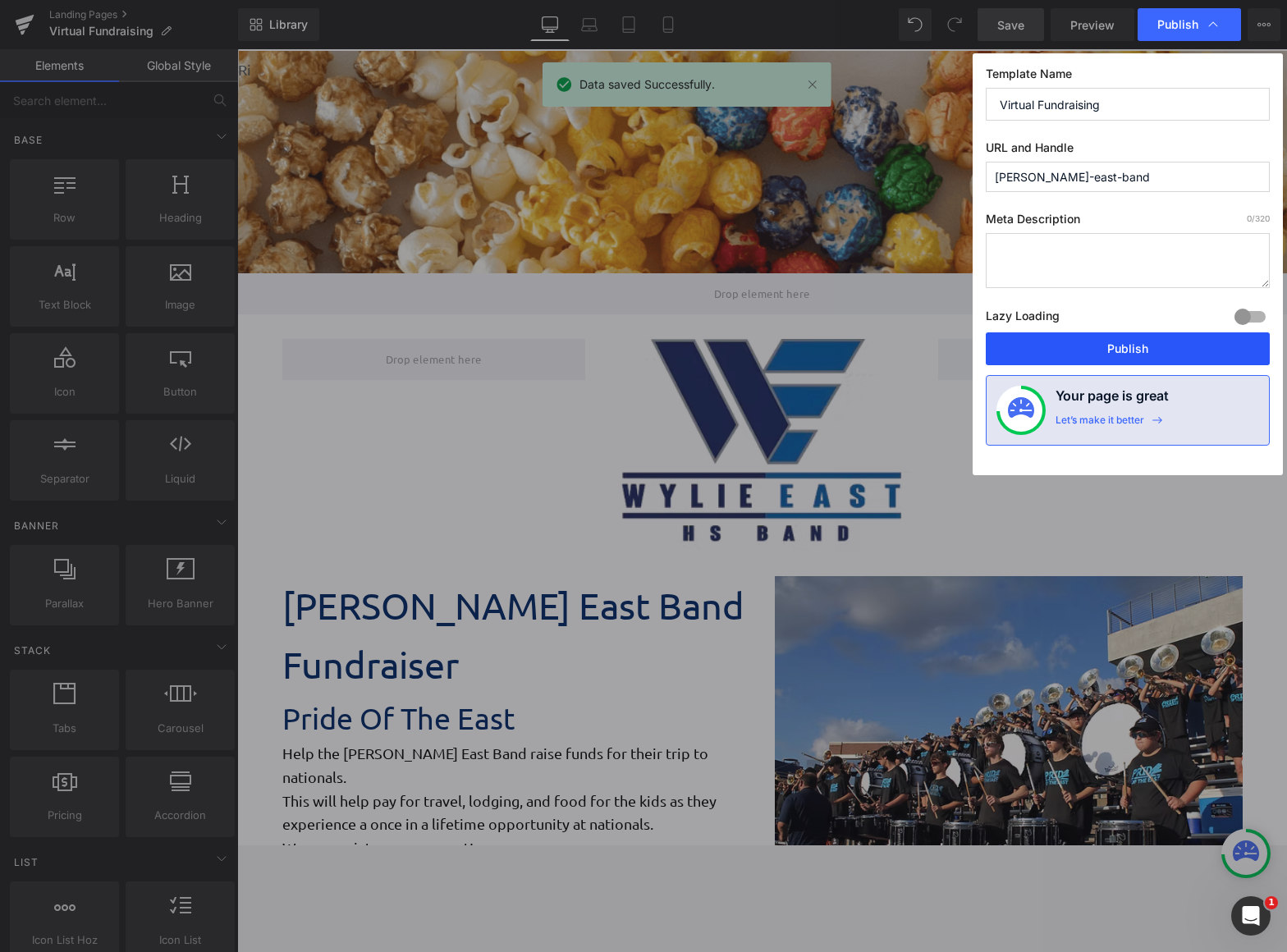
click at [1132, 346] on button "Publish" at bounding box center [1127, 348] width 284 height 33
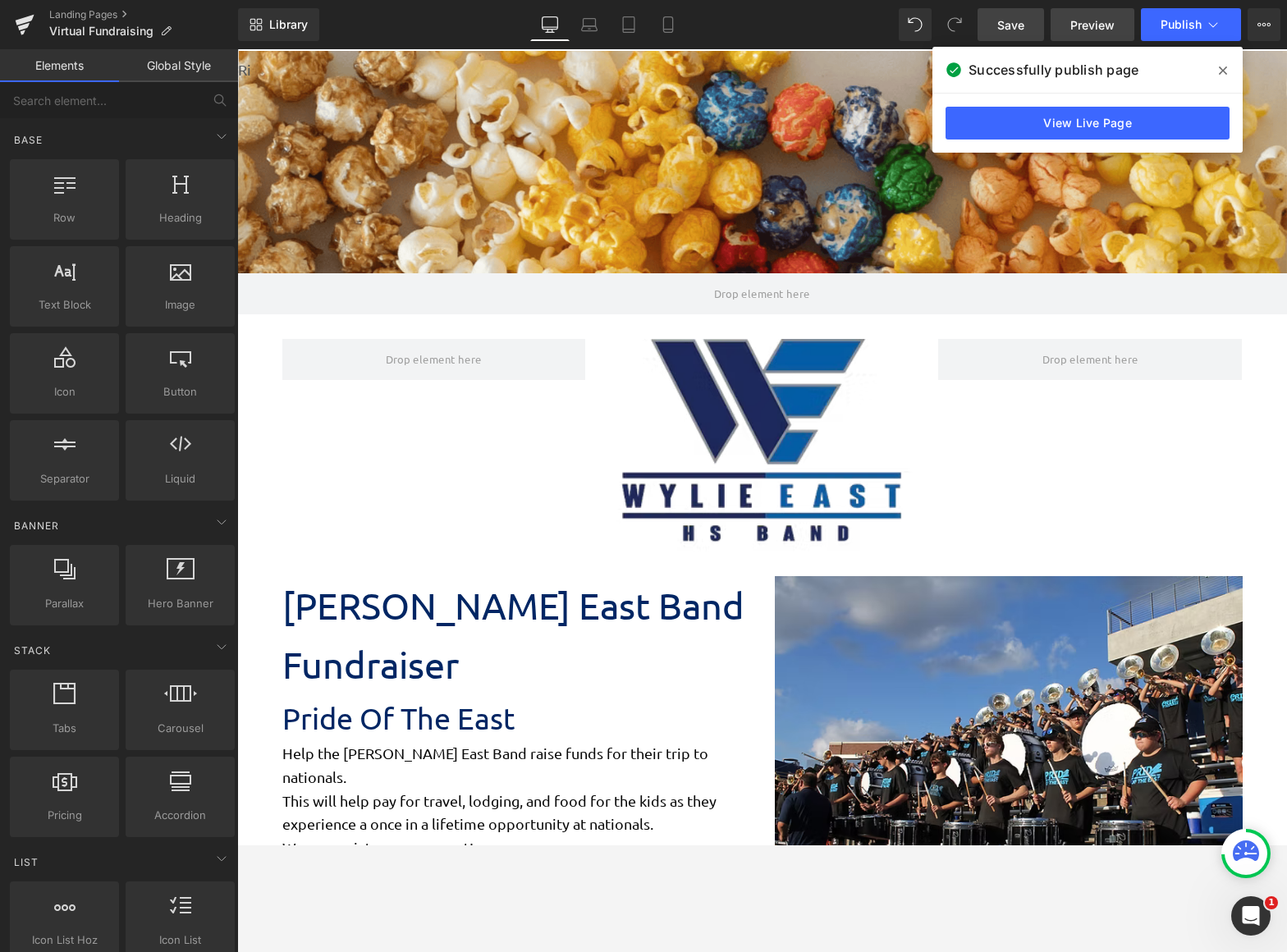
click at [1094, 27] on span "Preview" at bounding box center [1092, 25] width 44 height 17
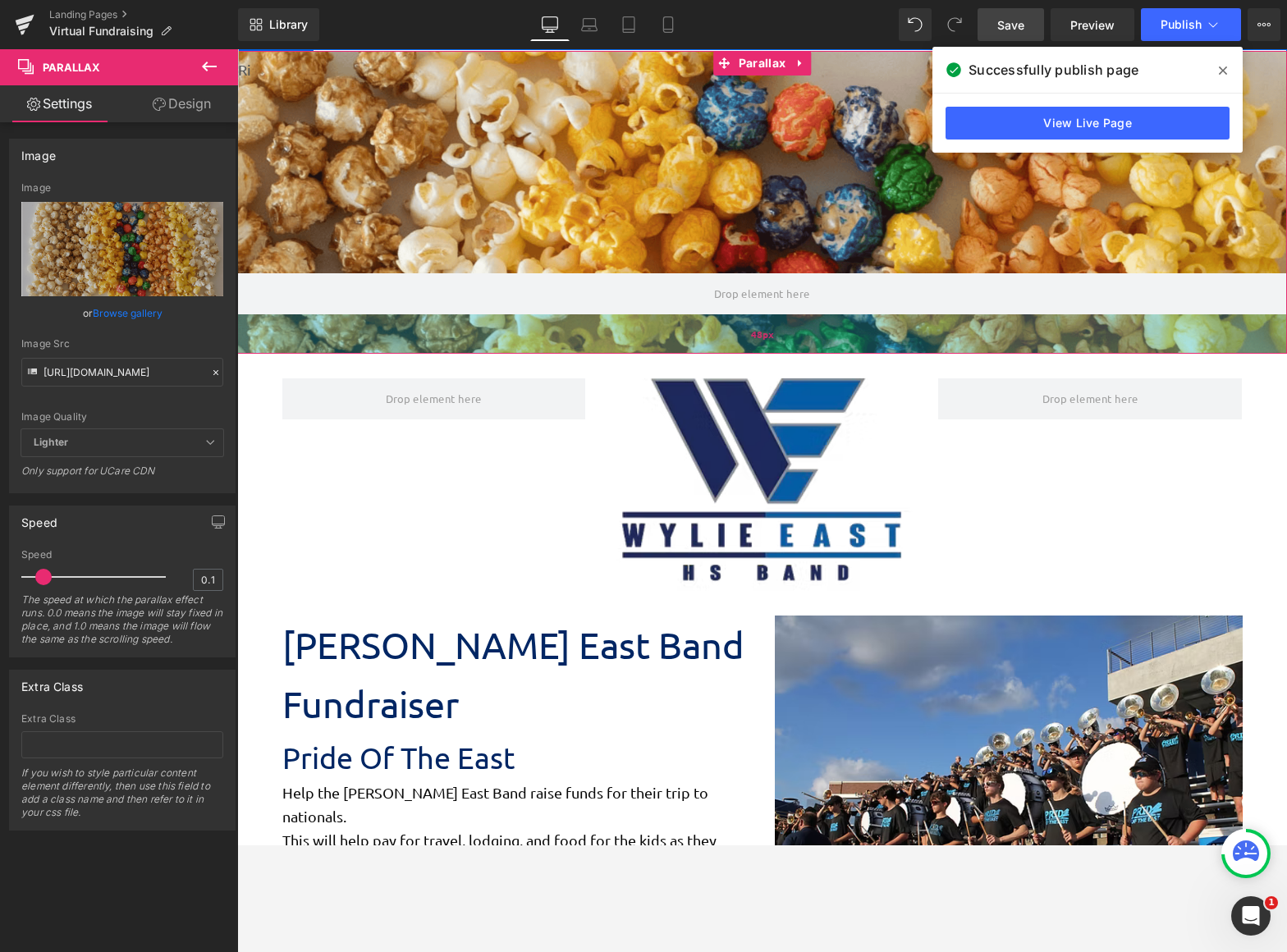
scroll to position [2547, 1038]
drag, startPoint x: 469, startPoint y: 312, endPoint x: 474, endPoint y: 351, distance: 39.3
click at [474, 351] on div "48px" at bounding box center [762, 334] width 1050 height 39
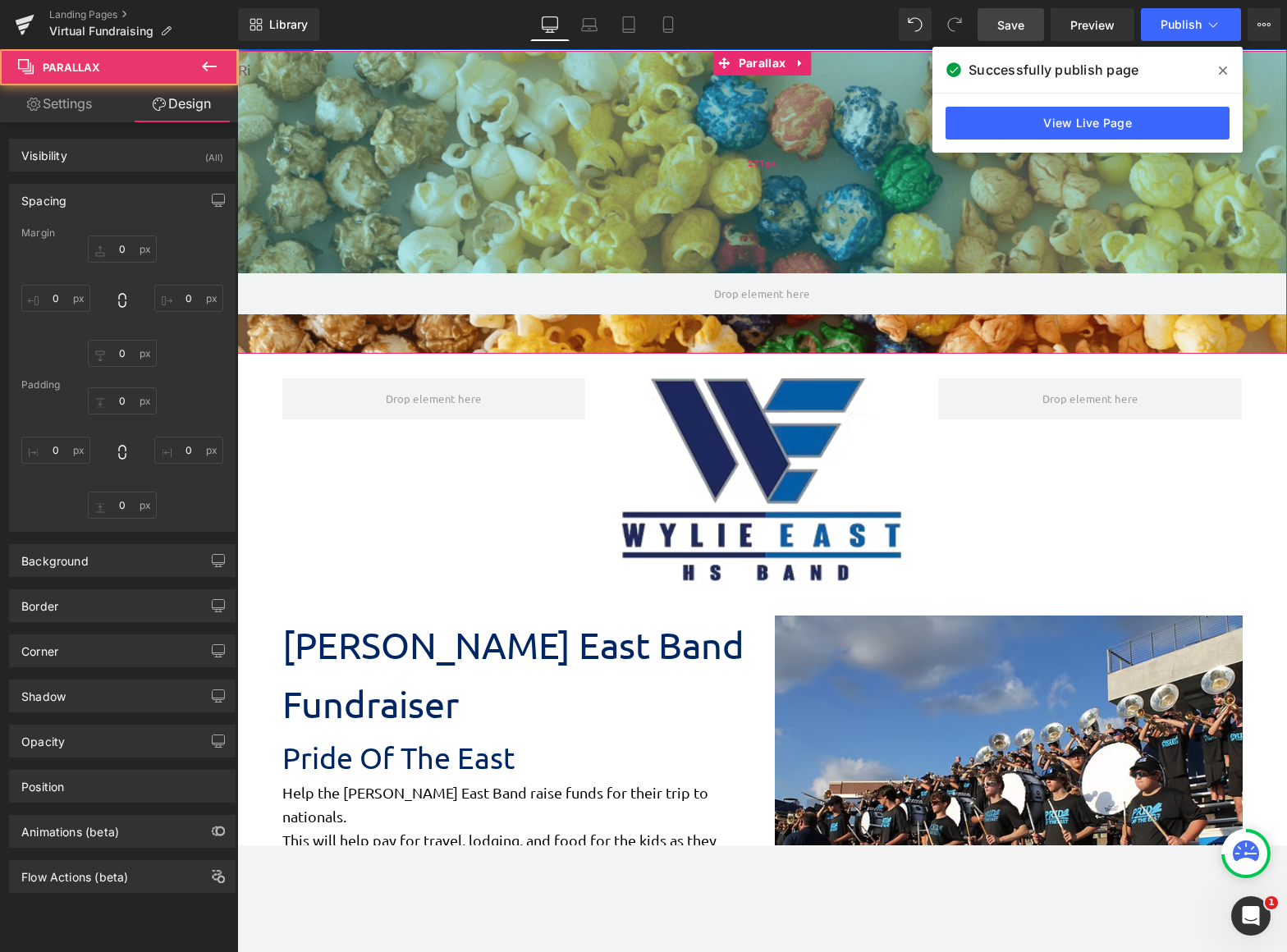
type input "0"
type input "271"
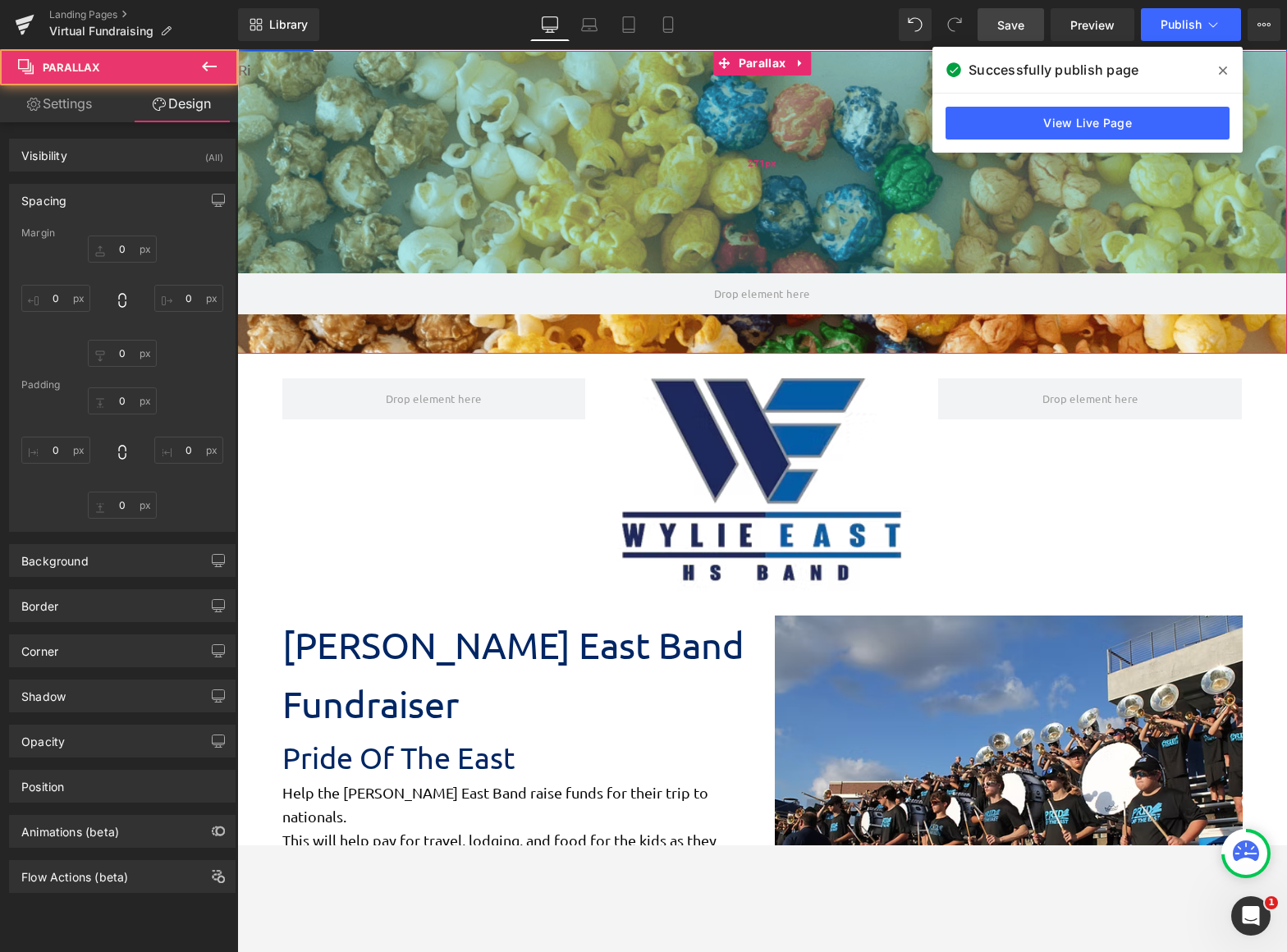
type input "0"
type input "48"
type input "0"
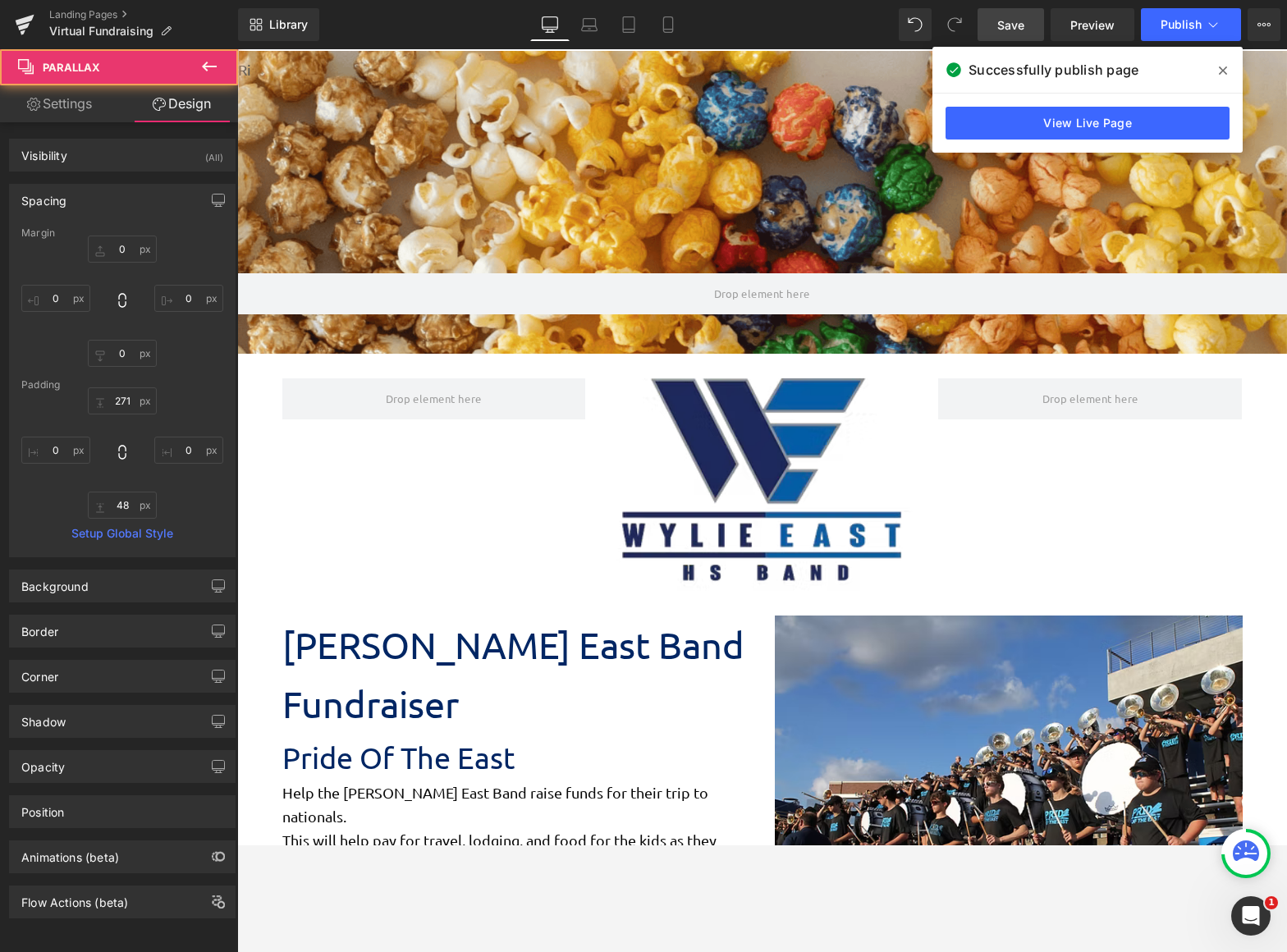
click at [1011, 24] on span "Save" at bounding box center [1011, 25] width 27 height 17
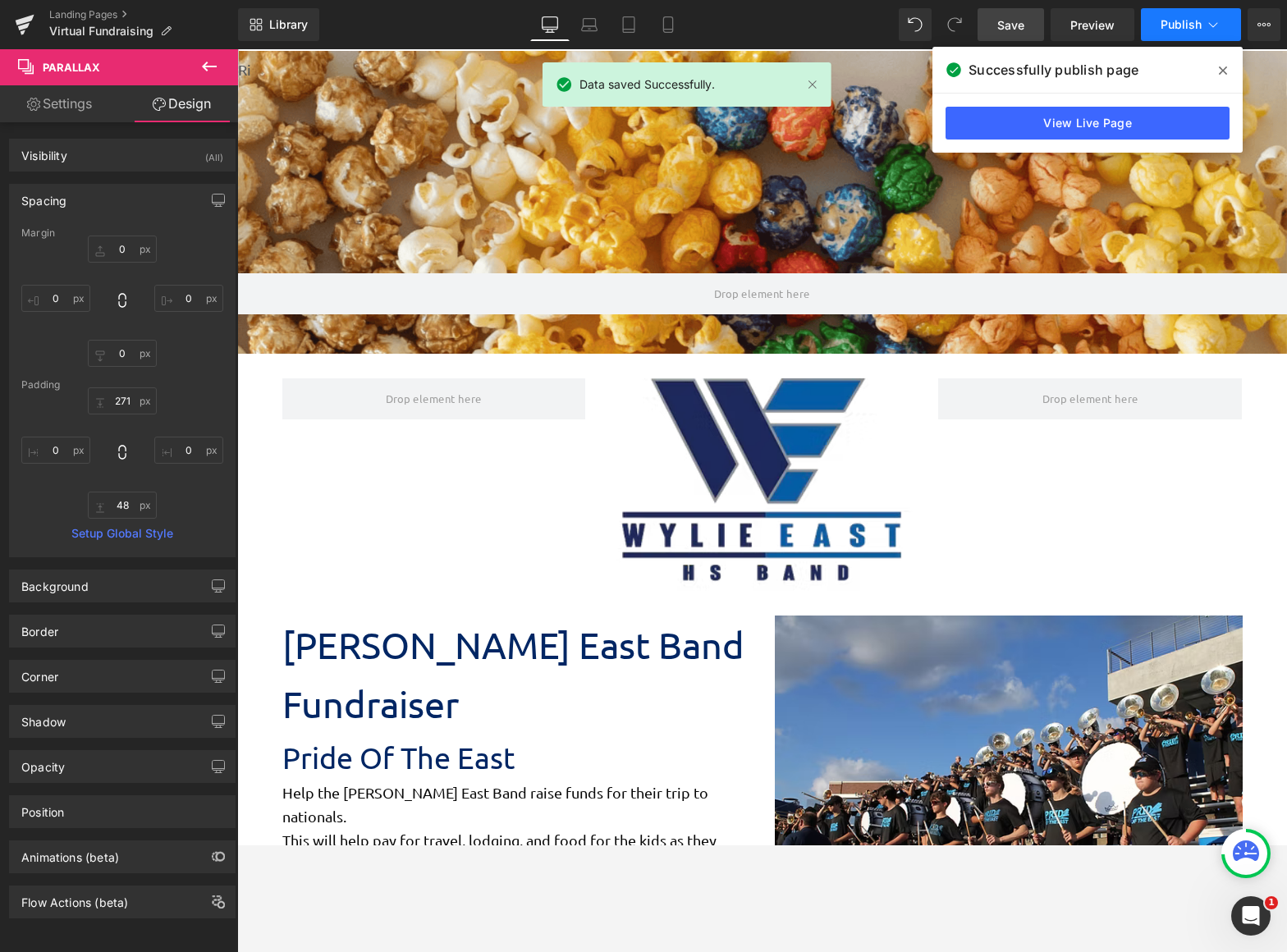
click at [1181, 27] on span "Publish" at bounding box center [1181, 24] width 41 height 13
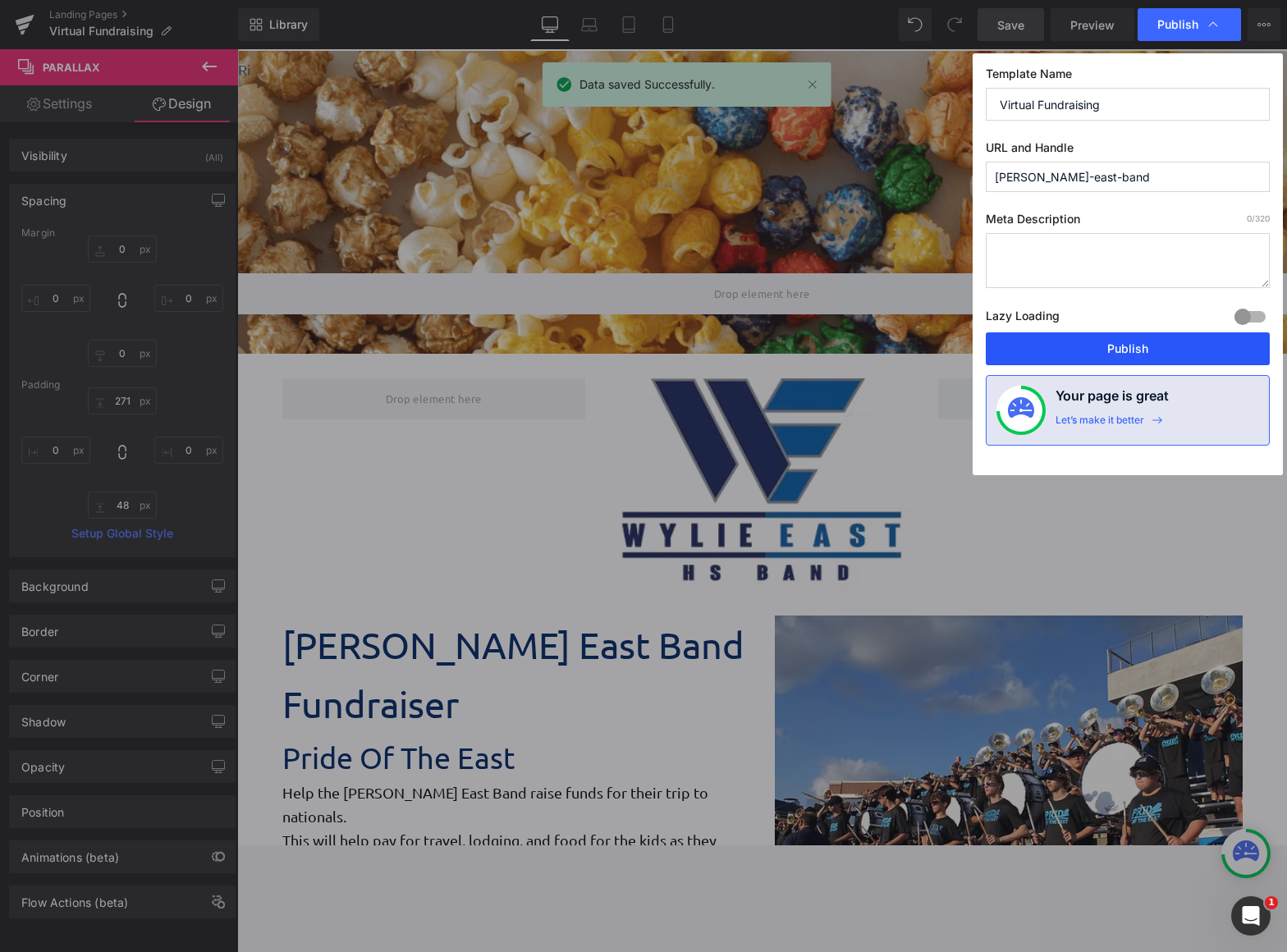
click at [1159, 341] on button "Publish" at bounding box center [1127, 348] width 284 height 33
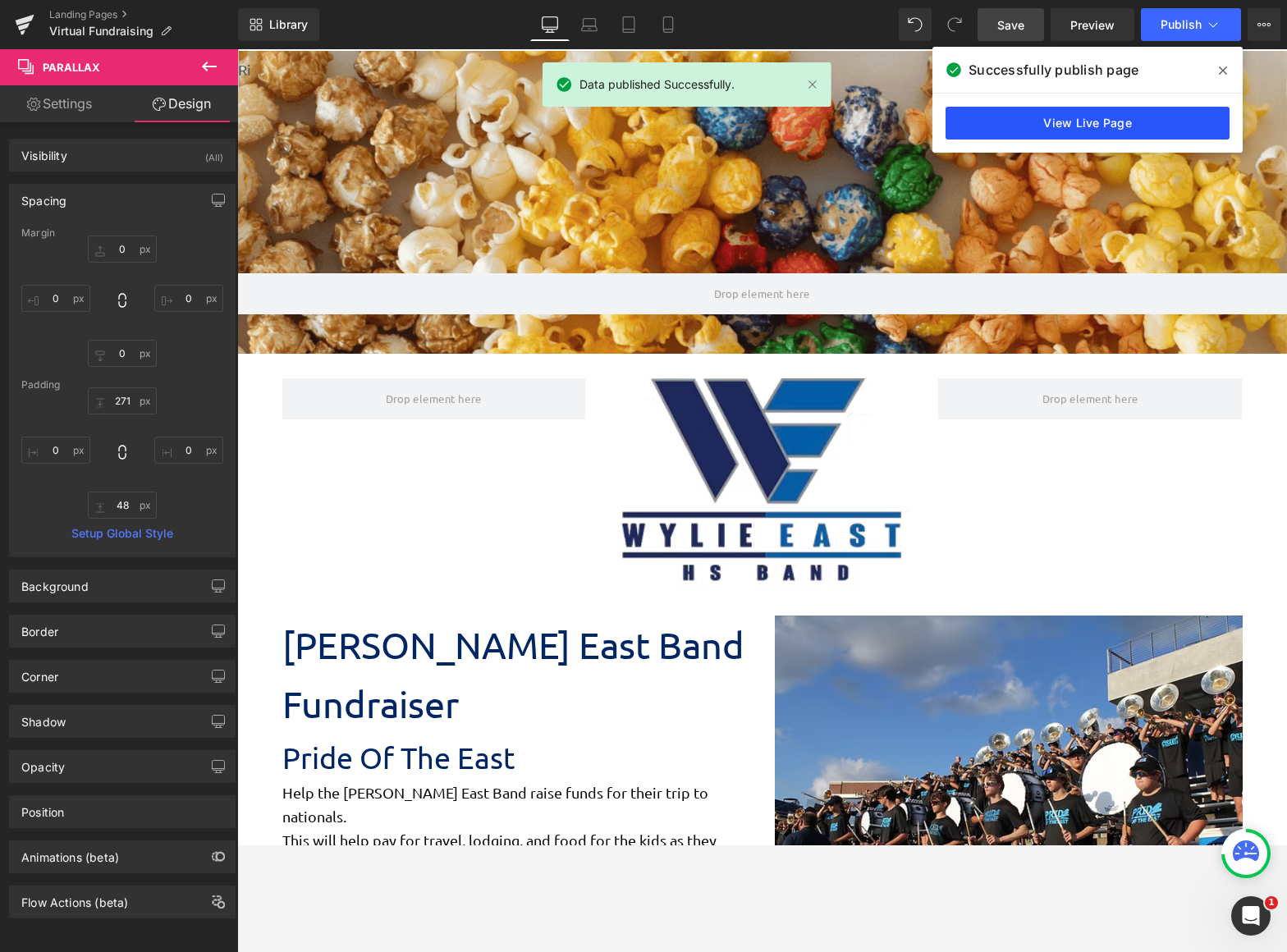
click at [1072, 118] on link "View Live Page" at bounding box center [1087, 123] width 284 height 33
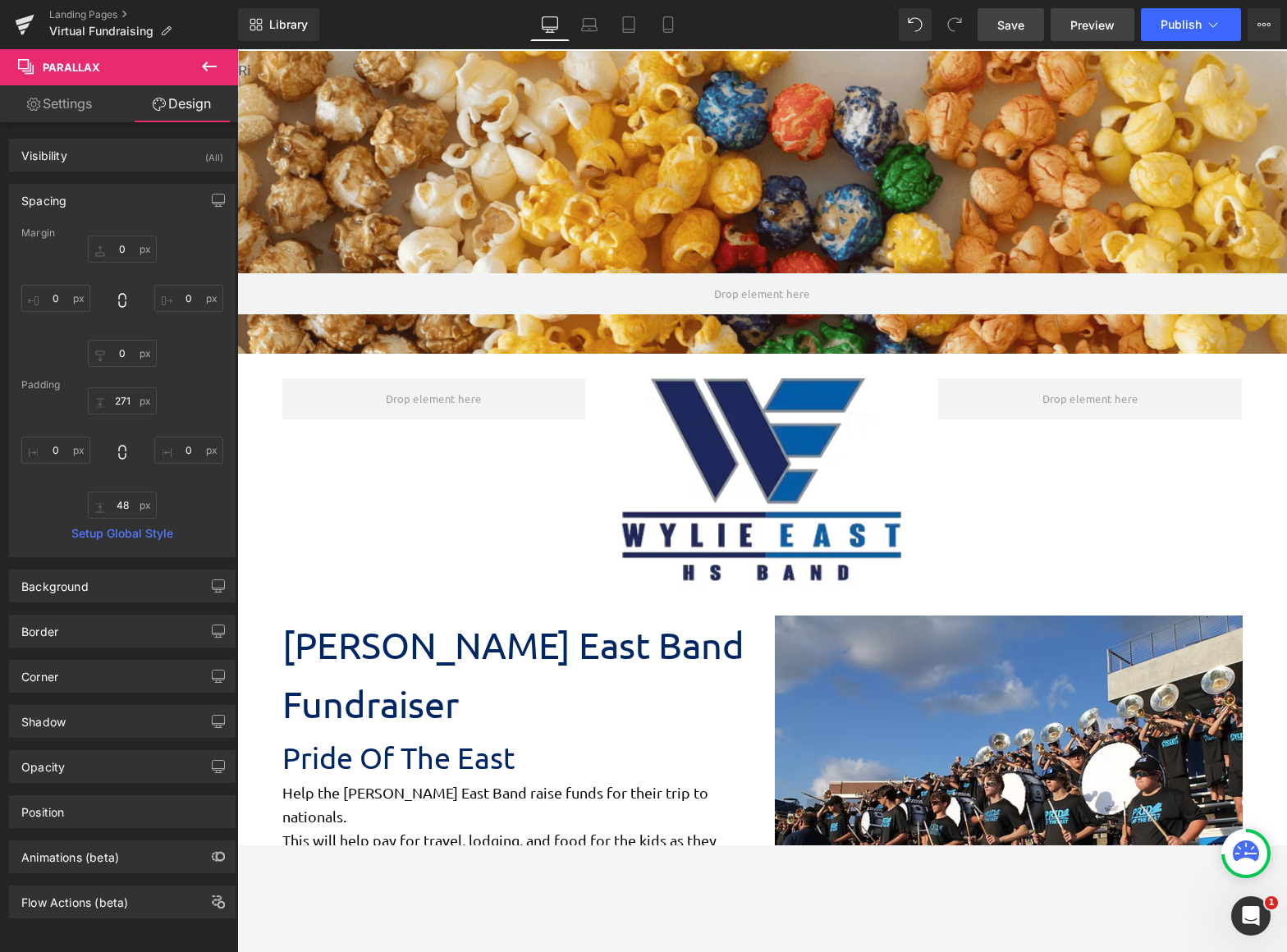
click at [1090, 18] on span "Preview" at bounding box center [1092, 25] width 44 height 17
click at [211, 62] on icon at bounding box center [209, 66] width 20 height 20
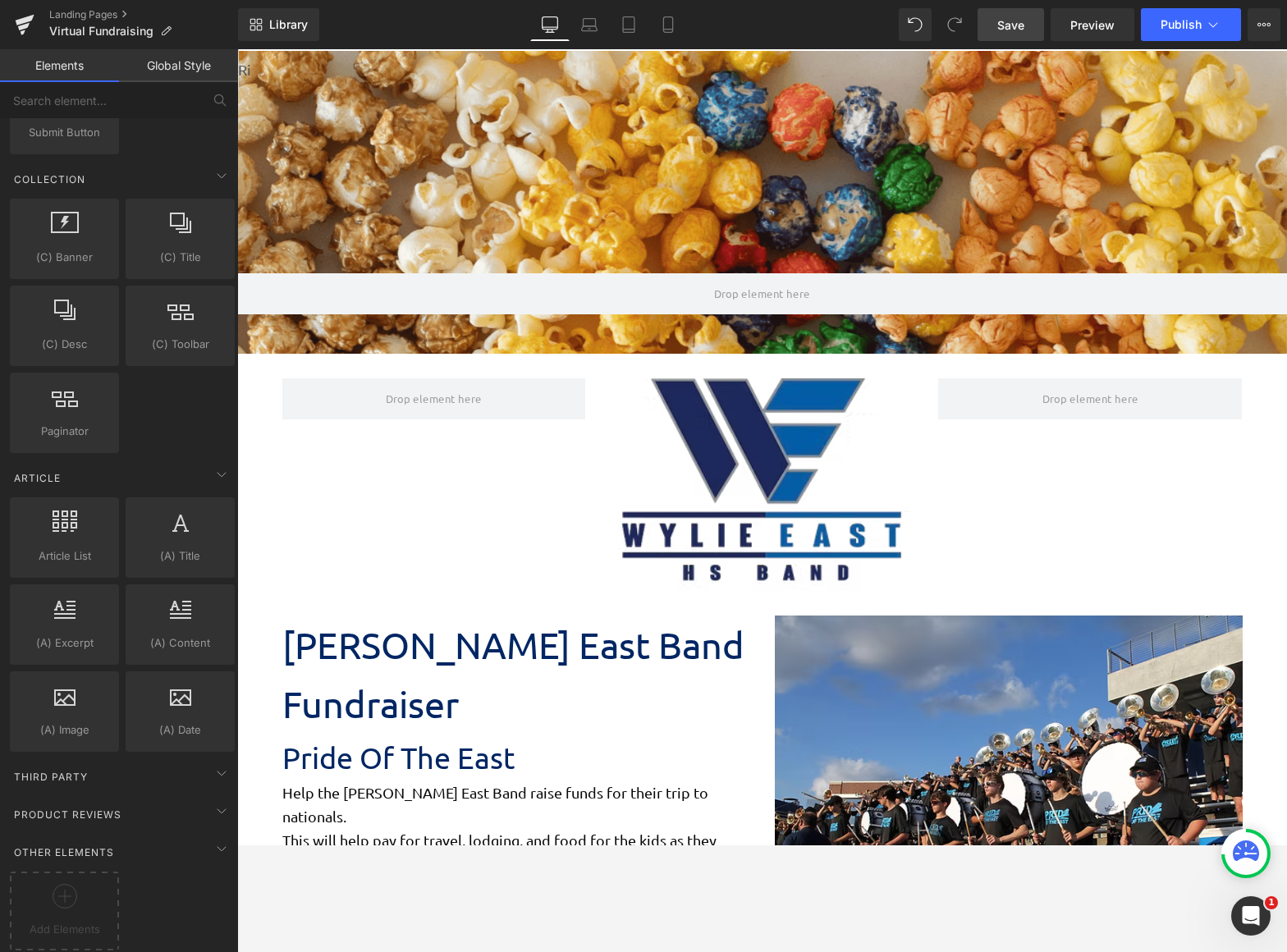
scroll to position [2526, 0]
click at [77, 844] on div at bounding box center [65, 902] width 101 height 37
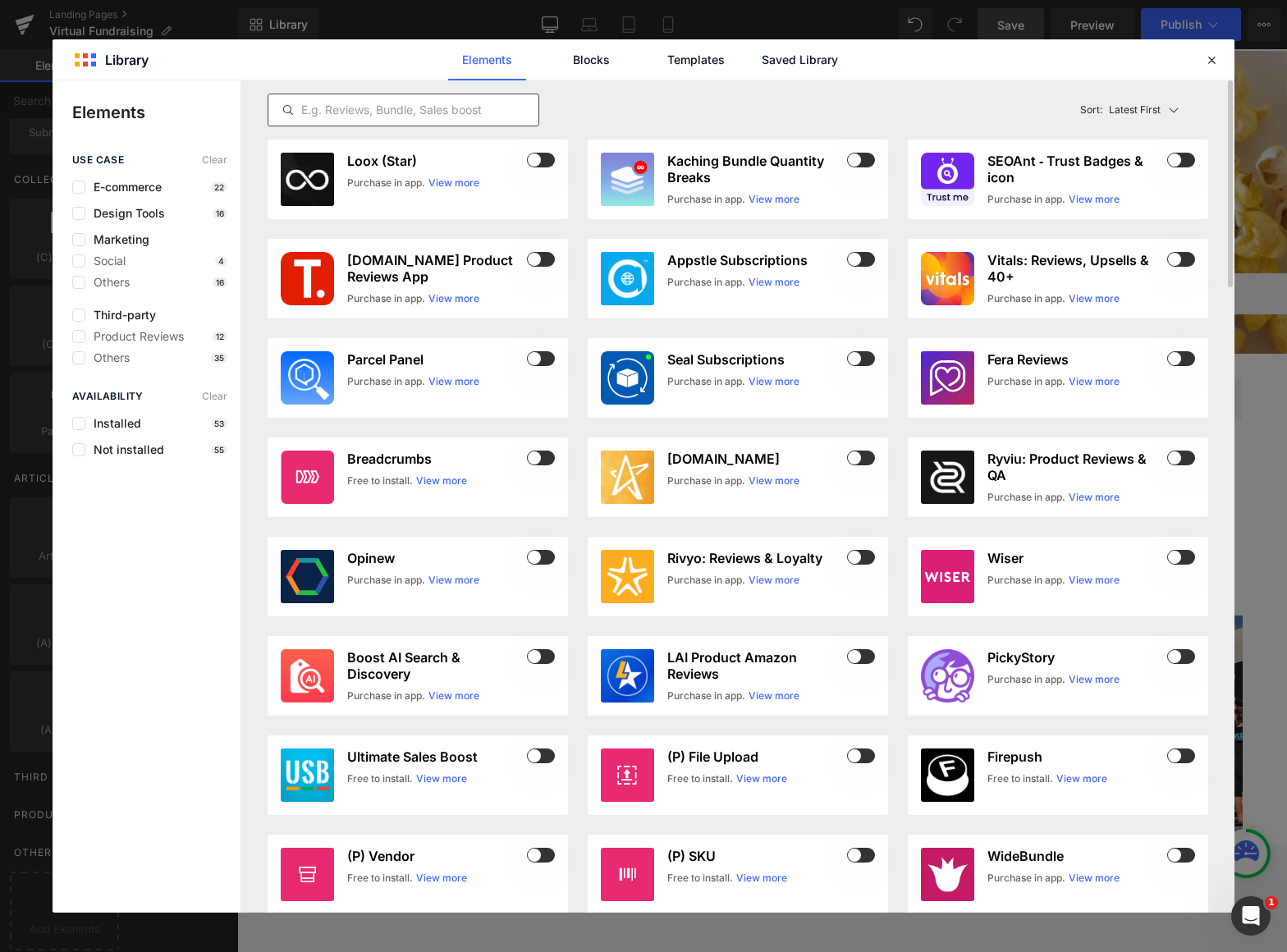
click at [394, 97] on div at bounding box center [403, 110] width 271 height 33
click at [394, 104] on input "text" at bounding box center [403, 110] width 271 height 20
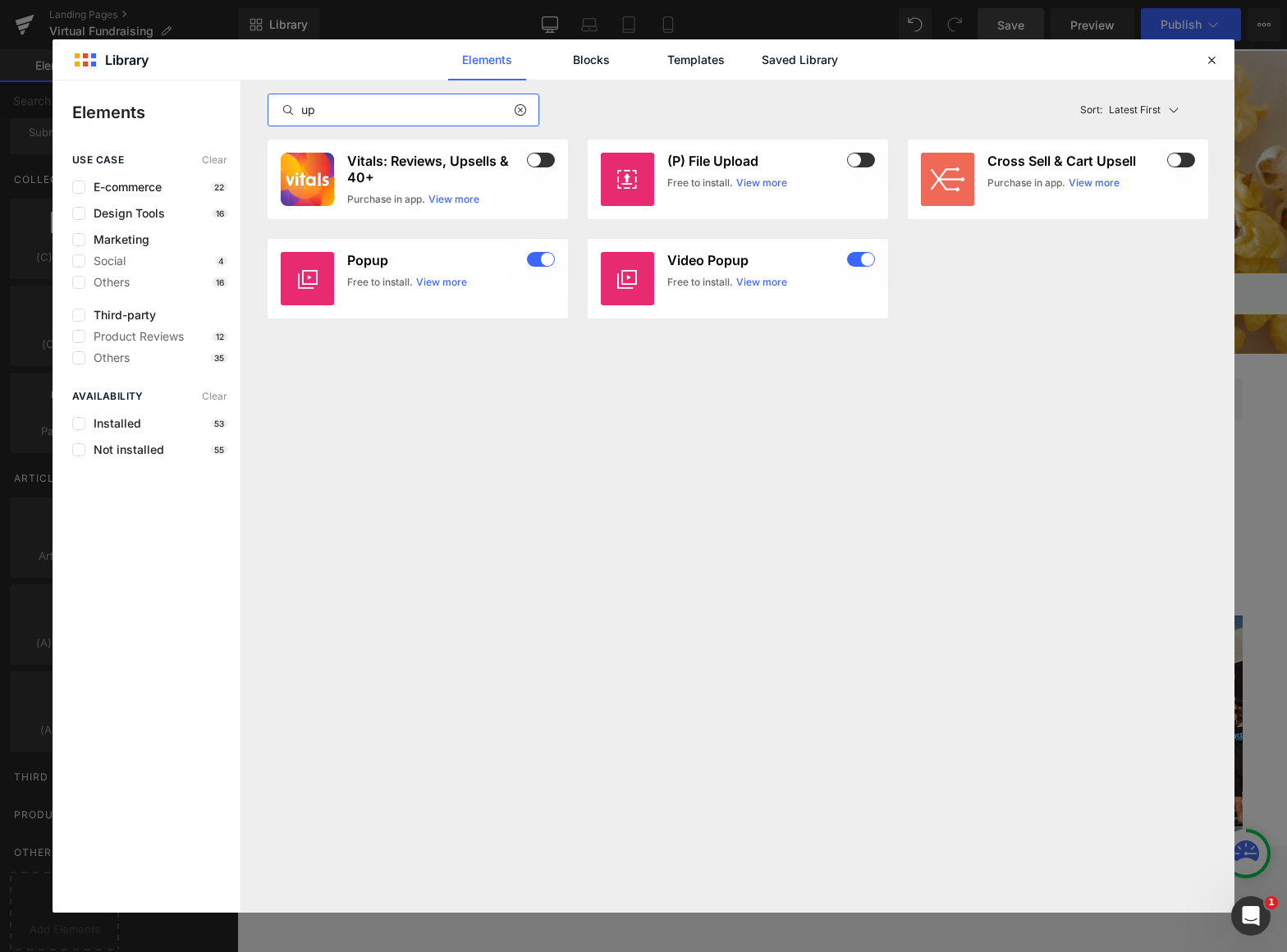
type input "u"
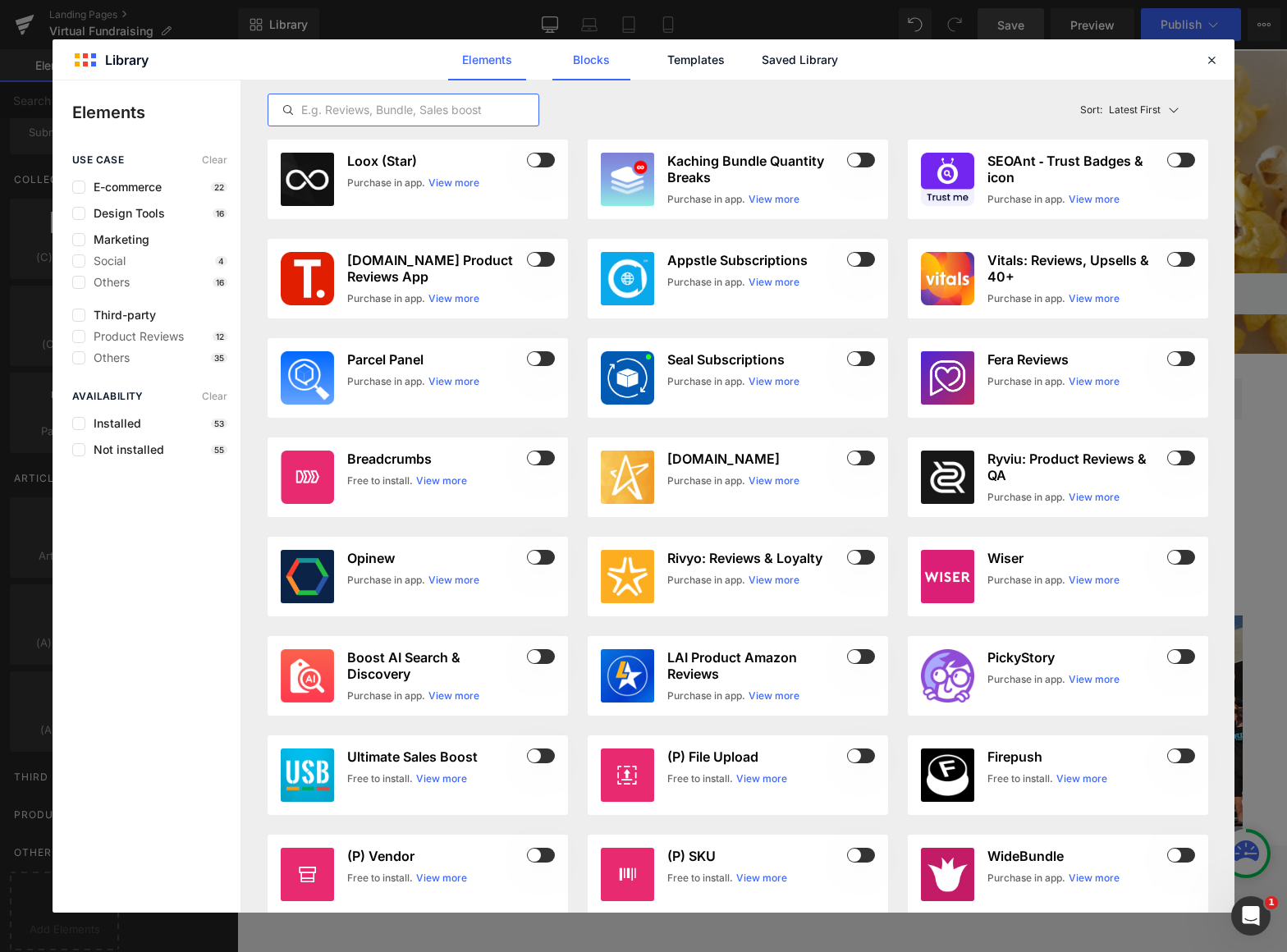
click at [581, 57] on link "Blocks" at bounding box center [591, 60] width 78 height 41
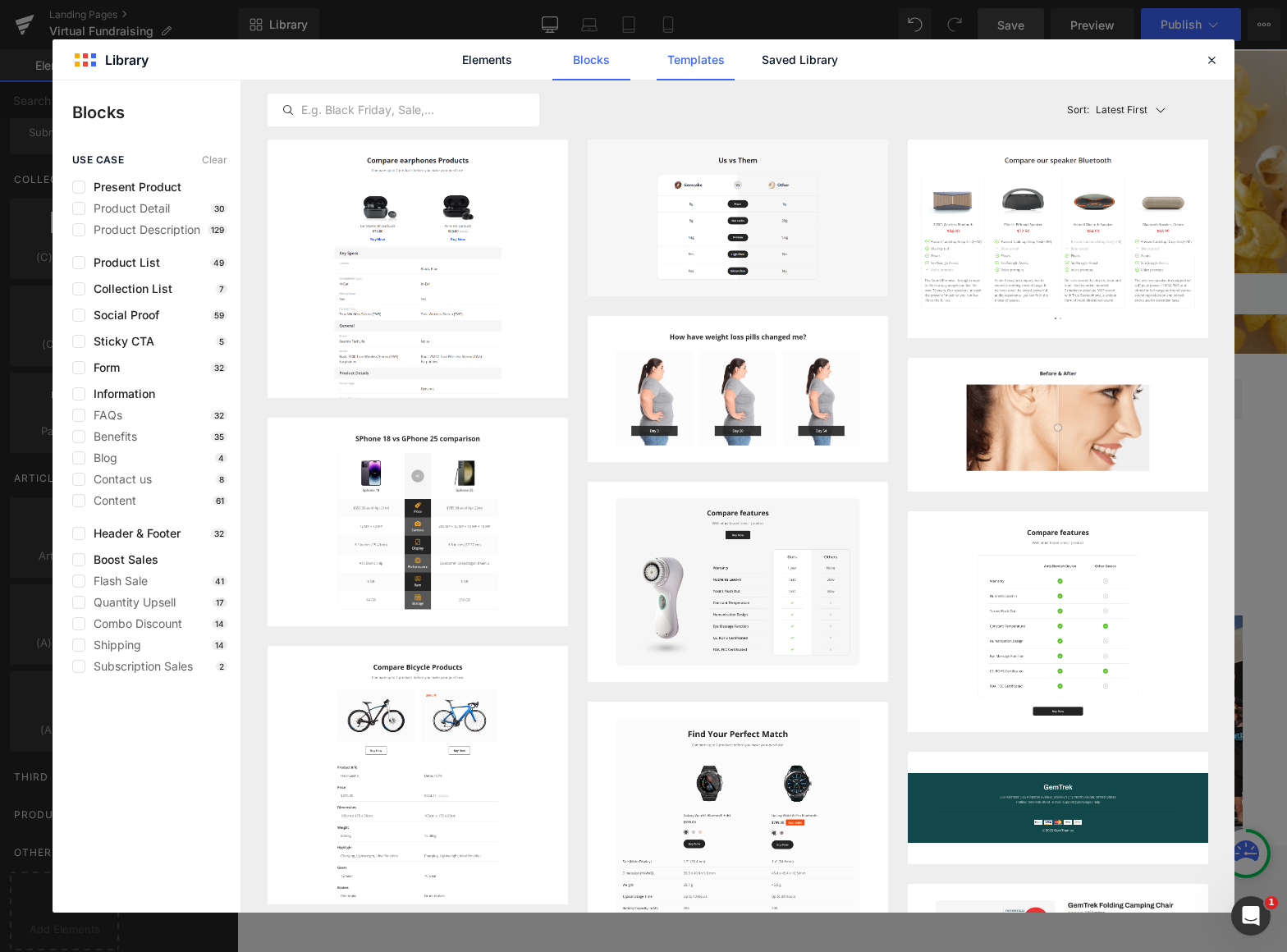
click at [696, 58] on link "Templates" at bounding box center [695, 60] width 78 height 41
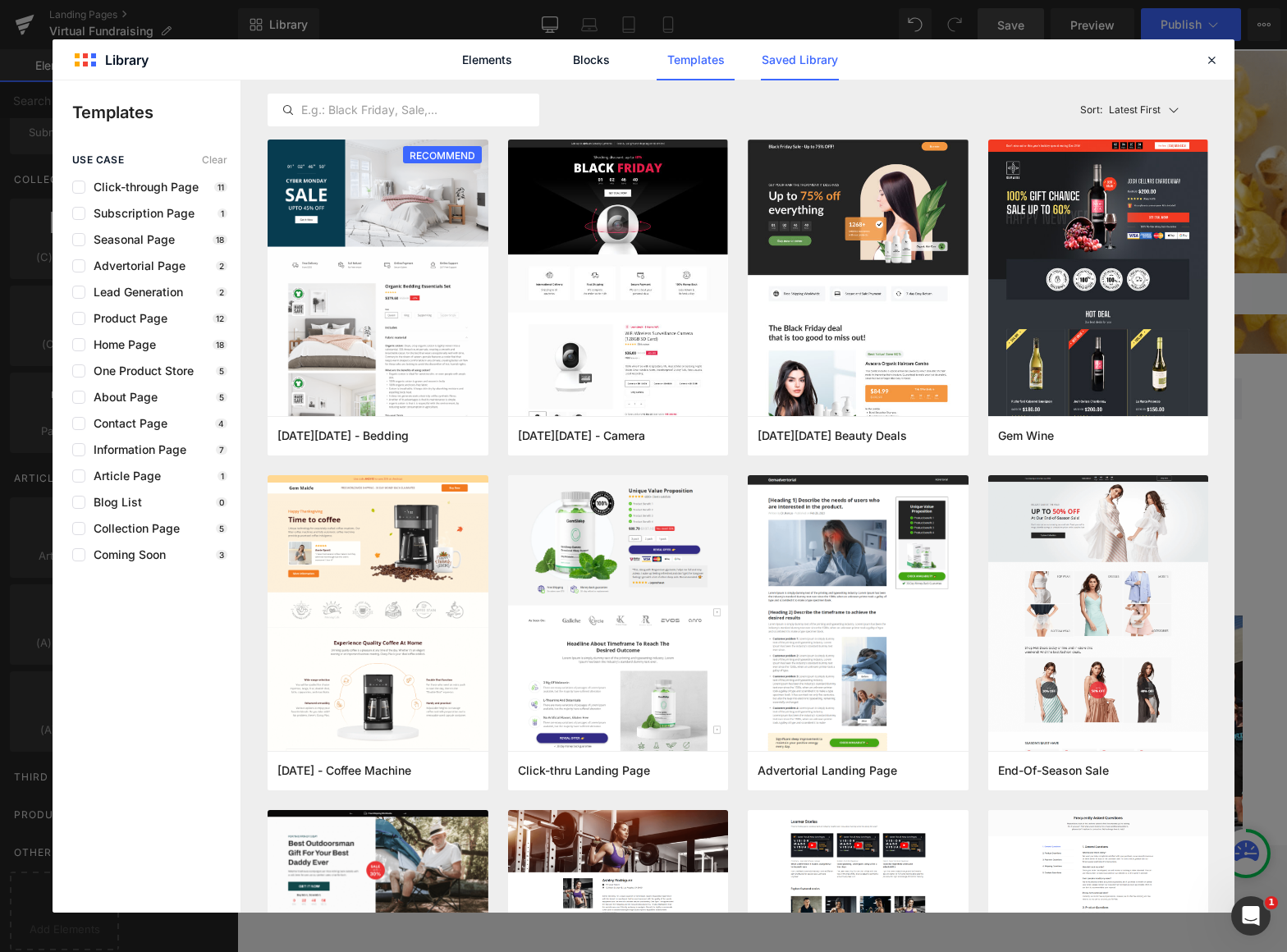
click at [783, 58] on link "Saved Library" at bounding box center [799, 60] width 78 height 41
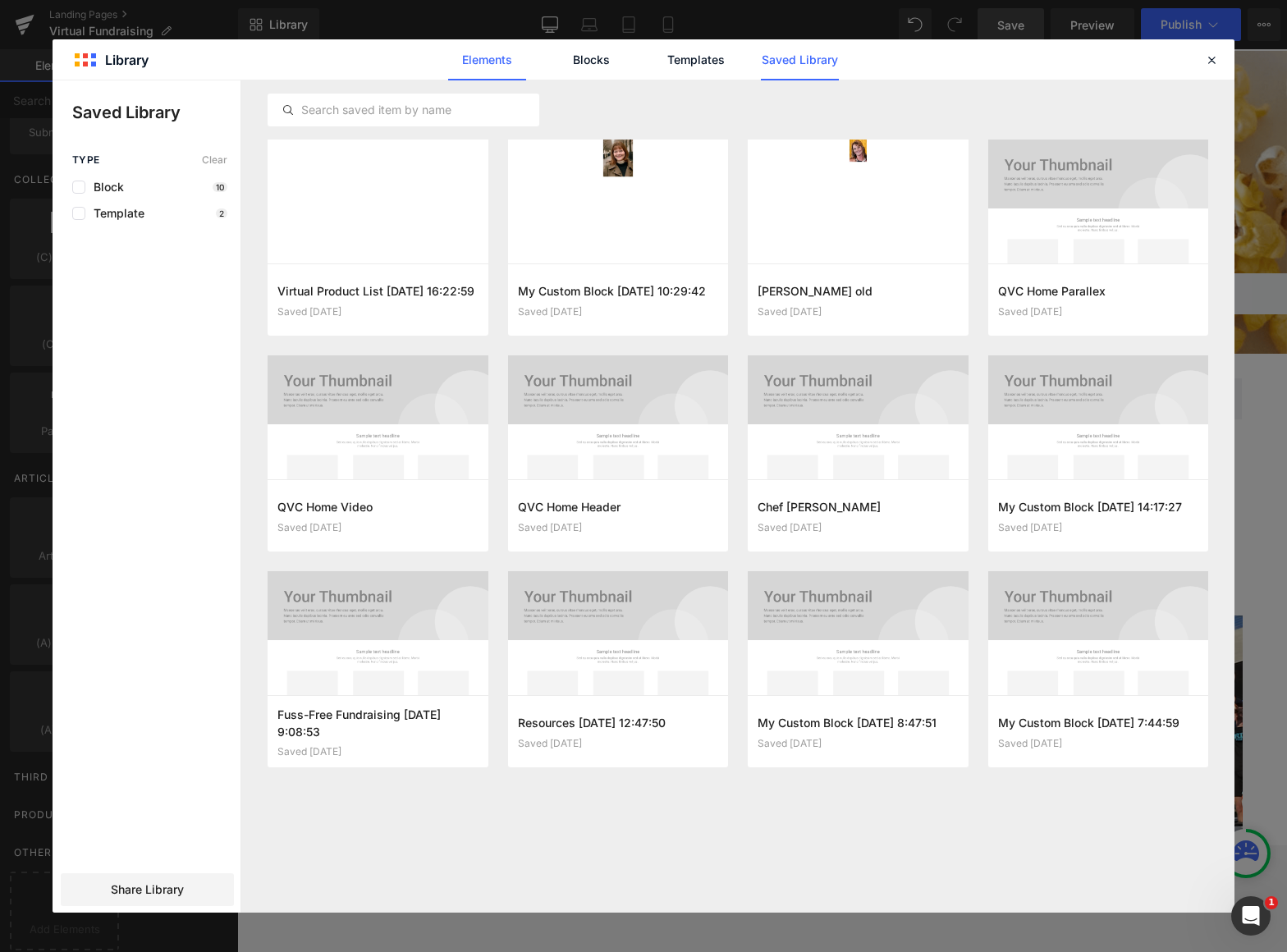
click at [484, 66] on link "Elements" at bounding box center [487, 60] width 78 height 41
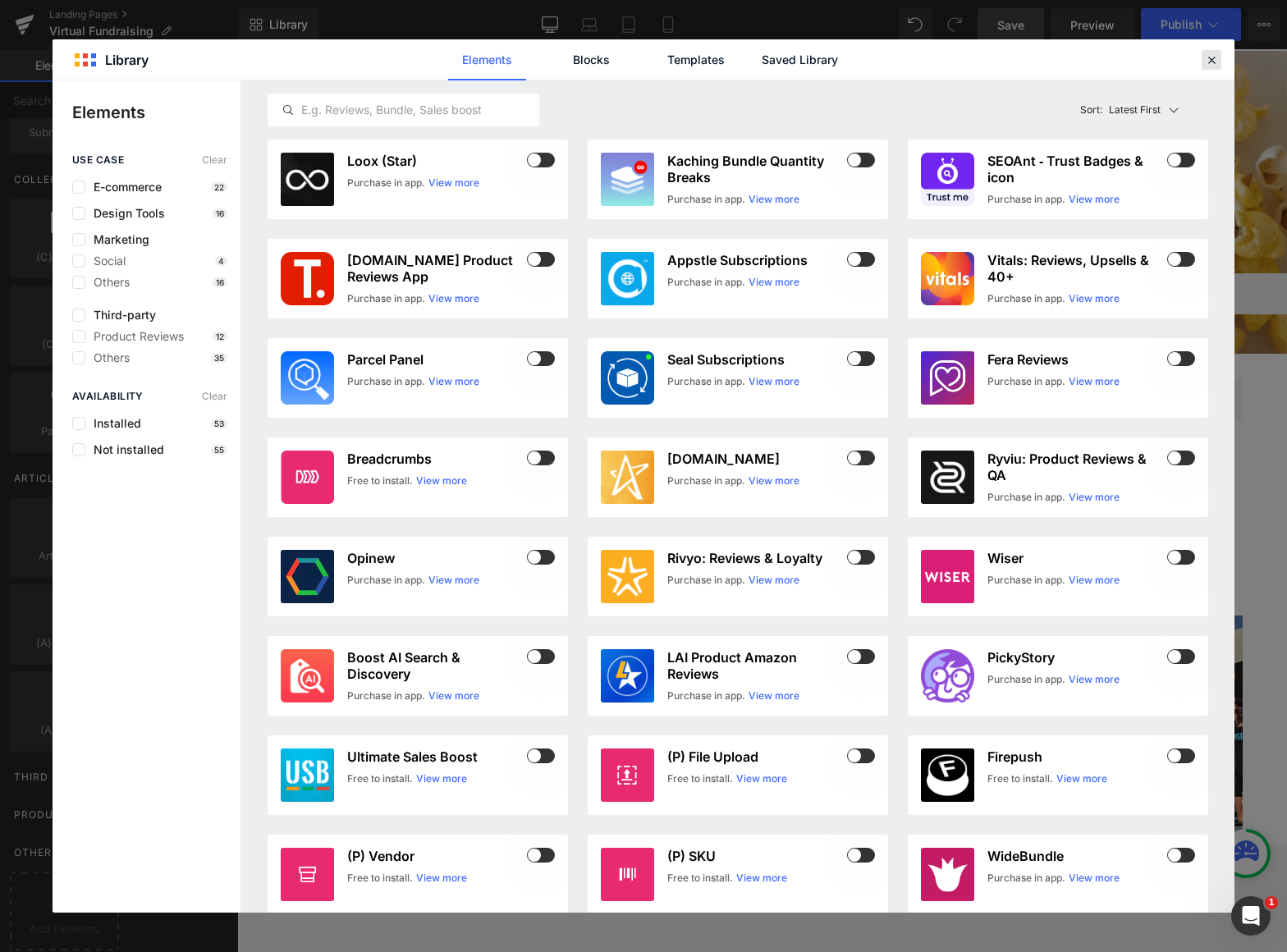
click at [1207, 58] on icon at bounding box center [1212, 60] width 15 height 15
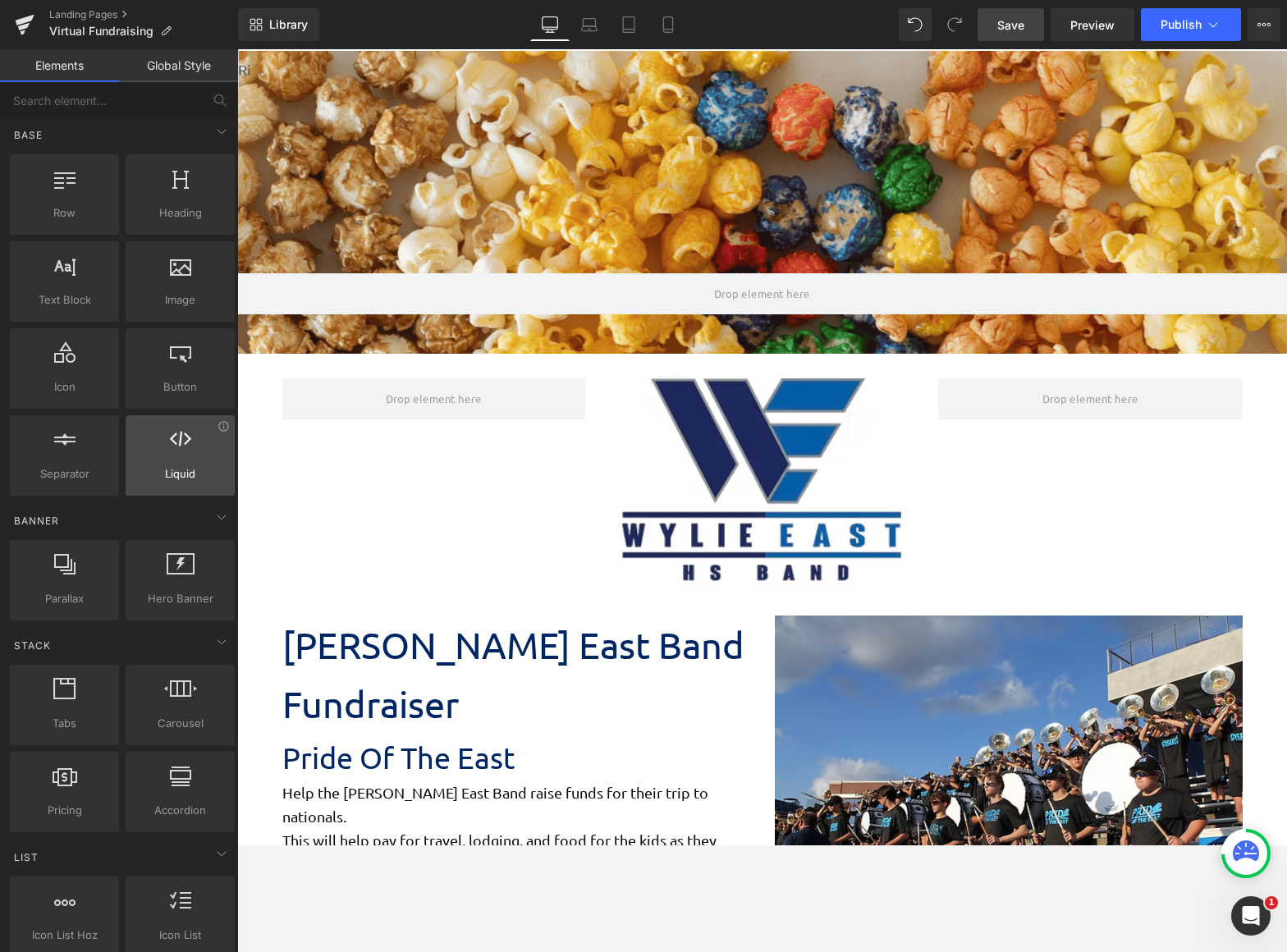
scroll to position [0, 0]
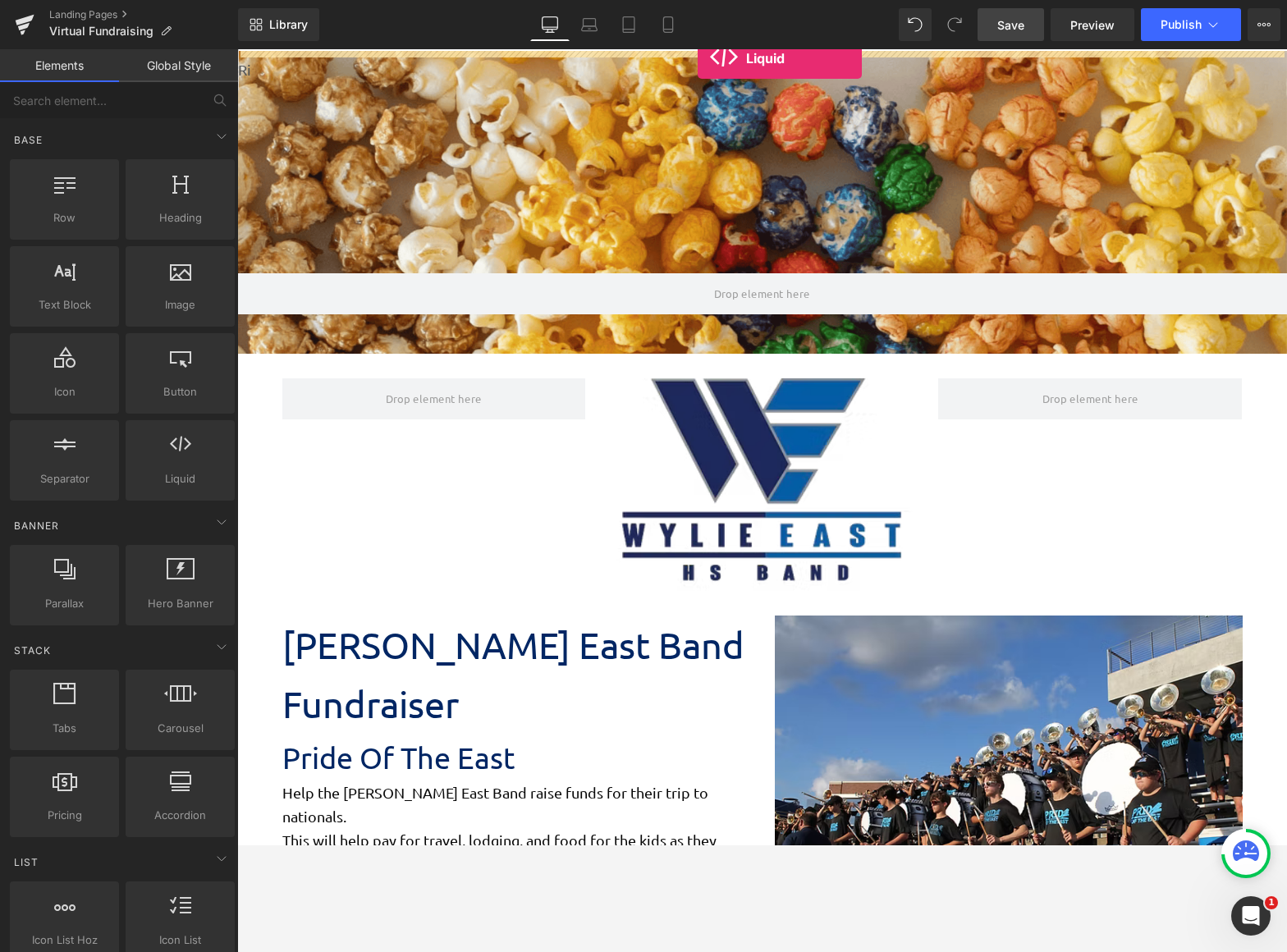
drag, startPoint x: 416, startPoint y: 531, endPoint x: 697, endPoint y: 58, distance: 550.2
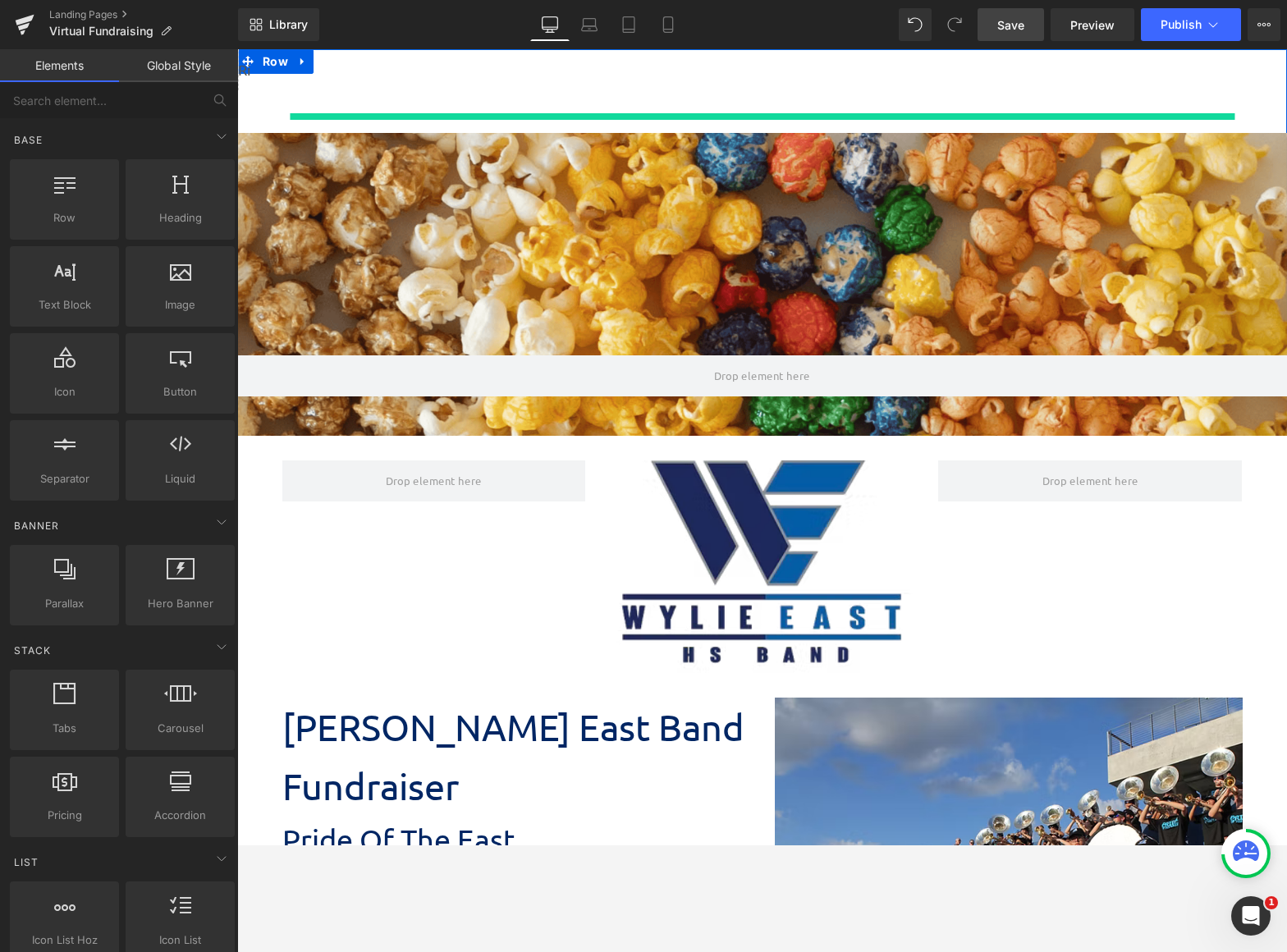
scroll to position [2587, 1038]
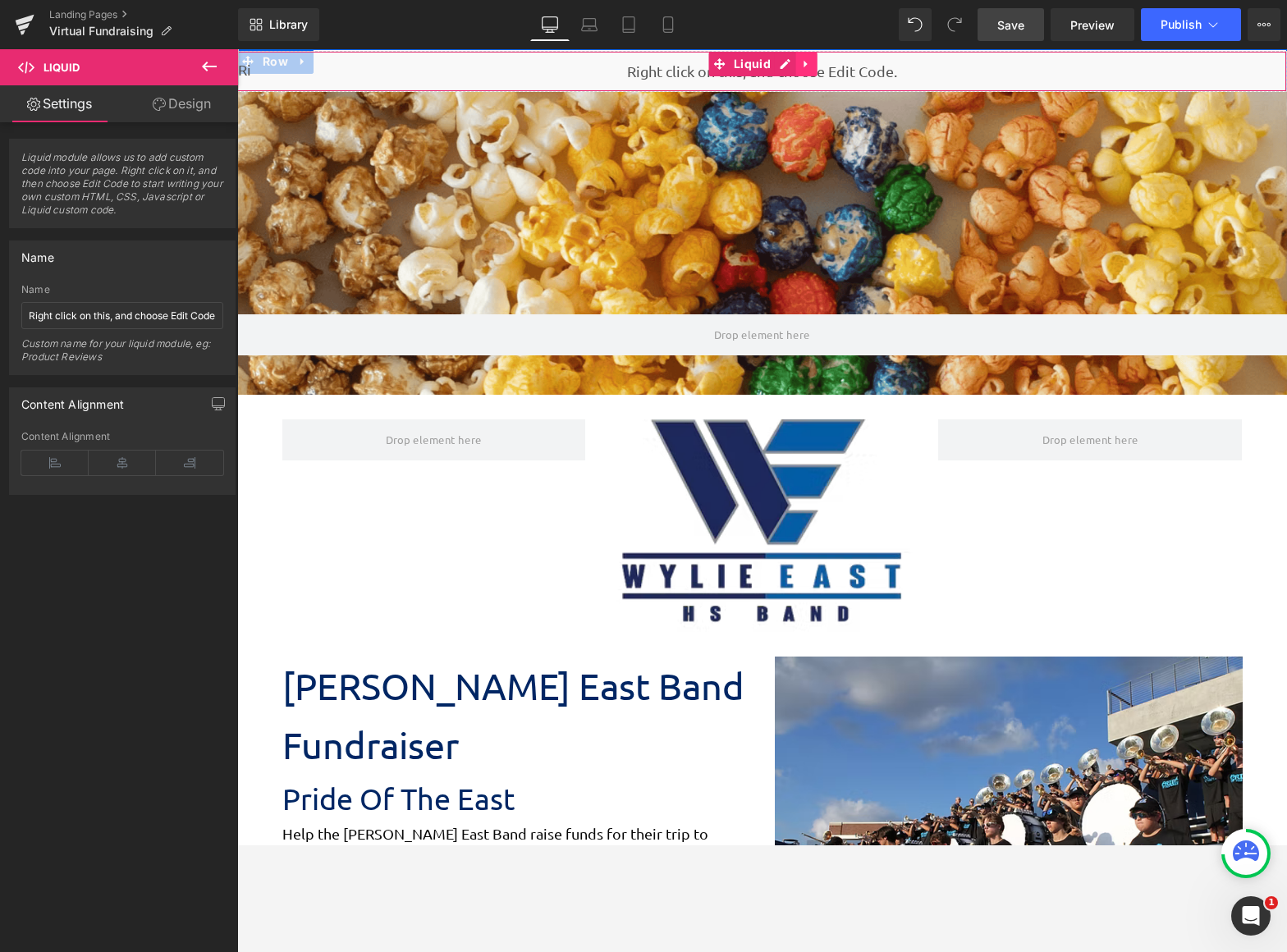
click at [801, 66] on icon at bounding box center [807, 64] width 11 height 12
click at [819, 65] on link at bounding box center [817, 64] width 22 height 24
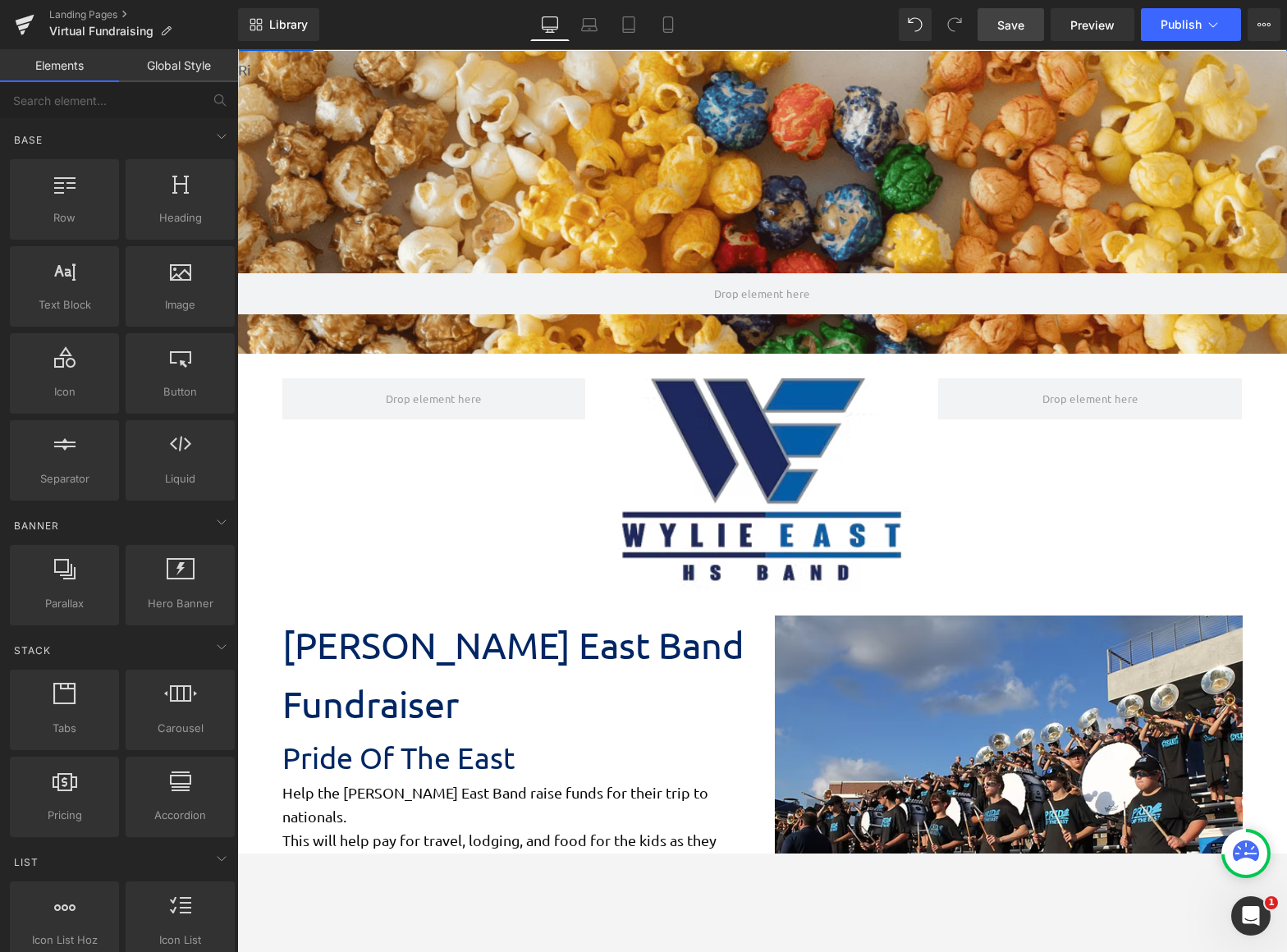
scroll to position [2547, 1038]
click at [248, 67] on span "Liquid" at bounding box center [228, 62] width 45 height 24
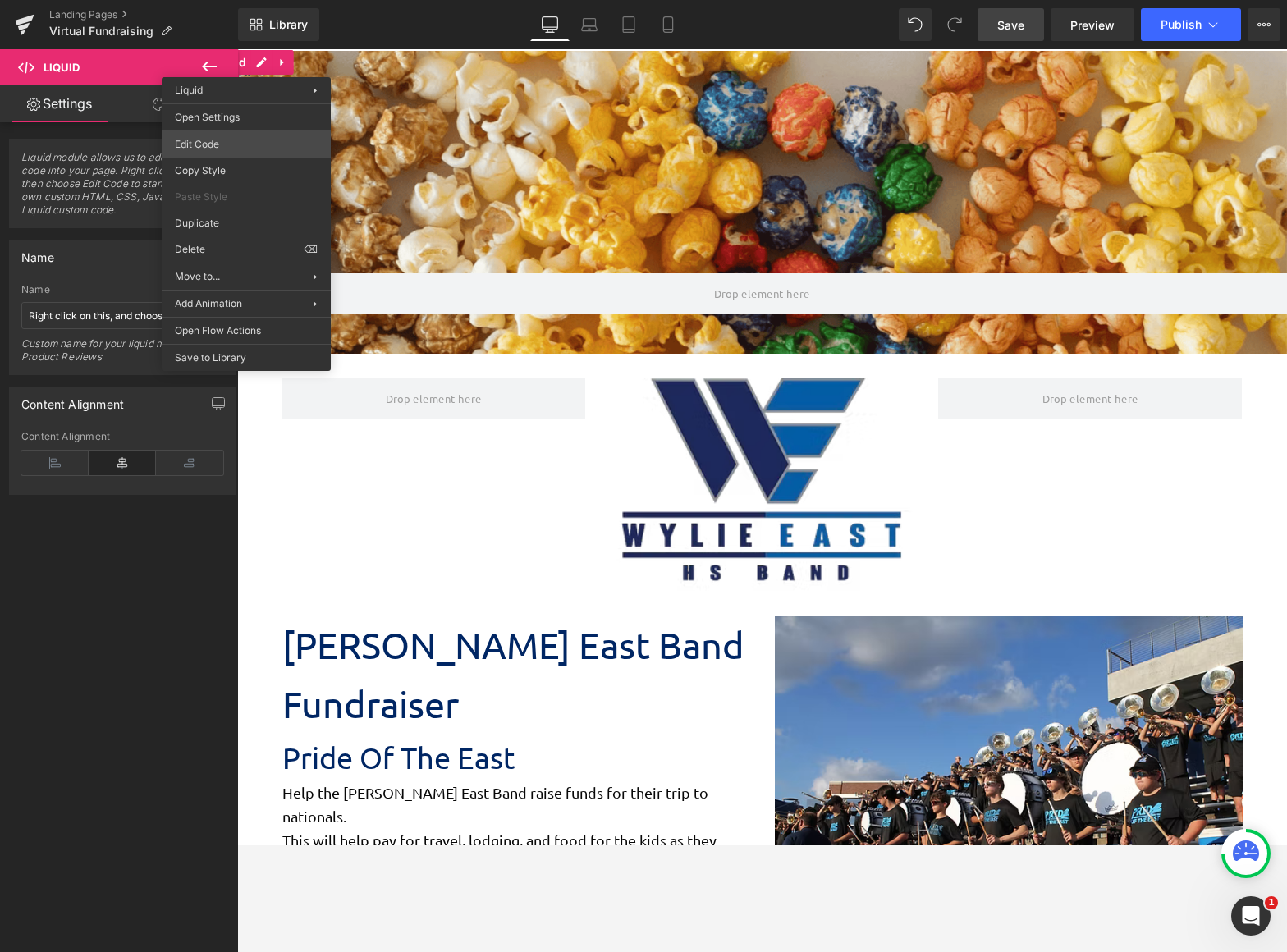
click at [257, 143] on body "Liquid You are previewing how the will restyle your page. You can not edit Elem…" at bounding box center [643, 476] width 1287 height 952
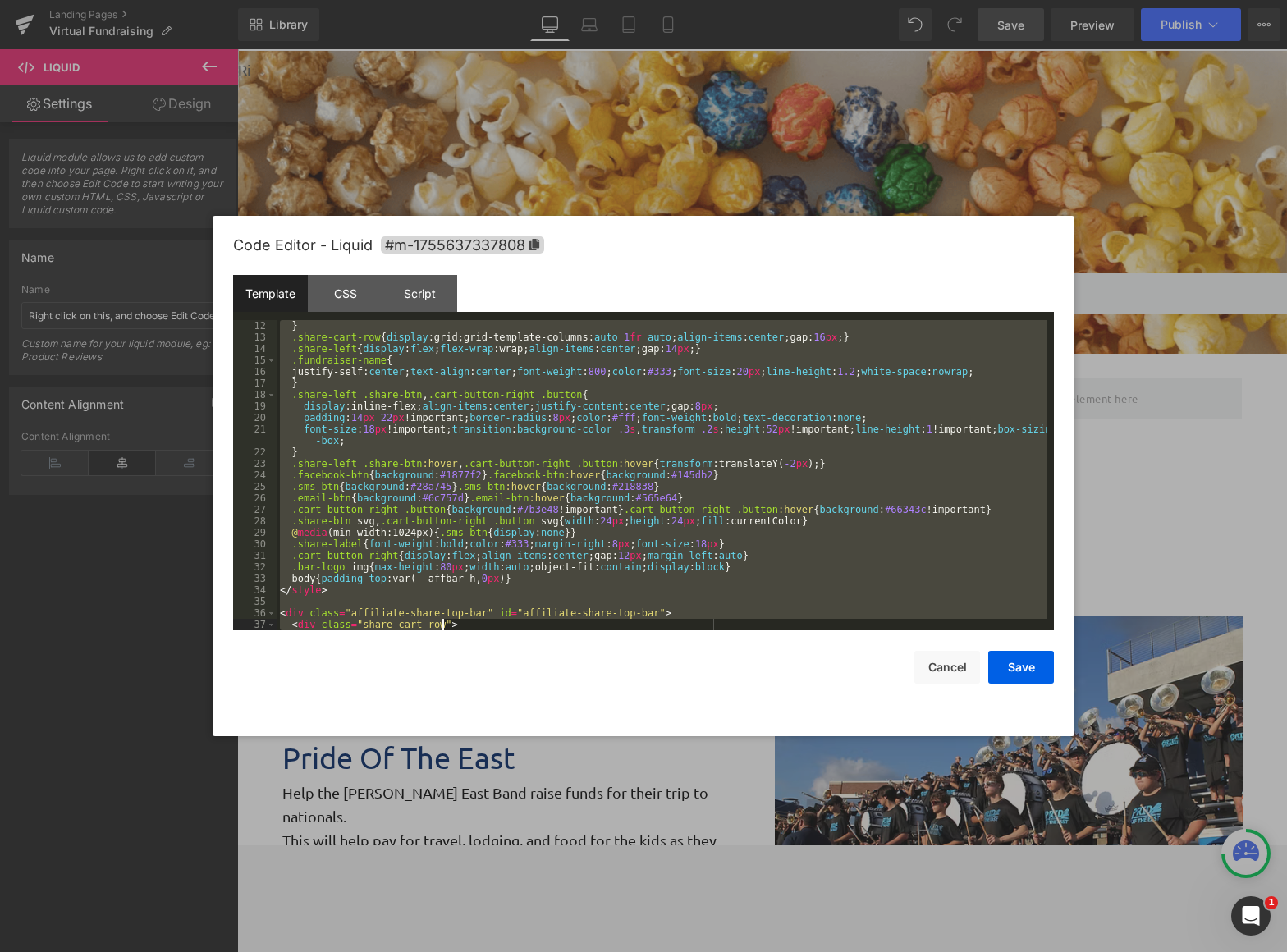
scroll to position [1448, 0]
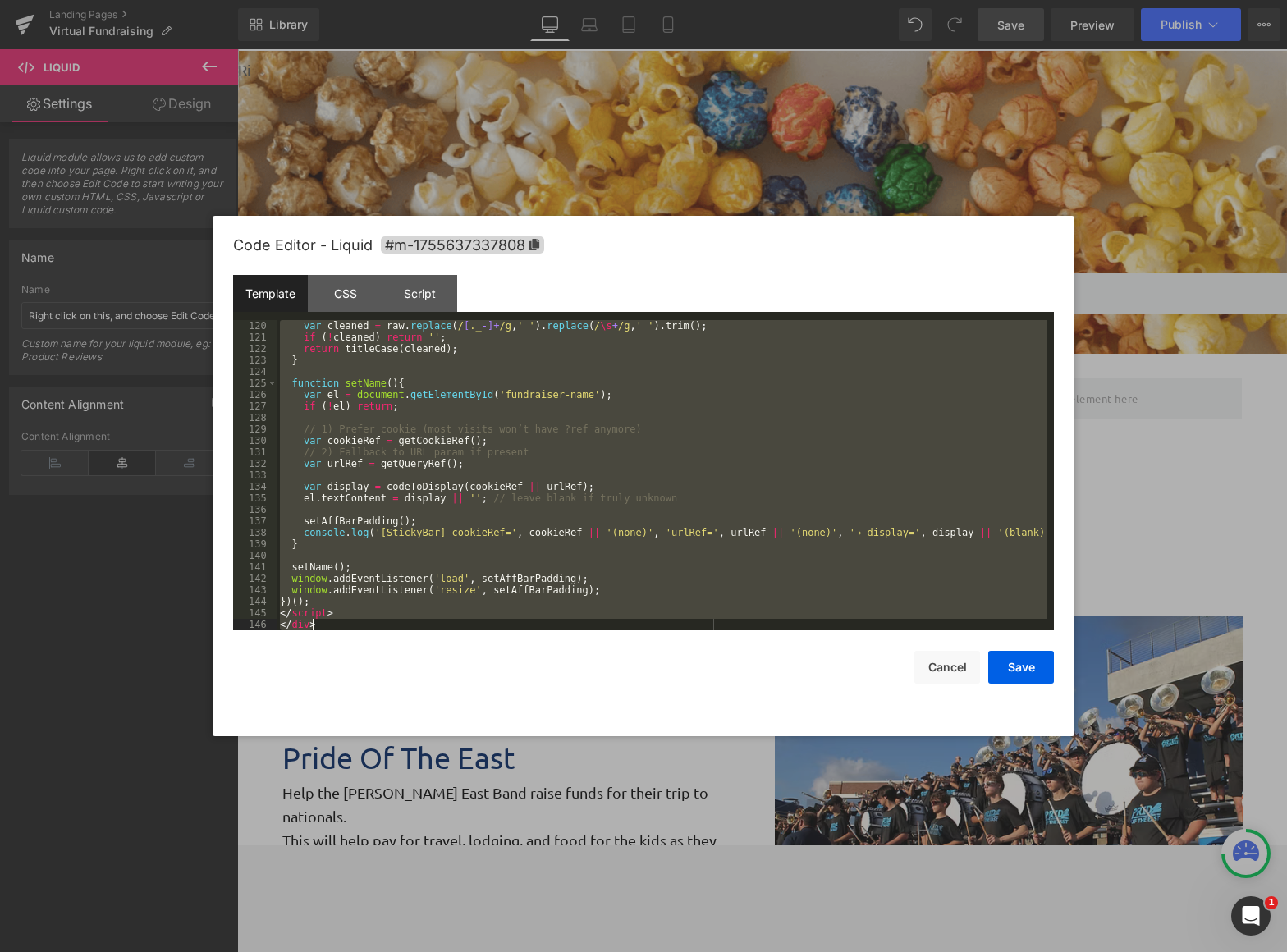
drag, startPoint x: 279, startPoint y: 324, endPoint x: 756, endPoint y: 663, distance: 585.2
click at [924, 844] on body "Liquid You are previewing how the will restyle your page. You can not edit Elem…" at bounding box center [643, 476] width 1287 height 952
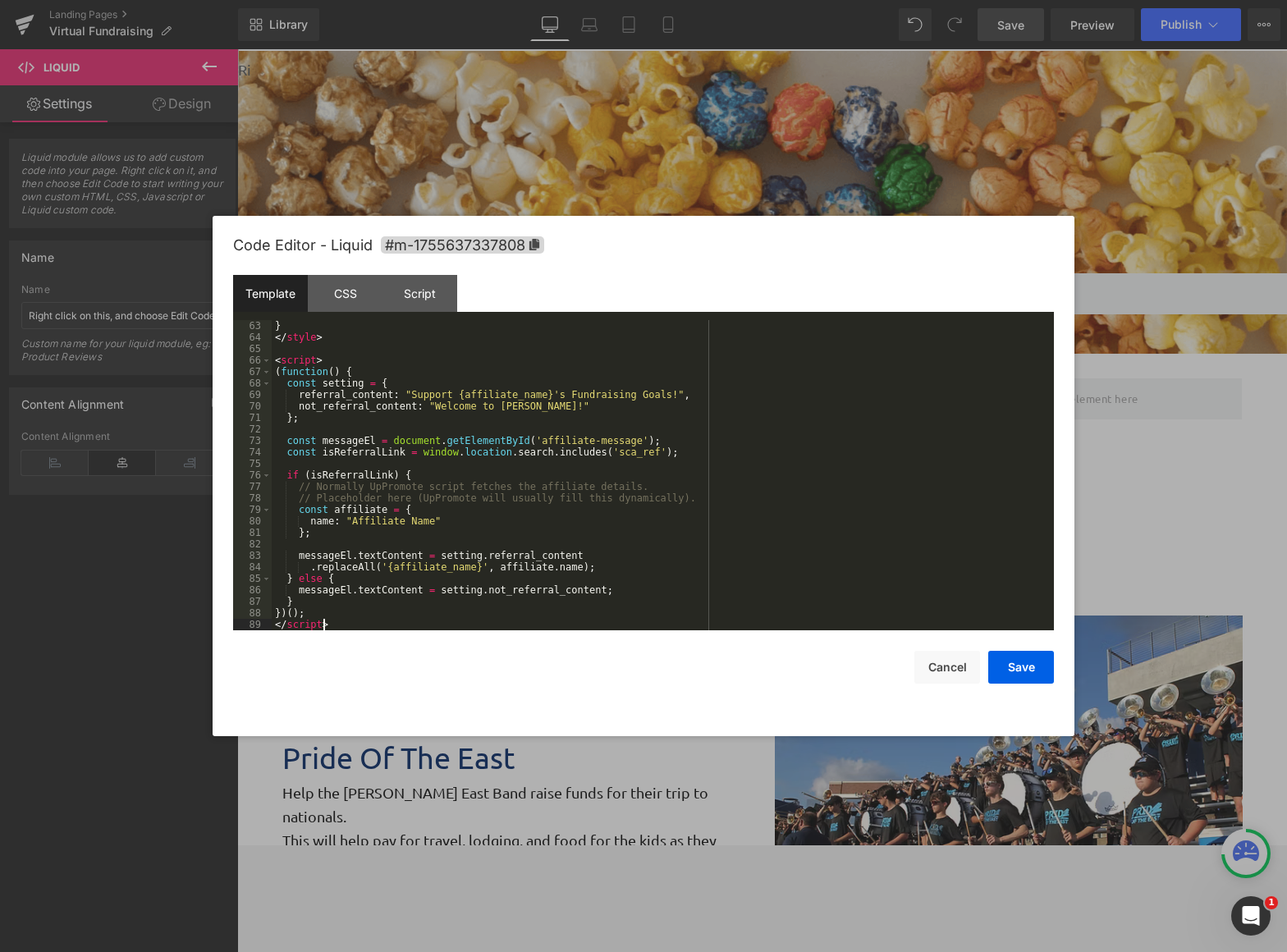
scroll to position [712, 0]
click at [1012, 663] on button "Save" at bounding box center [1021, 666] width 66 height 33
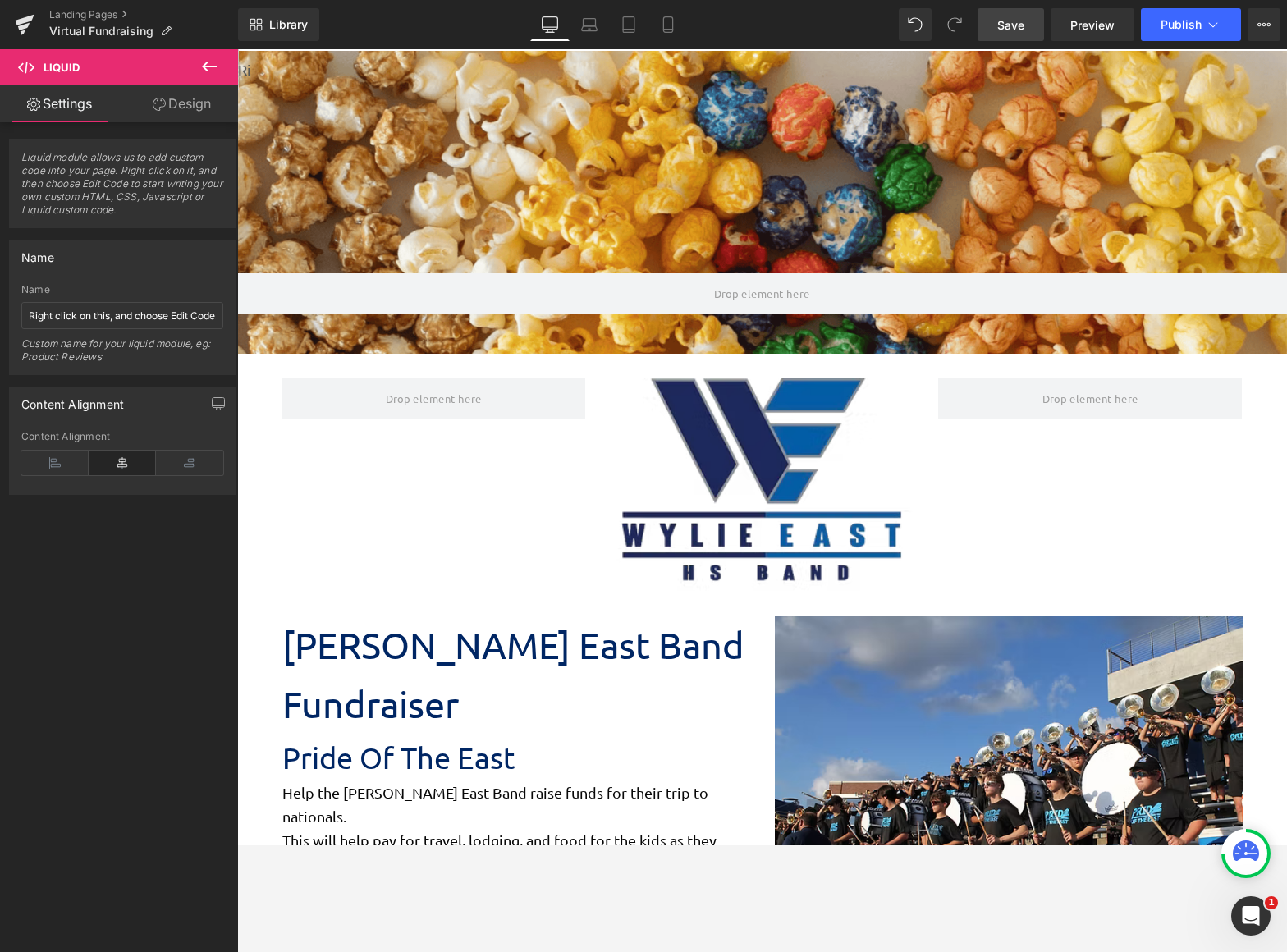
click at [1008, 26] on span "Save" at bounding box center [1011, 25] width 27 height 17
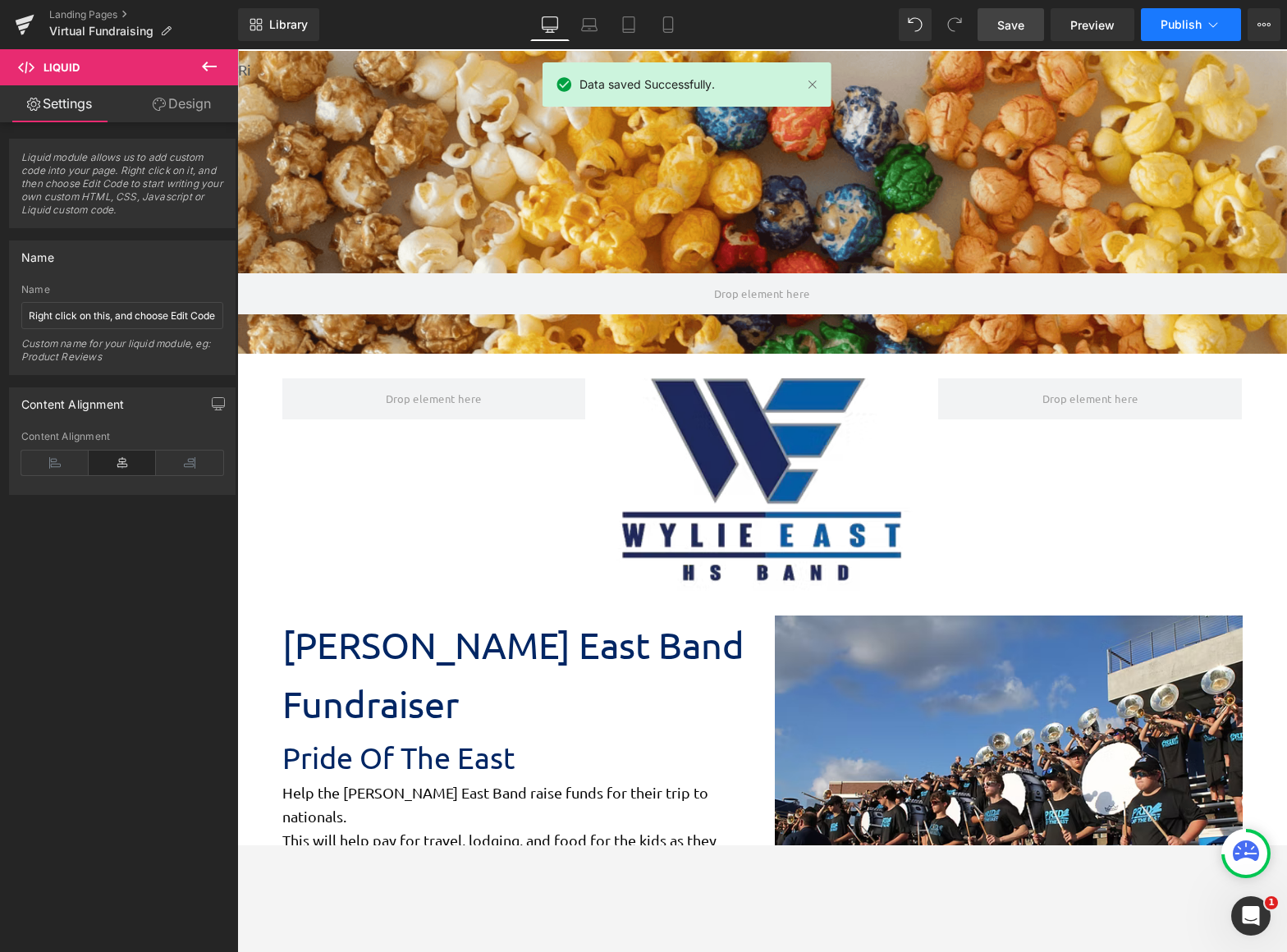
click at [1187, 18] on span "Publish" at bounding box center [1181, 24] width 41 height 13
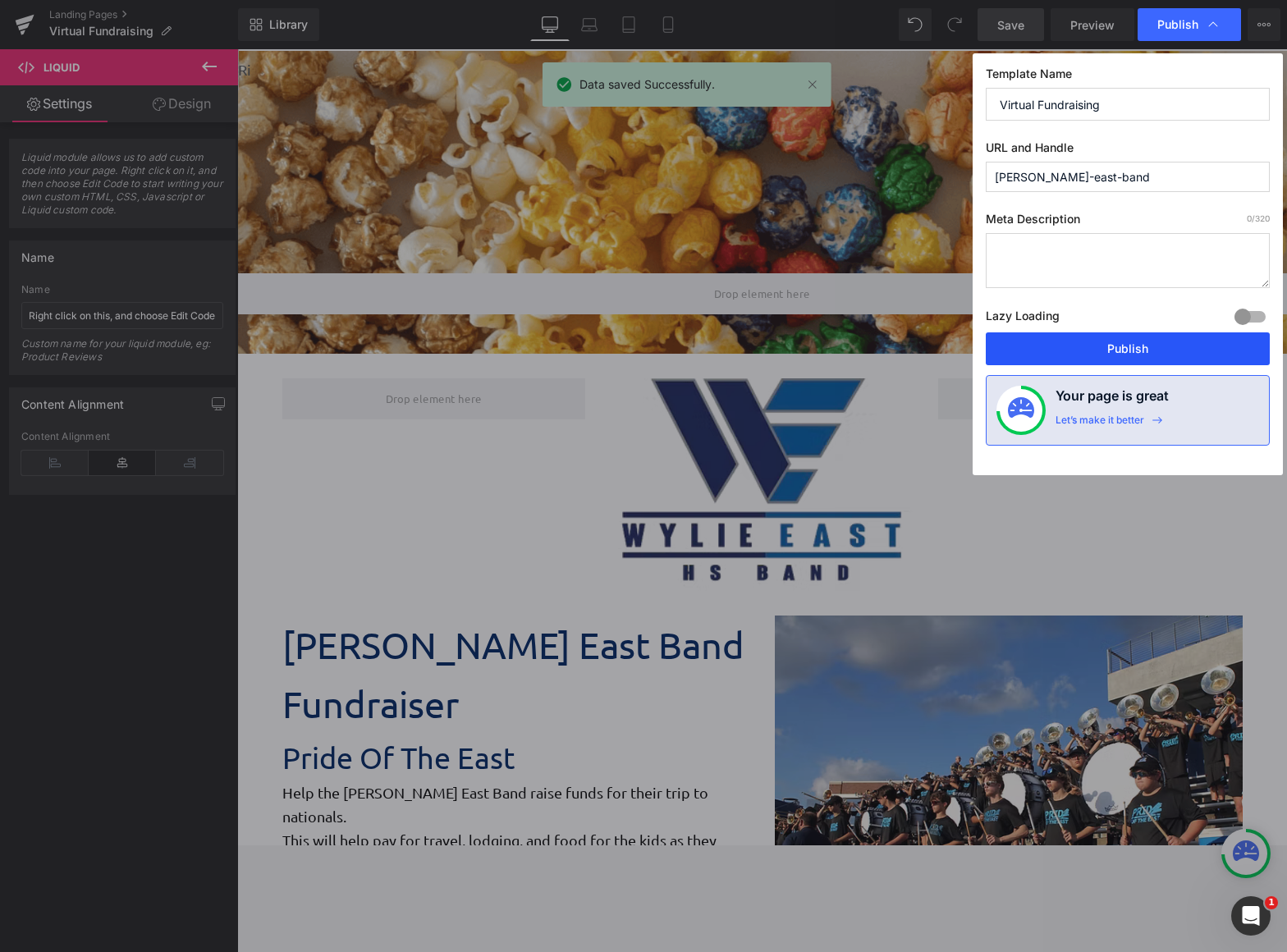
click at [1121, 360] on button "Publish" at bounding box center [1127, 348] width 284 height 33
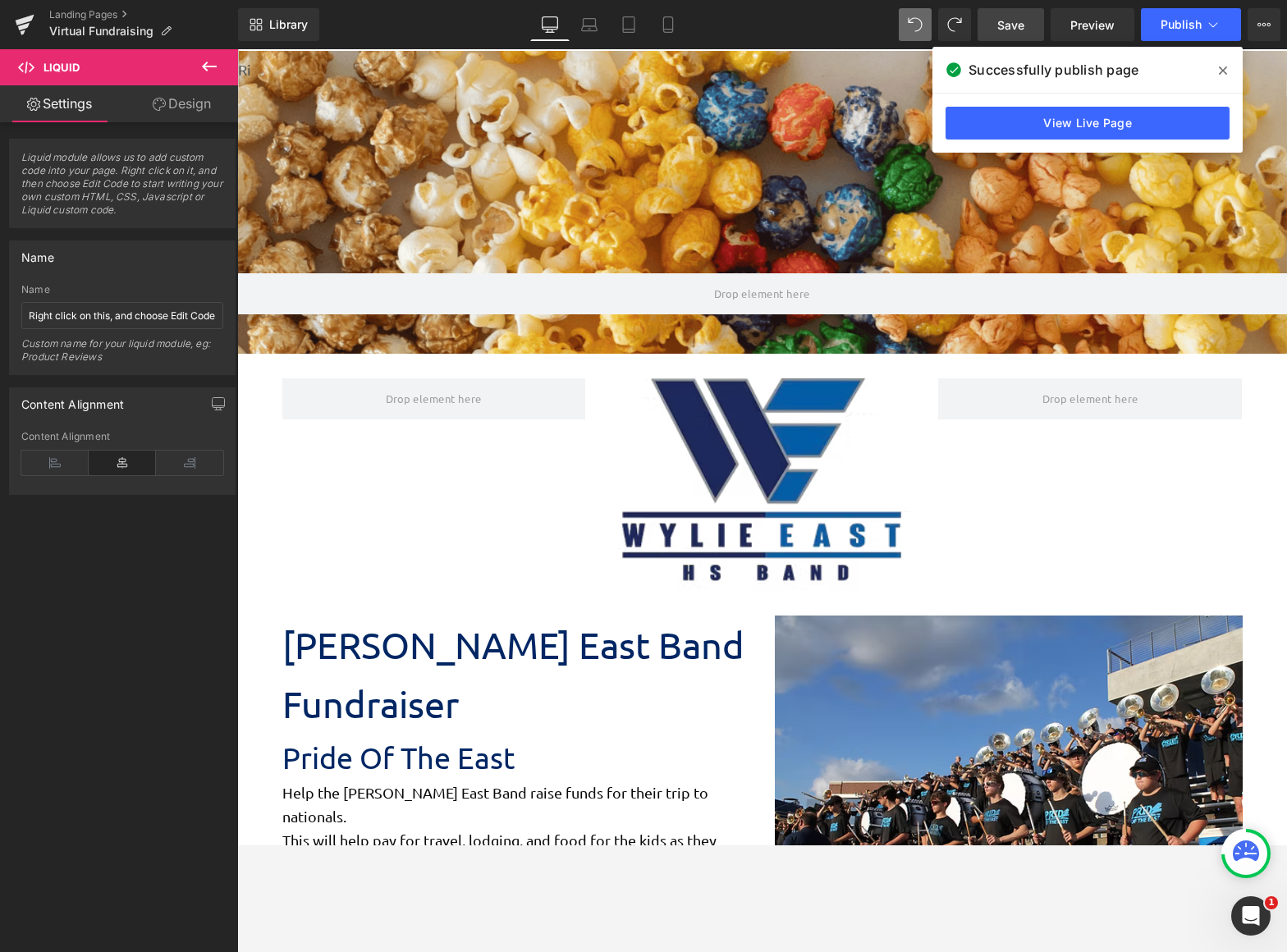
click at [1010, 31] on span "Save" at bounding box center [1011, 25] width 27 height 17
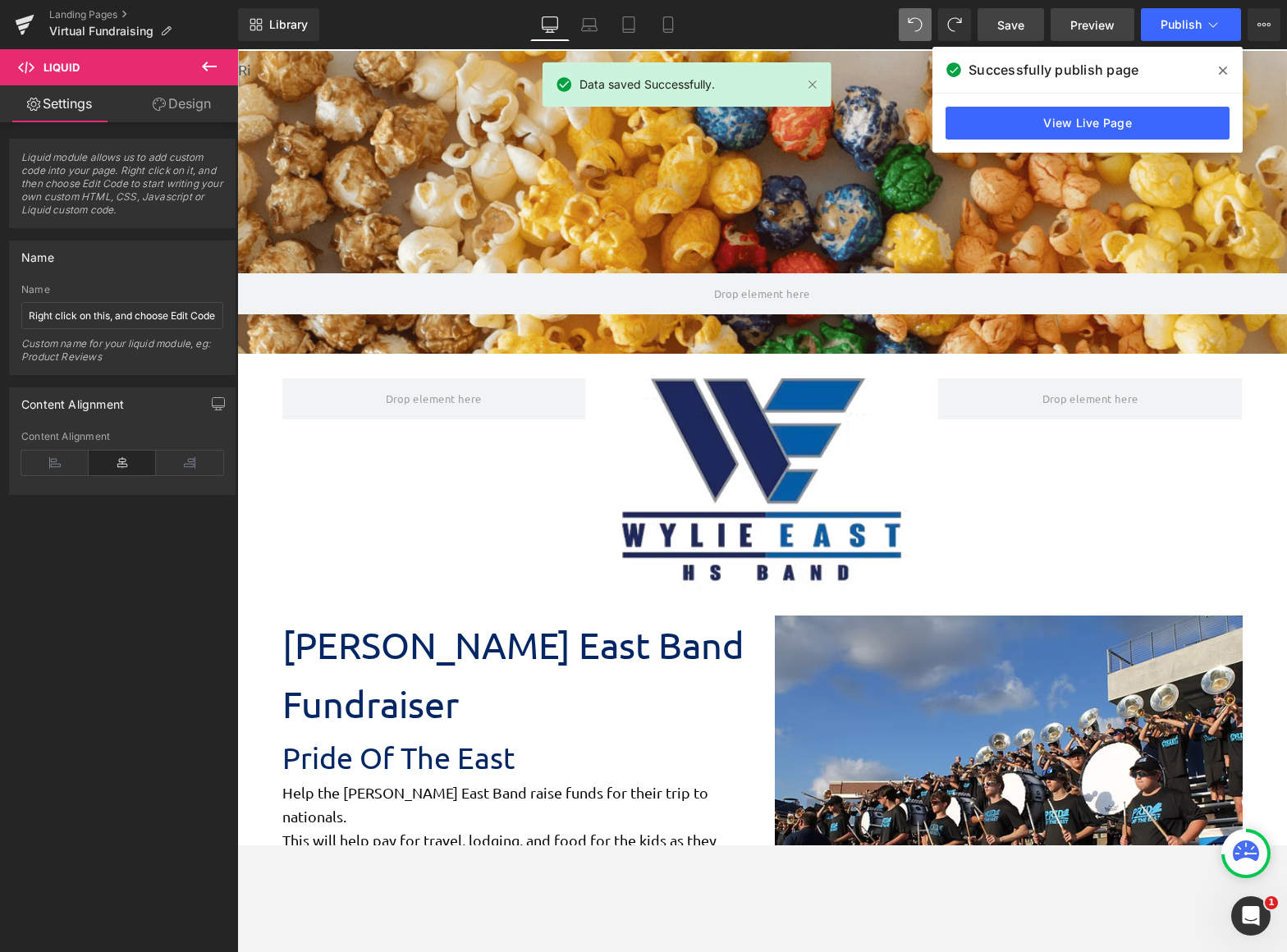
click at [1100, 23] on span "Preview" at bounding box center [1092, 25] width 44 height 17
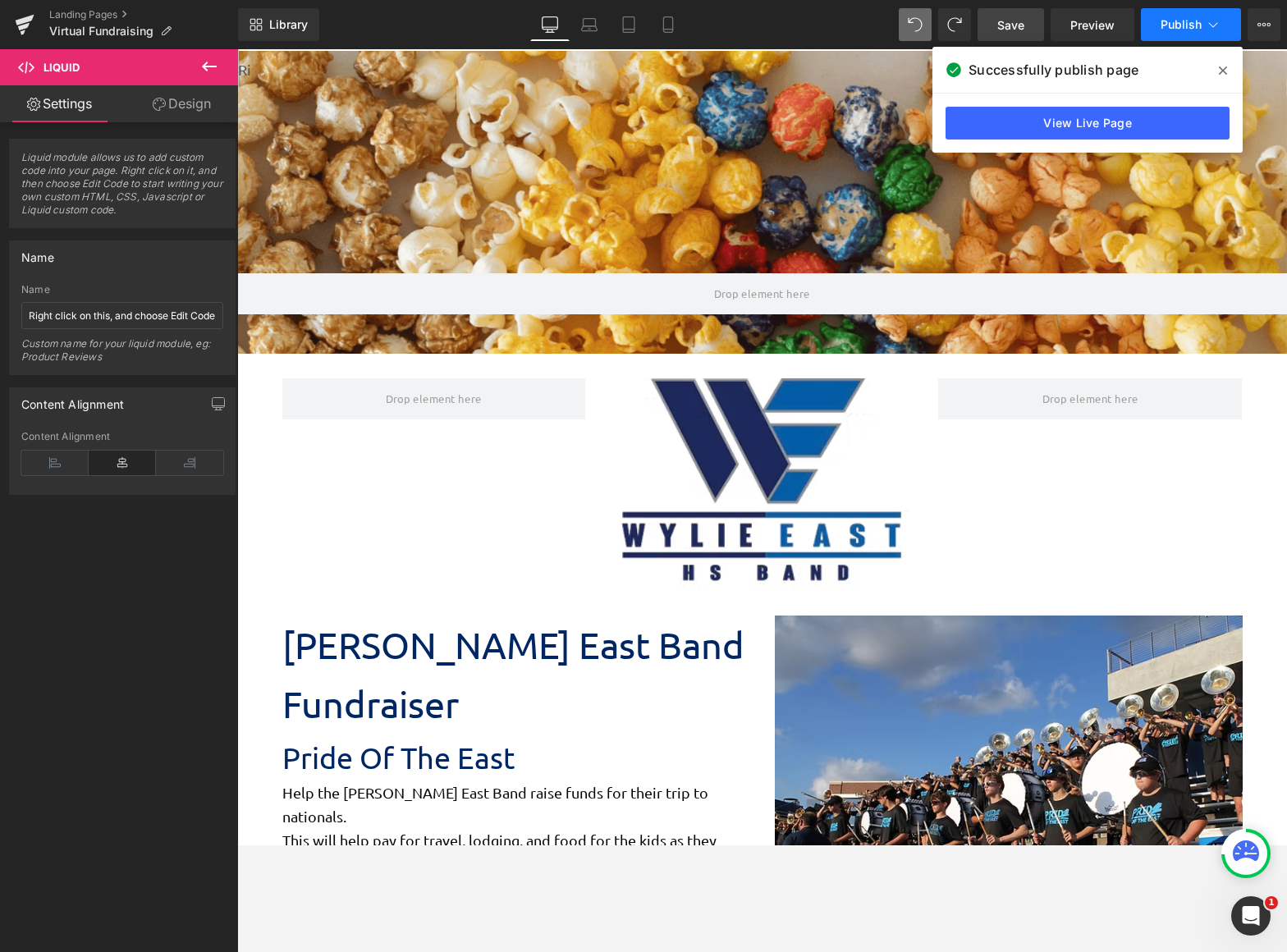
click at [1199, 23] on span "Publish" at bounding box center [1181, 24] width 41 height 13
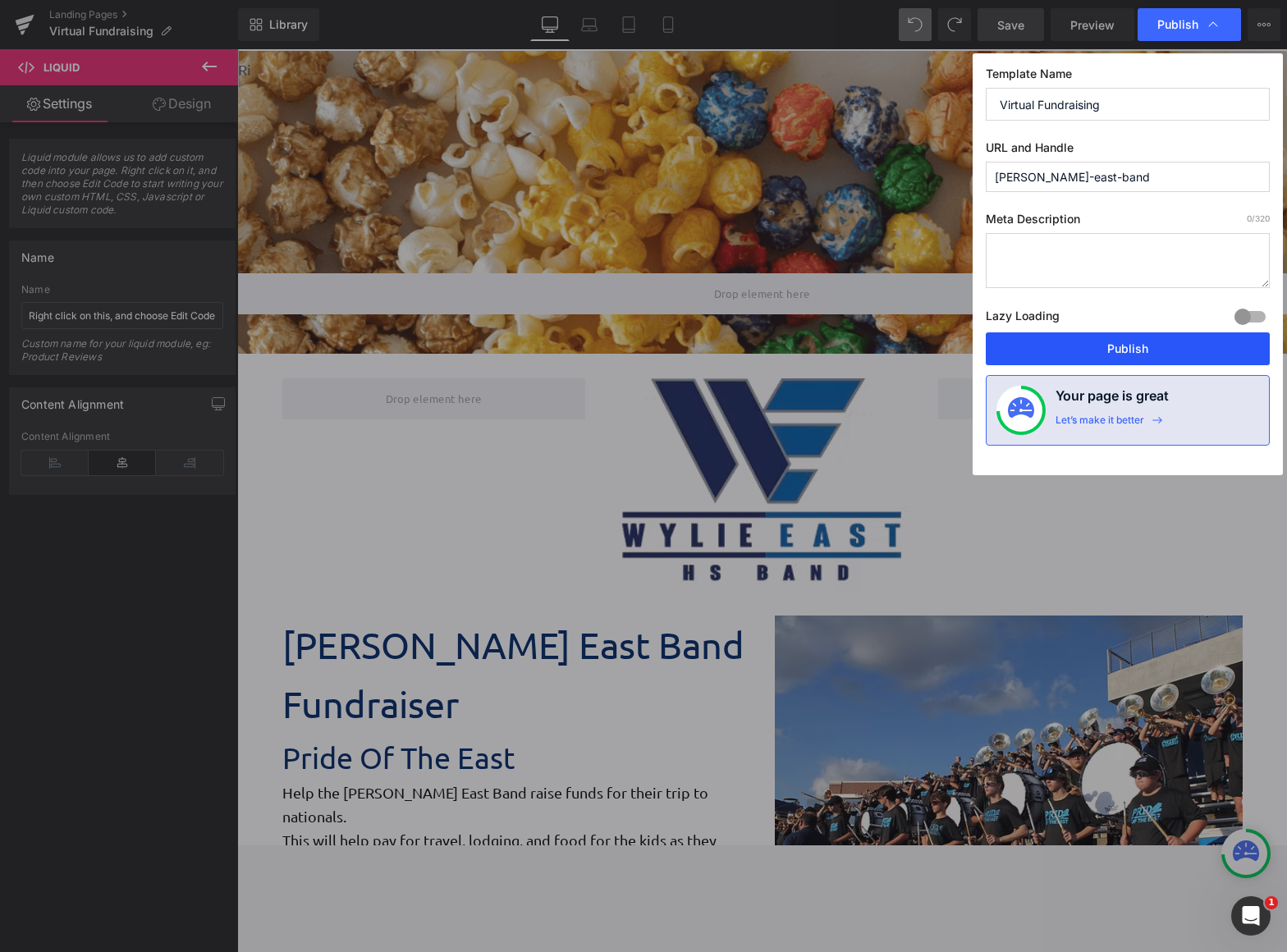
click at [1121, 344] on button "Publish" at bounding box center [1127, 348] width 284 height 33
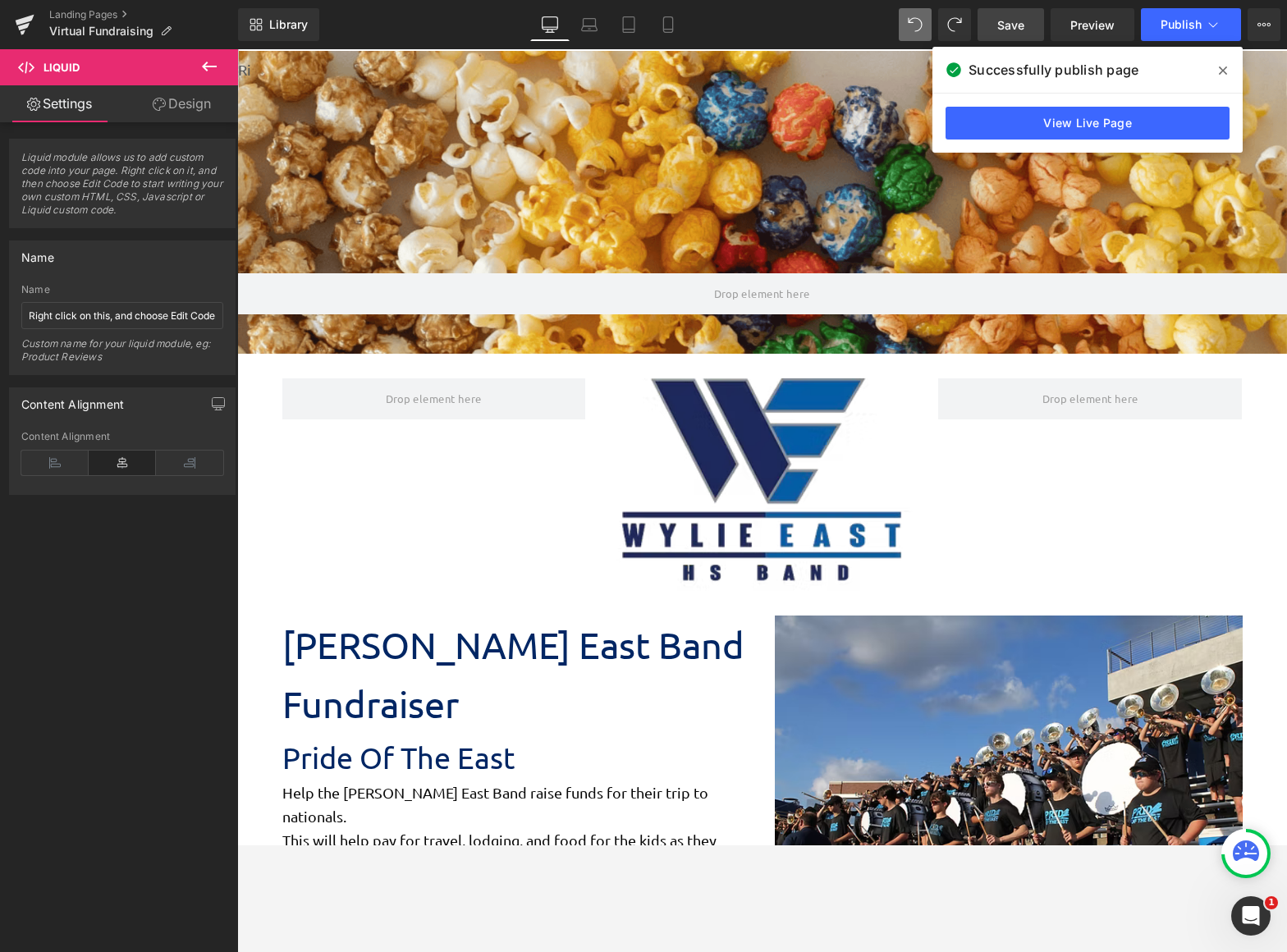
click at [204, 63] on icon at bounding box center [209, 66] width 20 height 20
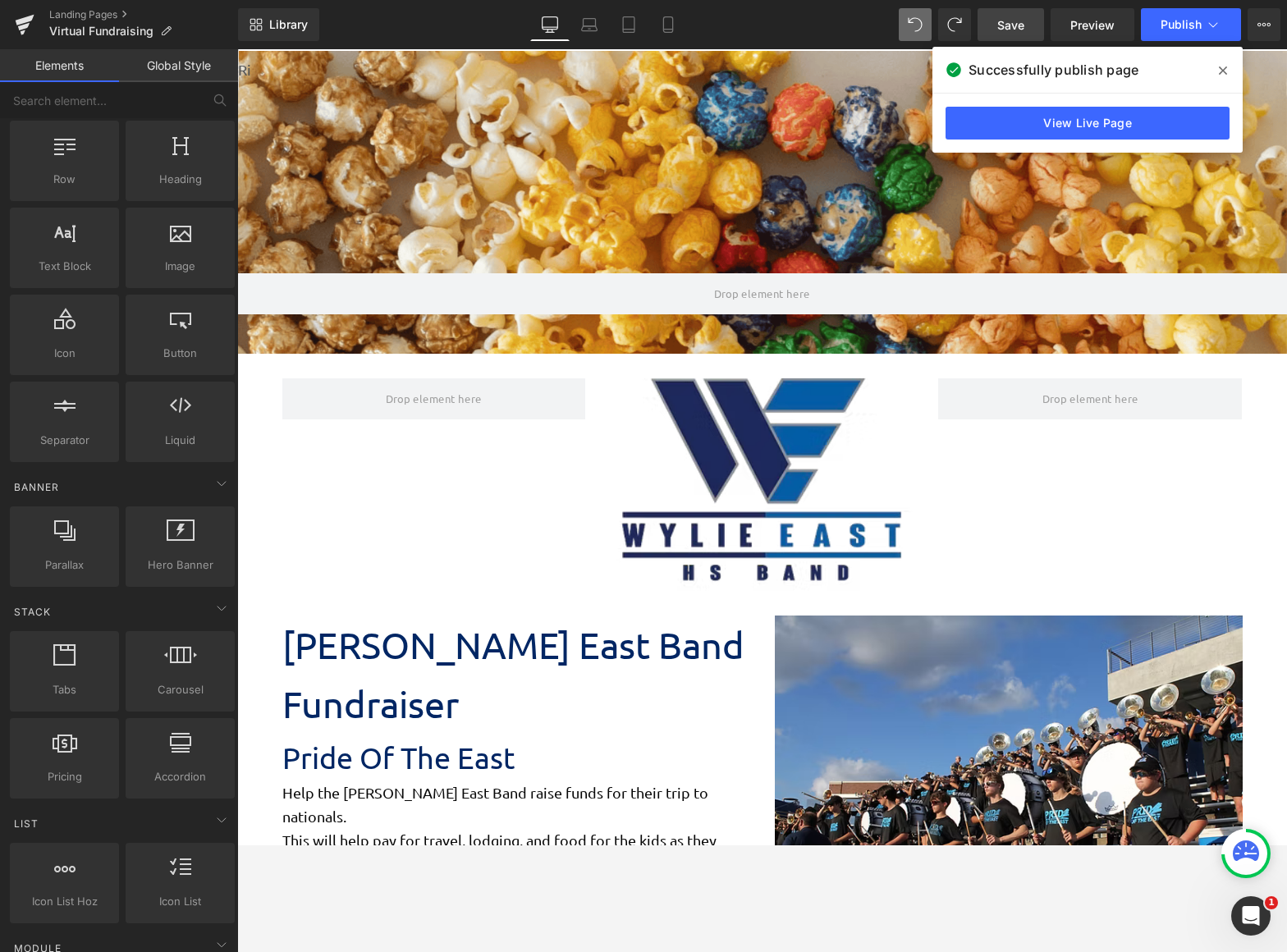
scroll to position [0, 0]
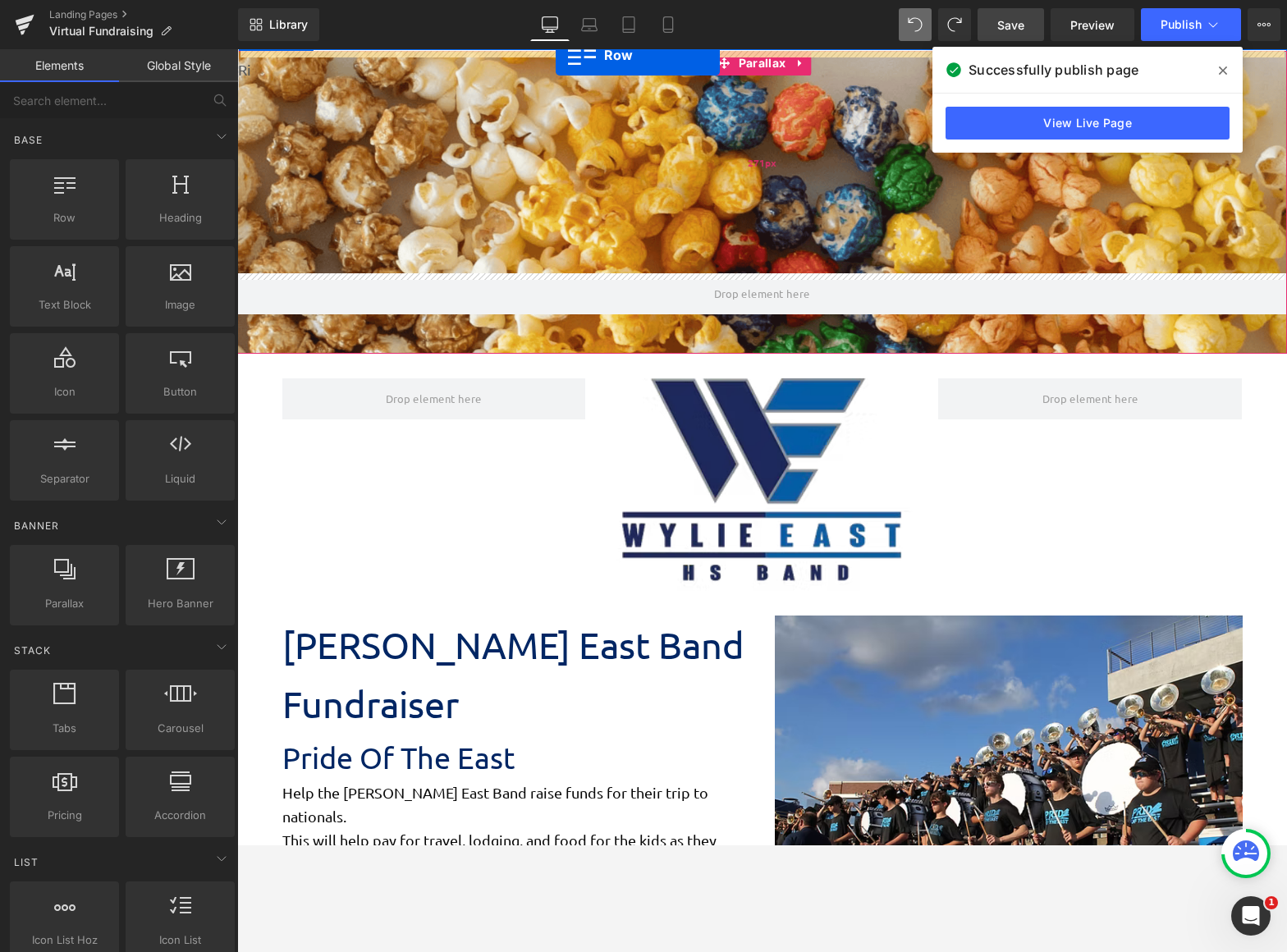
drag, startPoint x: 292, startPoint y: 271, endPoint x: 556, endPoint y: 55, distance: 341.1
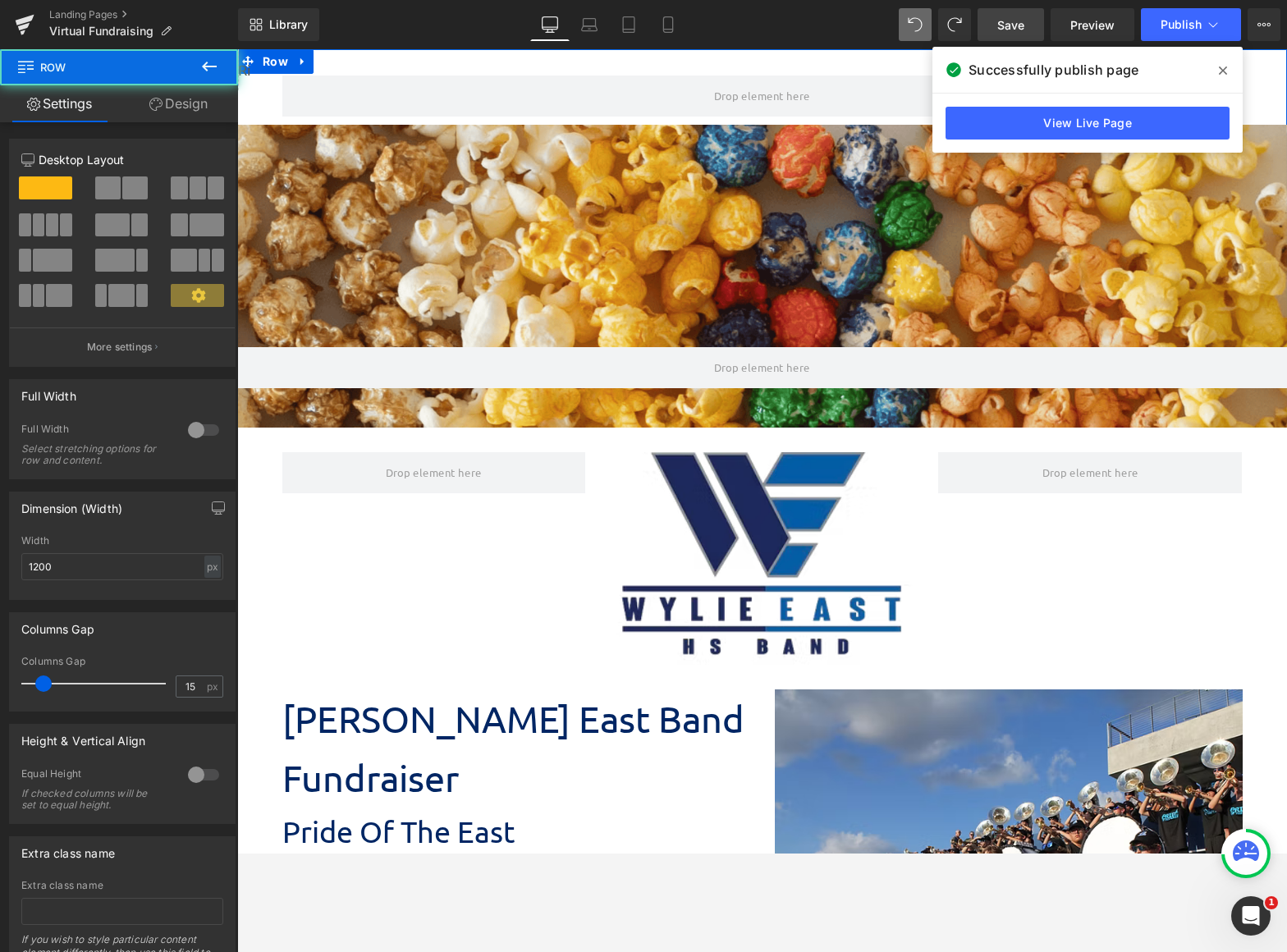
scroll to position [2621, 1038]
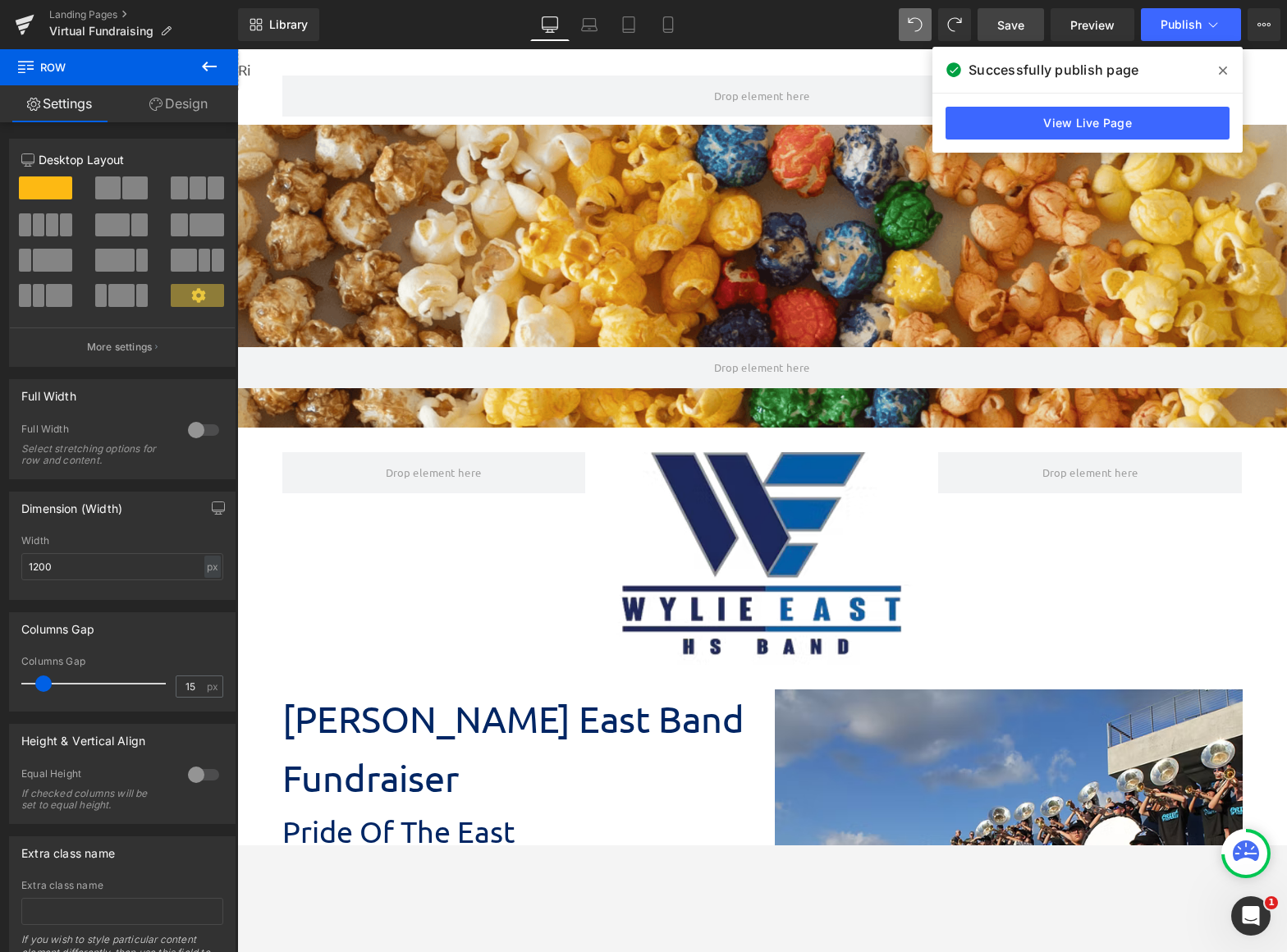
click at [204, 71] on icon at bounding box center [209, 66] width 20 height 20
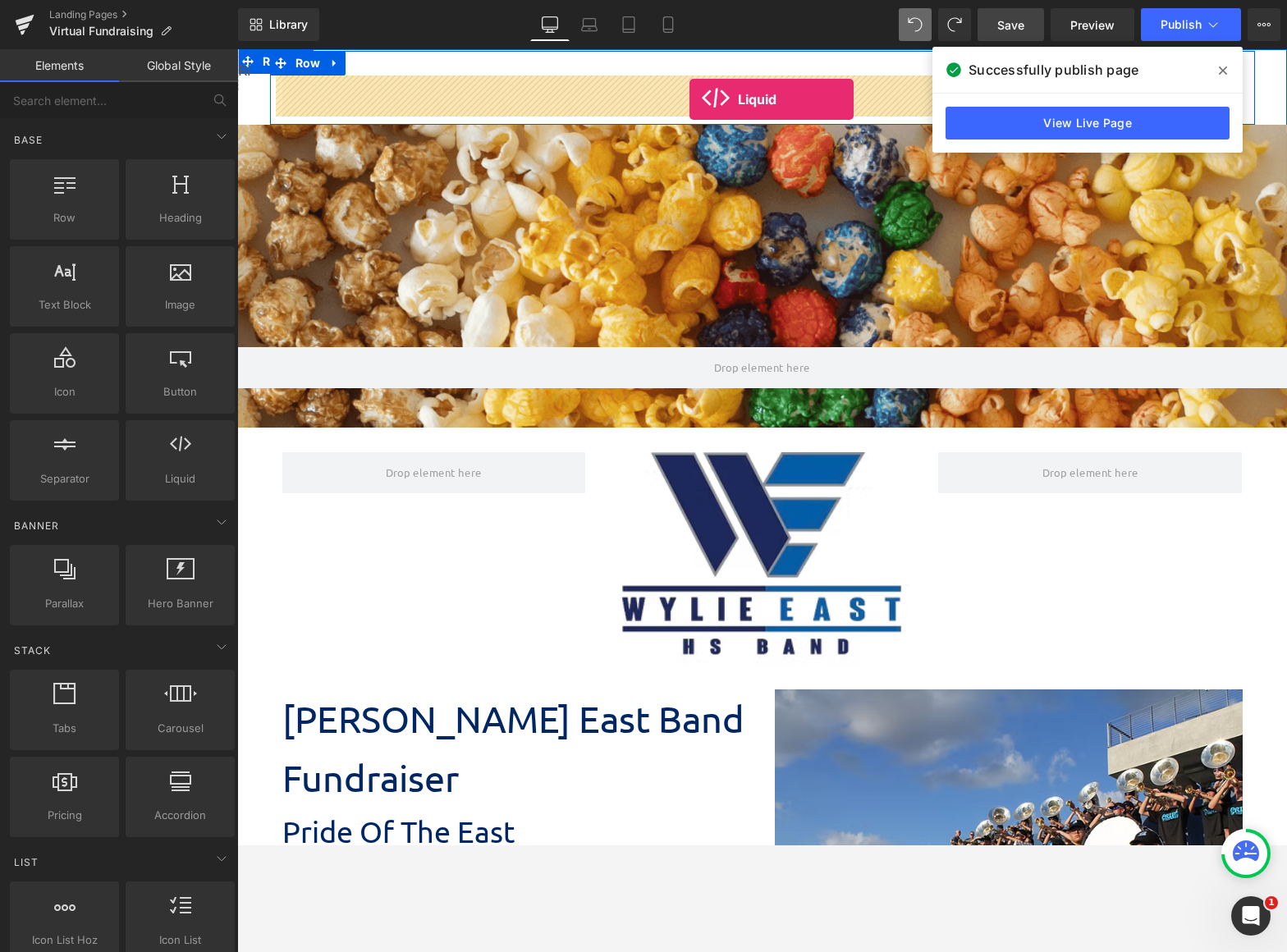
drag, startPoint x: 417, startPoint y: 498, endPoint x: 690, endPoint y: 99, distance: 483.5
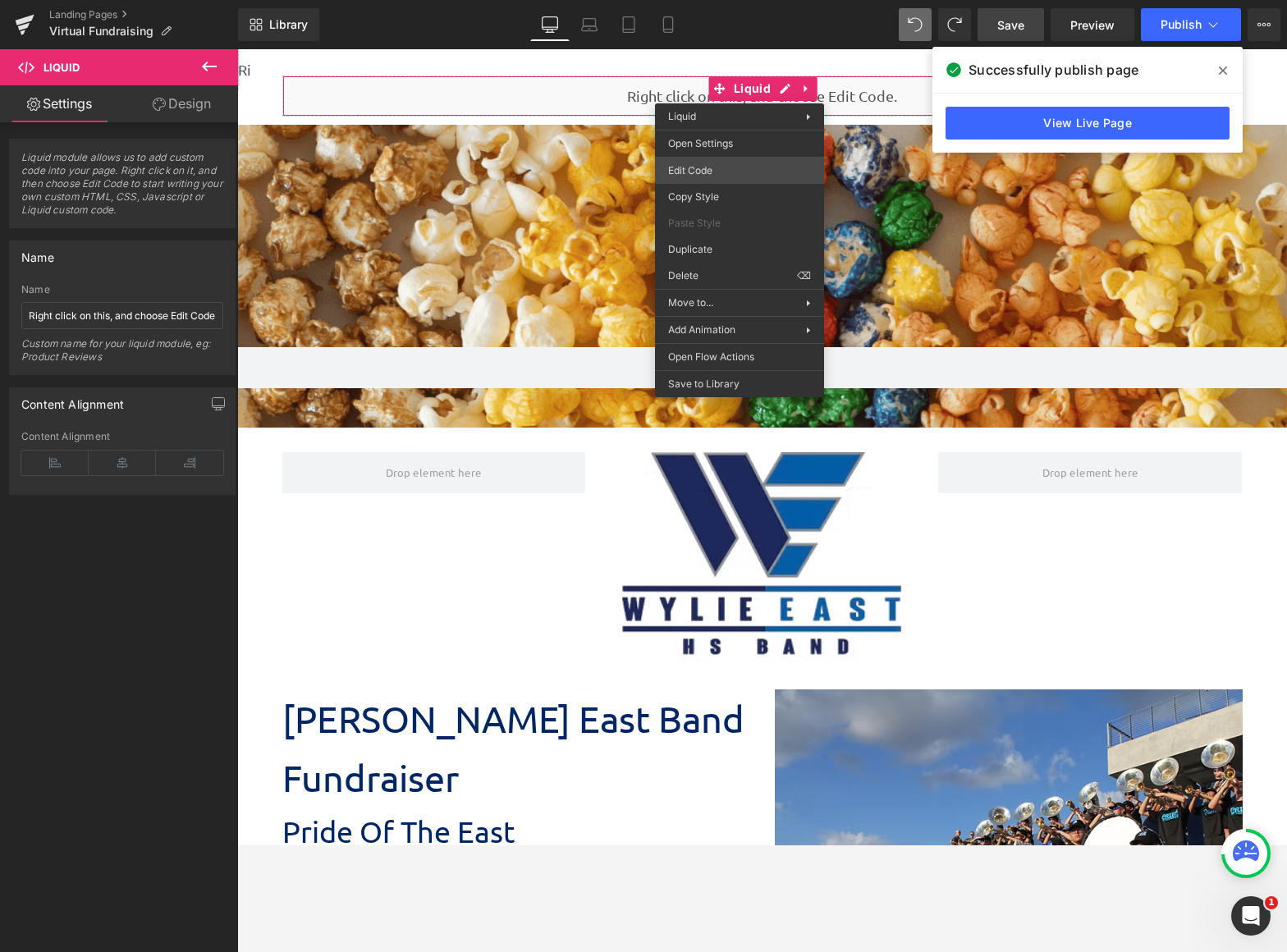
click at [734, 164] on body "Liquid You are previewing how the will restyle your page. You can not edit Elem…" at bounding box center [643, 476] width 1287 height 952
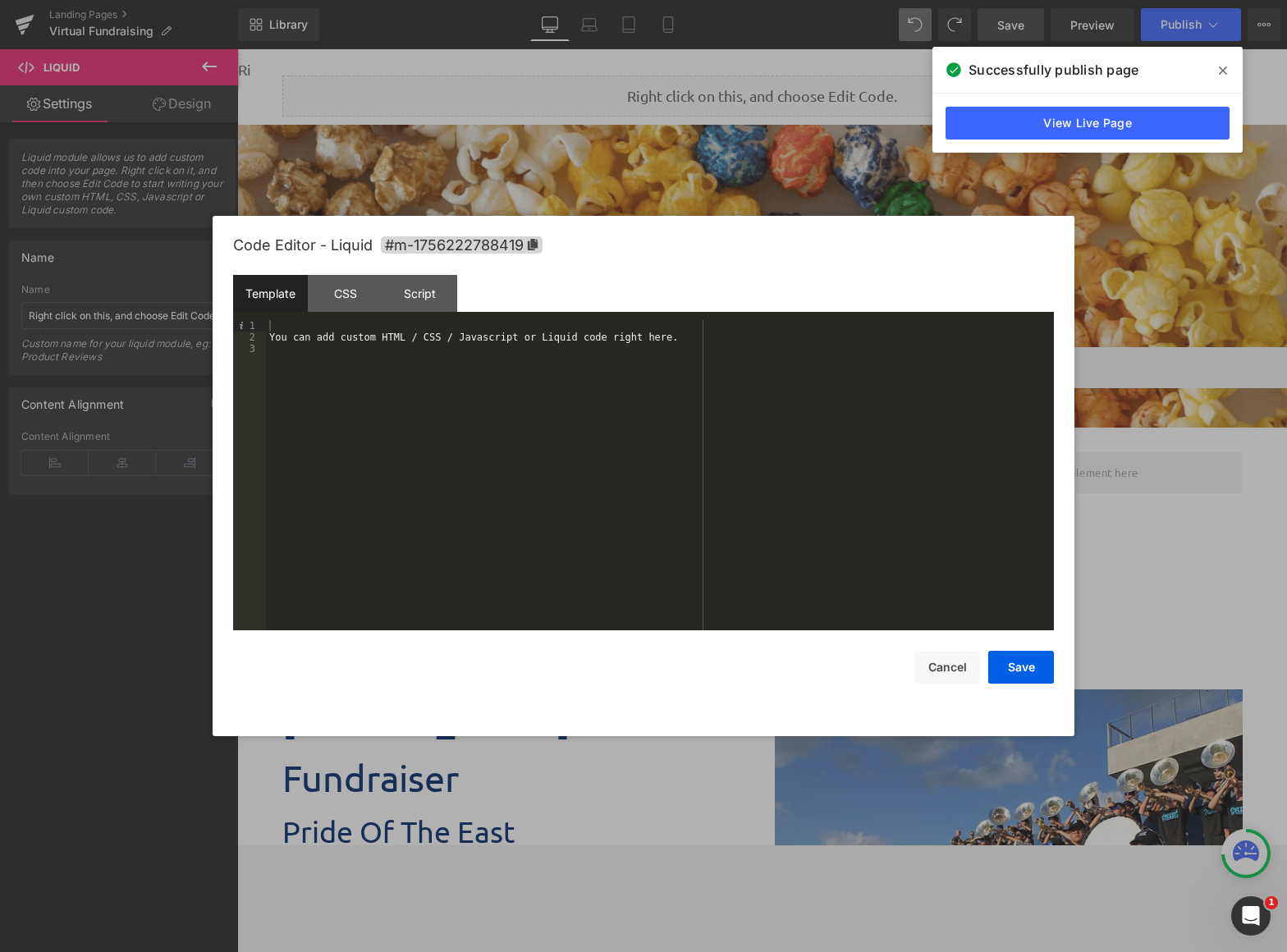
click at [293, 318] on div "Template CSS Script Data" at bounding box center [643, 298] width 821 height 45
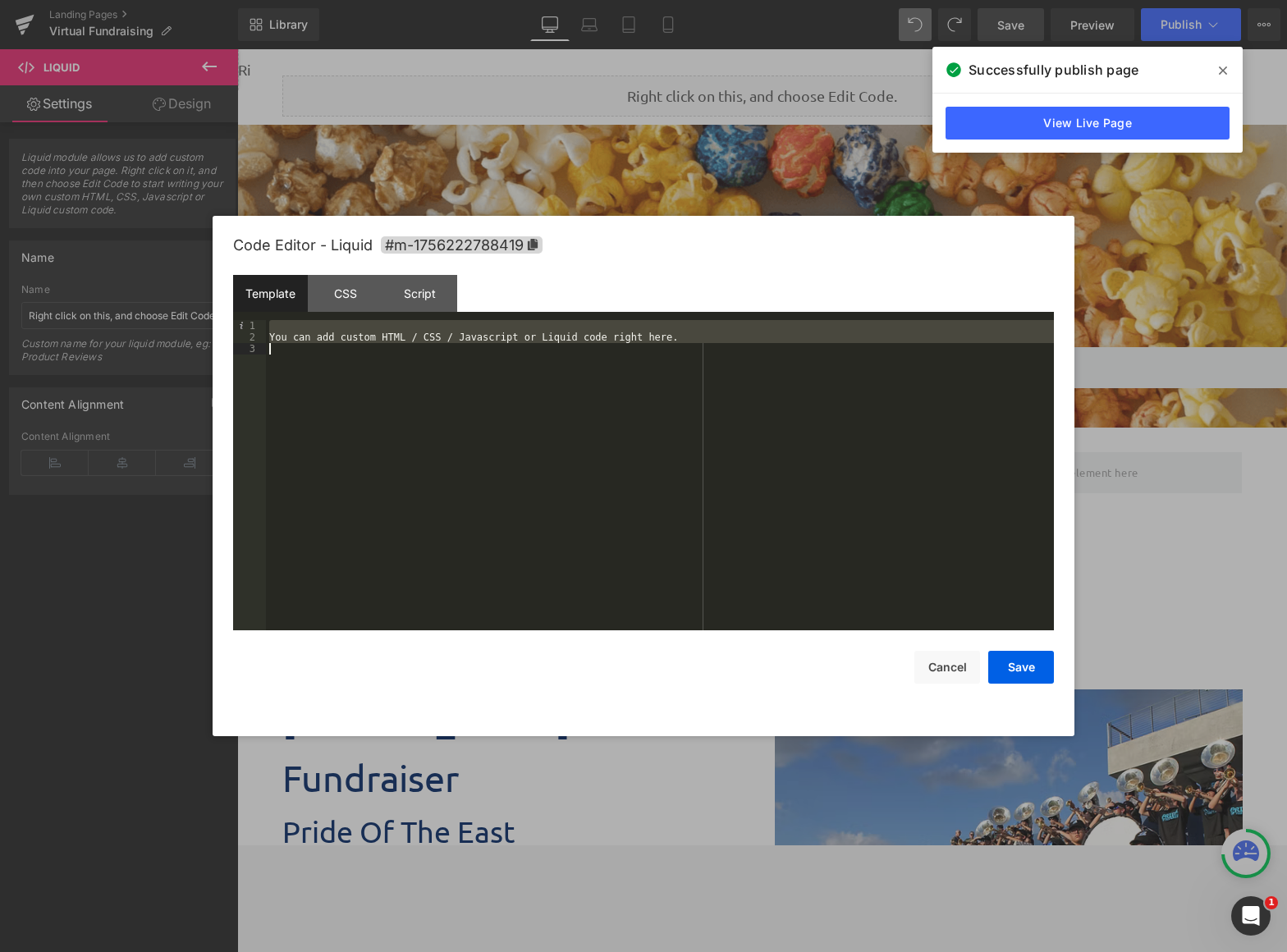
drag, startPoint x: 292, startPoint y: 323, endPoint x: 698, endPoint y: 371, distance: 408.8
click at [698, 371] on div "You can add custom HTML / CSS / Javascript or Liquid code right here." at bounding box center [660, 487] width 788 height 333
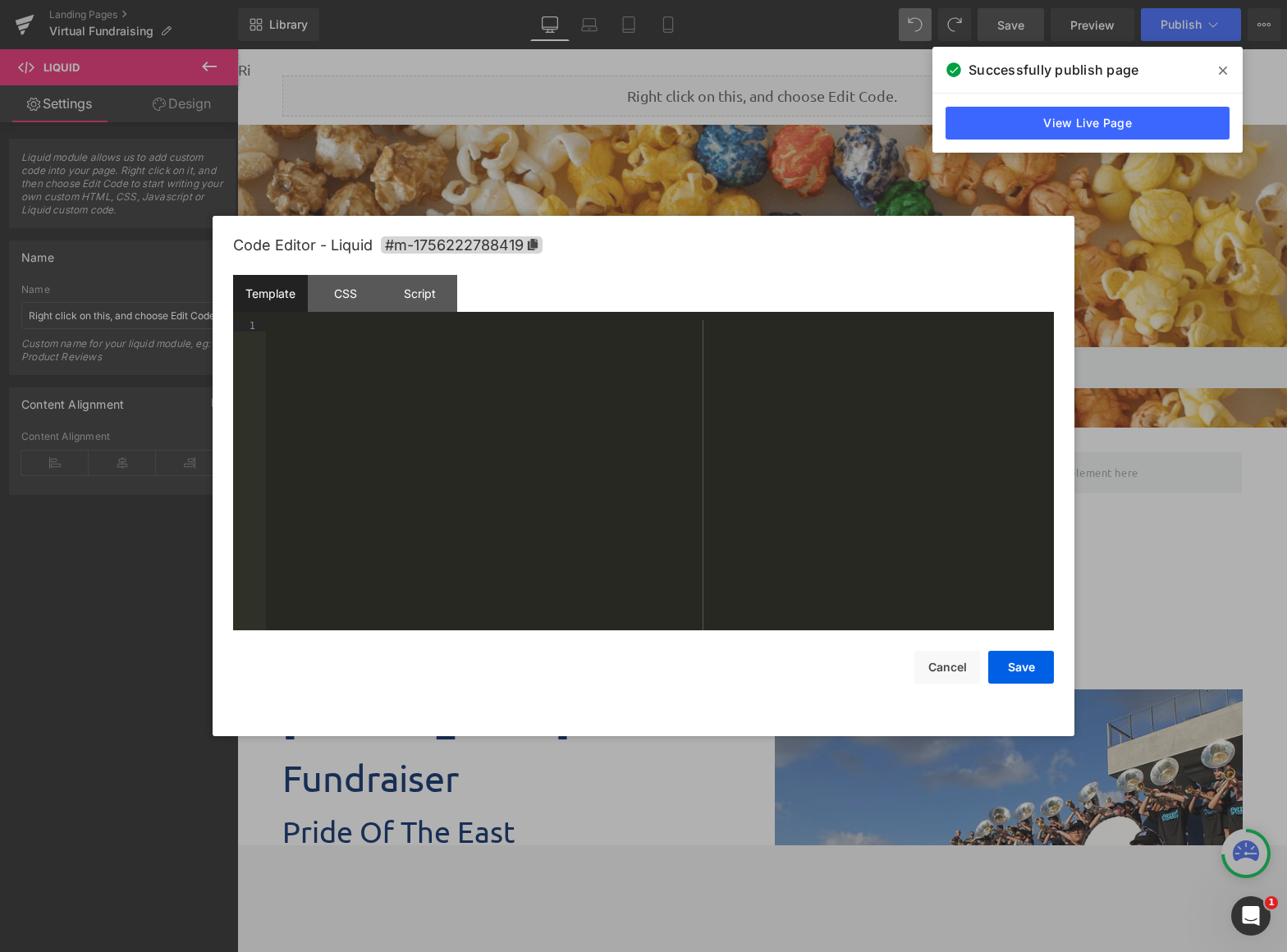
scroll to position [839, 0]
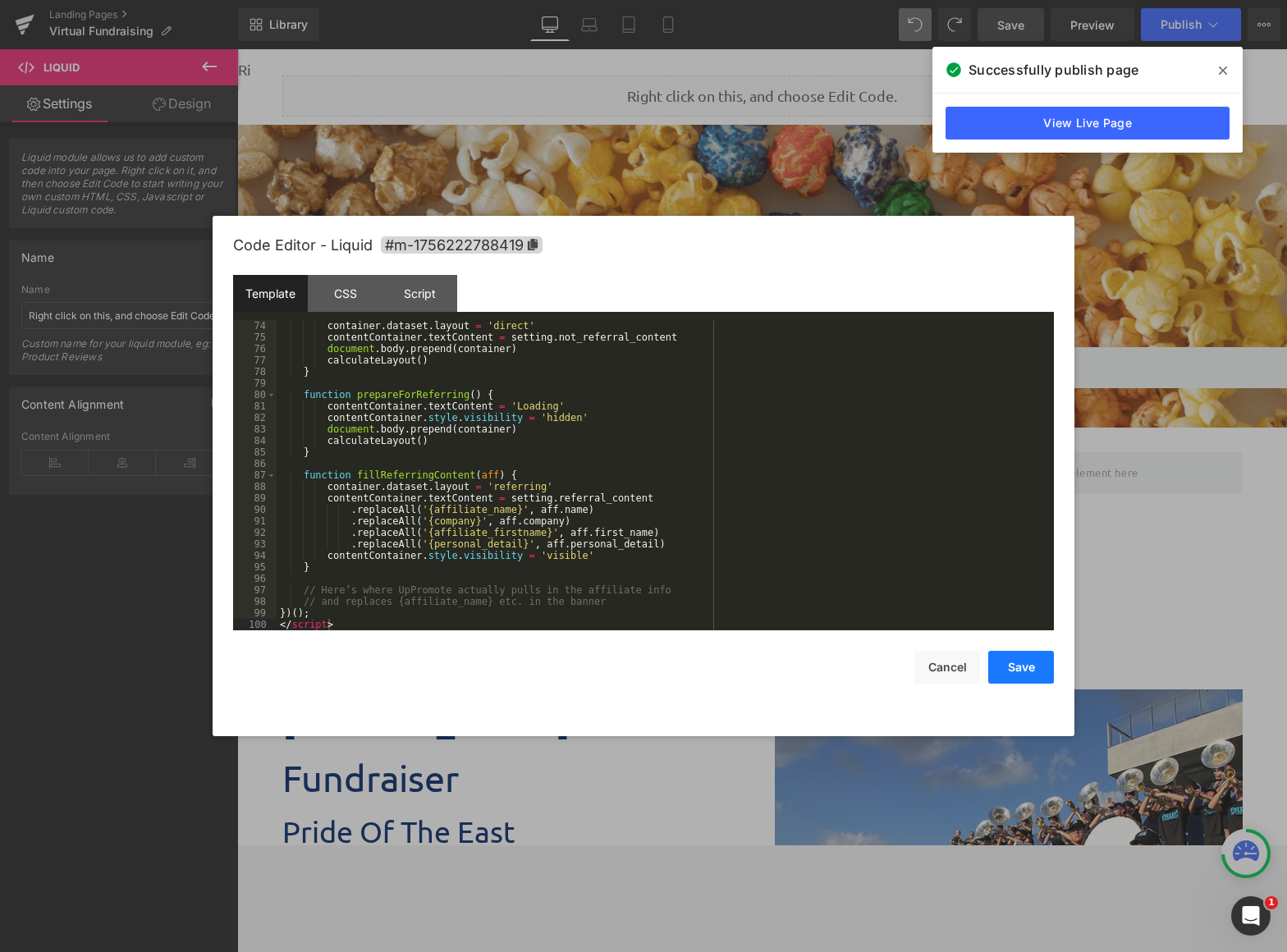
click at [1038, 665] on button "Save" at bounding box center [1021, 666] width 66 height 33
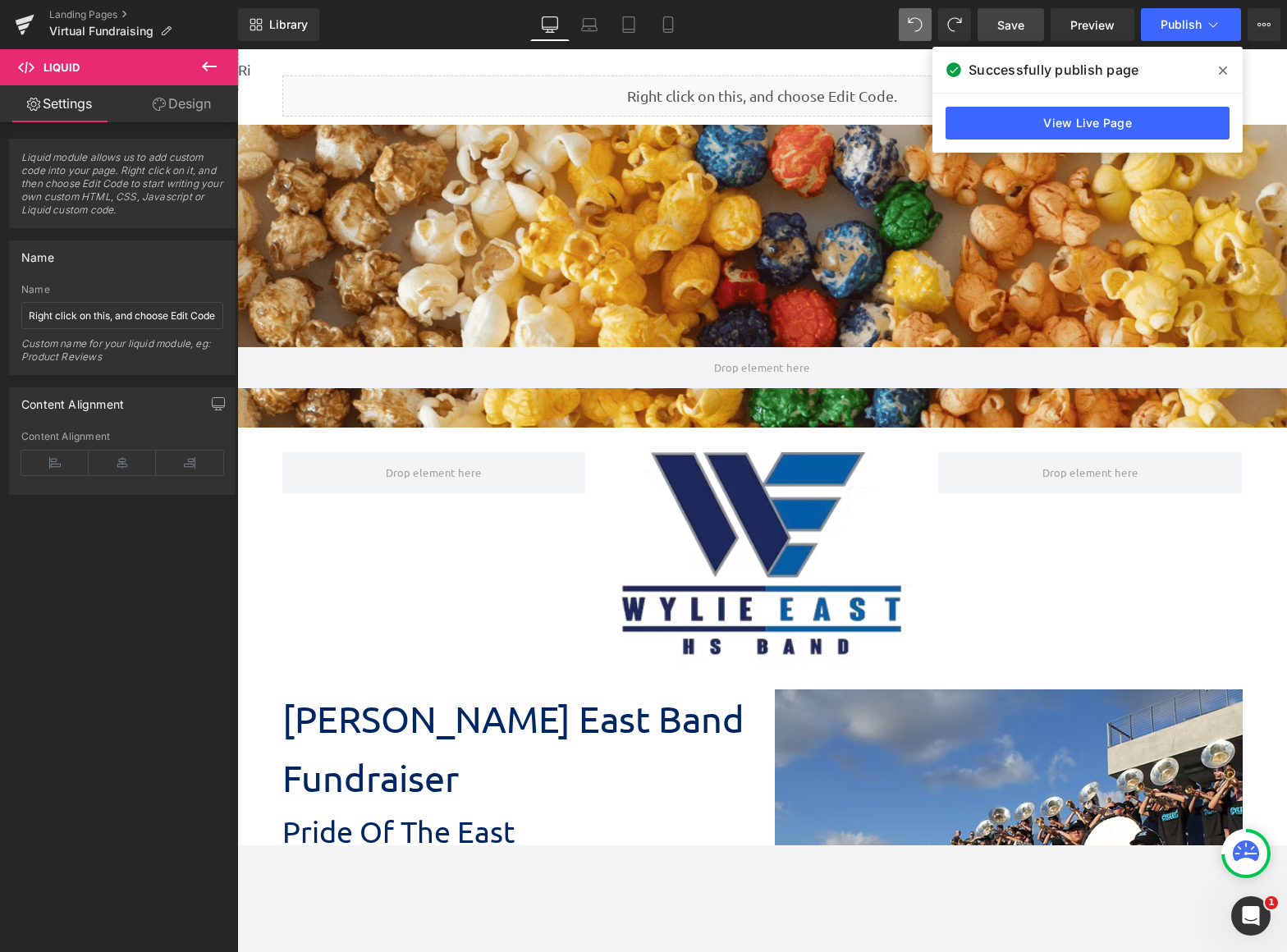
click at [1020, 29] on span "Save" at bounding box center [1011, 25] width 27 height 17
click at [1096, 19] on span "Preview" at bounding box center [1092, 25] width 44 height 17
click at [1175, 24] on span "Publish" at bounding box center [1181, 24] width 41 height 13
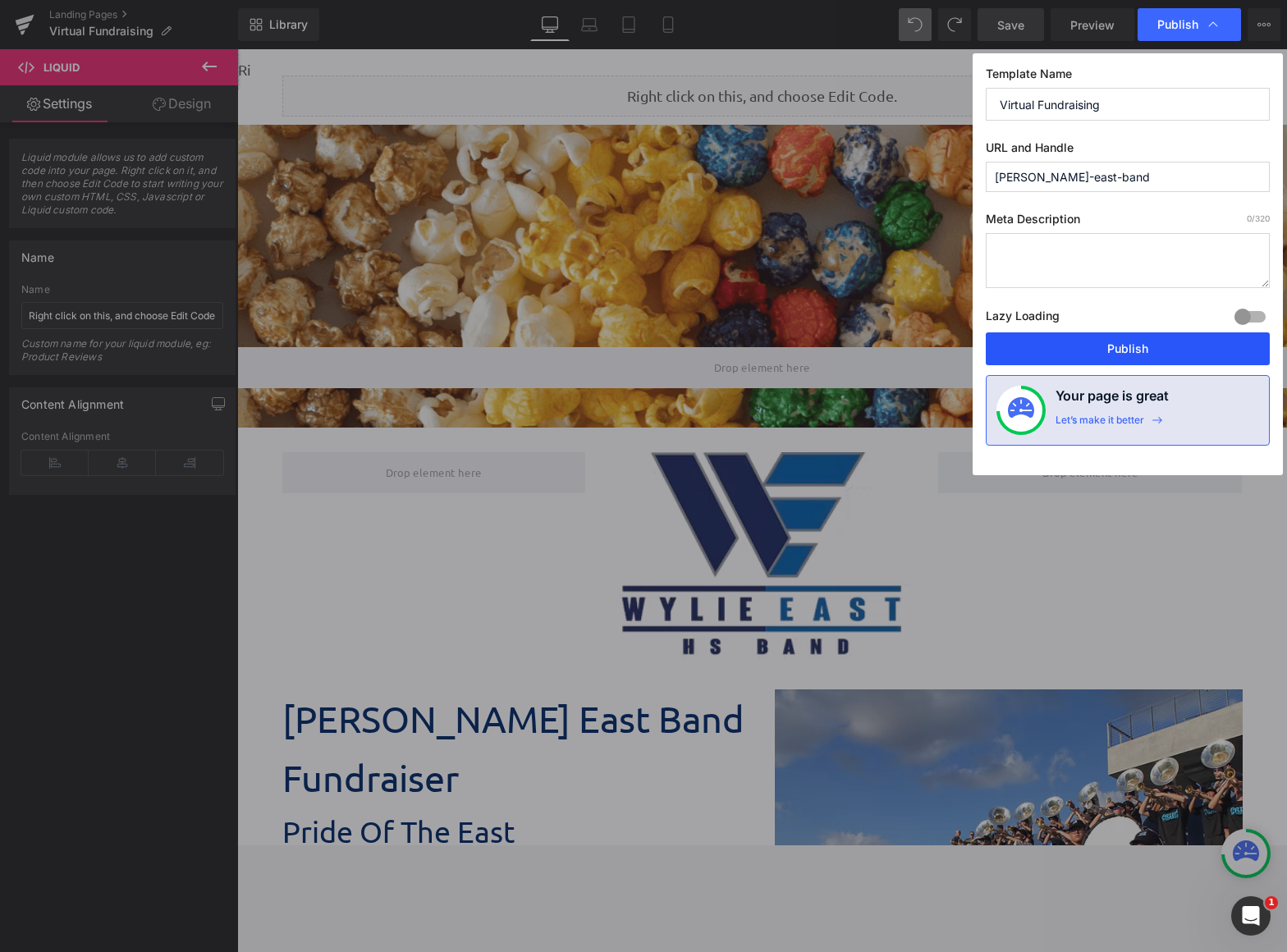
click at [1086, 348] on button "Publish" at bounding box center [1127, 348] width 284 height 33
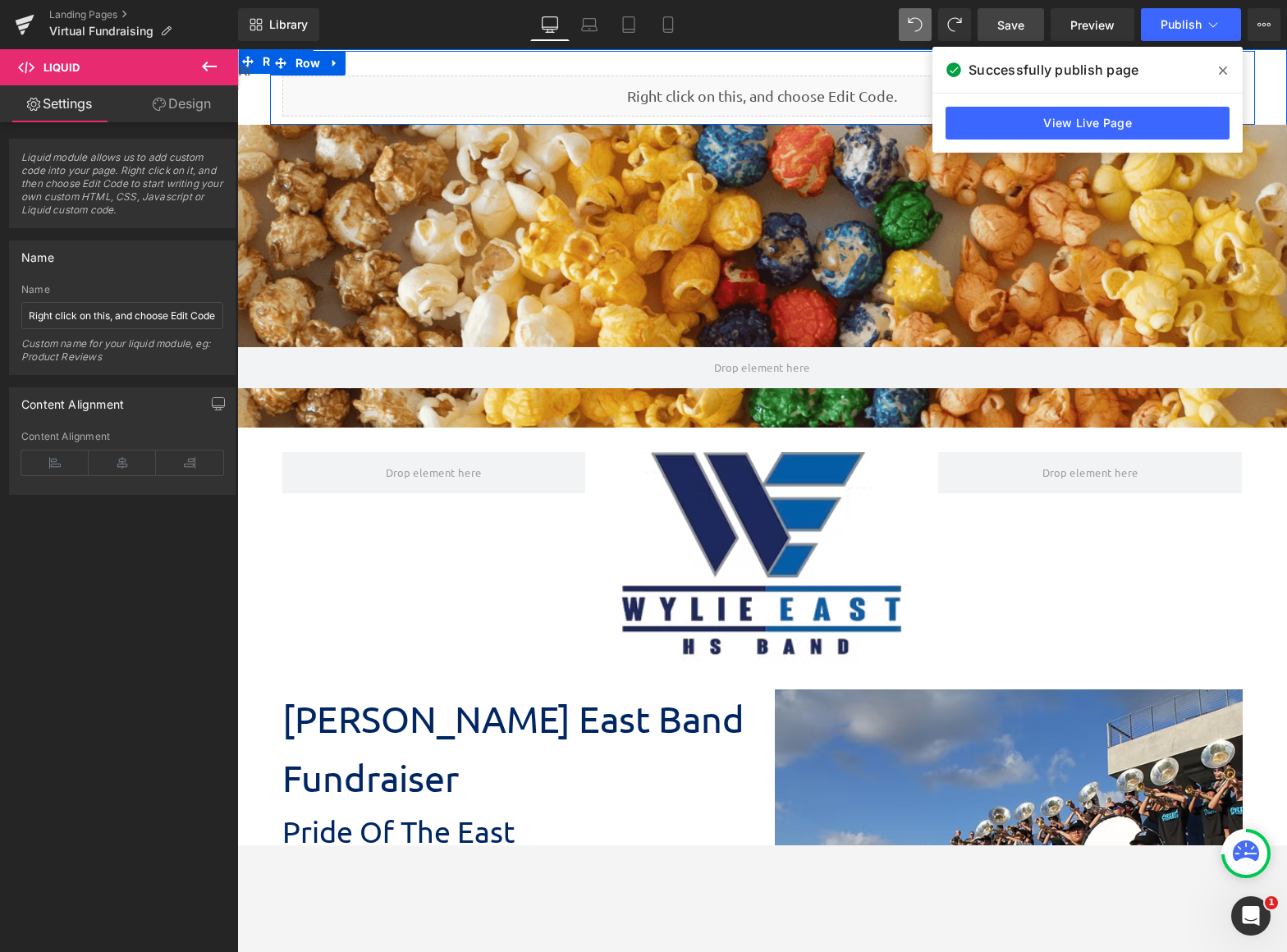
click at [630, 112] on div "Liquid" at bounding box center [763, 96] width 960 height 41
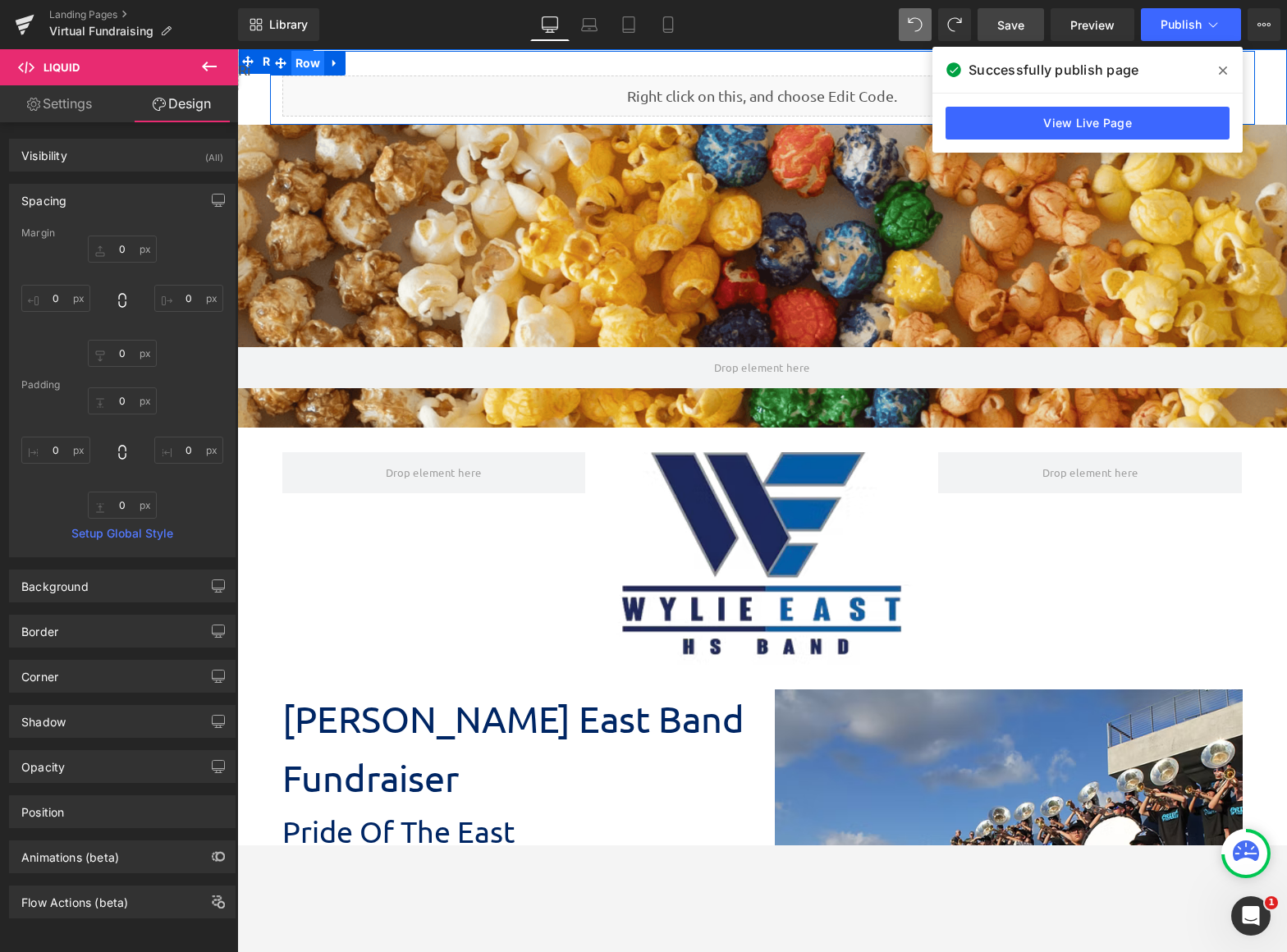
click at [295, 58] on span "Row" at bounding box center [308, 63] width 34 height 24
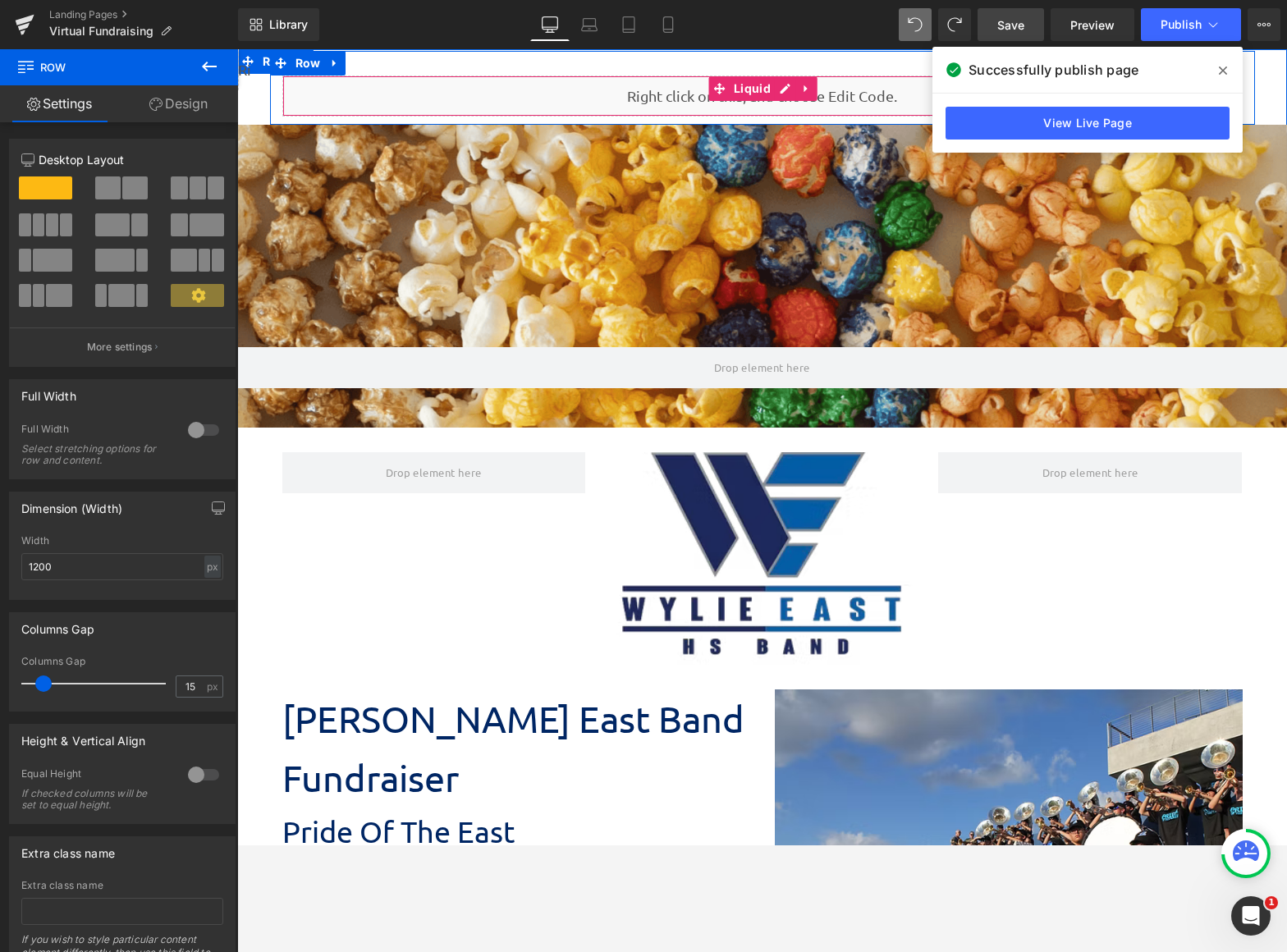
click at [500, 84] on div "Liquid" at bounding box center [763, 96] width 960 height 41
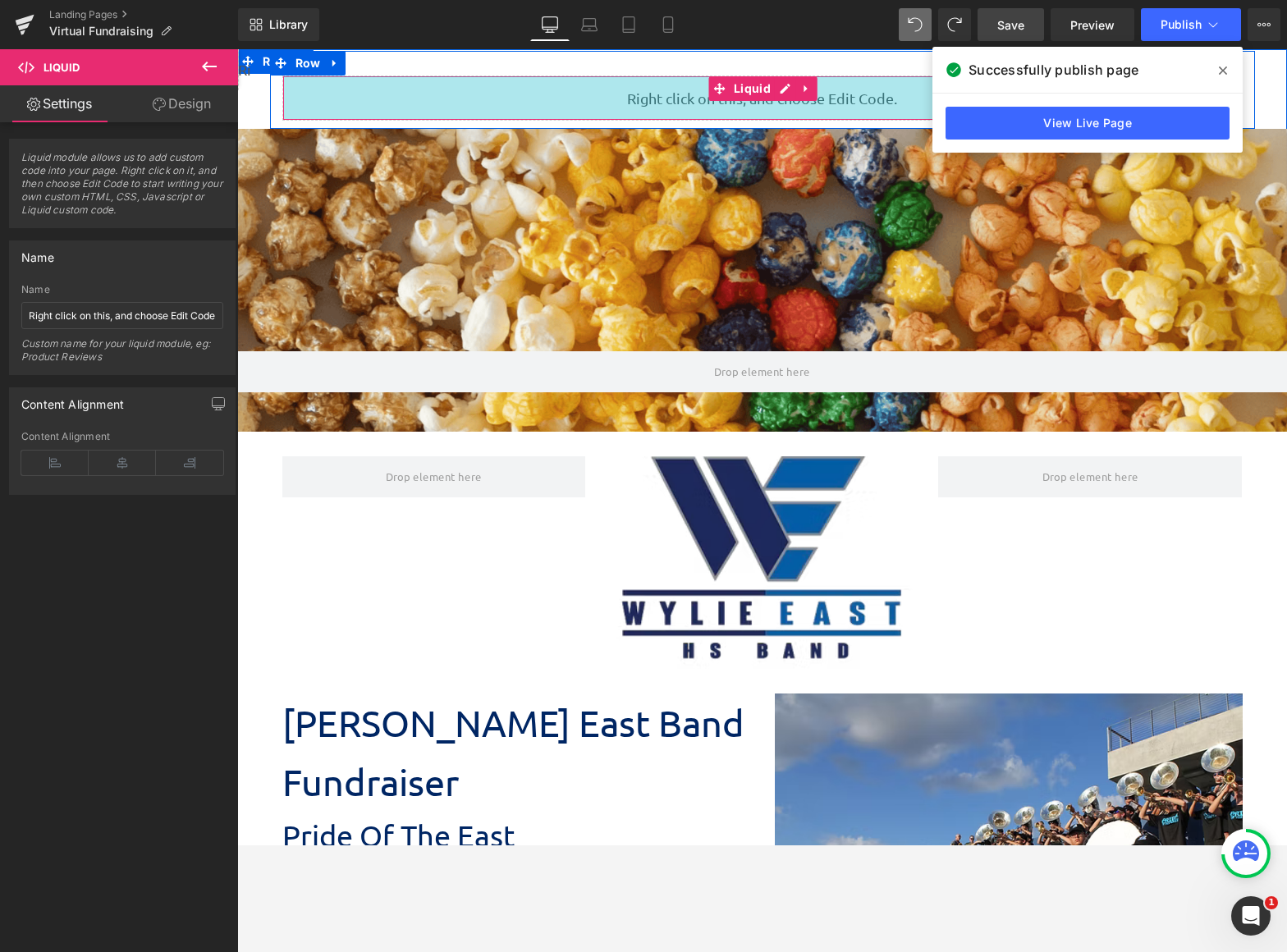
scroll to position [2650, 1038]
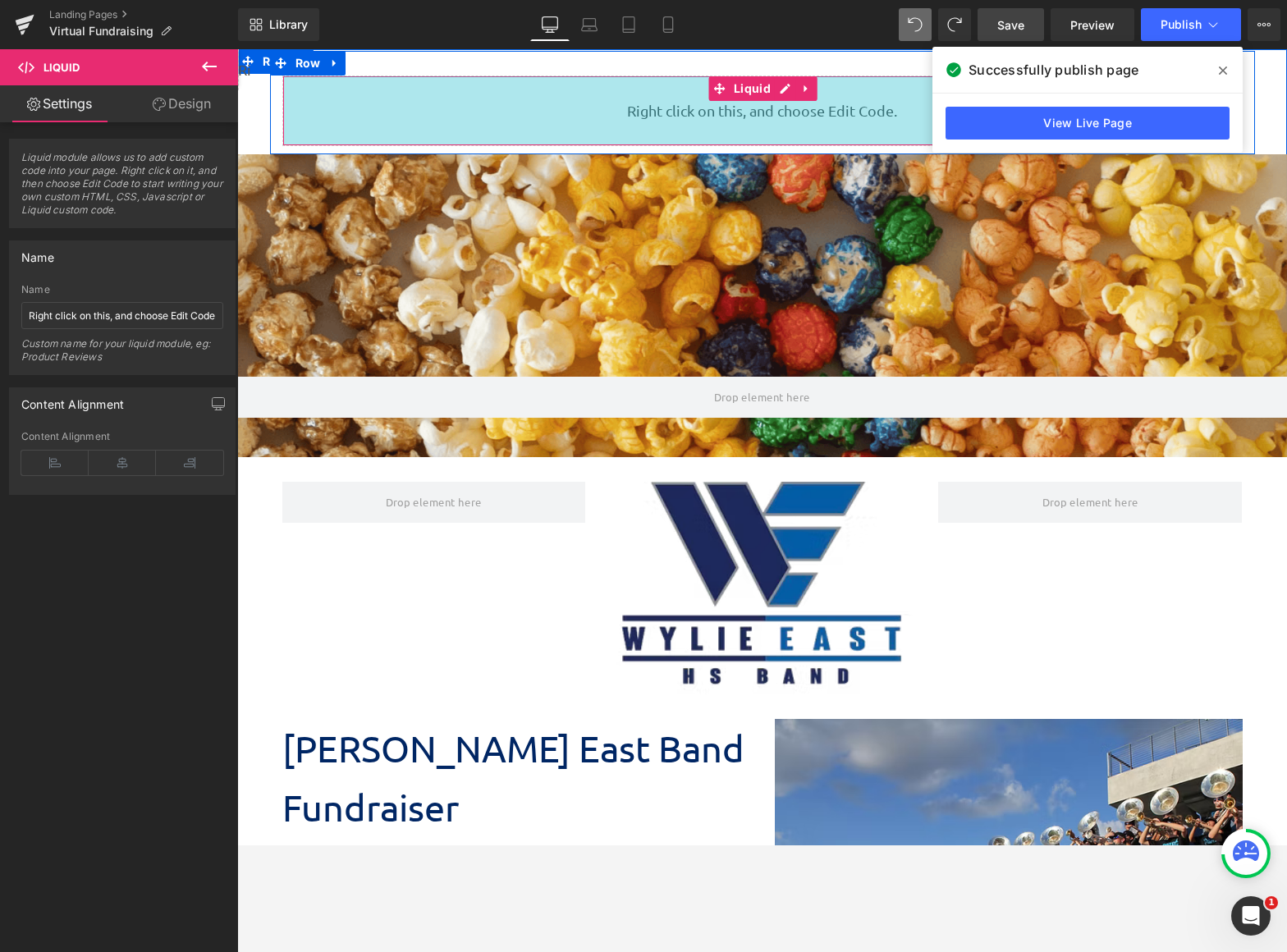
drag, startPoint x: 686, startPoint y: 115, endPoint x: 684, endPoint y: 183, distance: 68.0
click at [684, 183] on div "Liquid 84px Row Parallax 271px 48px Liquid" at bounding box center [762, 254] width 1050 height 406
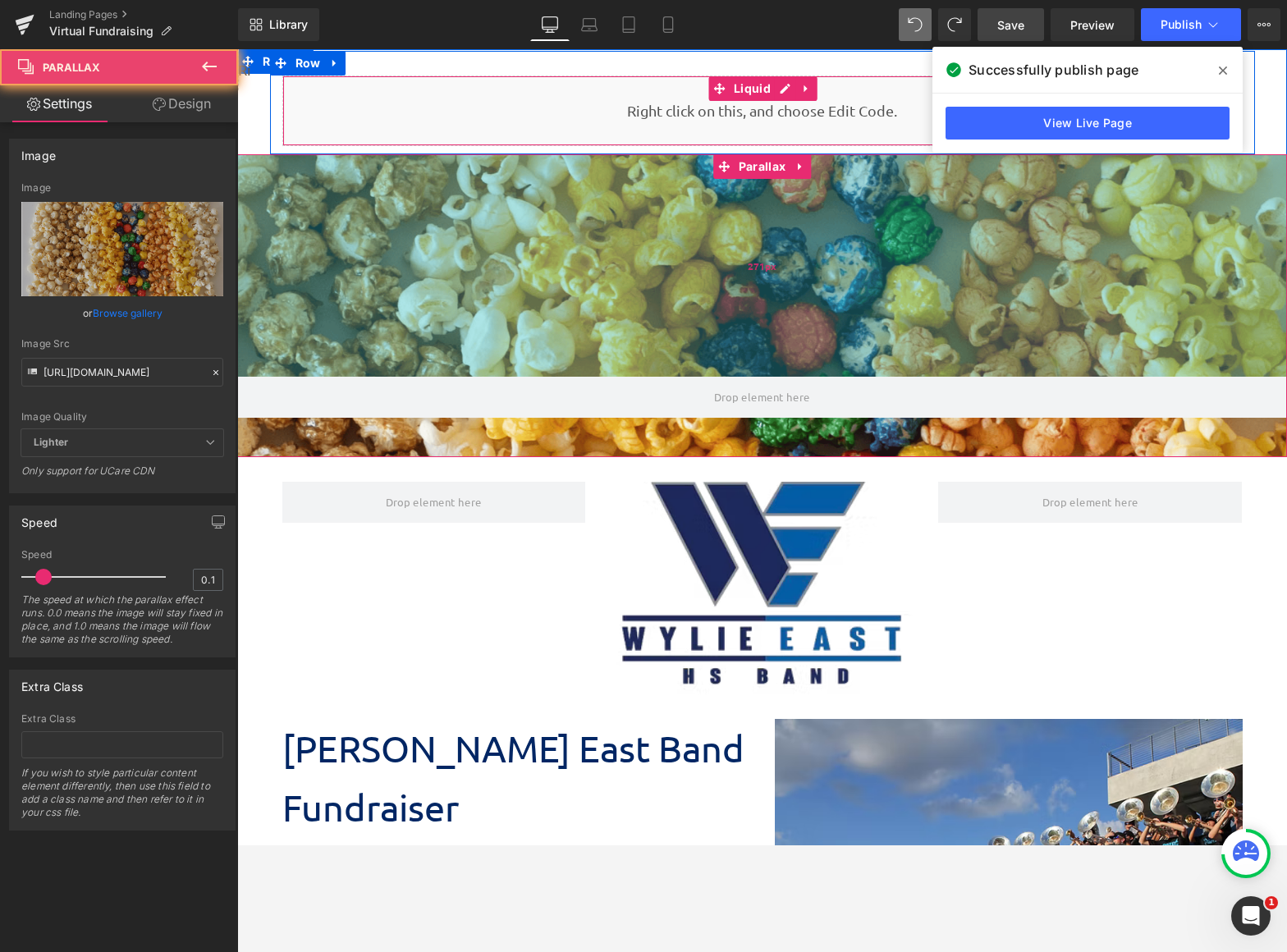
drag, startPoint x: 684, startPoint y: 183, endPoint x: 682, endPoint y: 217, distance: 34.1
click at [682, 217] on div "Parallax 271px 48px" at bounding box center [762, 306] width 1050 height 303
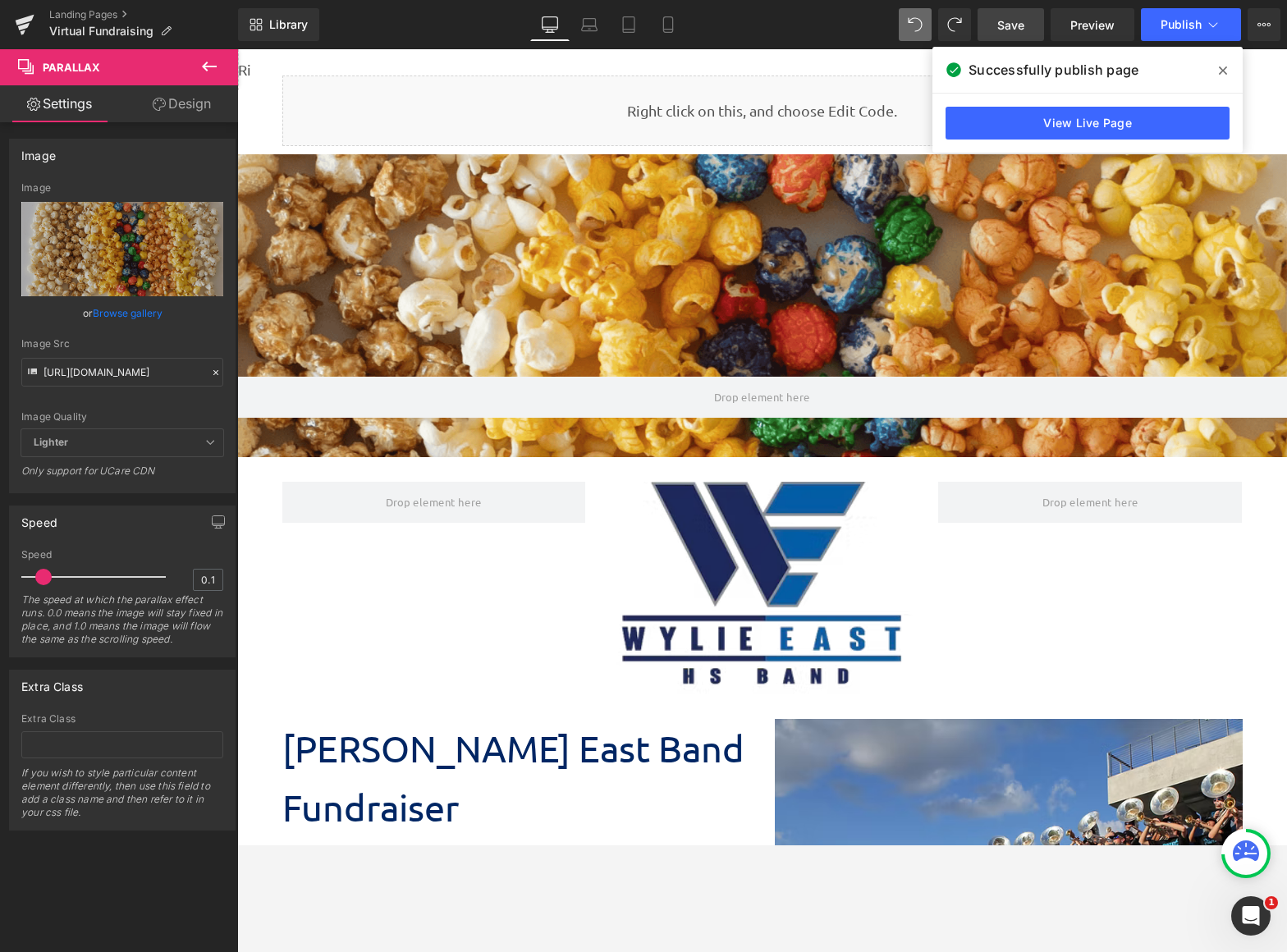
click at [1012, 29] on span "Save" at bounding box center [1011, 25] width 27 height 17
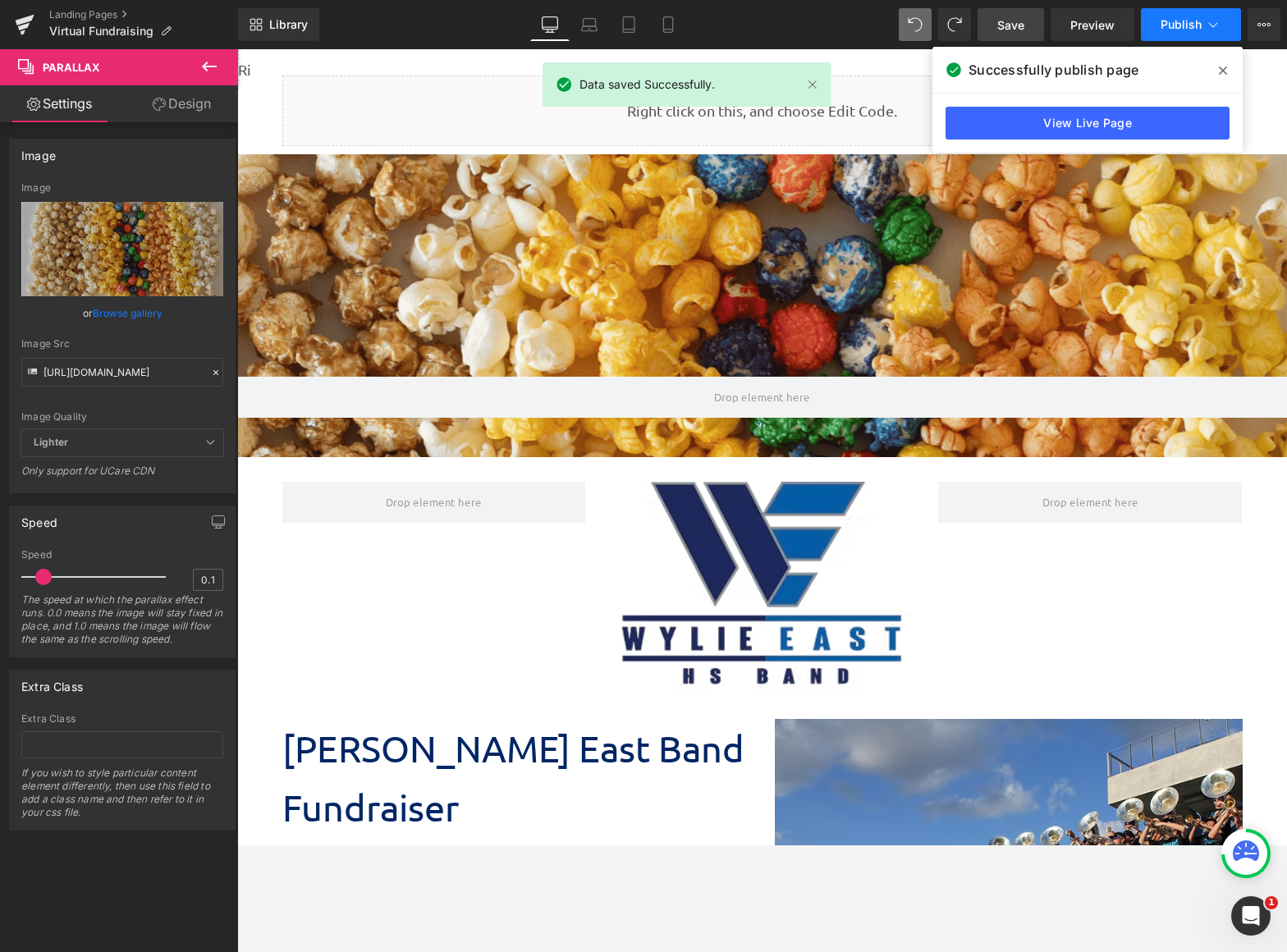
click at [1176, 26] on span "Publish" at bounding box center [1181, 24] width 41 height 13
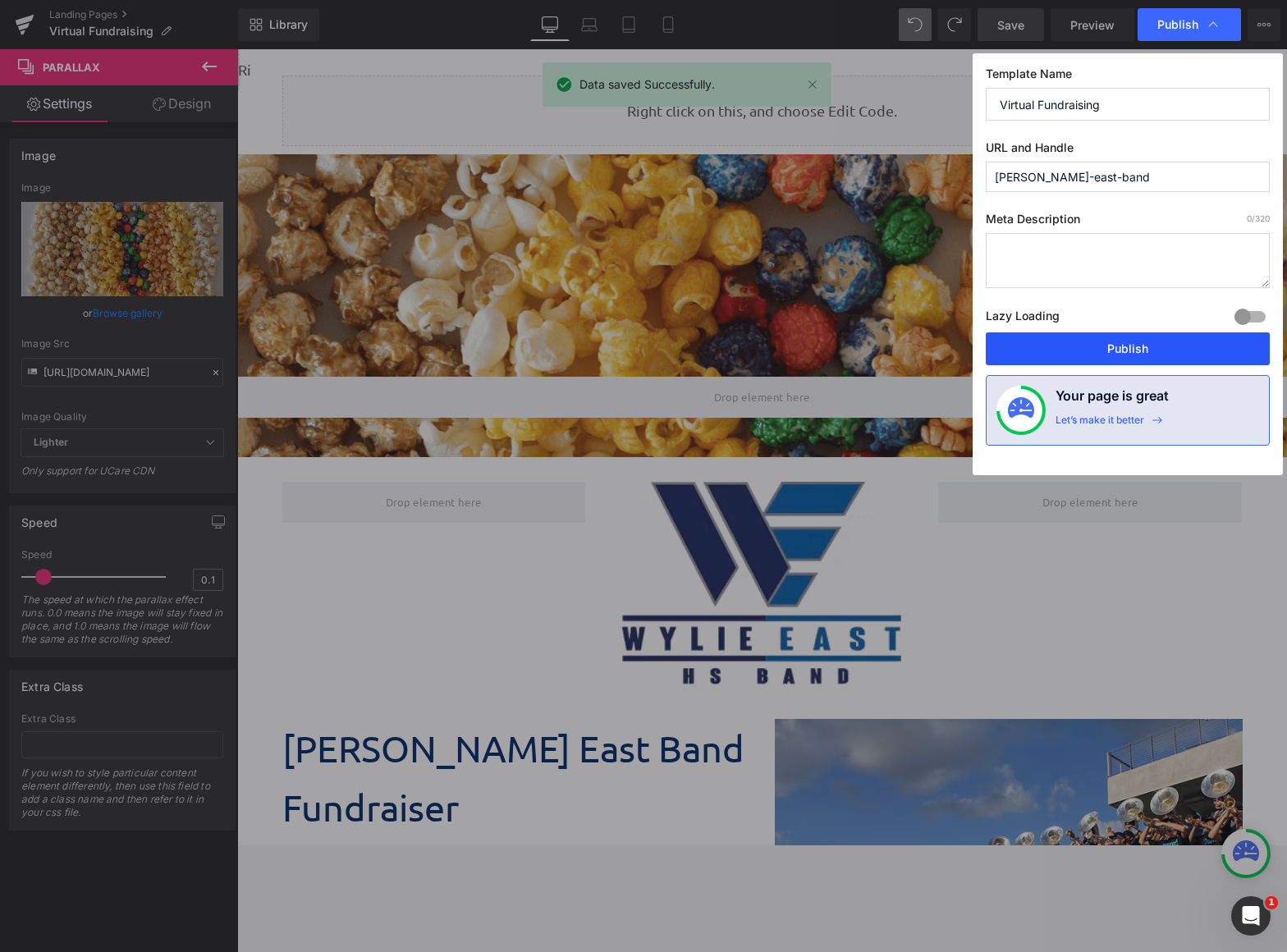
click at [1133, 344] on button "Publish" at bounding box center [1127, 348] width 284 height 33
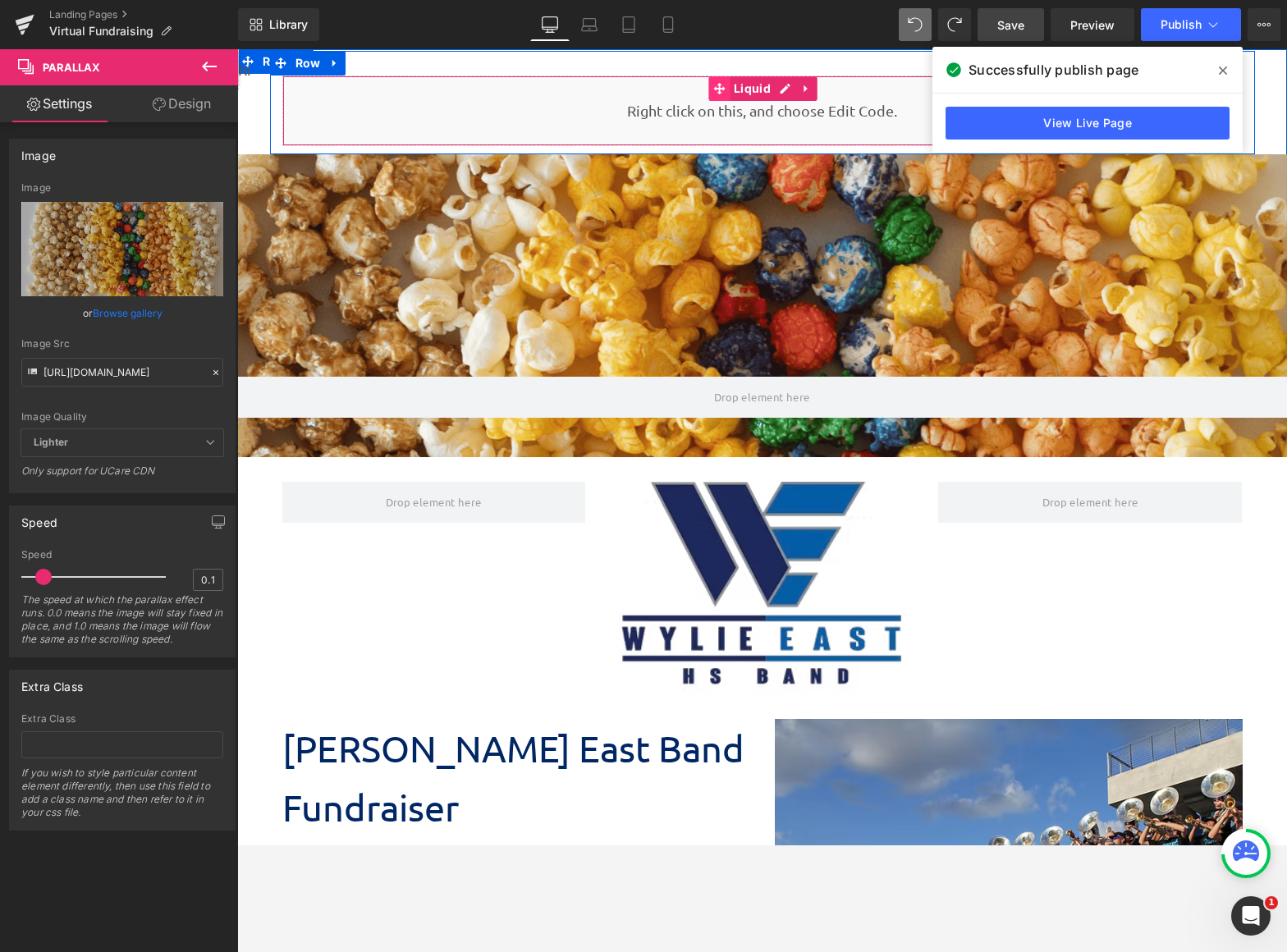
click at [713, 93] on icon at bounding box center [719, 89] width 11 height 11
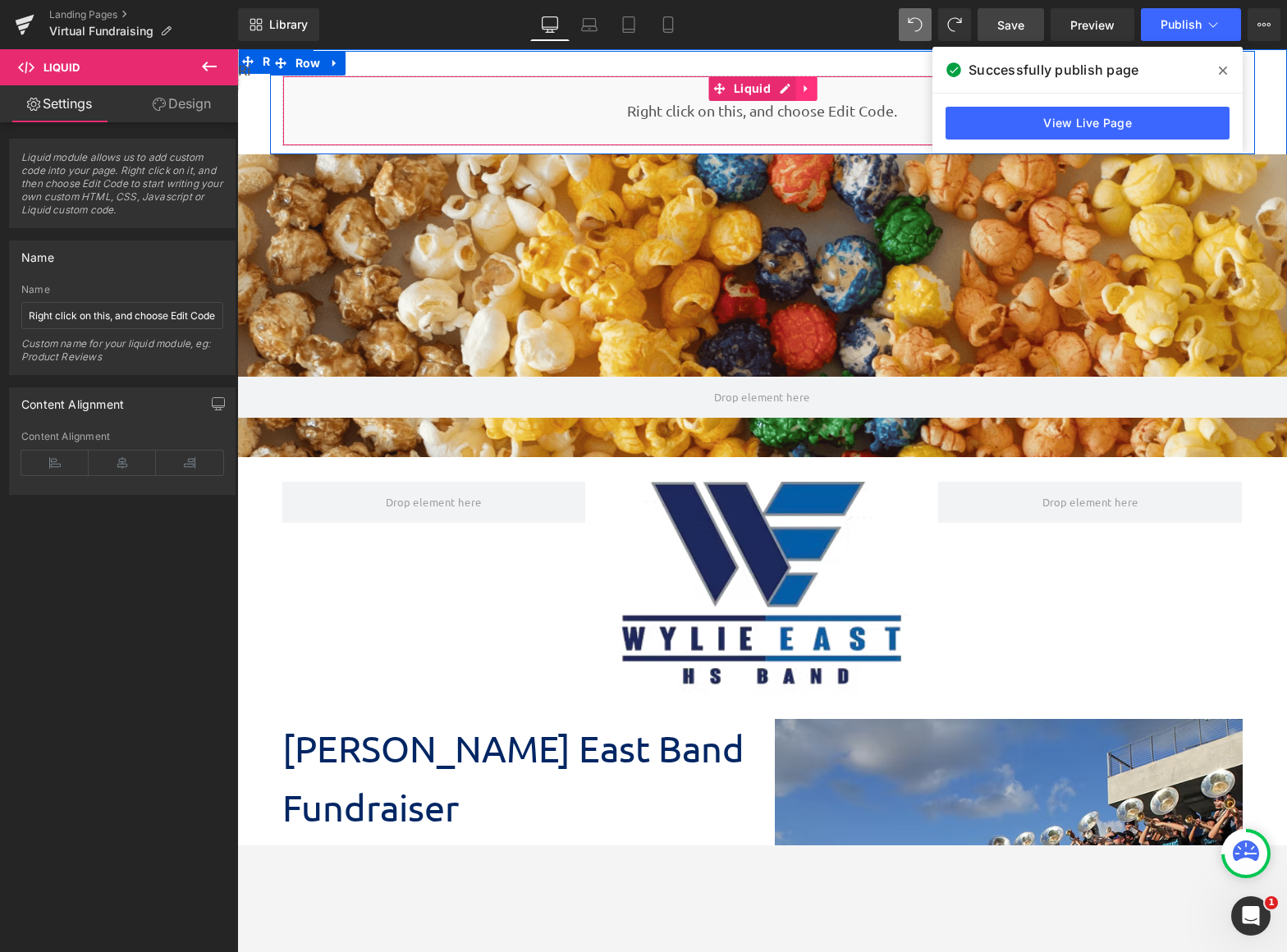
click at [801, 86] on icon at bounding box center [807, 89] width 11 height 12
click at [812, 88] on icon at bounding box center [817, 89] width 11 height 11
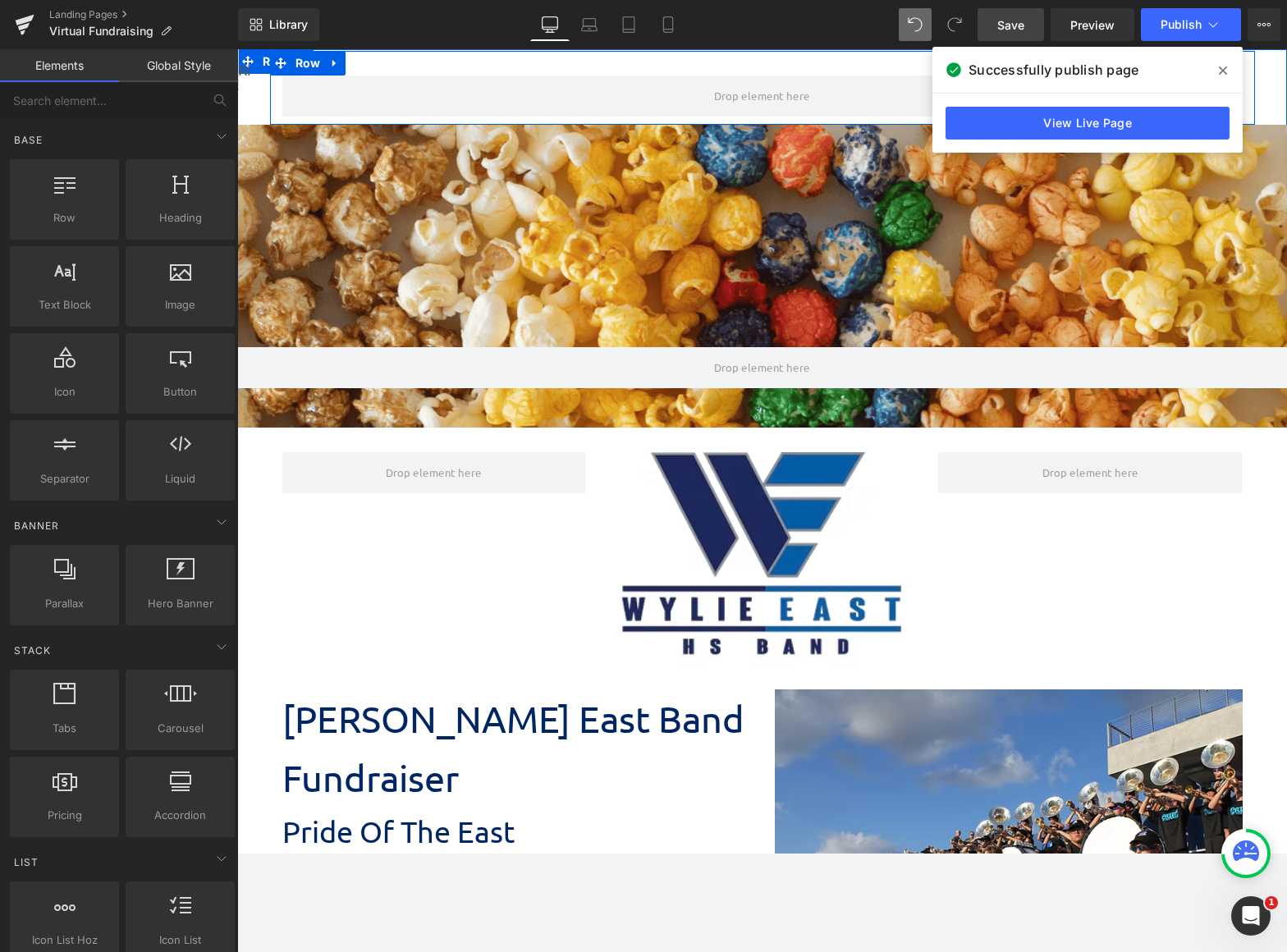
scroll to position [2621, 1038]
click at [329, 66] on icon at bounding box center [335, 63] width 11 height 12
click at [378, 66] on link at bounding box center [377, 63] width 22 height 24
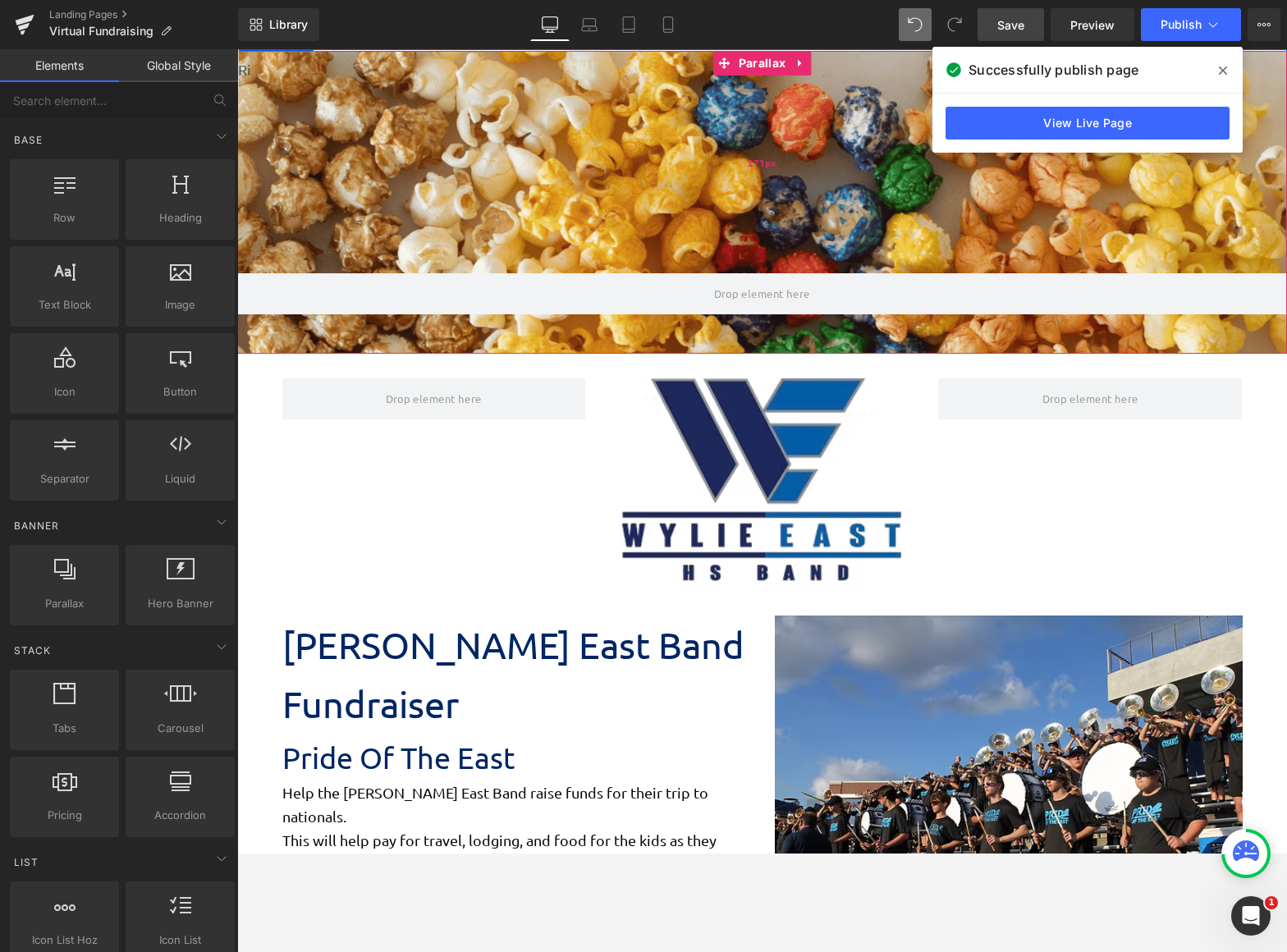
scroll to position [2547, 1038]
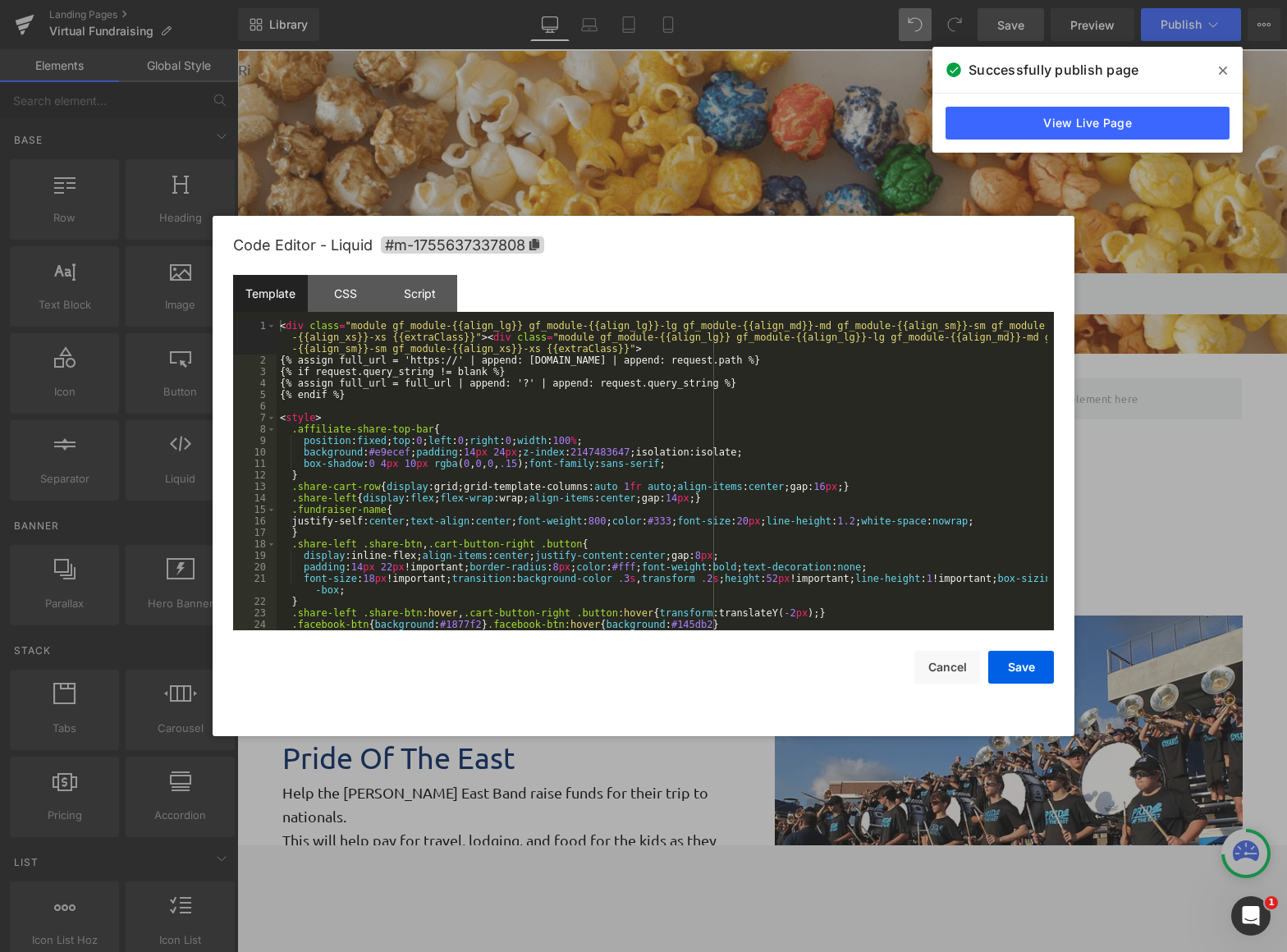
click at [243, 137] on body "Liquid You are previewing how the will restyle your page. You can not edit Elem…" at bounding box center [643, 476] width 1287 height 952
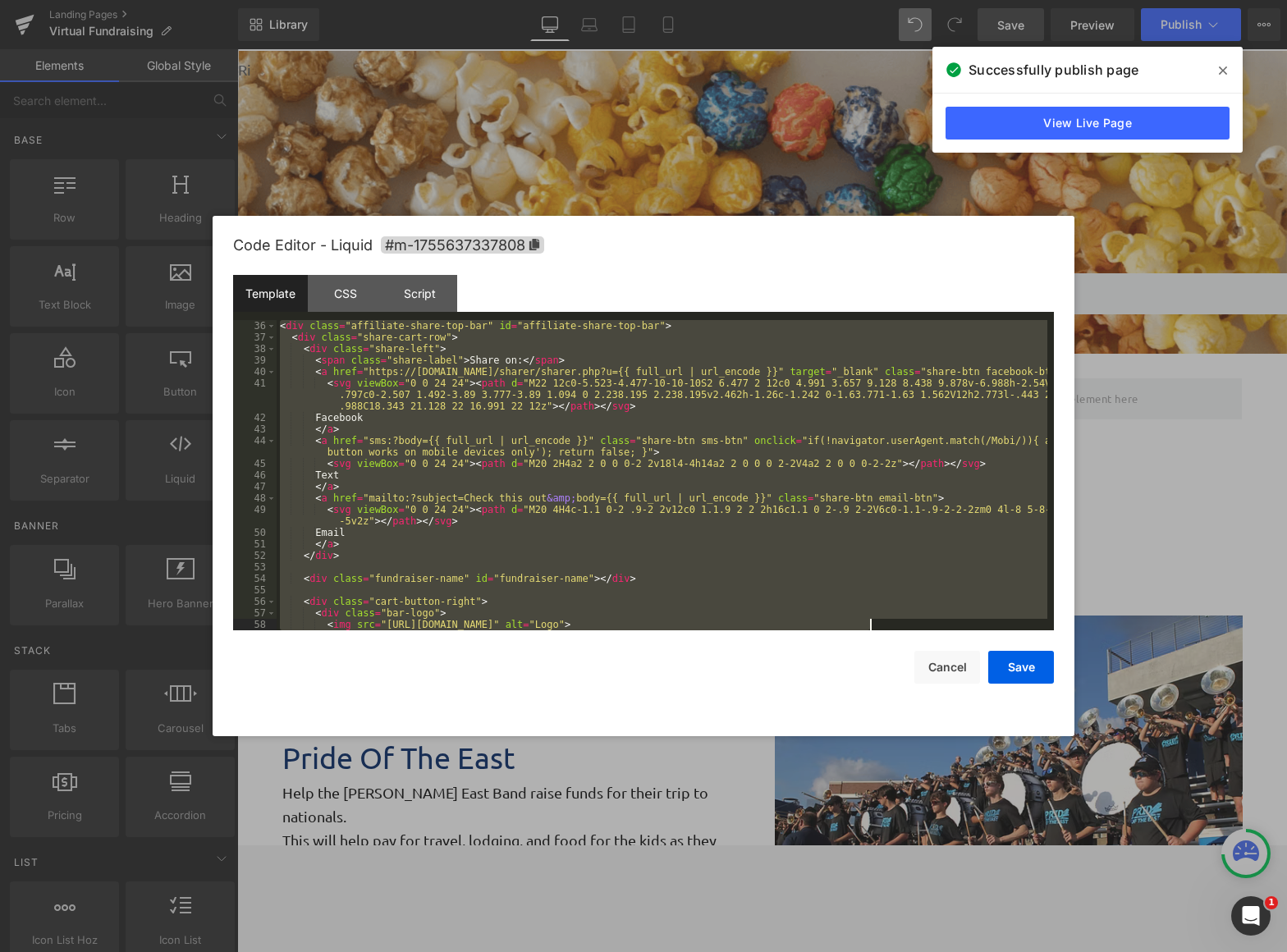
scroll to position [1459, 0]
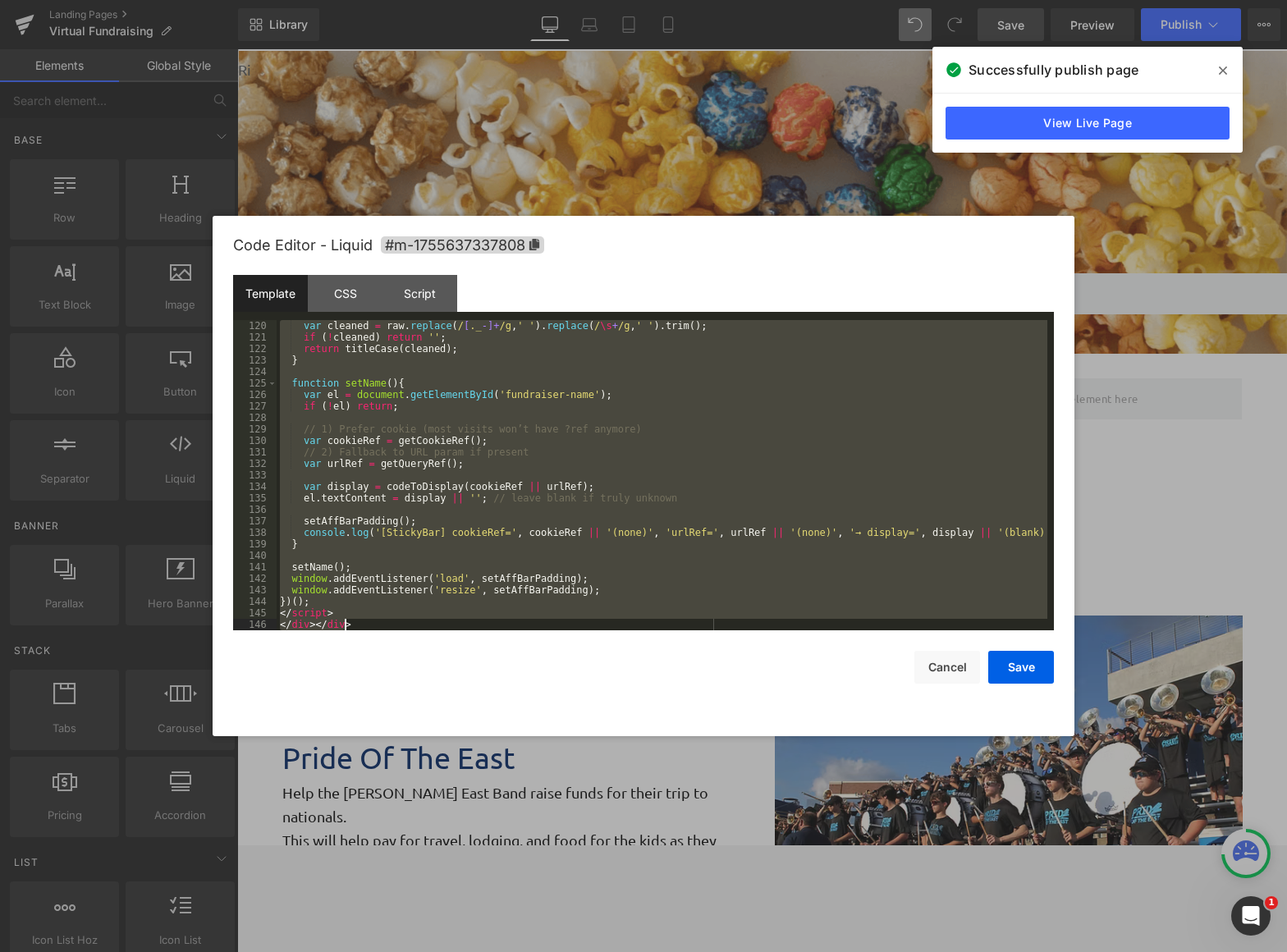
drag, startPoint x: 280, startPoint y: 324, endPoint x: 953, endPoint y: 910, distance: 892.4
click at [963, 844] on body "Liquid You are previewing how the will restyle your page. You can not edit Elem…" at bounding box center [643, 476] width 1287 height 952
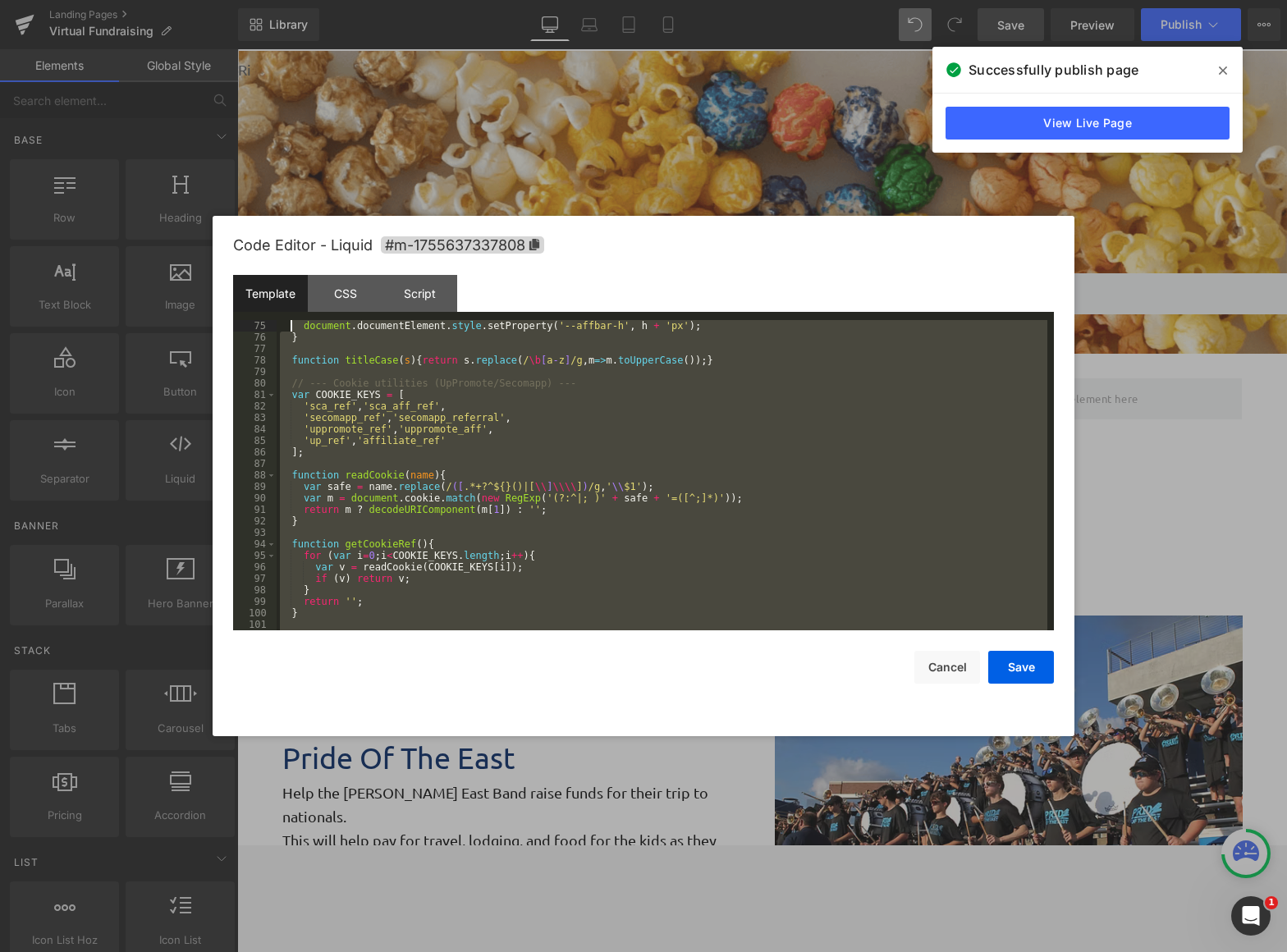
scroll to position [0, 0]
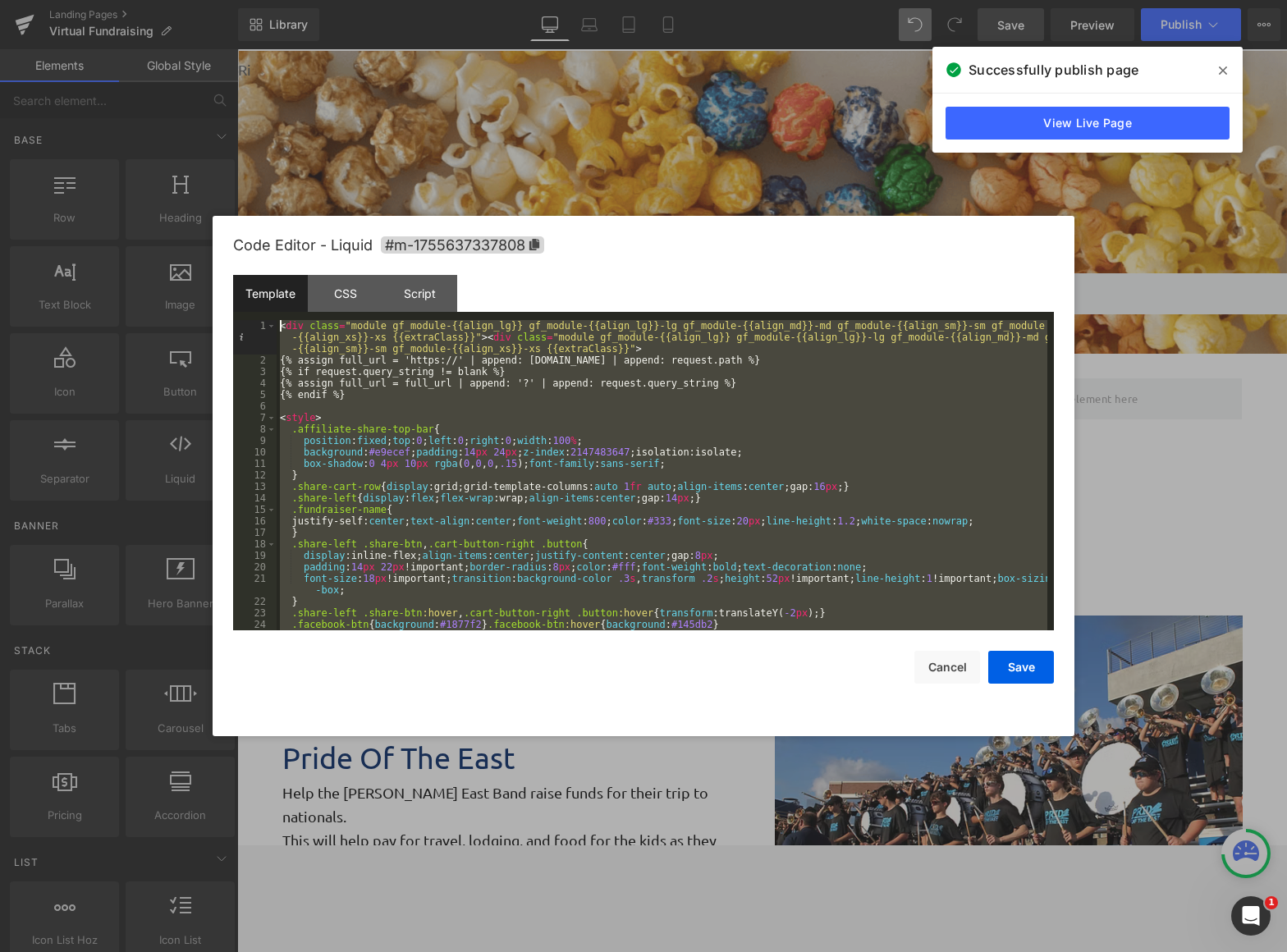
drag, startPoint x: 353, startPoint y: 626, endPoint x: 256, endPoint y: 142, distance: 493.6
click at [256, 142] on body "Liquid You are previewing how the will restyle your page. You can not edit Elem…" at bounding box center [643, 476] width 1287 height 952
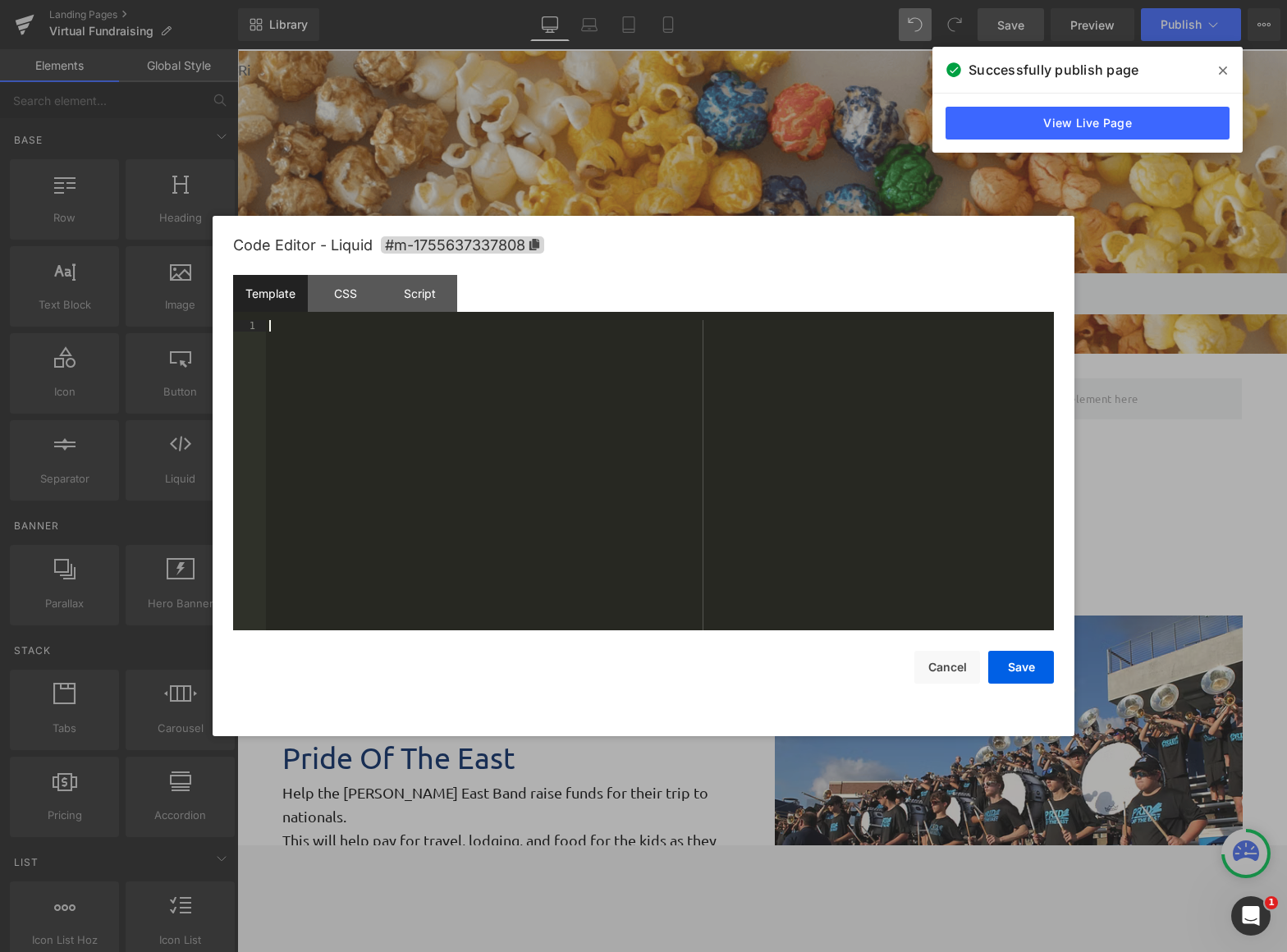
scroll to position [1931, 0]
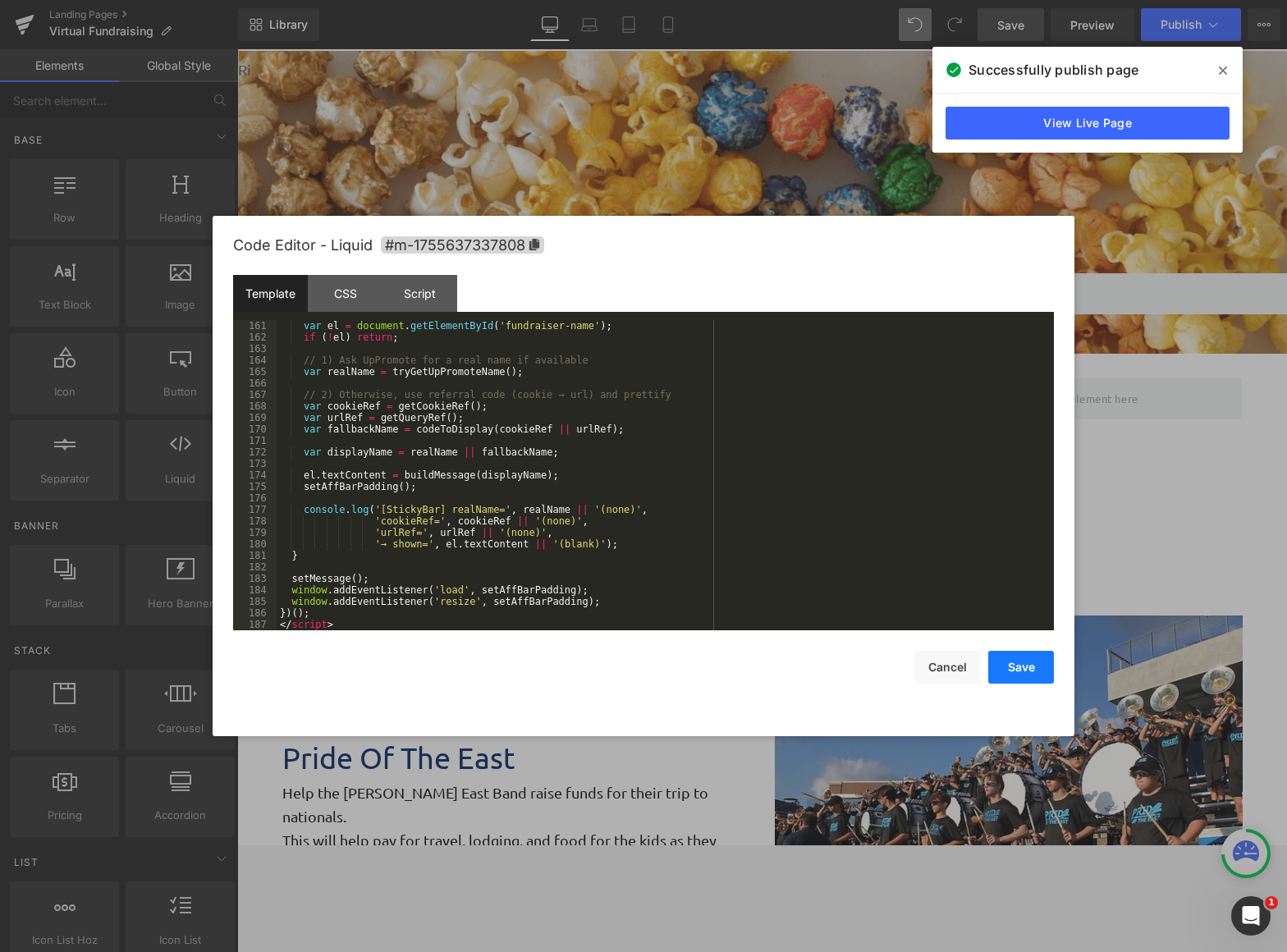
click at [1024, 665] on button "Save" at bounding box center [1021, 666] width 66 height 33
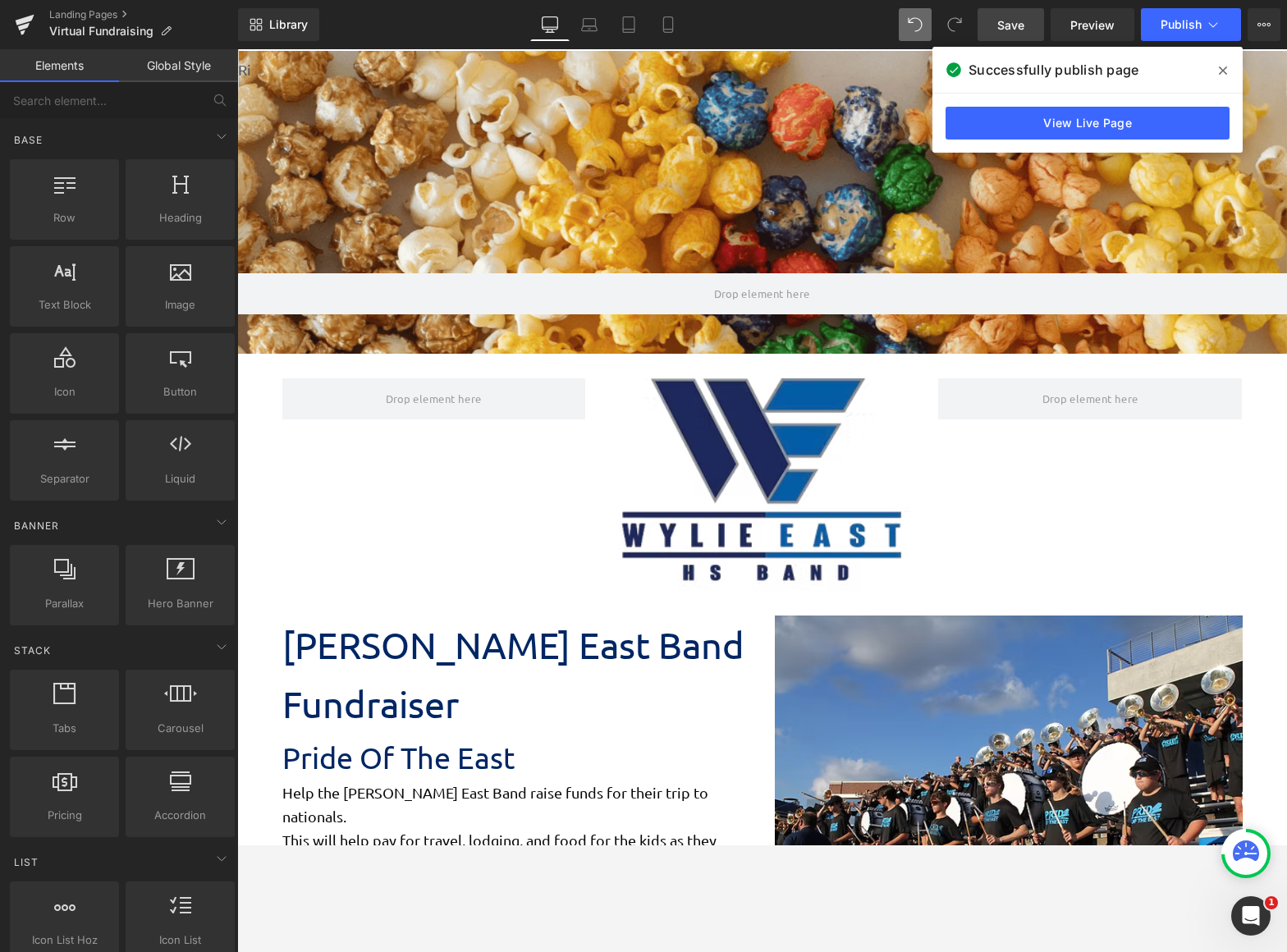
click at [1009, 17] on span "Save" at bounding box center [1011, 25] width 27 height 17
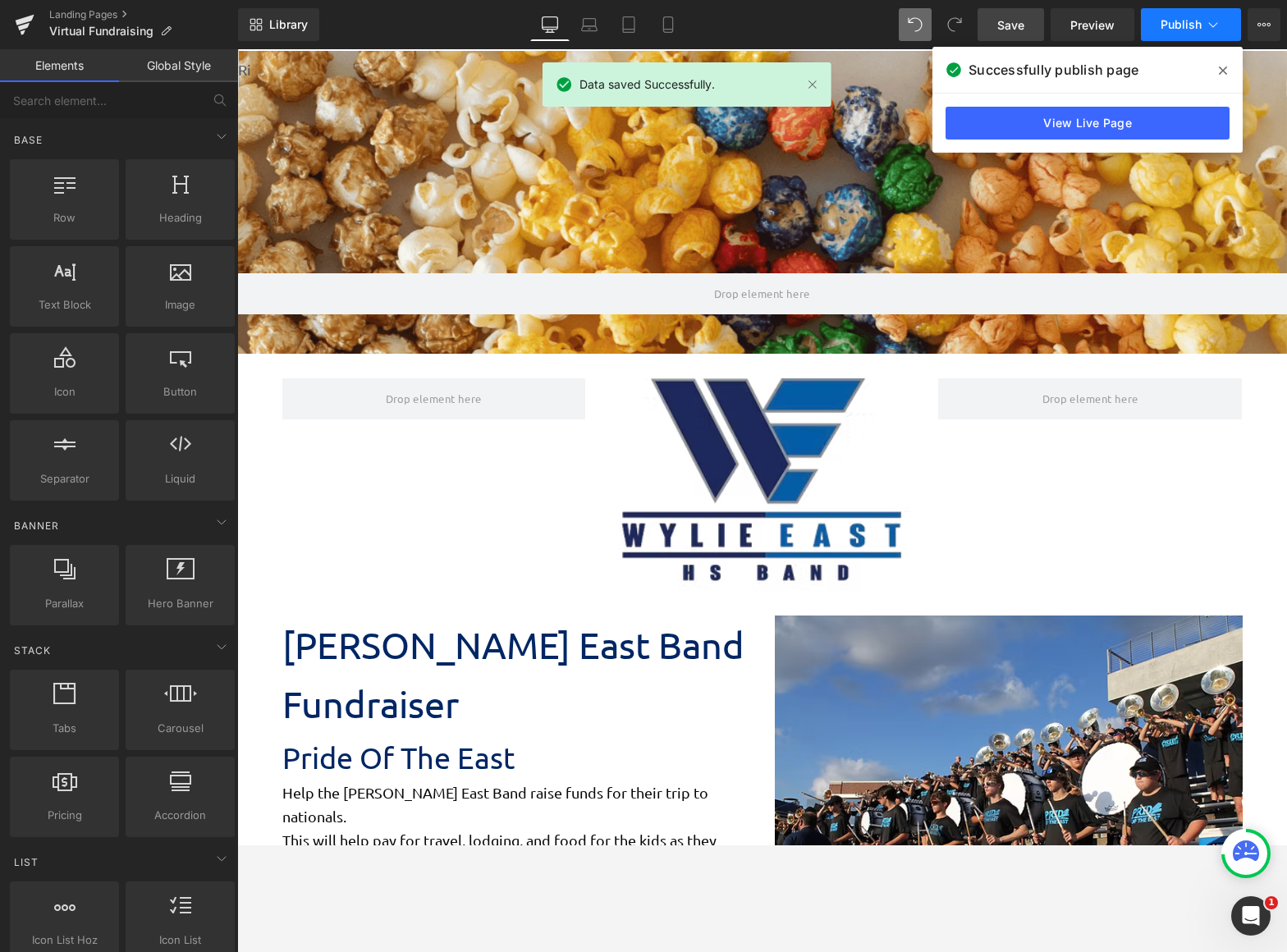
click at [1166, 20] on span "Publish" at bounding box center [1181, 24] width 41 height 13
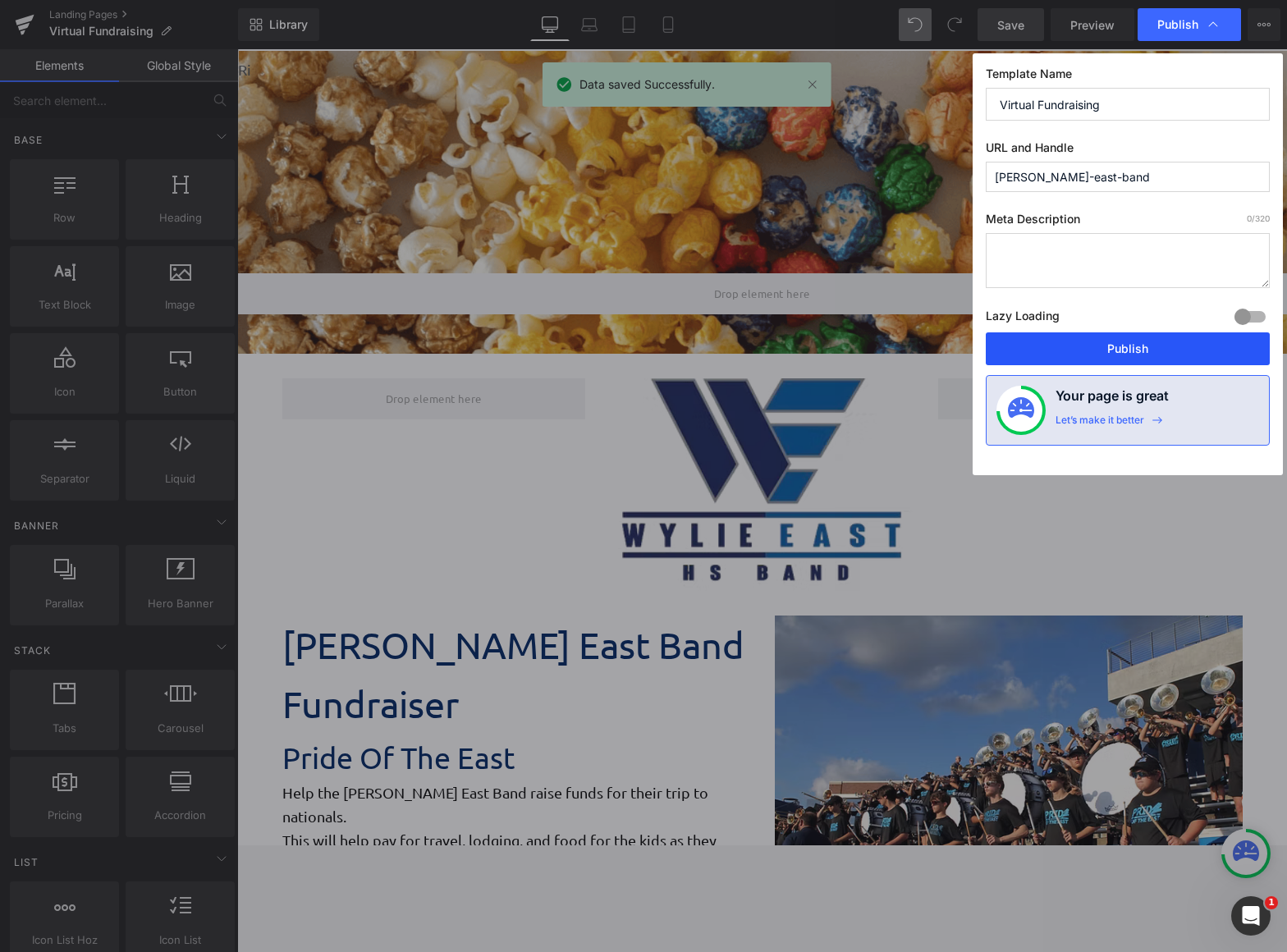
click at [1097, 358] on button "Publish" at bounding box center [1127, 348] width 284 height 33
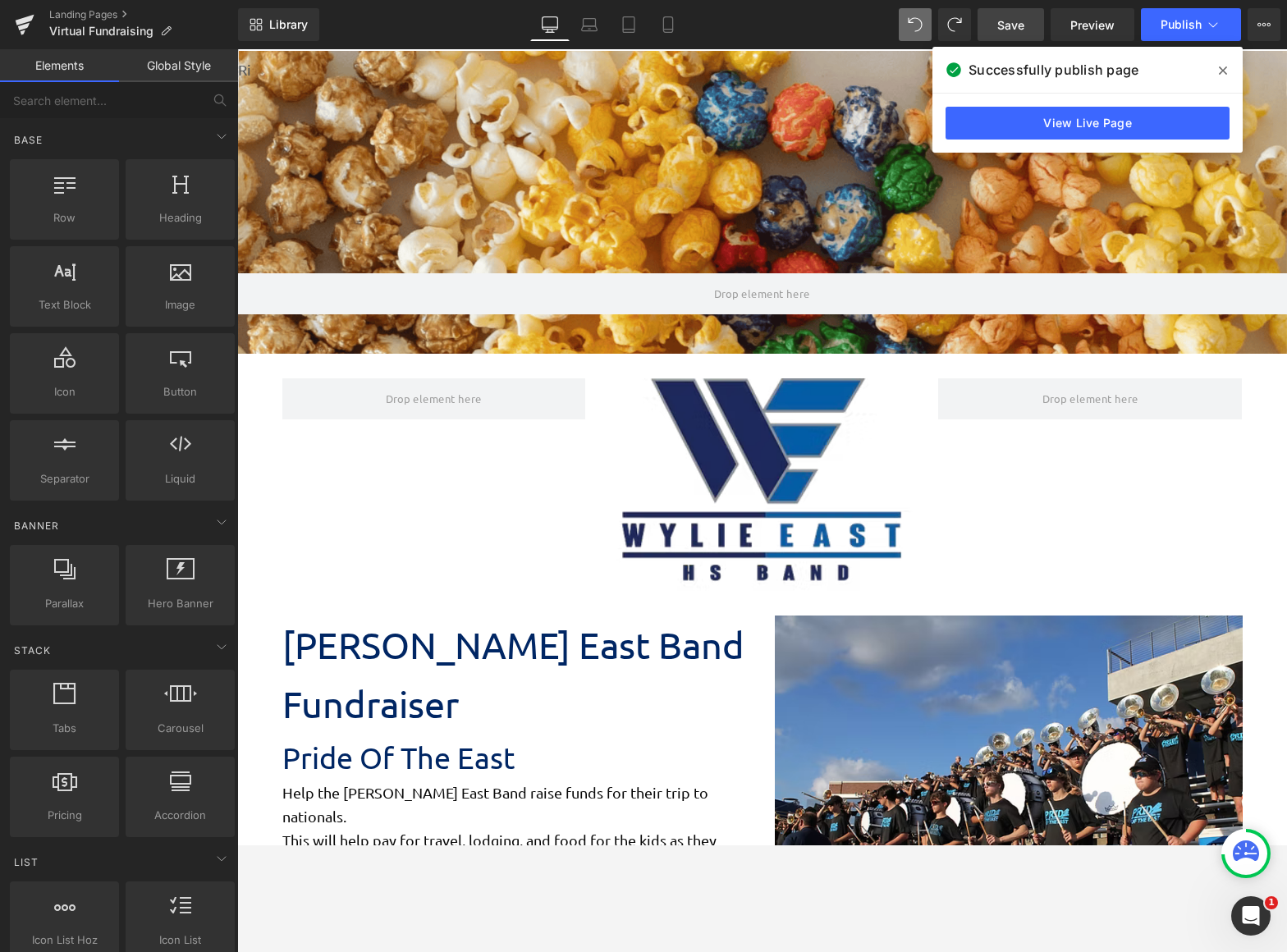
click at [1001, 26] on span "Save" at bounding box center [1011, 25] width 27 height 17
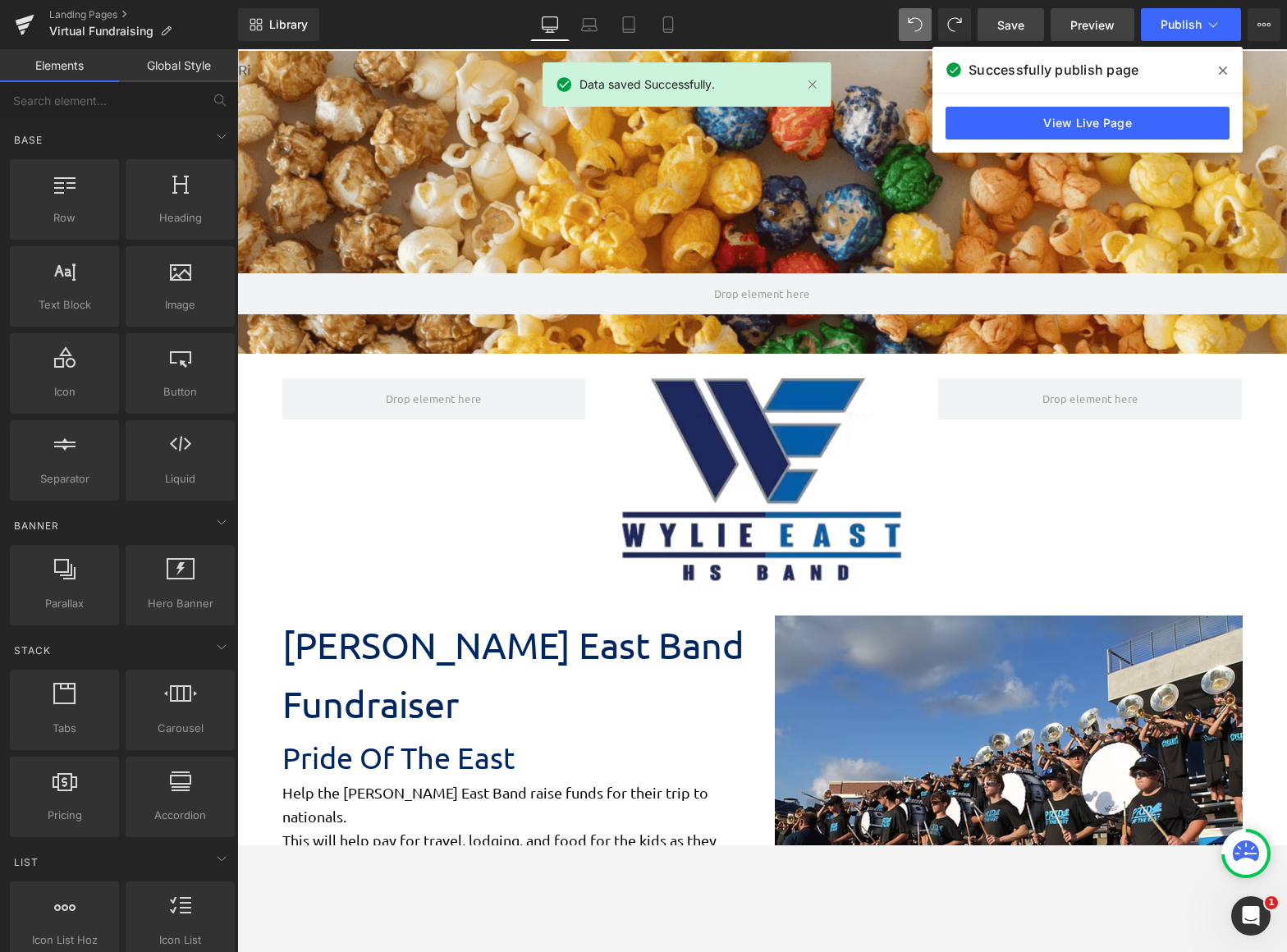
click at [1098, 17] on span "Preview" at bounding box center [1092, 25] width 44 height 17
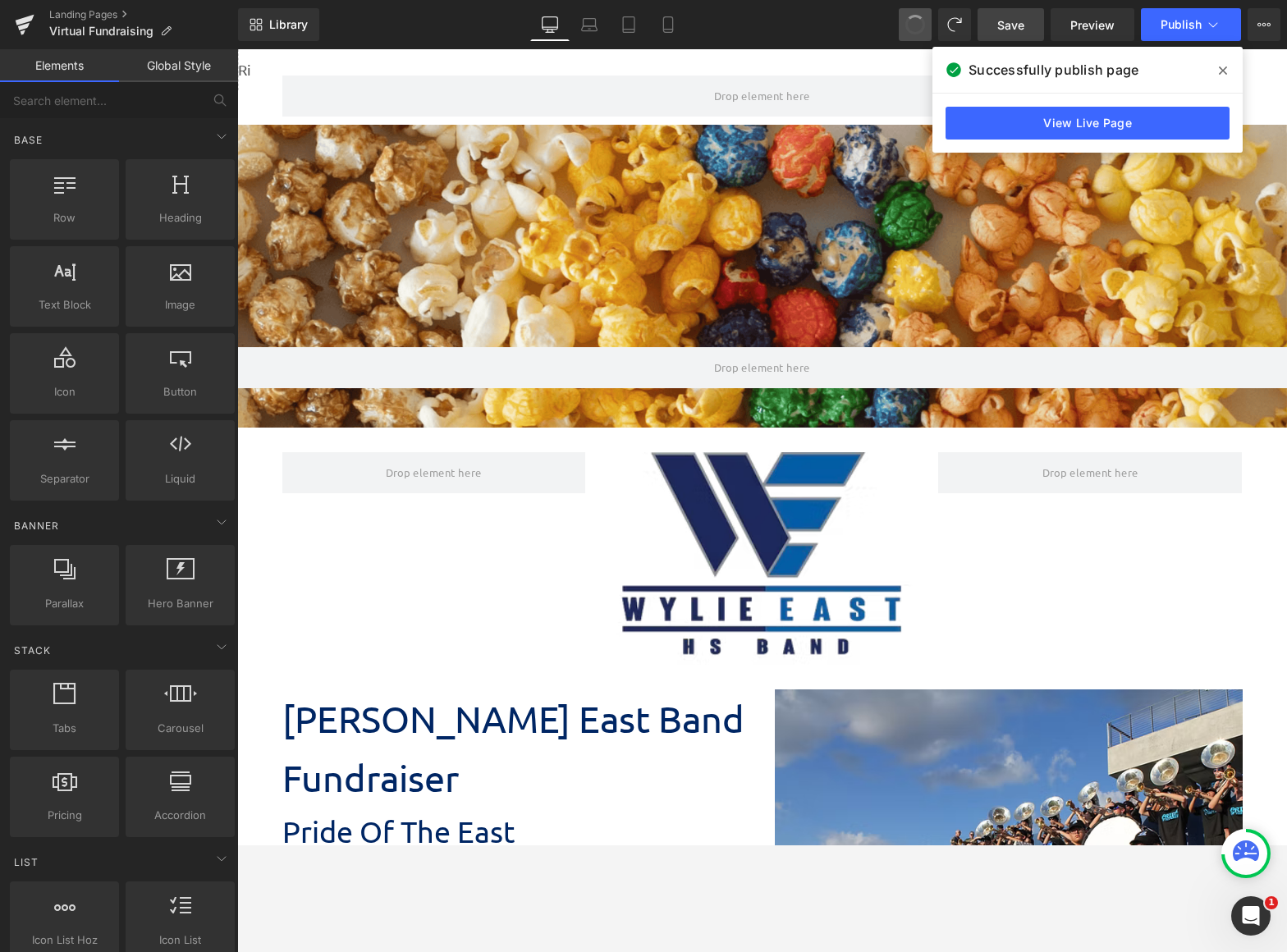
scroll to position [2621, 1038]
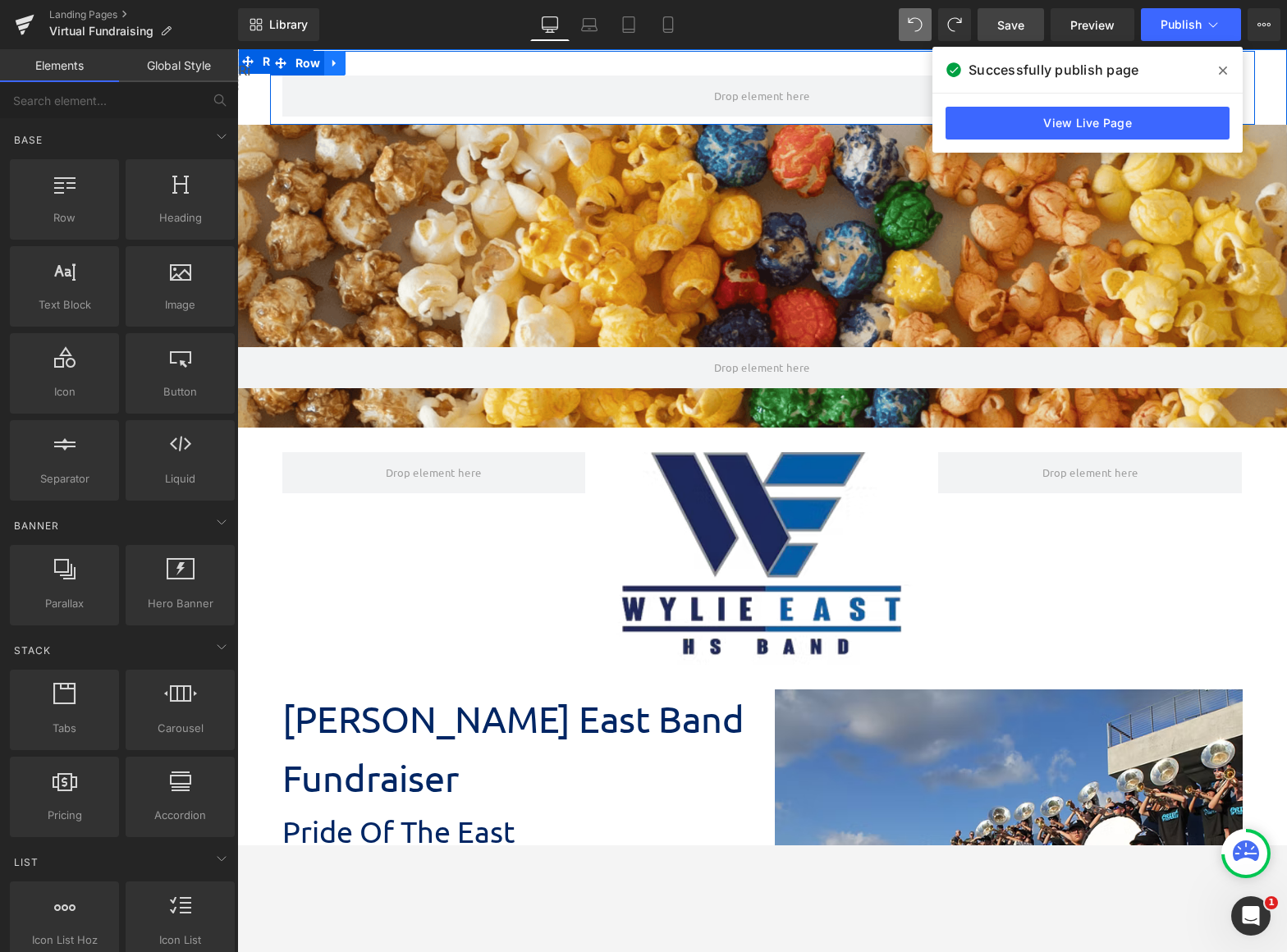
click at [332, 64] on icon at bounding box center [334, 64] width 4 height 7
click at [372, 67] on icon at bounding box center [377, 63] width 11 height 11
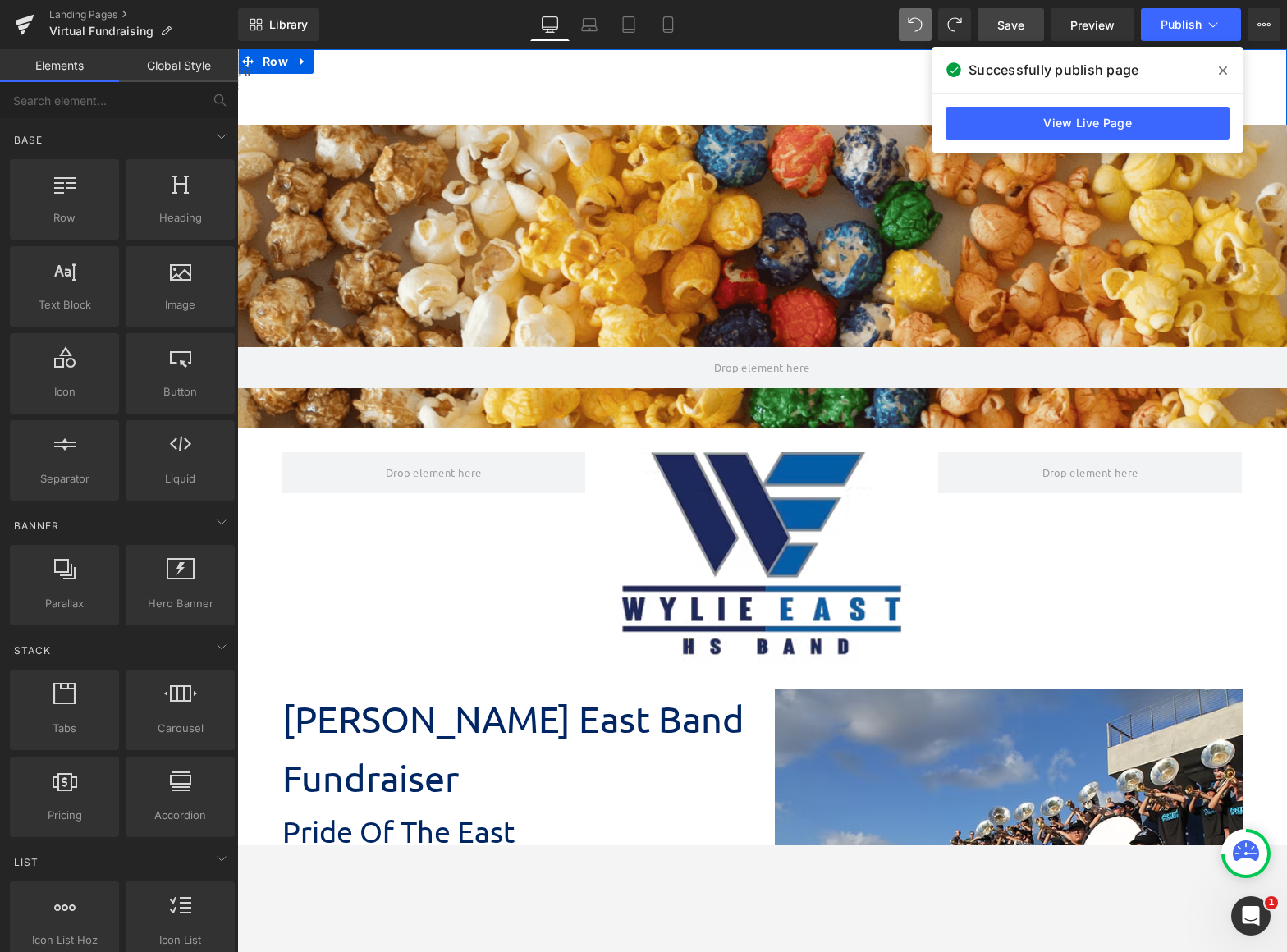
scroll to position [2547, 1038]
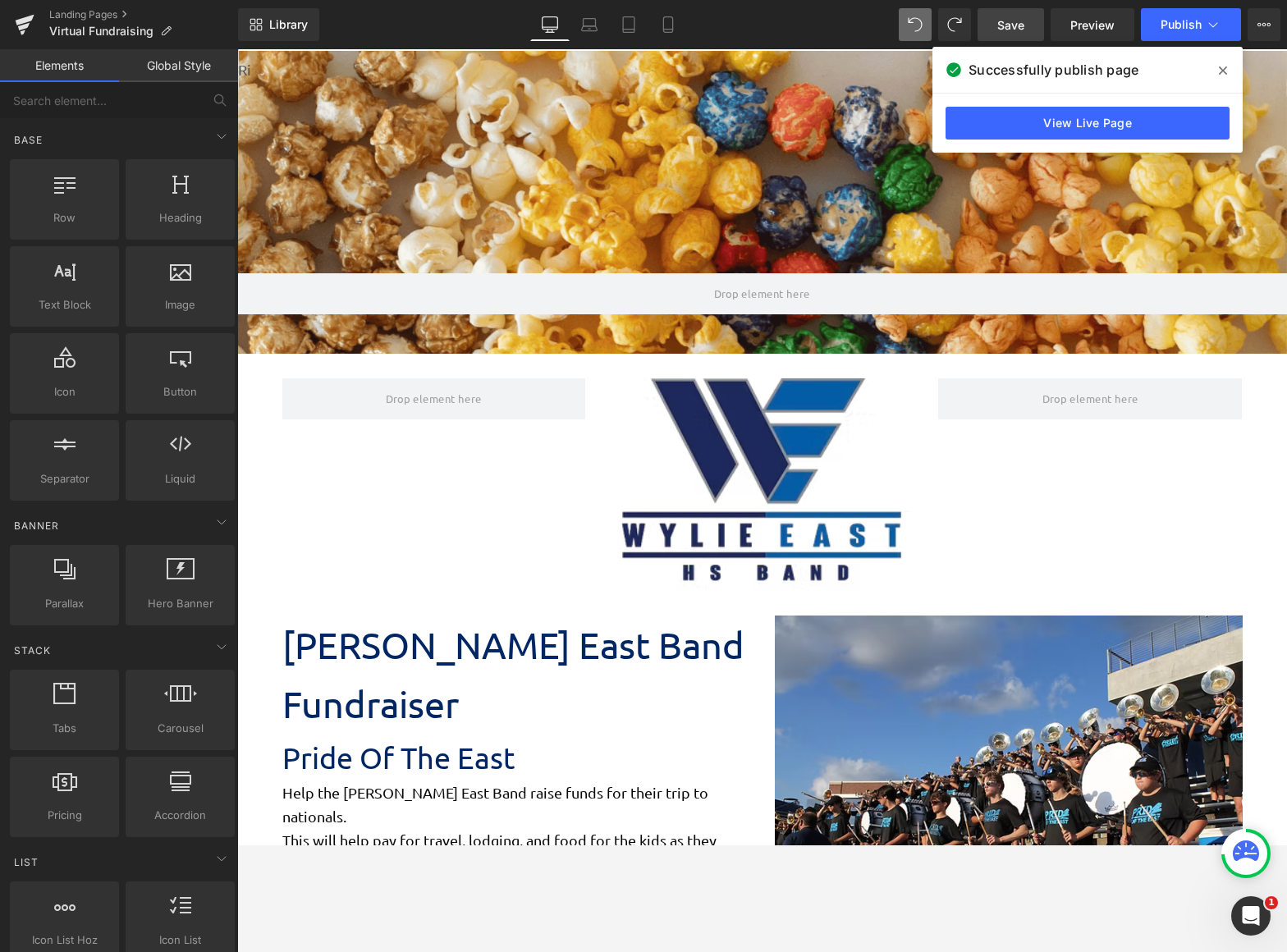
click at [1009, 26] on span "Save" at bounding box center [1011, 25] width 27 height 17
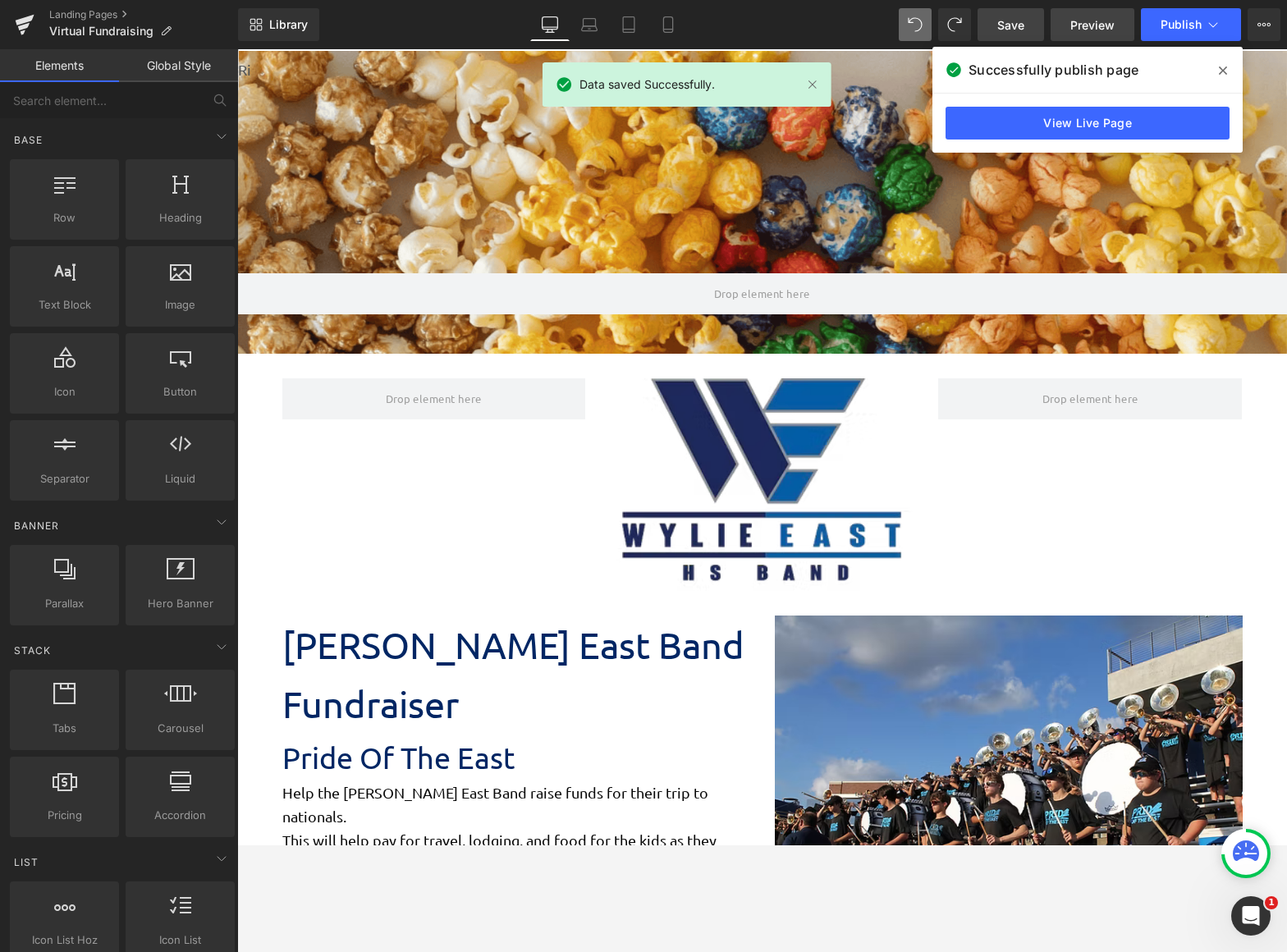
click at [1085, 20] on span "Preview" at bounding box center [1092, 25] width 44 height 17
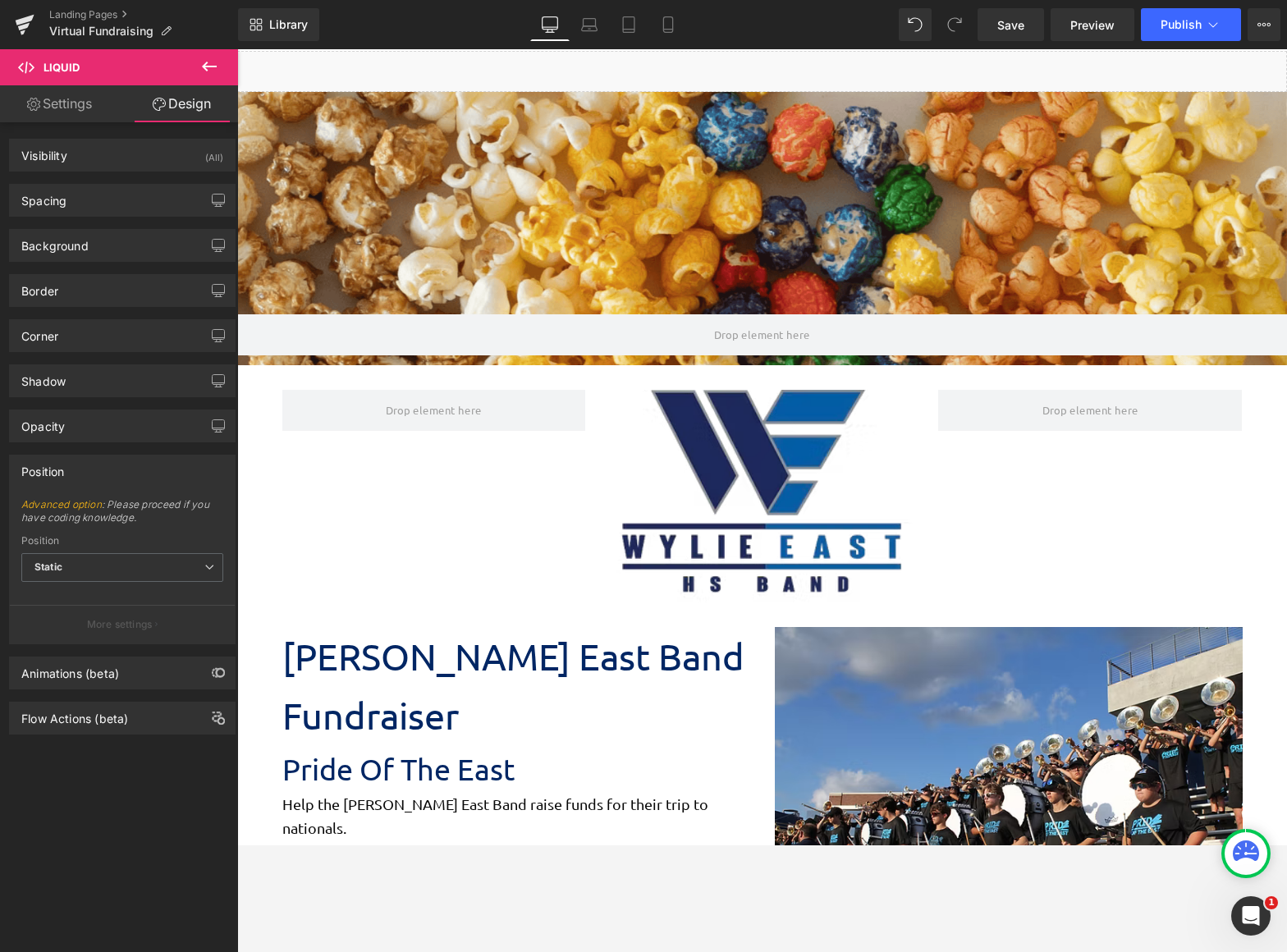
scroll to position [2561, 1038]
